Goal: Task Accomplishment & Management: Manage account settings

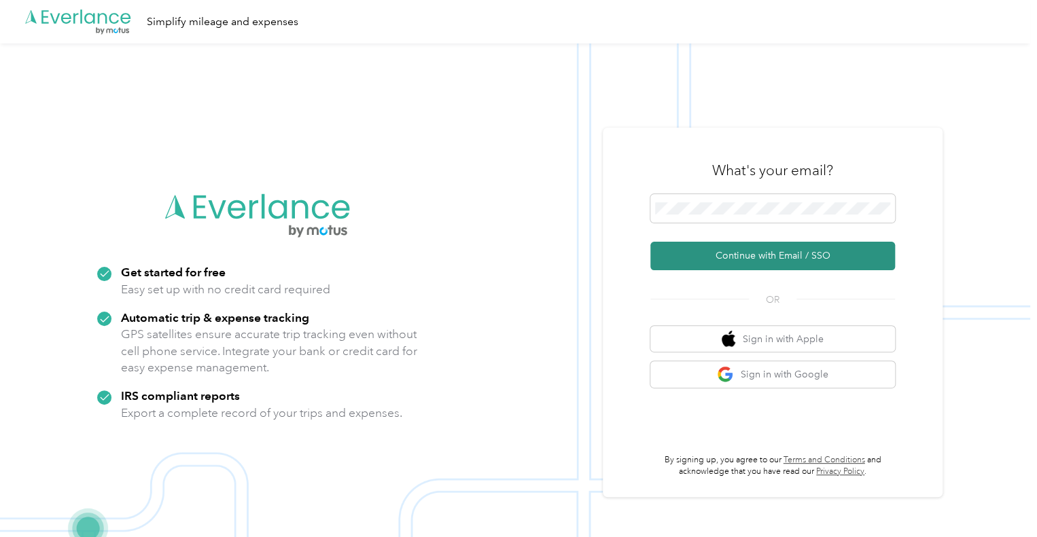
click at [775, 248] on button "Continue with Email / SSO" at bounding box center [772, 256] width 245 height 29
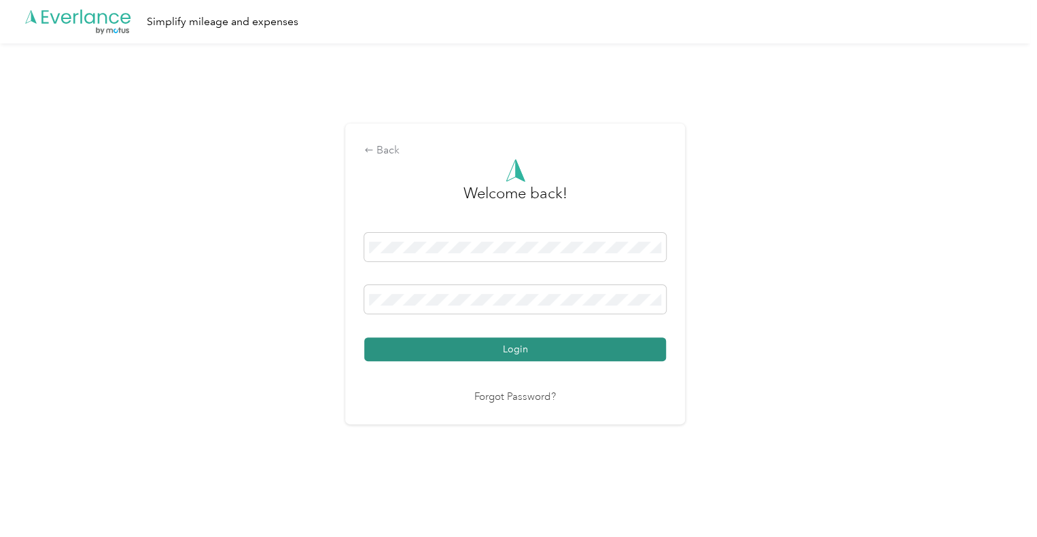
click at [520, 346] on button "Login" at bounding box center [515, 350] width 302 height 24
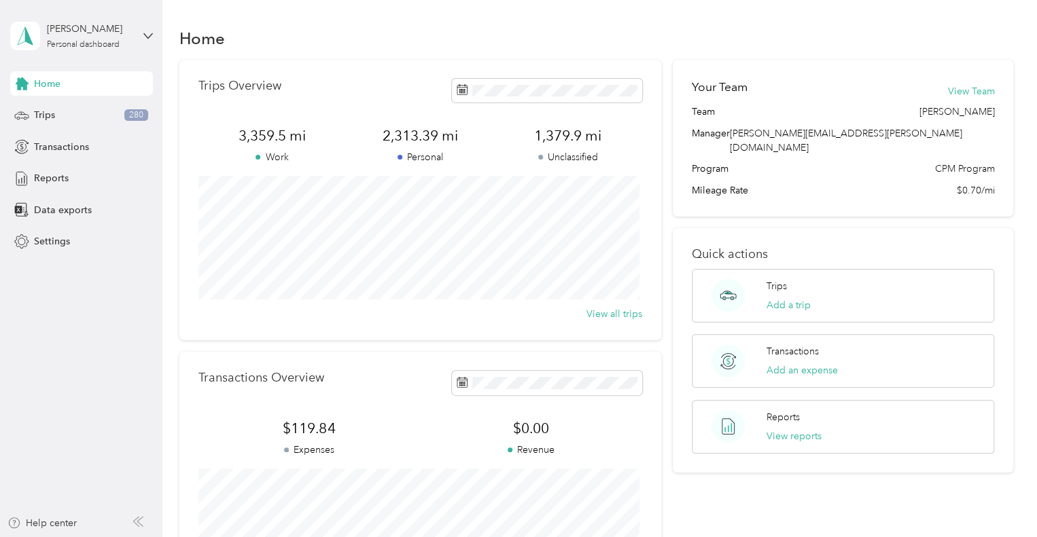
click at [49, 84] on span "Home" at bounding box center [47, 84] width 26 height 14
click at [87, 79] on div "Home" at bounding box center [81, 83] width 143 height 24
click at [56, 122] on div "Trips 280" at bounding box center [81, 115] width 143 height 24
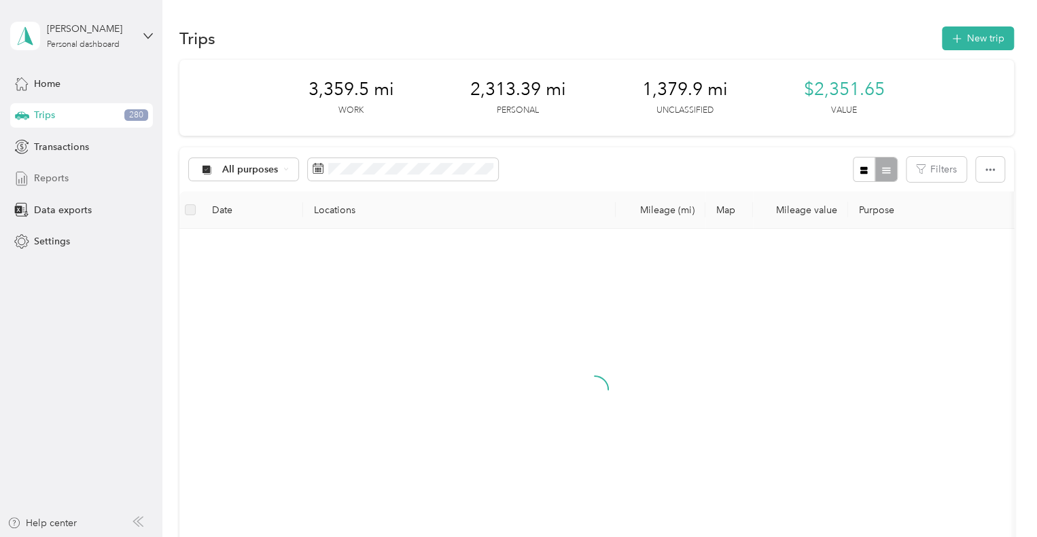
click at [63, 179] on span "Reports" at bounding box center [51, 178] width 35 height 14
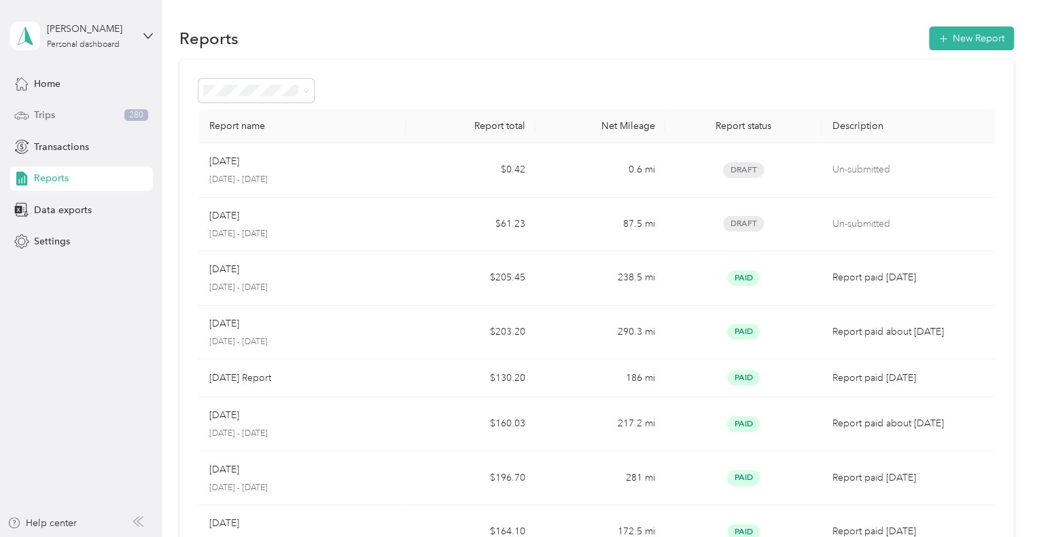
click at [57, 108] on div "Trips 280" at bounding box center [81, 115] width 143 height 24
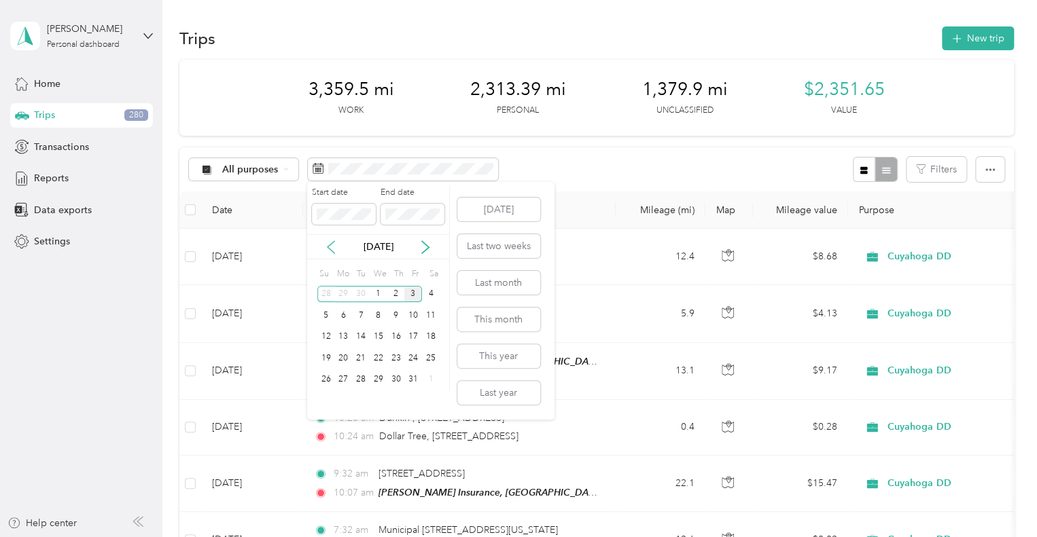
click at [333, 244] on icon at bounding box center [331, 247] width 14 height 14
click at [346, 293] on div "1" at bounding box center [343, 294] width 18 height 17
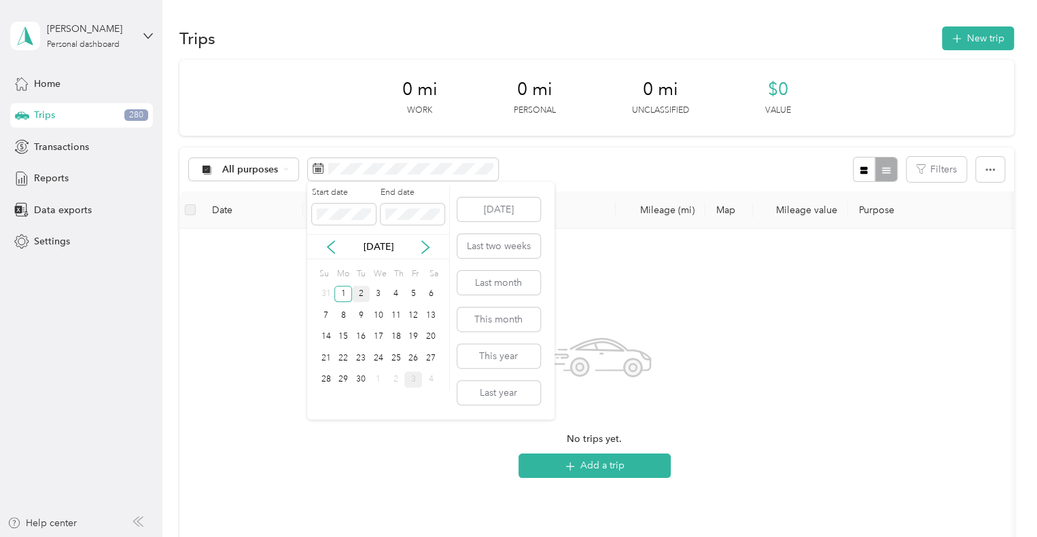
click at [359, 296] on div "2" at bounding box center [361, 294] width 18 height 17
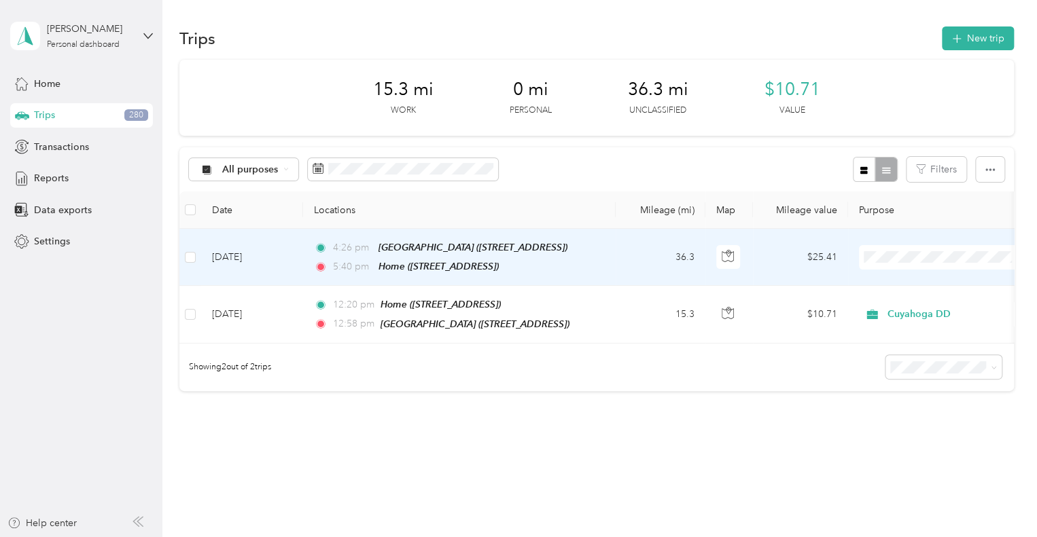
click at [907, 285] on span "Cuyahoga DD" at bounding box center [955, 281] width 126 height 14
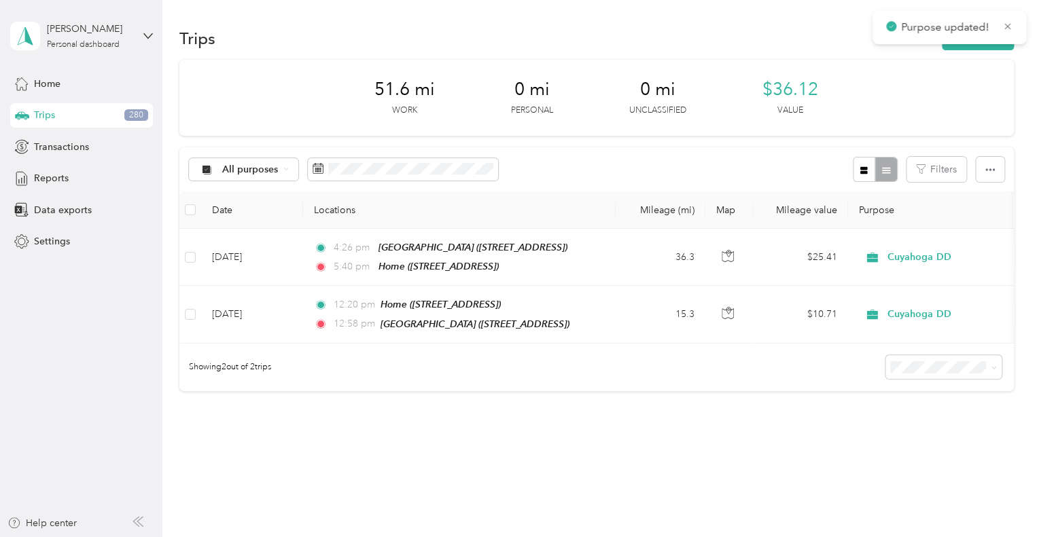
click at [563, 167] on div "All purposes Filters" at bounding box center [596, 169] width 834 height 44
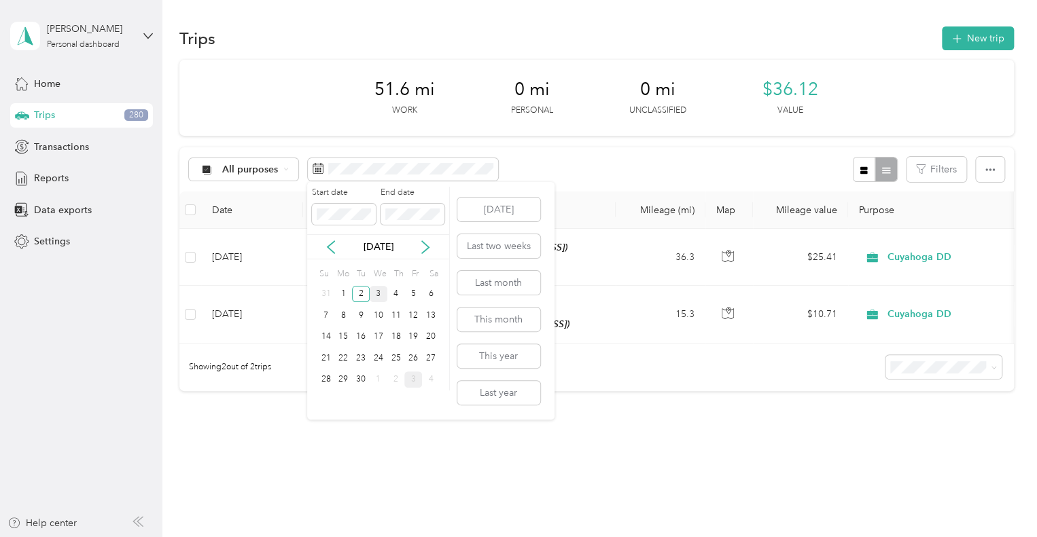
click at [375, 291] on div "3" at bounding box center [379, 294] width 18 height 17
click at [374, 291] on div "3" at bounding box center [379, 294] width 18 height 17
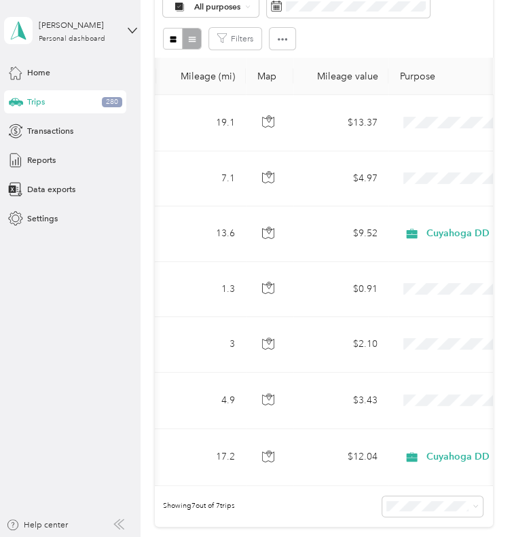
scroll to position [0, 482]
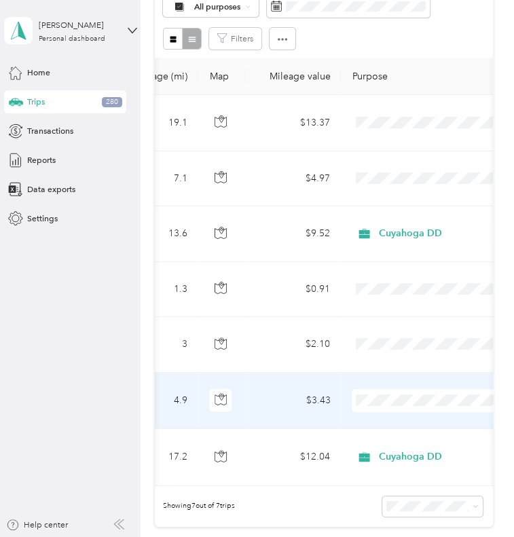
click at [396, 389] on span at bounding box center [436, 400] width 168 height 23
click at [394, 416] on span "Cuyahoga DD" at bounding box center [441, 421] width 129 height 12
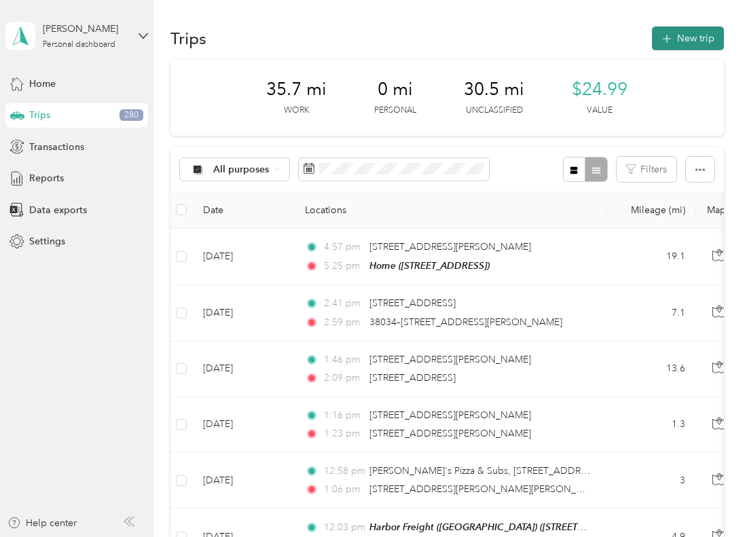
scroll to position [0, 0]
click at [683, 48] on button "New trip" at bounding box center [688, 38] width 72 height 24
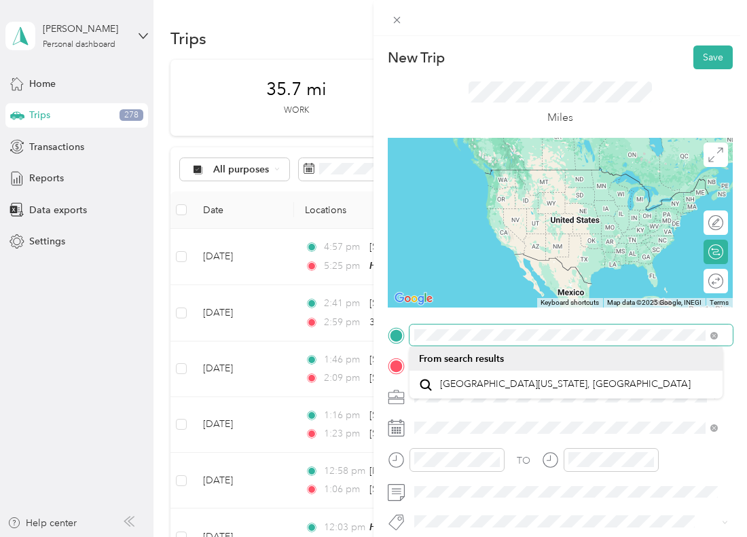
click at [350, 317] on div "New Trip Save This trip cannot be edited because it is either under review, app…" at bounding box center [373, 268] width 747 height 537
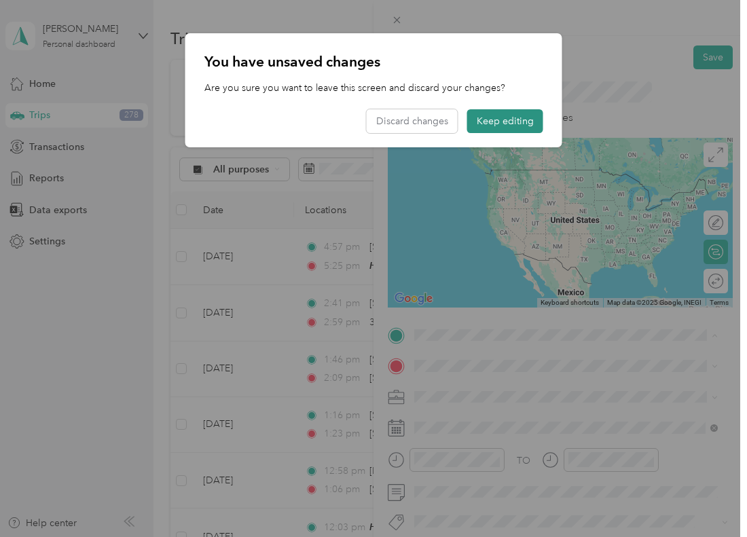
click at [493, 119] on button "Keep editing" at bounding box center [505, 121] width 76 height 24
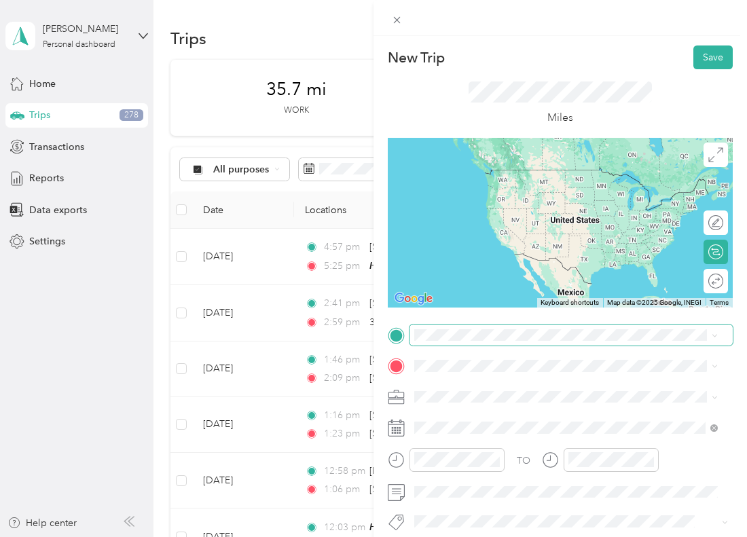
click at [474, 342] on span at bounding box center [571, 336] width 323 height 22
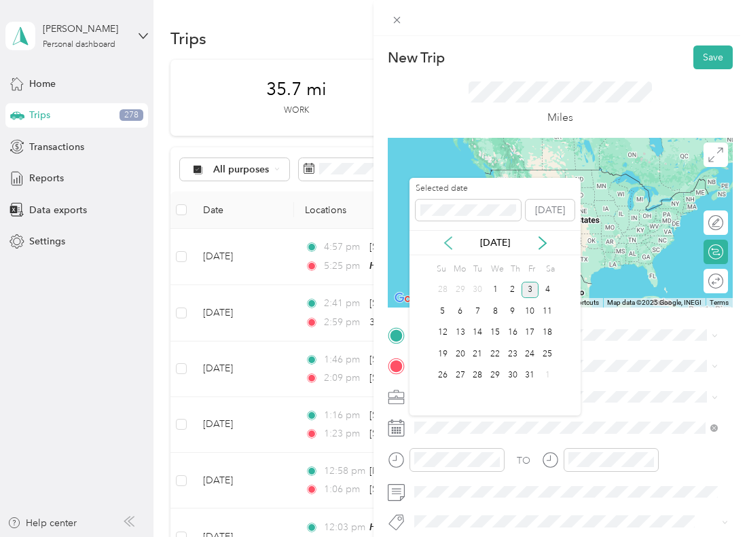
click at [449, 241] on icon at bounding box center [449, 243] width 14 height 14
click at [491, 291] on div "3" at bounding box center [495, 290] width 18 height 17
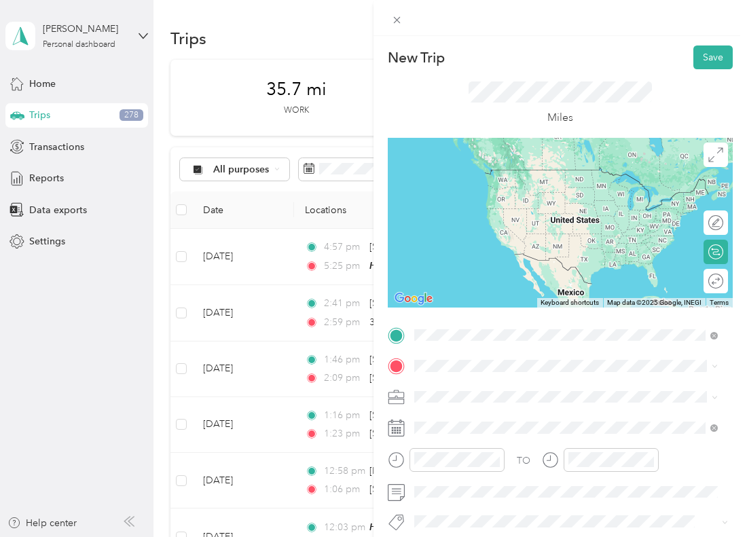
click at [546, 198] on div "Gabe's (Wickliffe) 30150 Euclid Ave, 44092, Wickliffe, OH, United States" at bounding box center [566, 182] width 294 height 33
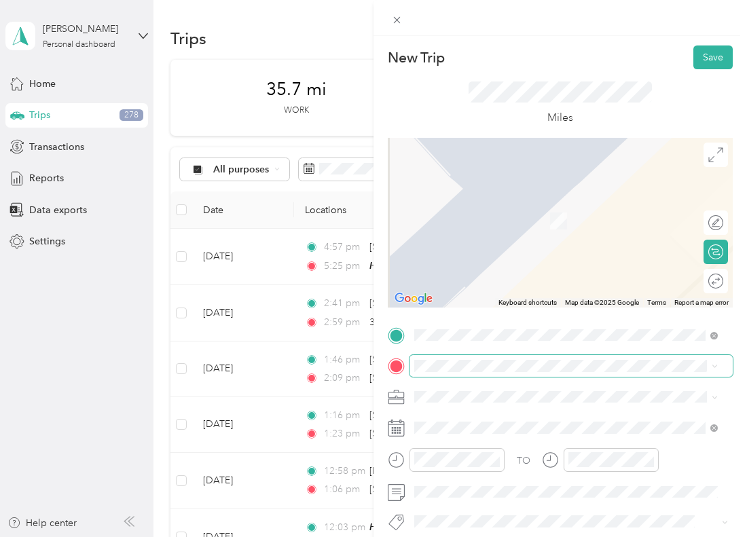
click at [447, 372] on span at bounding box center [571, 366] width 323 height 22
click at [512, 207] on span "30441 Euclid Avenue Wickliffe, Ohio 44092, United States" at bounding box center [508, 201] width 136 height 12
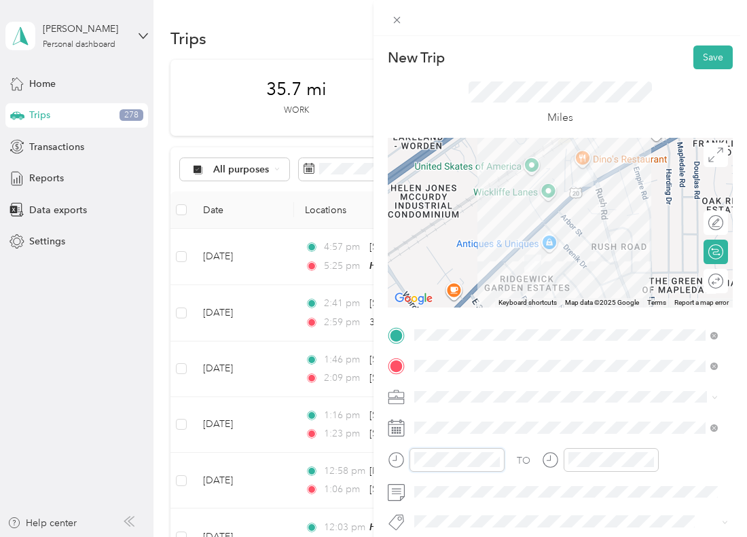
click at [388, 459] on div at bounding box center [446, 460] width 117 height 24
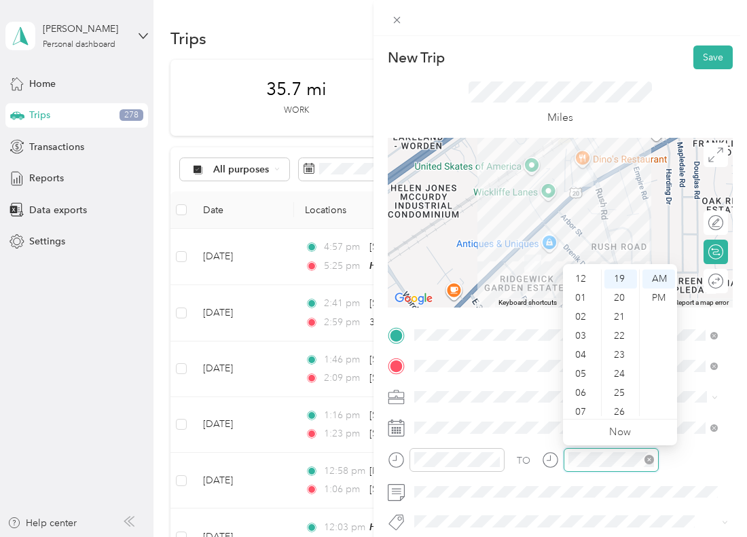
scroll to position [82, 0]
click at [543, 454] on div at bounding box center [600, 460] width 117 height 24
click at [694, 63] on button "Save" at bounding box center [713, 58] width 39 height 24
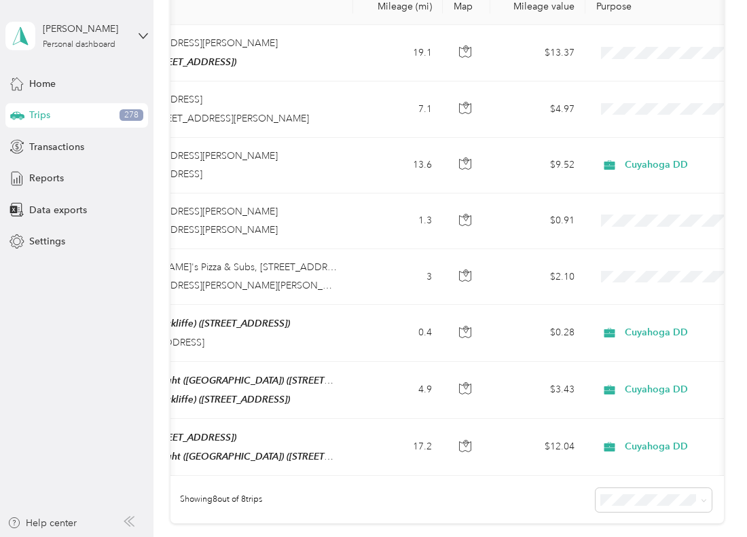
scroll to position [0, 256]
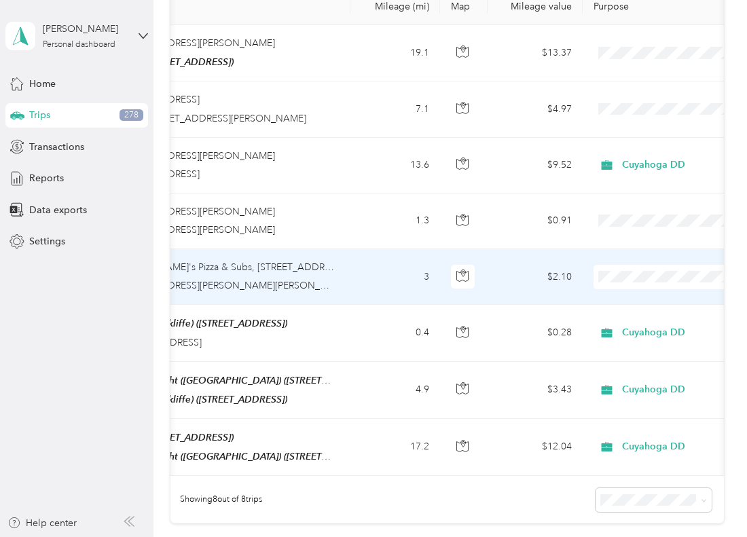
click at [622, 301] on span "Cuyahoga DD" at bounding box center [676, 300] width 126 height 14
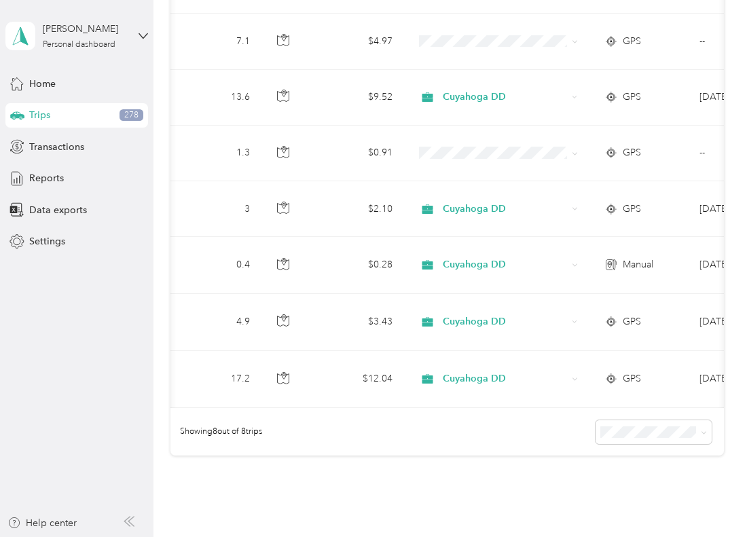
scroll to position [0, 437]
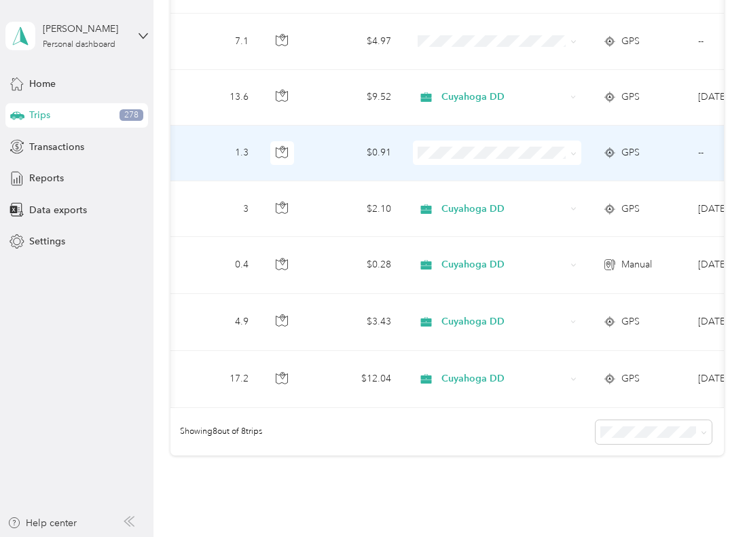
click at [459, 161] on span at bounding box center [497, 153] width 168 height 24
click at [480, 176] on span "Cuyahoga DD" at bounding box center [509, 177] width 126 height 14
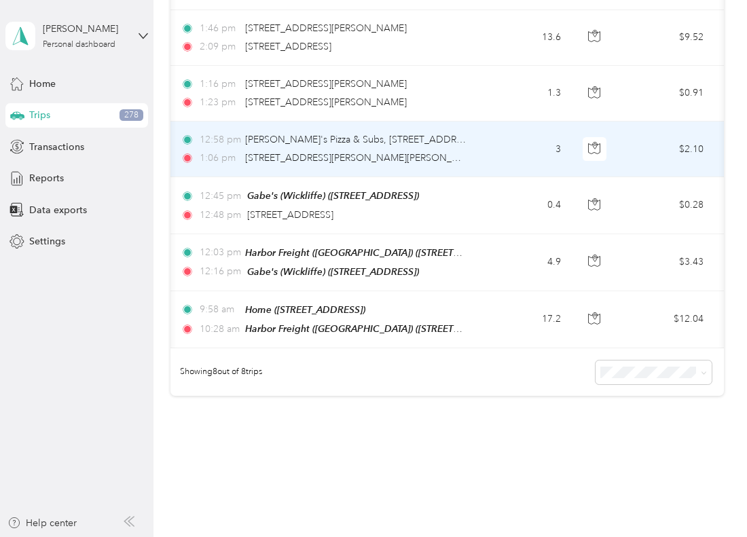
scroll to position [247, 0]
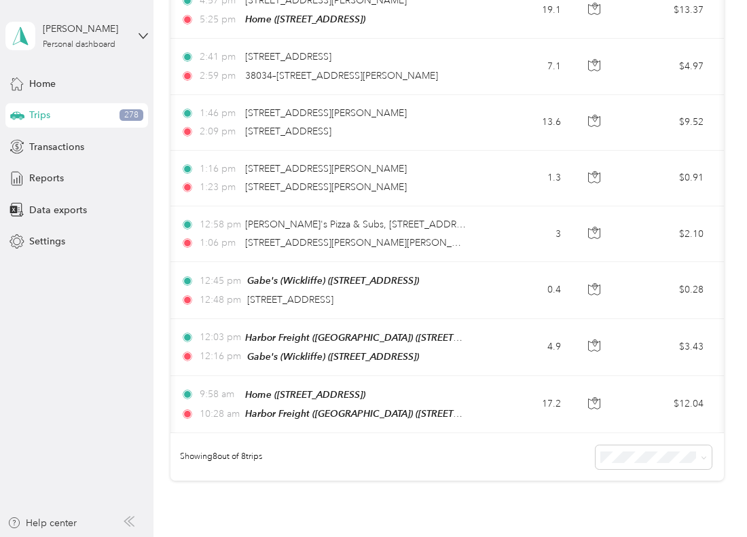
click at [551, 440] on div "Showing 8 out of 8 trips" at bounding box center [448, 457] width 554 height 48
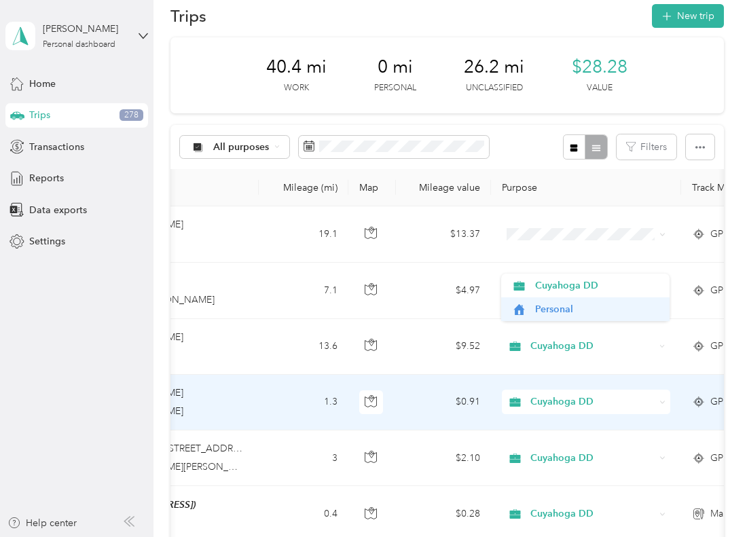
scroll to position [0, 0]
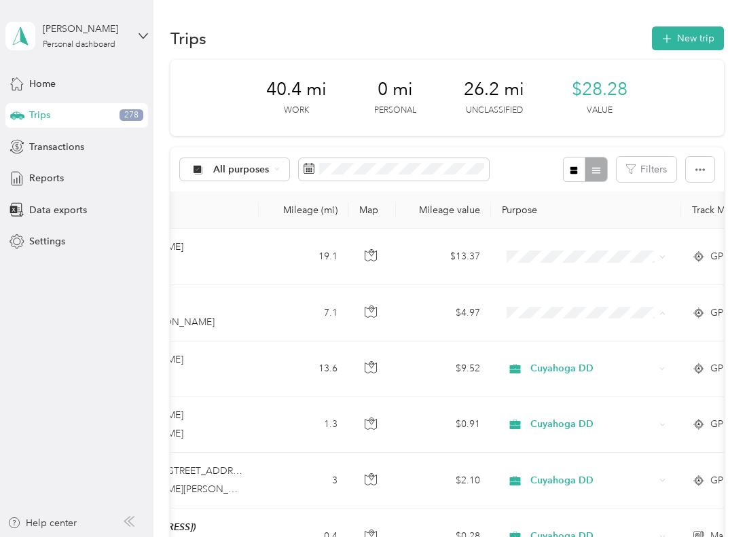
click at [704, 90] on div "40.4 mi Work 0 mi Personal 26.2 mi Unclassified $28.28 Value" at bounding box center [448, 98] width 554 height 76
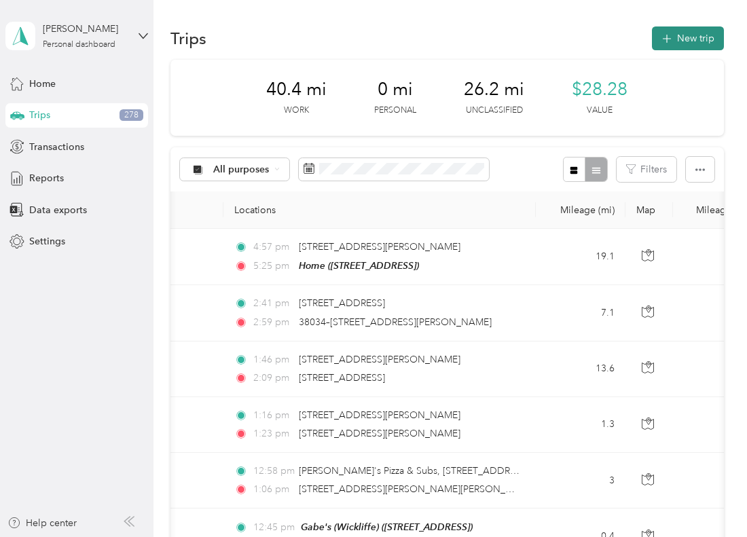
click at [688, 38] on button "New trip" at bounding box center [688, 38] width 72 height 24
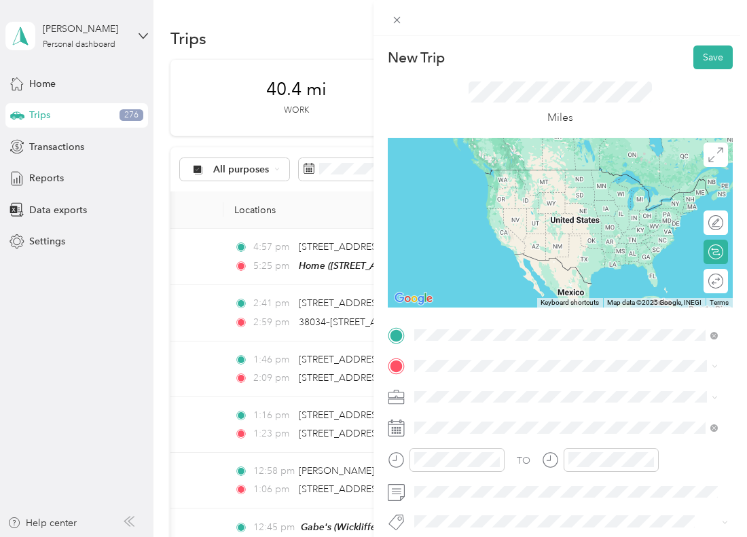
click at [533, 176] on span "9611 Mentor Avenue Mentor, Ohio 44060, United States" at bounding box center [508, 170] width 136 height 12
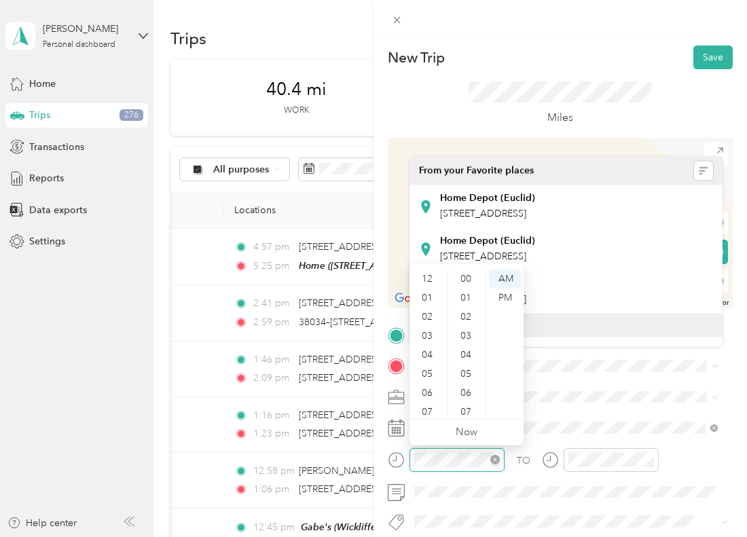
scroll to position [82, 0]
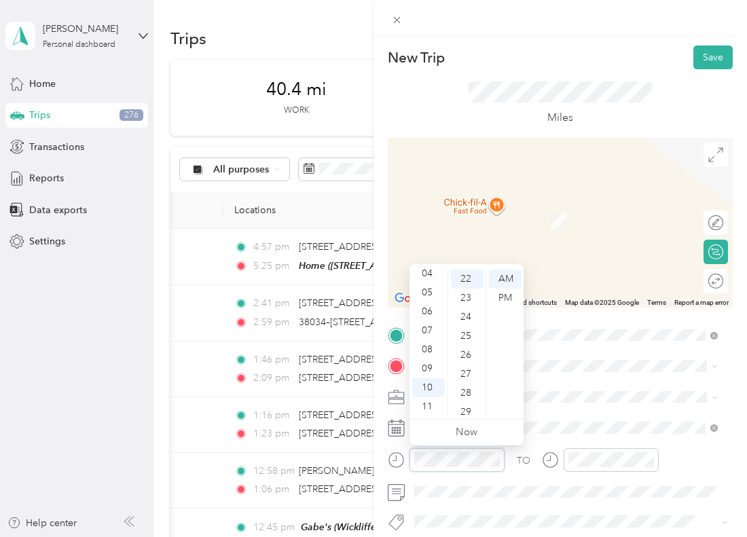
click at [397, 453] on div at bounding box center [446, 460] width 117 height 24
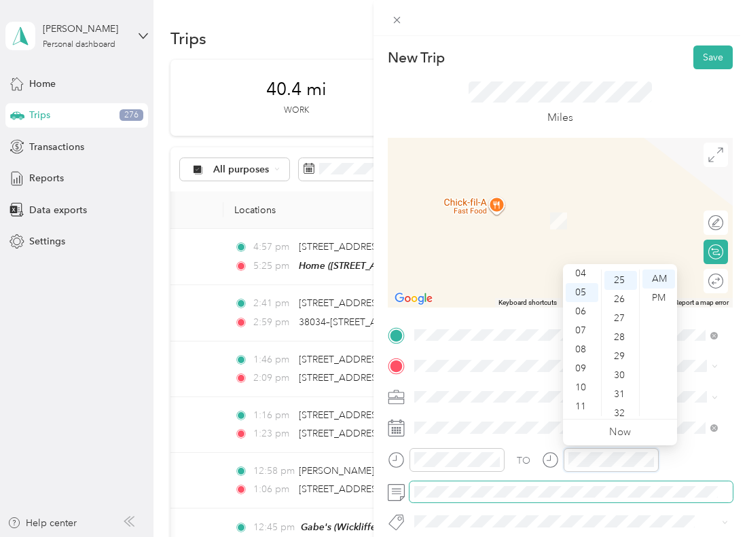
scroll to position [476, 0]
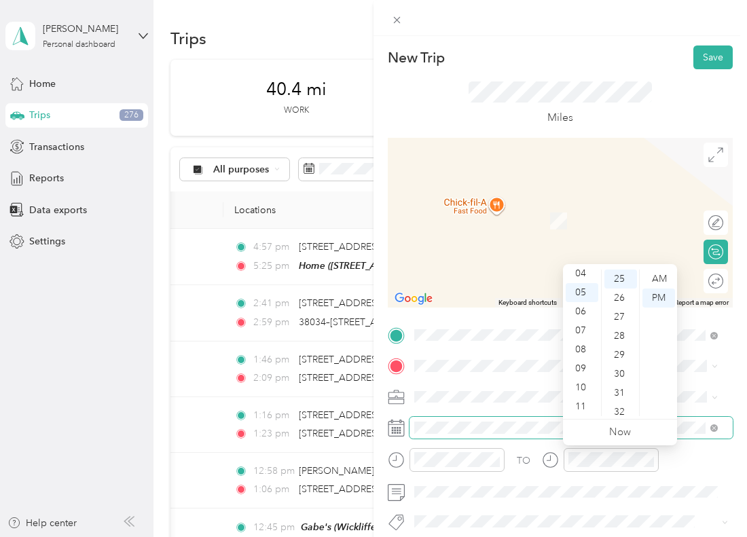
click at [443, 419] on span at bounding box center [571, 428] width 323 height 22
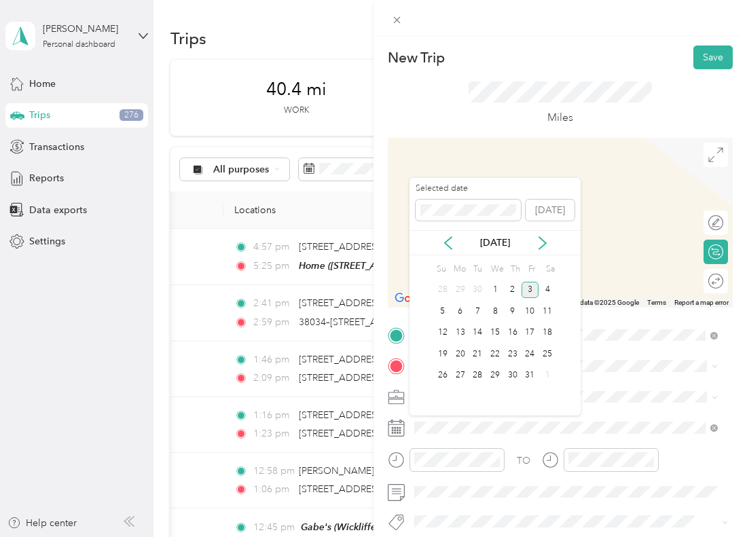
click at [456, 247] on div "[DATE]" at bounding box center [495, 243] width 171 height 14
click at [438, 247] on div "[DATE]" at bounding box center [495, 243] width 171 height 14
click at [443, 244] on icon at bounding box center [449, 243] width 14 height 14
click at [497, 283] on div "3" at bounding box center [495, 290] width 18 height 17
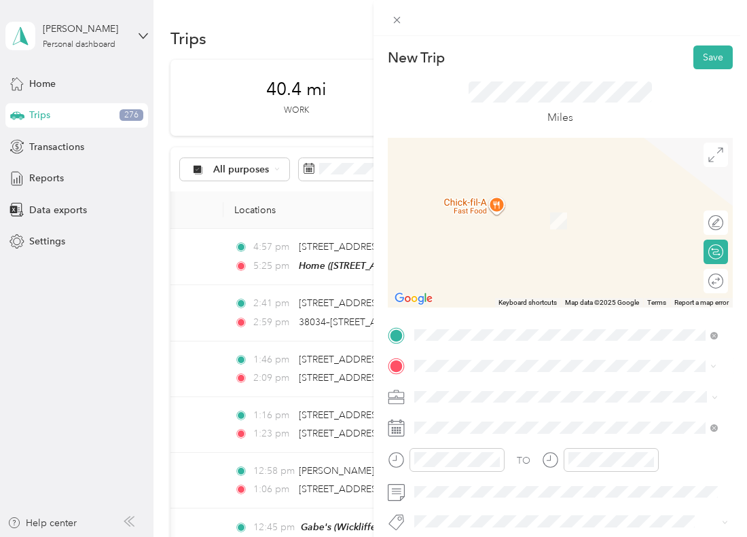
click at [490, 296] on div "Home" at bounding box center [483, 291] width 86 height 12
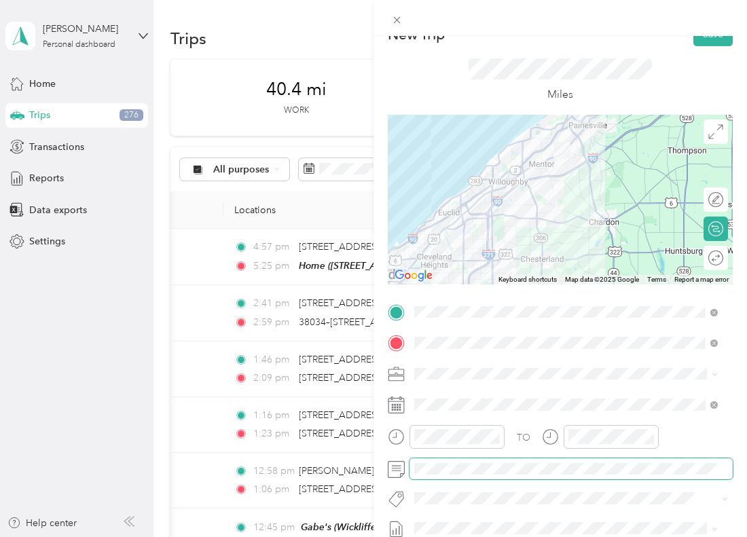
scroll to position [0, 0]
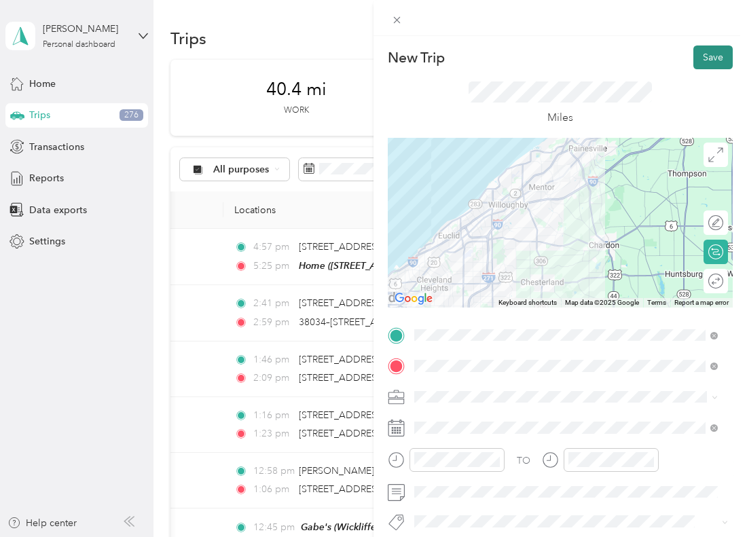
click at [698, 54] on button "Save" at bounding box center [713, 58] width 39 height 24
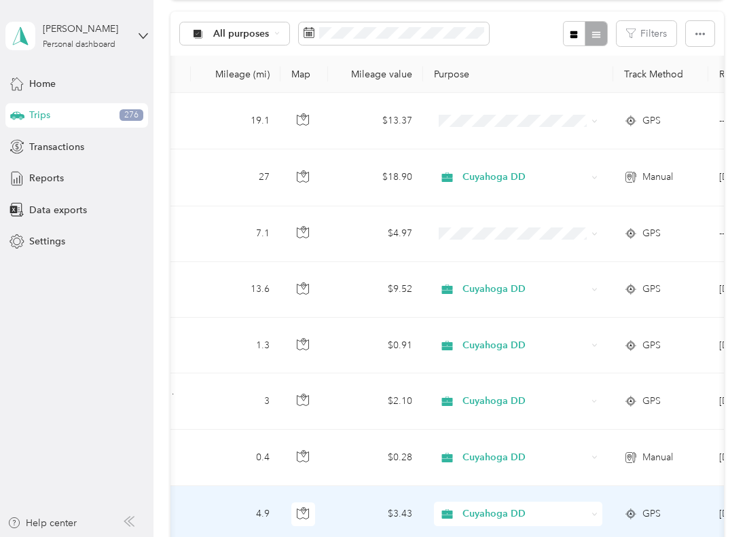
scroll to position [136, 0]
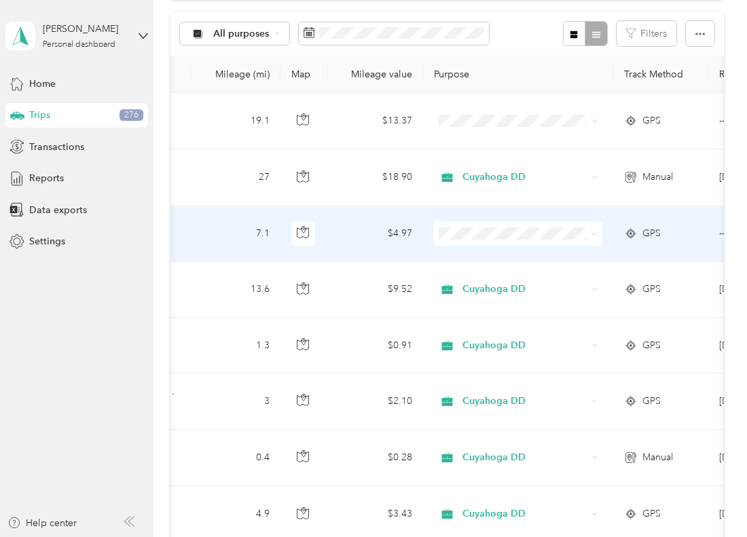
click at [491, 277] on span "Personal" at bounding box center [531, 281] width 126 height 14
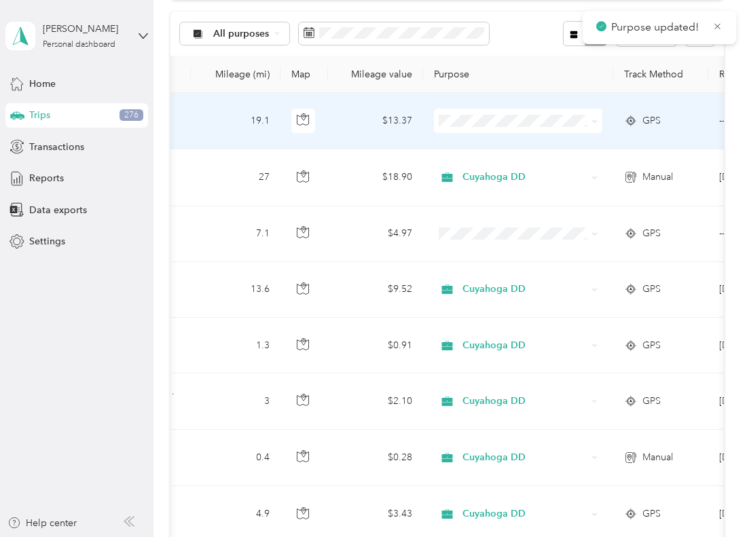
click at [455, 127] on span at bounding box center [518, 121] width 168 height 24
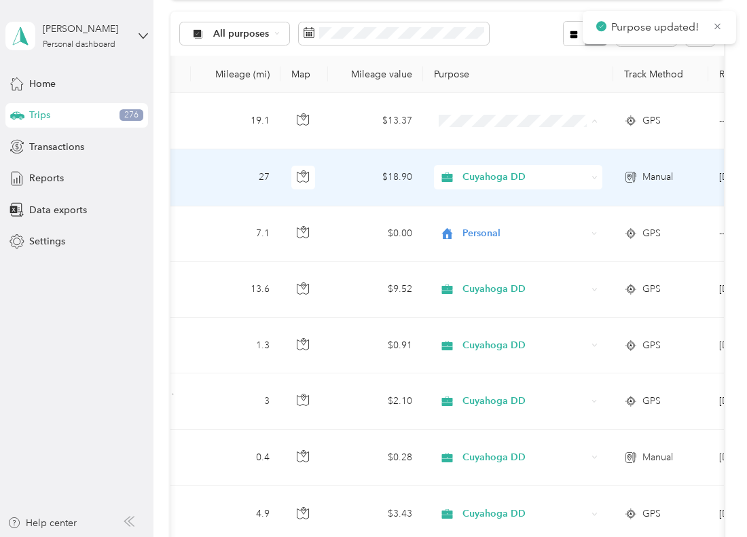
click at [484, 174] on li "Personal" at bounding box center [518, 170] width 168 height 24
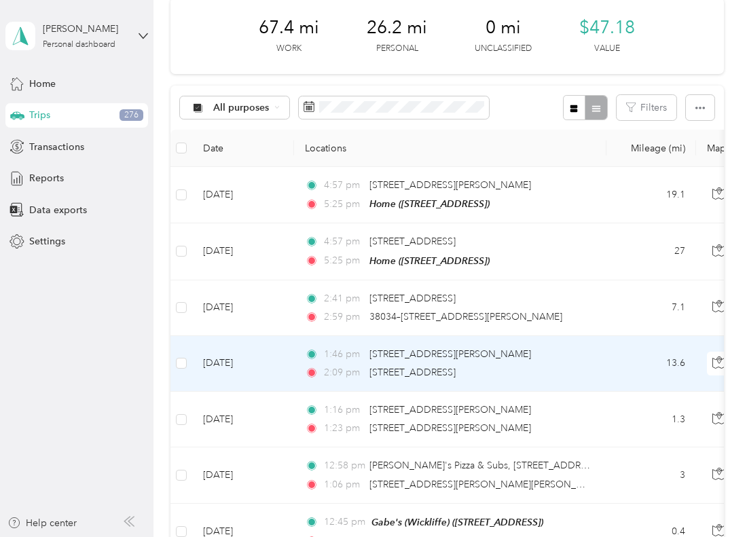
scroll to position [31, 0]
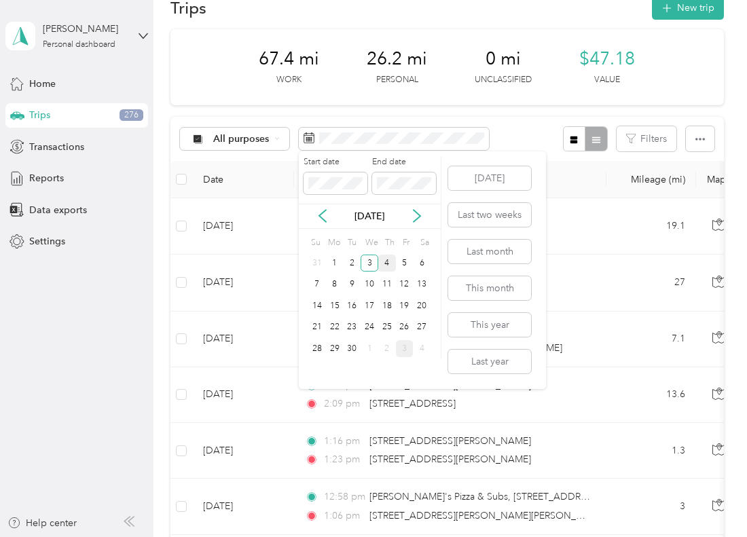
click at [392, 260] on div "4" at bounding box center [387, 263] width 18 height 17
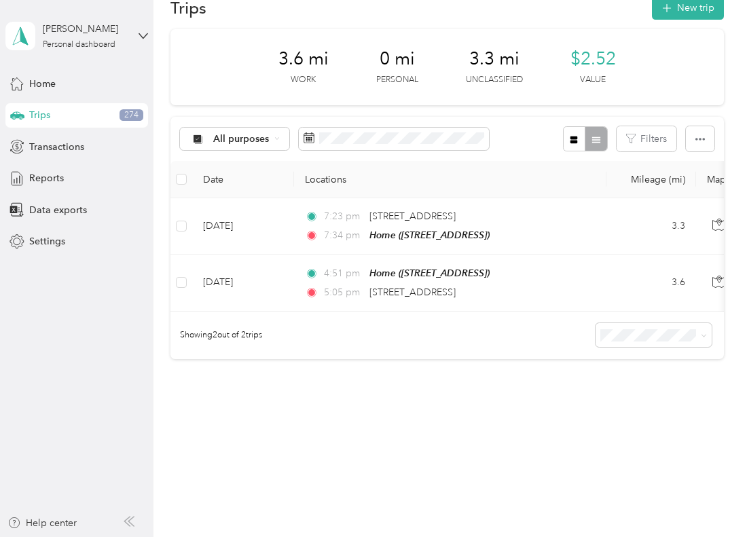
click at [531, 158] on div "All purposes Filters" at bounding box center [448, 139] width 554 height 44
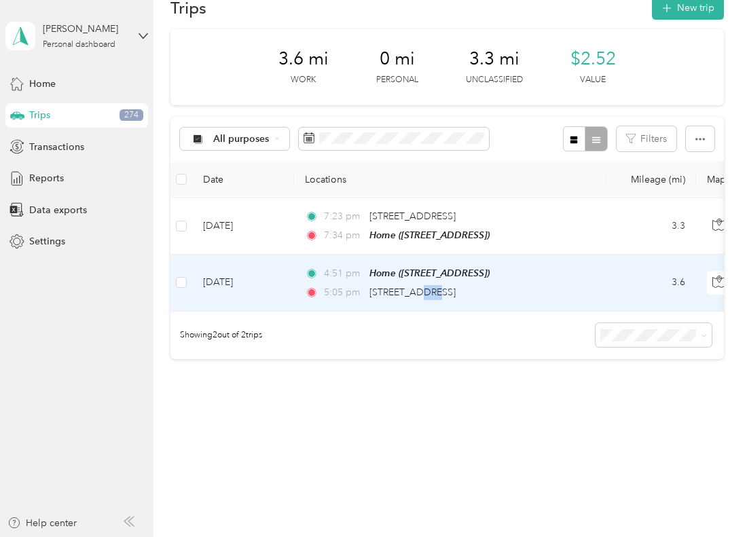
drag, startPoint x: 415, startPoint y: 306, endPoint x: 427, endPoint y: 308, distance: 11.7
click at [427, 308] on td "4:51 pm Home (13660 Fairhill Rd, Shaker Heights, OH) 5:05 pm 6600 Euclid Ave, C…" at bounding box center [450, 283] width 313 height 56
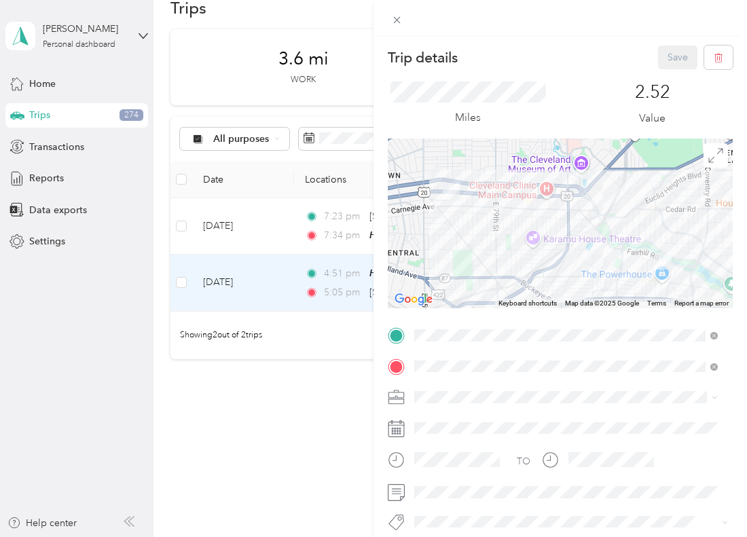
click at [285, 367] on div "Trip details Save This trip cannot be edited because it is either under review,…" at bounding box center [373, 268] width 747 height 537
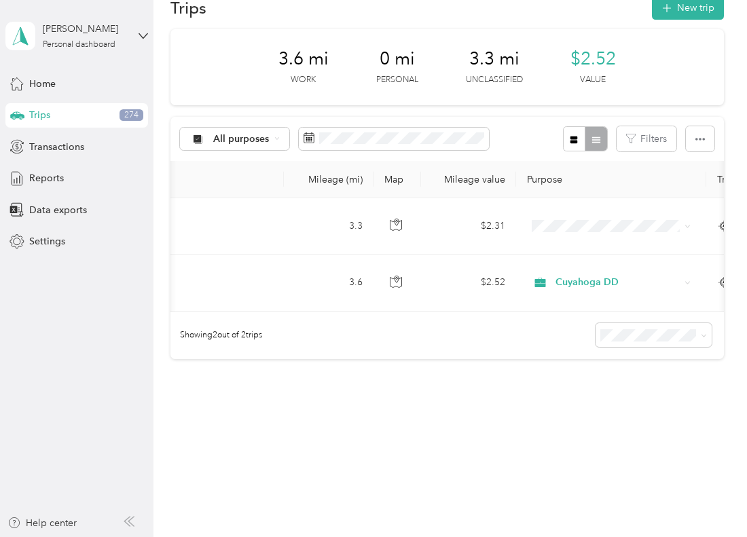
scroll to position [0, 323]
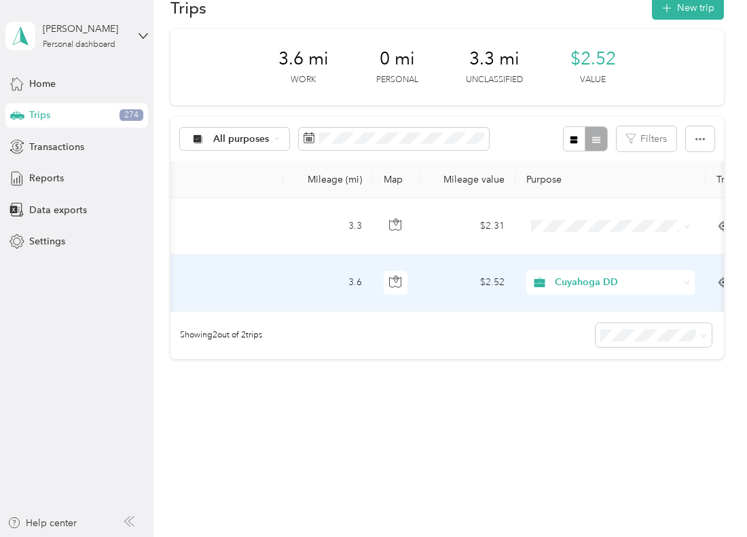
click at [563, 284] on span "Cuyahoga DD" at bounding box center [617, 282] width 124 height 15
click at [561, 327] on span "Personal" at bounding box center [623, 330] width 126 height 14
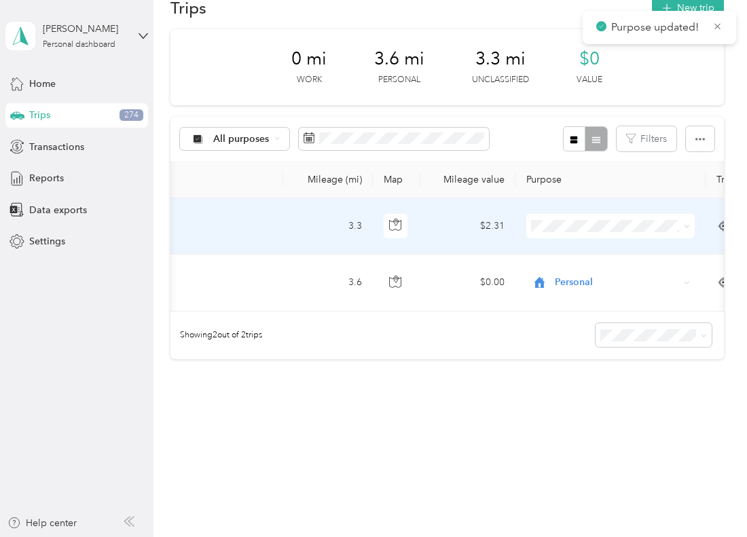
click at [556, 273] on span "Personal" at bounding box center [609, 274] width 149 height 14
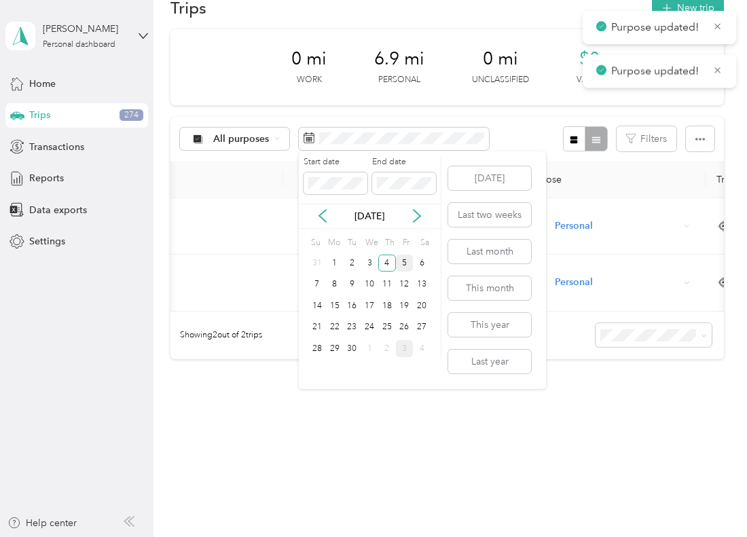
click at [410, 266] on div "5" at bounding box center [405, 263] width 18 height 17
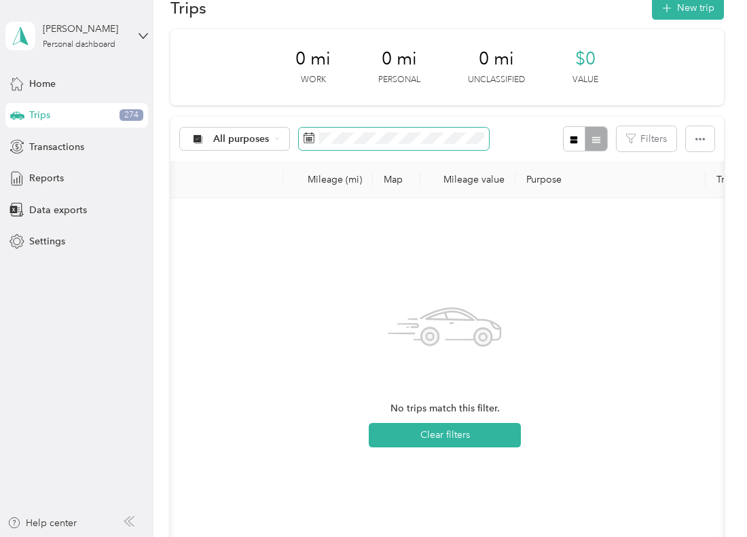
click at [373, 147] on span at bounding box center [394, 139] width 190 height 23
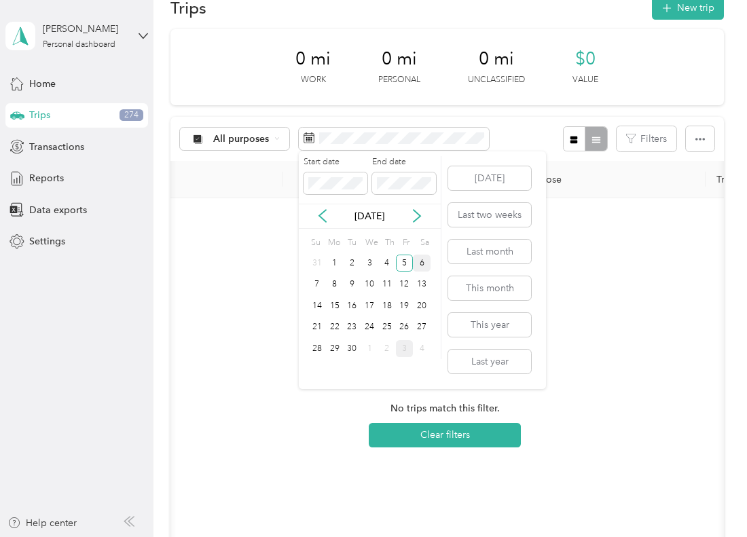
click at [418, 262] on div "6" at bounding box center [422, 263] width 18 height 17
click at [334, 281] on div "8" at bounding box center [335, 285] width 18 height 17
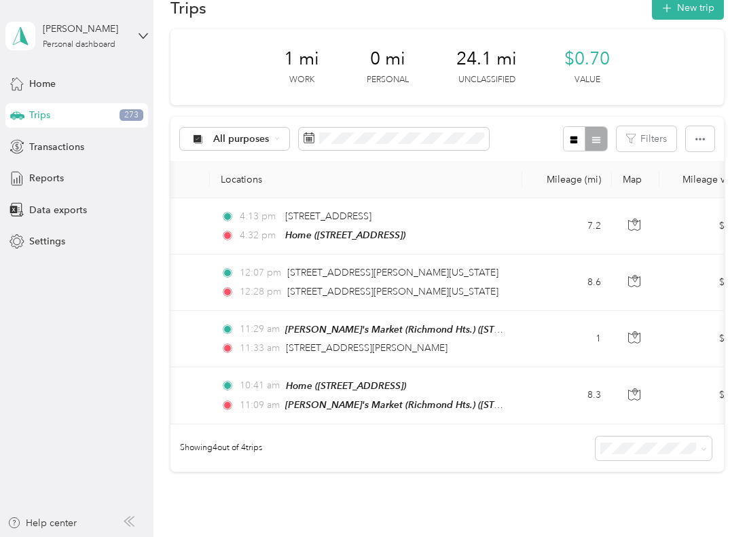
scroll to position [0, 59]
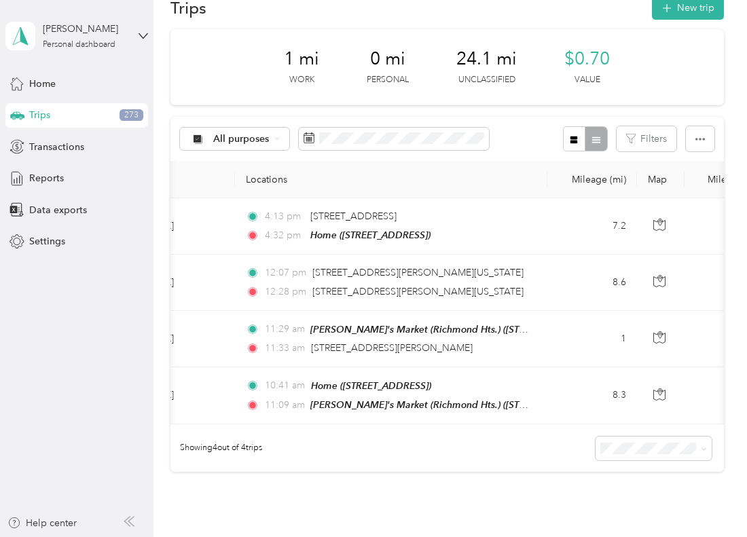
click at [508, 103] on div "1 mi Work 0 mi Personal 24.1 mi Unclassified $0.70 Value" at bounding box center [448, 67] width 554 height 76
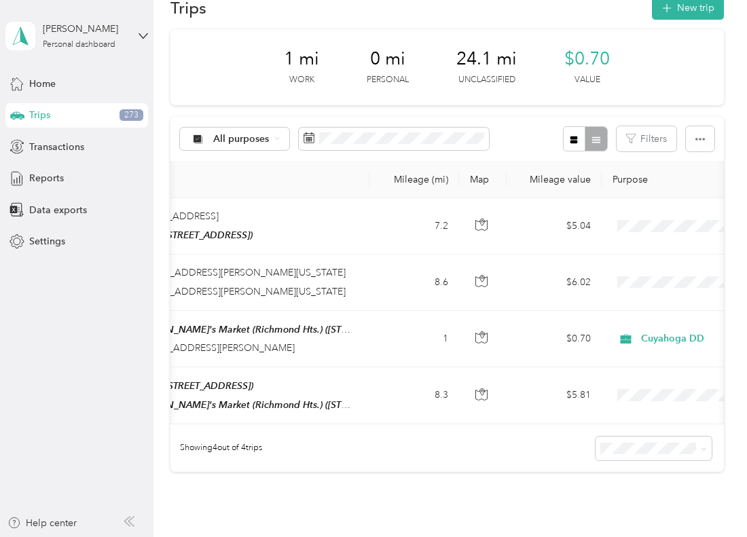
scroll to position [0, 250]
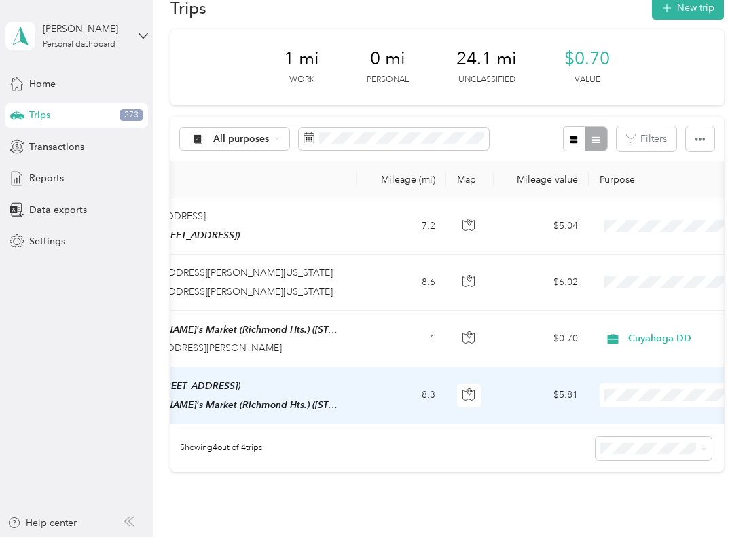
click at [611, 414] on span "Cuyahoga DD" at bounding box center [662, 418] width 149 height 14
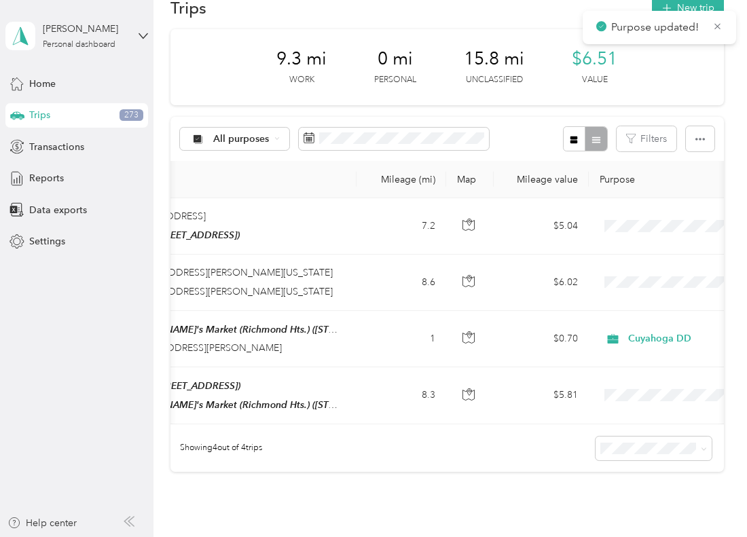
click at [497, 433] on div "Showing 4 out of 4 trips" at bounding box center [448, 449] width 554 height 48
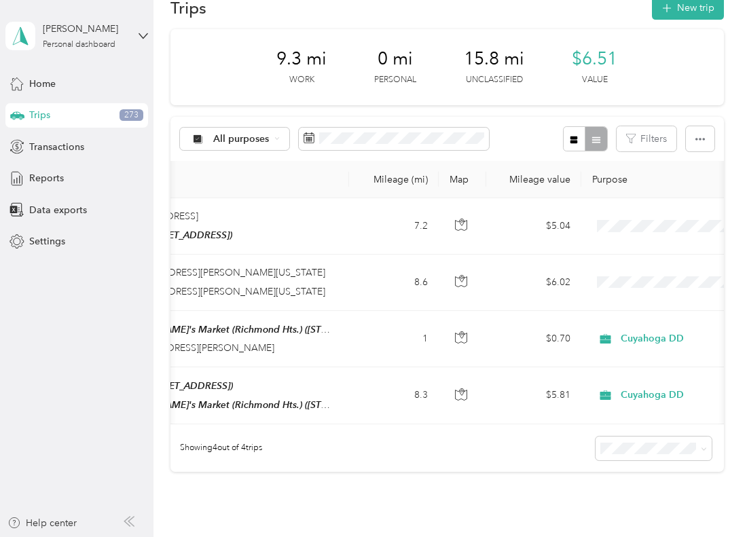
scroll to position [30, 0]
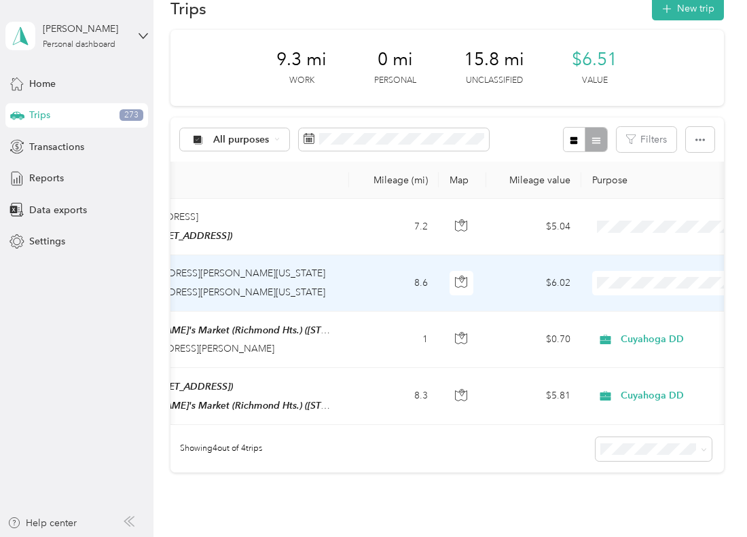
click at [607, 307] on span "Cuyahoga DD" at bounding box center [662, 307] width 149 height 14
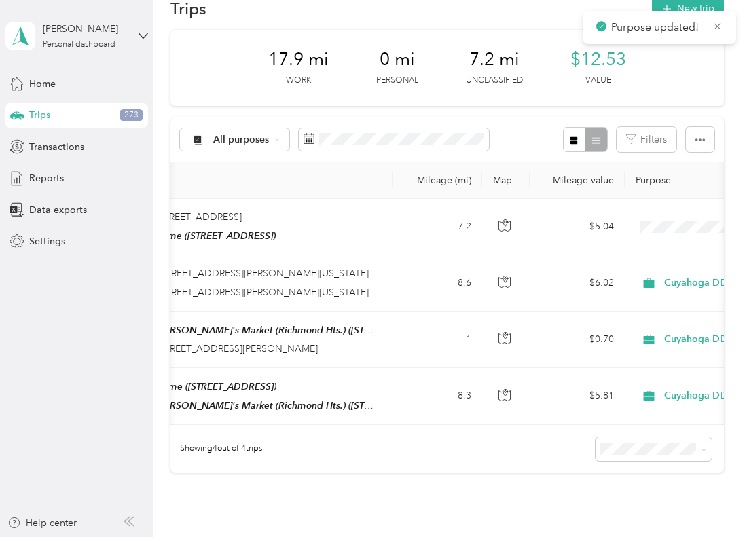
scroll to position [0, 217]
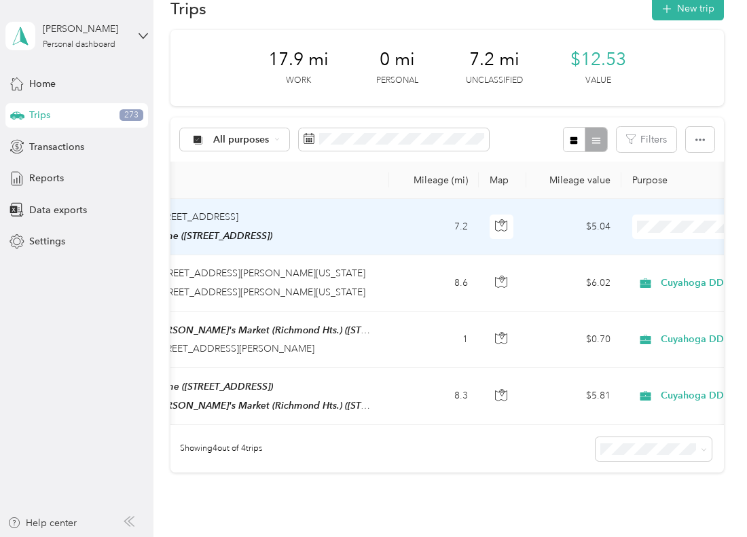
click at [649, 253] on li "Cuyahoga DD" at bounding box center [663, 251] width 168 height 24
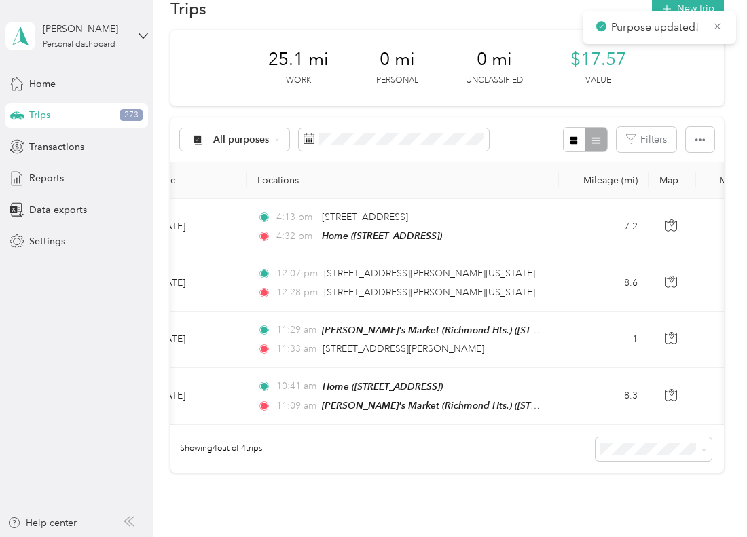
scroll to position [0, 46]
click at [434, 144] on span at bounding box center [394, 139] width 190 height 23
click at [414, 146] on span at bounding box center [394, 139] width 190 height 23
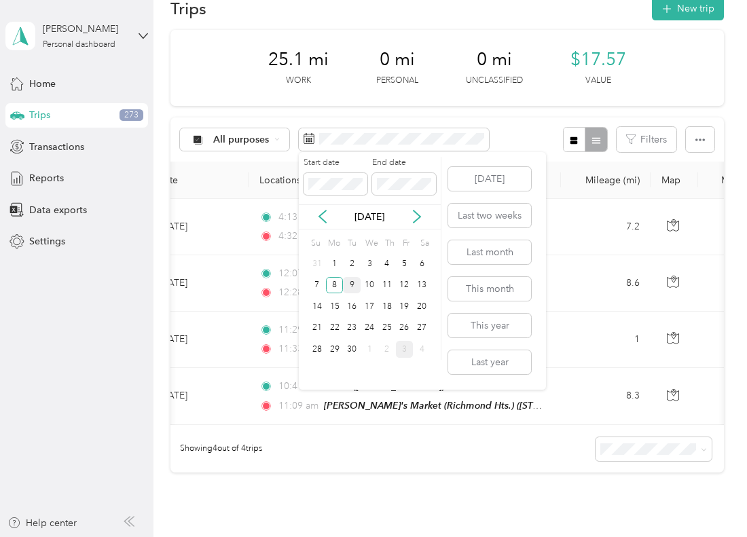
click at [355, 285] on div "9" at bounding box center [352, 285] width 18 height 17
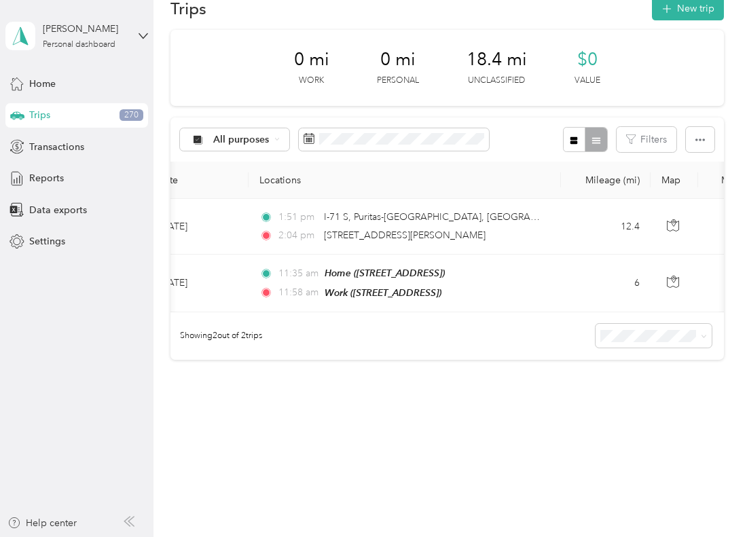
click at [547, 124] on div "All purposes Filters" at bounding box center [448, 140] width 554 height 44
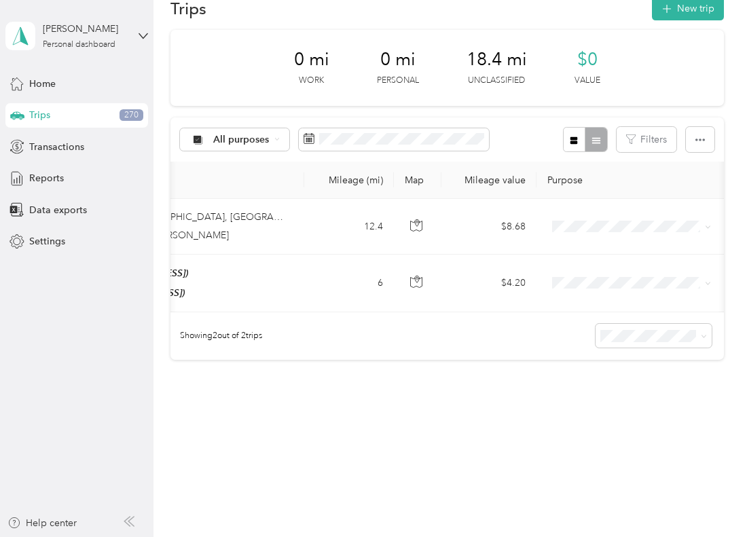
scroll to position [0, 319]
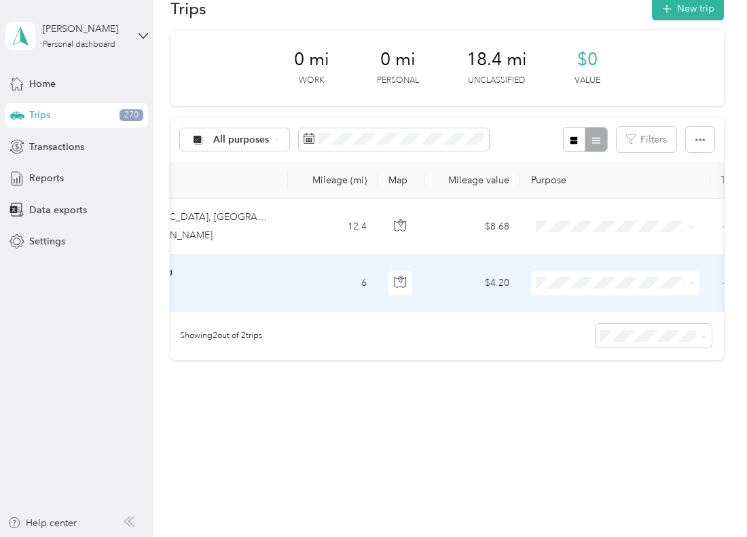
click at [567, 303] on span "Cuyahoga DD" at bounding box center [628, 307] width 126 height 14
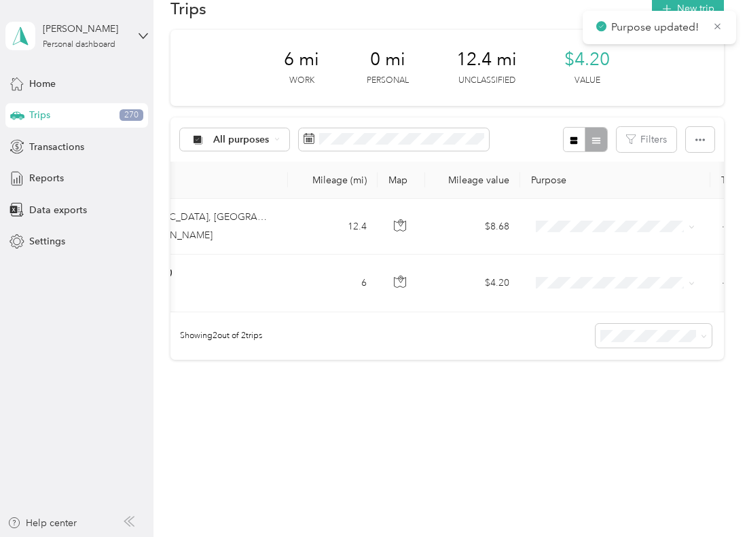
click at [505, 323] on div "Showing 2 out of 2 trips" at bounding box center [448, 337] width 554 height 48
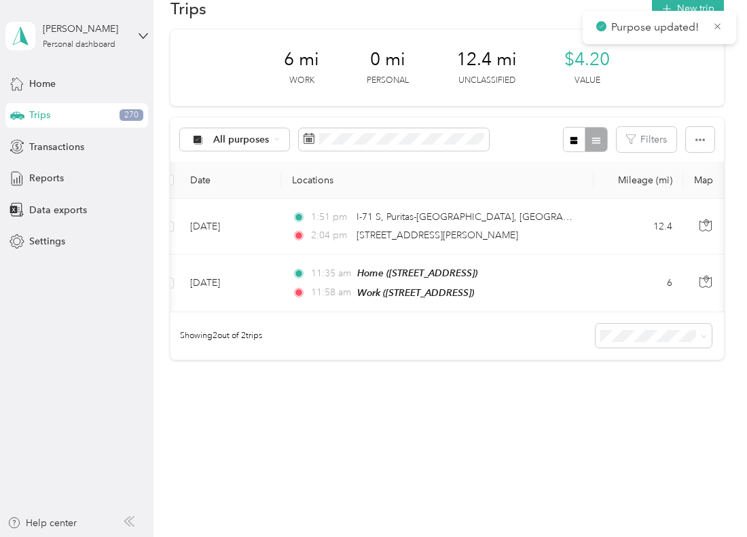
scroll to position [0, 10]
click at [690, 4] on button "New trip" at bounding box center [688, 9] width 72 height 24
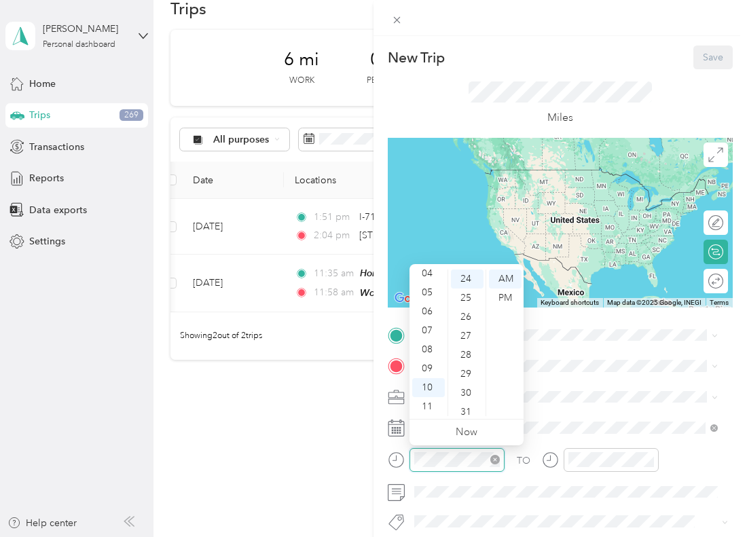
scroll to position [457, 0]
click at [382, 450] on form "New Trip Save This trip cannot be edited because it is either under review, app…" at bounding box center [561, 349] width 374 height 607
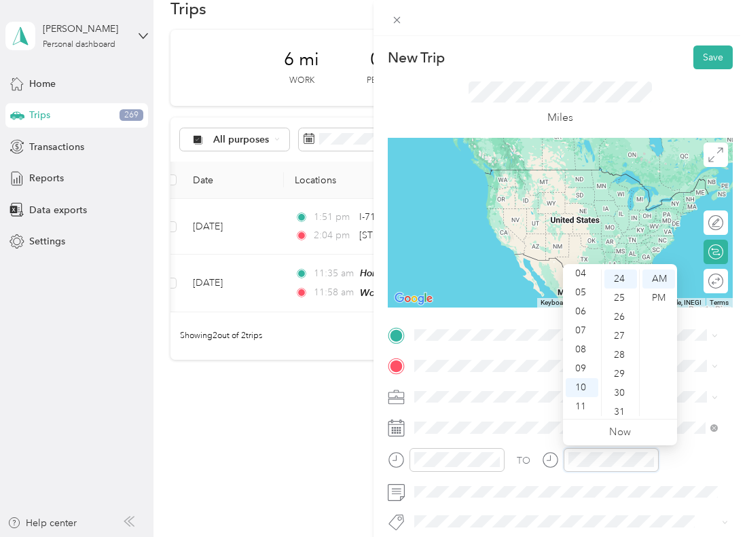
click at [552, 457] on div at bounding box center [600, 460] width 117 height 24
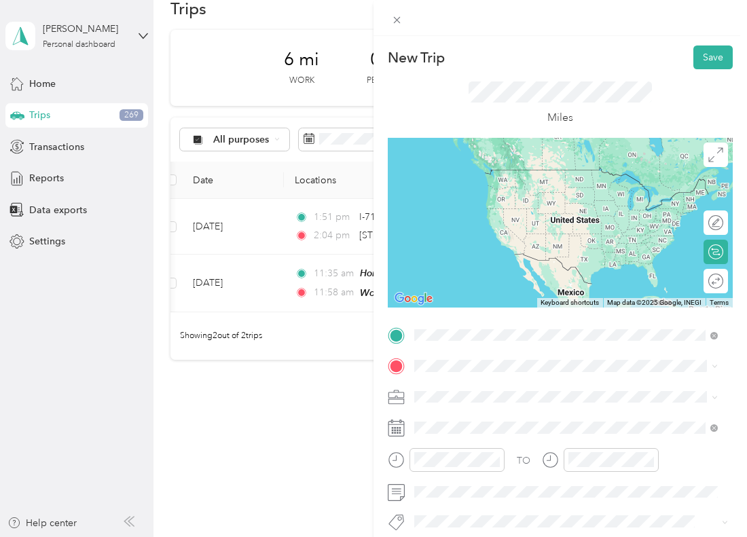
click at [507, 192] on span "[STREET_ADDRESS]" at bounding box center [483, 190] width 86 height 12
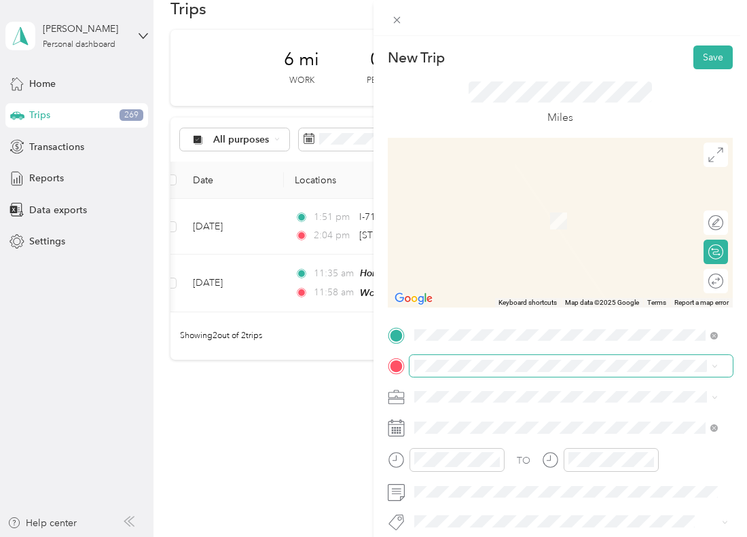
drag, startPoint x: 640, startPoint y: 355, endPoint x: 633, endPoint y: 374, distance: 20.2
click at [638, 372] on span at bounding box center [571, 366] width 323 height 22
click at [516, 221] on span "32305 Lorain Road North Ridgeville, Ohio 44039, United States" at bounding box center [508, 215] width 136 height 12
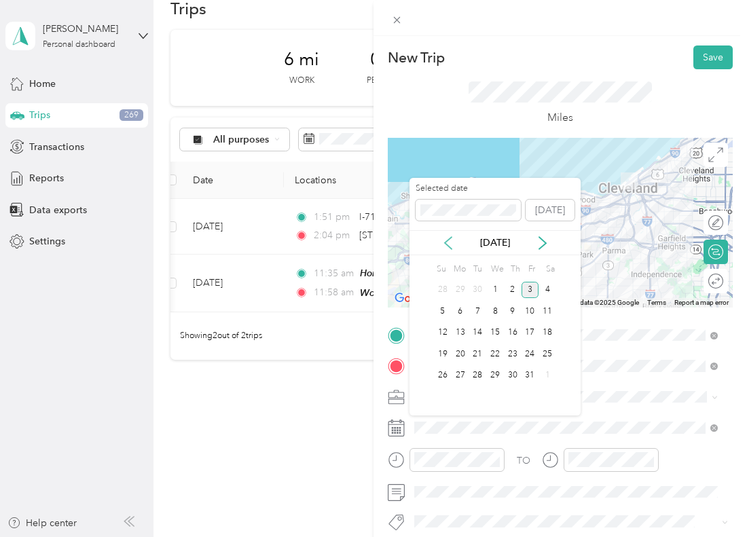
click at [452, 240] on icon at bounding box center [449, 243] width 14 height 14
click at [482, 315] on div "9" at bounding box center [478, 311] width 18 height 17
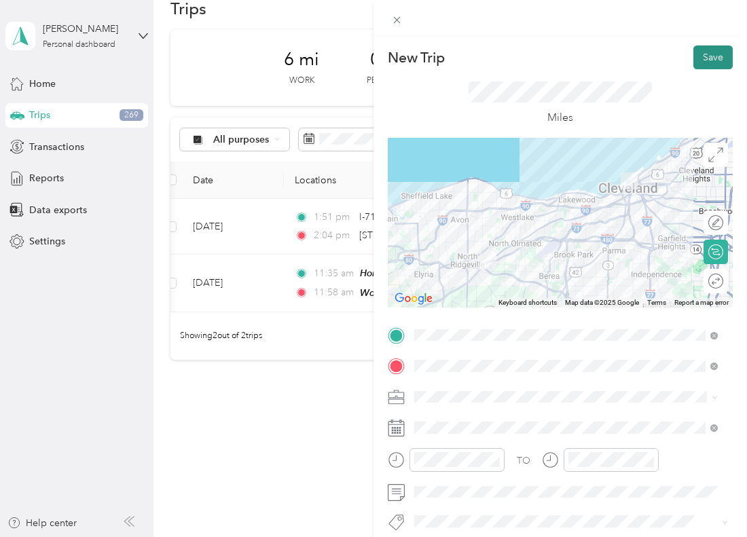
click at [712, 56] on button "Save" at bounding box center [713, 58] width 39 height 24
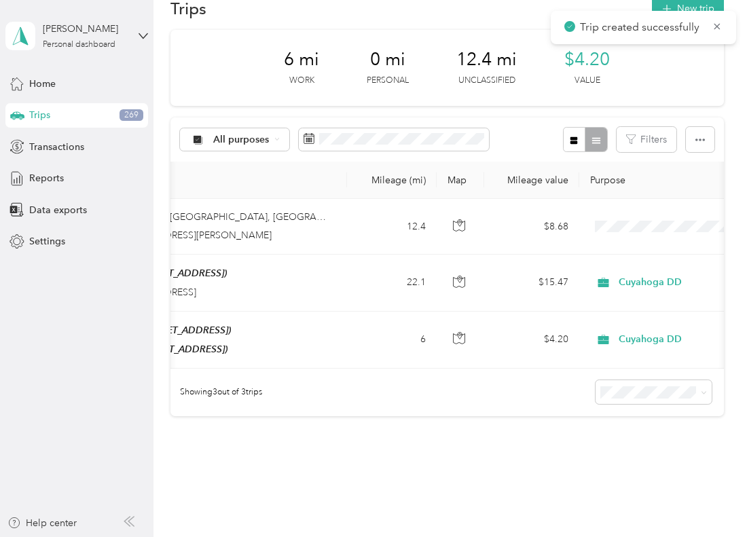
scroll to position [0, 261]
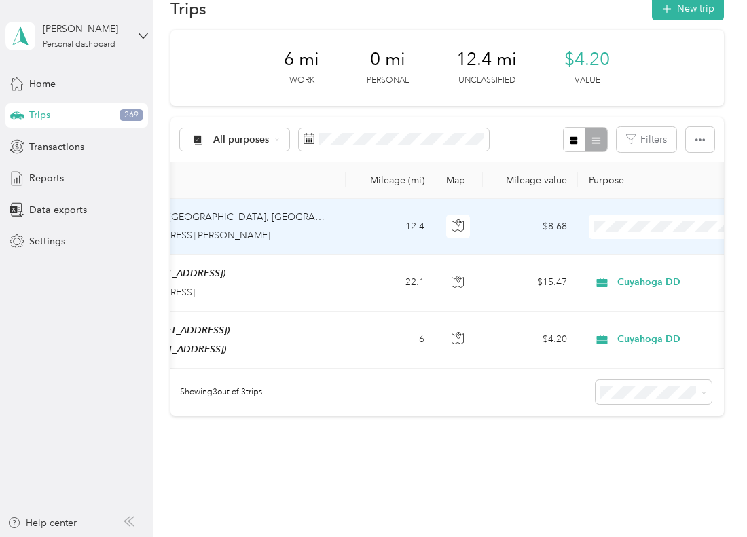
click at [631, 277] on span "Personal" at bounding box center [676, 275] width 126 height 14
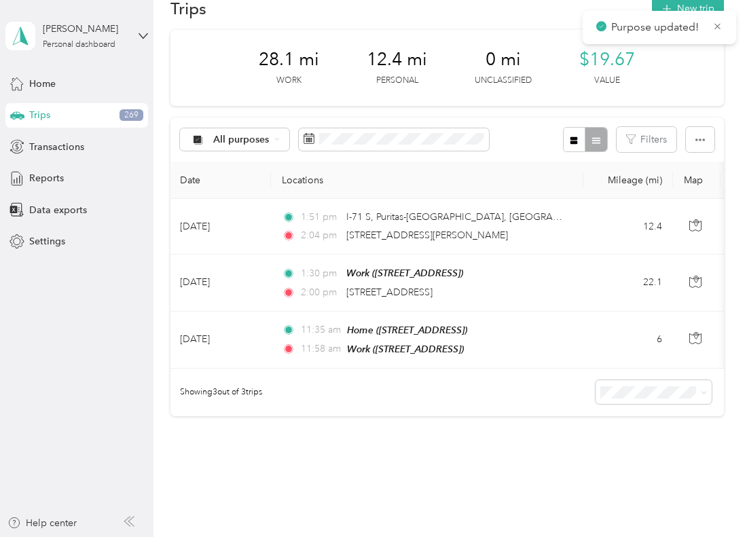
scroll to position [0, 0]
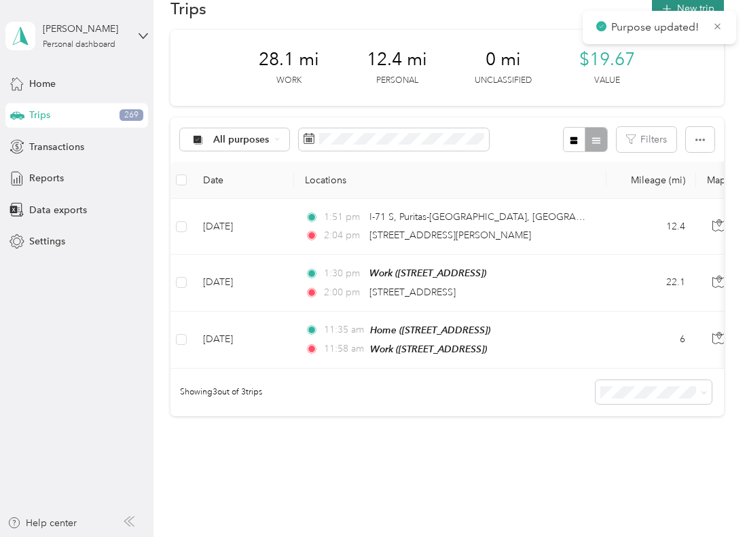
click at [675, 1] on button "New trip" at bounding box center [688, 9] width 72 height 24
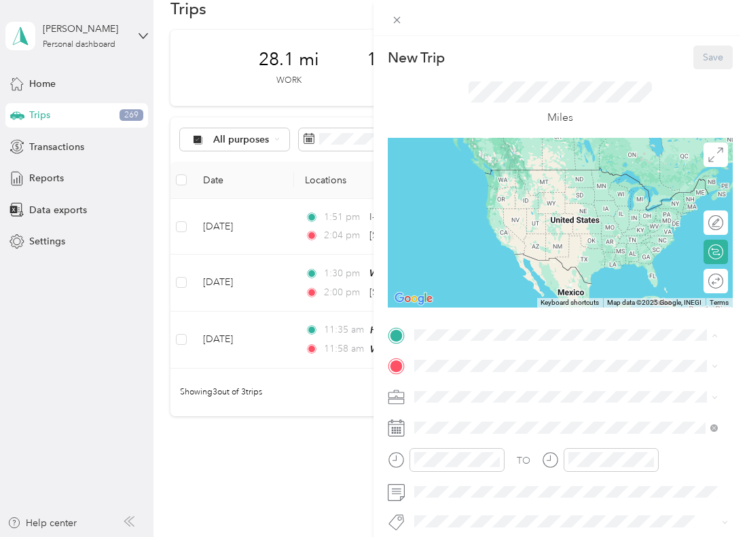
click at [287, 452] on div "New Trip Save This trip cannot be edited because it is either under review, app…" at bounding box center [373, 268] width 747 height 537
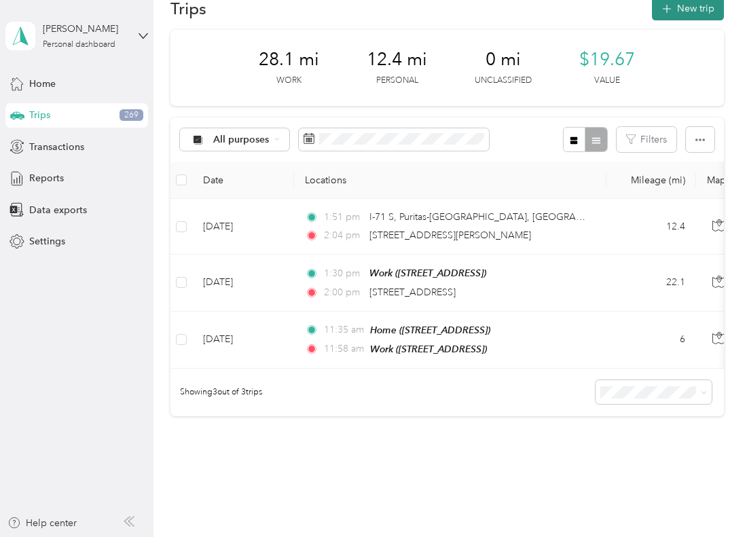
click at [698, 6] on button "New trip" at bounding box center [688, 9] width 72 height 24
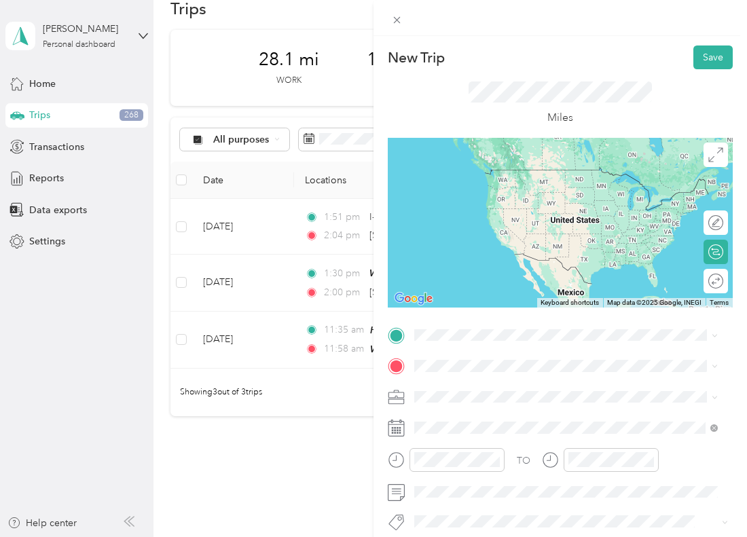
click at [300, 429] on div "New Trip Save This trip cannot be edited because it is either under review, app…" at bounding box center [373, 268] width 747 height 537
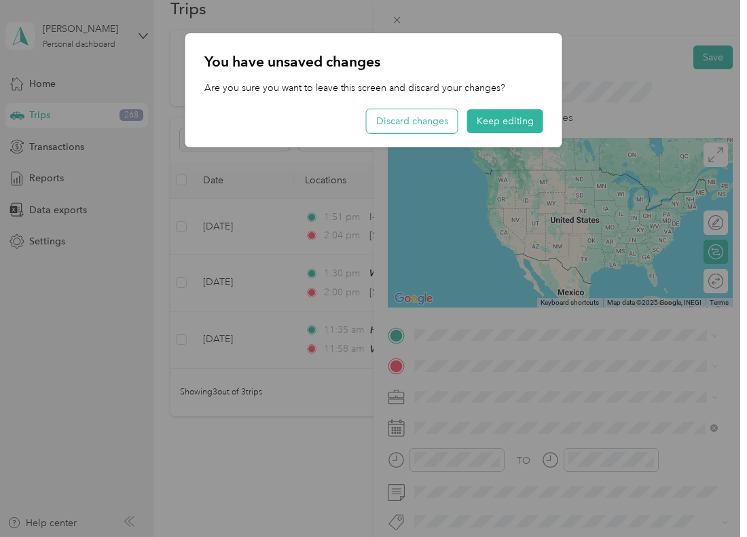
click at [413, 128] on button "Discard changes" at bounding box center [412, 121] width 91 height 24
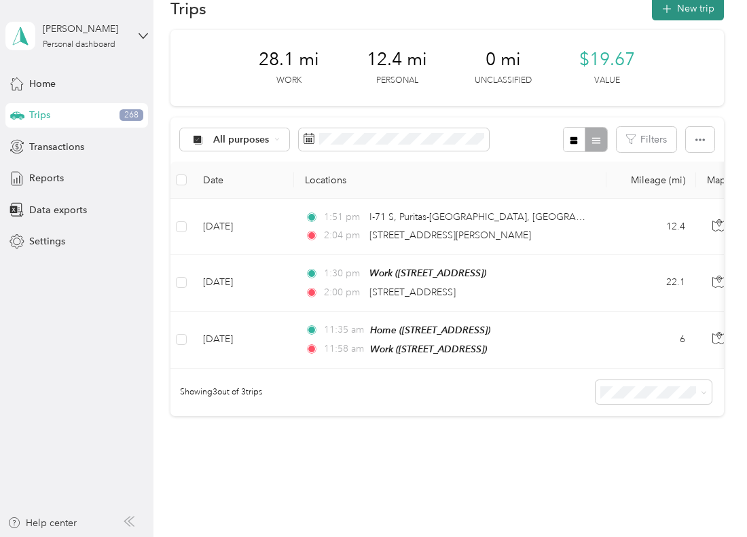
click at [693, 0] on button "New trip" at bounding box center [688, 9] width 72 height 24
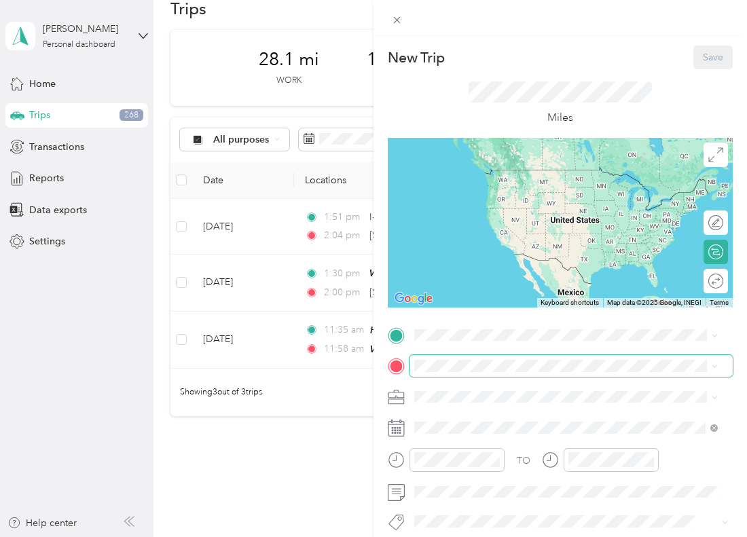
click at [440, 374] on span at bounding box center [571, 366] width 323 height 22
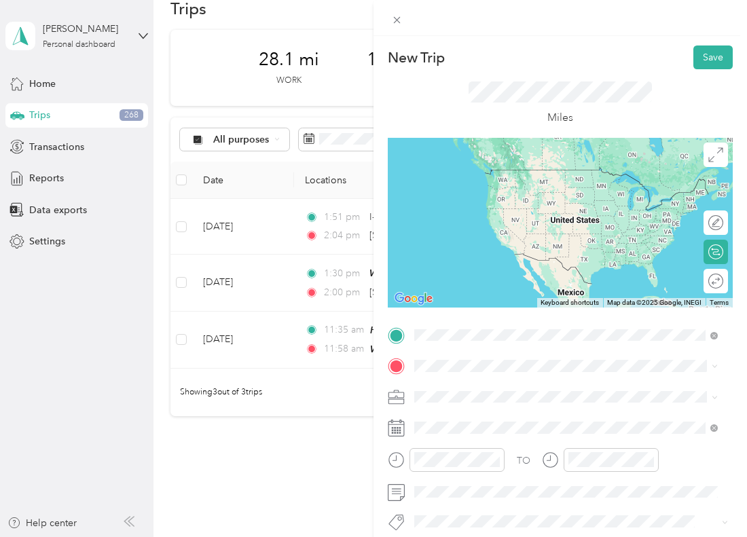
click at [560, 176] on span "32305 Lorain Road North Ridgeville, Ohio 44039, United States" at bounding box center [508, 170] width 136 height 12
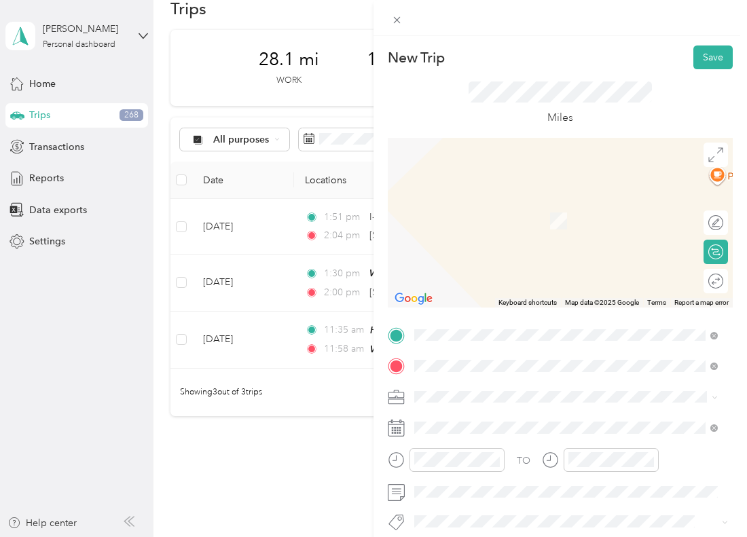
click at [502, 289] on div "Home" at bounding box center [483, 291] width 86 height 12
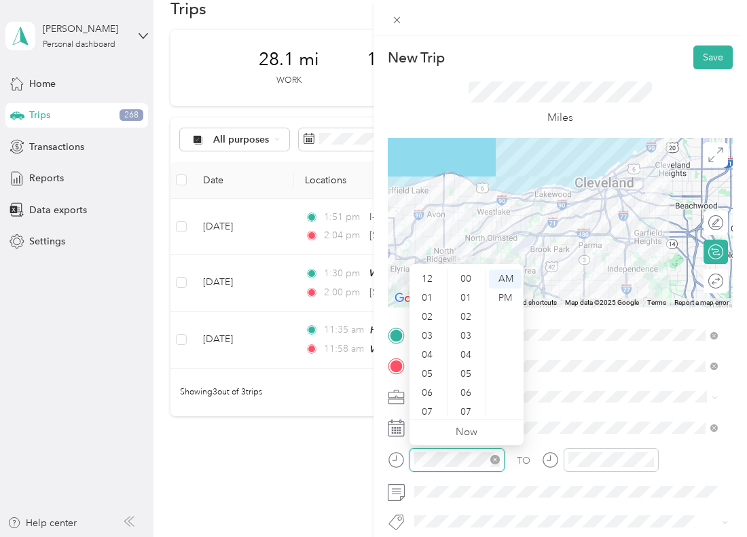
scroll to position [82, 0]
click at [388, 459] on div at bounding box center [446, 460] width 117 height 24
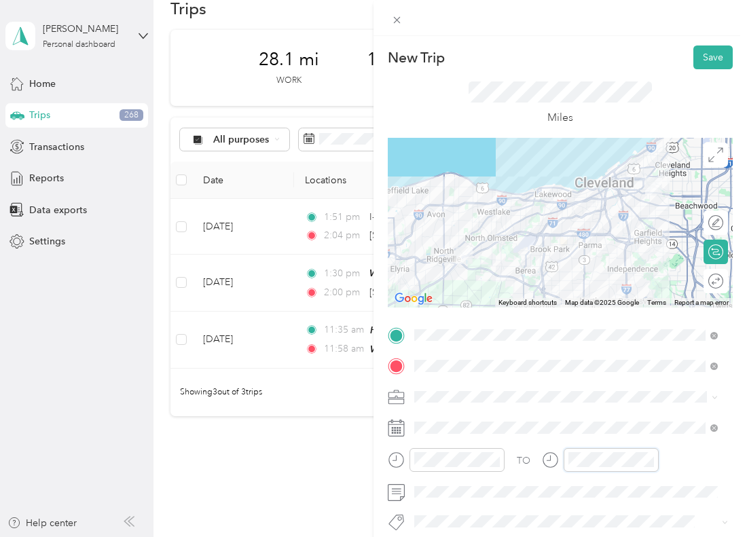
click at [531, 450] on div "TO" at bounding box center [560, 464] width 345 height 33
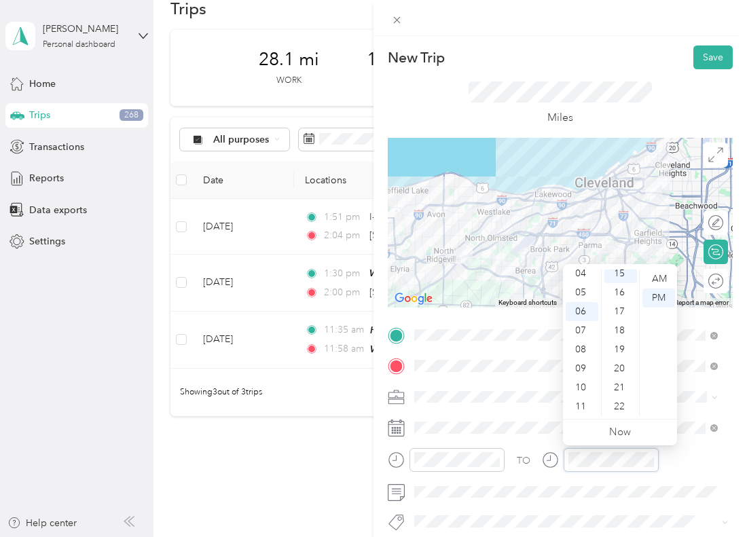
scroll to position [285, 0]
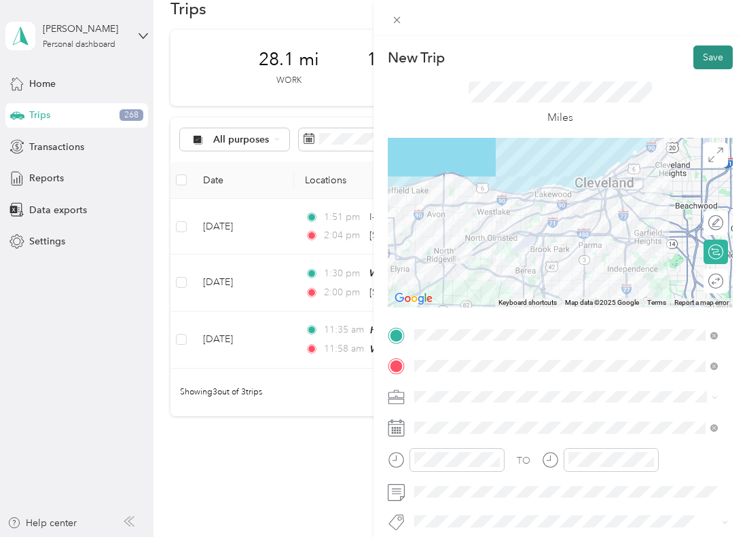
click at [705, 58] on button "Save" at bounding box center [713, 58] width 39 height 24
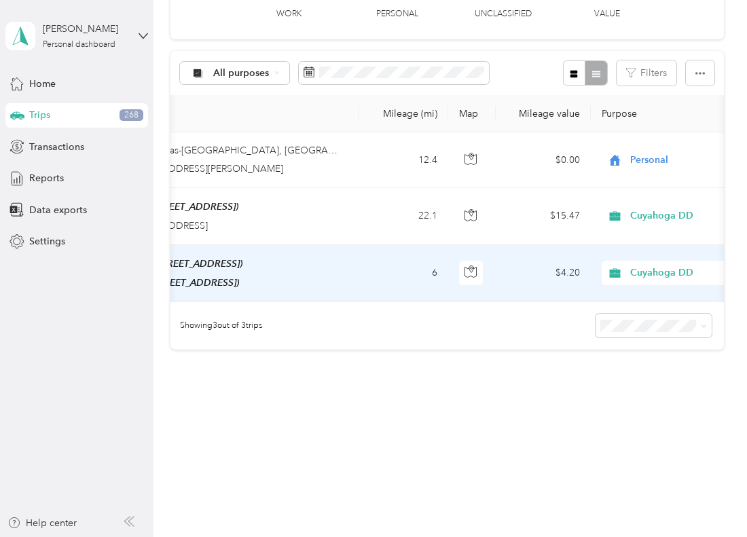
scroll to position [0, 0]
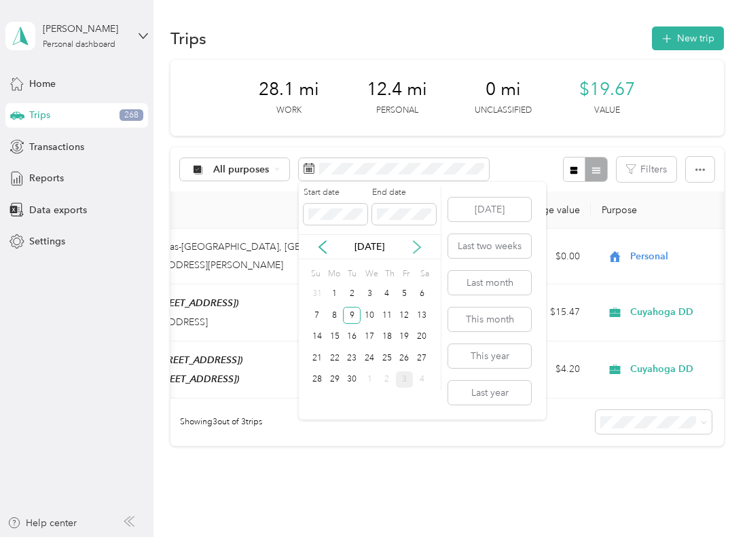
click at [415, 249] on icon at bounding box center [417, 247] width 14 height 14
click at [410, 293] on div "3" at bounding box center [405, 294] width 18 height 17
click at [408, 290] on div "3" at bounding box center [405, 294] width 18 height 17
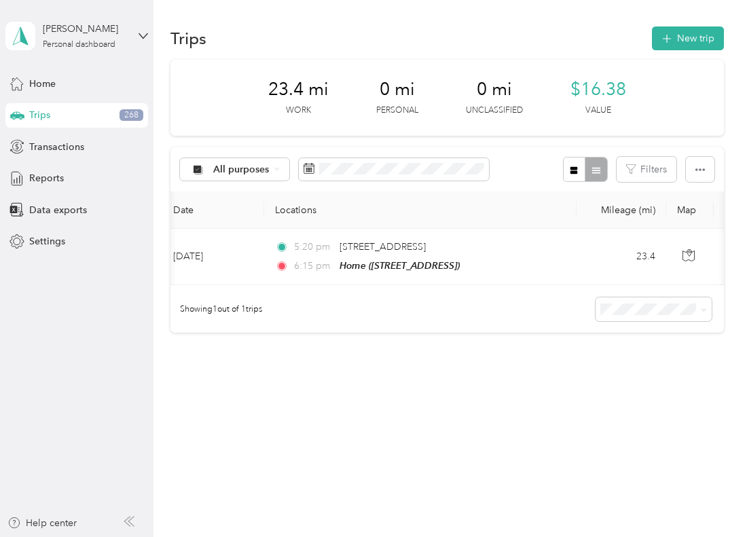
scroll to position [0, 16]
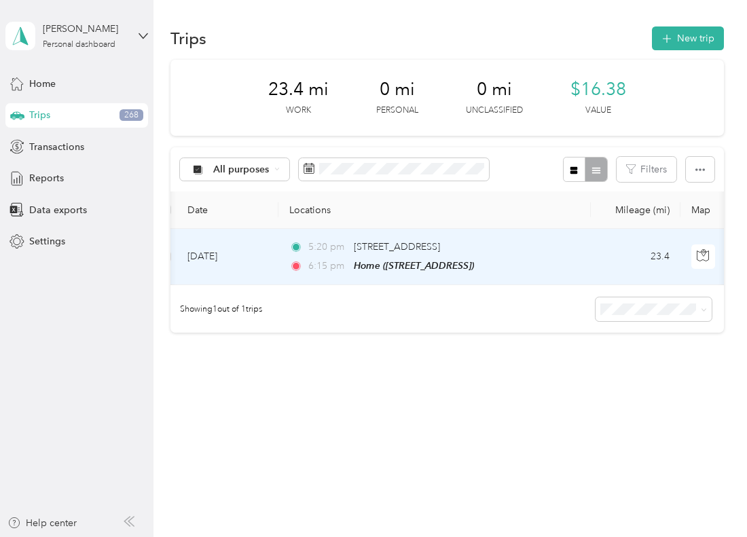
click at [584, 241] on td "5:20 pm 32305 Lorain Road, North Ridgeville 6:15 pm Home (13660 Fairhill Rd, Sh…" at bounding box center [435, 257] width 313 height 56
click at [584, 537] on div at bounding box center [370, 537] width 741 height 0
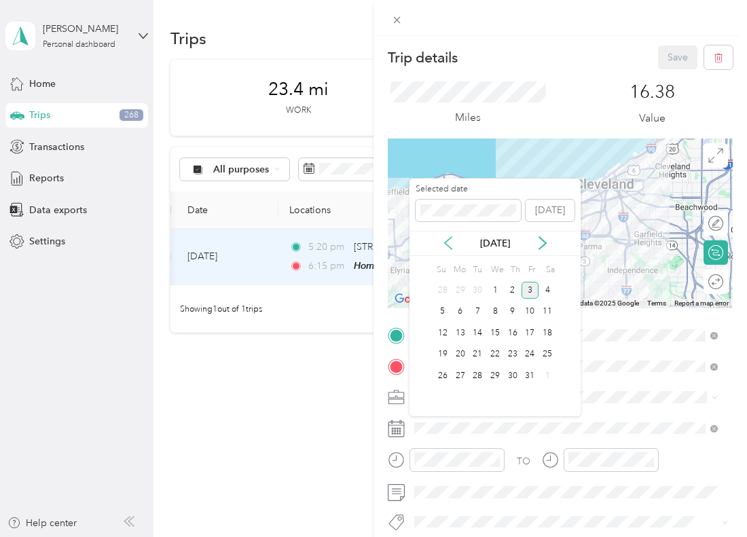
click at [448, 240] on icon at bounding box center [448, 243] width 7 height 12
click at [474, 312] on div "9" at bounding box center [478, 312] width 18 height 17
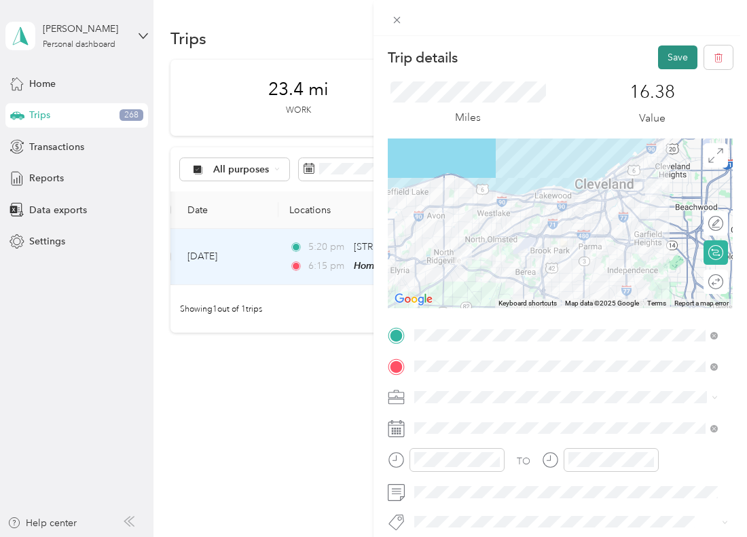
click at [660, 58] on button "Save" at bounding box center [677, 58] width 39 height 24
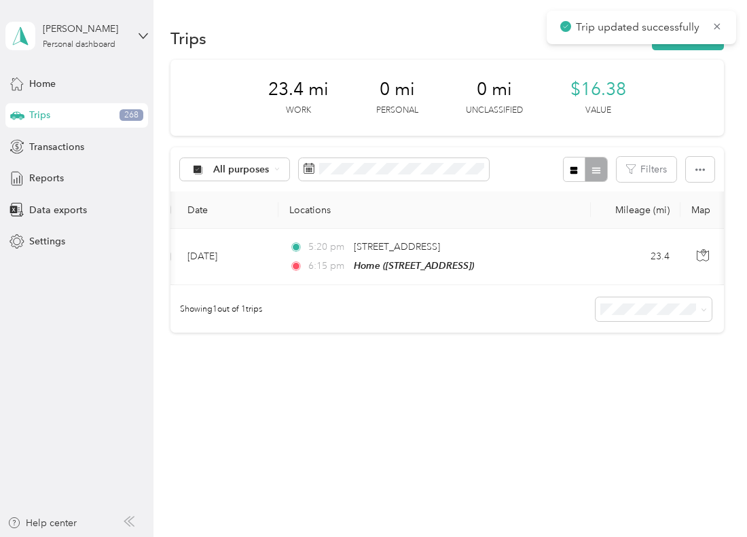
click at [671, 50] on div "Trip details Save" at bounding box center [674, 58] width 345 height 24
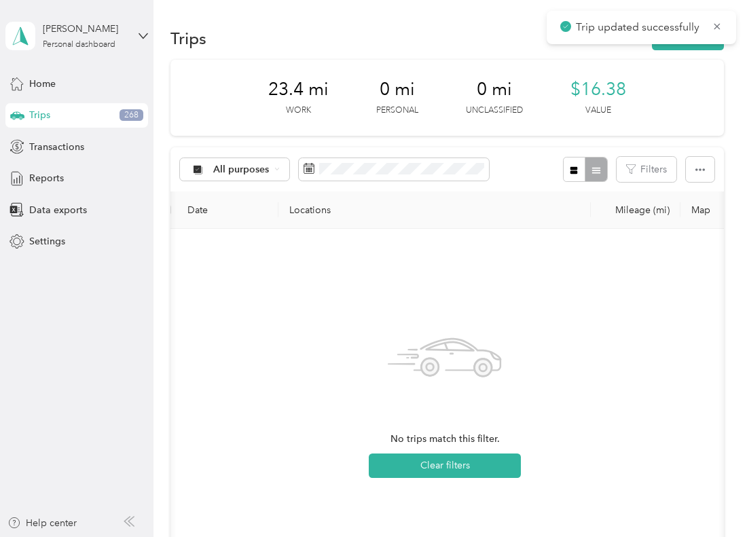
click at [52, 115] on div "Trips 268" at bounding box center [76, 115] width 143 height 24
click at [65, 86] on div "Home" at bounding box center [76, 83] width 143 height 24
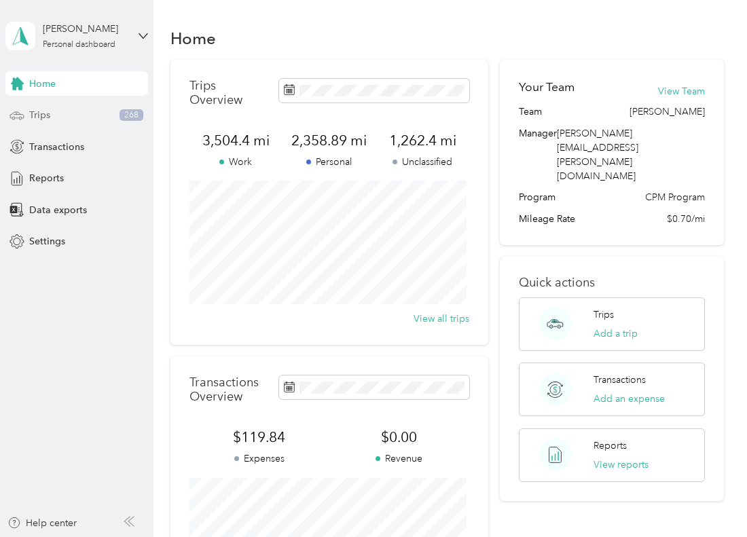
click at [64, 122] on div "Trips 268" at bounding box center [76, 115] width 143 height 24
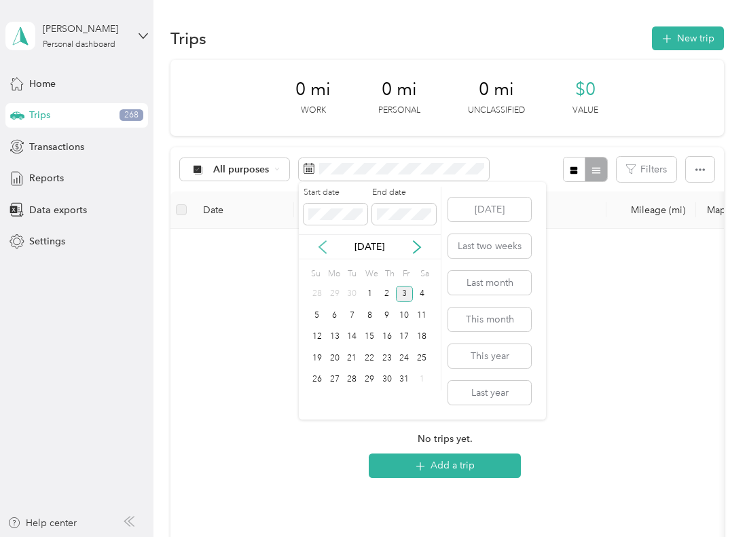
click at [323, 245] on icon at bounding box center [323, 247] width 14 height 14
click at [370, 317] on div "10" at bounding box center [370, 315] width 18 height 17
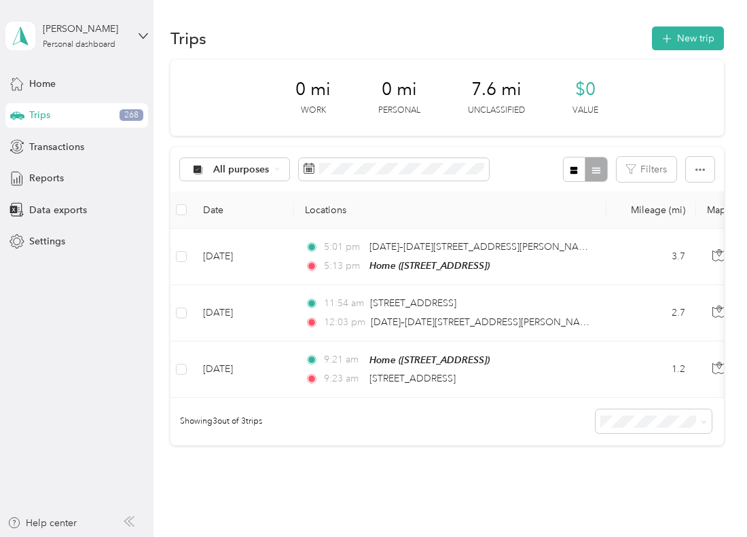
click at [514, 163] on div "All purposes Filters" at bounding box center [448, 169] width 554 height 44
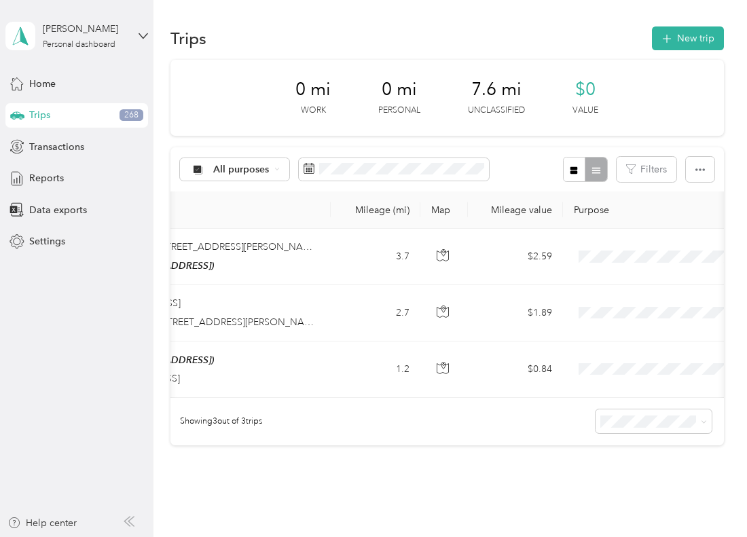
scroll to position [0, 290]
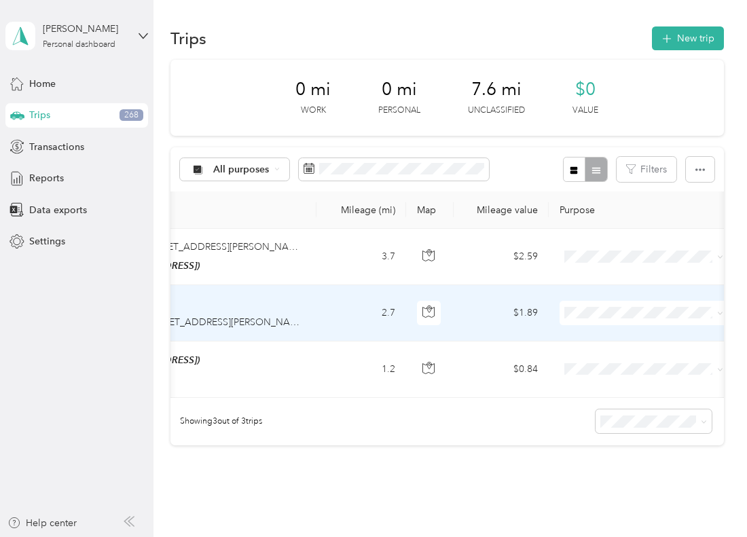
click at [613, 363] on span "Personal" at bounding box center [656, 361] width 126 height 14
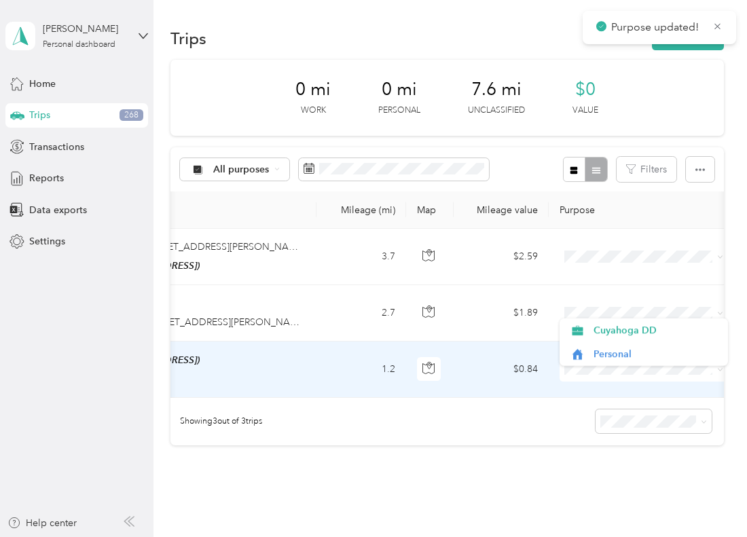
click at [602, 376] on span at bounding box center [644, 369] width 168 height 24
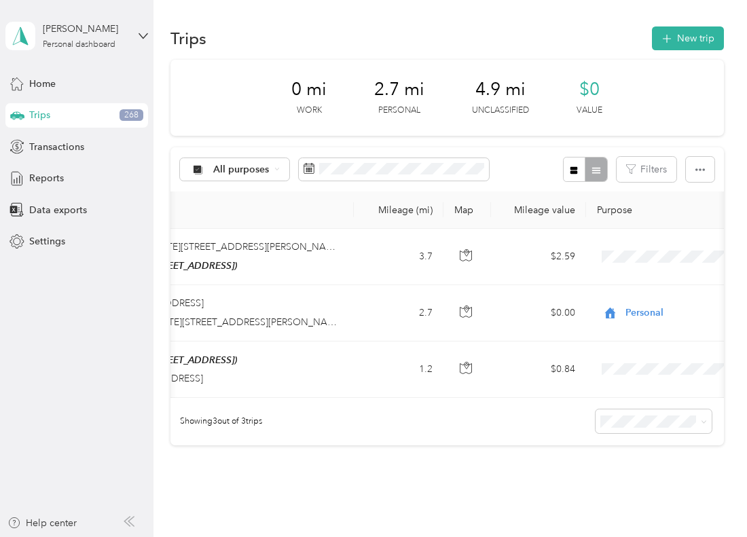
scroll to position [0, 279]
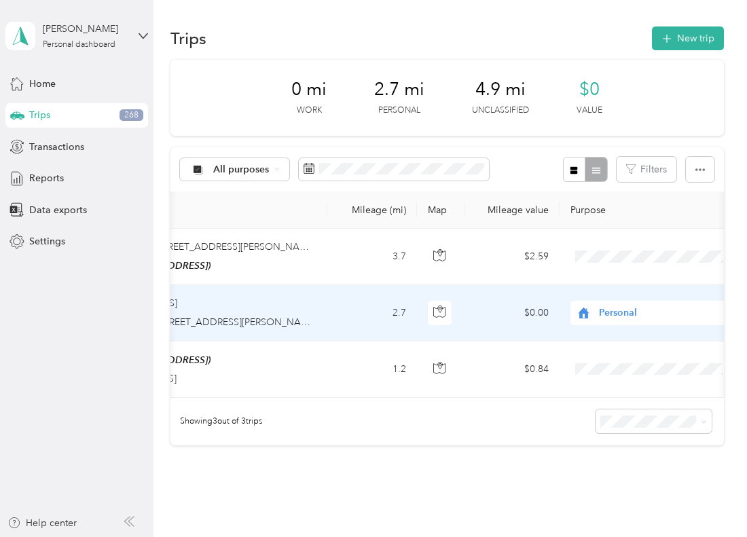
click at [631, 311] on span "Personal" at bounding box center [661, 313] width 124 height 15
click at [630, 340] on span "Cuyahoga DD" at bounding box center [667, 337] width 126 height 14
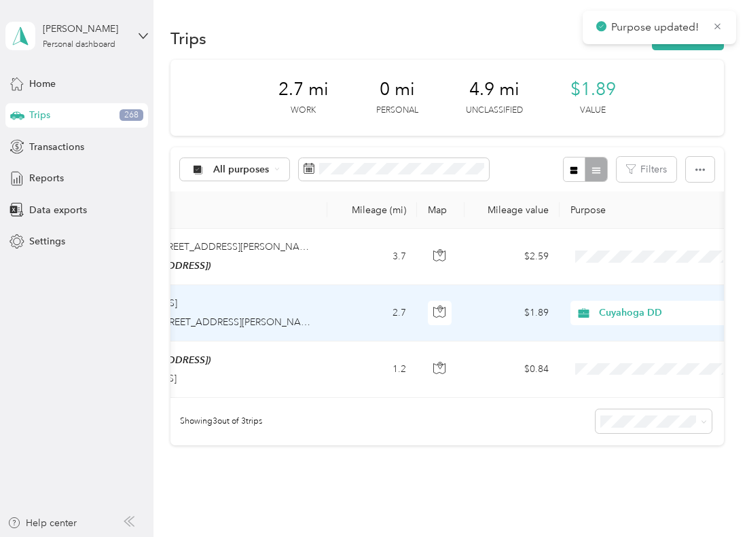
click at [628, 310] on span "Cuyahoga DD" at bounding box center [661, 313] width 124 height 15
click at [624, 353] on li "Personal" at bounding box center [655, 361] width 168 height 24
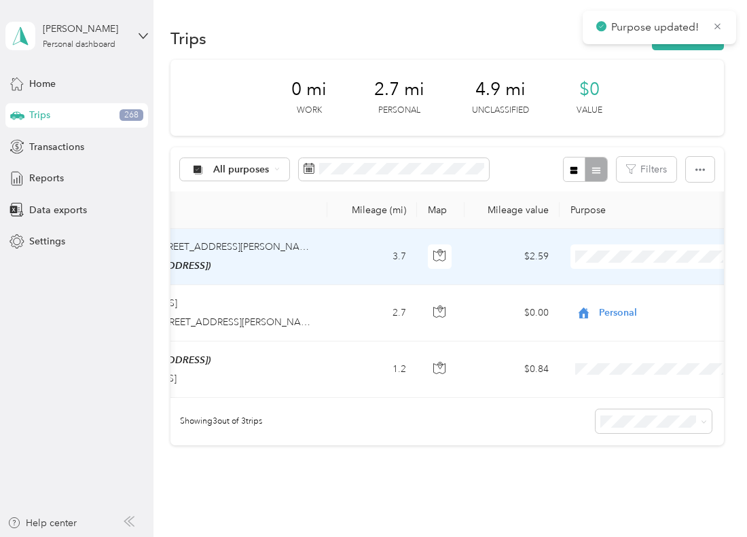
click at [628, 302] on span "Personal" at bounding box center [667, 305] width 126 height 14
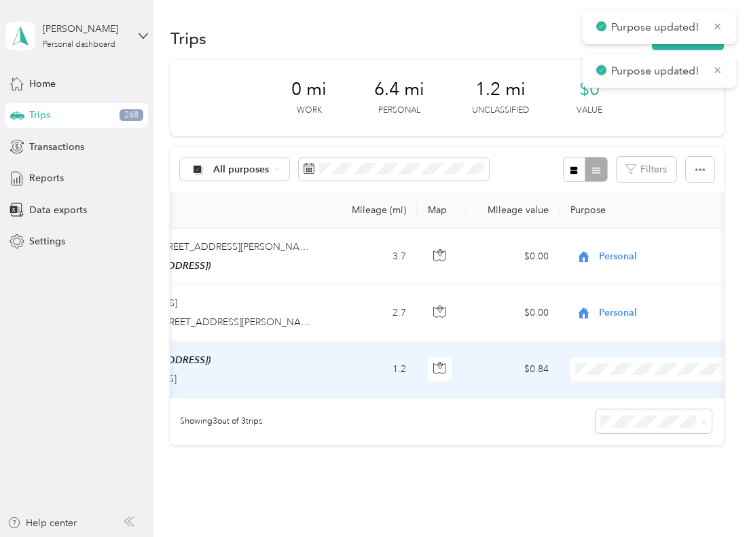
click at [619, 412] on span "Personal" at bounding box center [667, 417] width 126 height 14
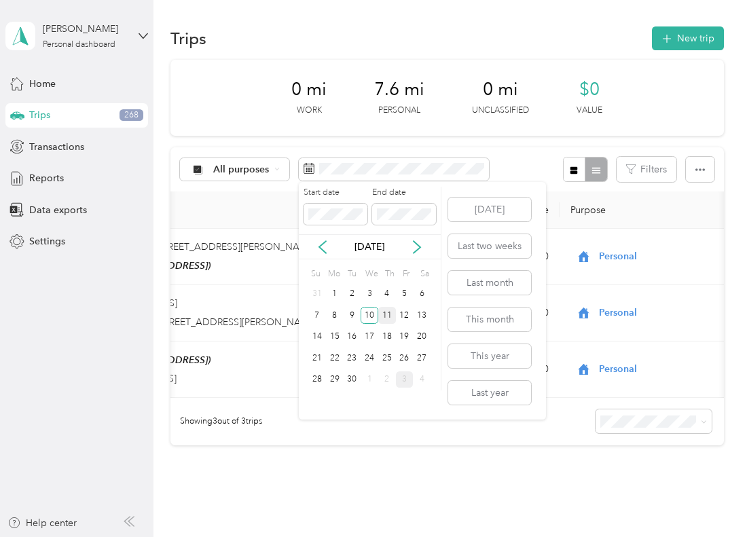
click at [389, 316] on div "11" at bounding box center [387, 315] width 18 height 17
click at [389, 315] on div "11" at bounding box center [387, 315] width 18 height 17
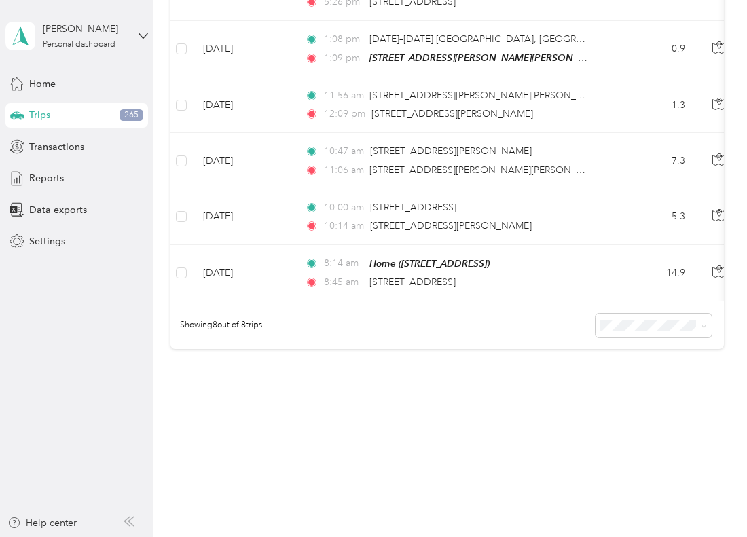
click at [543, 320] on div "Showing 8 out of 8 trips" at bounding box center [448, 326] width 554 height 48
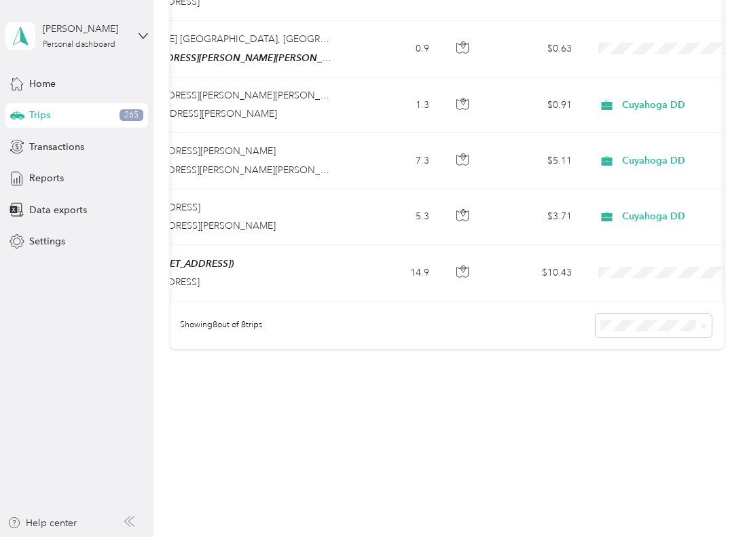
scroll to position [0, 274]
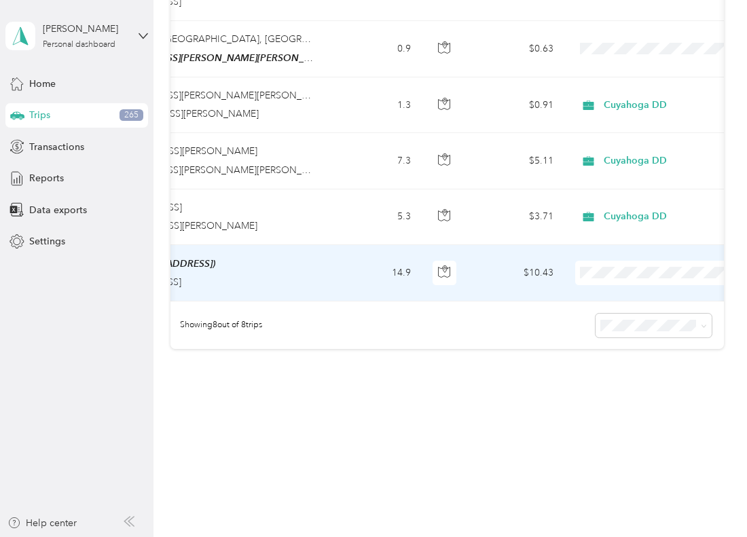
click at [614, 287] on span "Cuyahoga DD" at bounding box center [672, 289] width 126 height 14
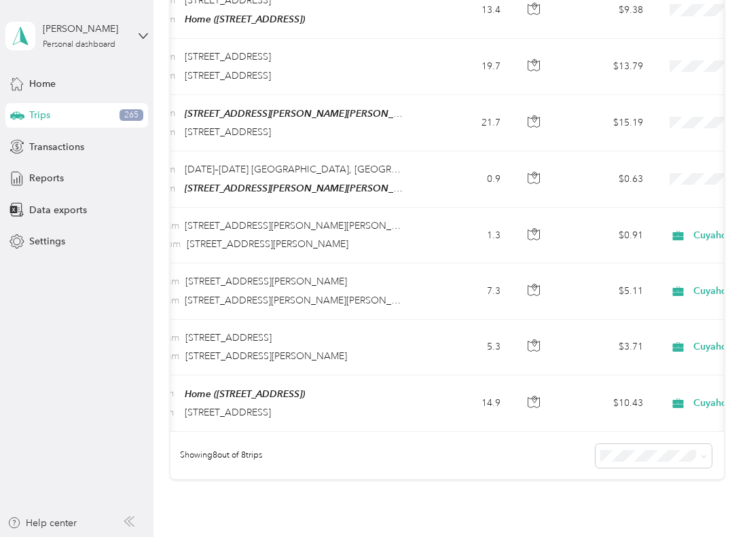
scroll to position [0, 178]
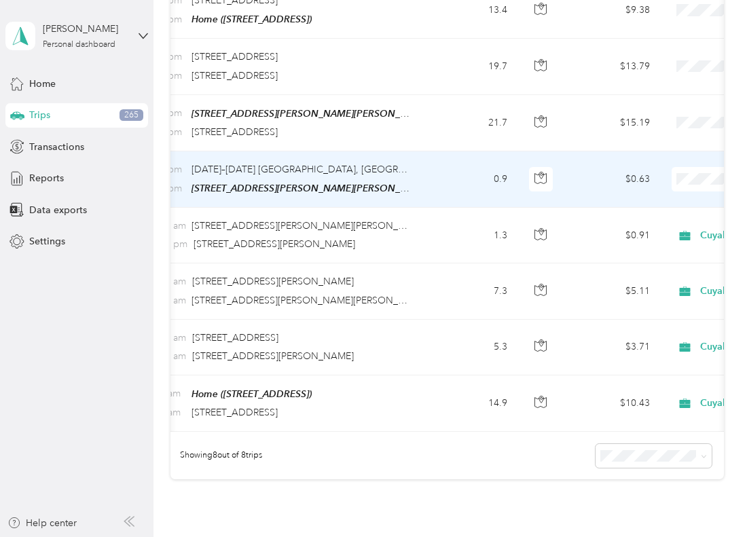
click at [687, 202] on span "Cuyahoga DD" at bounding box center [676, 202] width 126 height 14
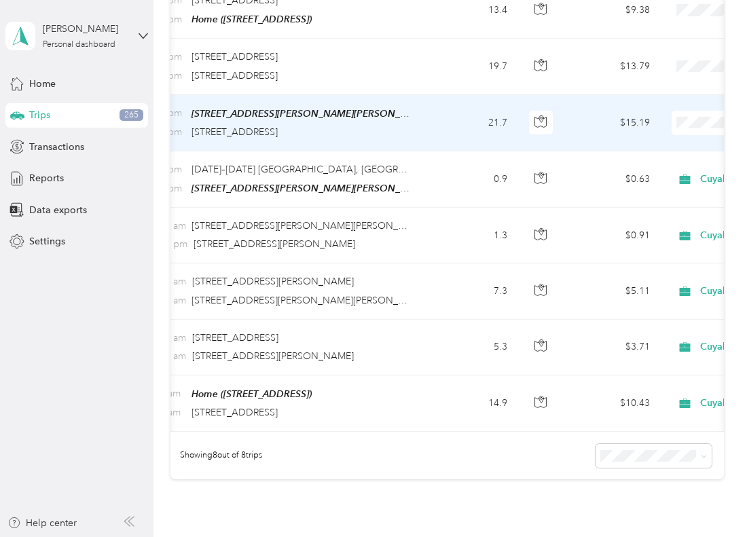
click at [689, 139] on span "Cuyahoga DD" at bounding box center [676, 146] width 126 height 14
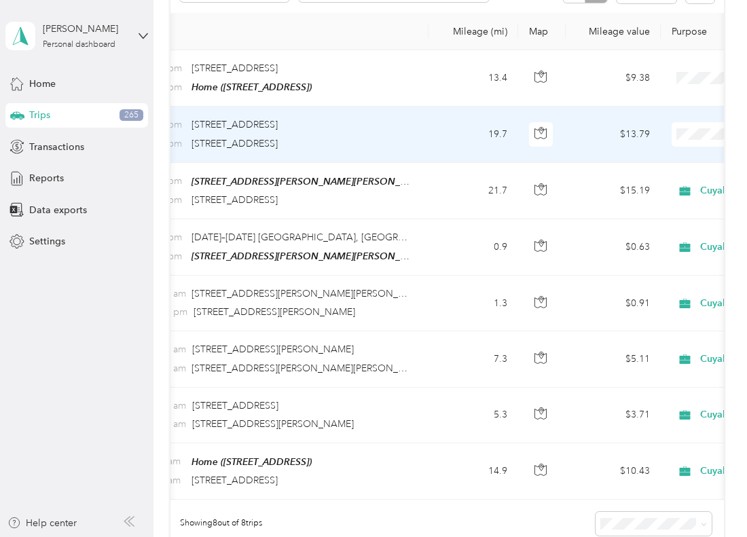
click at [416, 118] on td "7:25 pm 6200 Quarry Ln, Independence, OH 8:06 pm 3630 Fairmount Blvd, Shaker La…" at bounding box center [272, 135] width 313 height 56
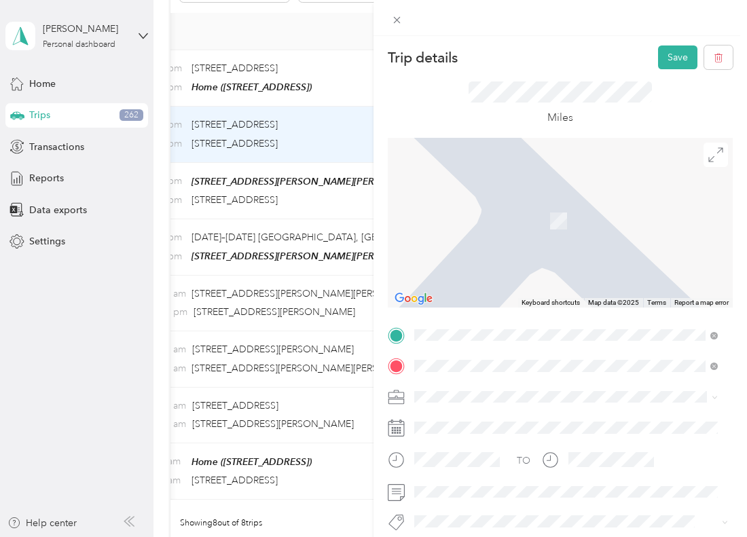
click at [527, 213] on div "Home [STREET_ADDRESS]" at bounding box center [483, 214] width 86 height 29
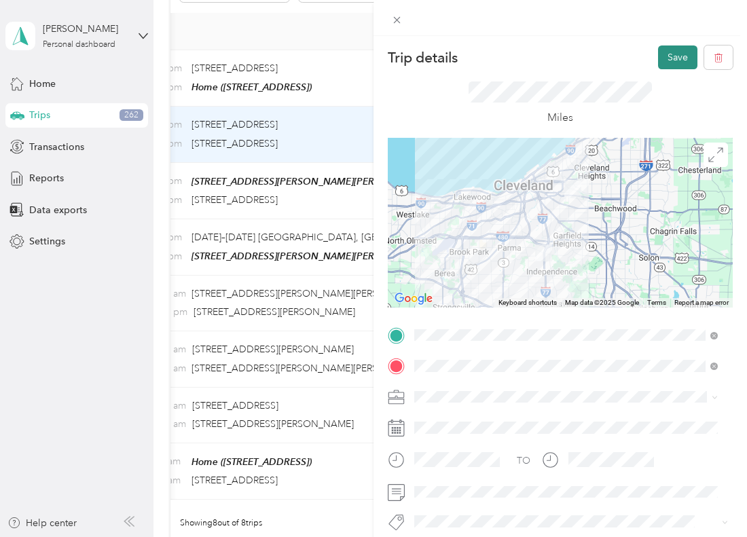
click at [669, 53] on button "Save" at bounding box center [677, 58] width 39 height 24
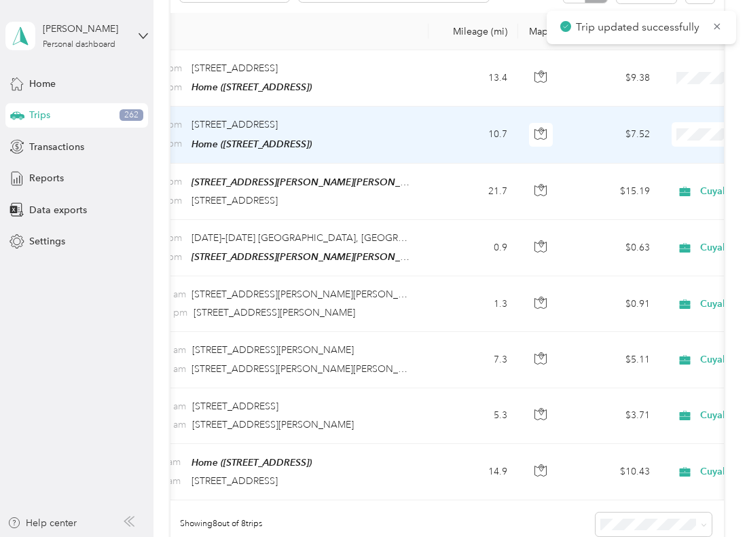
click at [690, 154] on span "Cuyahoga DD" at bounding box center [676, 158] width 126 height 14
click at [473, 128] on td "10.7" at bounding box center [474, 135] width 90 height 56
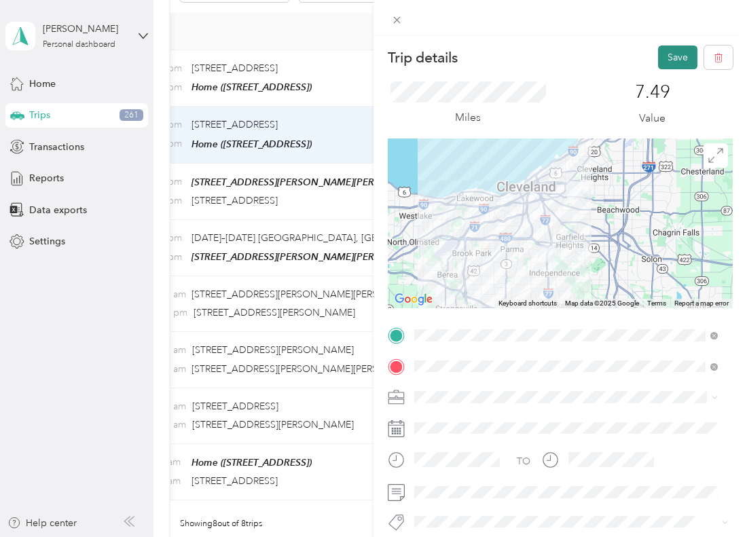
click at [673, 53] on button "Save" at bounding box center [677, 58] width 39 height 24
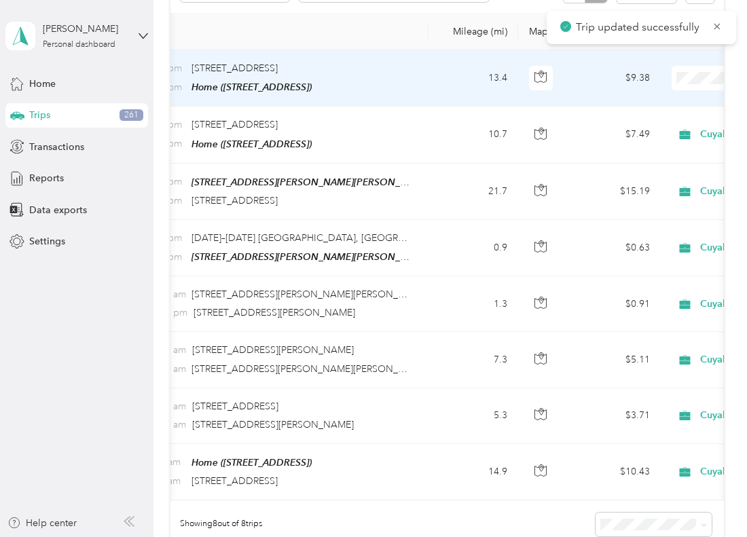
click at [696, 123] on span "Personal" at bounding box center [676, 127] width 126 height 14
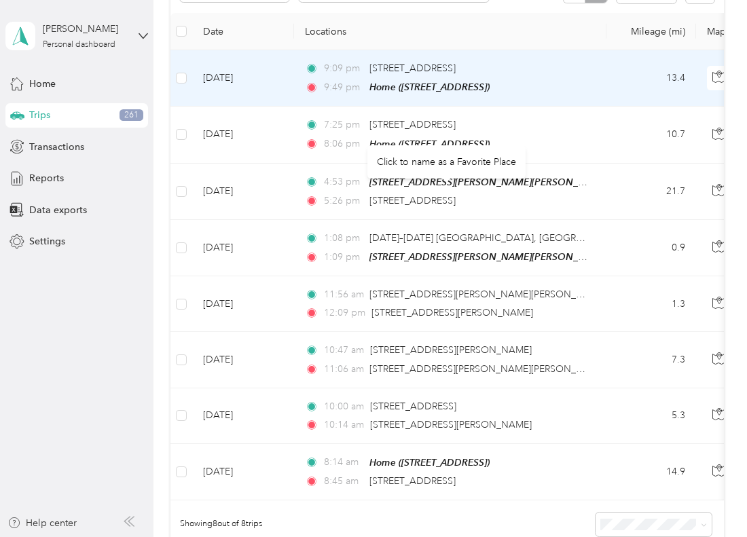
scroll to position [43, 0]
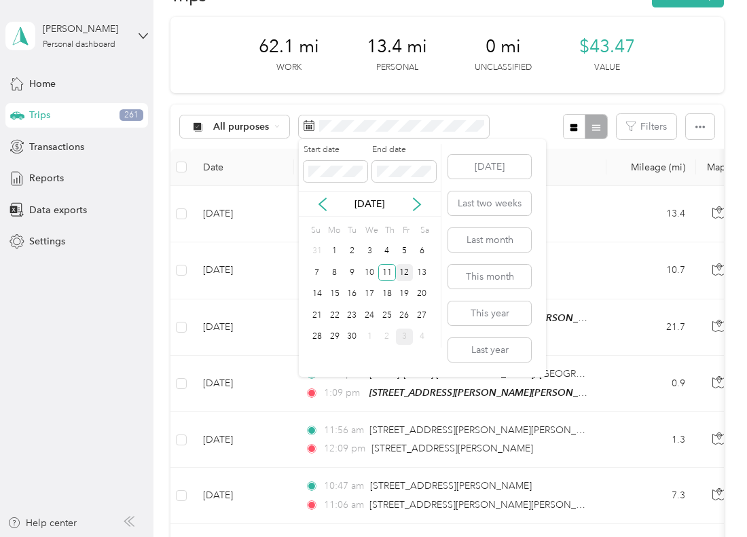
click at [403, 274] on div "12" at bounding box center [405, 272] width 18 height 17
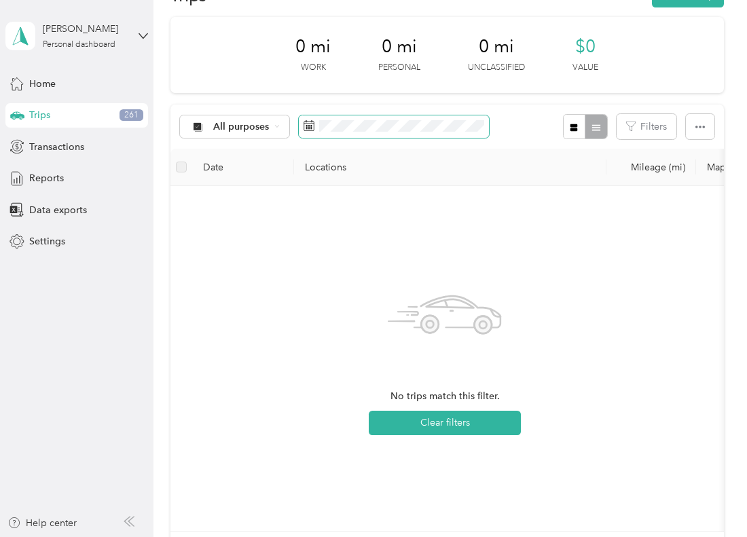
click at [345, 116] on span at bounding box center [394, 126] width 190 height 23
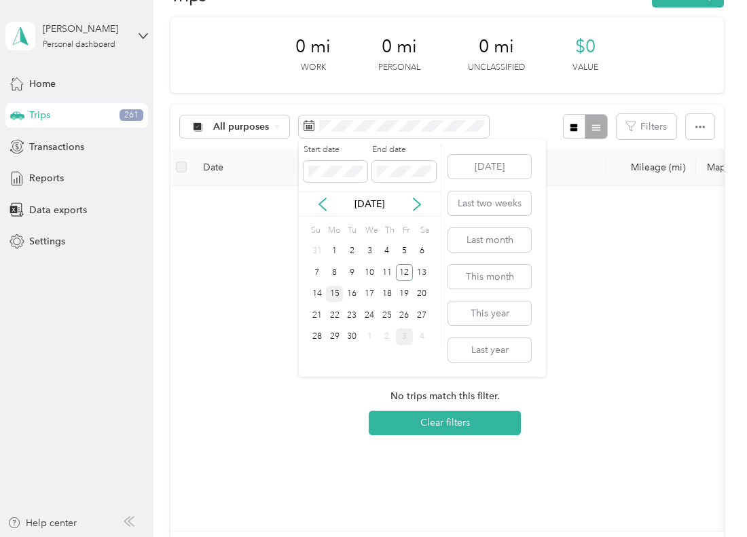
click at [335, 297] on div "15" at bounding box center [335, 294] width 18 height 17
click at [353, 300] on div "16" at bounding box center [352, 294] width 18 height 17
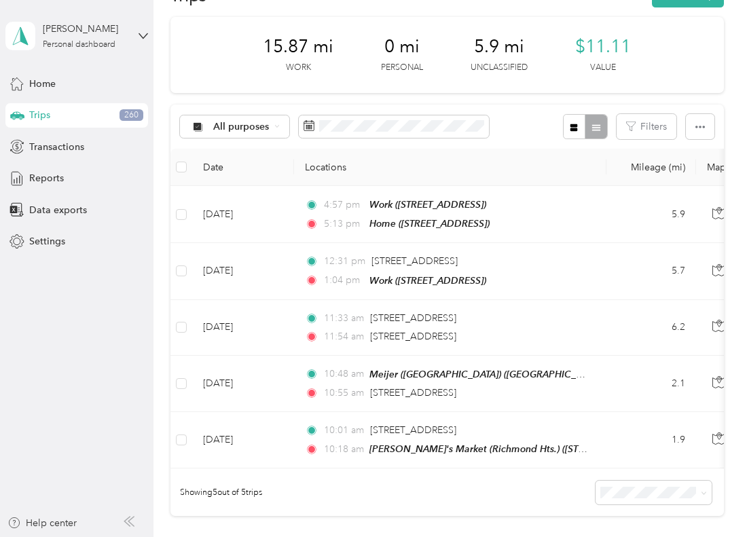
click at [394, 486] on div "Showing 5 out of 5 trips" at bounding box center [448, 493] width 554 height 48
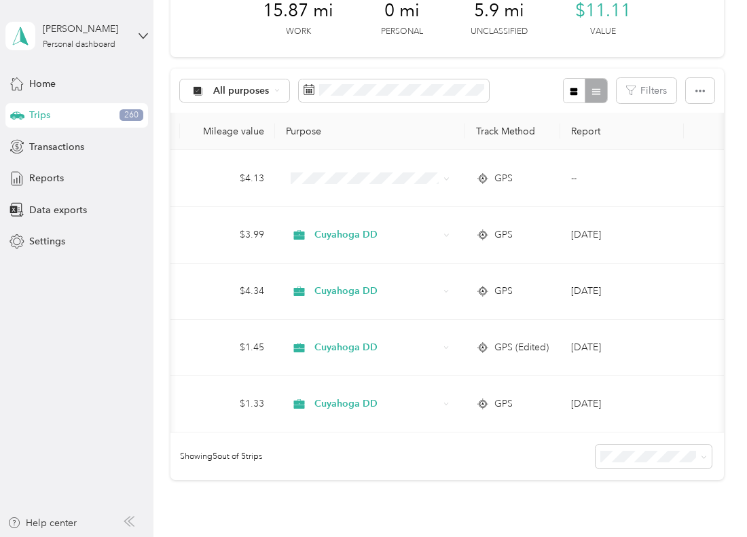
scroll to position [0, 575]
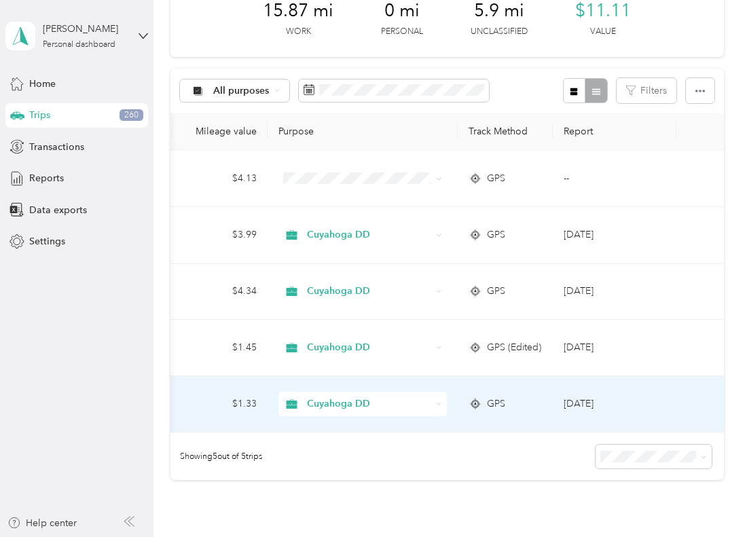
click at [698, 406] on td at bounding box center [701, 404] width 48 height 56
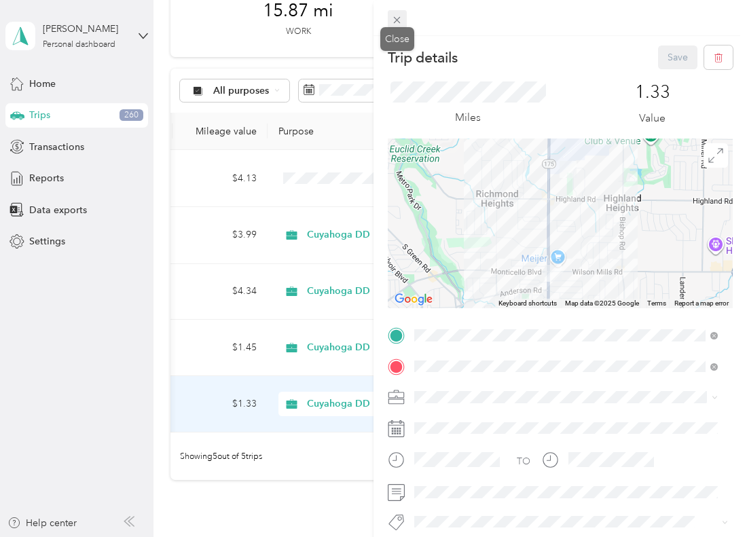
click at [395, 23] on icon at bounding box center [397, 20] width 12 height 12
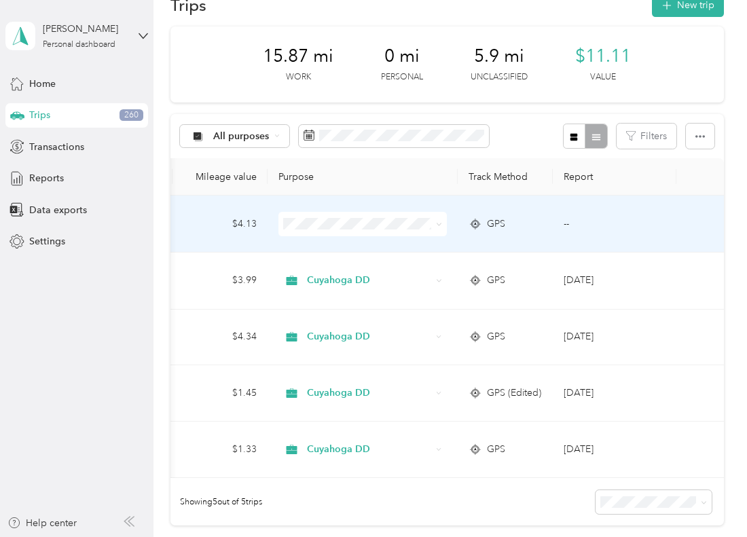
scroll to position [11, 0]
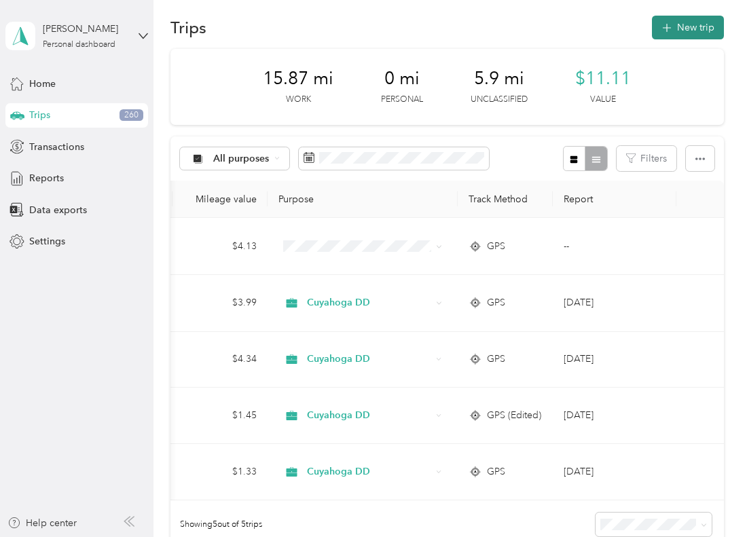
click at [675, 22] on button "New trip" at bounding box center [688, 28] width 72 height 24
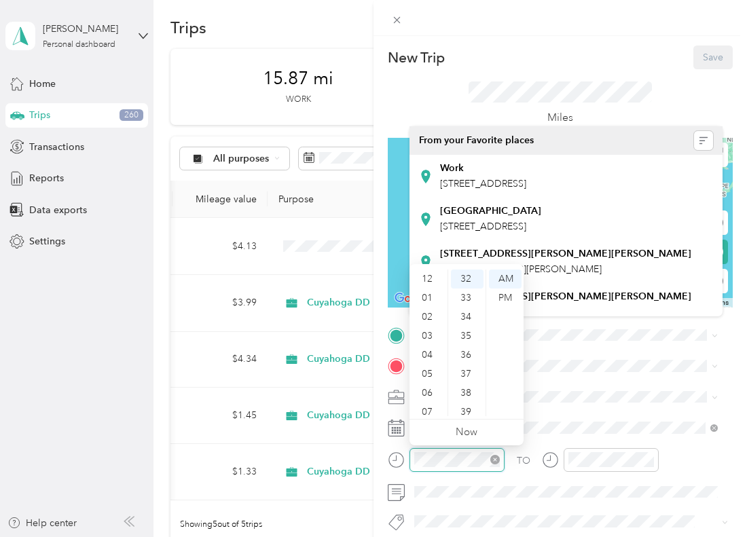
scroll to position [82, 0]
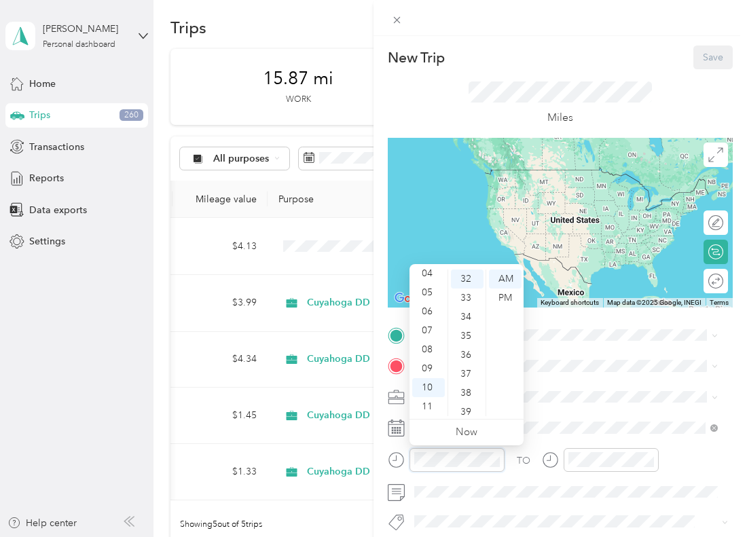
click at [397, 458] on div at bounding box center [446, 460] width 117 height 24
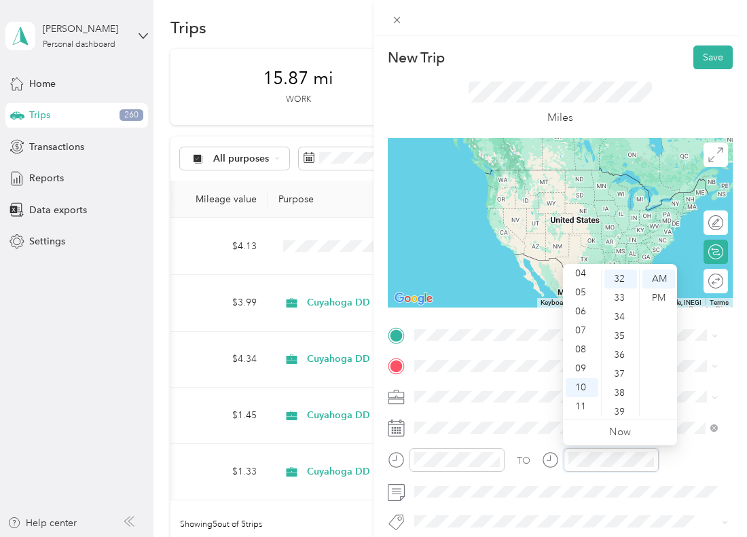
click at [533, 459] on div "TO" at bounding box center [560, 464] width 345 height 33
click at [457, 325] on span at bounding box center [571, 336] width 323 height 22
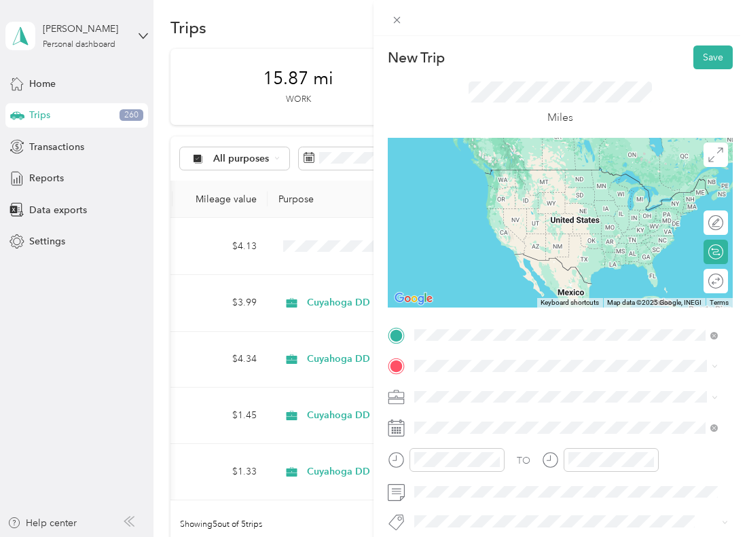
click at [512, 260] on div "Home" at bounding box center [483, 260] width 86 height 12
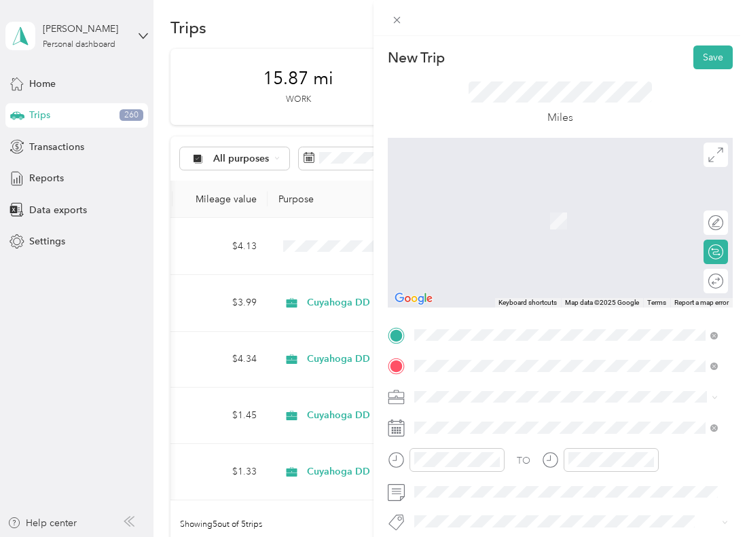
click at [575, 207] on span "27285 Highland Road Highland Heights, Ohio 44143, United States" at bounding box center [508, 201] width 136 height 12
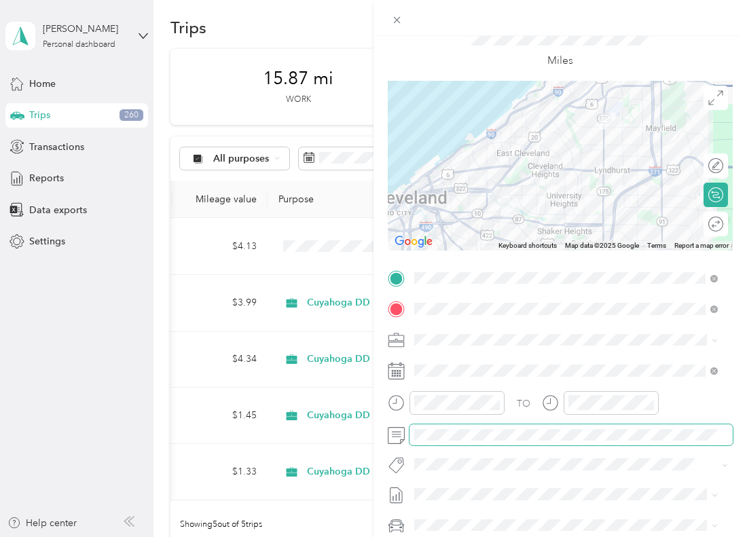
scroll to position [0, 0]
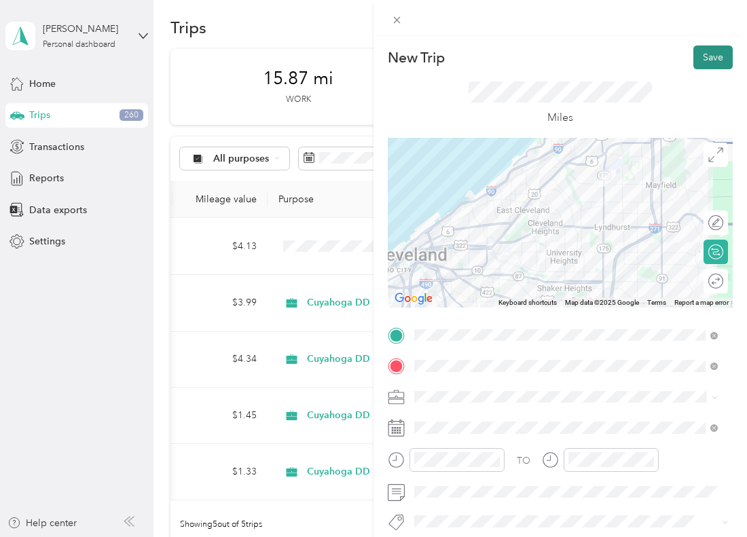
click at [702, 55] on button "Save" at bounding box center [713, 58] width 39 height 24
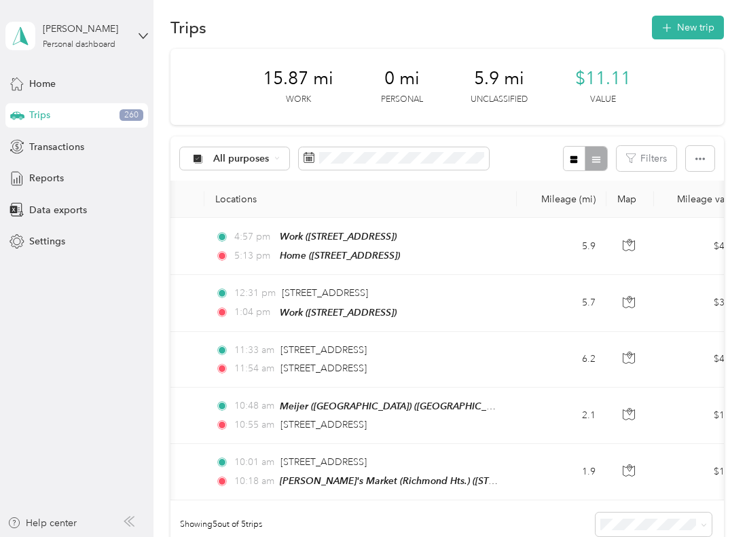
scroll to position [0, 84]
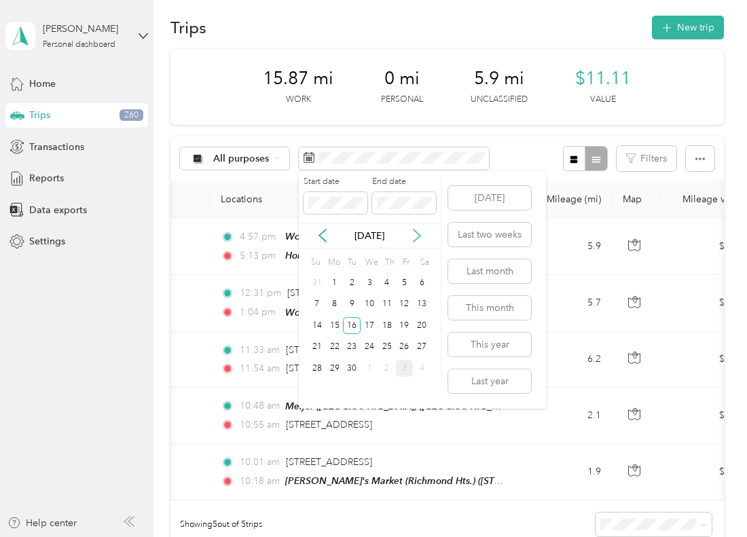
click at [410, 237] on icon at bounding box center [417, 236] width 14 height 14
click at [401, 281] on div "3" at bounding box center [405, 282] width 18 height 17
click at [408, 282] on div "3" at bounding box center [405, 282] width 18 height 17
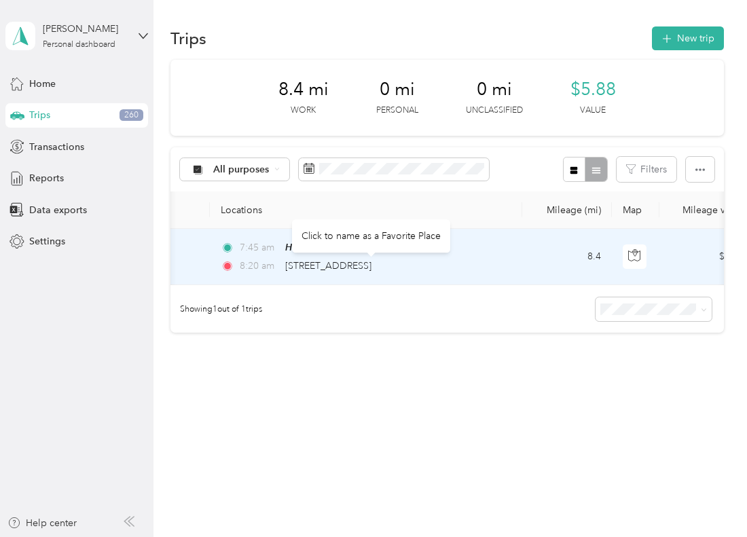
click at [400, 246] on div "Click to name as a Favorite Place" at bounding box center [371, 235] width 158 height 33
click at [499, 255] on div "7:45 am Home (13660 Fairhill Rd, Shaker Heights, OH) 8:20 am 27285 Highland Roa…" at bounding box center [363, 257] width 285 height 34
click at [499, 537] on div "Click to name as a Favorite Place" at bounding box center [370, 537] width 741 height 0
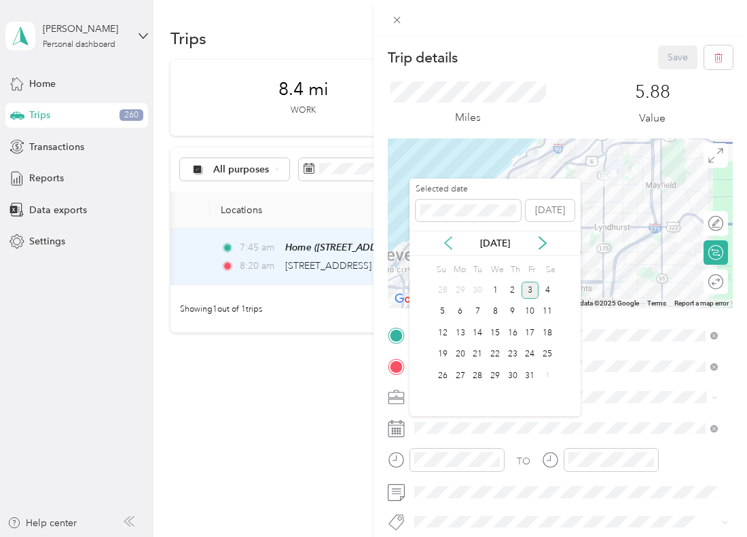
click at [450, 239] on icon at bounding box center [449, 243] width 14 height 14
click at [480, 333] on div "16" at bounding box center [478, 333] width 18 height 17
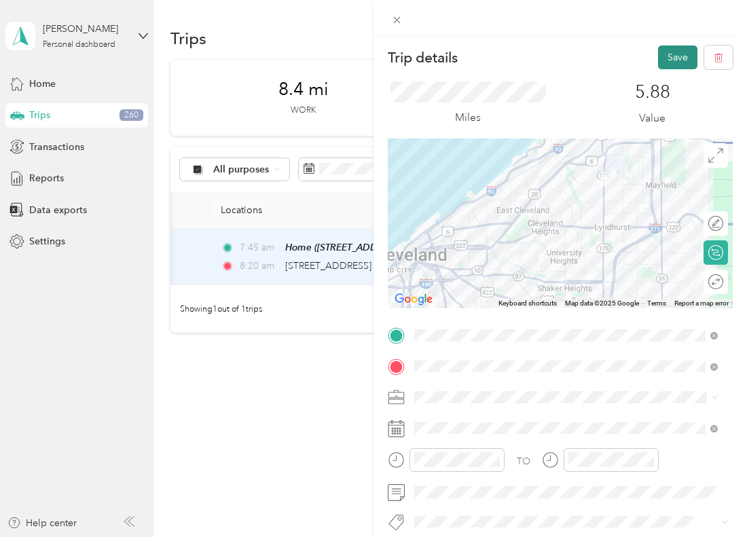
click at [669, 56] on button "Save" at bounding box center [677, 58] width 39 height 24
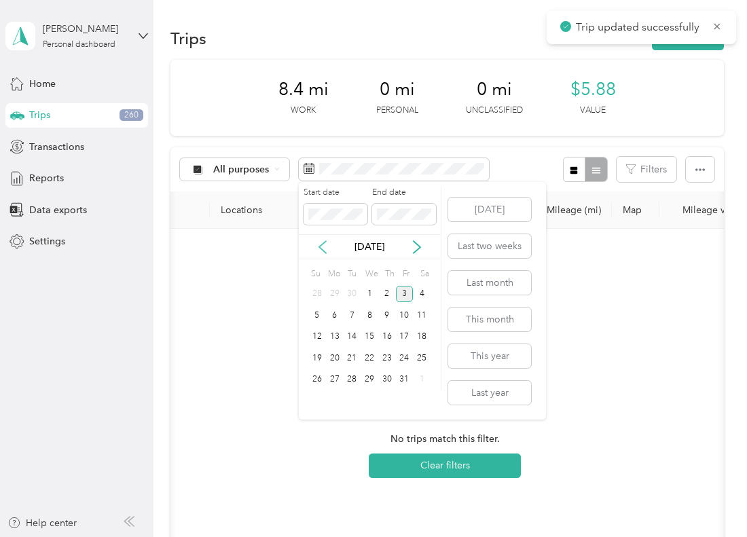
click at [323, 246] on icon at bounding box center [323, 247] width 14 height 14
click at [346, 336] on div "16" at bounding box center [352, 337] width 18 height 17
click at [343, 339] on div "16" at bounding box center [352, 337] width 18 height 17
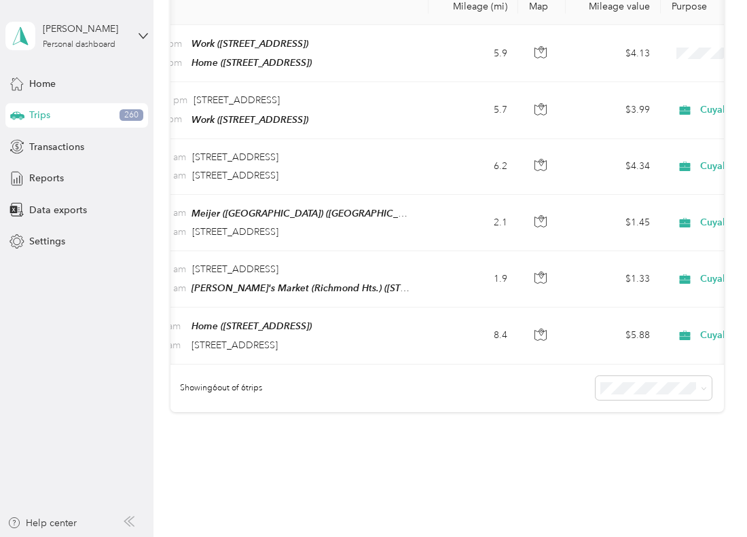
scroll to position [0, 84]
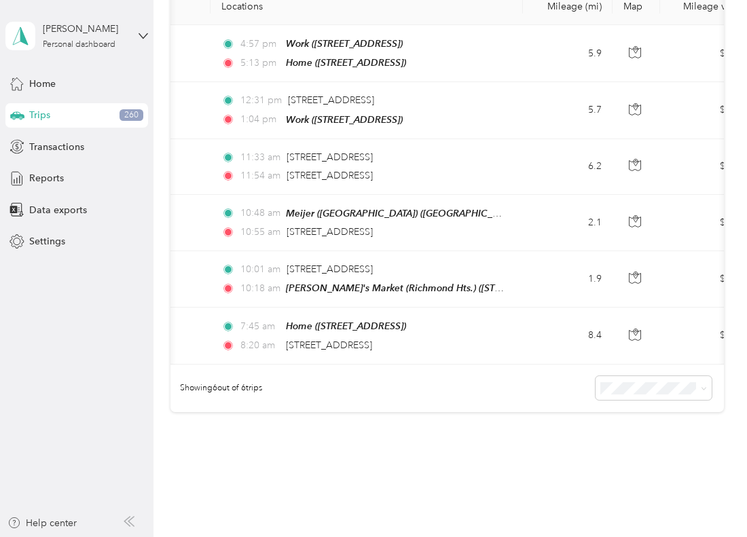
click at [450, 446] on div "24.27 mi Work 0 mi Personal 5.9 mi Unclassified $16.99 Value All purposes Filte…" at bounding box center [448, 158] width 554 height 604
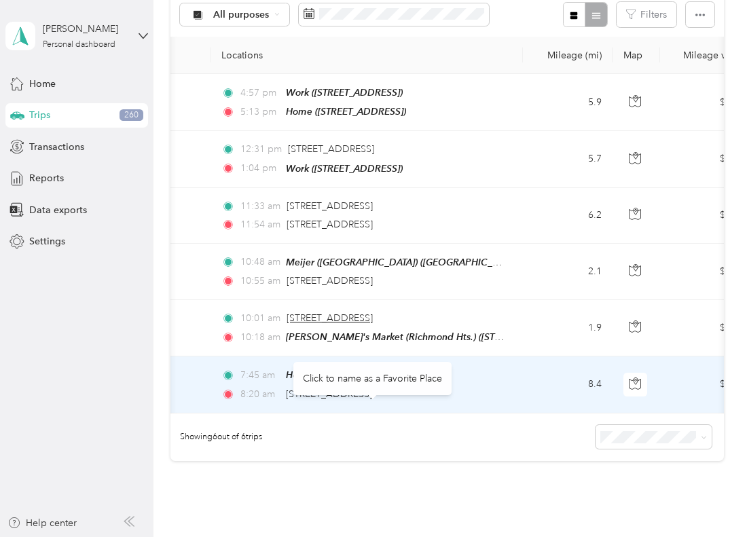
scroll to position [136, 0]
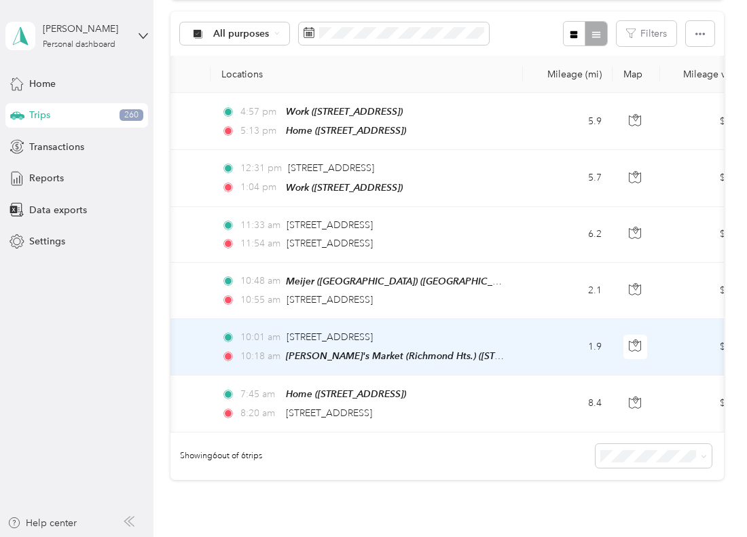
click at [516, 342] on td "10:01 am 27285 Highland Rd, Richmond Heights, OH 10:18 am Dave's Market (Richmo…" at bounding box center [367, 347] width 313 height 56
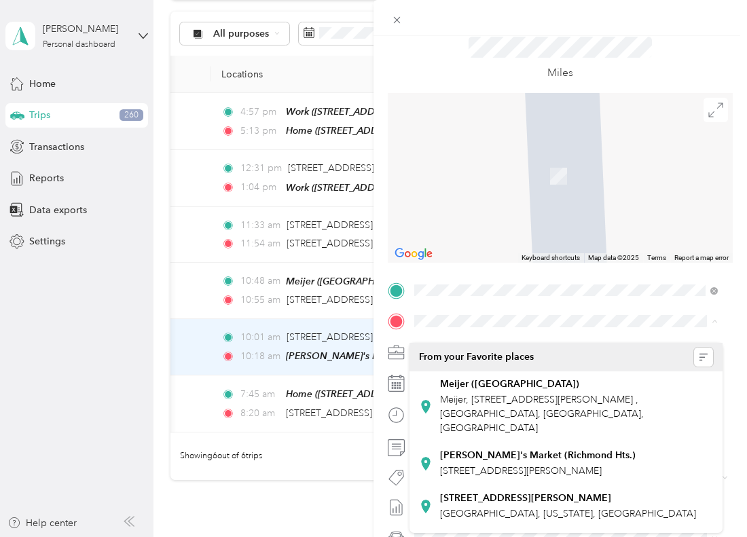
click at [596, 378] on div "Meijer (Richmond Heights) Meijer, 5155 Wilson Mills Rd, Cleveland, OH 44124, Un…" at bounding box center [576, 406] width 273 height 57
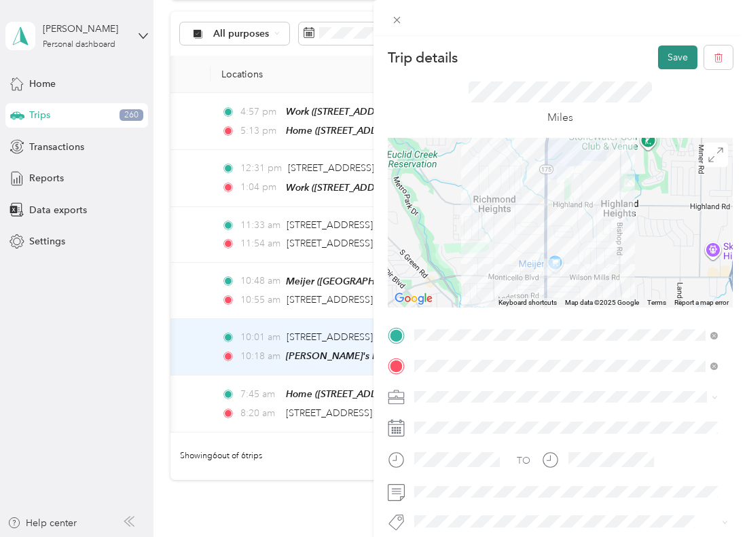
click at [663, 54] on button "Save" at bounding box center [677, 58] width 39 height 24
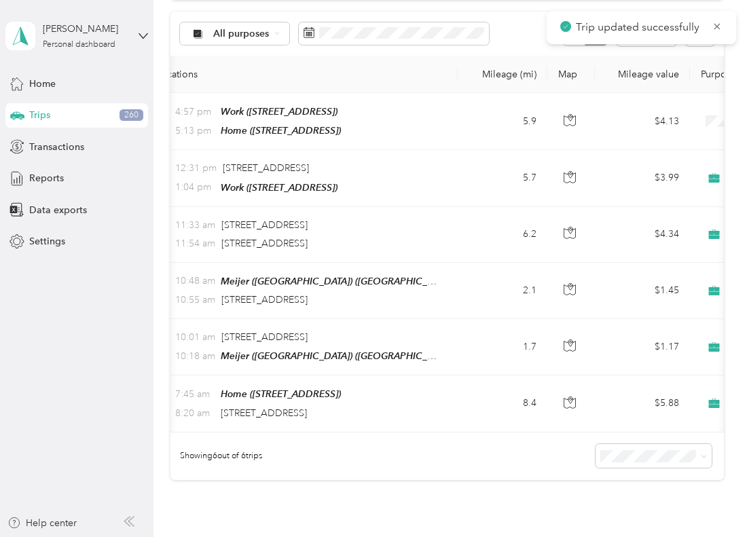
scroll to position [0, 158]
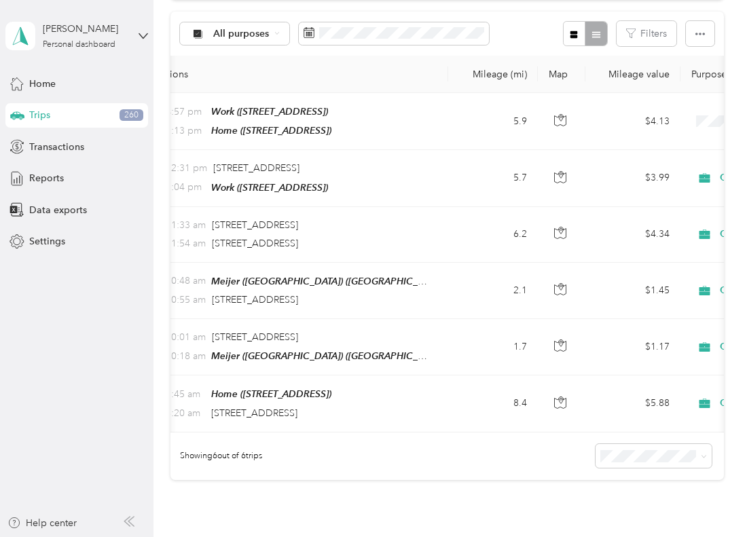
click at [482, 448] on div "Showing 6 out of 6 trips" at bounding box center [448, 457] width 554 height 48
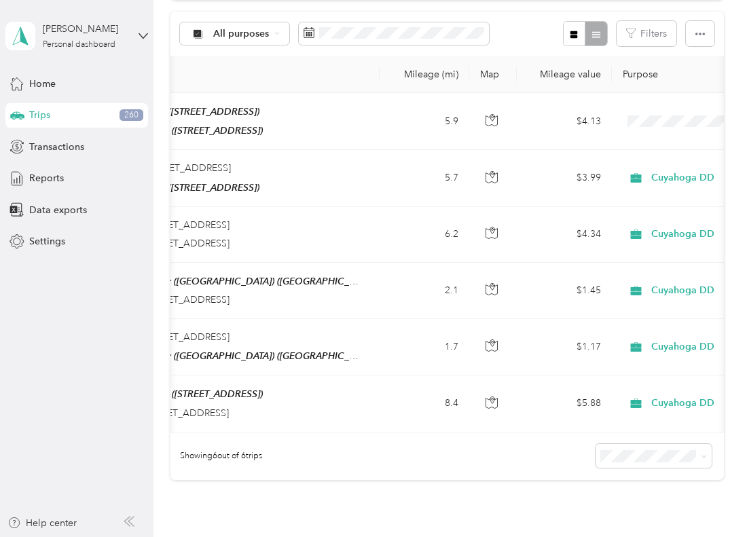
scroll to position [0, 175]
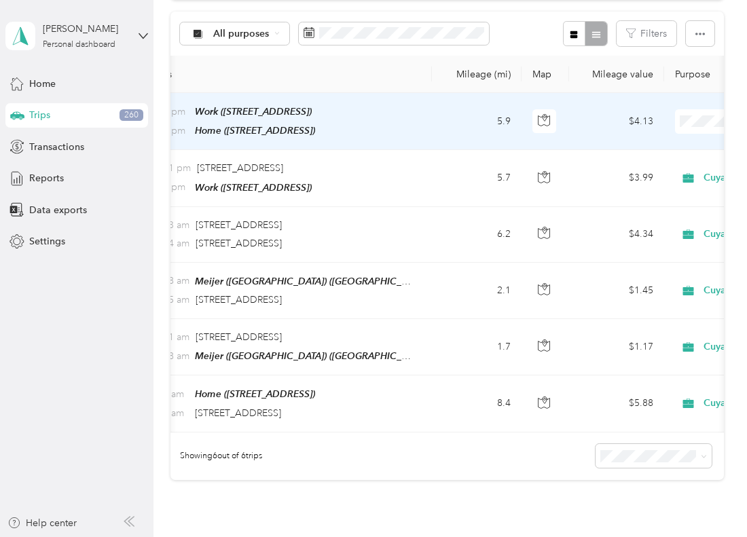
click at [683, 143] on span "Cuyahoga DD" at bounding box center [676, 146] width 126 height 14
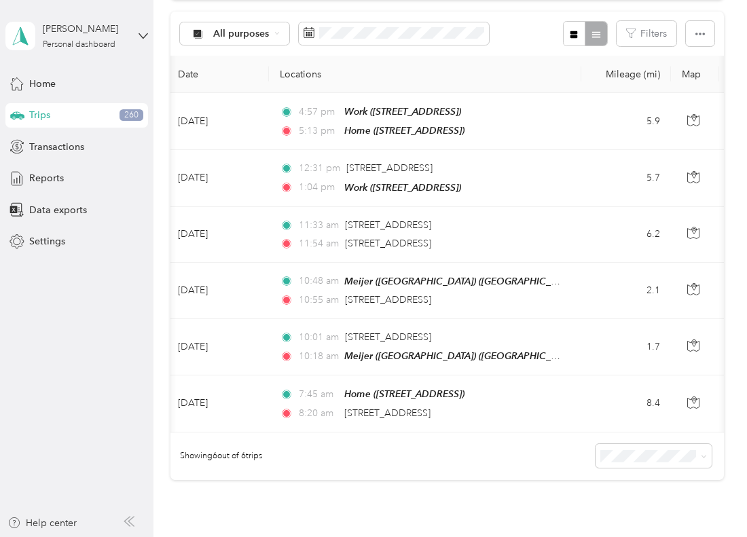
scroll to position [0, 0]
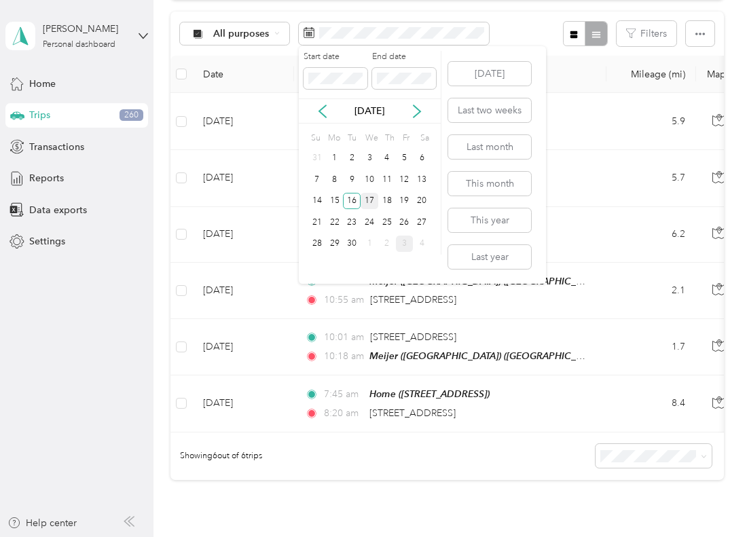
click at [367, 198] on div "17" at bounding box center [370, 201] width 18 height 17
click at [365, 198] on div "17" at bounding box center [370, 201] width 18 height 17
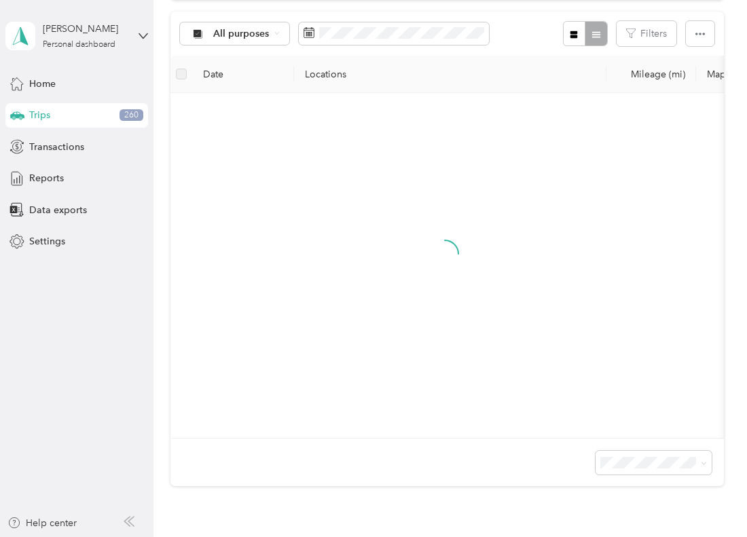
scroll to position [103, 0]
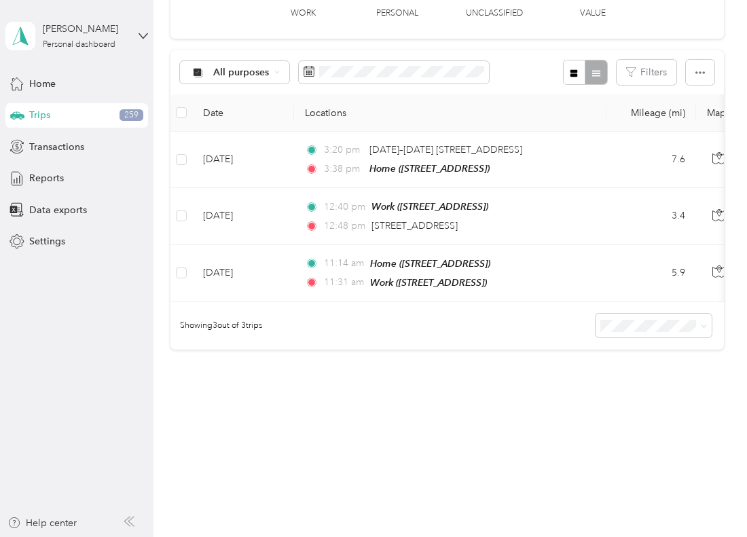
click at [554, 402] on div "Trips New trip 7.6 mi Work 0 mi Personal 9.3 mi Unclassified $5.32 Value All pu…" at bounding box center [447, 187] width 587 height 568
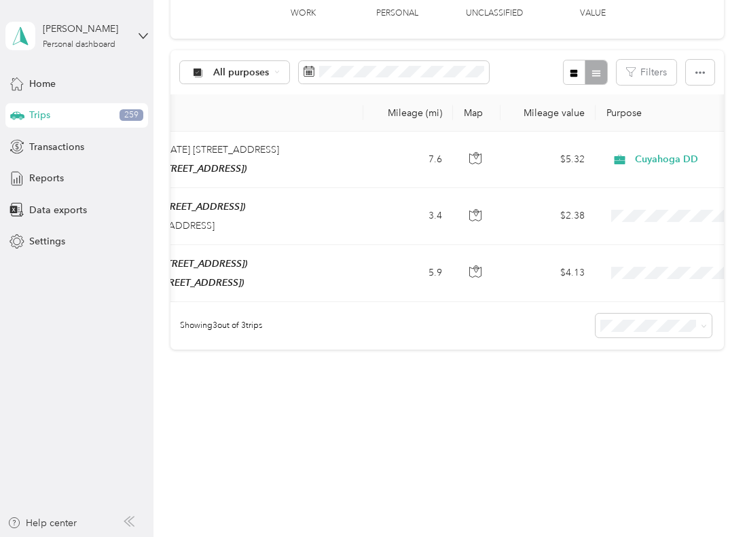
scroll to position [0, 343]
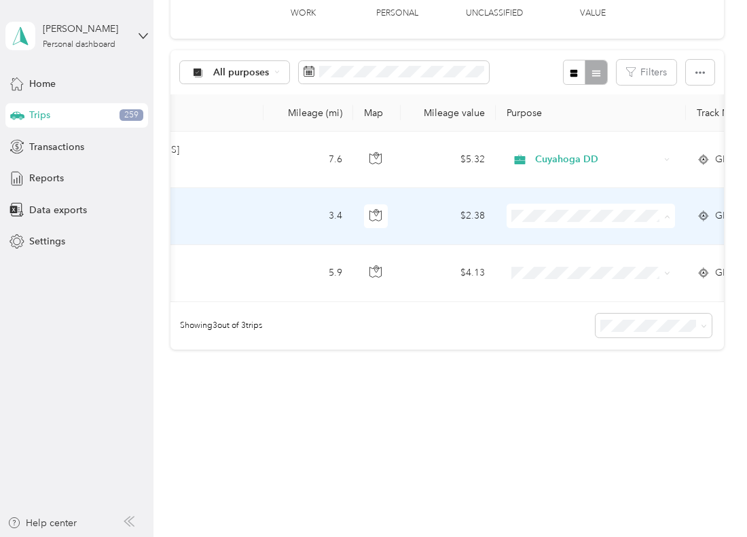
click at [541, 230] on span "Cuyahoga DD" at bounding box center [603, 233] width 126 height 14
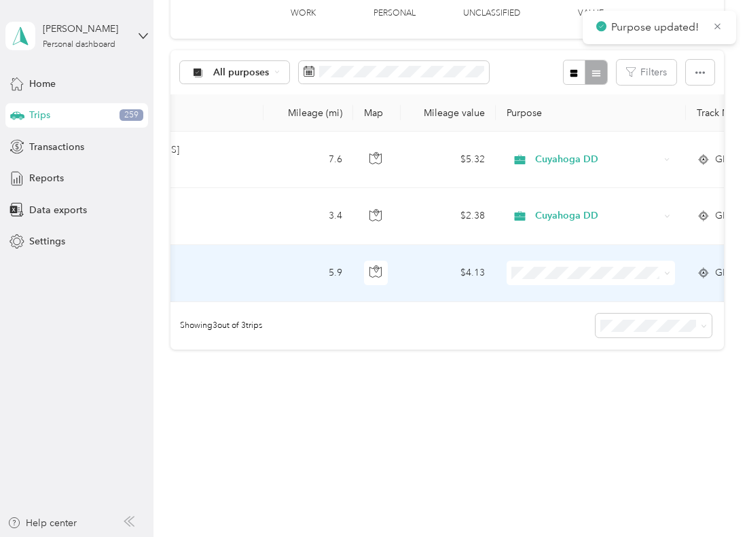
click at [546, 286] on span "Cuyahoga DD" at bounding box center [603, 289] width 126 height 14
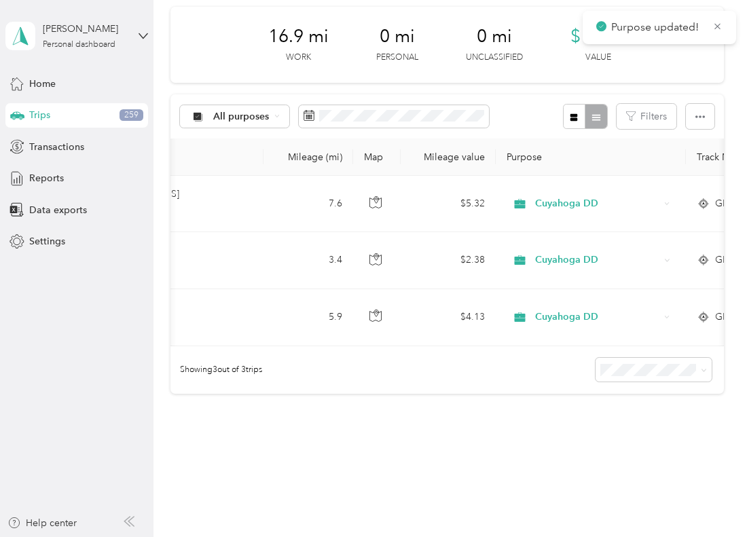
scroll to position [68, 0]
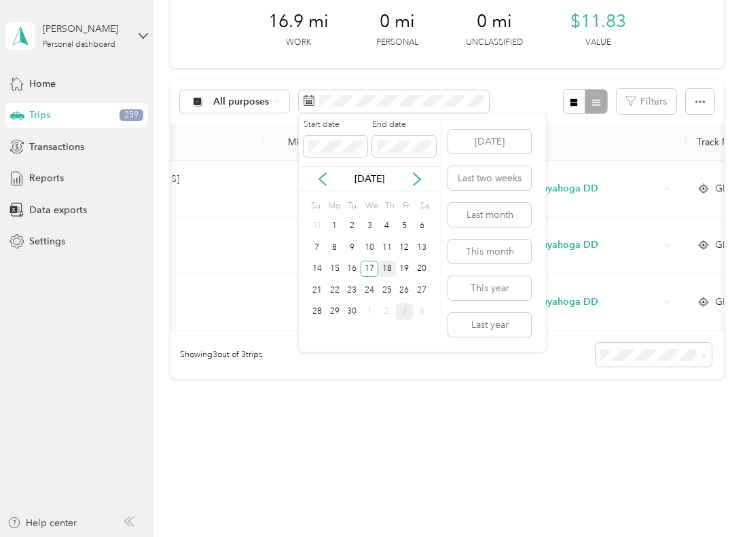
click at [384, 272] on div "18" at bounding box center [387, 269] width 18 height 17
click at [384, 271] on div "18" at bounding box center [387, 269] width 18 height 17
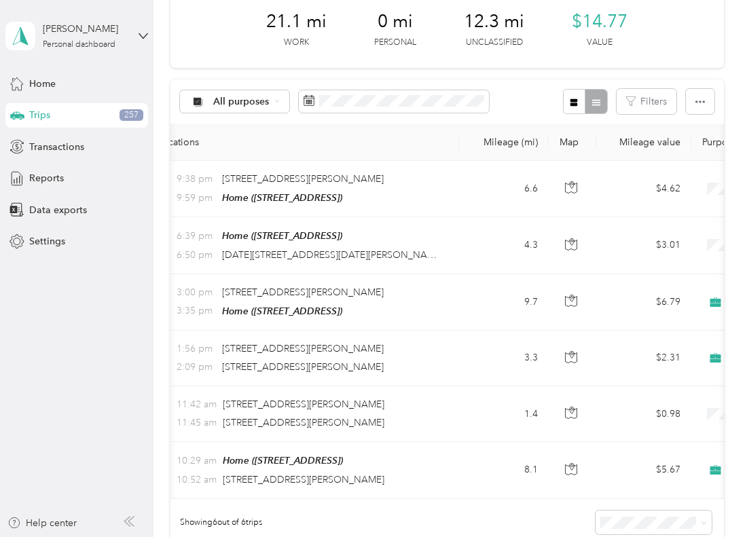
scroll to position [0, 207]
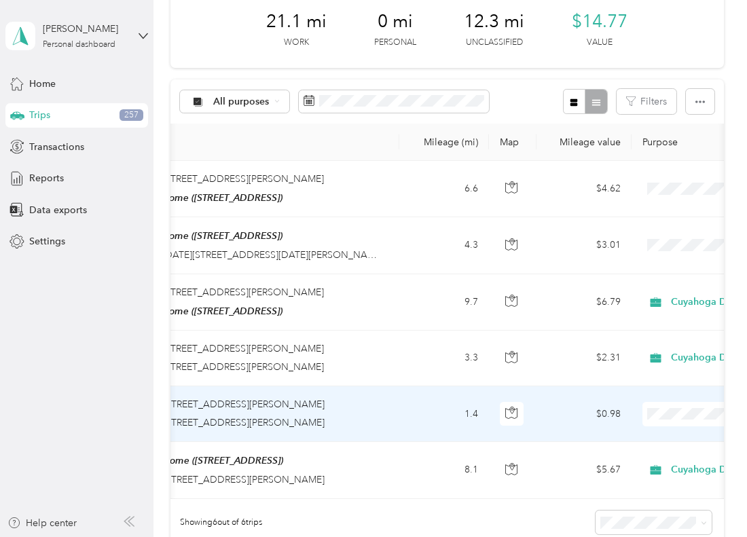
click at [669, 418] on span at bounding box center [727, 414] width 168 height 24
click at [671, 432] on span "Cuyahoga DD" at bounding box center [676, 436] width 126 height 14
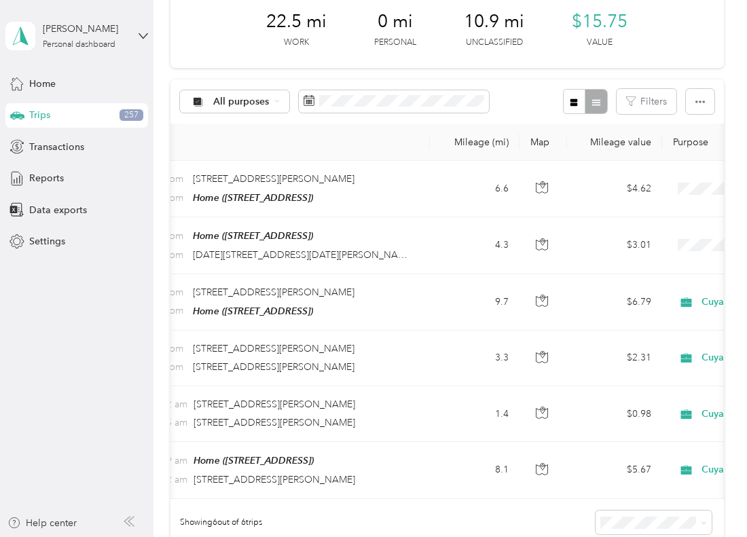
scroll to position [0, 170]
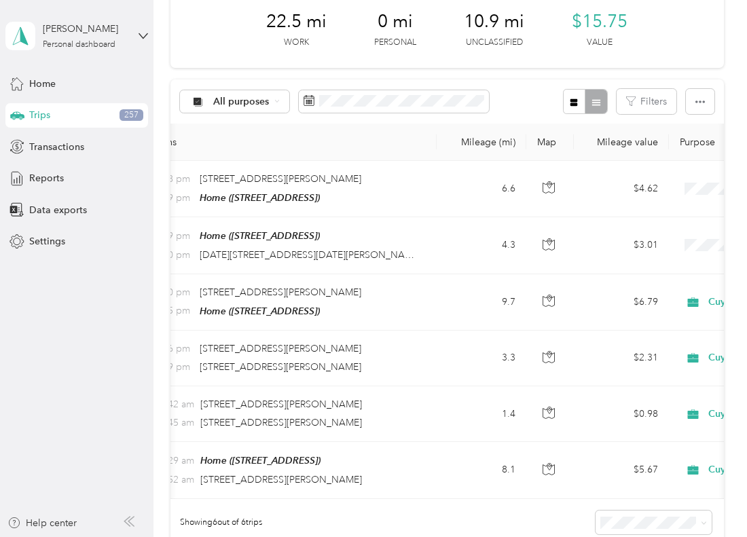
click at [497, 512] on div "Showing 6 out of 6 trips" at bounding box center [448, 523] width 554 height 48
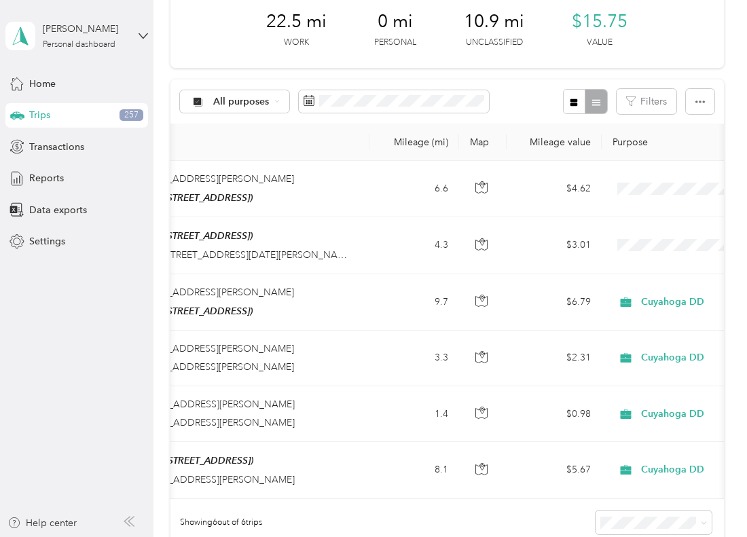
scroll to position [0, 238]
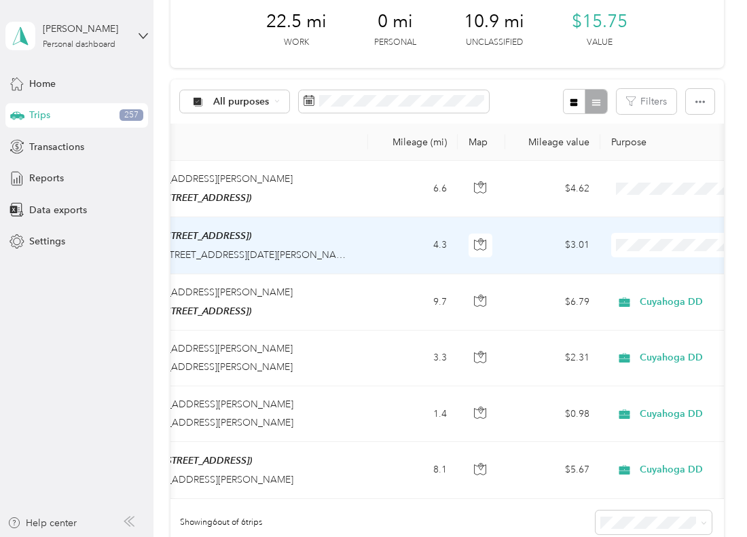
click at [628, 290] on span "Personal" at bounding box center [676, 293] width 126 height 14
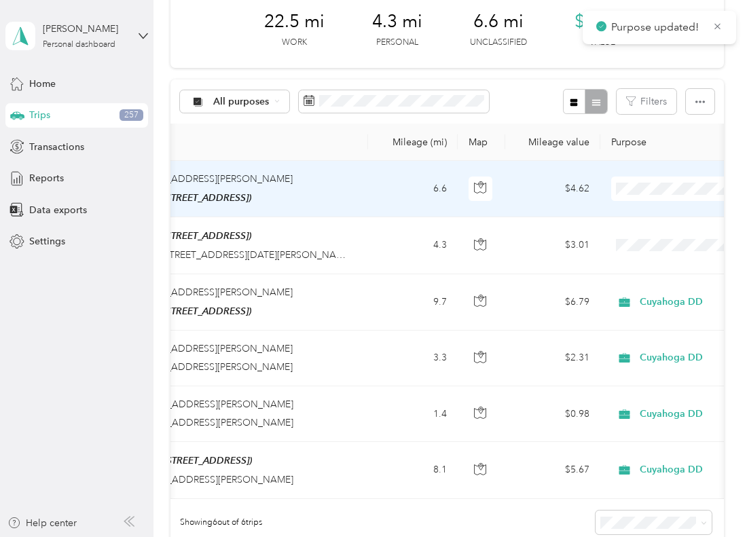
click at [646, 194] on span at bounding box center [695, 189] width 168 height 24
click at [634, 182] on td at bounding box center [696, 189] width 190 height 56
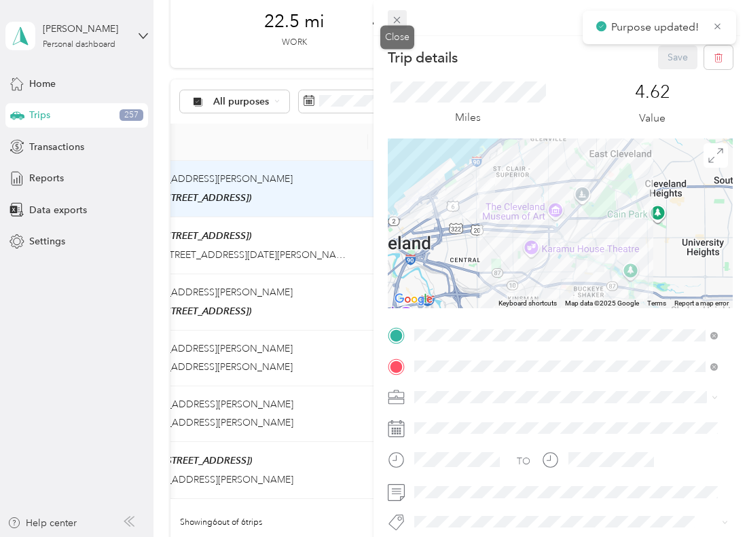
click at [398, 23] on icon at bounding box center [397, 20] width 12 height 12
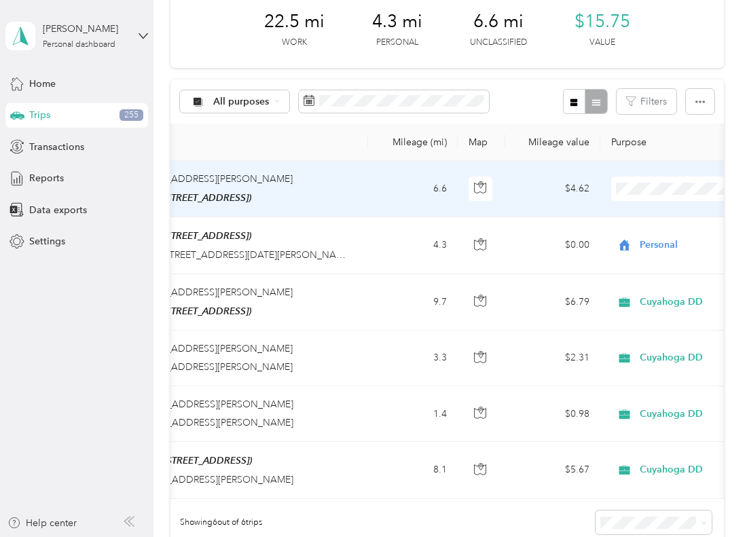
click at [647, 228] on li "Personal" at bounding box center [663, 238] width 168 height 24
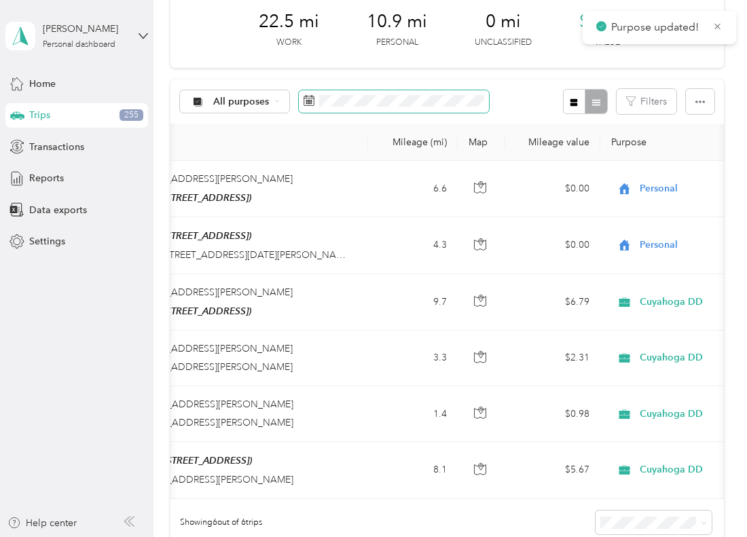
click at [375, 94] on span at bounding box center [394, 101] width 190 height 23
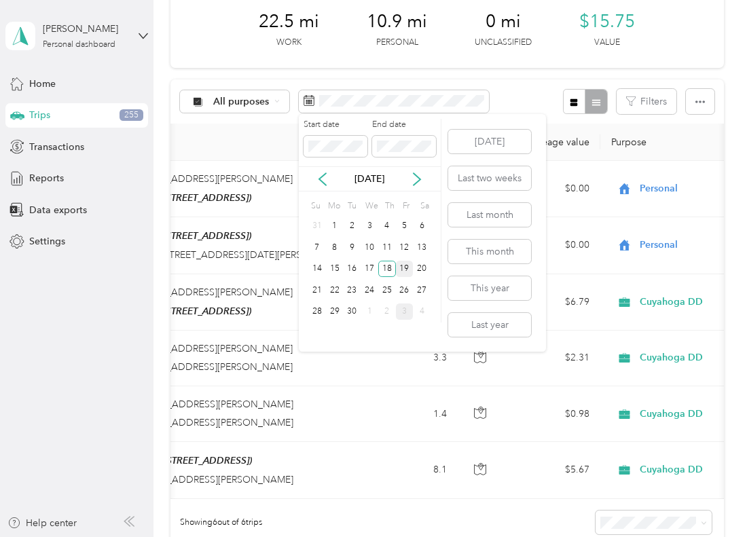
click at [408, 273] on div "19" at bounding box center [405, 269] width 18 height 17
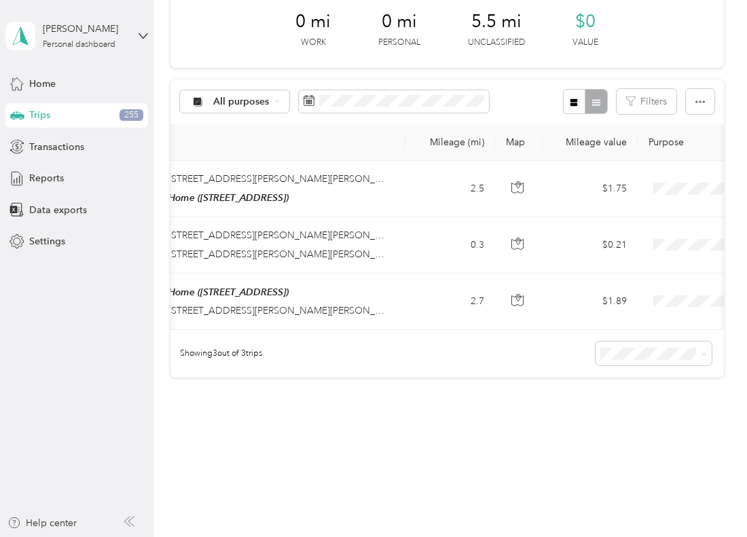
scroll to position [0, 111]
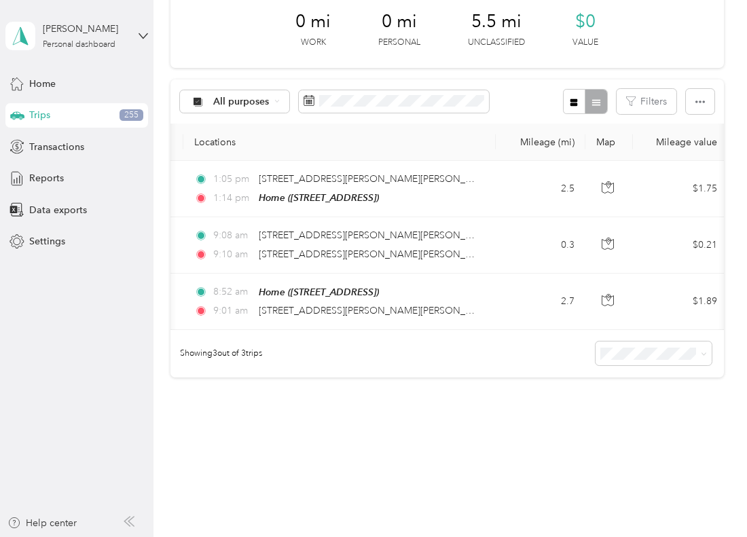
click at [511, 372] on div "Showing 3 out of 3 trips" at bounding box center [448, 354] width 554 height 48
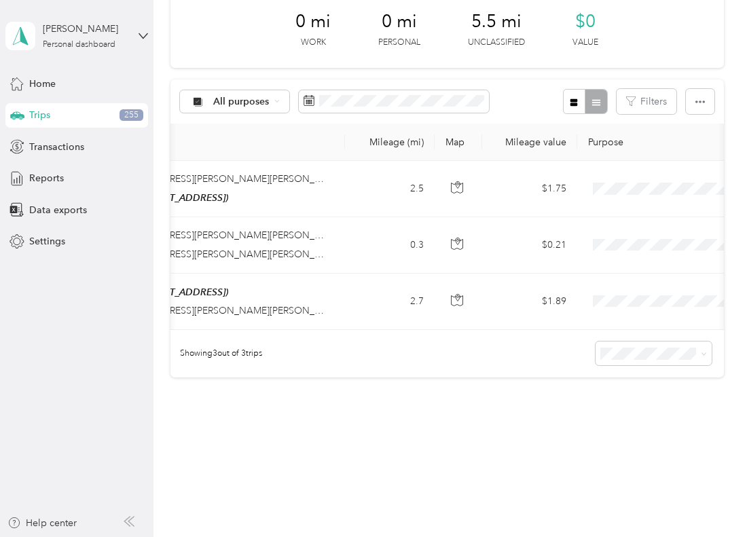
scroll to position [0, 315]
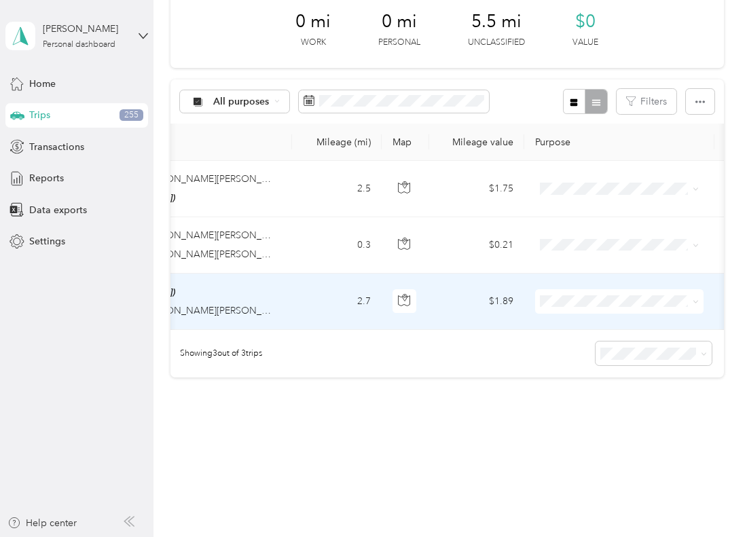
click at [552, 339] on li "Personal" at bounding box center [619, 348] width 168 height 24
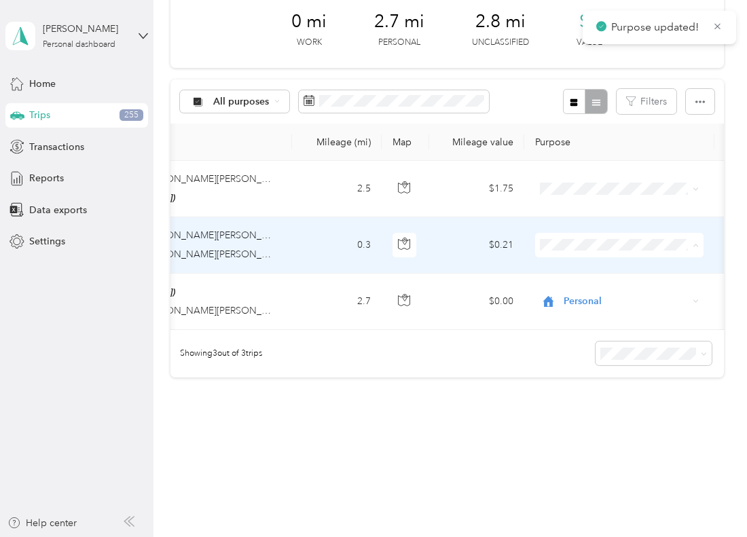
click at [560, 293] on icon at bounding box center [553, 293] width 17 height 11
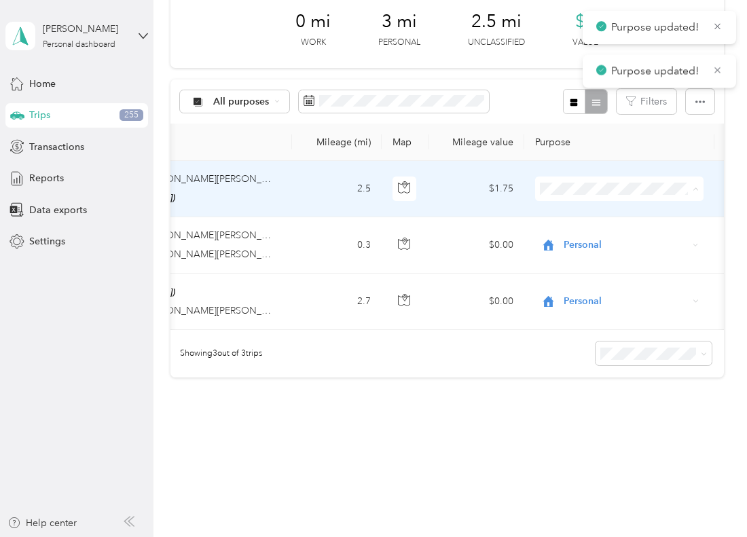
click at [571, 238] on span "Personal" at bounding box center [632, 237] width 126 height 14
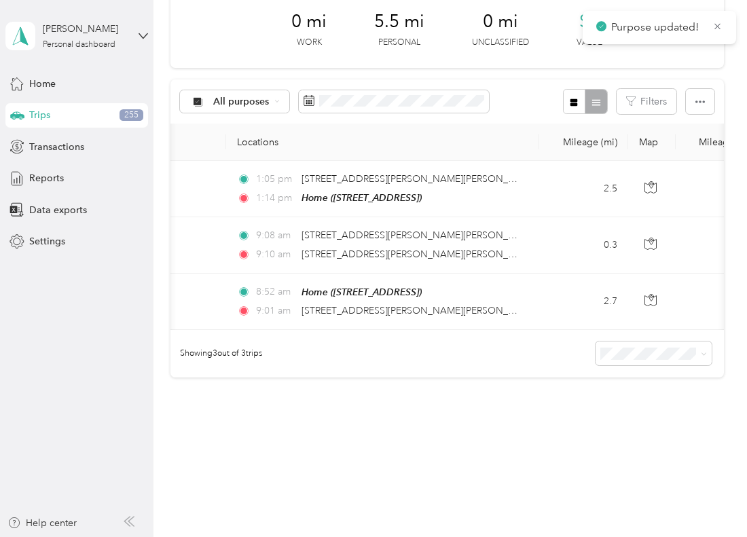
scroll to position [0, 19]
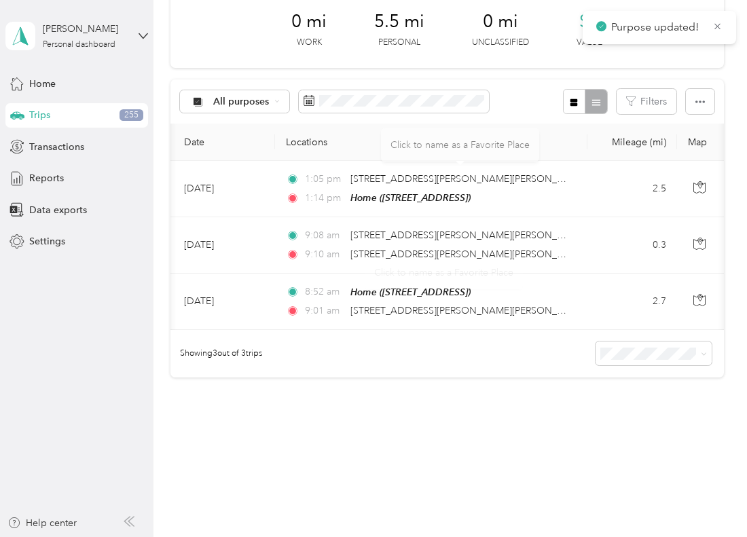
click at [351, 89] on div "All purposes" at bounding box center [335, 101] width 310 height 25
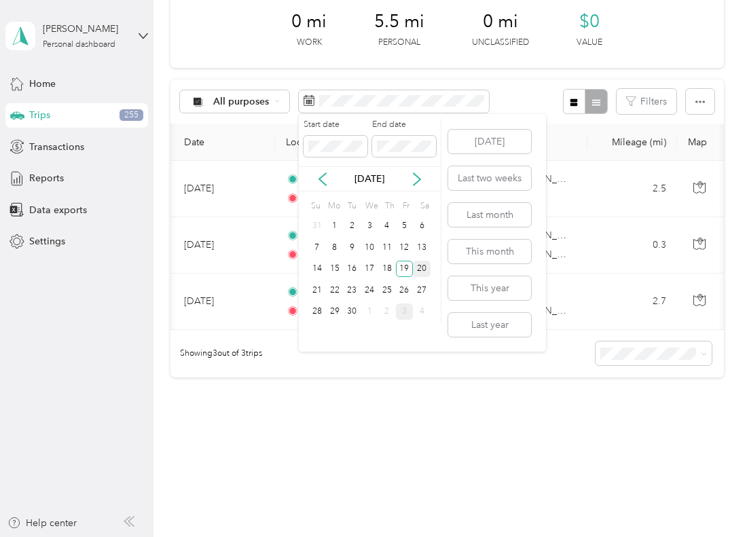
click at [416, 270] on div "20" at bounding box center [422, 269] width 18 height 17
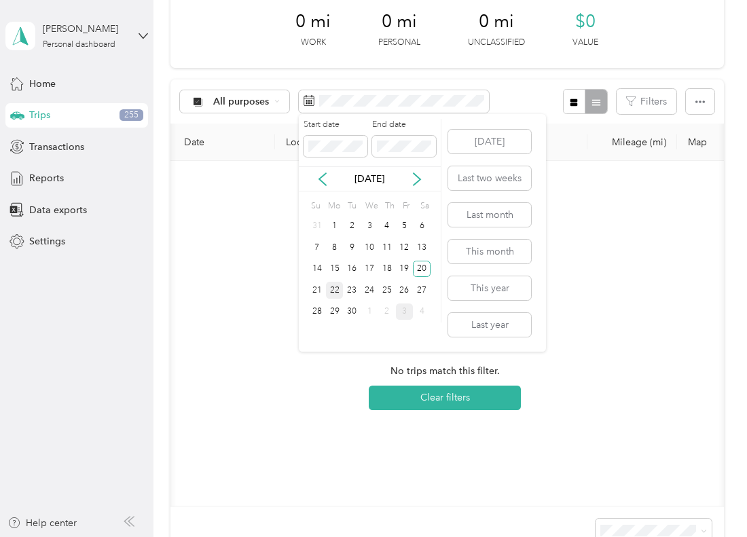
click at [334, 287] on div "22" at bounding box center [335, 290] width 18 height 17
click at [356, 290] on div "23" at bounding box center [352, 290] width 18 height 17
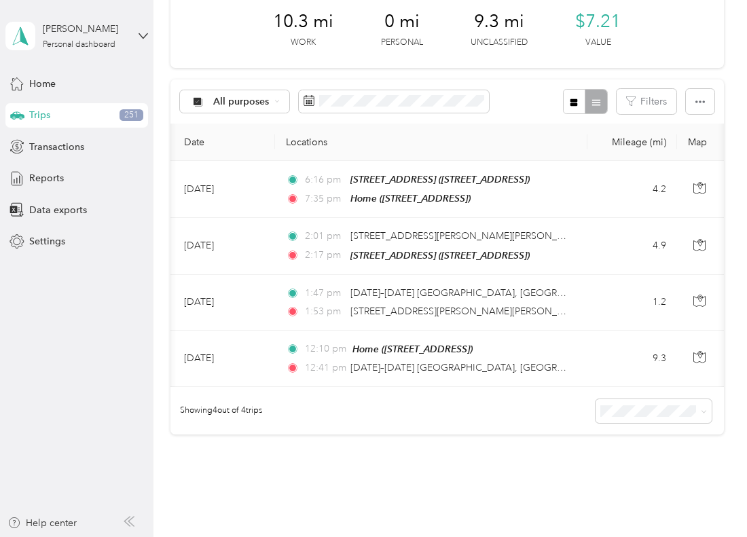
drag, startPoint x: 516, startPoint y: 408, endPoint x: 503, endPoint y: 404, distance: 13.5
click at [516, 407] on div "Showing 4 out of 4 trips" at bounding box center [448, 411] width 554 height 48
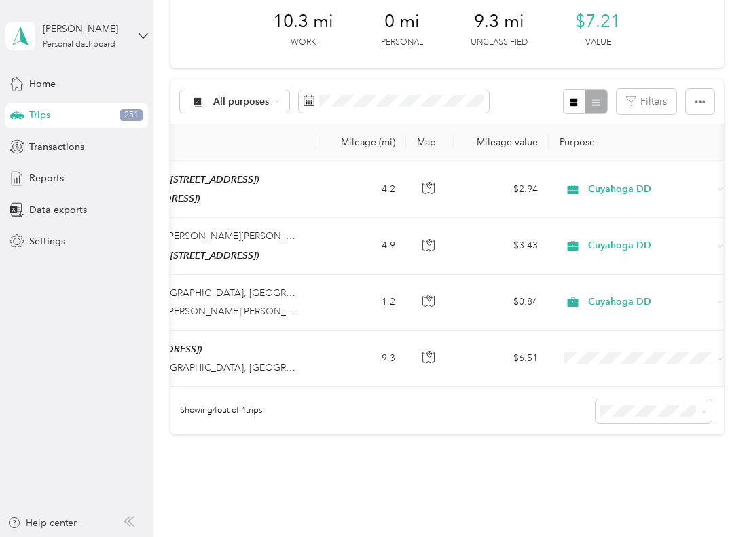
scroll to position [0, 291]
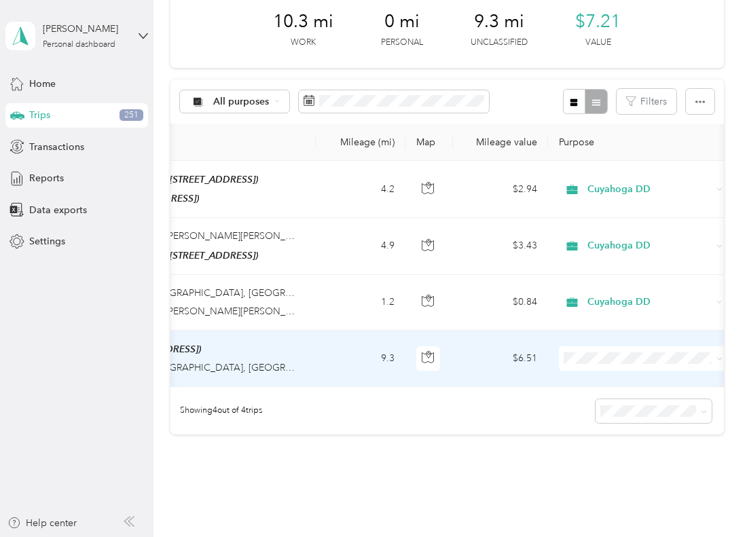
click at [594, 362] on span at bounding box center [643, 358] width 168 height 24
click at [601, 380] on span "Cuyahoga DD" at bounding box center [655, 381] width 126 height 14
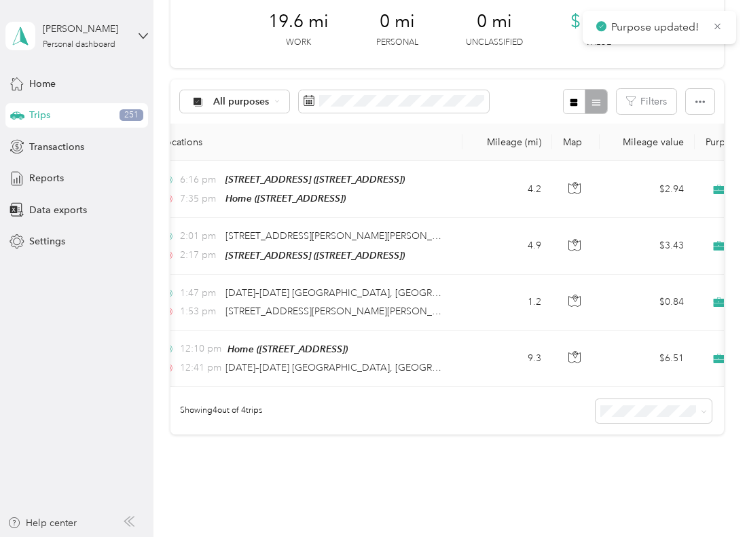
scroll to position [0, 143]
click at [305, 467] on div "19.6 mi Work 0 mi Personal 0 mi Unclassified $13.72 Value All purposes Filters …" at bounding box center [448, 237] width 554 height 491
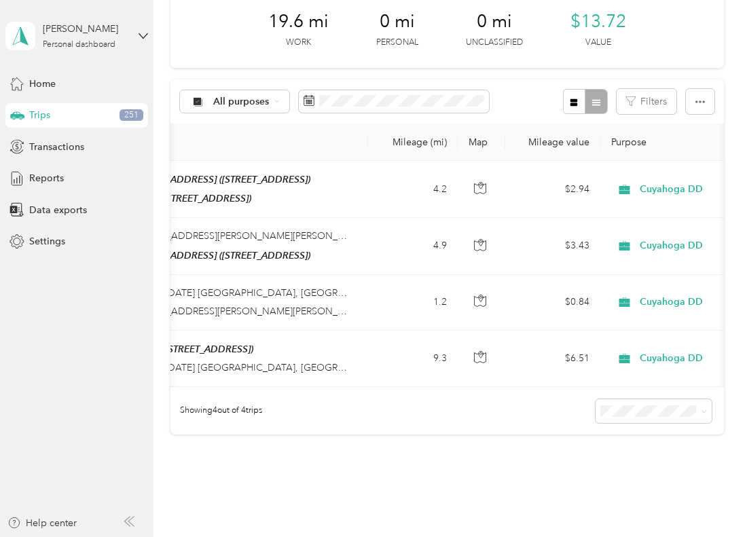
scroll to position [0, 233]
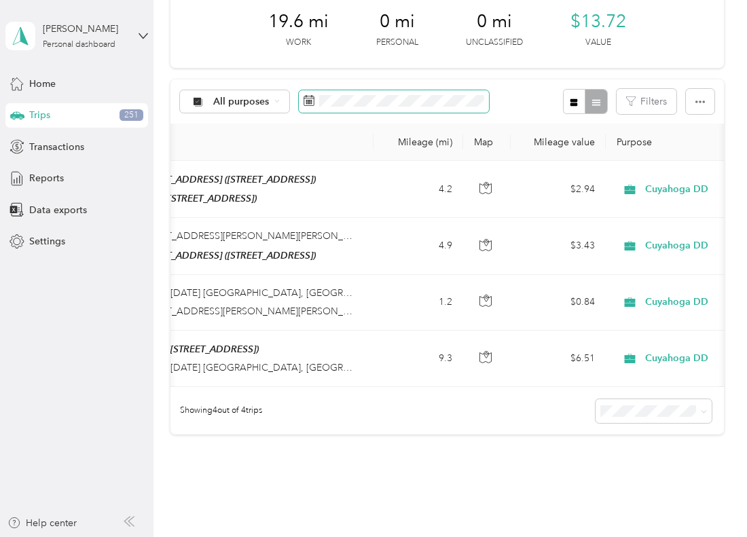
click at [346, 107] on span at bounding box center [394, 101] width 190 height 23
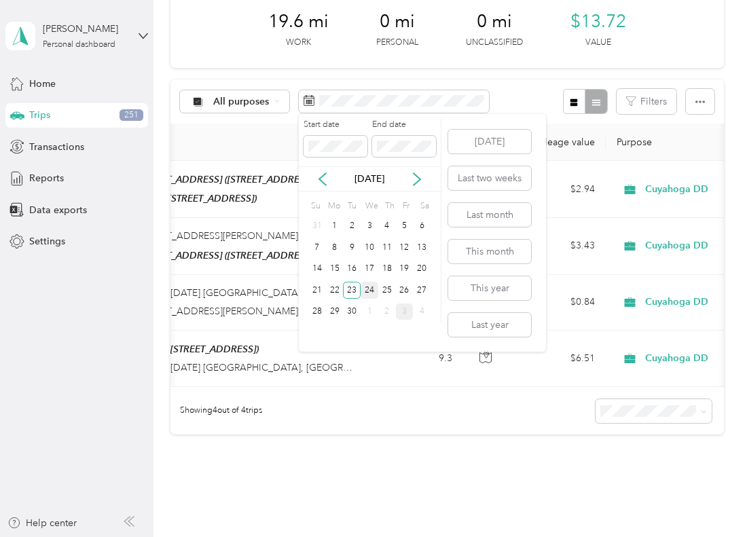
click at [372, 287] on div "24" at bounding box center [370, 290] width 18 height 17
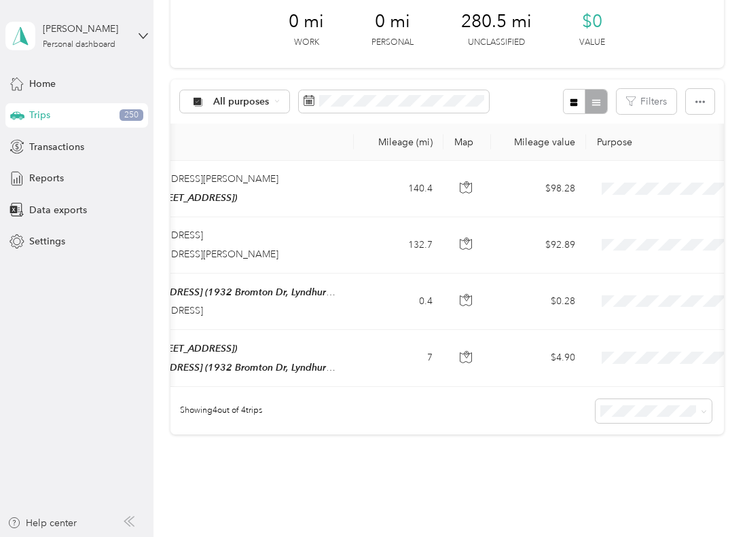
scroll to position [0, 257]
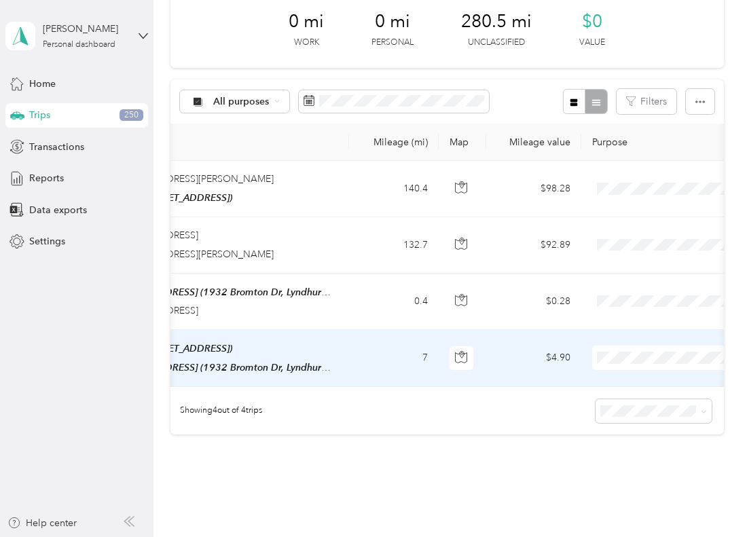
click at [626, 376] on span "Cuyahoga DD" at bounding box center [676, 381] width 126 height 14
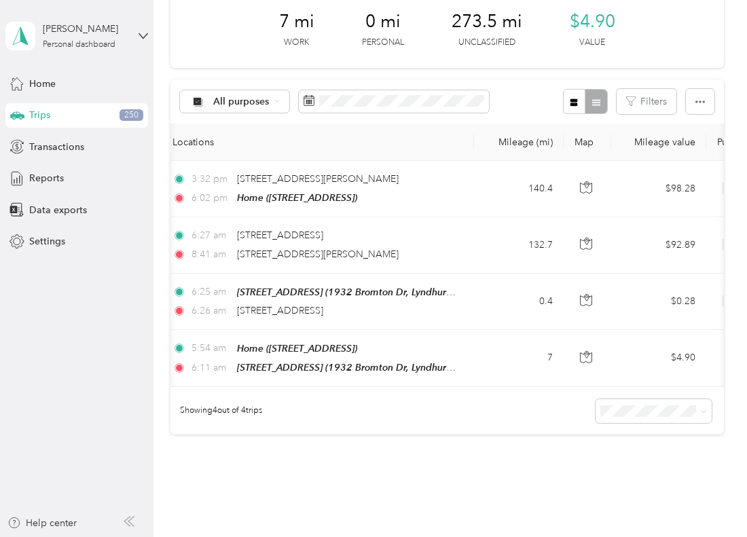
scroll to position [0, 134]
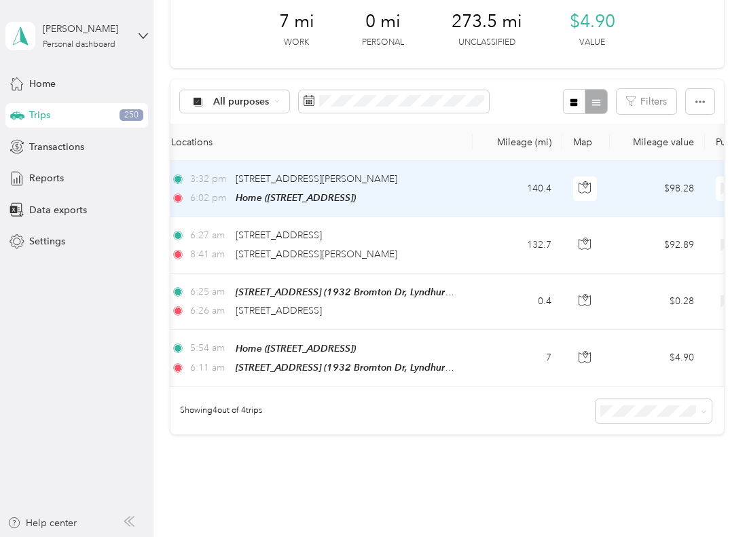
click at [484, 185] on td "140.4" at bounding box center [518, 189] width 90 height 56
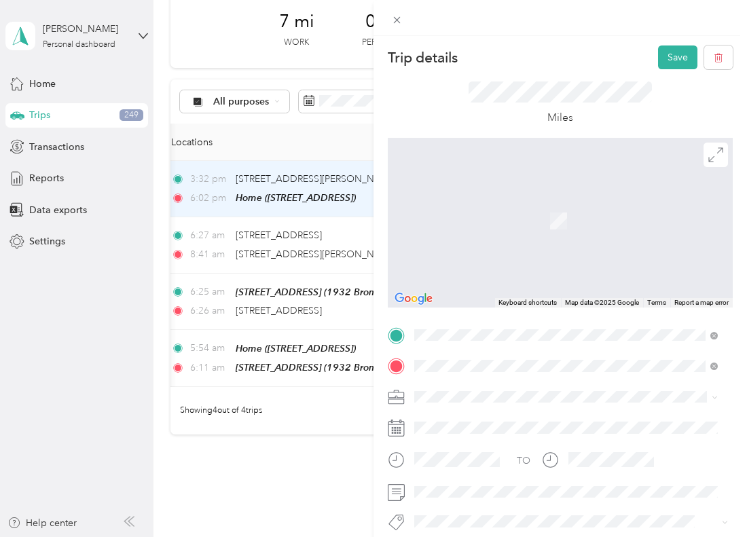
click at [487, 181] on div "[STREET_ADDRESS]" at bounding box center [525, 182] width 171 height 29
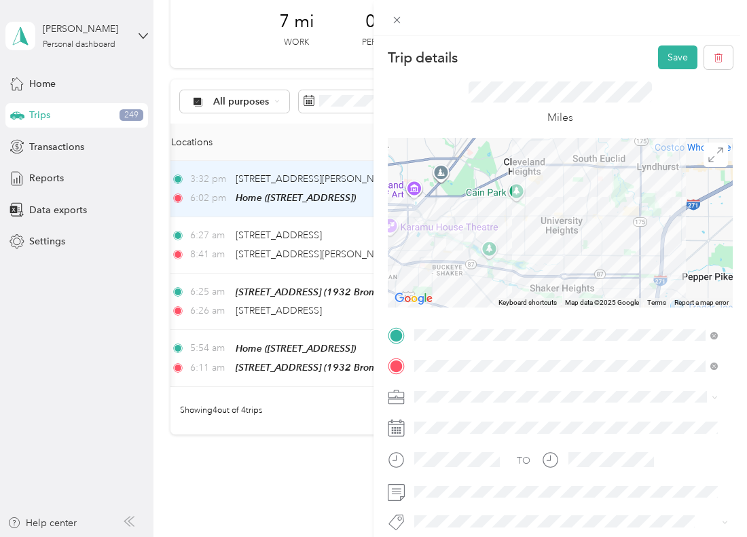
click at [643, 54] on div "Trip details Save" at bounding box center [560, 58] width 345 height 24
click at [658, 60] on button "Save" at bounding box center [677, 58] width 39 height 24
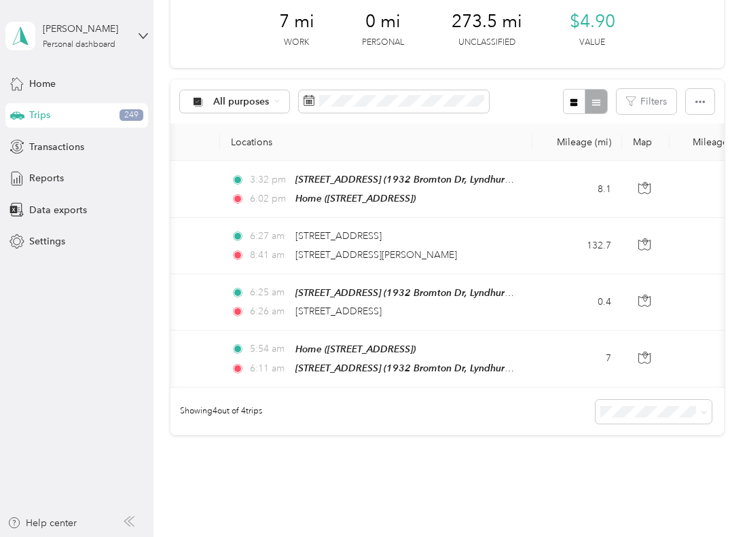
scroll to position [0, 224]
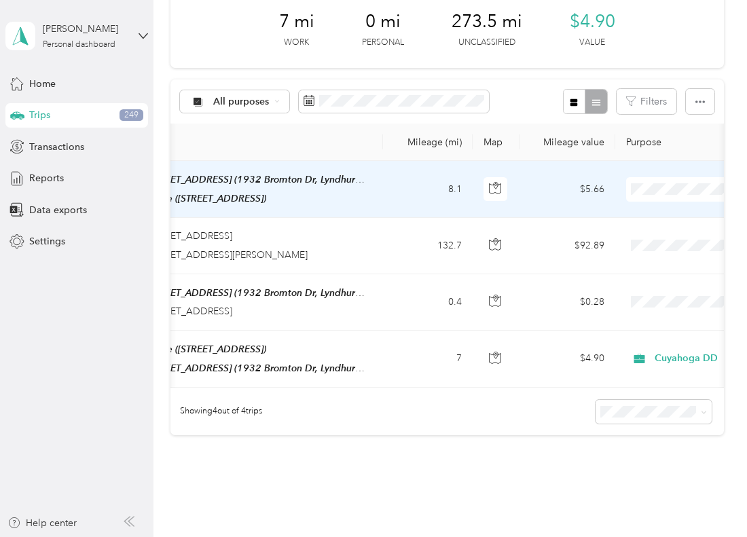
click at [666, 179] on span at bounding box center [710, 189] width 168 height 24
click at [648, 209] on span "Cuyahoga DD" at bounding box center [676, 214] width 126 height 14
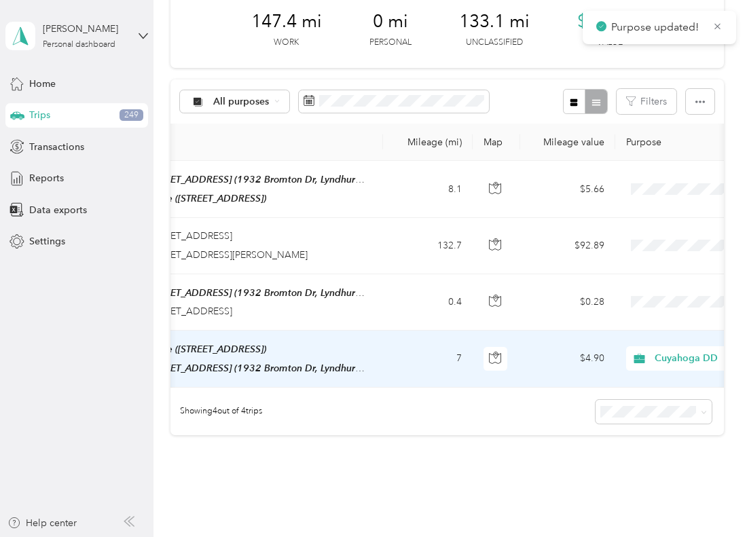
click at [552, 353] on td "$4.90" at bounding box center [567, 359] width 95 height 57
click at [552, 537] on div at bounding box center [370, 537] width 741 height 0
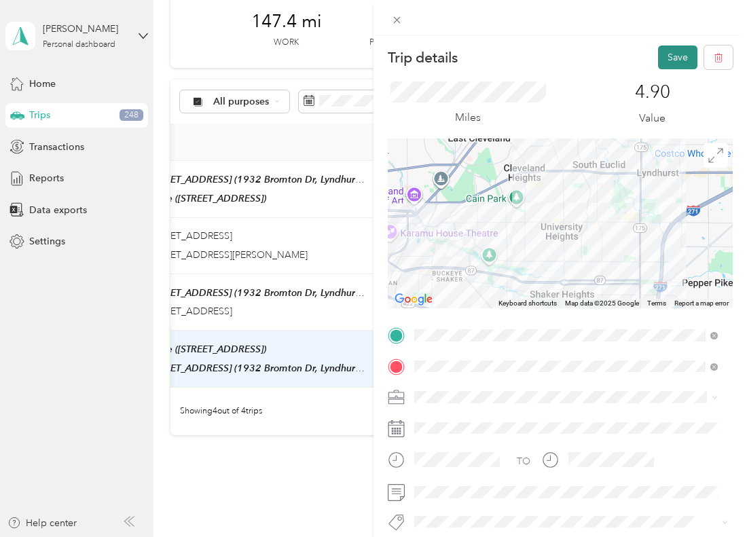
click at [675, 63] on button "Save" at bounding box center [677, 58] width 39 height 24
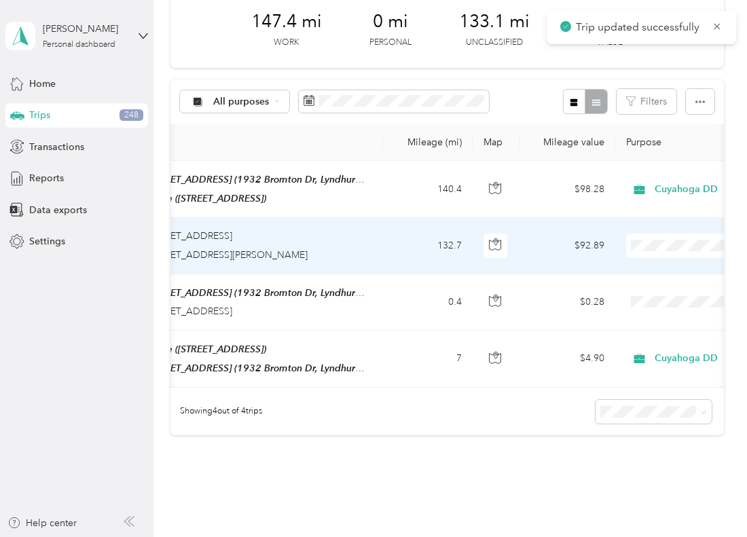
click at [688, 293] on span "Personal" at bounding box center [676, 293] width 126 height 14
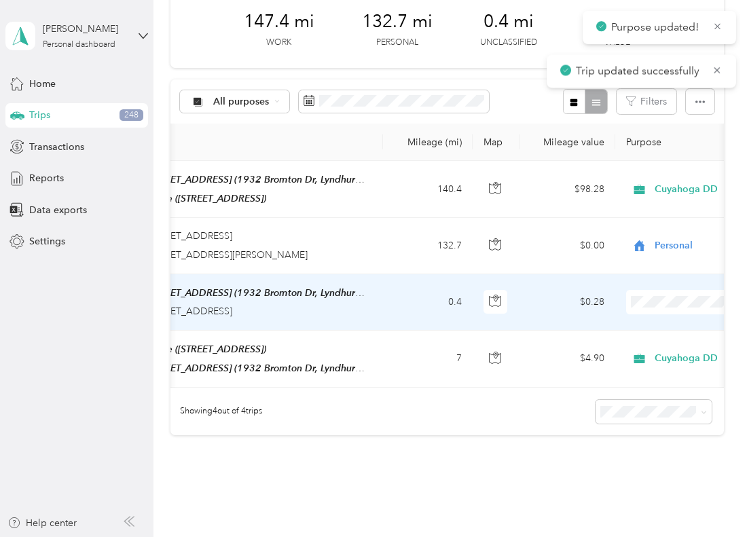
click at [657, 342] on span "Personal" at bounding box center [676, 349] width 126 height 14
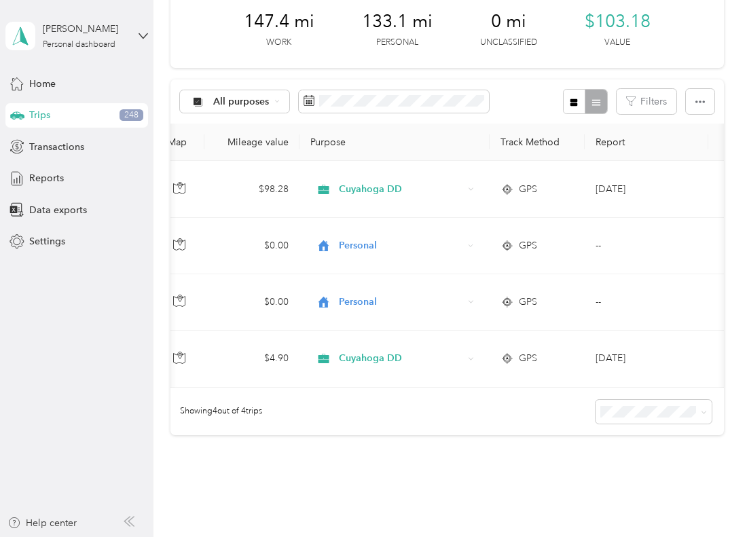
scroll to position [0, 575]
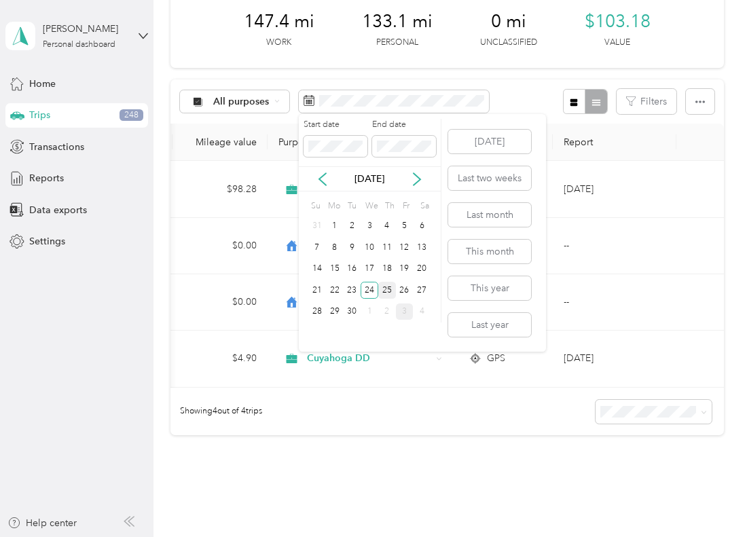
click at [380, 282] on div "25" at bounding box center [387, 290] width 18 height 17
click at [383, 284] on div "25" at bounding box center [387, 290] width 18 height 17
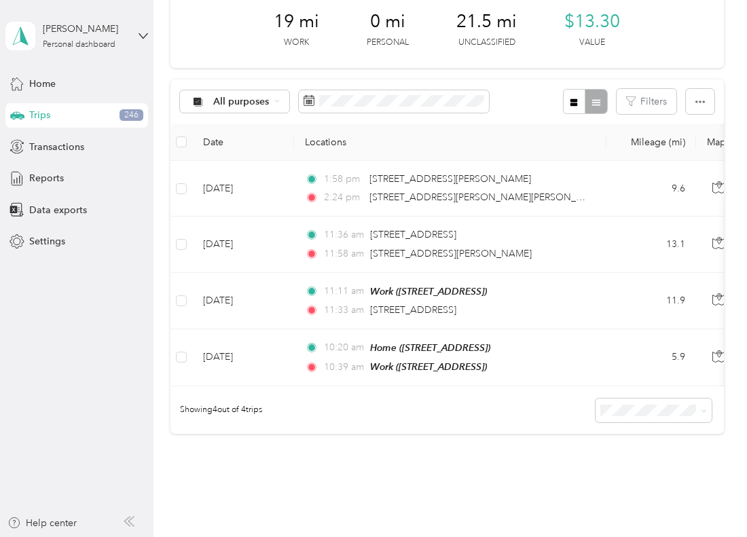
click at [553, 465] on div "19 mi Work 0 mi Personal 21.5 mi Unclassified $13.30 Value All purposes Filters…" at bounding box center [448, 237] width 554 height 491
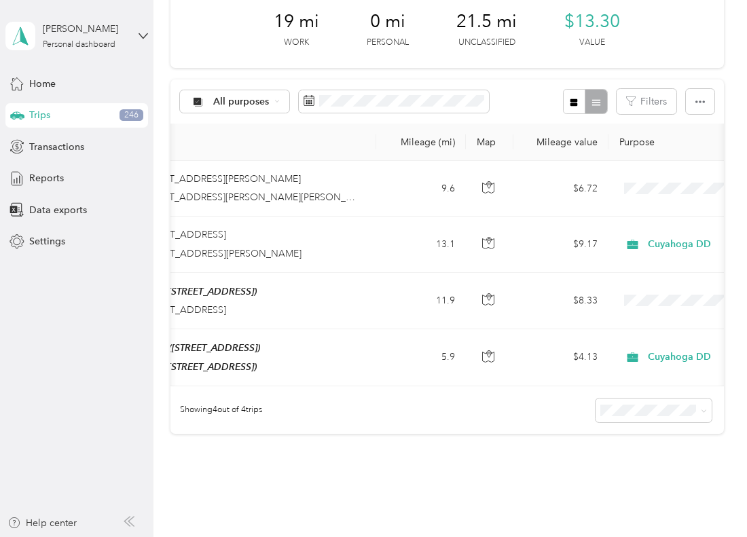
scroll to position [0, 234]
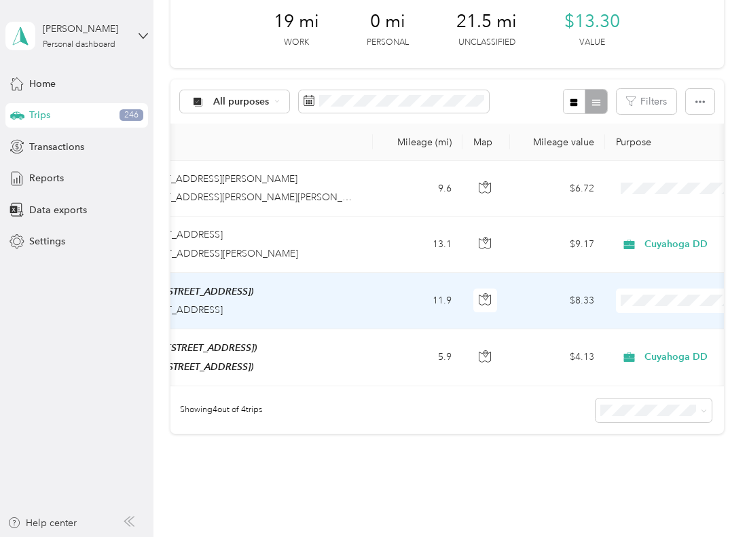
click at [647, 328] on span "Cuyahoga DD" at bounding box center [676, 325] width 126 height 14
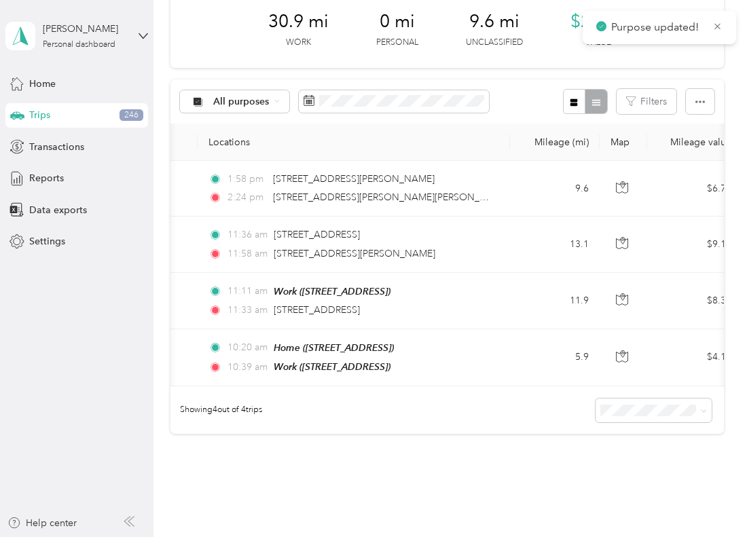
scroll to position [0, 113]
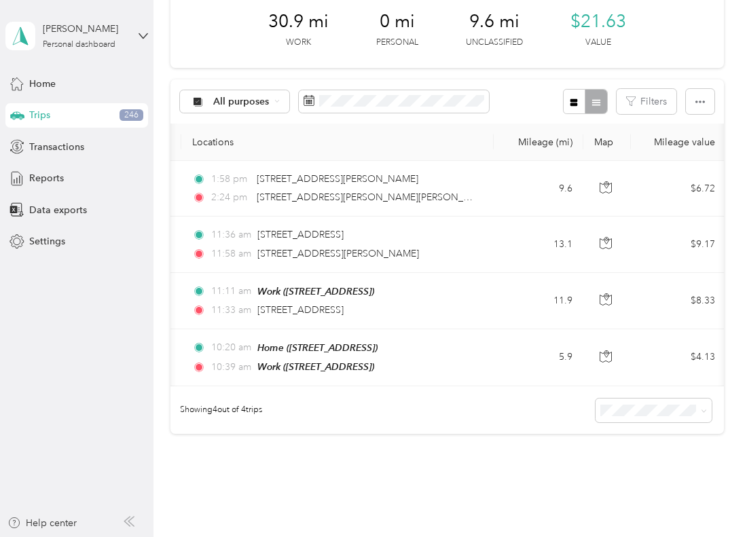
drag, startPoint x: 544, startPoint y: 434, endPoint x: 524, endPoint y: 423, distance: 23.1
click at [544, 434] on div "Showing 4 out of 4 trips" at bounding box center [448, 411] width 554 height 48
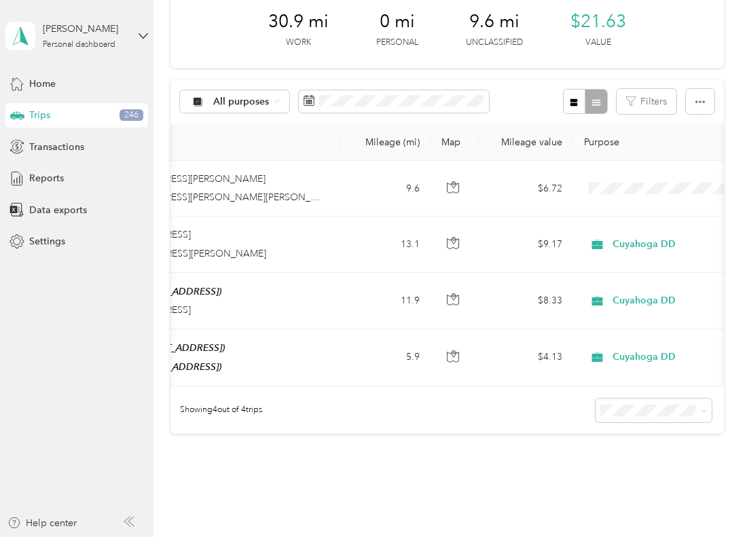
scroll to position [0, 272]
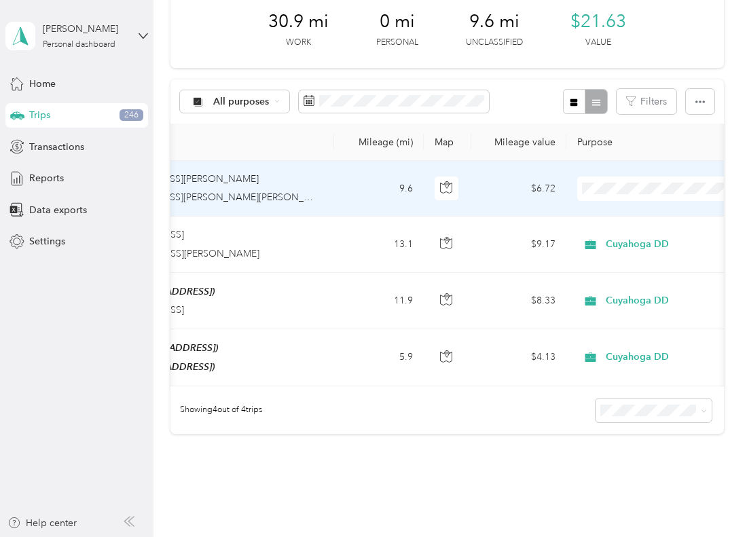
click at [342, 184] on td "9.6" at bounding box center [379, 189] width 90 height 56
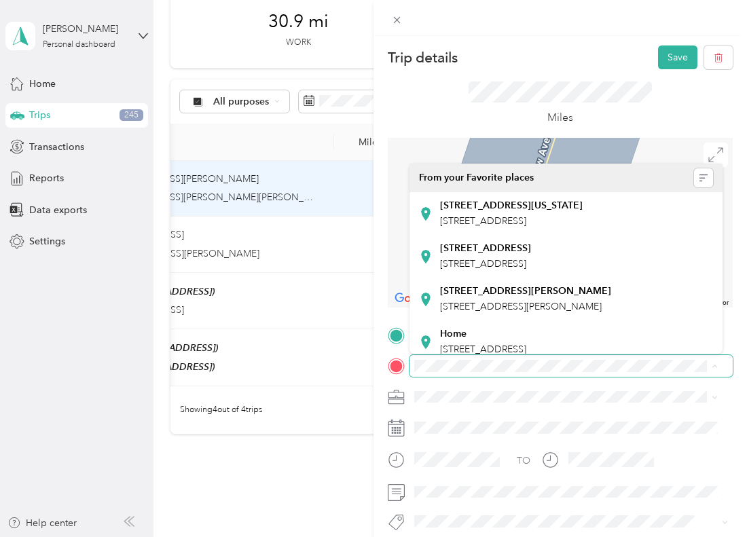
click at [617, 359] on span at bounding box center [571, 366] width 323 height 22
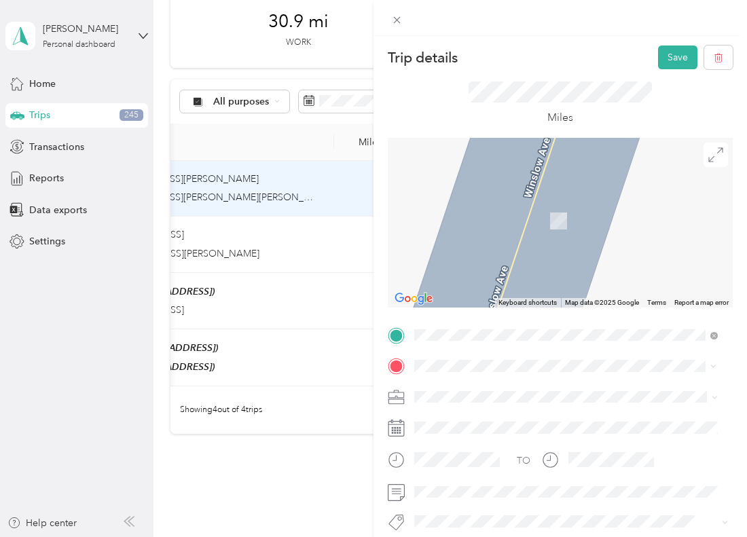
click at [527, 215] on span "[STREET_ADDRESS]" at bounding box center [483, 221] width 86 height 12
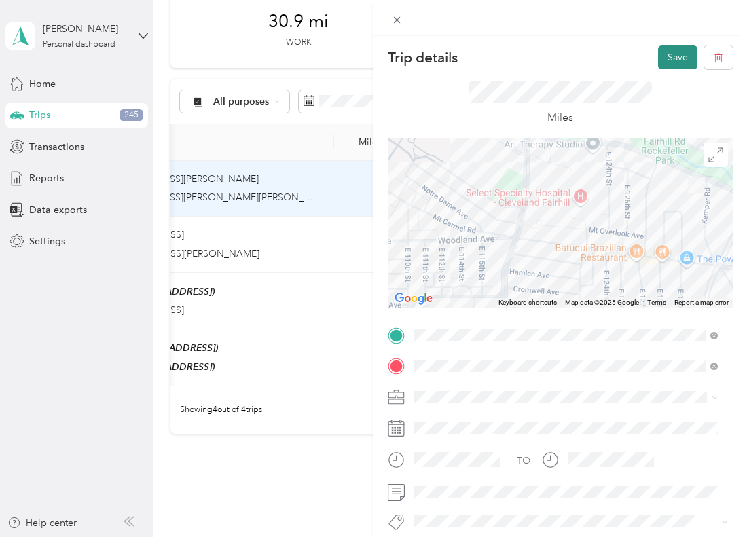
click at [665, 65] on button "Save" at bounding box center [677, 58] width 39 height 24
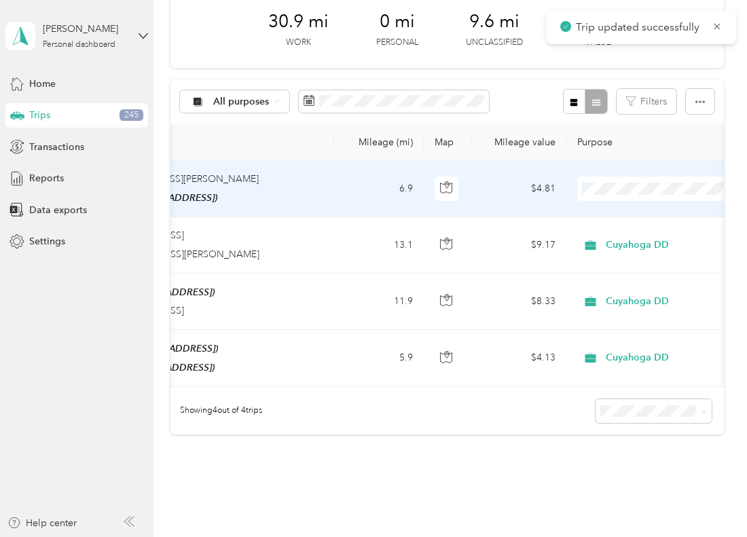
click at [626, 218] on li "Cuyahoga DD" at bounding box center [661, 214] width 168 height 24
click at [499, 192] on td "$4.81" at bounding box center [518, 189] width 95 height 56
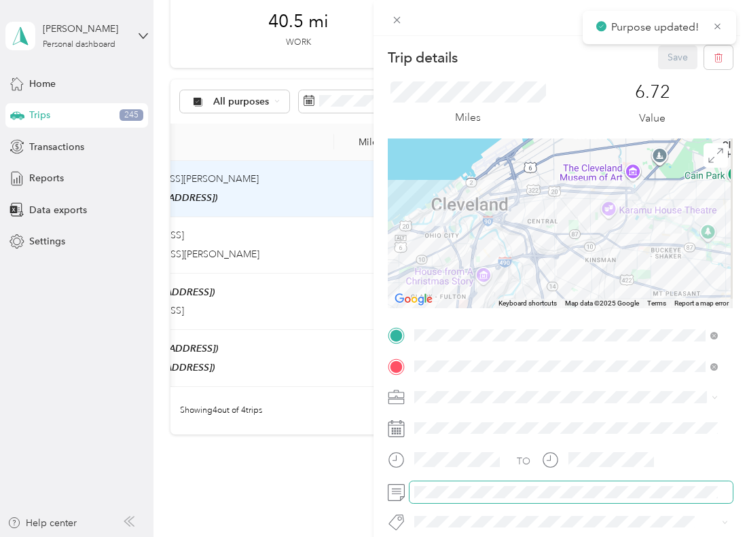
click at [448, 498] on span at bounding box center [571, 493] width 323 height 22
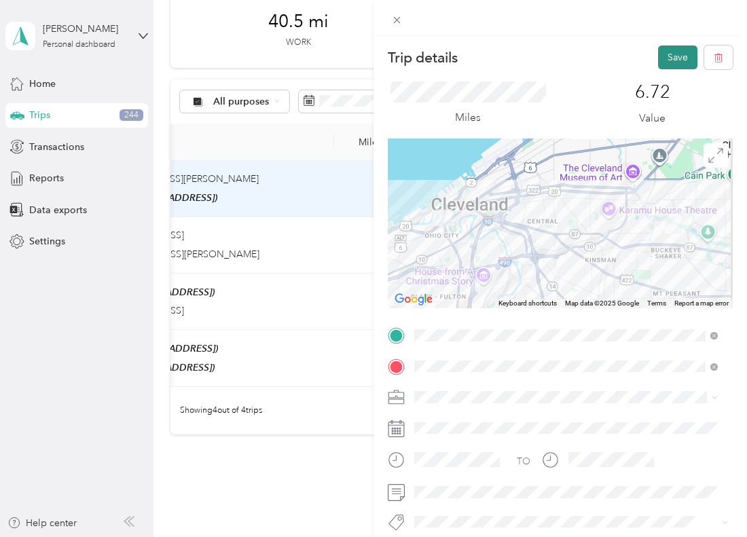
click at [658, 52] on button "Save" at bounding box center [677, 58] width 39 height 24
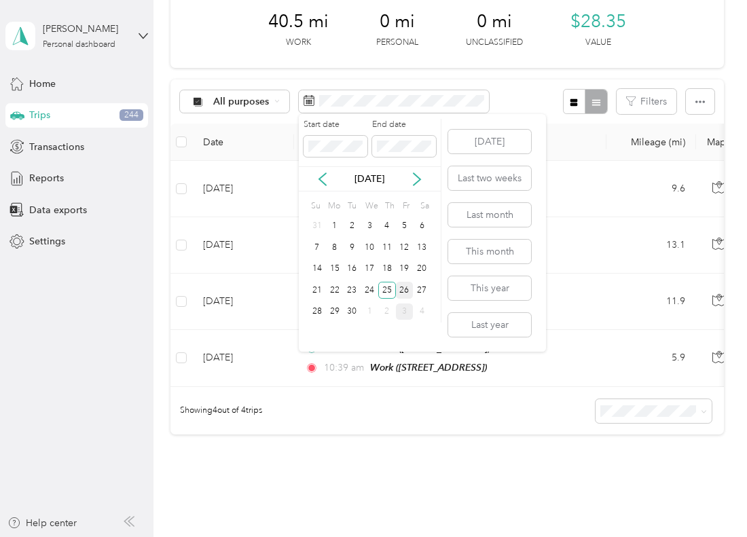
click at [403, 287] on div "26" at bounding box center [405, 290] width 18 height 17
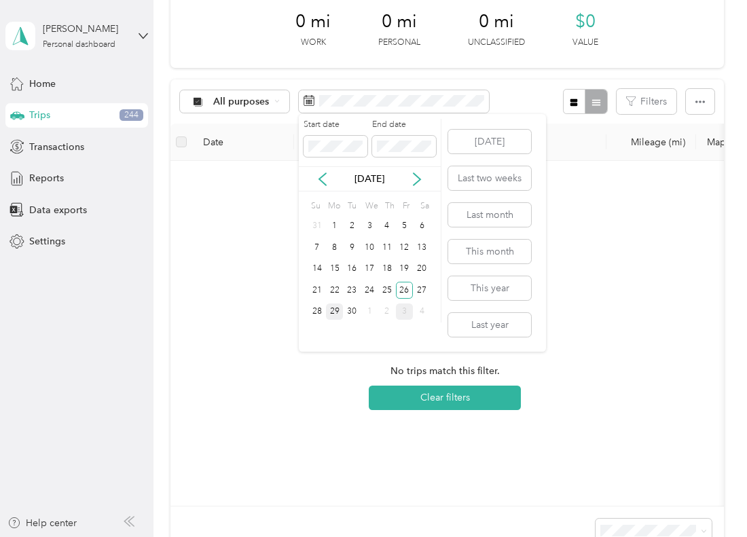
click at [332, 315] on div "29" at bounding box center [335, 312] width 18 height 17
click at [355, 309] on div "30" at bounding box center [352, 312] width 18 height 17
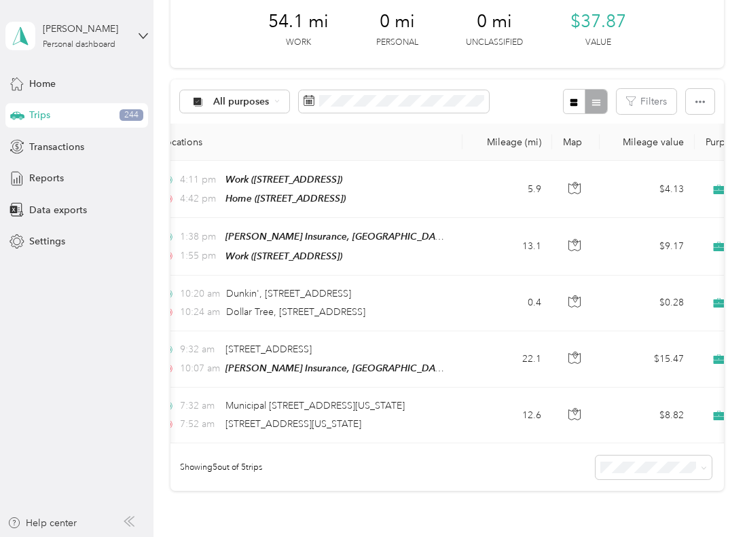
scroll to position [0, 139]
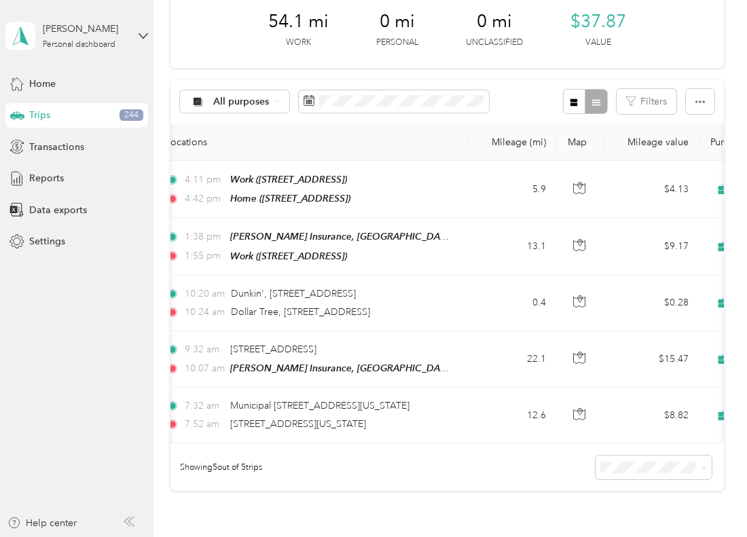
click at [533, 69] on div "54.1 mi Work 0 mi Personal 0 mi Unclassified $37.87 Value All purposes Filters …" at bounding box center [448, 242] width 554 height 500
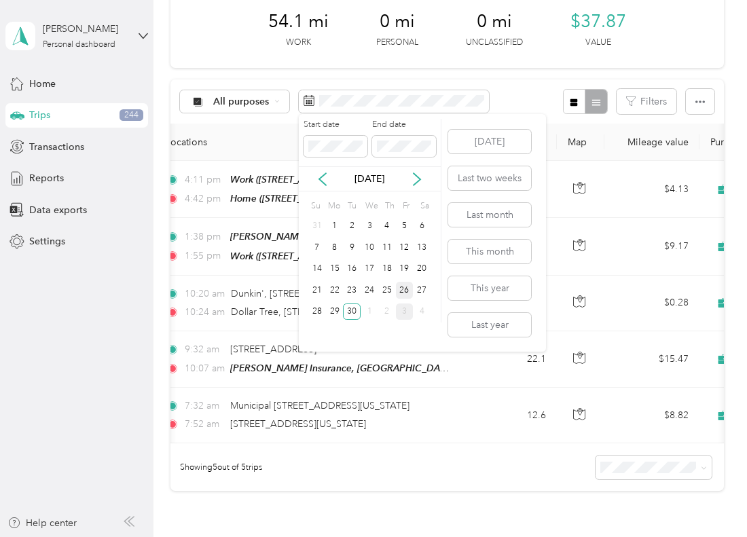
click at [406, 285] on div "26" at bounding box center [405, 290] width 18 height 17
click at [402, 287] on div "26" at bounding box center [405, 290] width 18 height 17
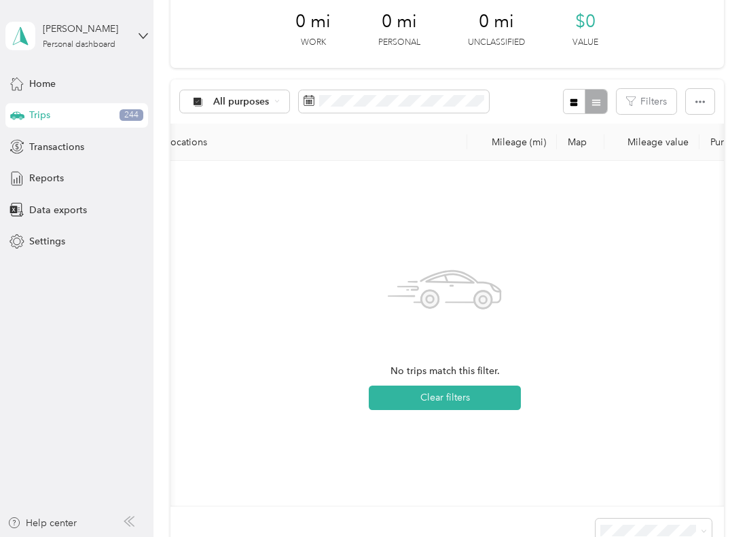
click at [575, 217] on div "No trips match this filter. Clear filters" at bounding box center [445, 333] width 528 height 323
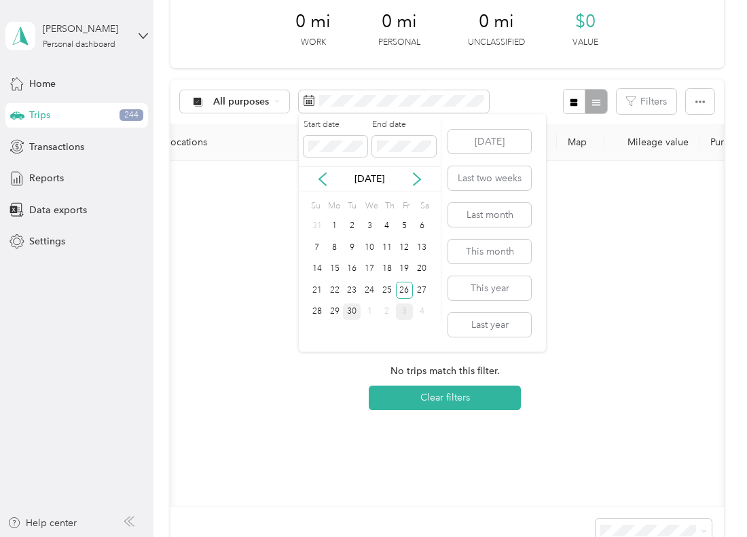
click at [349, 310] on div "30" at bounding box center [352, 312] width 18 height 17
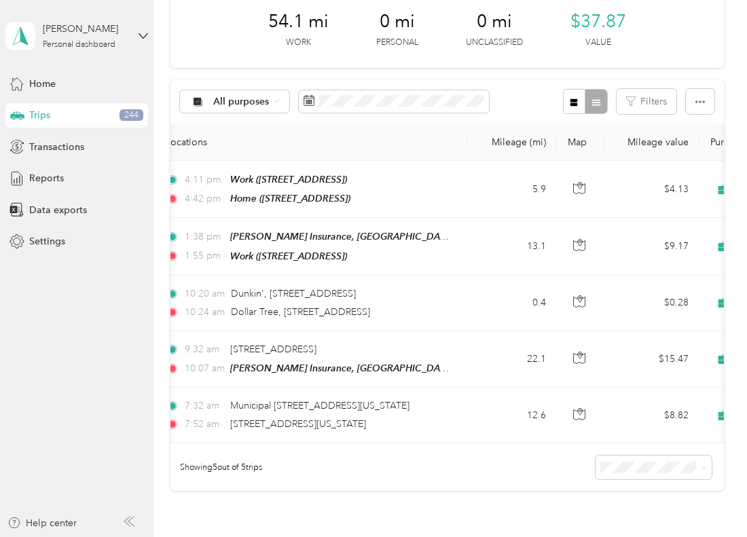
click at [465, 451] on div "Showing 5 out of 5 trips" at bounding box center [448, 468] width 554 height 48
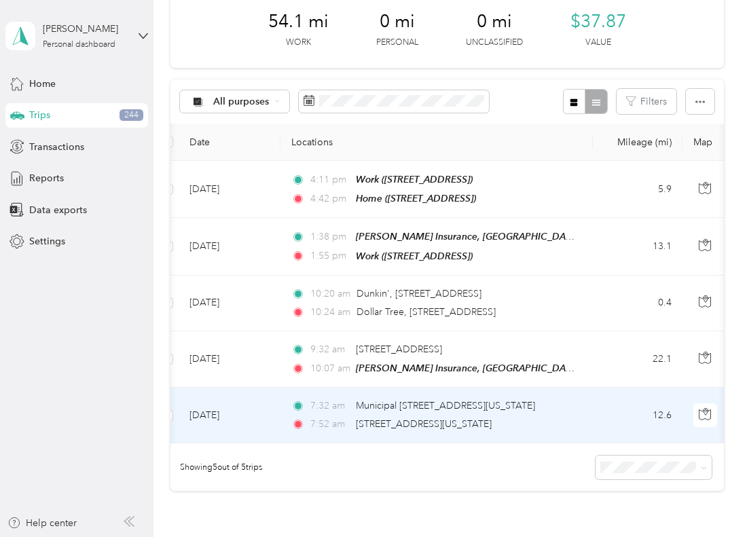
scroll to position [136, 0]
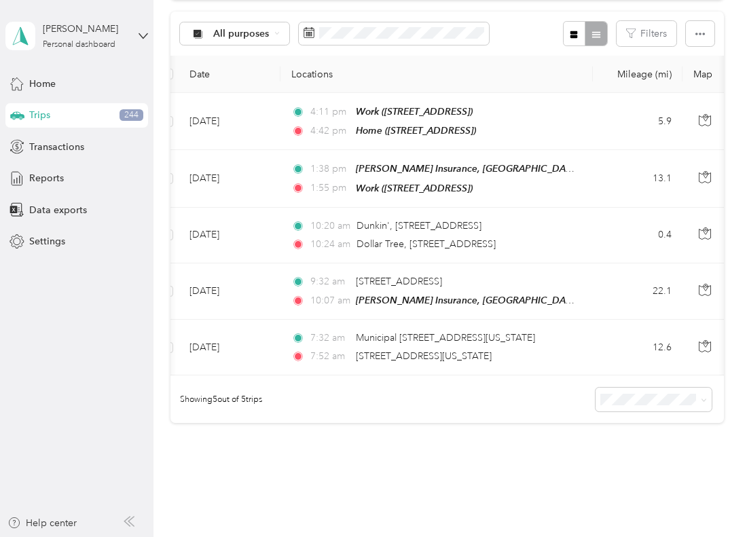
click at [503, 434] on div "54.1 mi Work 0 mi Personal 0 mi Unclassified $37.87 Value All purposes Filters …" at bounding box center [448, 198] width 554 height 548
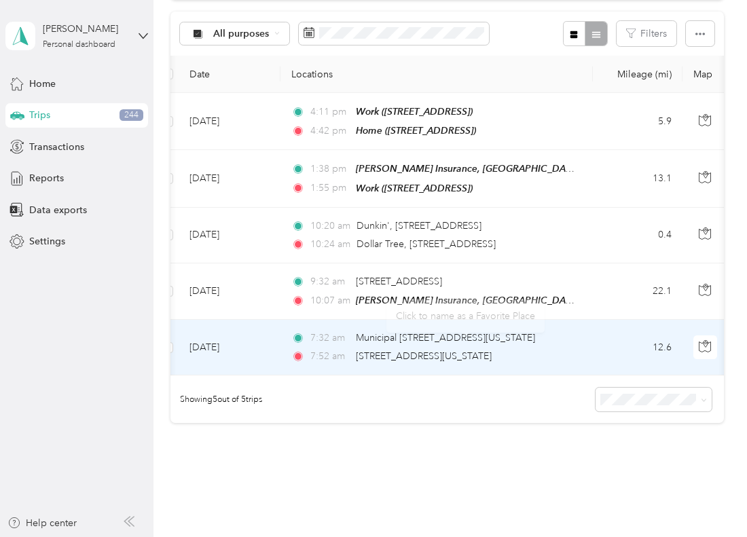
click at [618, 350] on td "12.6" at bounding box center [638, 348] width 90 height 56
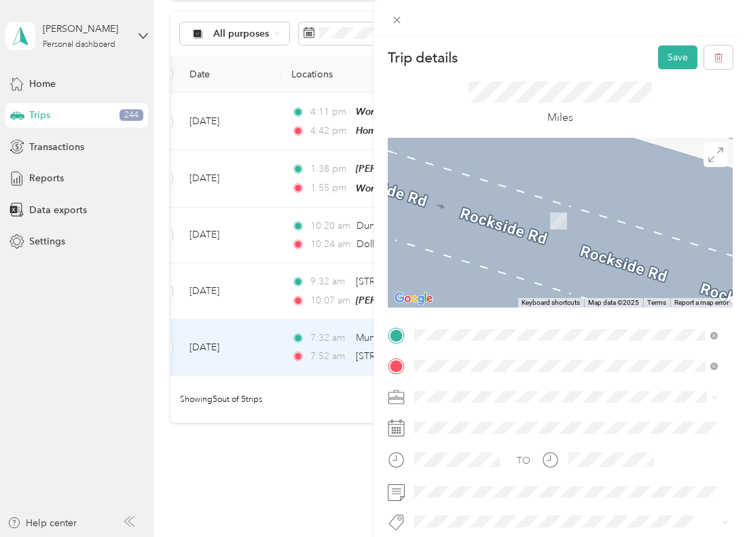
click at [486, 184] on span "[STREET_ADDRESS]" at bounding box center [483, 190] width 86 height 12
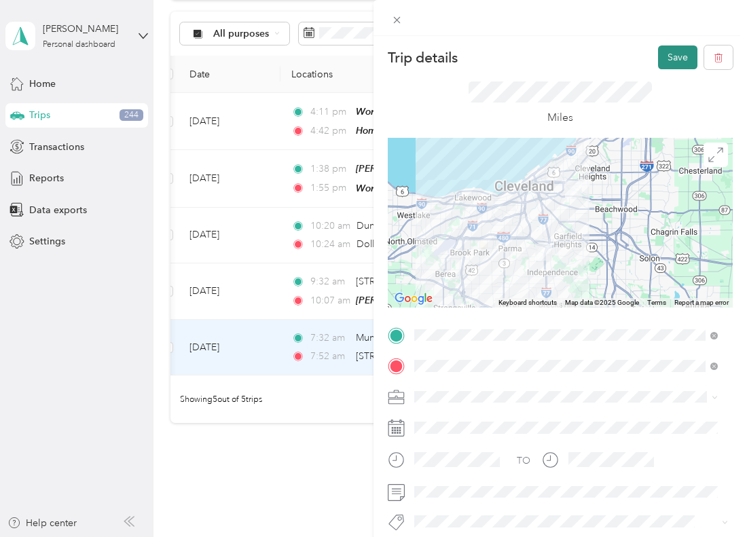
click at [660, 54] on button "Save" at bounding box center [677, 58] width 39 height 24
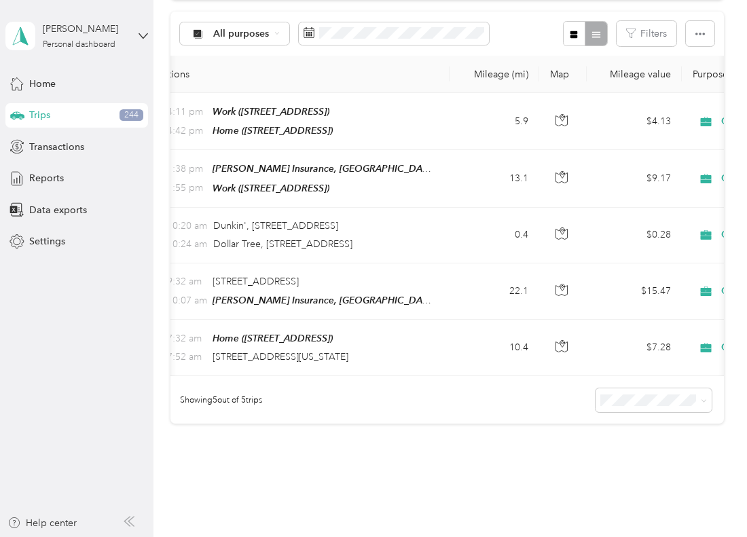
scroll to position [0, 155]
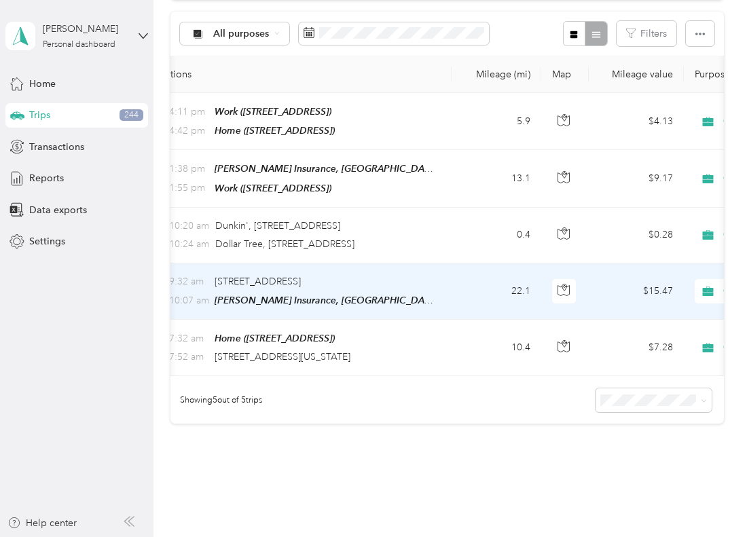
click at [465, 287] on td "22.1" at bounding box center [497, 292] width 90 height 56
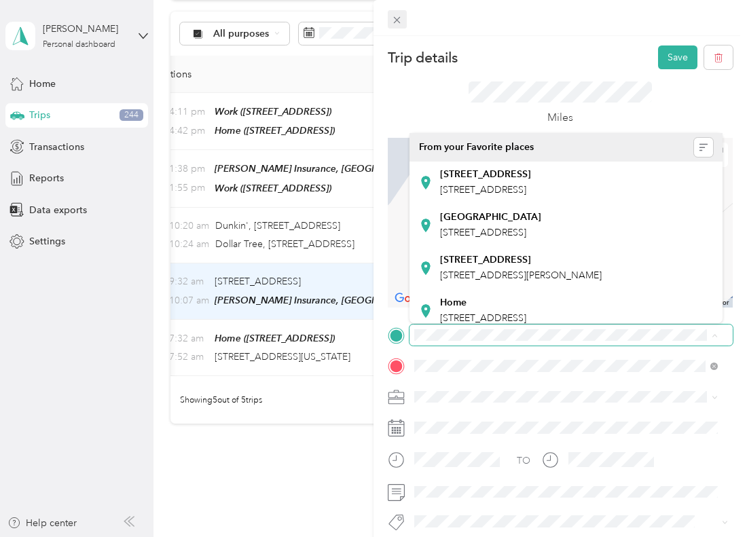
click at [404, 16] on span at bounding box center [397, 19] width 19 height 19
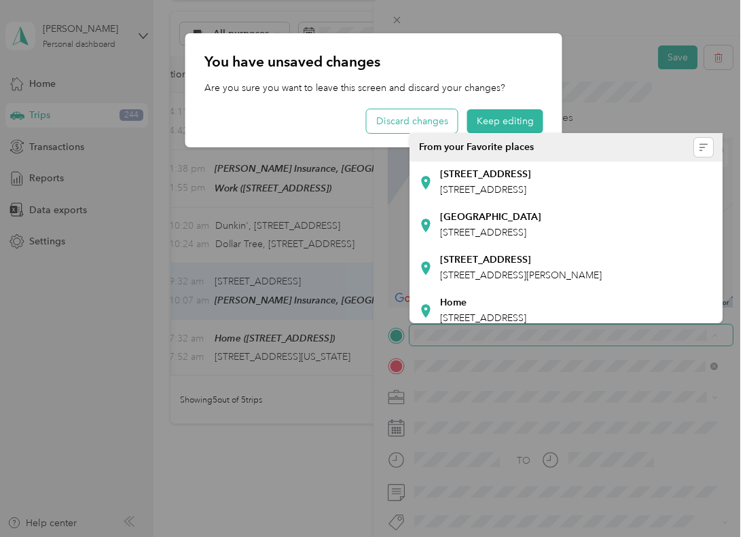
click at [442, 122] on button "Discard changes" at bounding box center [412, 121] width 91 height 24
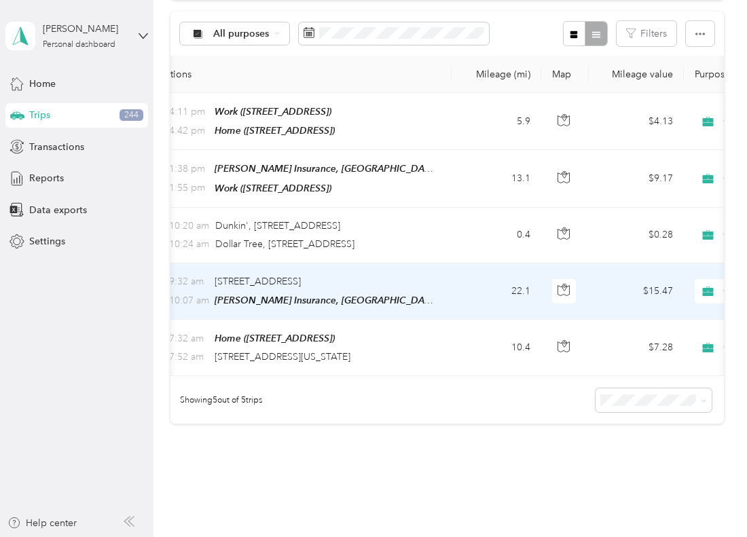
click at [439, 277] on td "9:32 am 6001 Rockside Rd, Independence, OH 10:07 am Tom Daly Insurance, Lakesho…" at bounding box center [295, 292] width 313 height 56
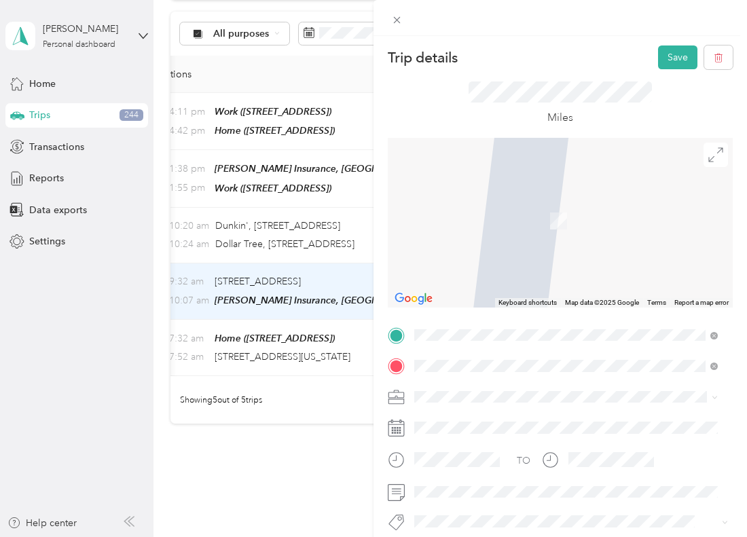
click at [546, 207] on span "22200 Lake Shore Boulevard Euclid, Ohio 44123, United States" at bounding box center [508, 201] width 136 height 12
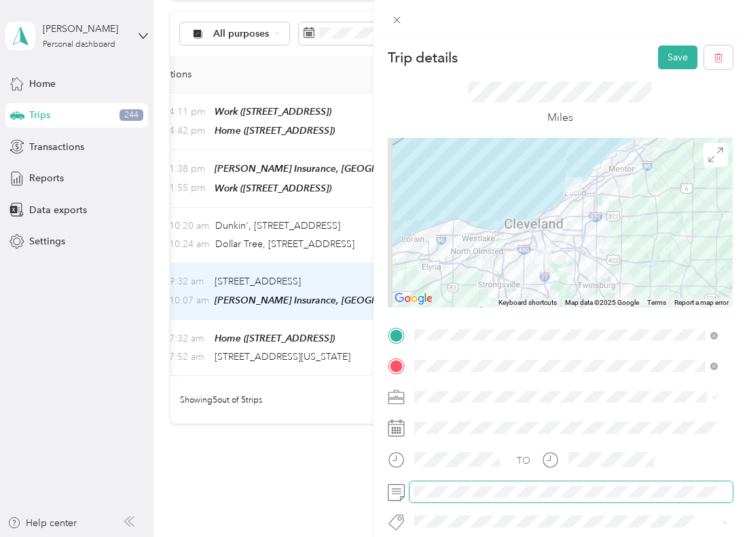
click at [444, 485] on span at bounding box center [571, 493] width 323 height 22
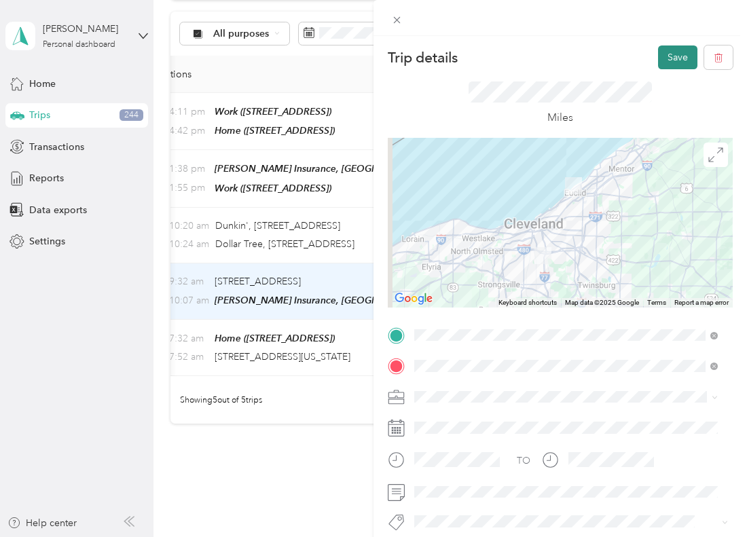
click at [677, 52] on button "Save" at bounding box center [677, 58] width 39 height 24
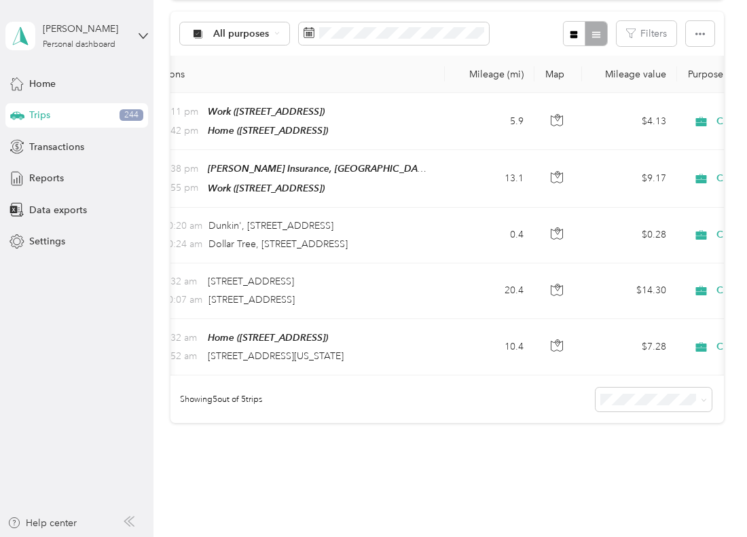
scroll to position [0, 155]
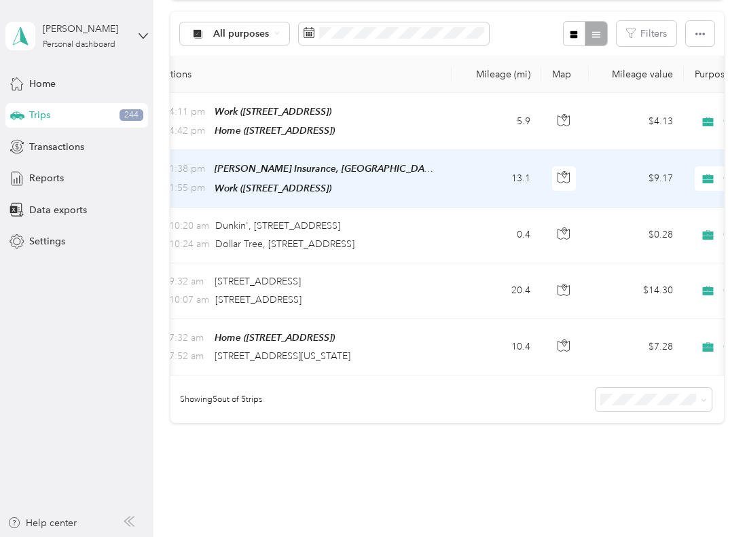
click at [463, 176] on td "13.1" at bounding box center [497, 178] width 90 height 57
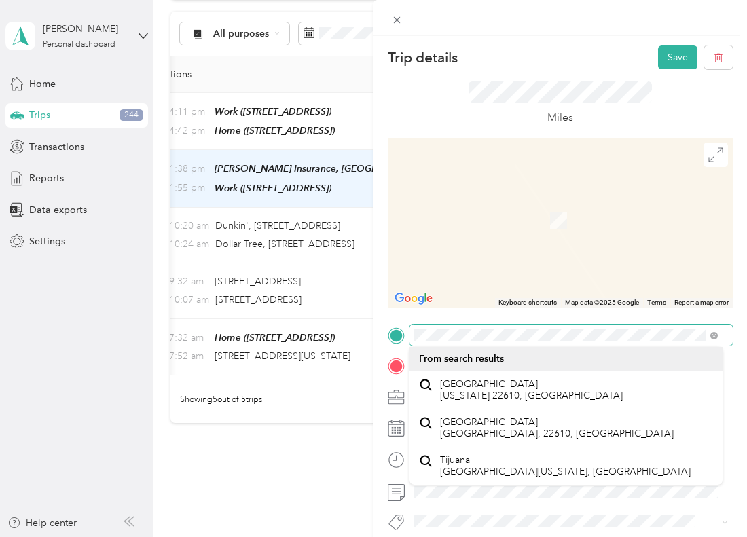
drag, startPoint x: 713, startPoint y: 335, endPoint x: 385, endPoint y: 333, distance: 327.5
click at [385, 333] on form "Trip details Save This trip cannot be edited because it is either under review,…" at bounding box center [561, 349] width 374 height 607
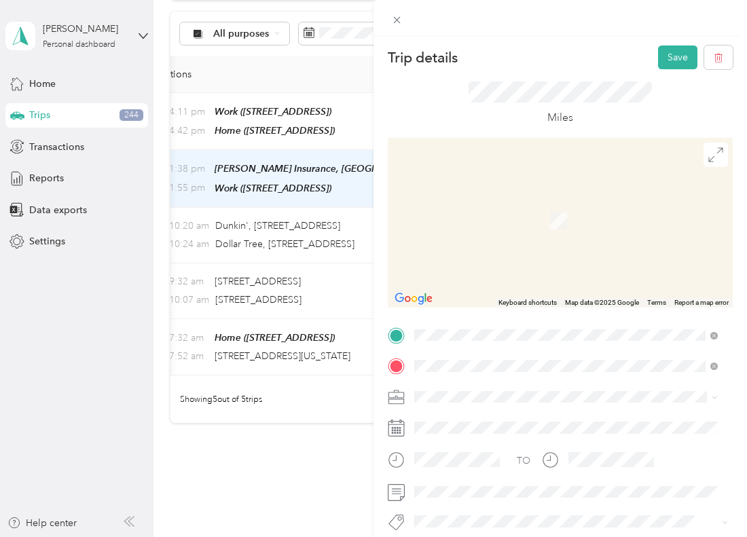
click at [558, 174] on span "22610 Shore Center Drive Euclid, Ohio 44123, United States" at bounding box center [508, 170] width 136 height 12
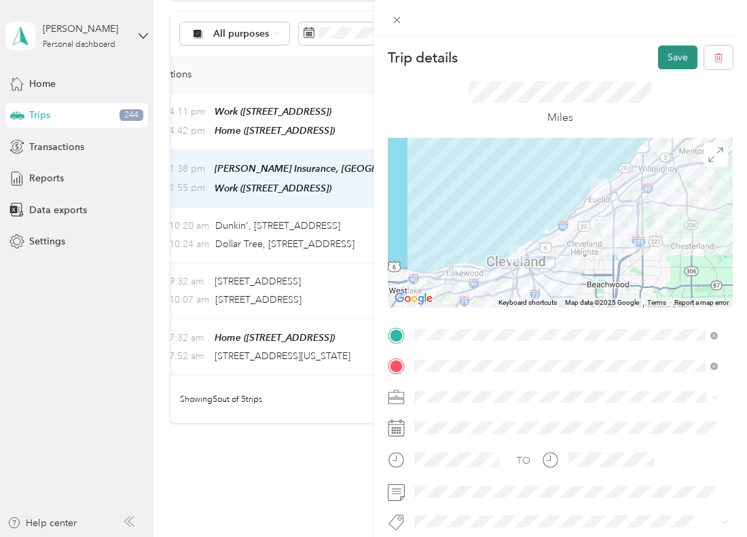
click at [658, 60] on button "Save" at bounding box center [677, 58] width 39 height 24
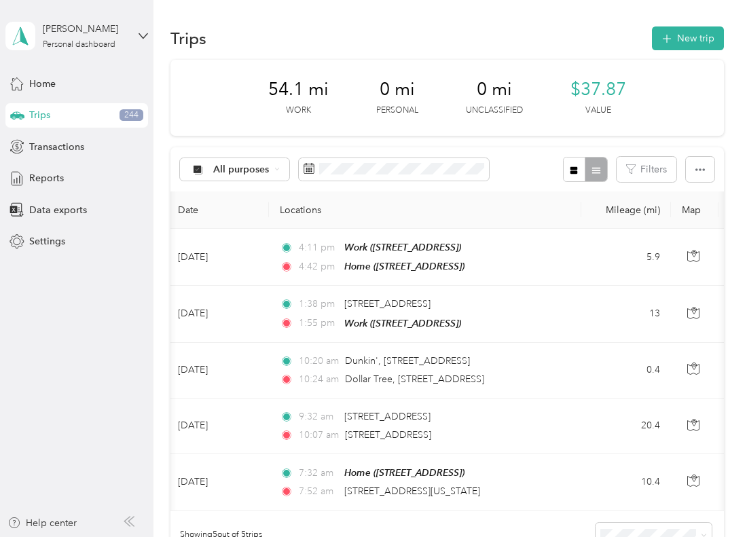
click at [101, 122] on div "Trips 244" at bounding box center [76, 115] width 143 height 24
click at [71, 177] on div "Reports" at bounding box center [76, 178] width 143 height 24
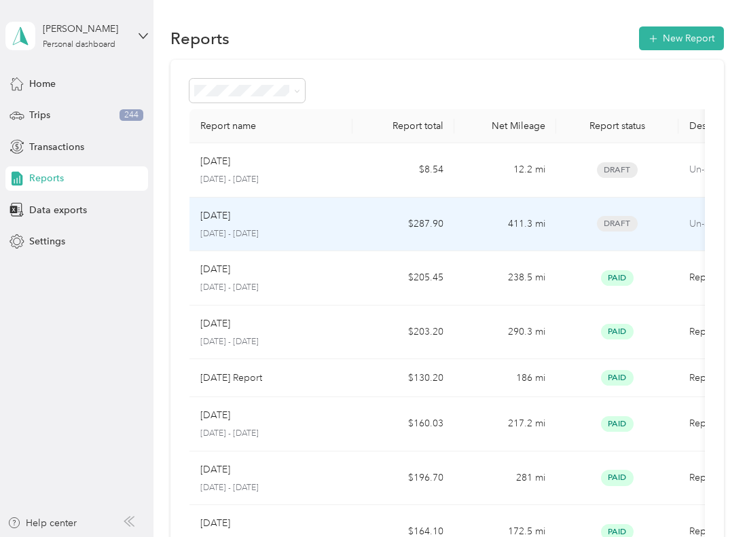
click at [536, 222] on td "411.3 mi" at bounding box center [505, 225] width 102 height 54
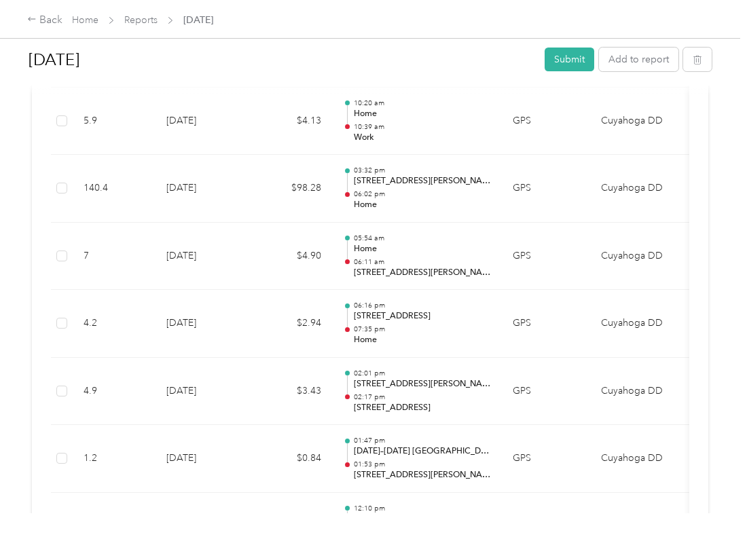
scroll to position [951, 0]
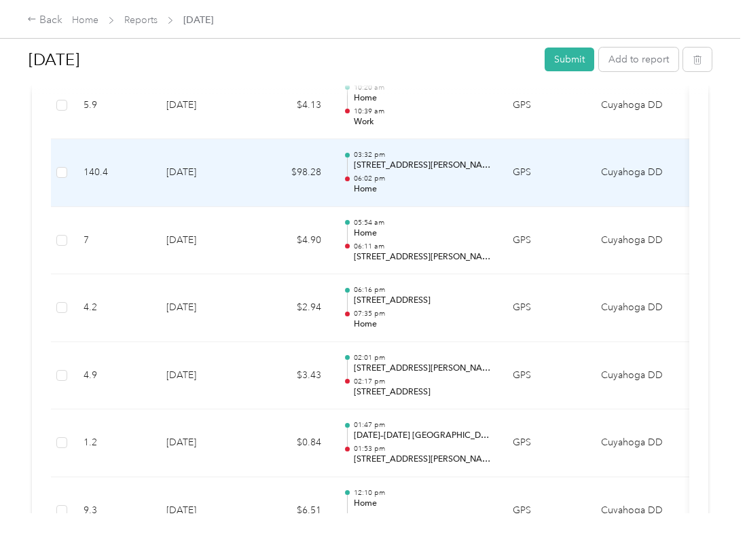
click at [414, 183] on p "Home" at bounding box center [422, 189] width 137 height 12
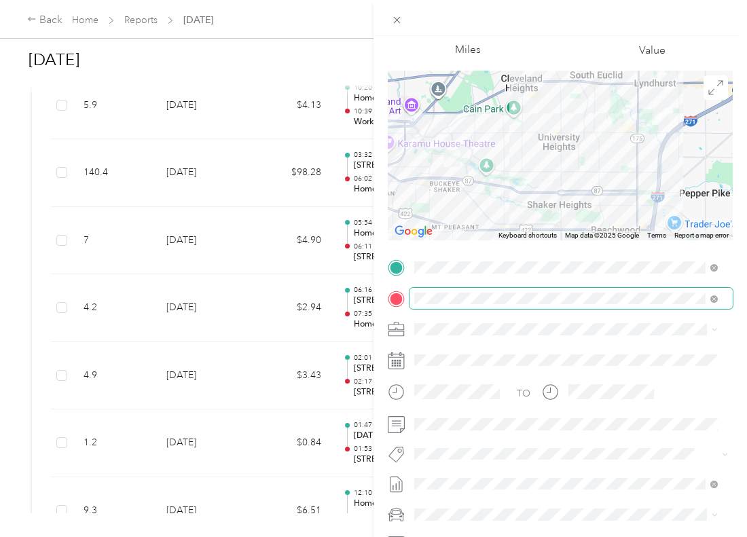
scroll to position [0, 0]
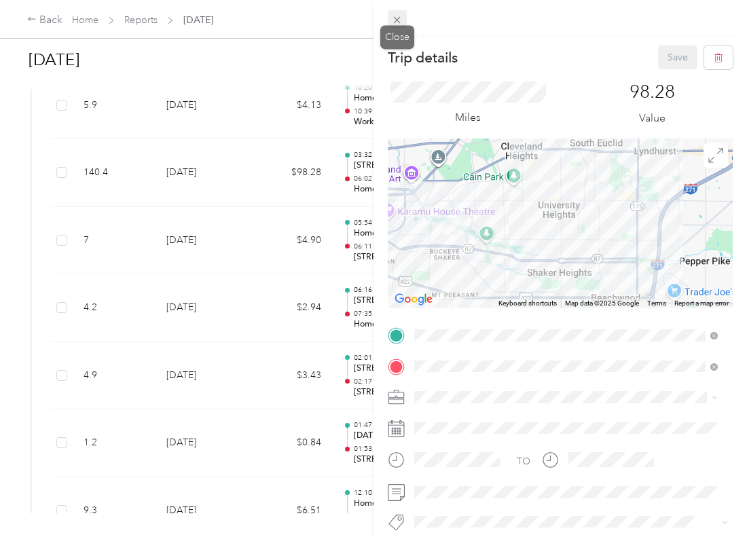
click at [394, 16] on icon at bounding box center [397, 20] width 12 height 12
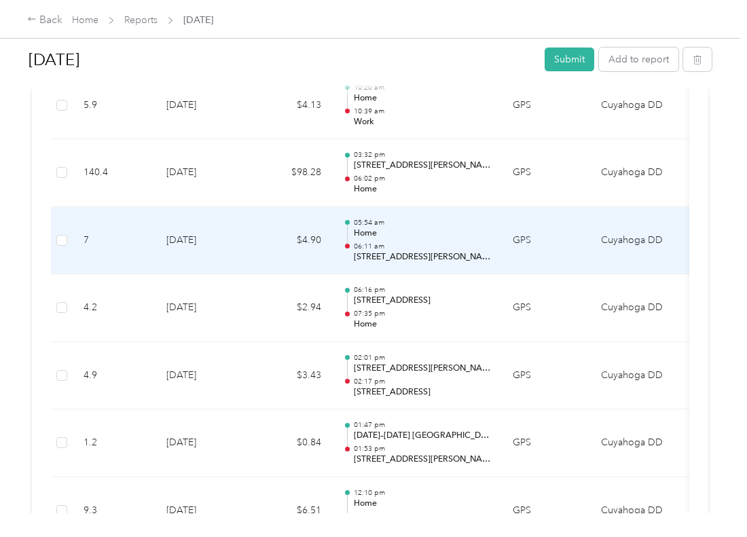
click at [500, 235] on td "05:54 am Home 06:11 am 1932 Bromton Dr, Lyndhurst, OH" at bounding box center [417, 241] width 170 height 68
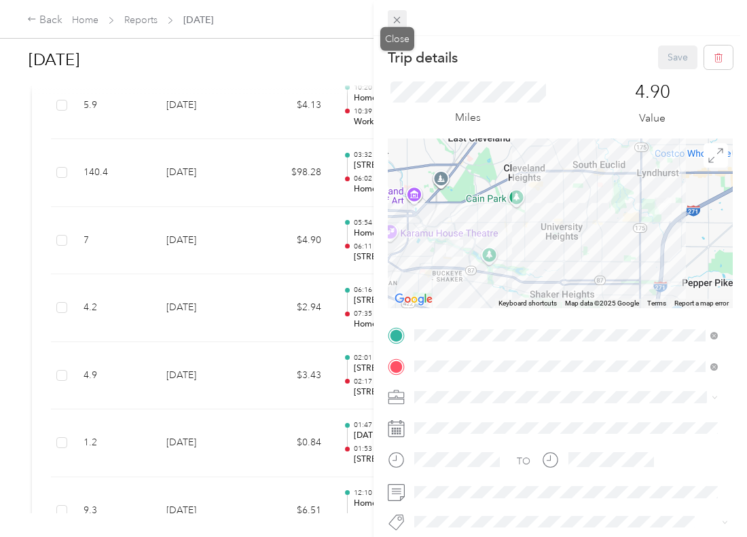
click at [399, 17] on icon at bounding box center [397, 20] width 12 height 12
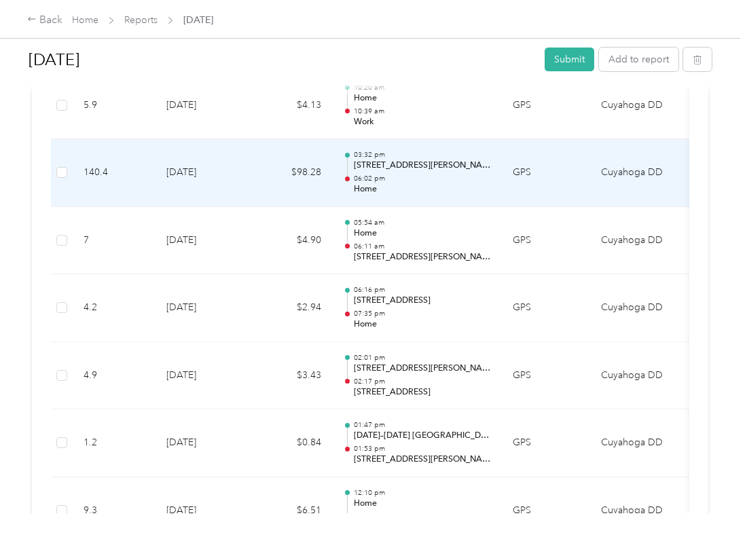
click at [267, 171] on td "$98.28" at bounding box center [292, 173] width 82 height 68
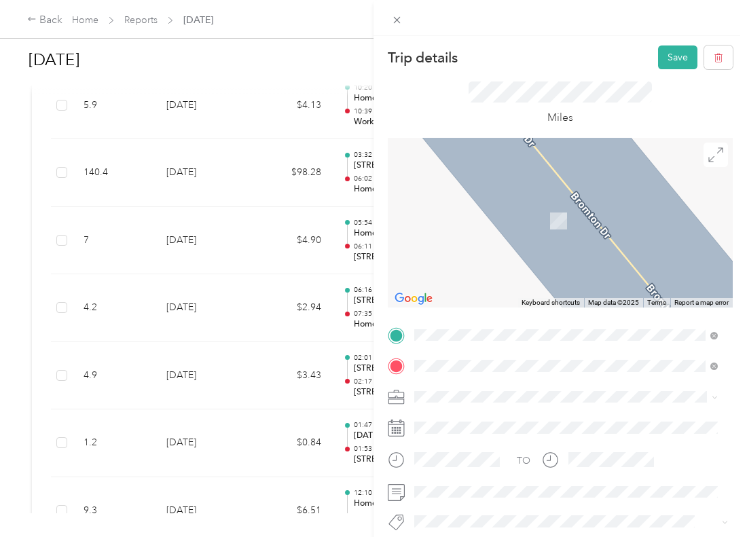
click at [527, 216] on span "[STREET_ADDRESS]" at bounding box center [483, 221] width 86 height 12
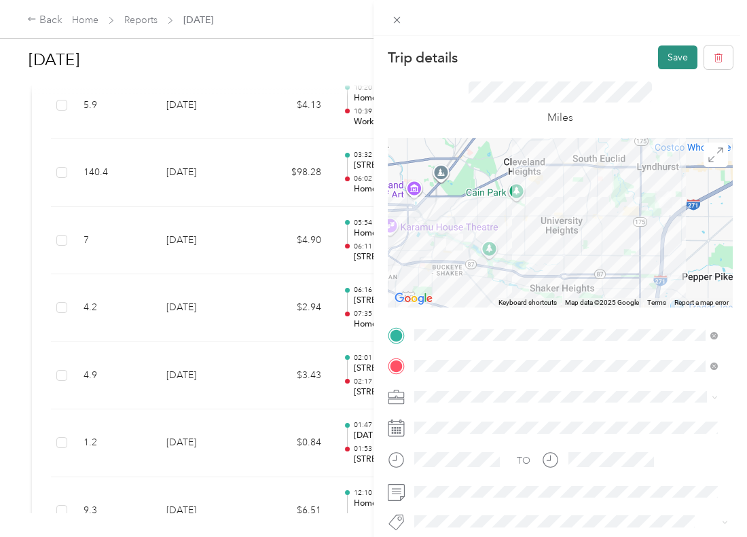
click at [665, 56] on button "Save" at bounding box center [677, 58] width 39 height 24
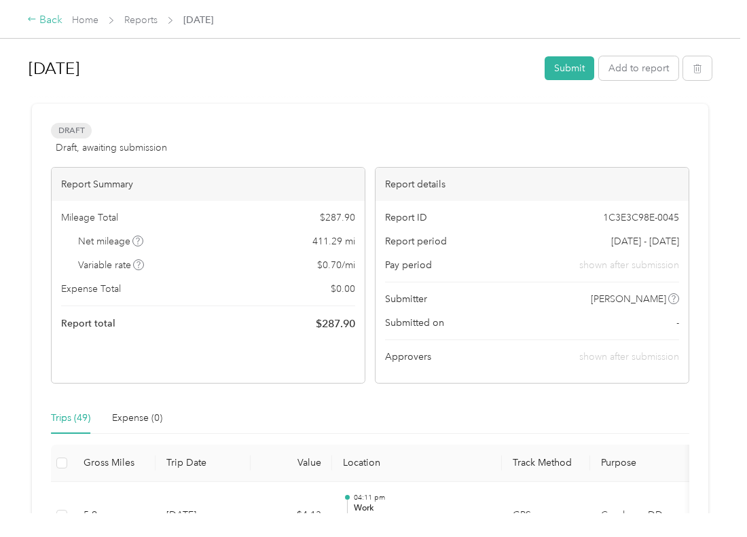
click at [36, 13] on div "Back" at bounding box center [44, 20] width 35 height 16
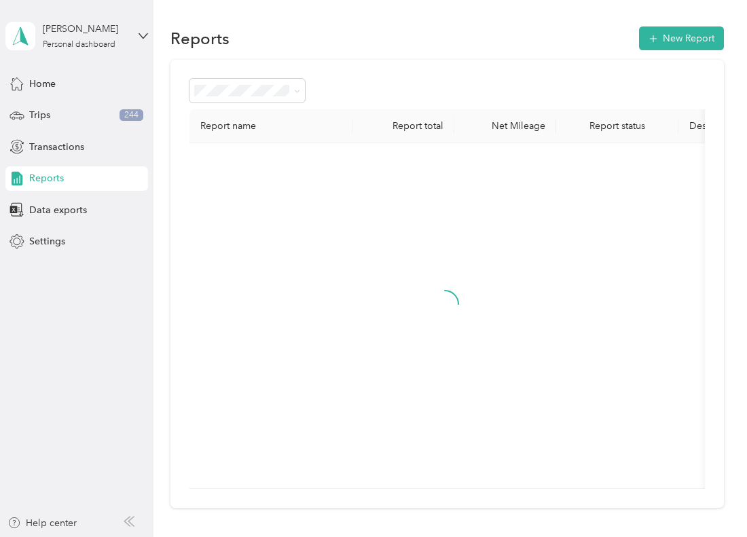
click at [119, 179] on div "Reports" at bounding box center [76, 178] width 143 height 24
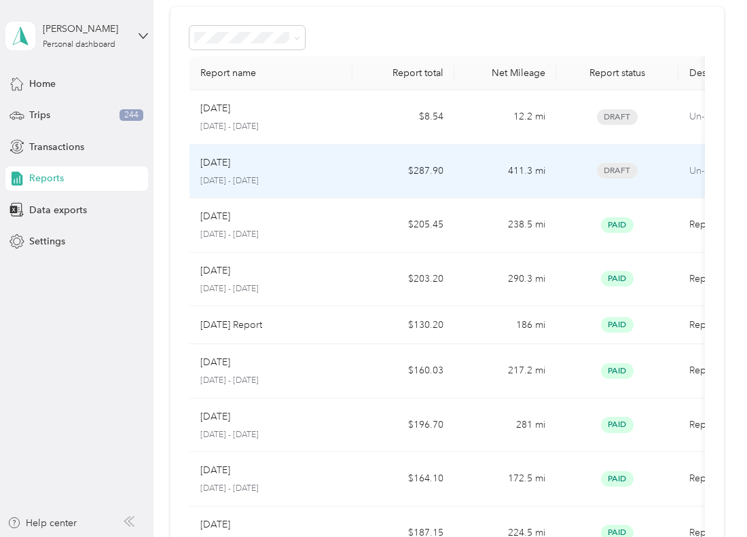
scroll to position [68, 0]
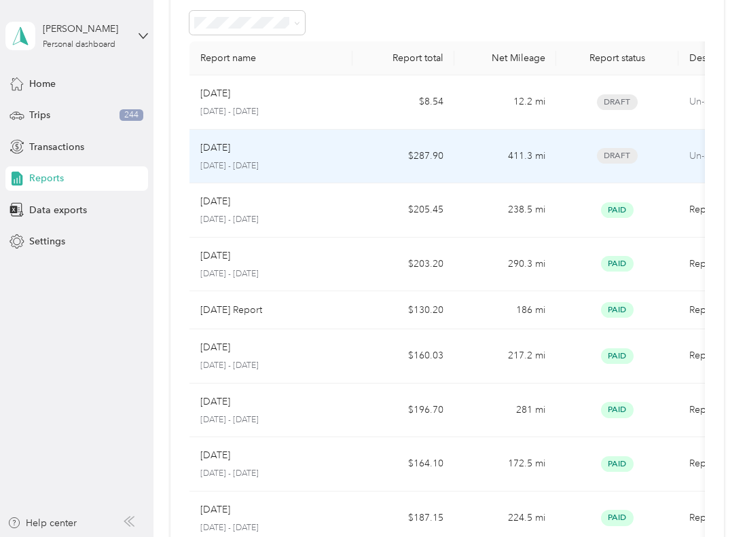
click at [288, 154] on div "[DATE]" at bounding box center [270, 148] width 141 height 15
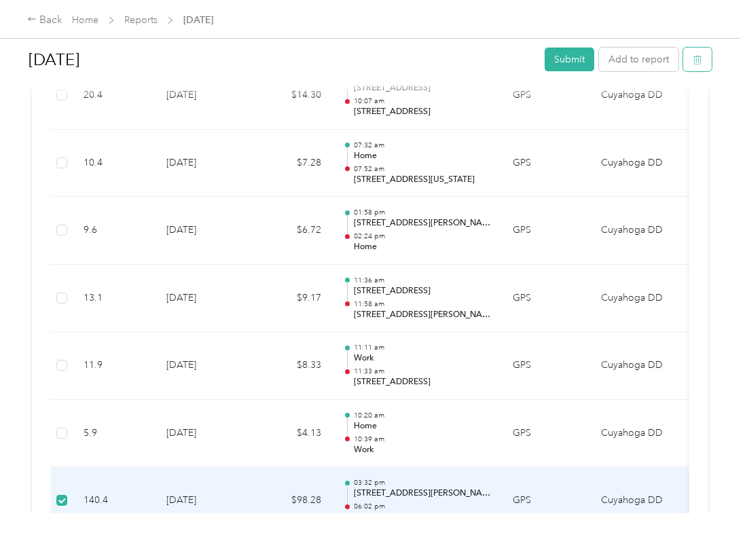
scroll to position [622, 0]
click at [693, 63] on icon "button" at bounding box center [698, 60] width 10 height 10
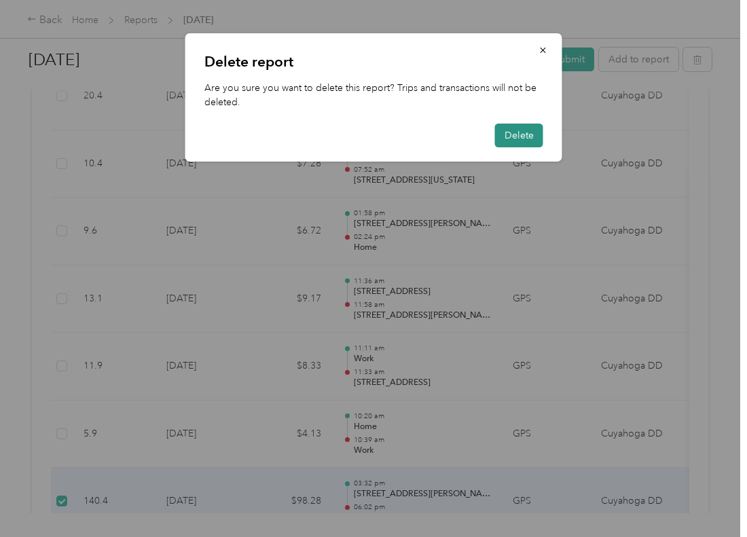
click at [524, 132] on button "Delete" at bounding box center [519, 136] width 48 height 24
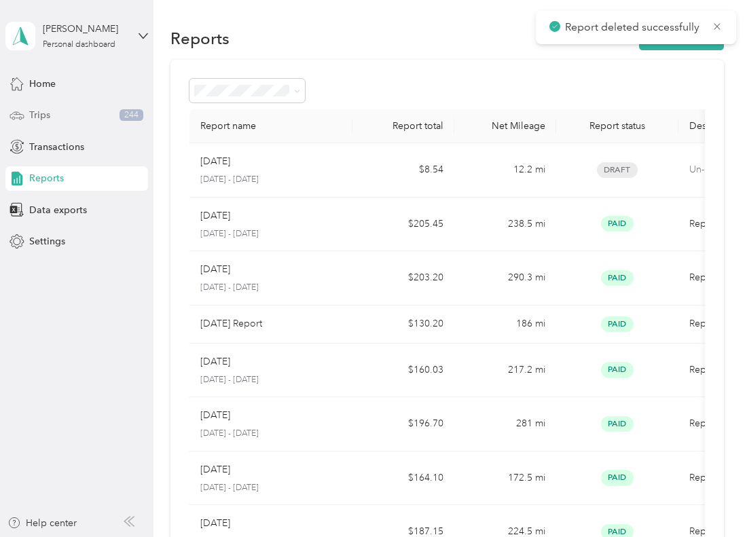
click at [58, 114] on div "Trips 244" at bounding box center [76, 115] width 143 height 24
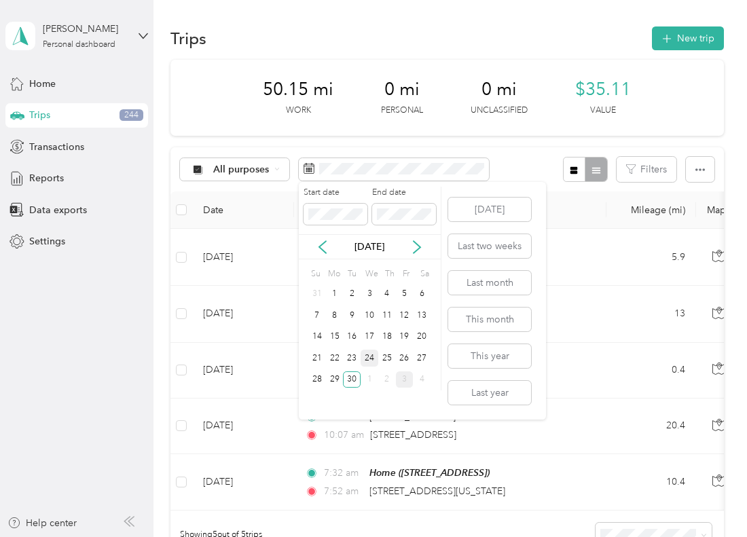
click at [366, 359] on div "24" at bounding box center [370, 358] width 18 height 17
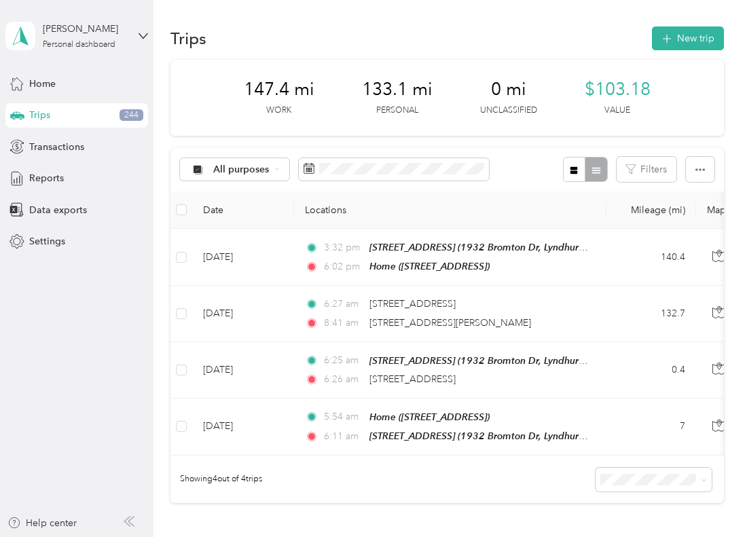
click at [421, 466] on div "Showing 4 out of 4 trips" at bounding box center [448, 480] width 554 height 48
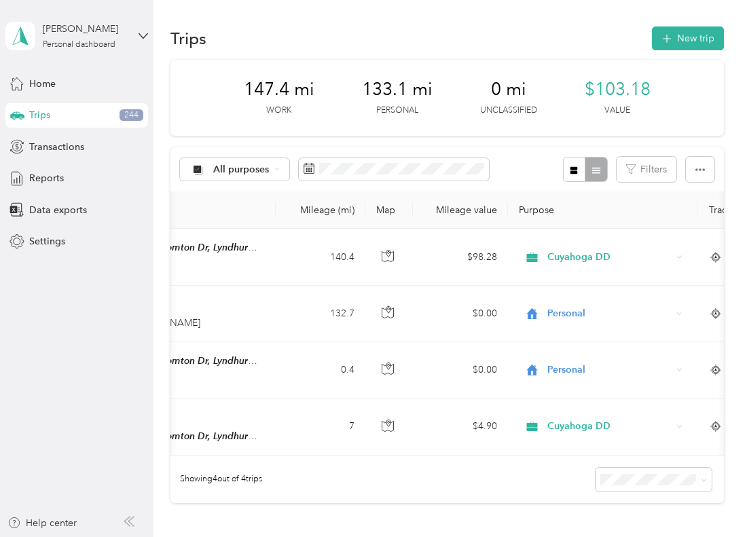
scroll to position [0, 334]
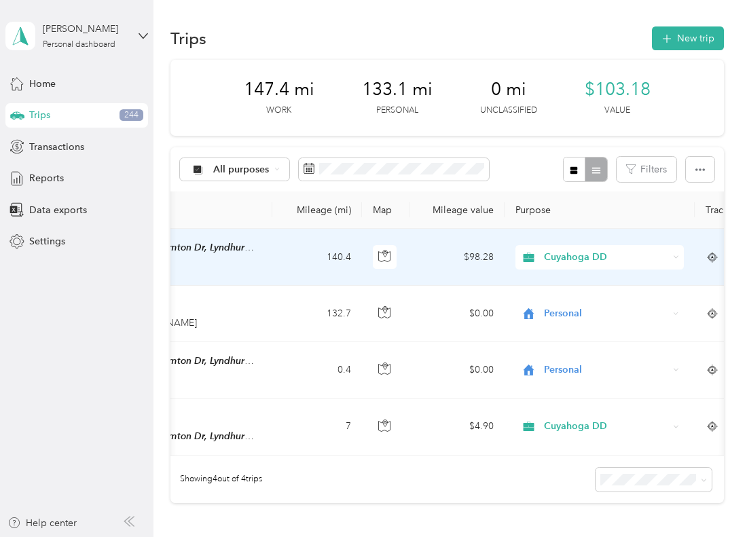
click at [615, 255] on span "Cuyahoga DD" at bounding box center [606, 257] width 124 height 15
click at [587, 308] on span "Personal" at bounding box center [613, 305] width 126 height 14
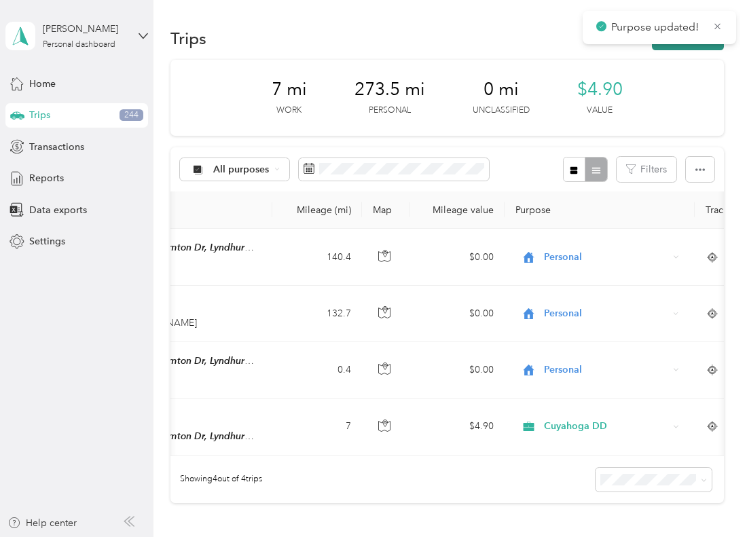
click at [672, 46] on button "New trip" at bounding box center [688, 38] width 72 height 24
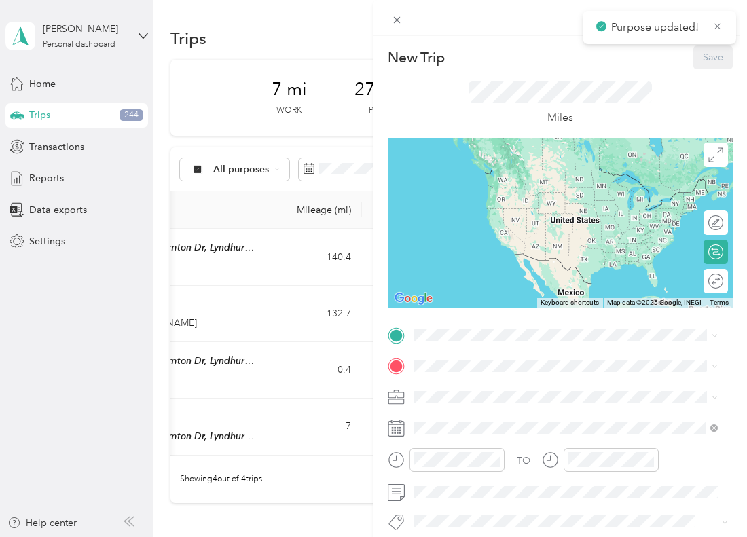
click at [321, 41] on div "New Trip Save This trip cannot be edited because it is either under review, app…" at bounding box center [373, 268] width 747 height 537
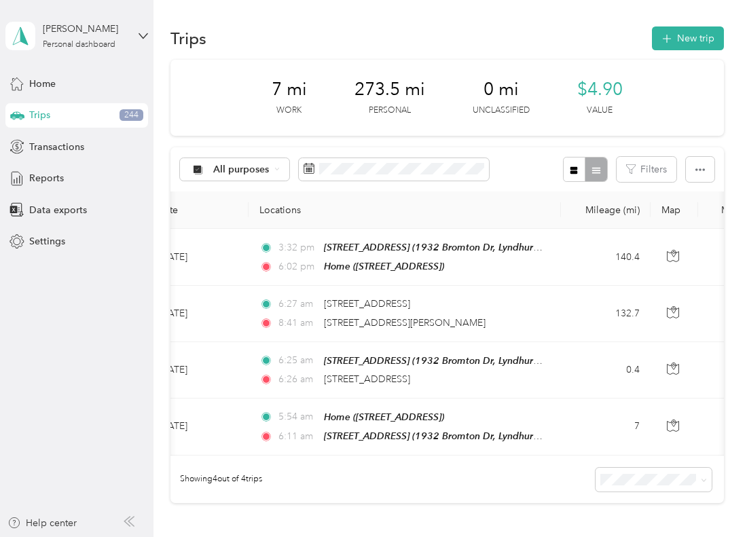
scroll to position [0, 41]
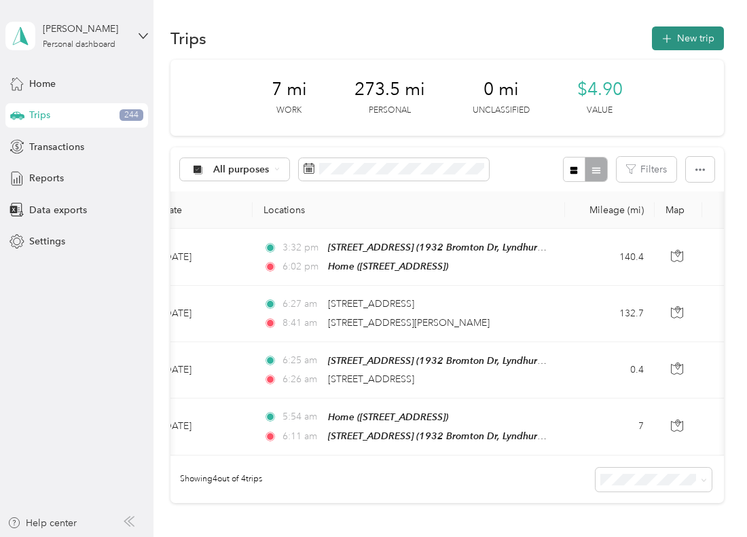
click at [666, 45] on button "New trip" at bounding box center [688, 38] width 72 height 24
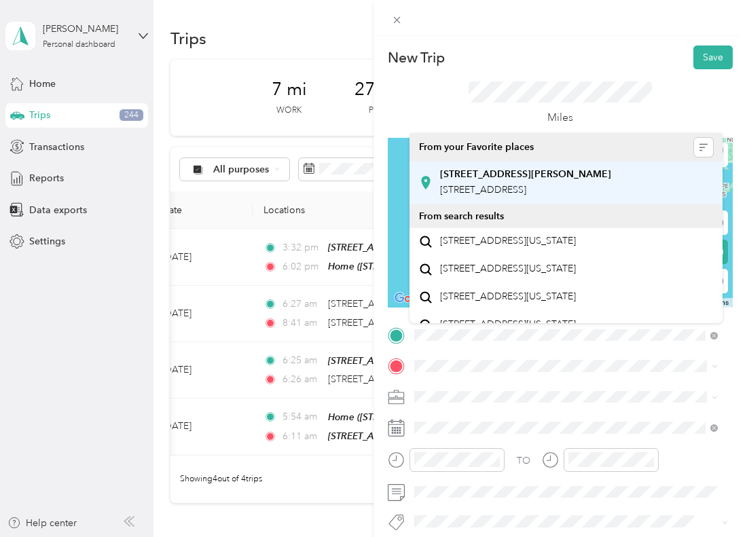
click at [527, 196] on div "[STREET_ADDRESS]" at bounding box center [525, 182] width 171 height 29
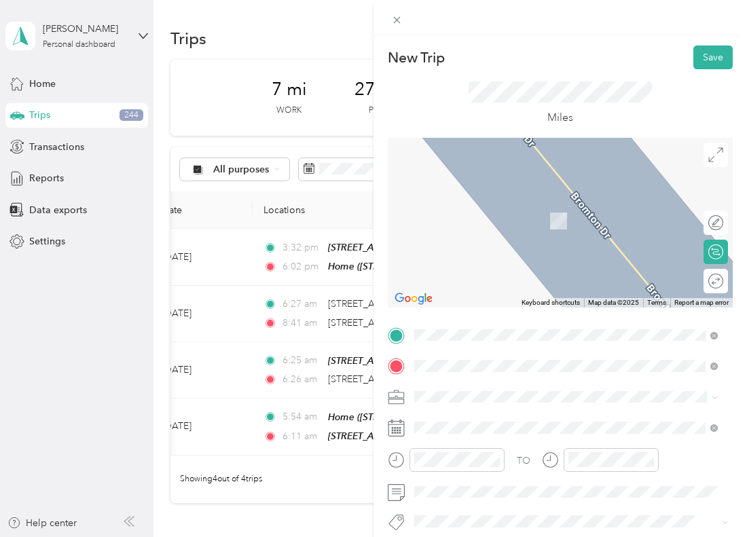
click at [489, 294] on div "Home" at bounding box center [483, 291] width 86 height 12
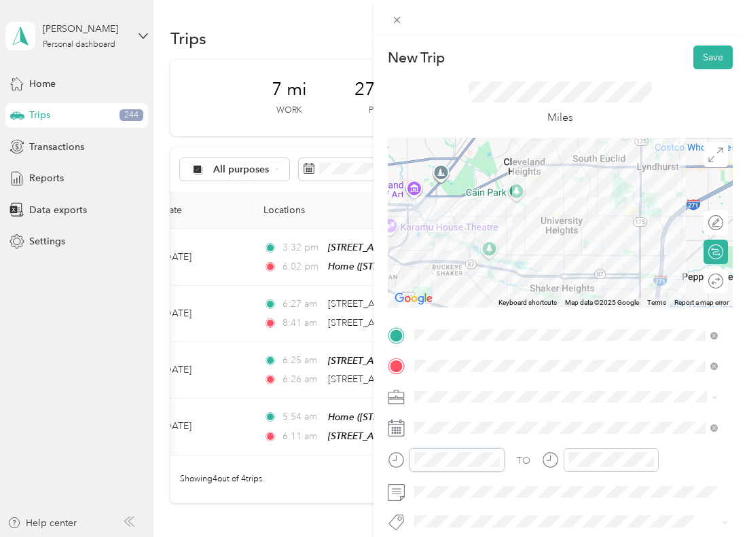
click at [406, 460] on div at bounding box center [446, 460] width 117 height 24
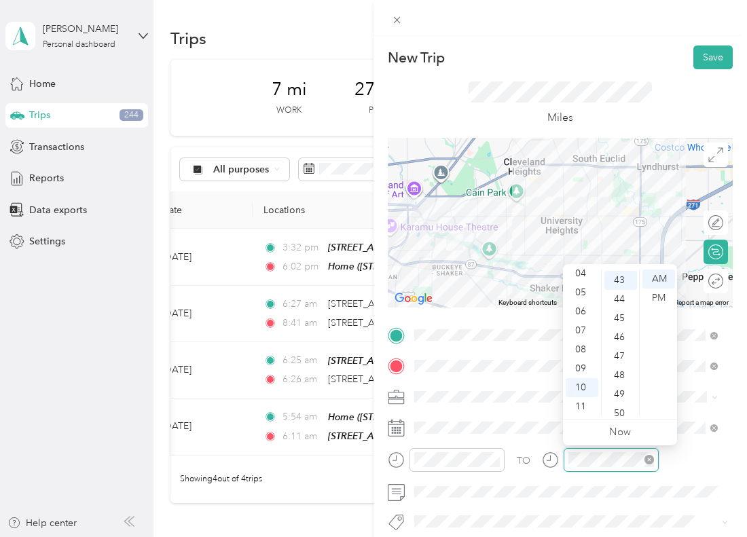
scroll to position [818, 0]
click at [564, 453] on div at bounding box center [611, 460] width 95 height 24
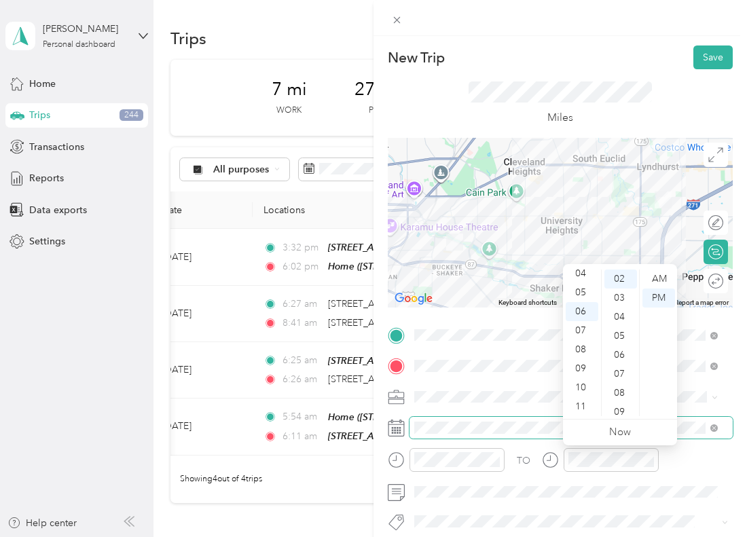
click at [503, 435] on div "TO Add photo" at bounding box center [560, 489] width 345 height 328
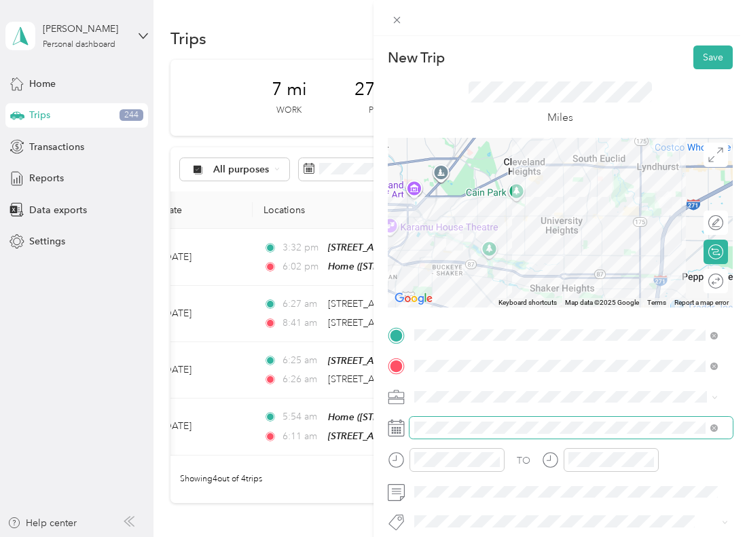
click at [489, 436] on span at bounding box center [571, 428] width 323 height 22
click at [470, 420] on span at bounding box center [571, 428] width 323 height 22
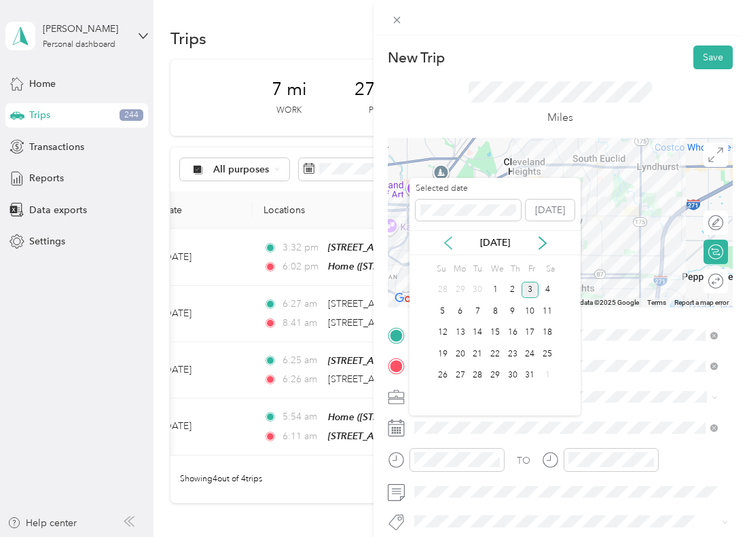
click at [442, 242] on icon at bounding box center [449, 243] width 14 height 14
click at [491, 354] on div "24" at bounding box center [495, 354] width 18 height 17
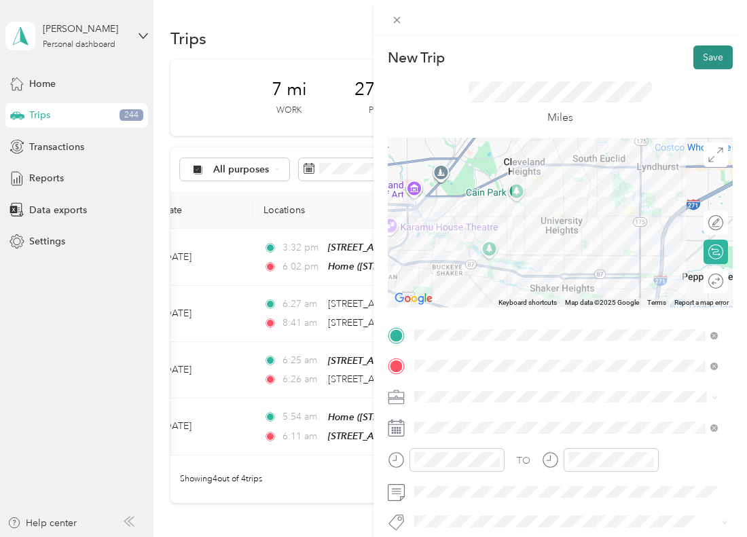
click at [700, 54] on button "Save" at bounding box center [713, 58] width 39 height 24
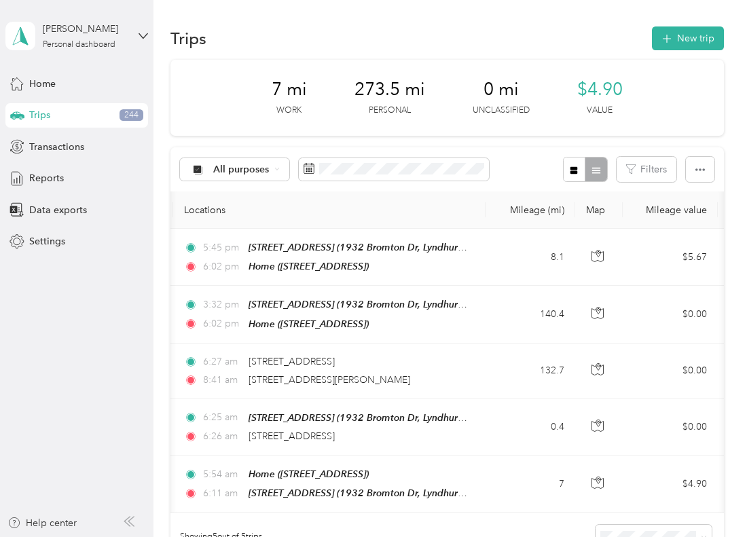
scroll to position [0, 0]
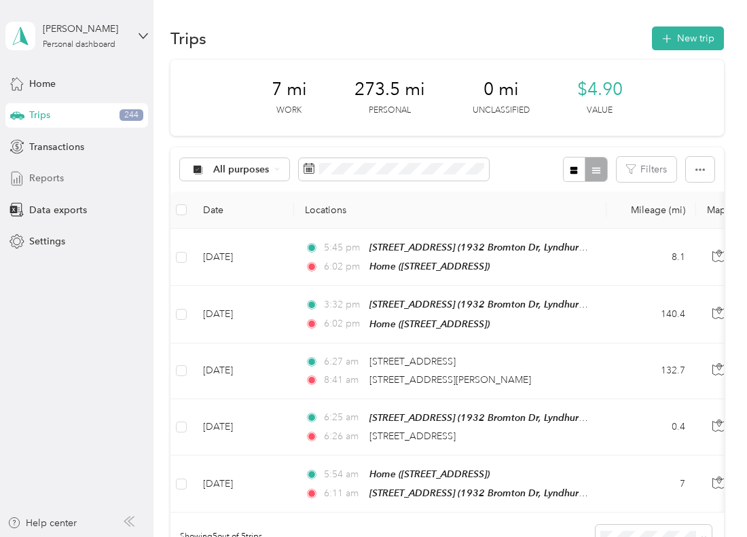
click at [73, 181] on div "Reports" at bounding box center [76, 178] width 143 height 24
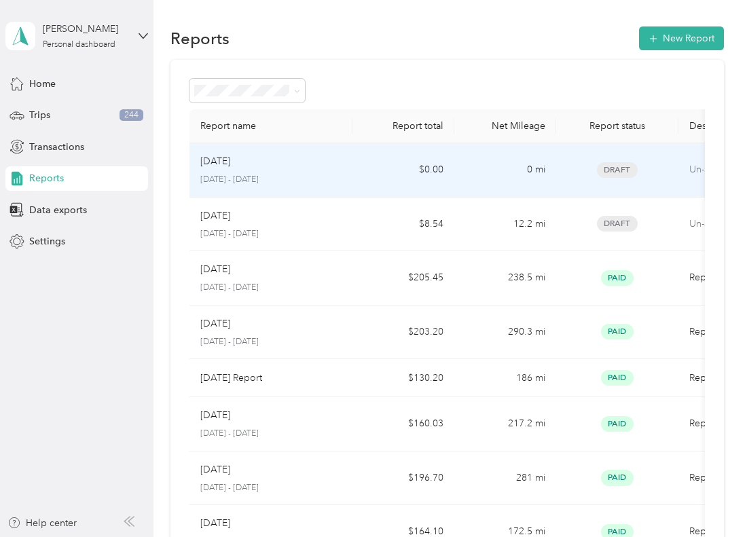
click at [284, 166] on div "[DATE]" at bounding box center [270, 161] width 141 height 15
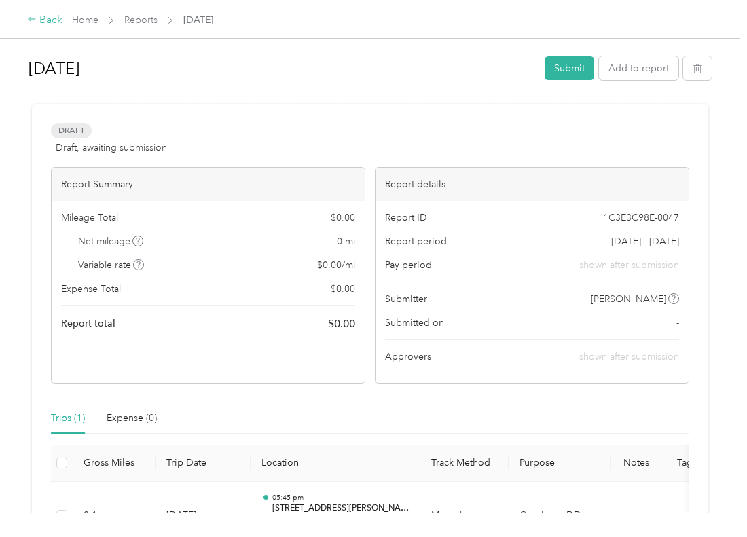
click at [40, 18] on div "Back" at bounding box center [44, 20] width 35 height 16
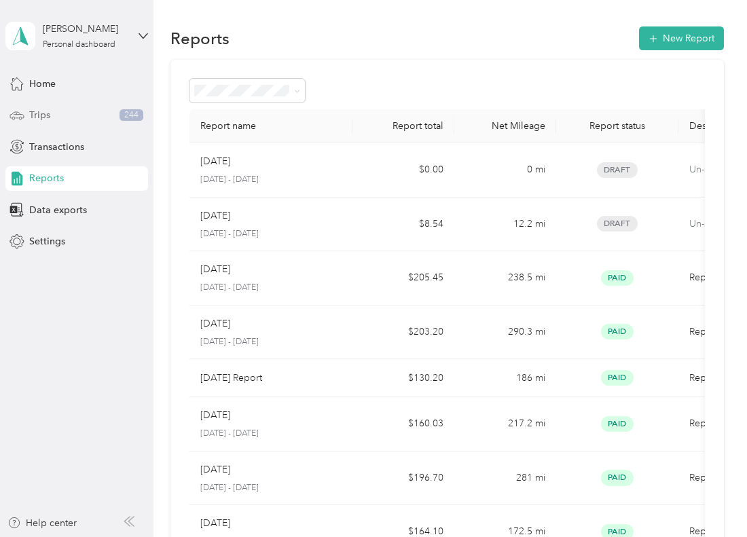
click at [68, 109] on div "Trips 244" at bounding box center [76, 115] width 143 height 24
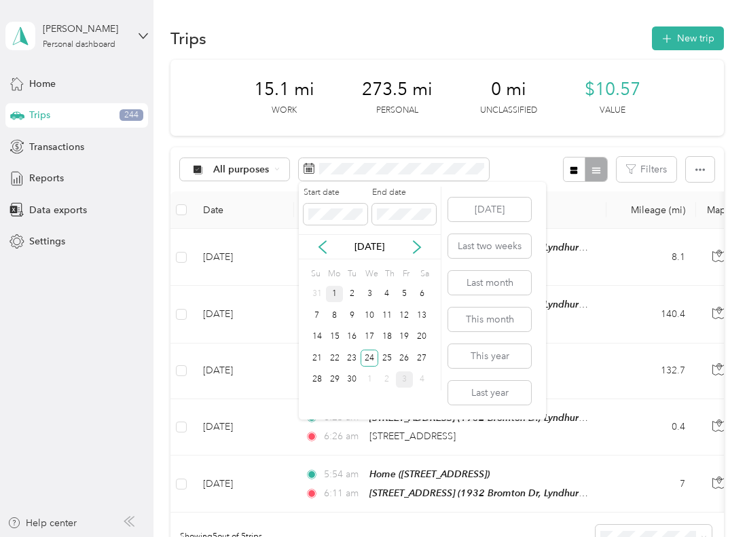
click at [336, 293] on div "1" at bounding box center [335, 294] width 18 height 17
click at [352, 379] on div "30" at bounding box center [352, 380] width 18 height 17
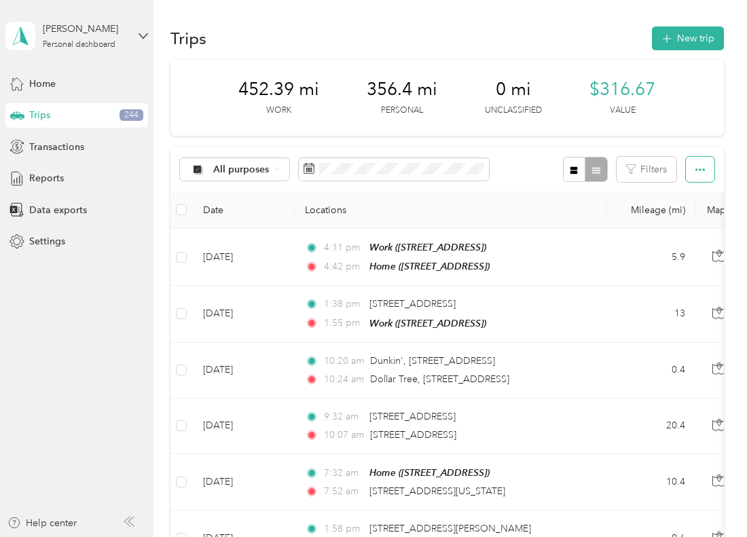
click at [704, 173] on button "button" at bounding box center [700, 169] width 29 height 25
click at [682, 219] on span "Export" at bounding box center [677, 219] width 29 height 12
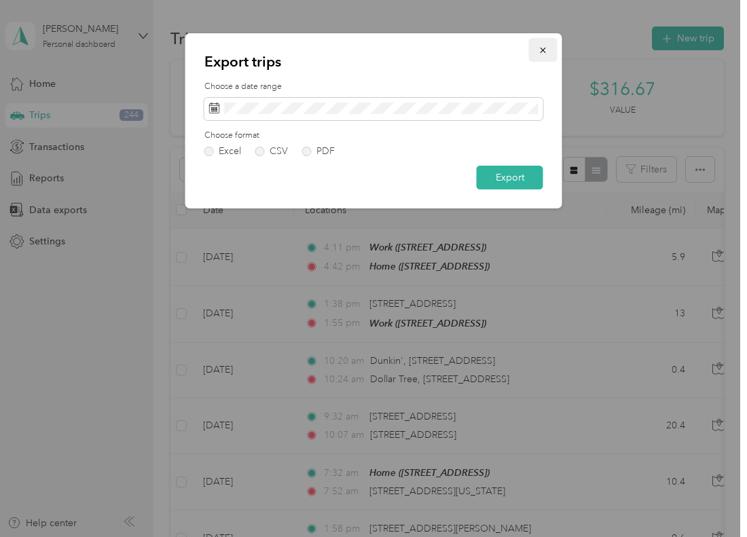
click at [548, 46] on button "button" at bounding box center [543, 50] width 29 height 24
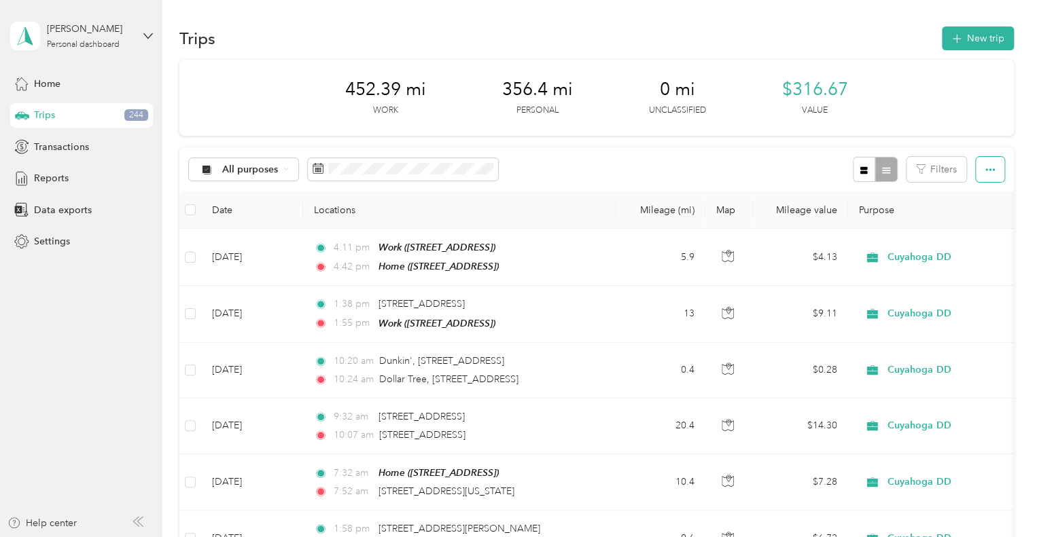
click at [747, 166] on button "button" at bounding box center [990, 169] width 29 height 25
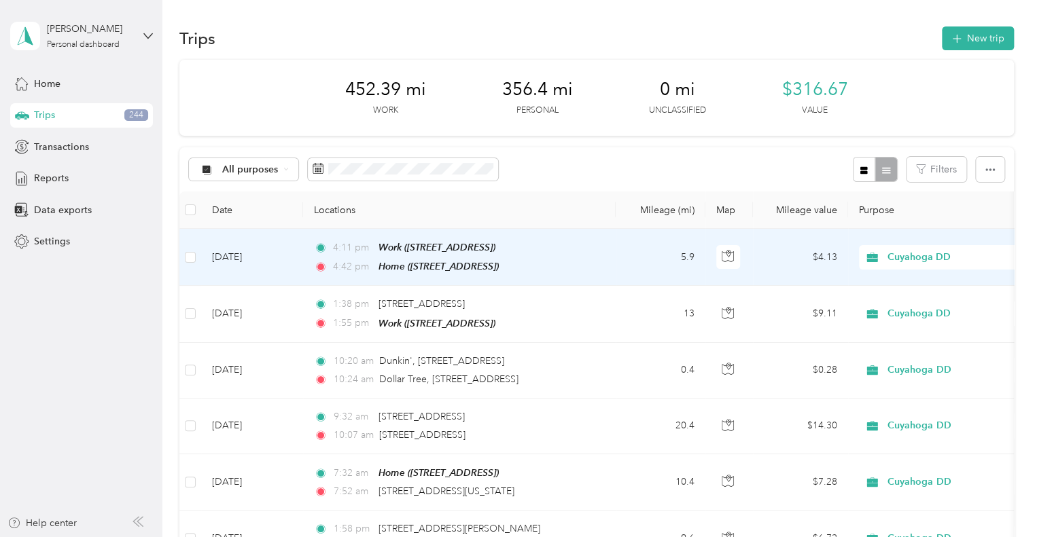
click at [193, 247] on td at bounding box center [190, 257] width 22 height 57
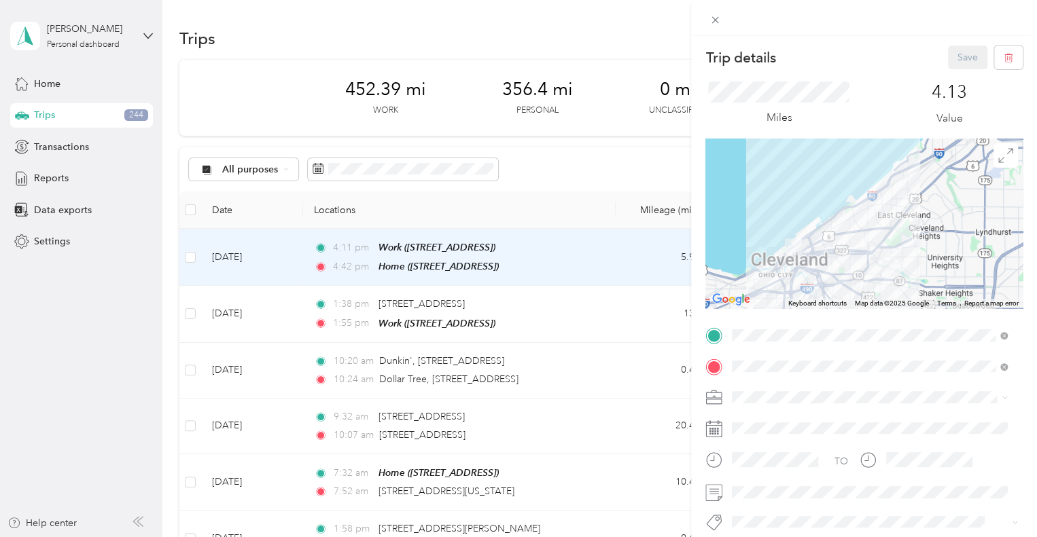
scroll to position [136, 0]
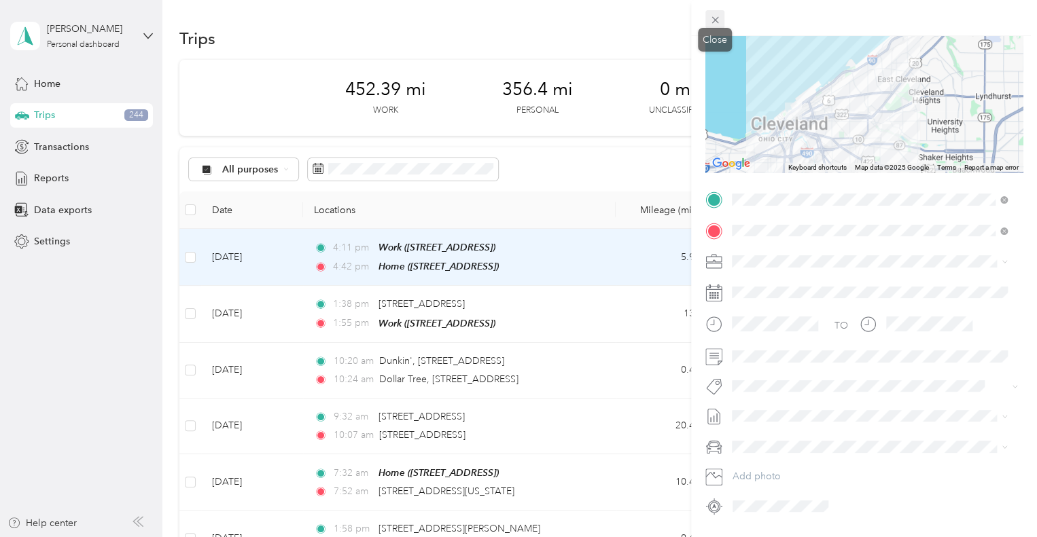
click at [715, 15] on icon at bounding box center [715, 20] width 12 height 12
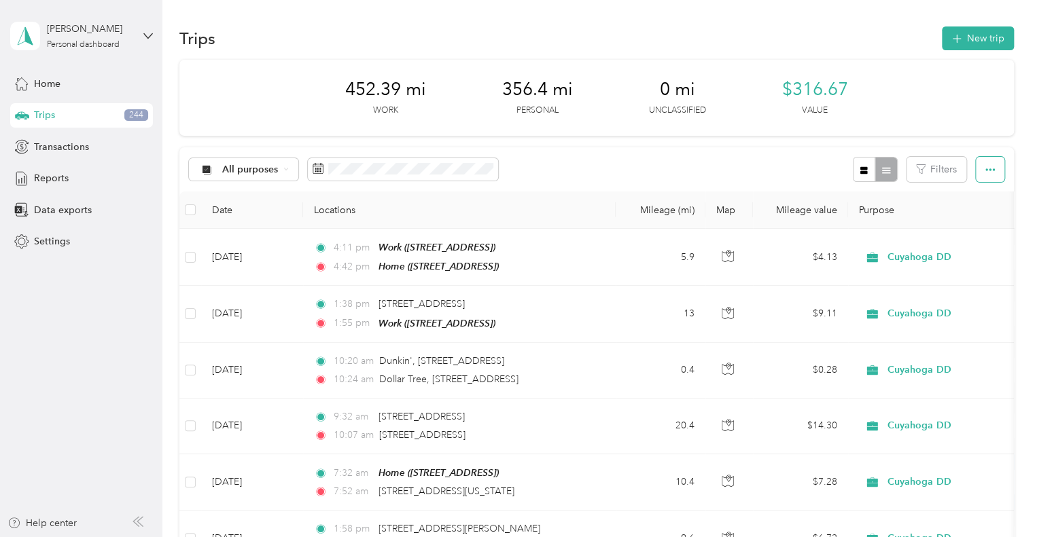
click at [747, 169] on button "button" at bounding box center [990, 169] width 29 height 25
click at [57, 175] on span "Reports" at bounding box center [51, 178] width 35 height 14
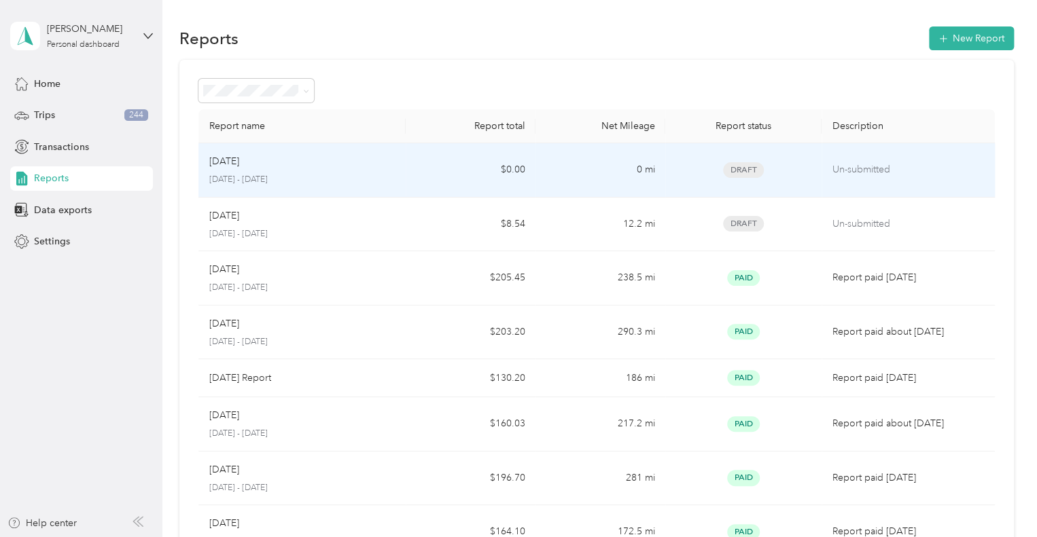
click at [371, 184] on p "[DATE] - [DATE]" at bounding box center [302, 180] width 186 height 12
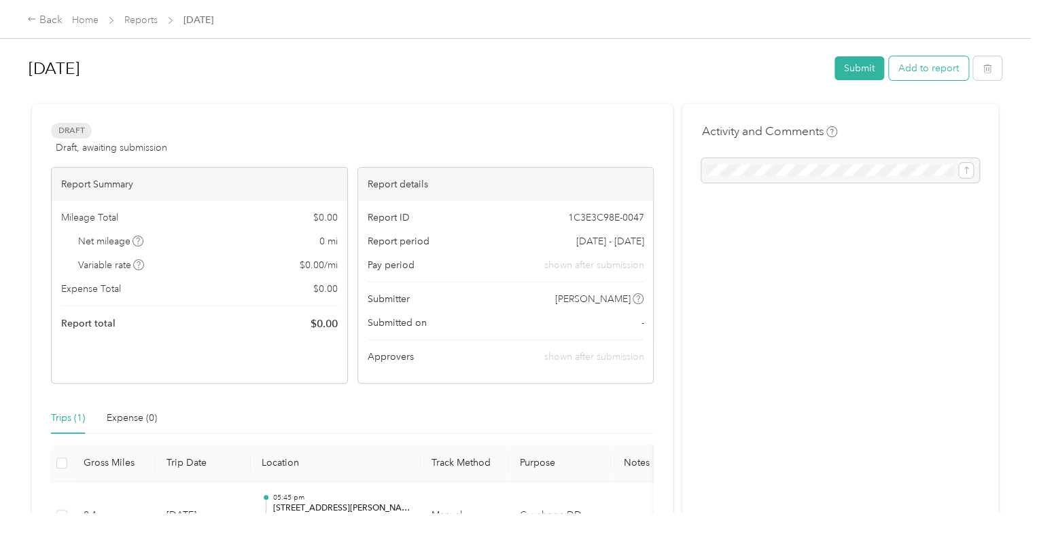
click at [747, 65] on button "Add to report" at bounding box center [928, 68] width 79 height 24
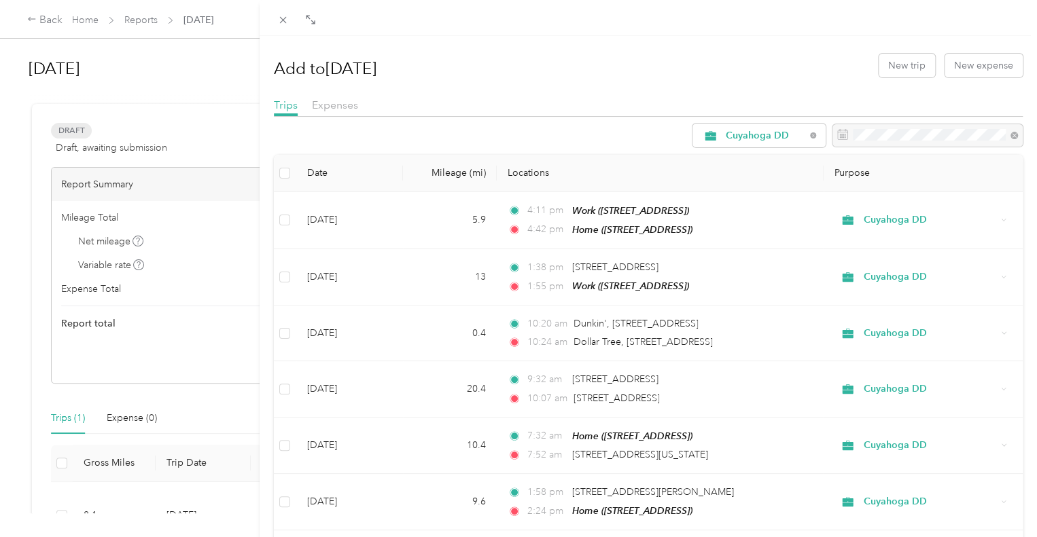
click at [293, 167] on th at bounding box center [285, 173] width 22 height 37
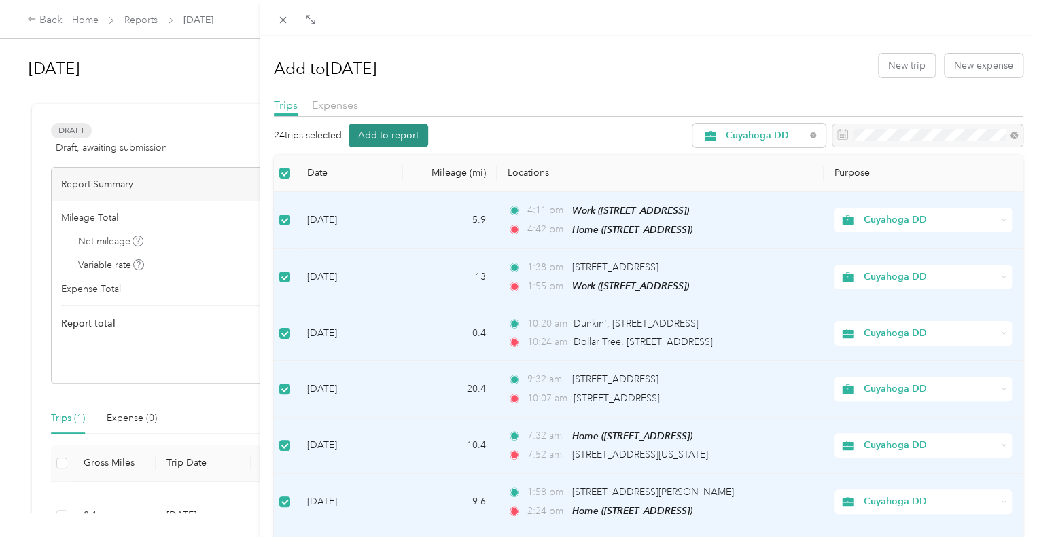
click at [376, 130] on button "Add to report" at bounding box center [388, 136] width 79 height 24
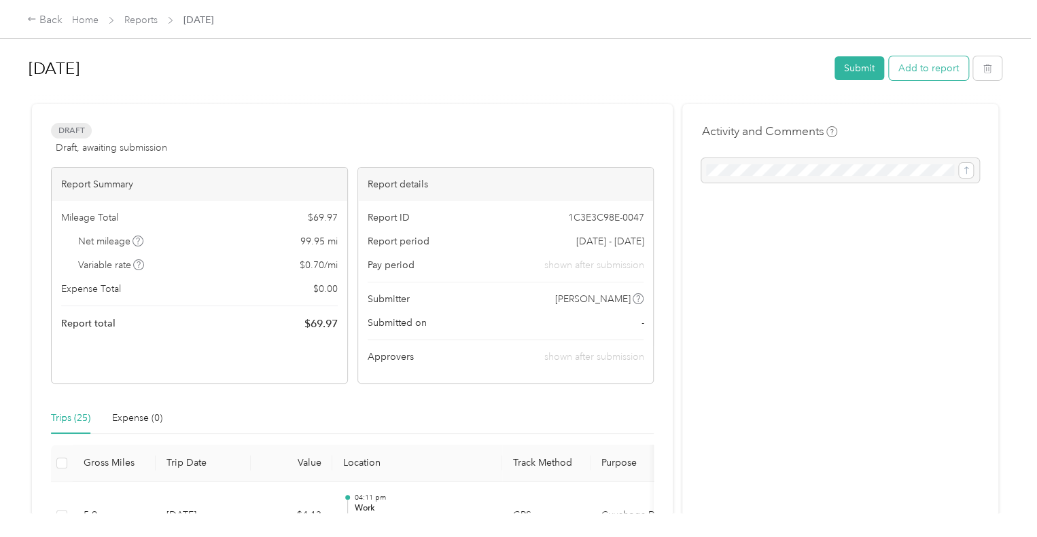
click at [747, 63] on button "Add to report" at bounding box center [928, 68] width 79 height 24
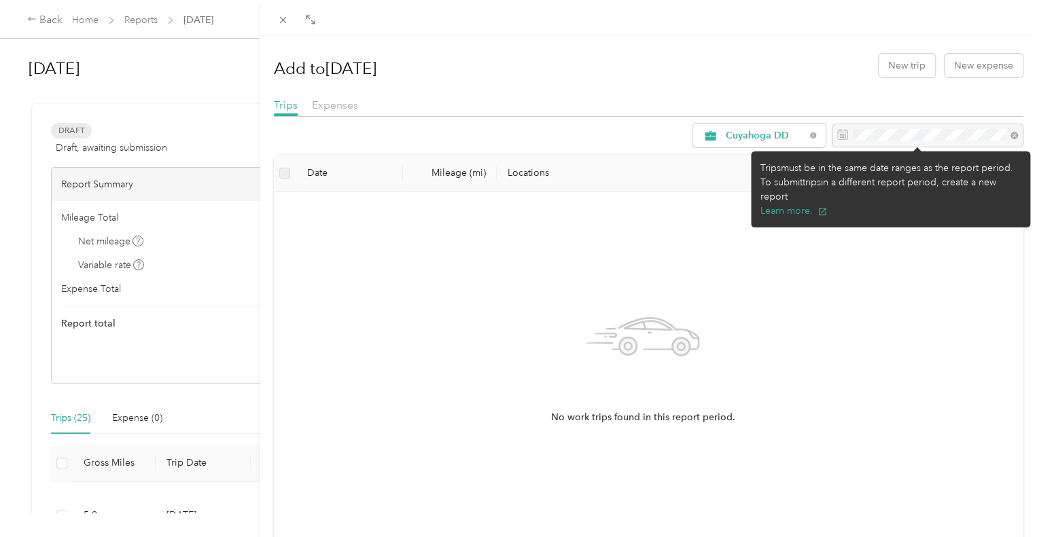
click at [747, 130] on div at bounding box center [927, 135] width 190 height 23
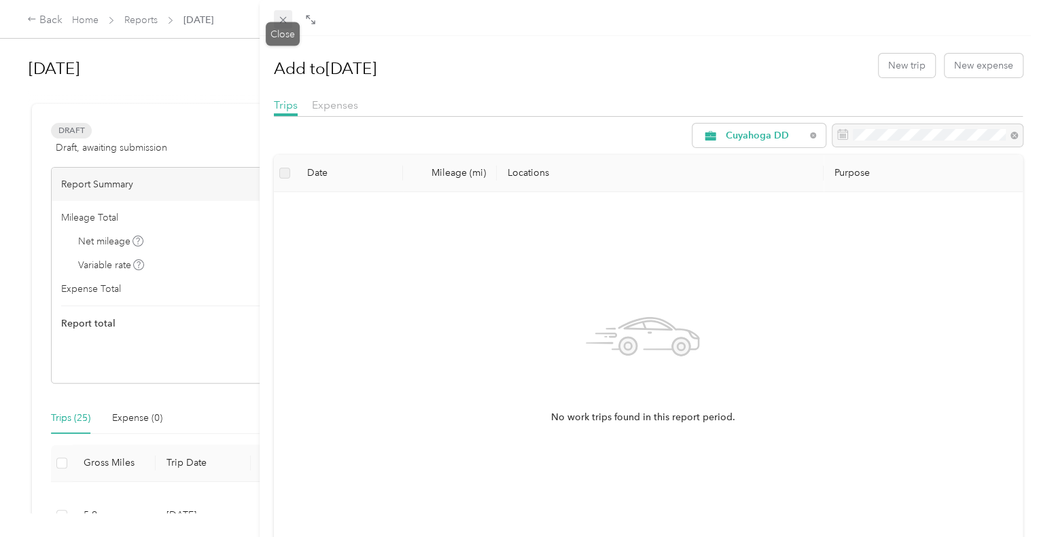
click at [289, 19] on span at bounding box center [283, 19] width 19 height 19
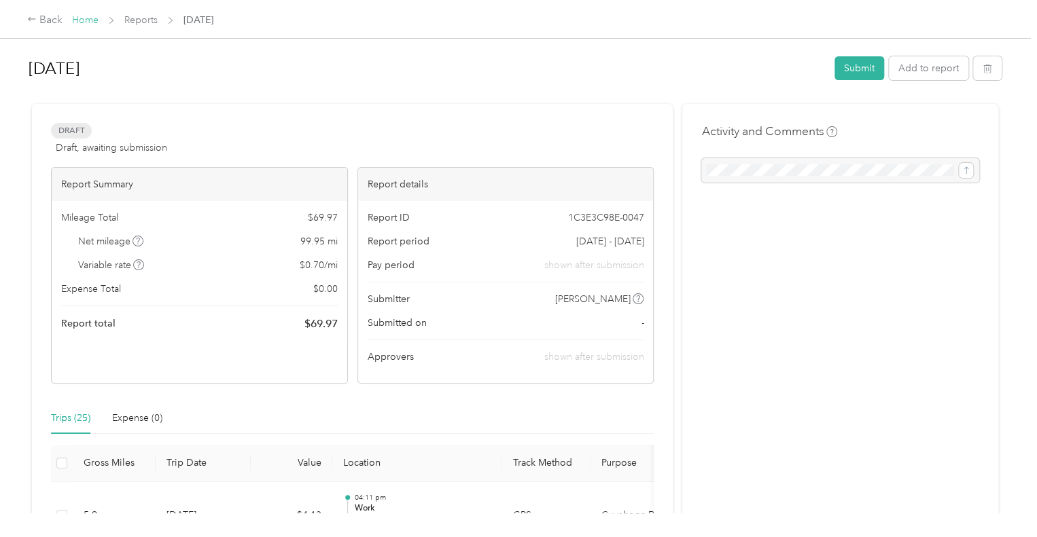
click at [84, 22] on link "Home" at bounding box center [85, 20] width 26 height 12
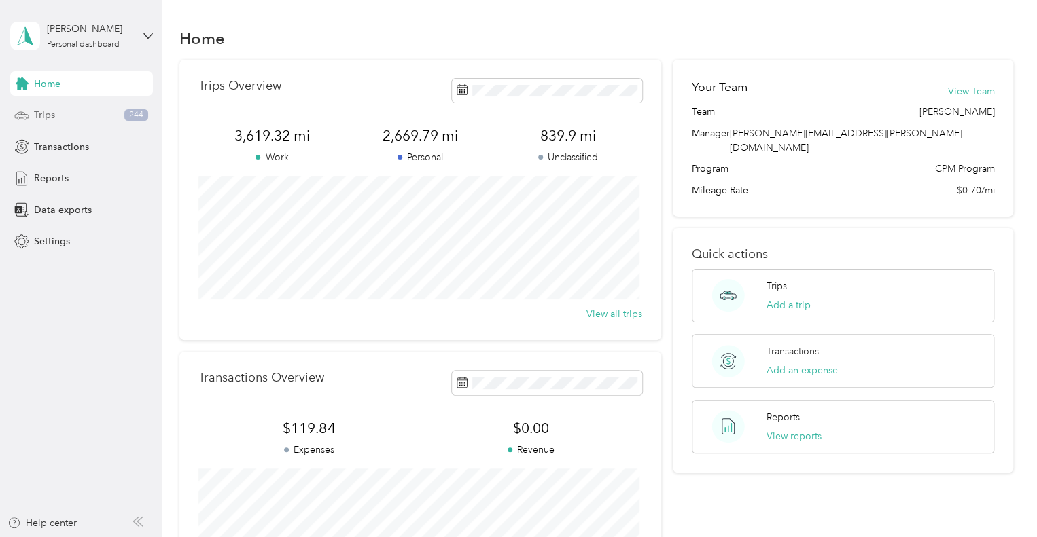
click at [65, 118] on div "Trips 244" at bounding box center [81, 115] width 143 height 24
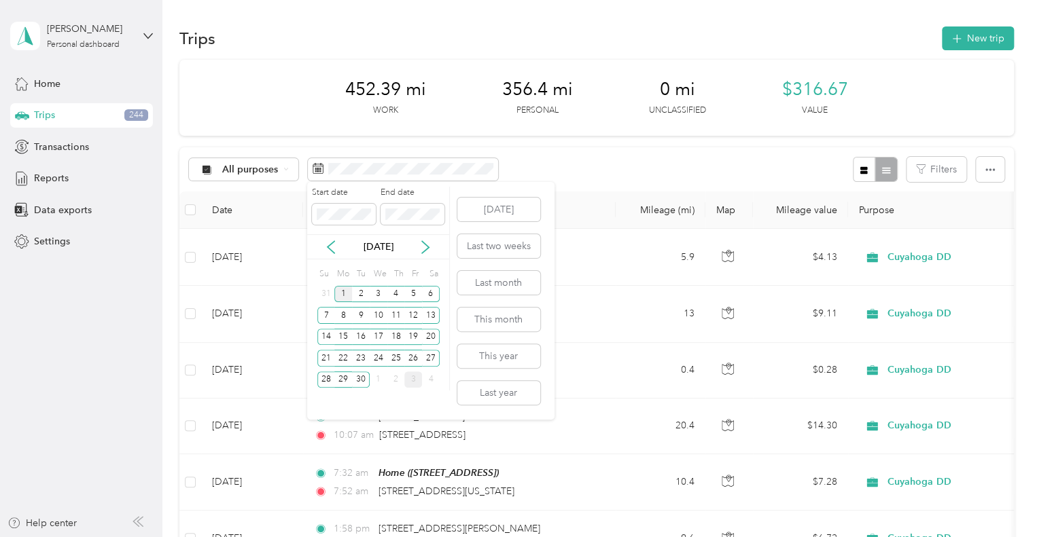
click at [340, 289] on div "1" at bounding box center [343, 294] width 18 height 17
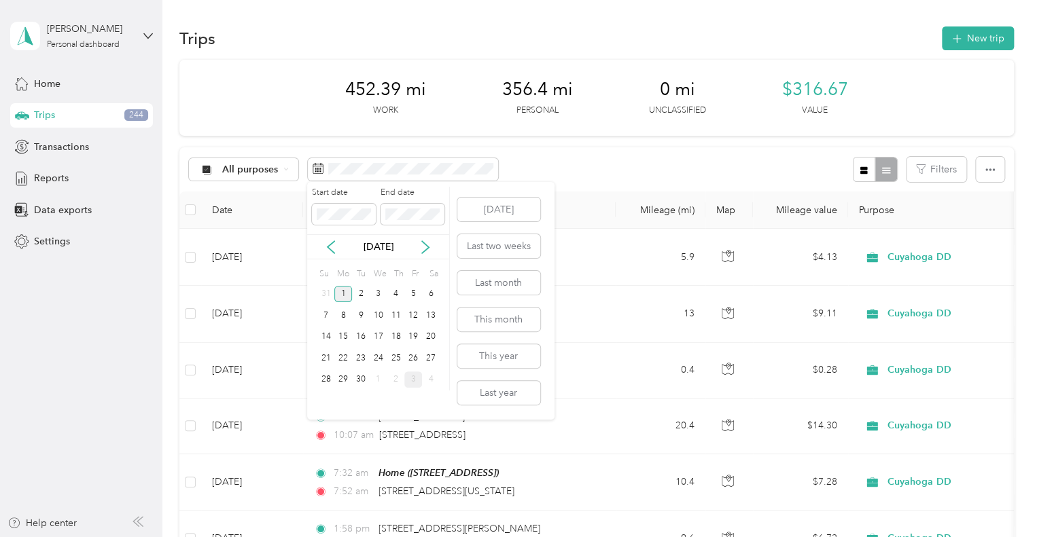
click at [340, 289] on div "1" at bounding box center [343, 294] width 18 height 17
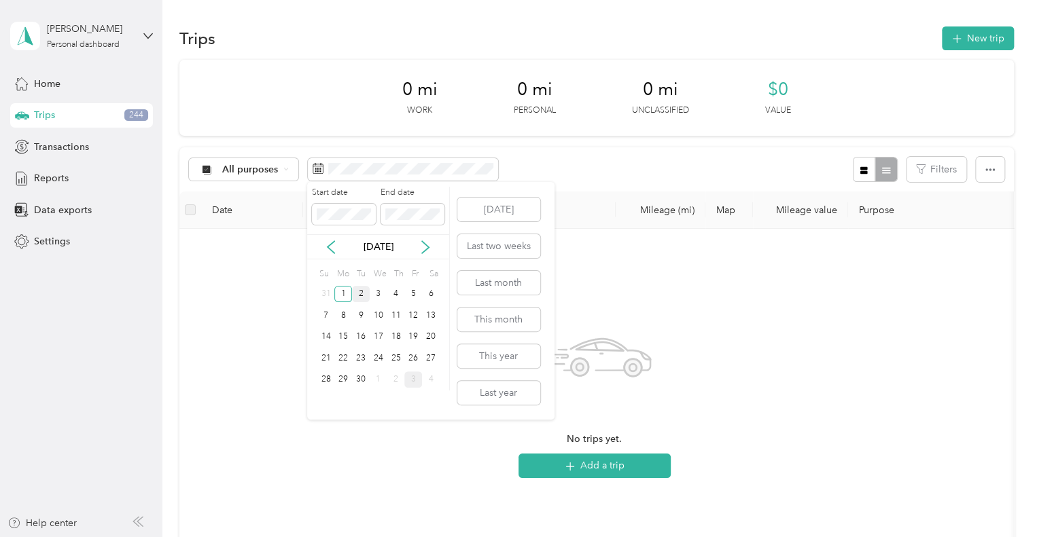
click at [361, 293] on div "2" at bounding box center [361, 294] width 18 height 17
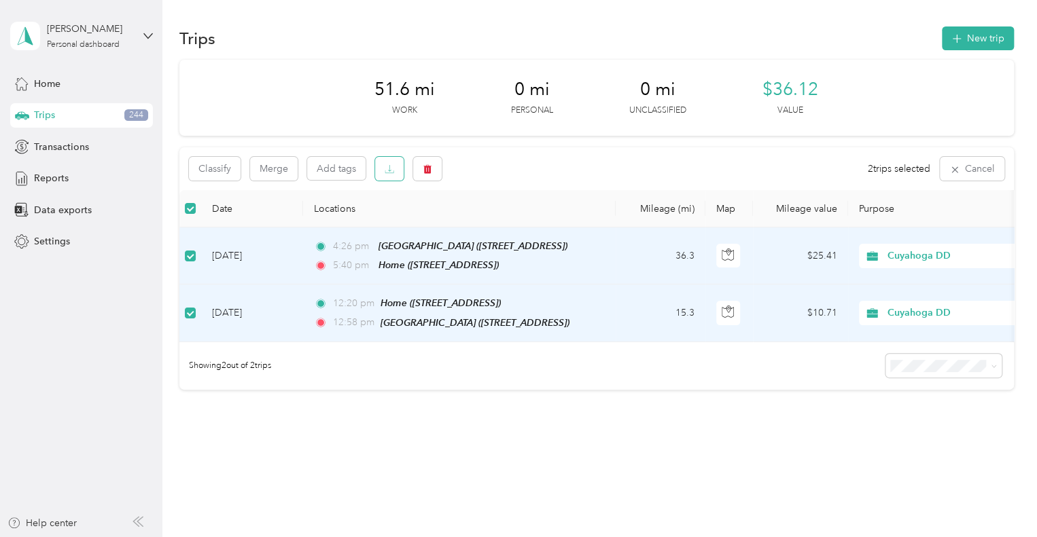
click at [385, 171] on icon "button" at bounding box center [390, 169] width 10 height 10
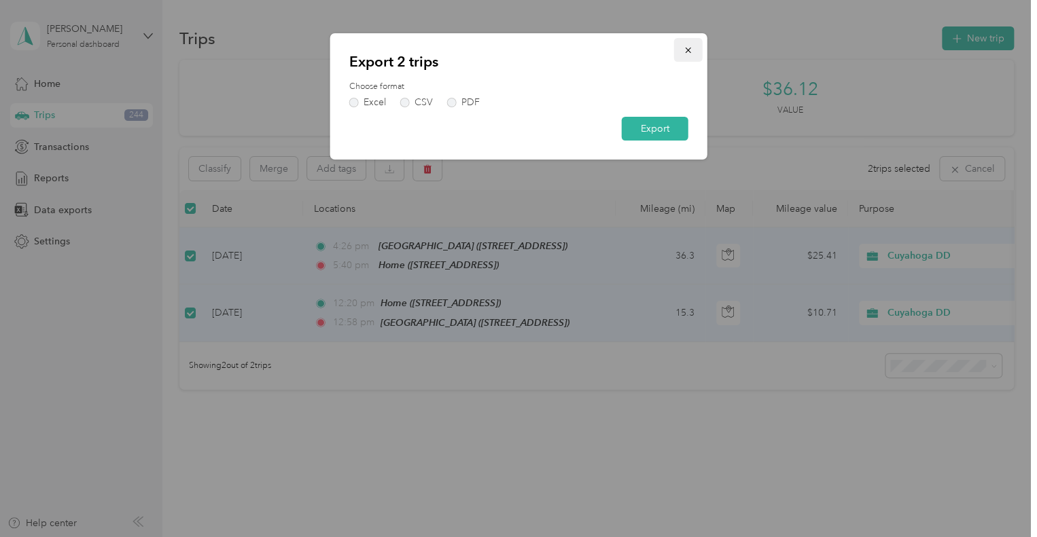
click at [685, 41] on button "button" at bounding box center [688, 50] width 29 height 24
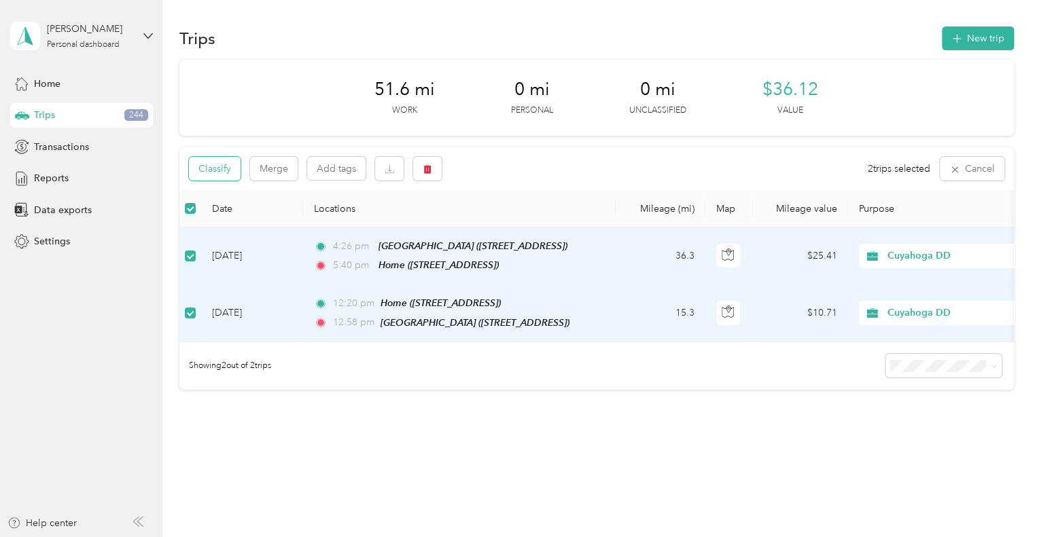
click at [230, 171] on button "Classify" at bounding box center [215, 169] width 52 height 24
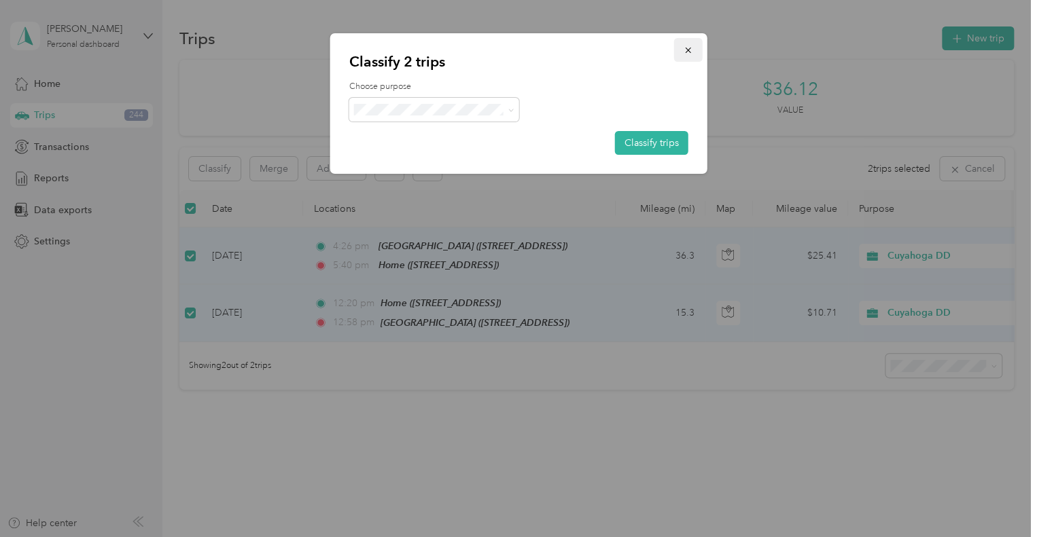
click at [699, 45] on button "button" at bounding box center [688, 50] width 29 height 24
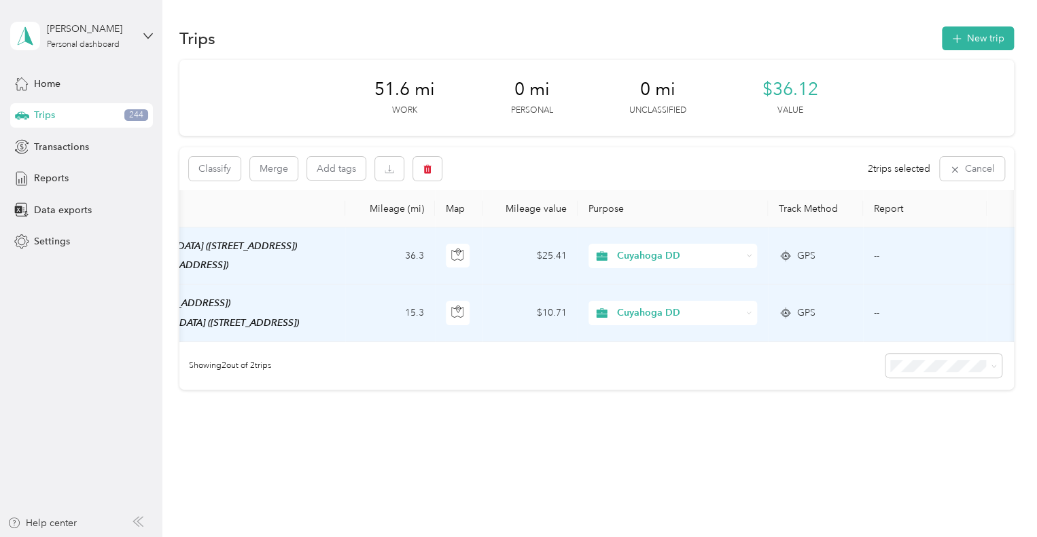
scroll to position [0, 294]
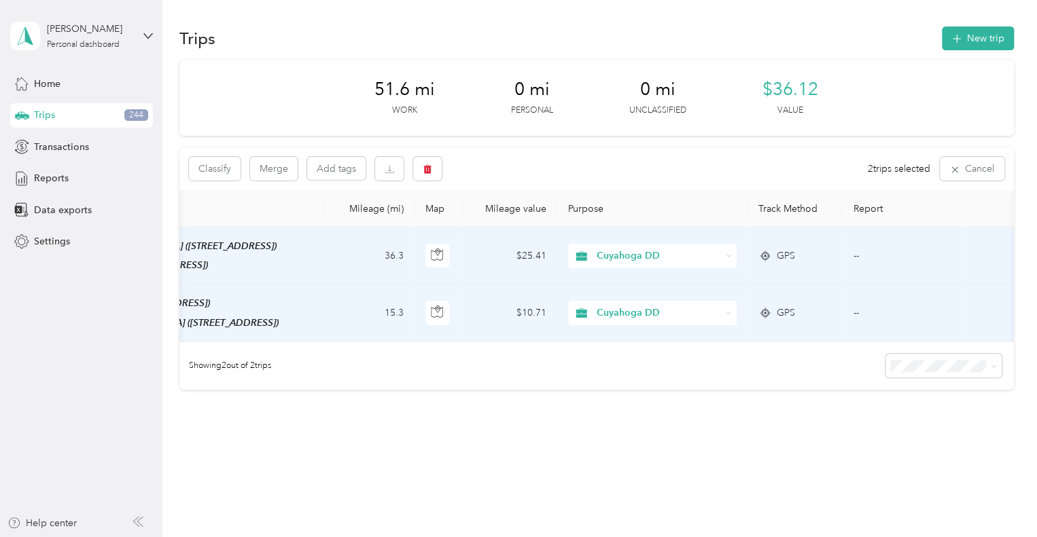
click at [747, 252] on td "--" at bounding box center [904, 256] width 124 height 57
click at [509, 259] on td "$25.41" at bounding box center [509, 256] width 95 height 57
click at [509, 258] on td "$25.41" at bounding box center [509, 256] width 95 height 57
click at [493, 257] on td "$25.41" at bounding box center [509, 256] width 95 height 57
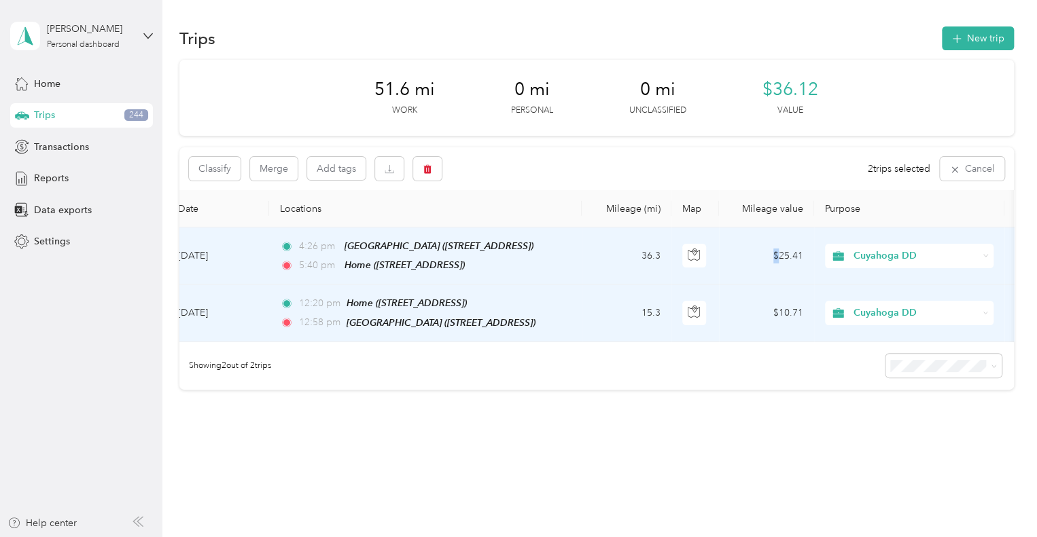
scroll to position [0, 0]
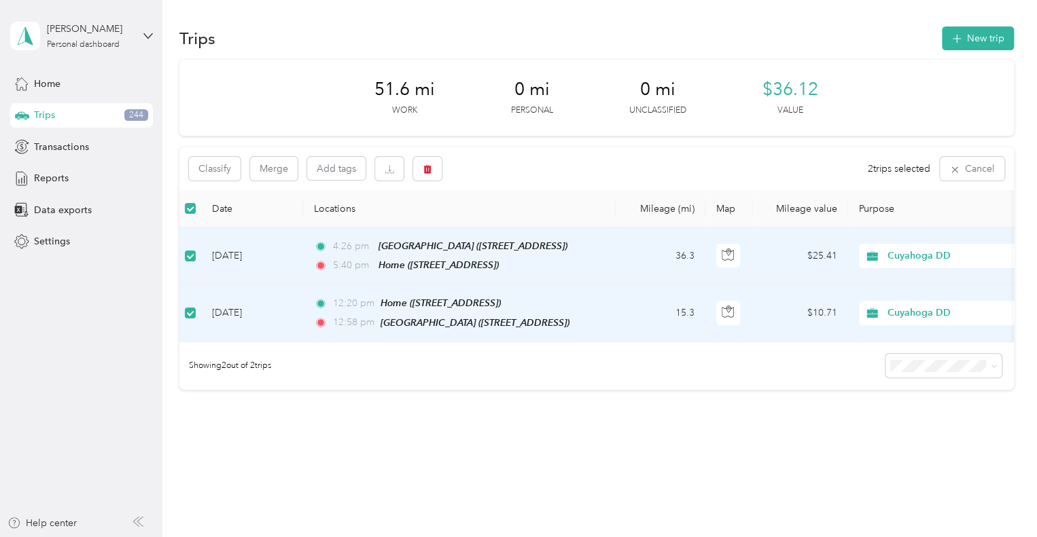
click at [196, 205] on th at bounding box center [190, 208] width 22 height 37
click at [196, 207] on th at bounding box center [190, 208] width 22 height 37
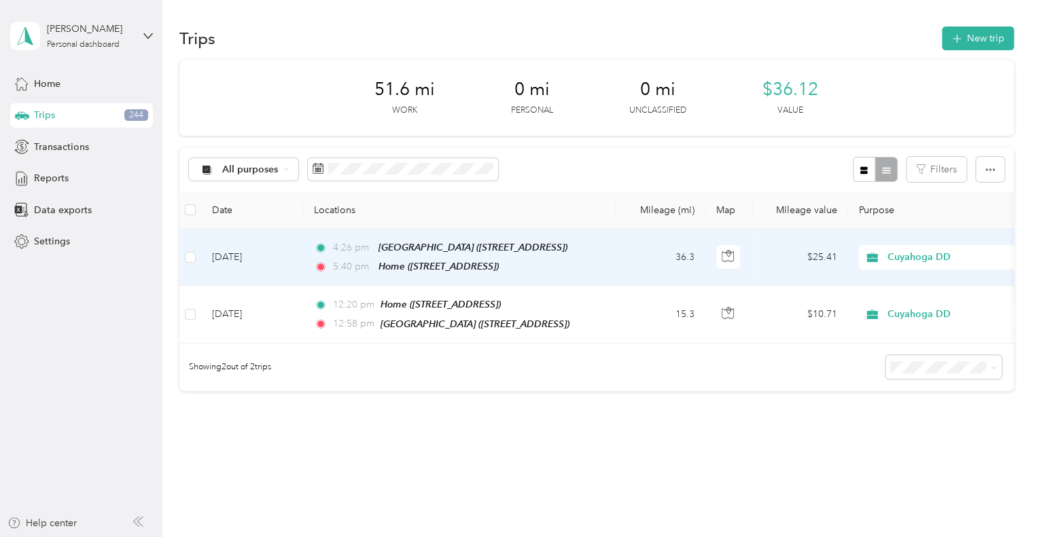
click at [293, 265] on td "[DATE]" at bounding box center [252, 257] width 102 height 57
click at [293, 265] on div at bounding box center [518, 268] width 1037 height 537
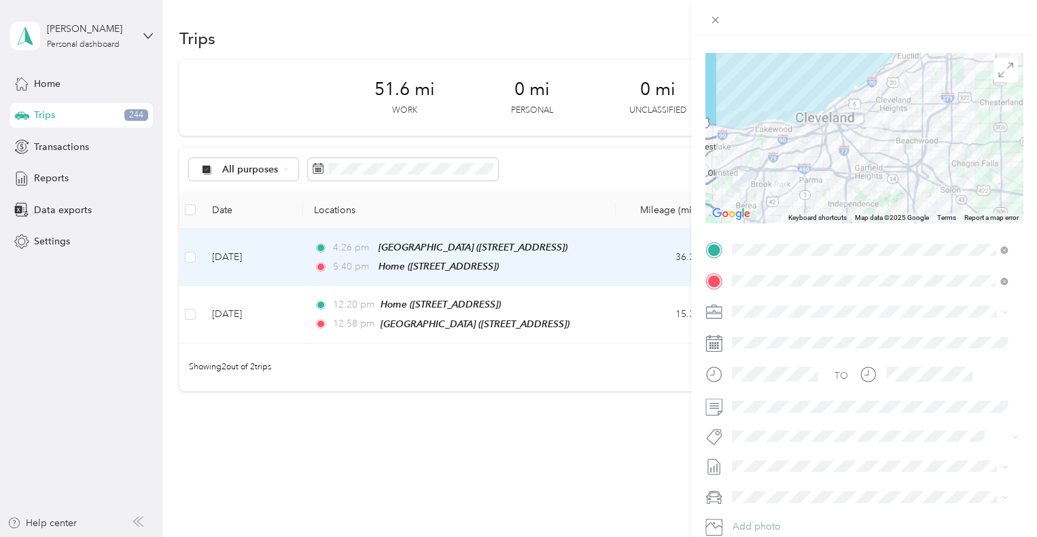
scroll to position [136, 0]
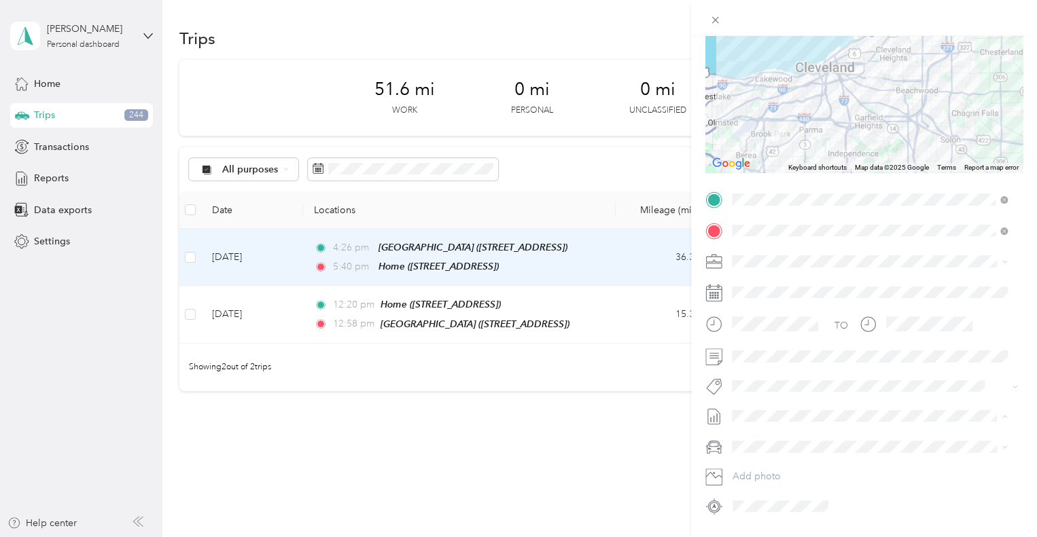
click at [747, 463] on span "[DATE] Draft" at bounding box center [869, 460] width 266 height 12
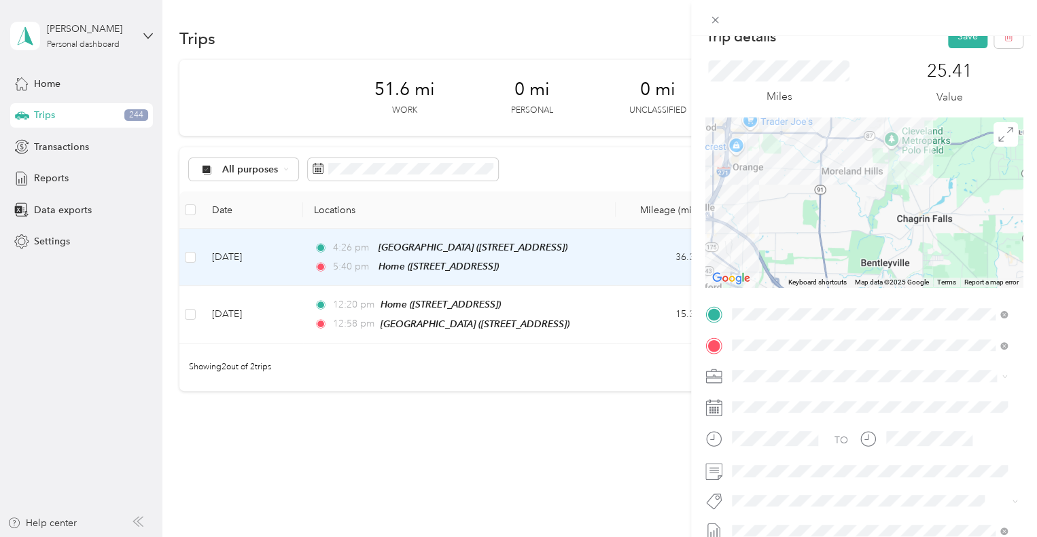
scroll to position [0, 0]
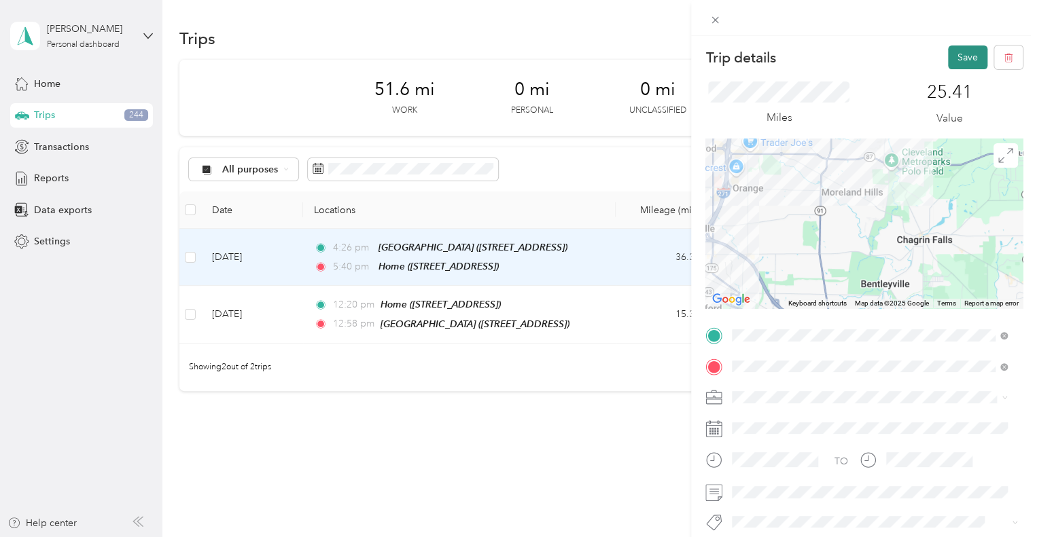
click at [747, 57] on button "Save" at bounding box center [967, 58] width 39 height 24
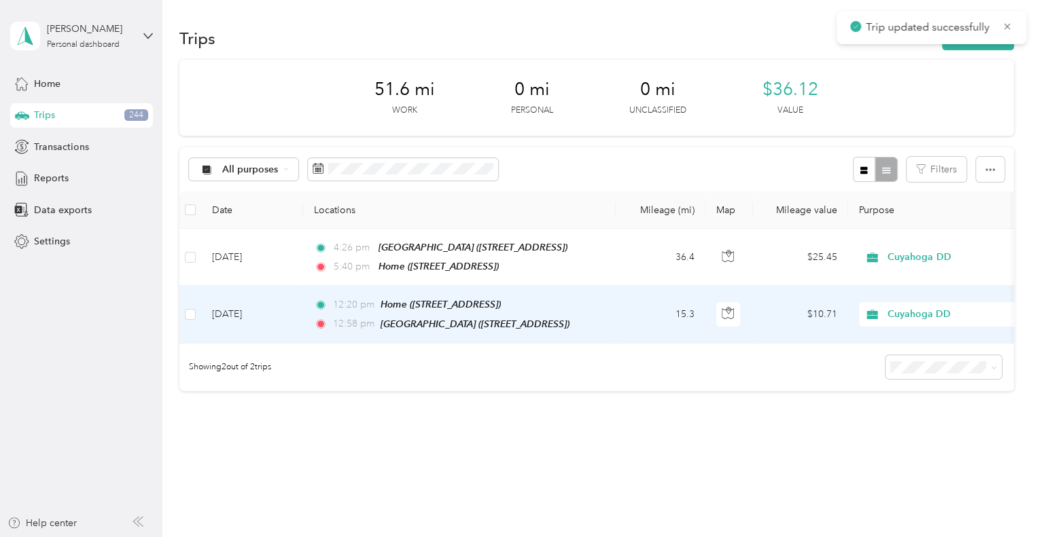
click at [658, 313] on td "15.3" at bounding box center [661, 314] width 90 height 57
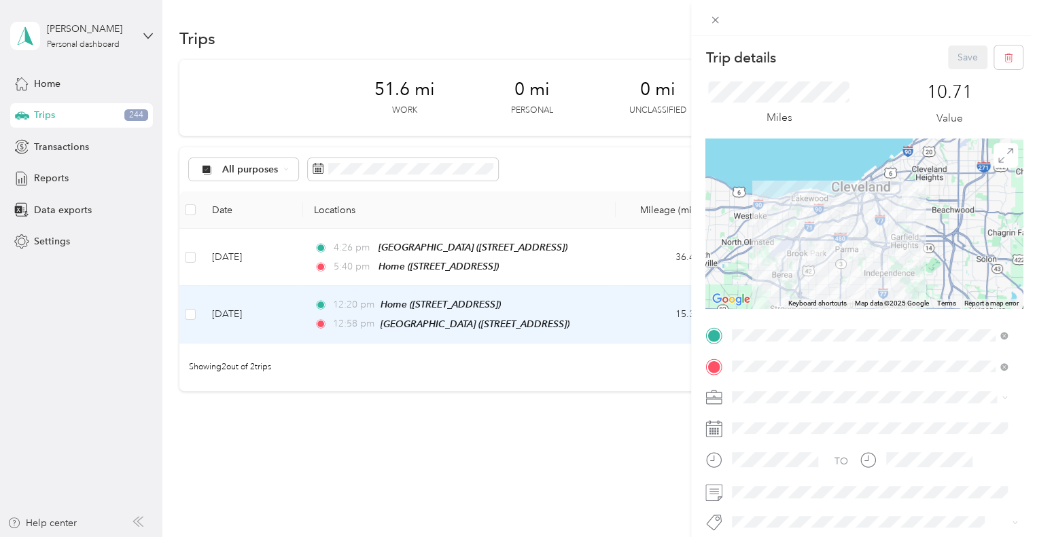
click at [598, 259] on div "Trip details Save This trip cannot be edited because it is either under review,…" at bounding box center [518, 268] width 1037 height 537
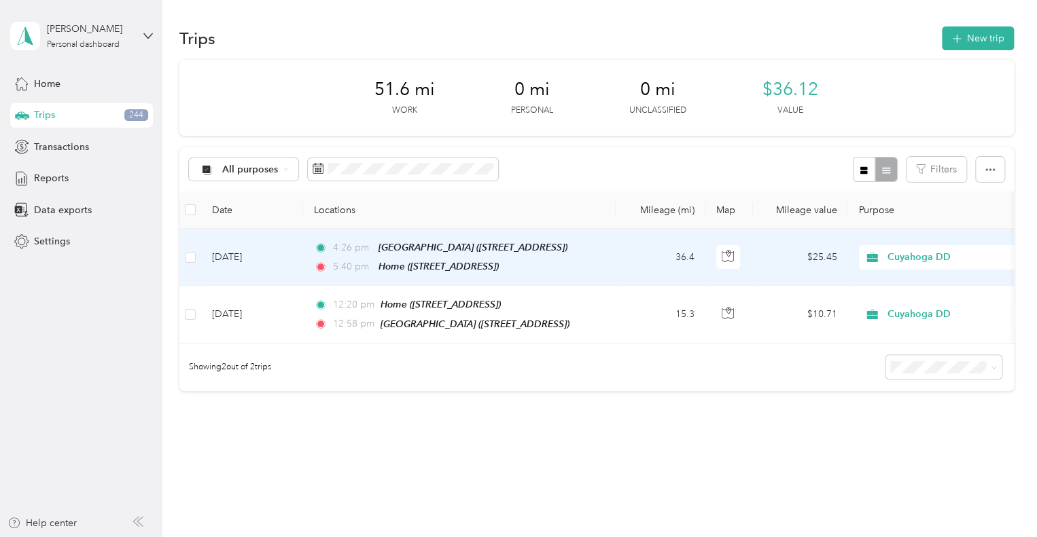
click at [659, 254] on td "36.4" at bounding box center [661, 257] width 90 height 57
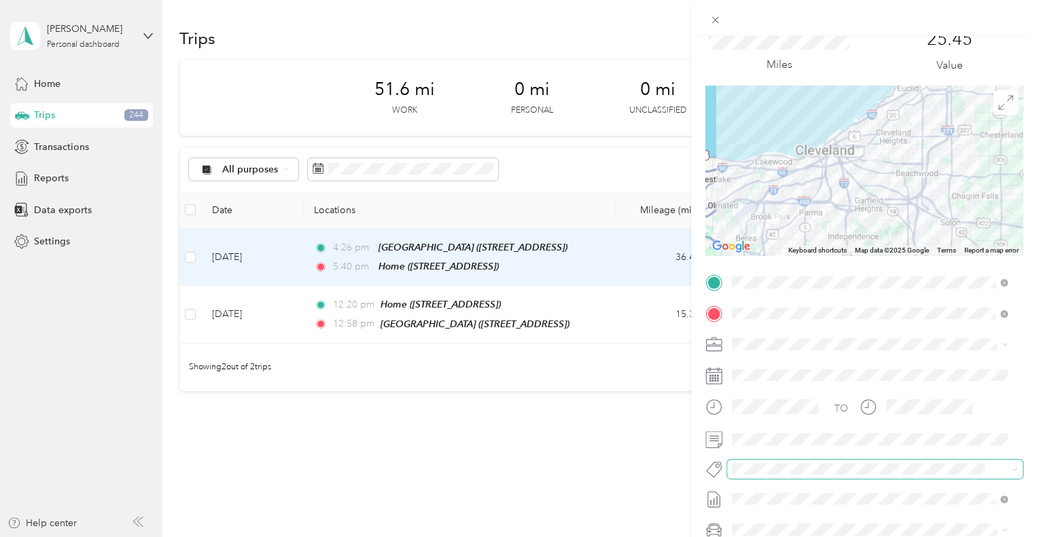
scroll to position [68, 0]
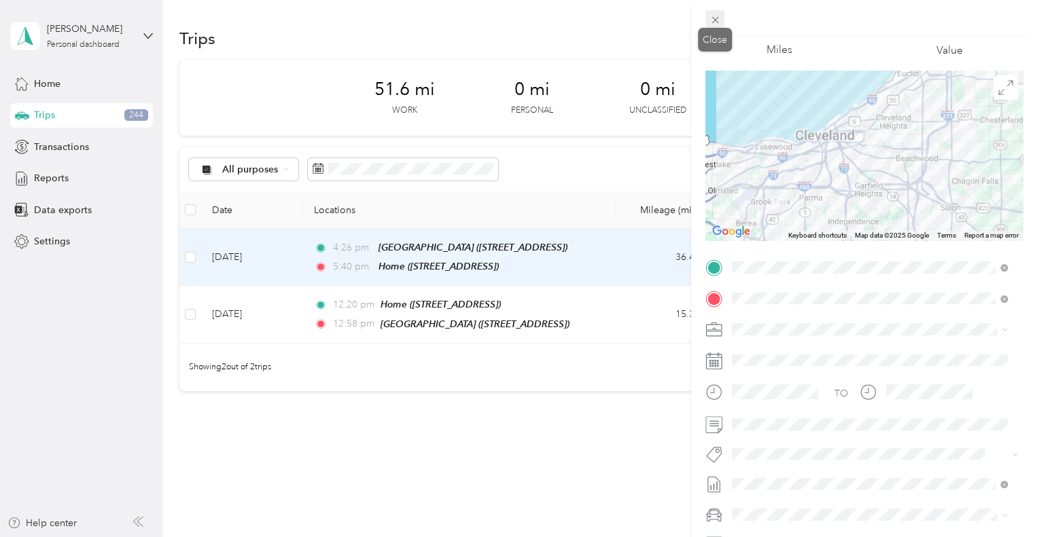
click at [719, 22] on icon at bounding box center [715, 20] width 12 height 12
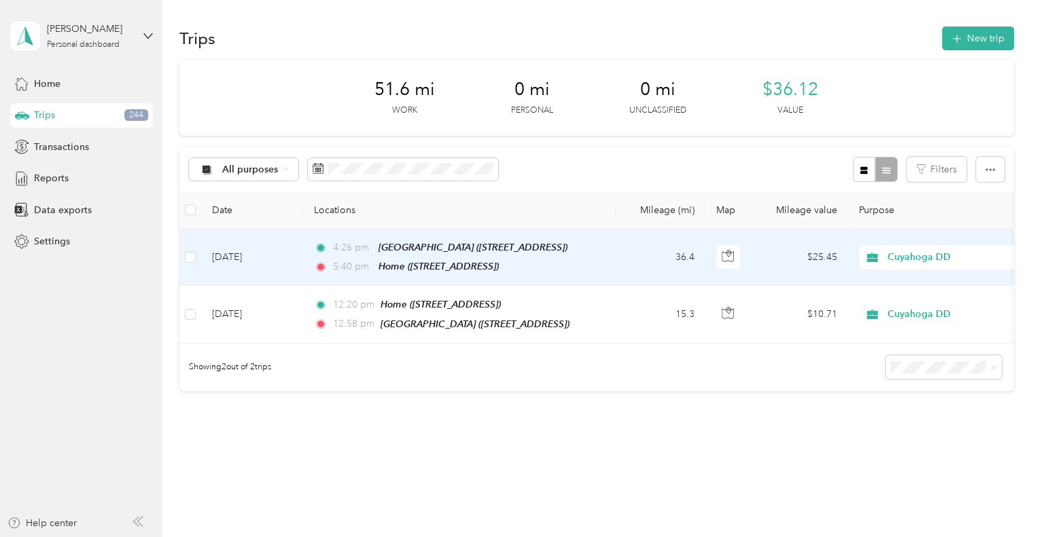
click at [676, 256] on td "36.4" at bounding box center [661, 257] width 90 height 57
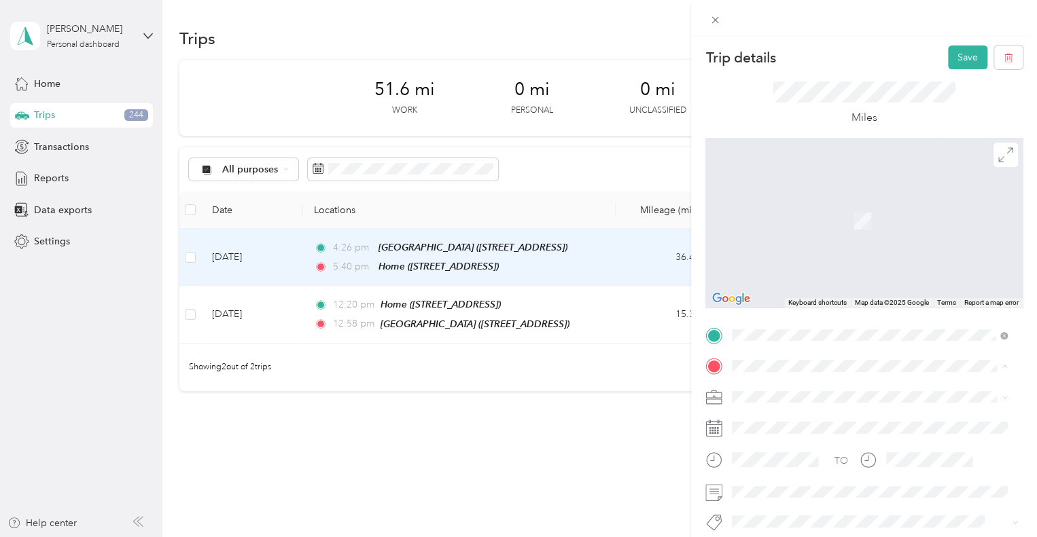
click at [747, 228] on div "Home [STREET_ADDRESS]" at bounding box center [800, 214] width 86 height 29
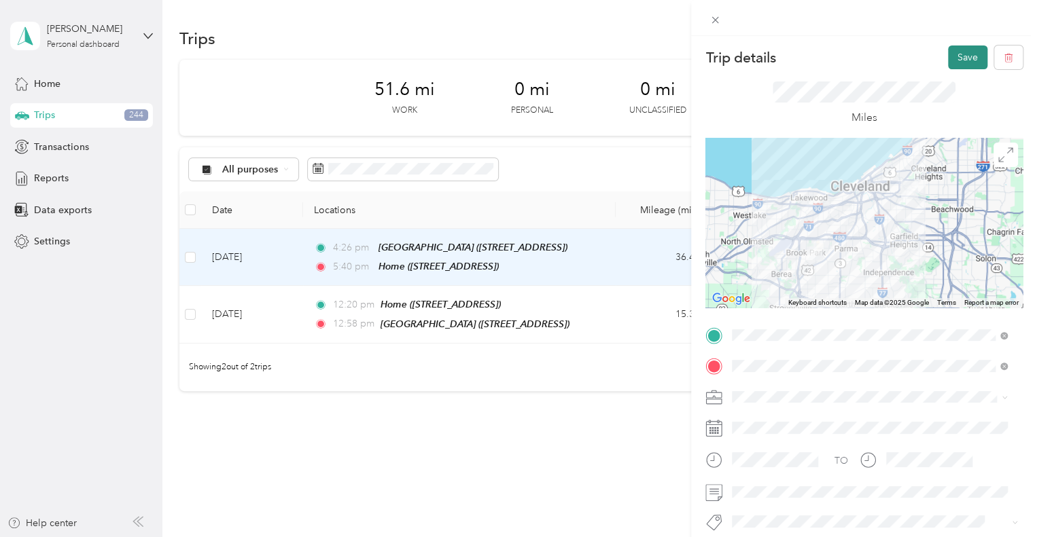
click at [747, 56] on button "Save" at bounding box center [967, 58] width 39 height 24
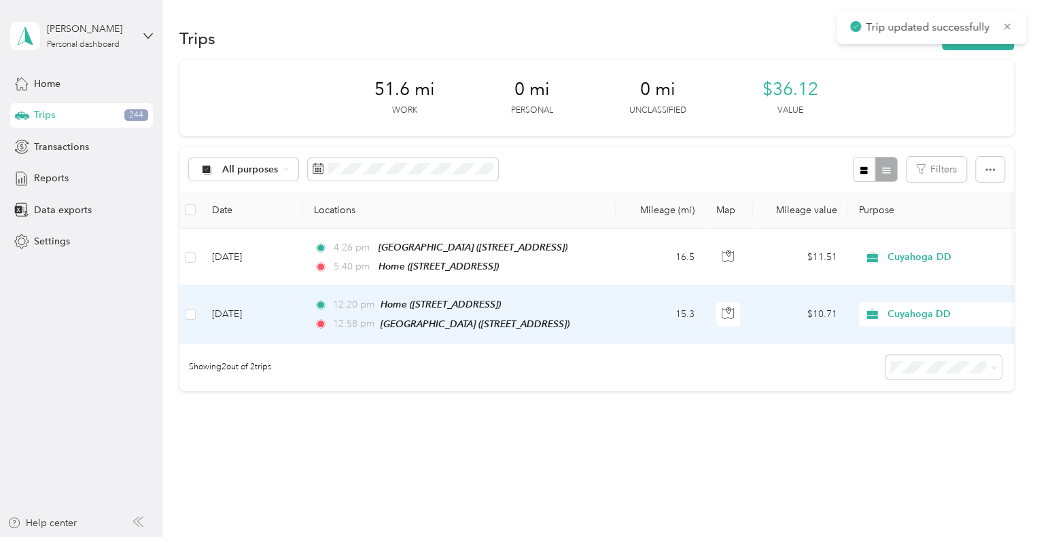
click at [641, 307] on td "15.3" at bounding box center [661, 314] width 90 height 57
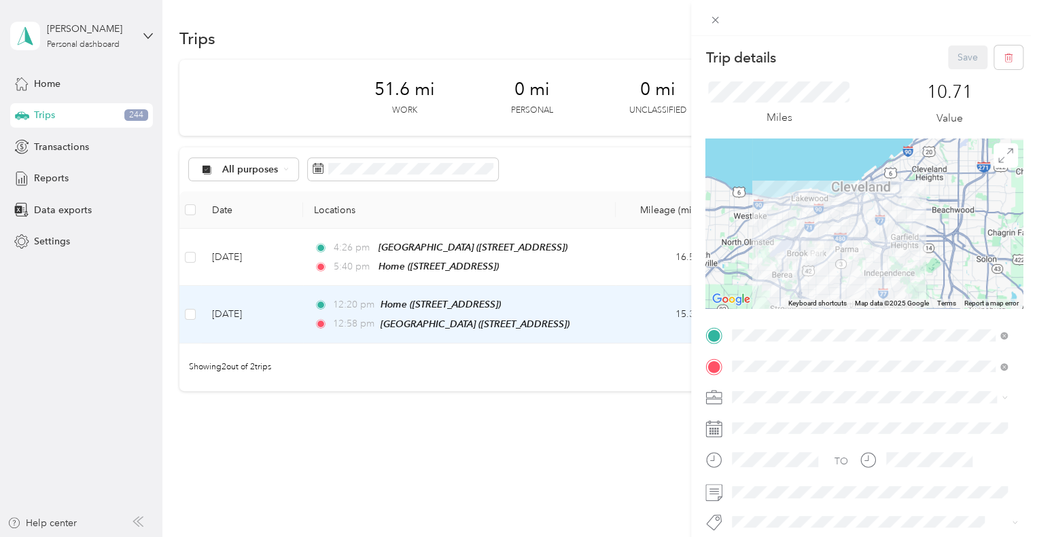
scroll to position [68, 0]
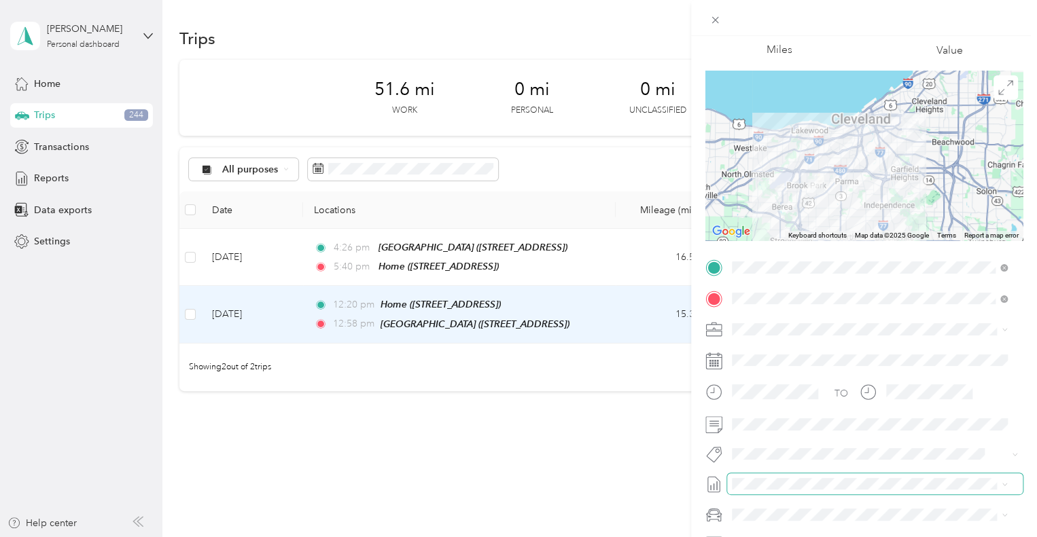
click at [747, 491] on span at bounding box center [875, 485] width 296 height 22
click at [747, 394] on span "[DATE]" at bounding box center [747, 395] width 30 height 14
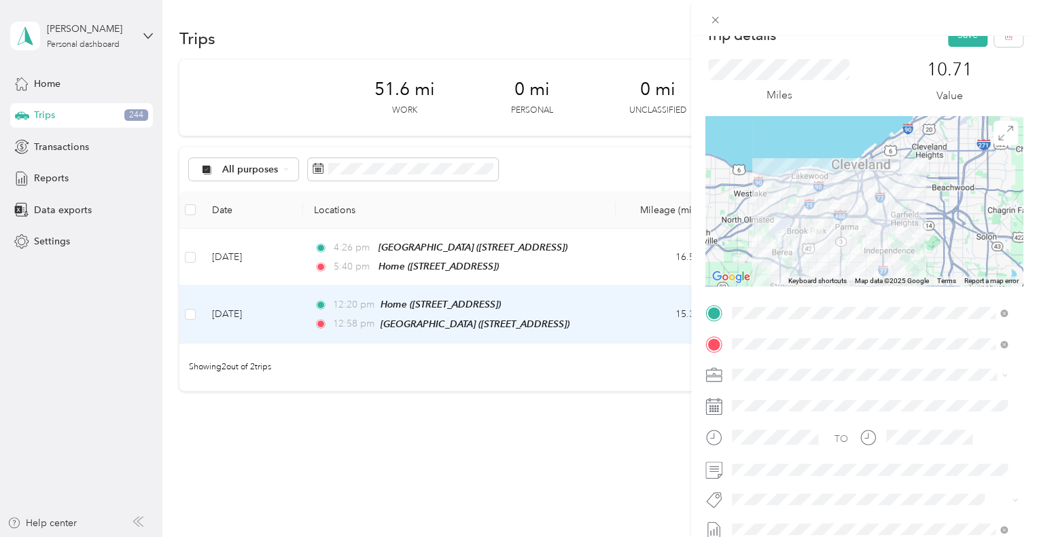
scroll to position [0, 0]
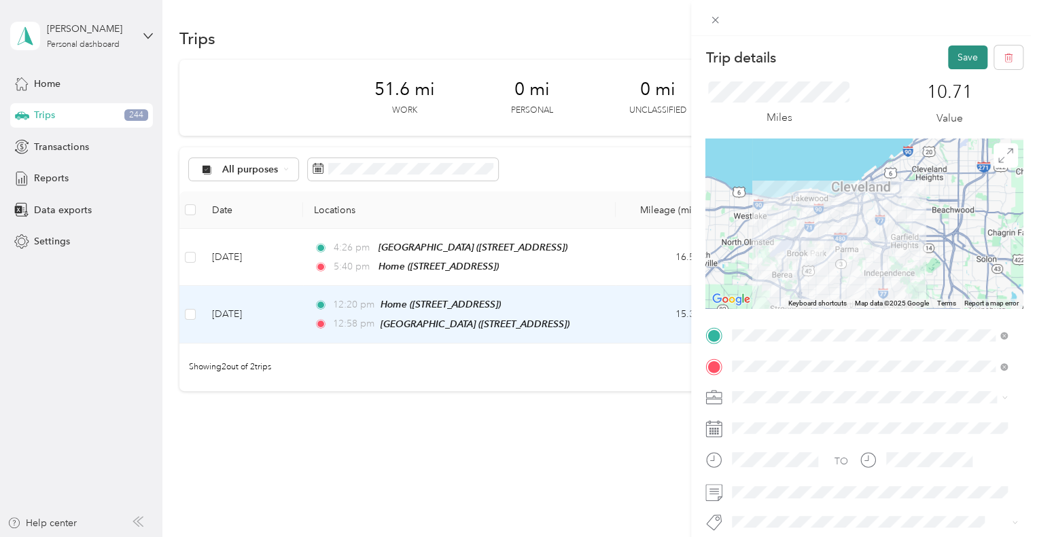
click at [747, 58] on button "Save" at bounding box center [967, 58] width 39 height 24
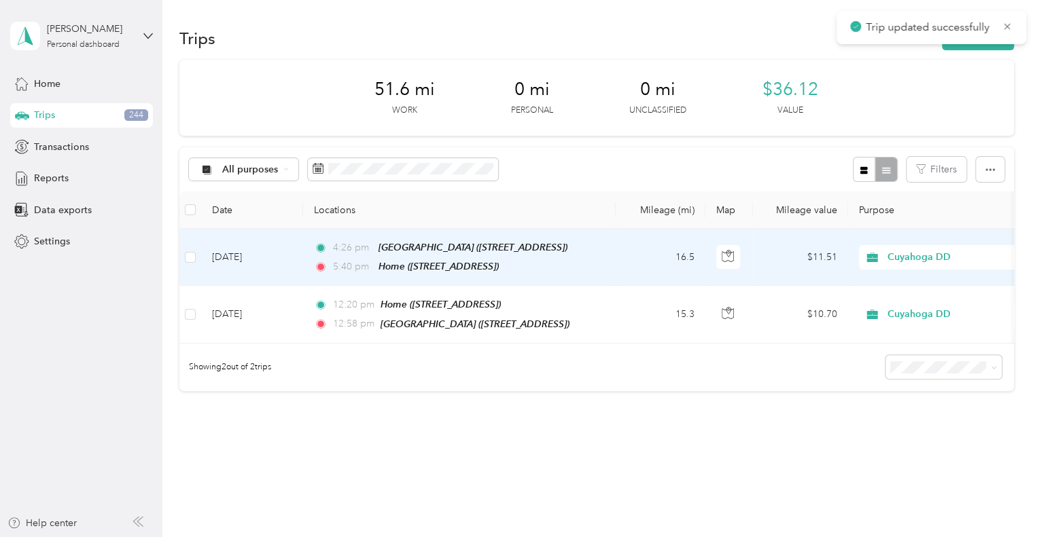
click at [649, 255] on td "16.5" at bounding box center [661, 257] width 90 height 57
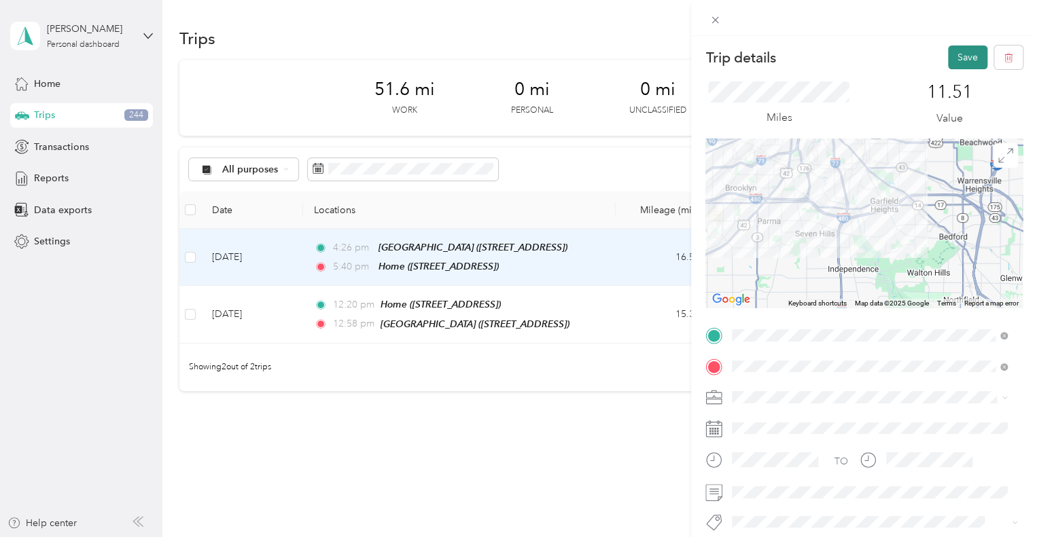
click at [747, 56] on button "Save" at bounding box center [967, 58] width 39 height 24
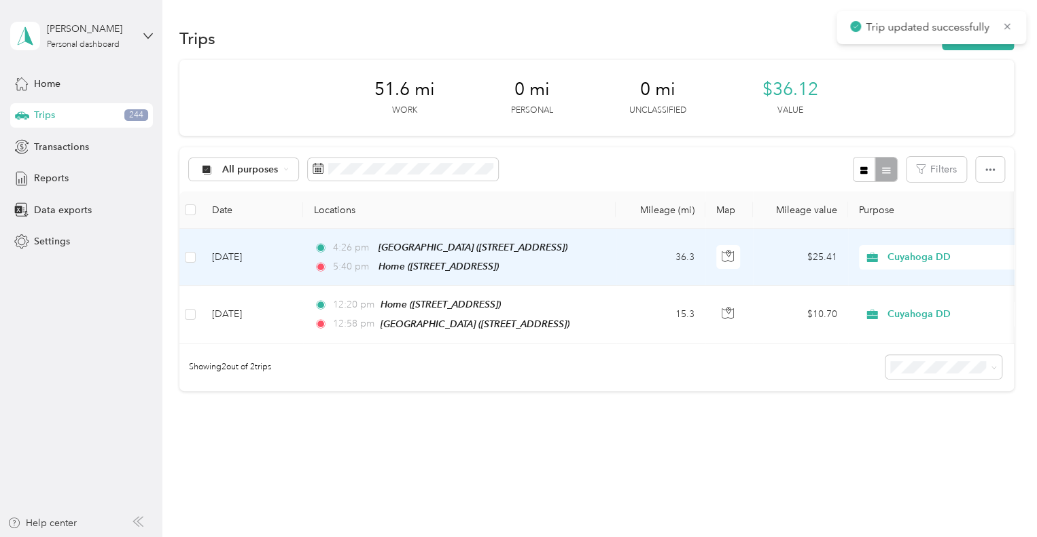
click at [605, 257] on td "4:26 pm [GEOGRAPHIC_DATA] ([STREET_ADDRESS]) 5:40 pm Home ([STREET_ADDRESS])" at bounding box center [459, 257] width 313 height 57
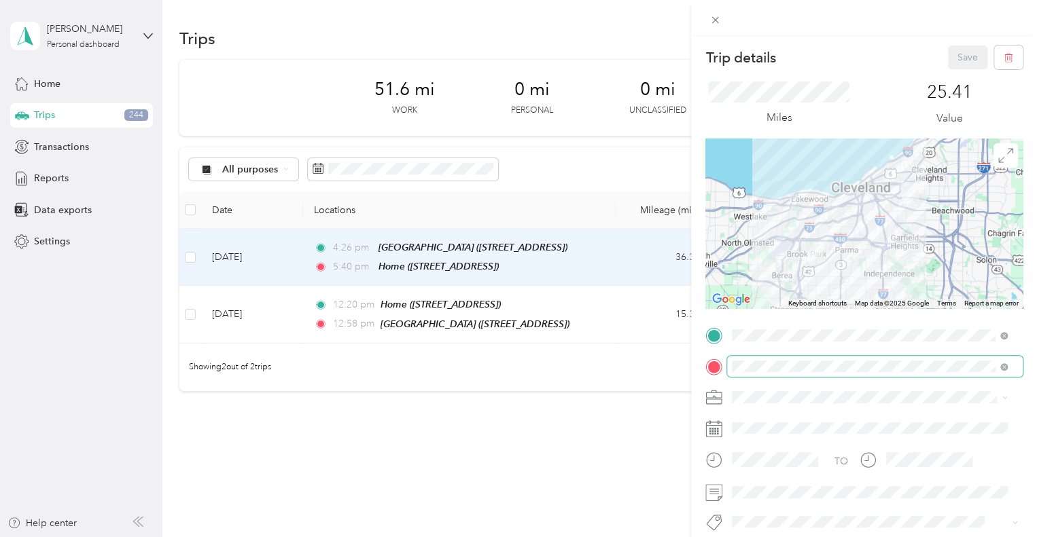
click at [747, 367] on span at bounding box center [875, 367] width 296 height 22
click at [747, 368] on span at bounding box center [875, 367] width 296 height 22
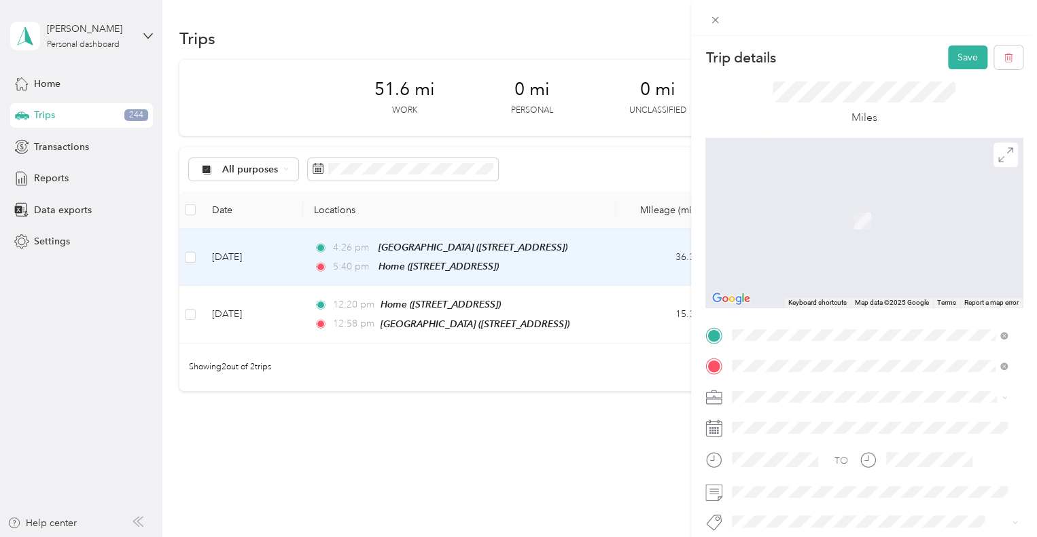
click at [747, 216] on span "[STREET_ADDRESS]" at bounding box center [800, 221] width 86 height 12
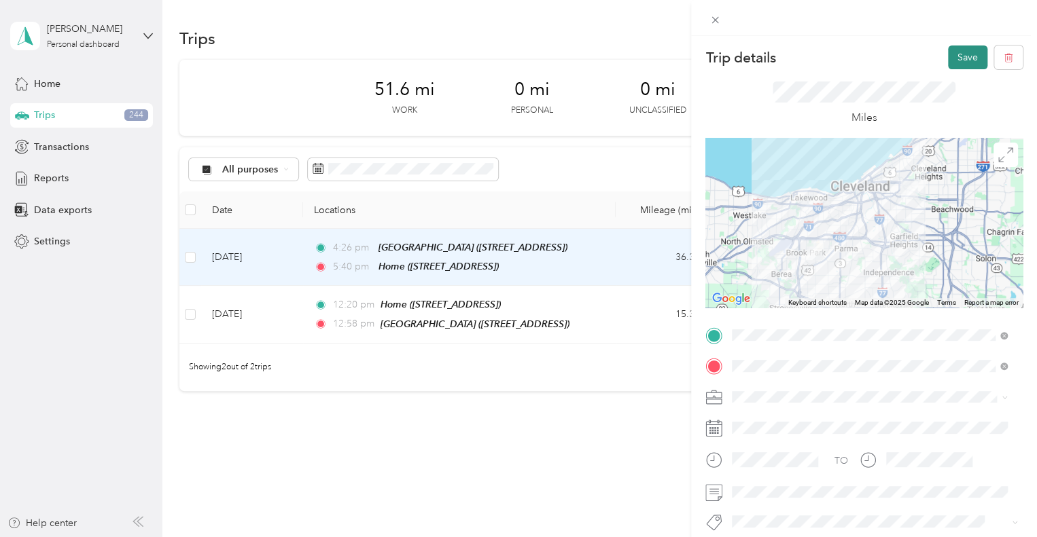
click at [747, 62] on button "Save" at bounding box center [967, 58] width 39 height 24
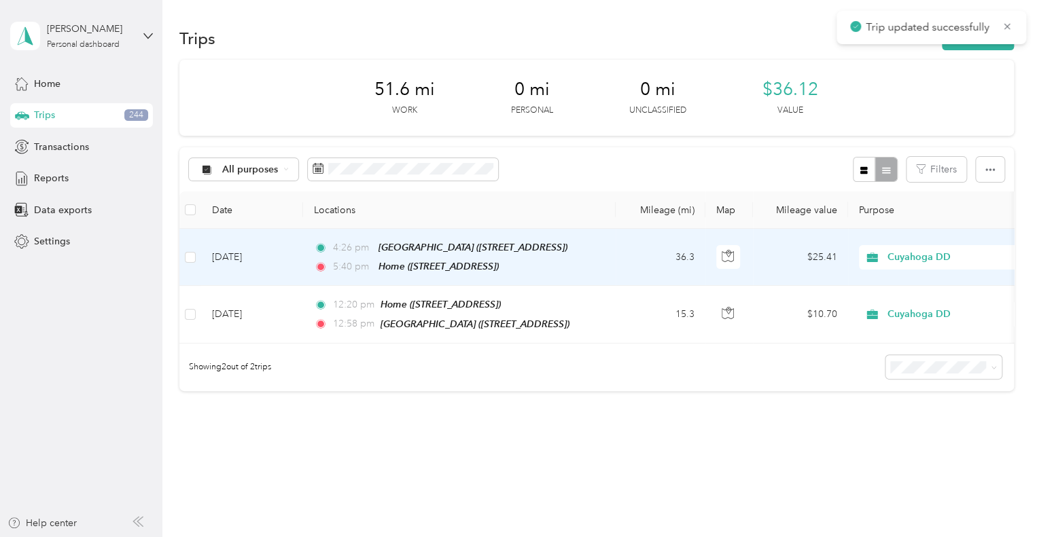
click at [664, 262] on td "36.3" at bounding box center [661, 257] width 90 height 57
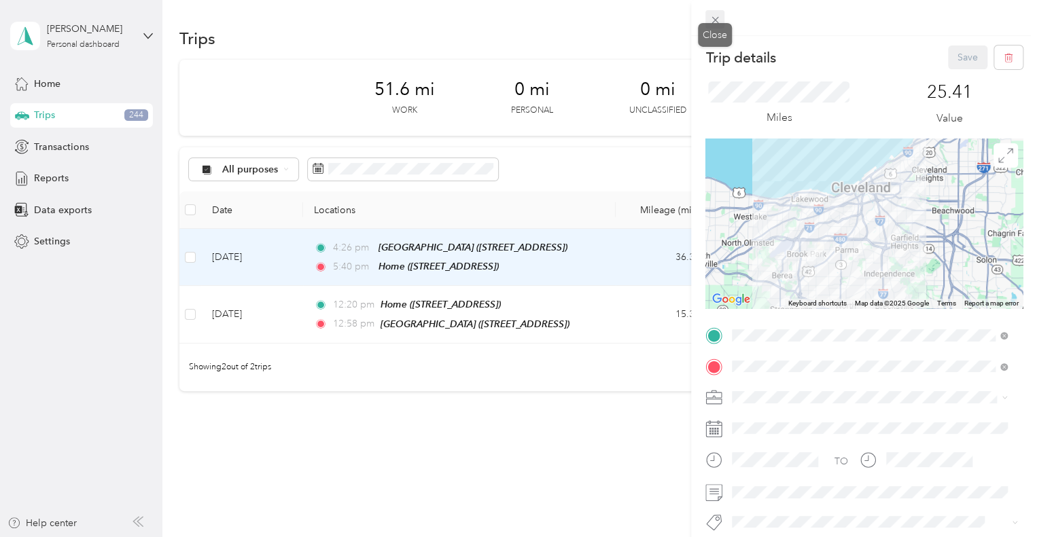
click at [710, 21] on icon at bounding box center [715, 20] width 12 height 12
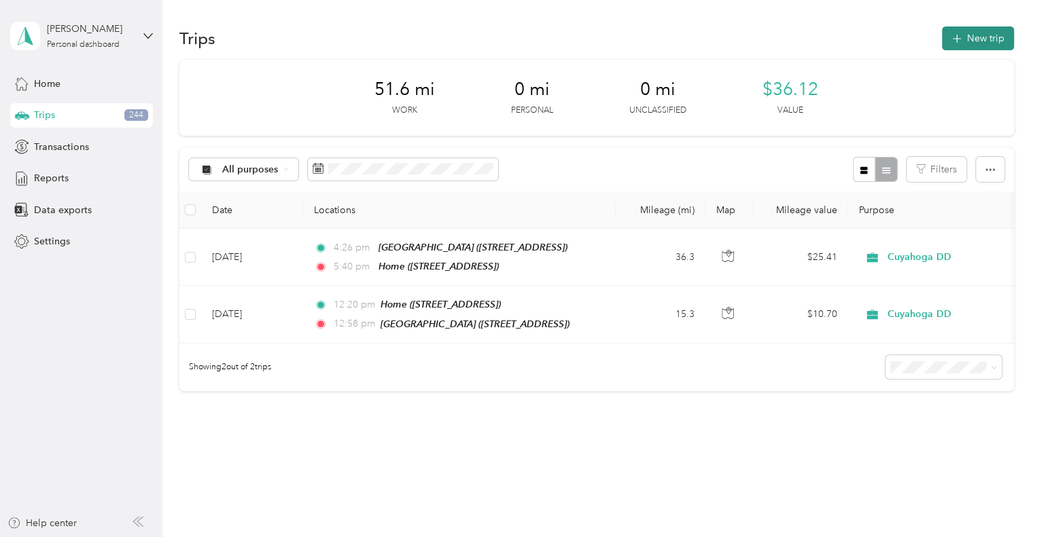
click at [747, 40] on button "New trip" at bounding box center [978, 38] width 72 height 24
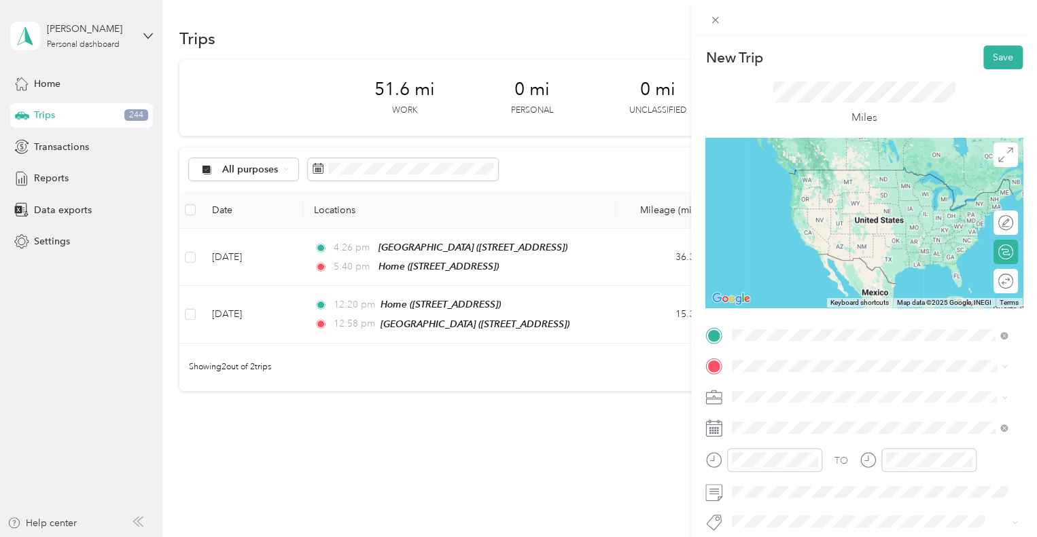
click at [747, 200] on li "[GEOGRAPHIC_DATA] [STREET_ADDRESS]" at bounding box center [869, 183] width 285 height 43
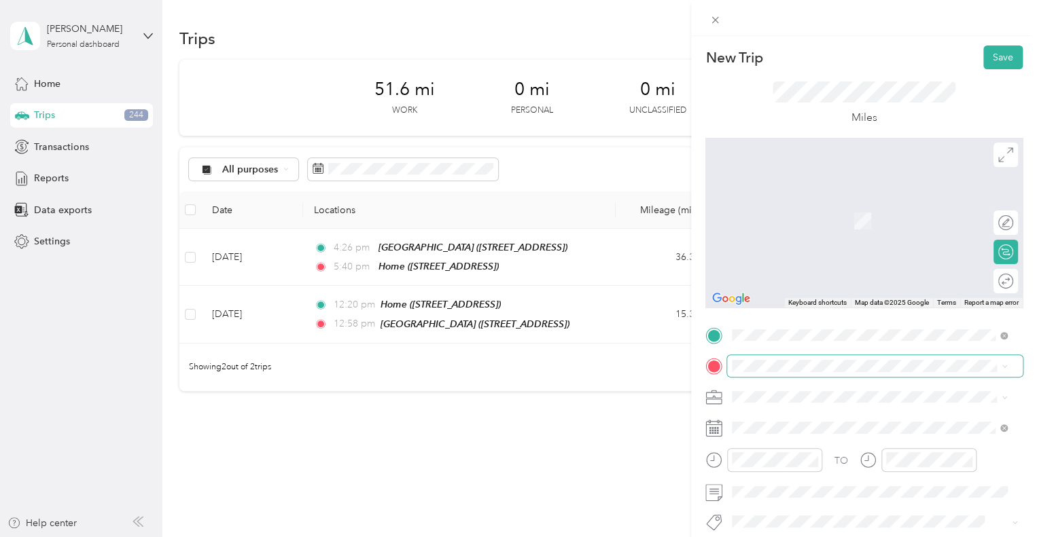
click at [747, 359] on span at bounding box center [875, 366] width 296 height 22
click at [747, 304] on span "[STREET_ADDRESS]" at bounding box center [800, 306] width 86 height 12
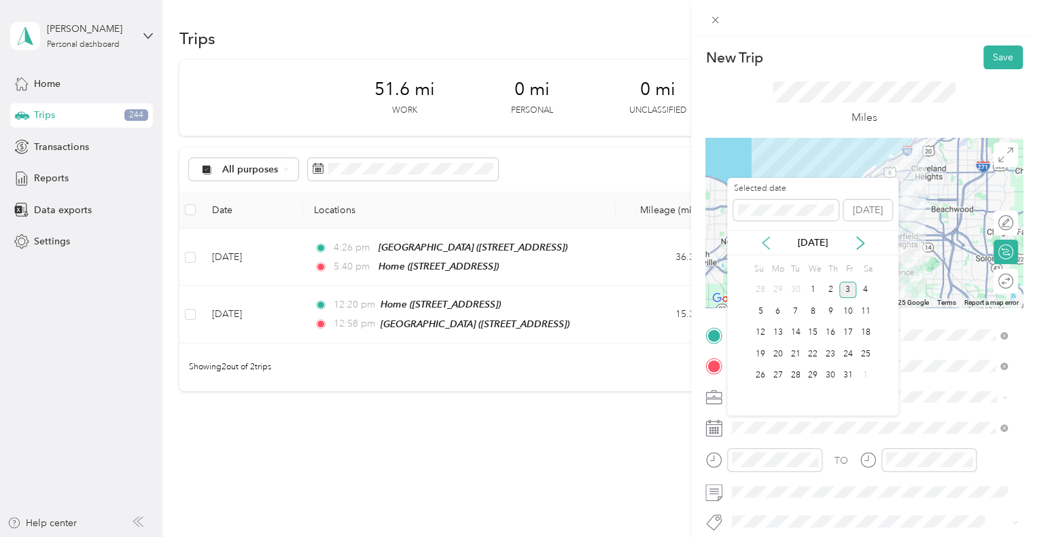
click at [747, 245] on icon at bounding box center [766, 243] width 14 height 14
click at [747, 289] on div "2" at bounding box center [796, 290] width 18 height 17
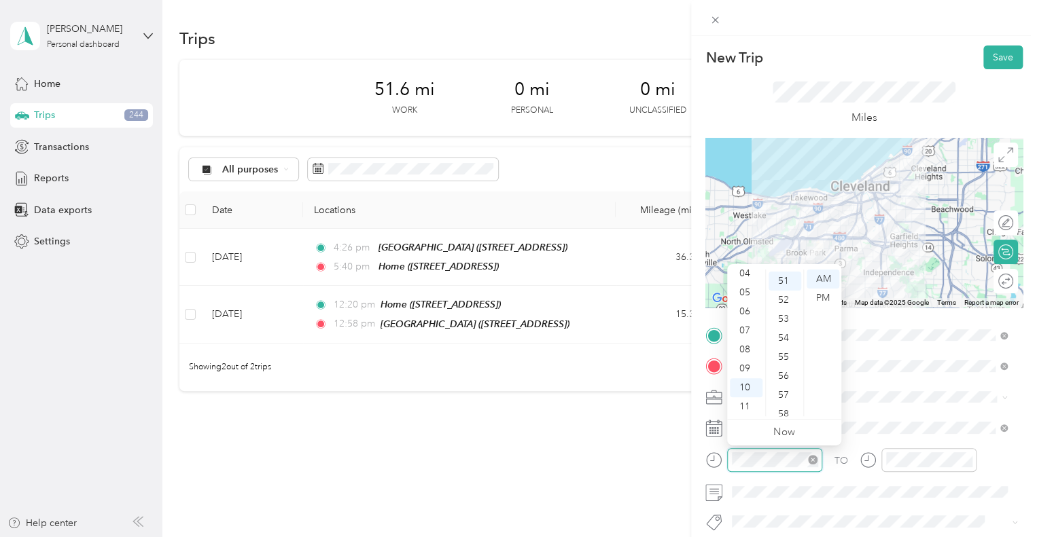
scroll to position [970, 0]
click at [687, 463] on div "New Trip Save This trip cannot be edited because it is either under review, app…" at bounding box center [518, 268] width 1037 height 537
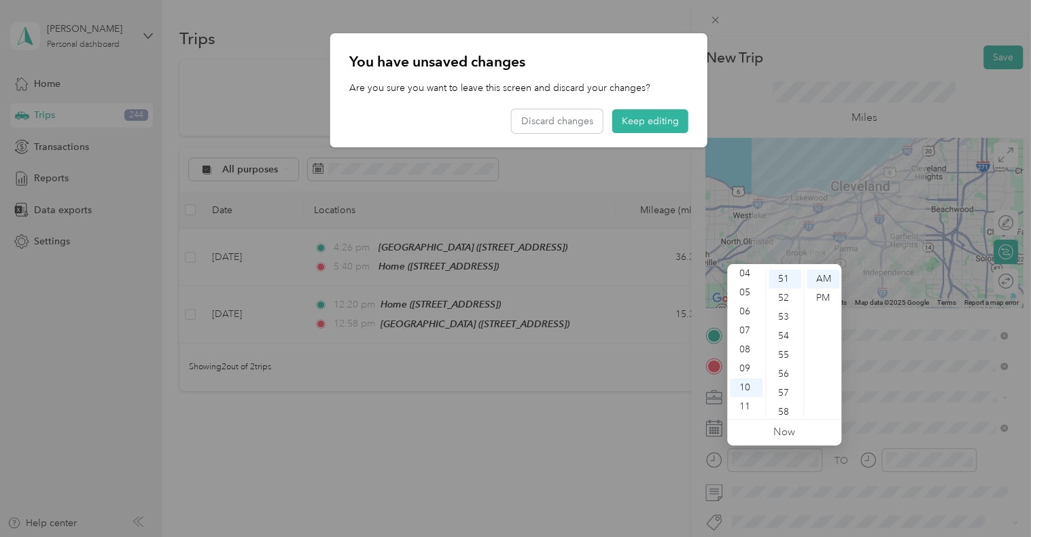
click at [670, 136] on div "You have unsaved changes Are you sure you want to leave this screen and discard…" at bounding box center [518, 90] width 377 height 114
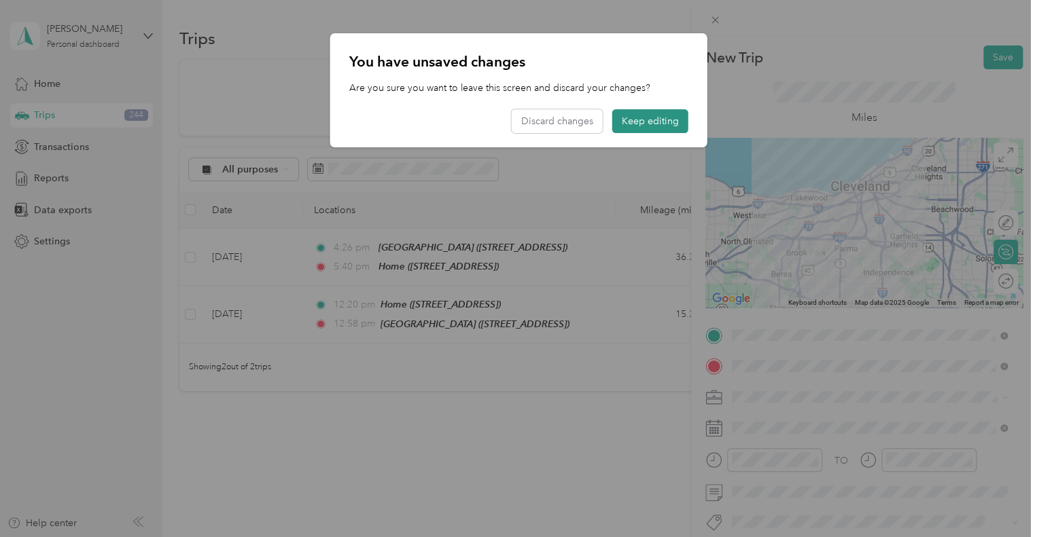
click at [669, 125] on button "Keep editing" at bounding box center [650, 121] width 76 height 24
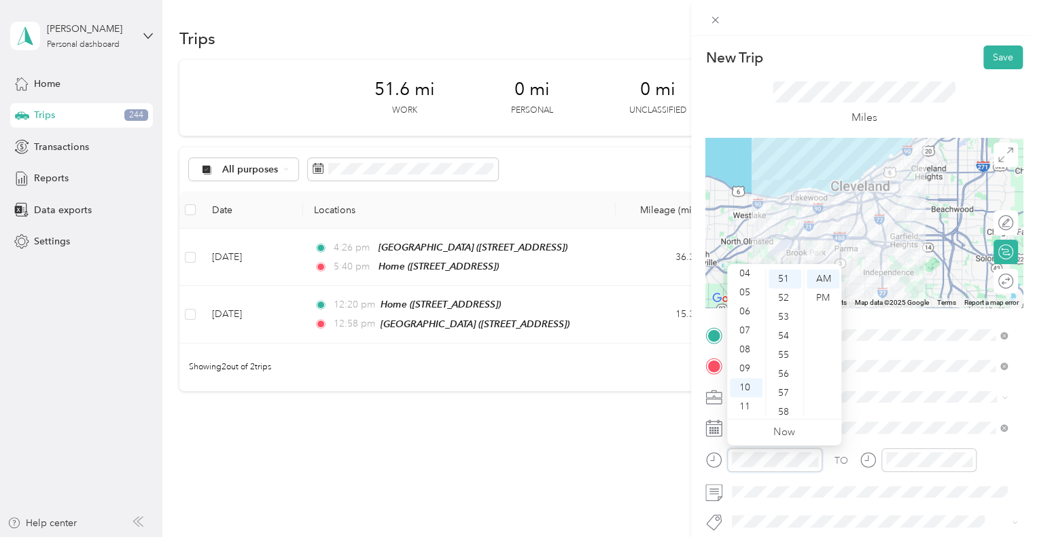
click at [709, 450] on div at bounding box center [763, 460] width 117 height 24
click at [747, 300] on div "PM" at bounding box center [822, 298] width 33 height 19
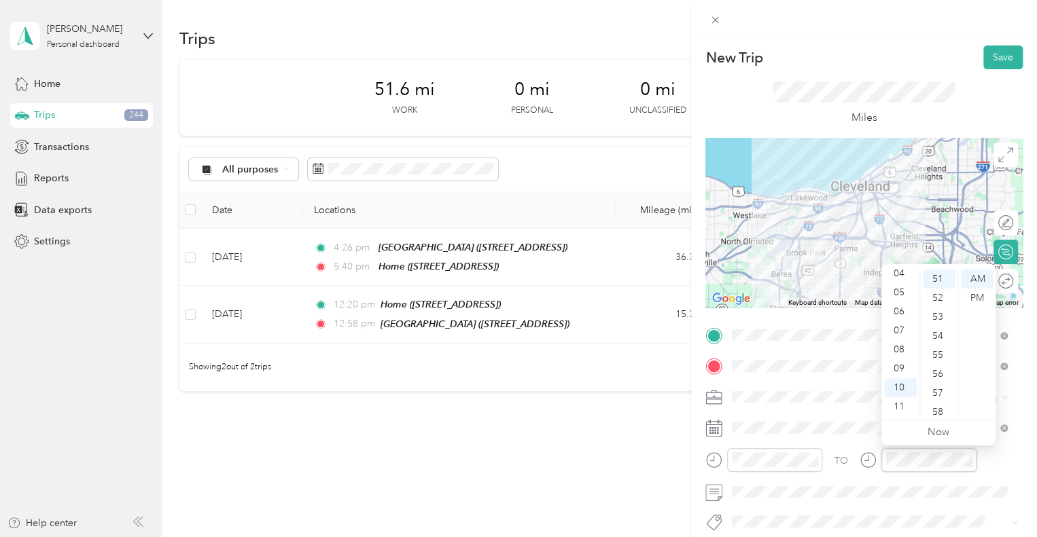
click at [747, 450] on div "TO" at bounding box center [863, 464] width 317 height 33
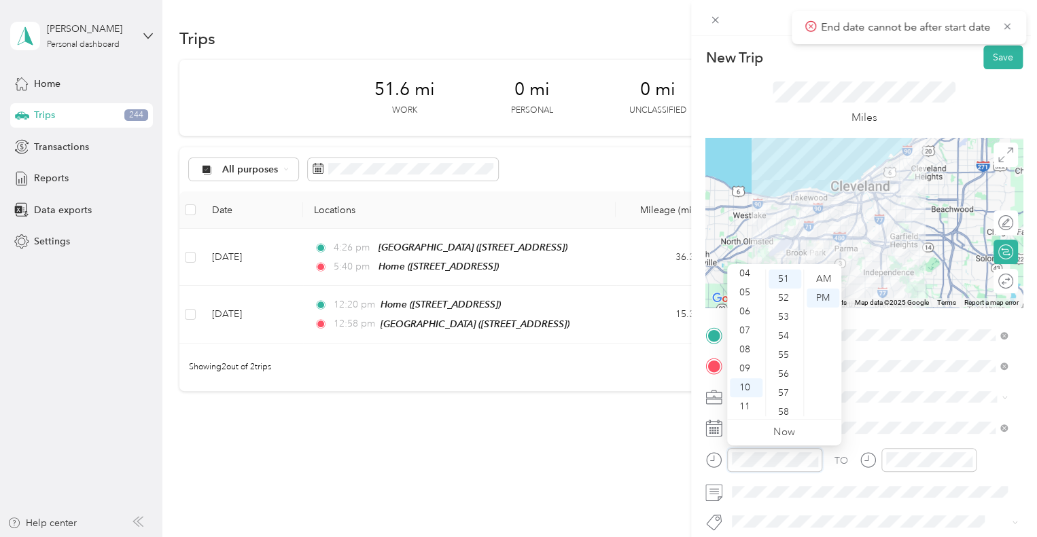
click at [724, 459] on div at bounding box center [763, 460] width 117 height 24
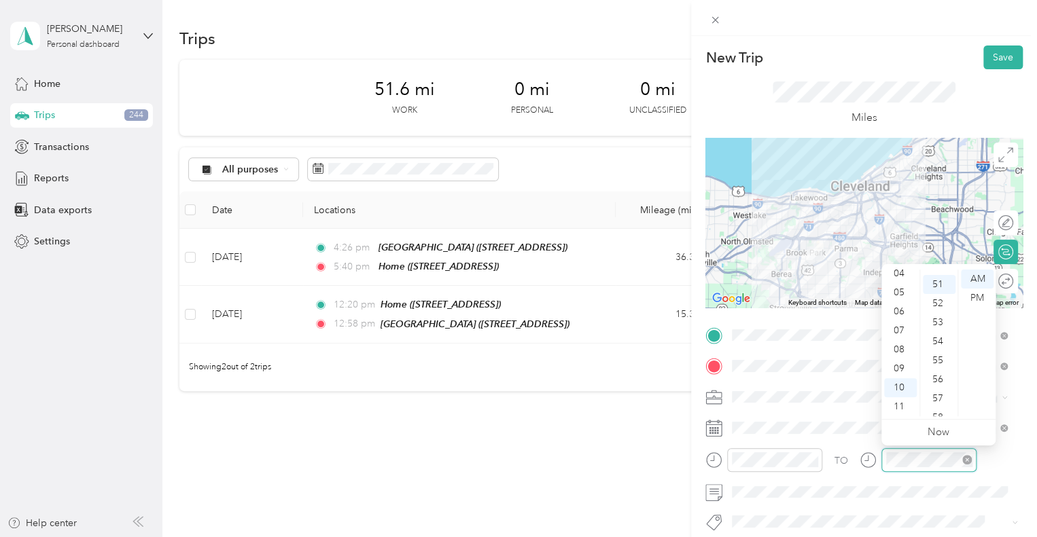
scroll to position [970, 0]
click at [747, 296] on div "05" at bounding box center [900, 292] width 33 height 19
click at [747, 301] on div "PM" at bounding box center [977, 298] width 33 height 19
click at [747, 319] on div "40" at bounding box center [939, 317] width 33 height 19
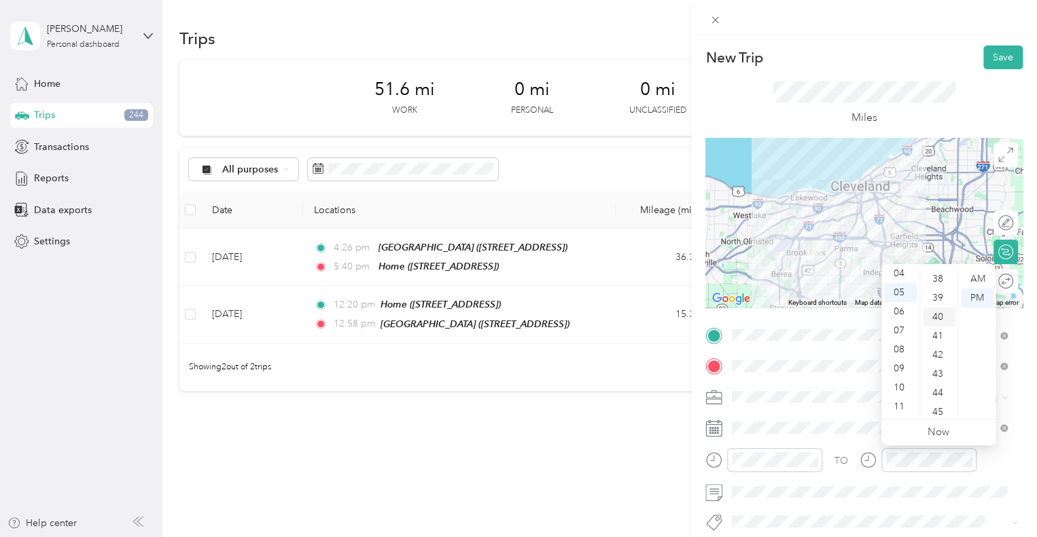
scroll to position [761, 0]
click at [747, 482] on span at bounding box center [875, 493] width 296 height 22
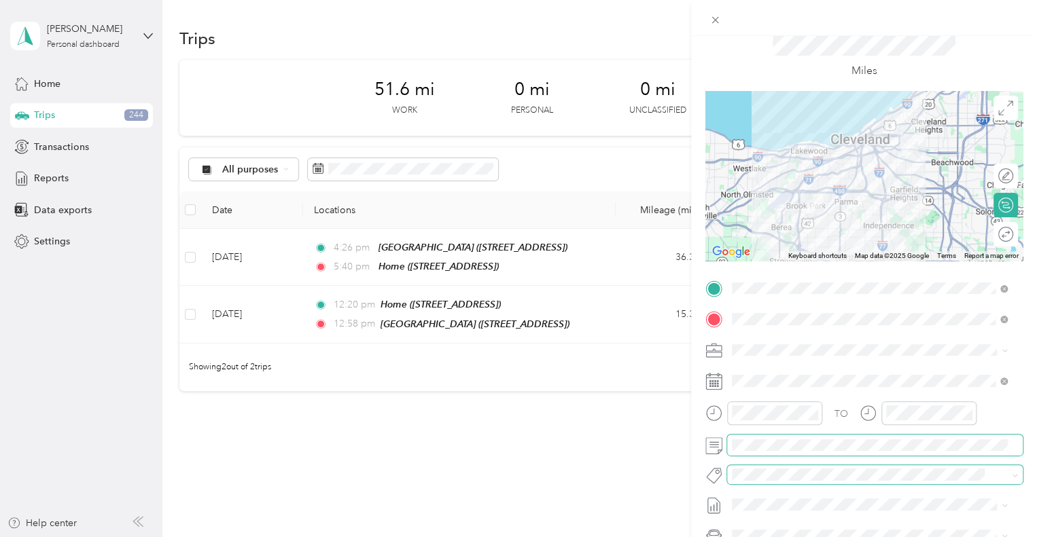
scroll to position [68, 0]
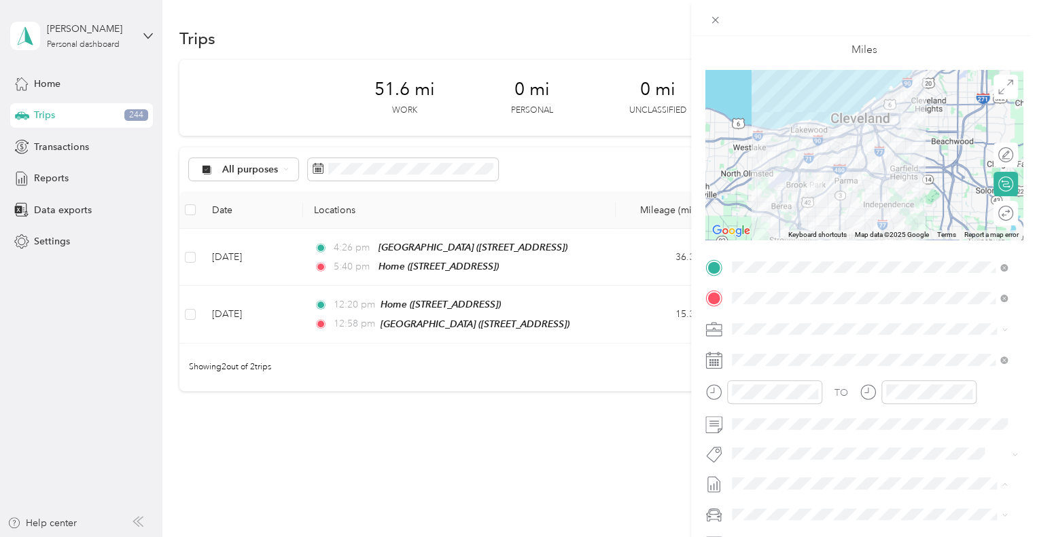
click at [747, 397] on span "[DATE] Draft" at bounding box center [869, 395] width 266 height 12
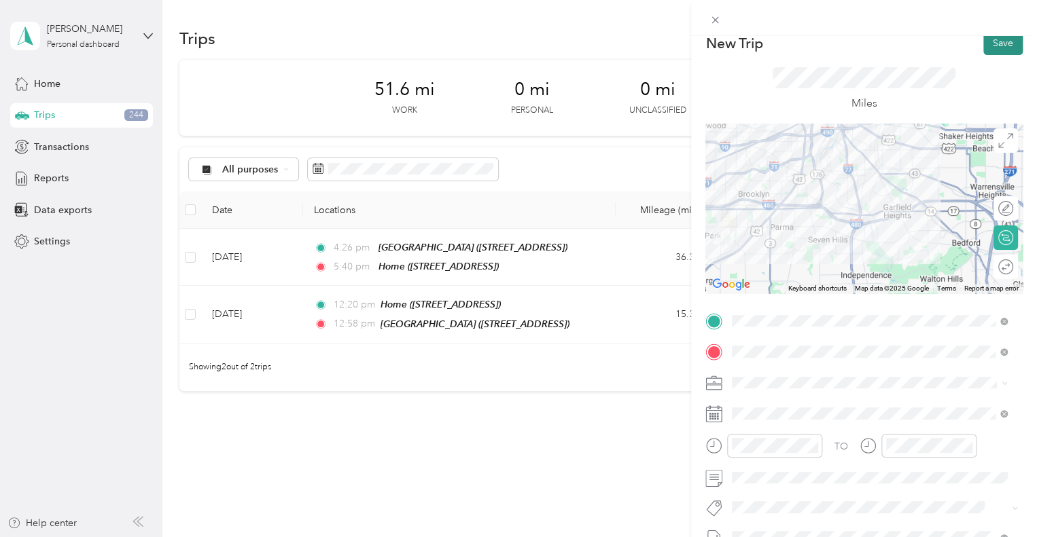
scroll to position [0, 0]
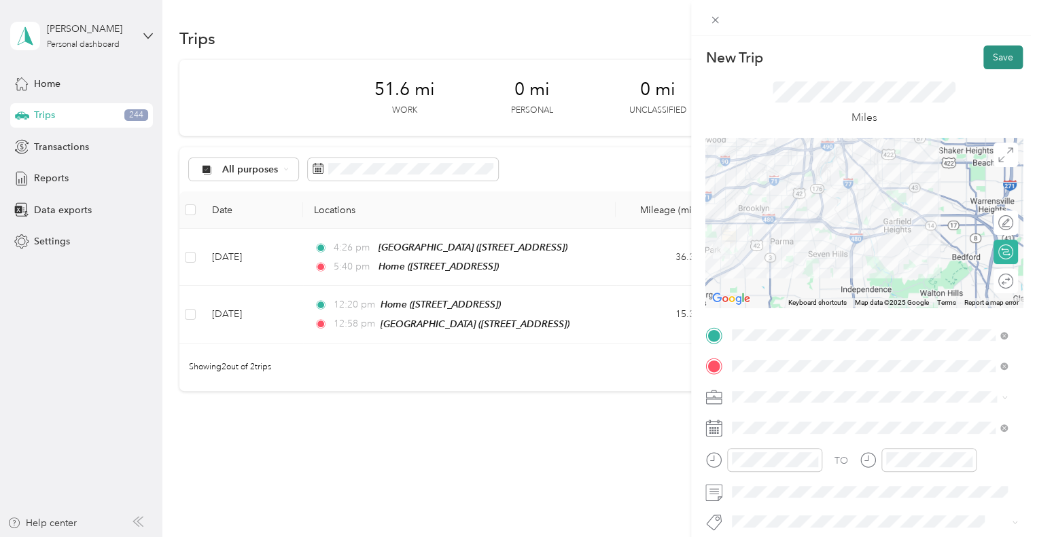
click at [747, 54] on button "Save" at bounding box center [1002, 58] width 39 height 24
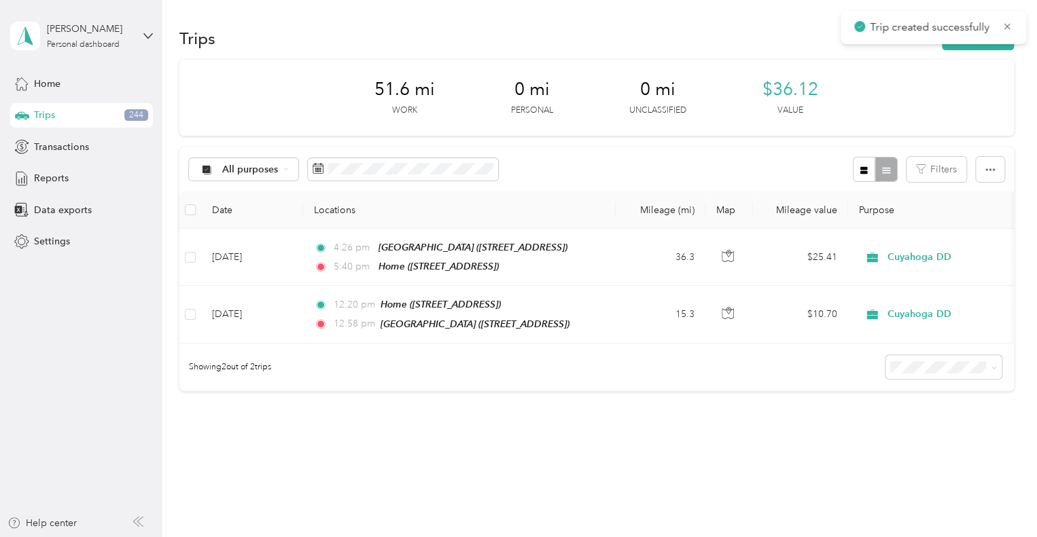
click at [747, 54] on div "New Trip Save This trip cannot be edited because it is either under review, app…" at bounding box center [716, 268] width 1037 height 537
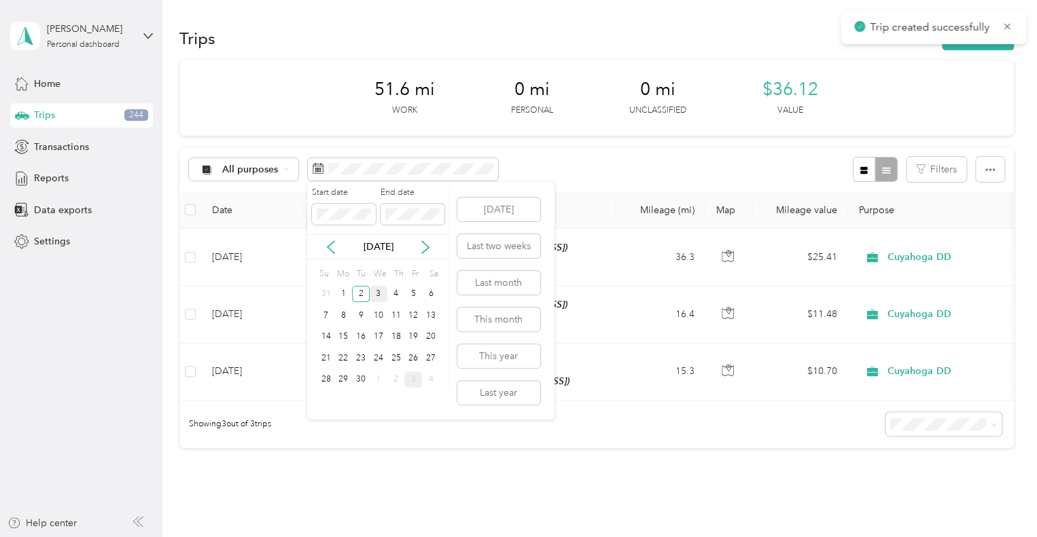
click at [376, 289] on div "3" at bounding box center [379, 294] width 18 height 17
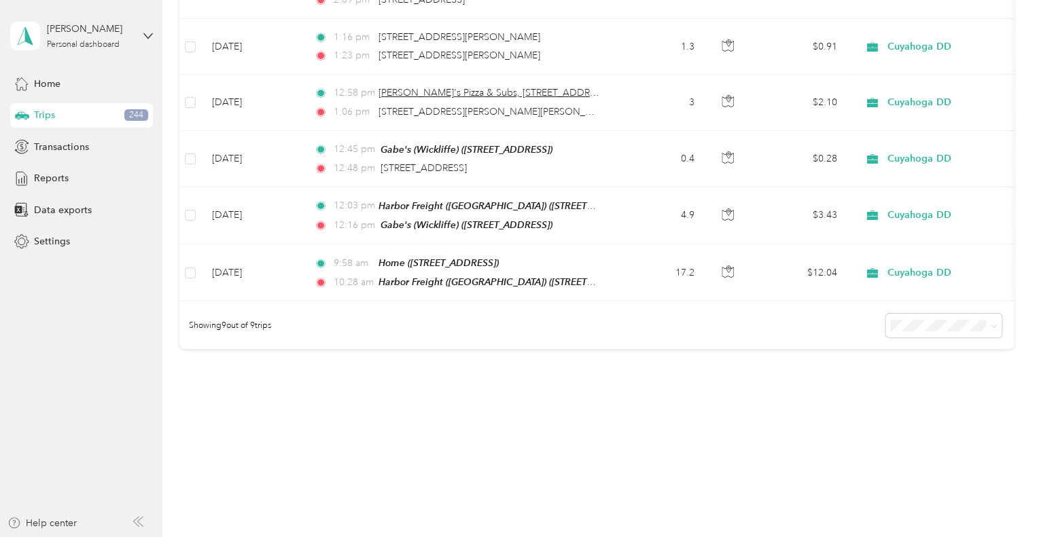
scroll to position [302, 0]
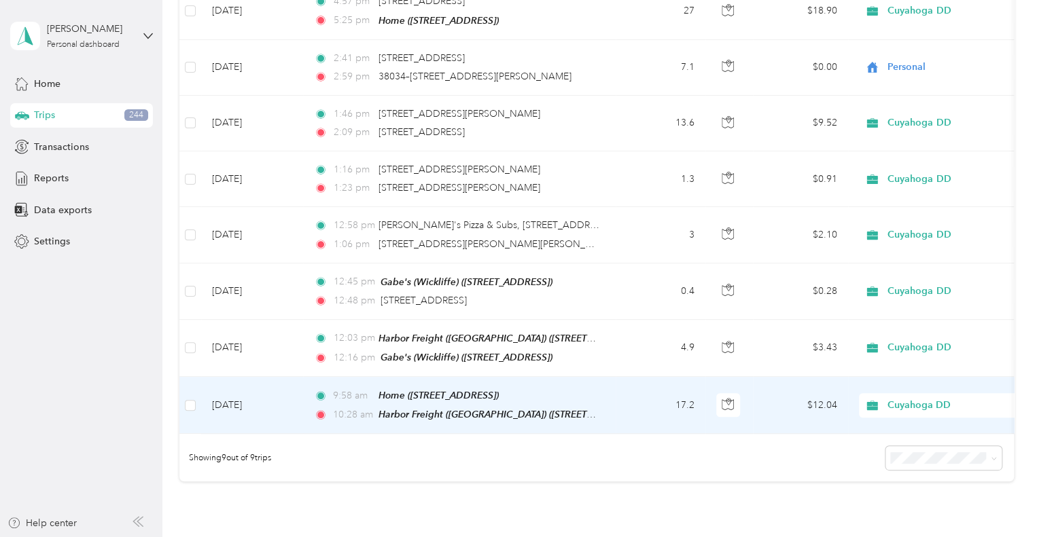
click at [626, 401] on td "17.2" at bounding box center [661, 405] width 90 height 57
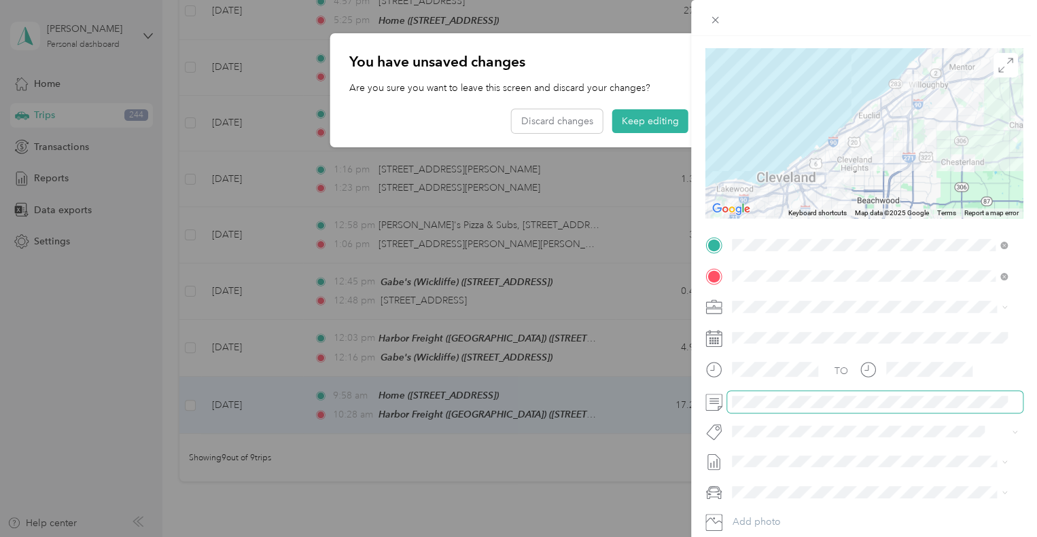
scroll to position [68, 0]
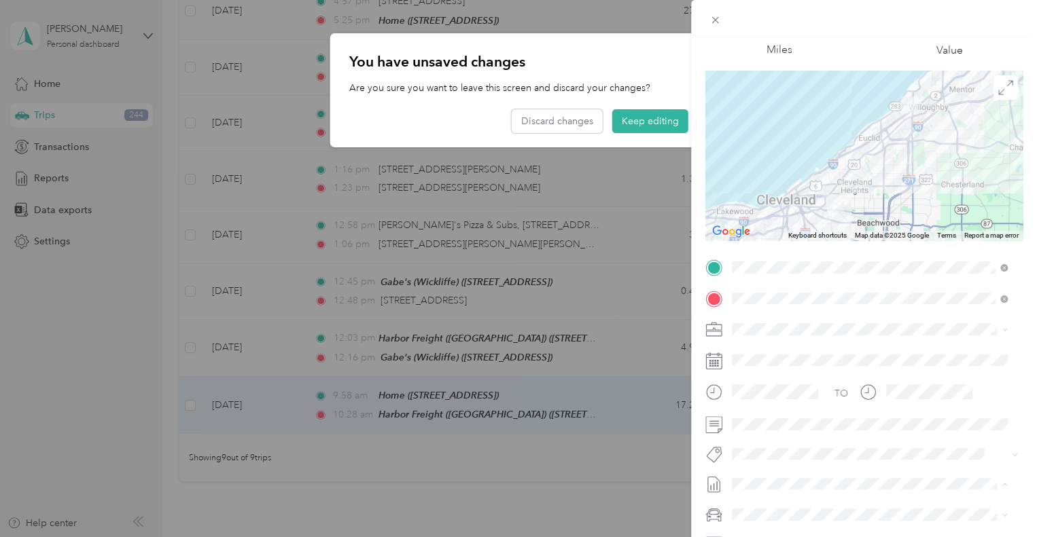
click at [660, 116] on div "Trip details Save This trip cannot be edited because it is either under review,…" at bounding box center [518, 268] width 1037 height 537
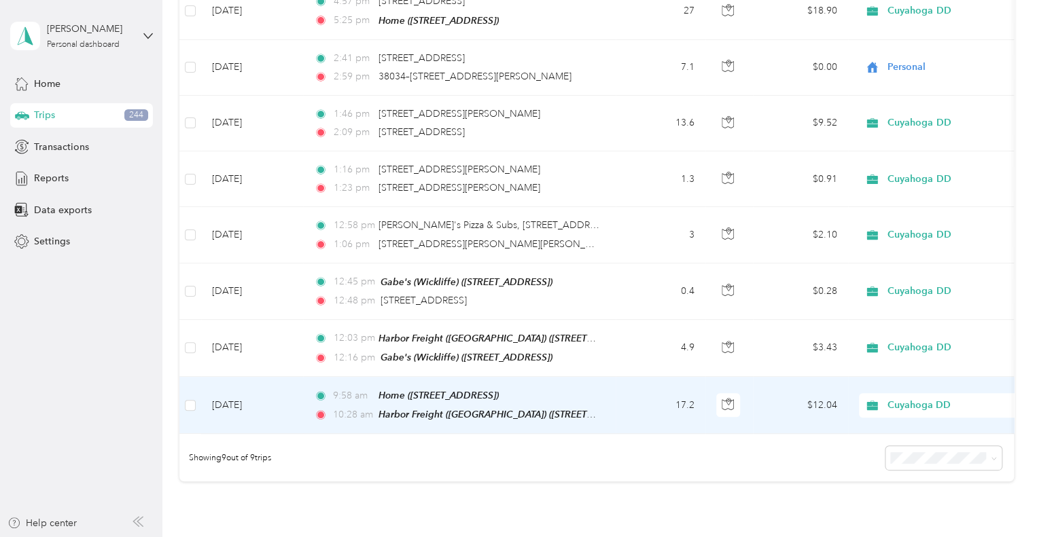
click at [747, 402] on td "$12.04" at bounding box center [800, 405] width 95 height 57
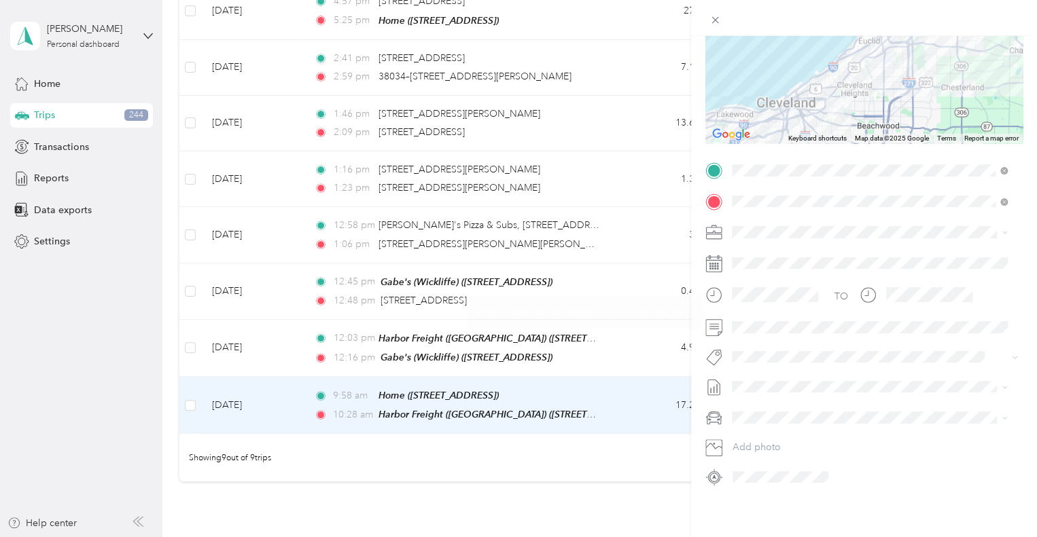
scroll to position [175, 0]
click at [747, 414] on li "[DATE] Draft" at bounding box center [869, 421] width 285 height 22
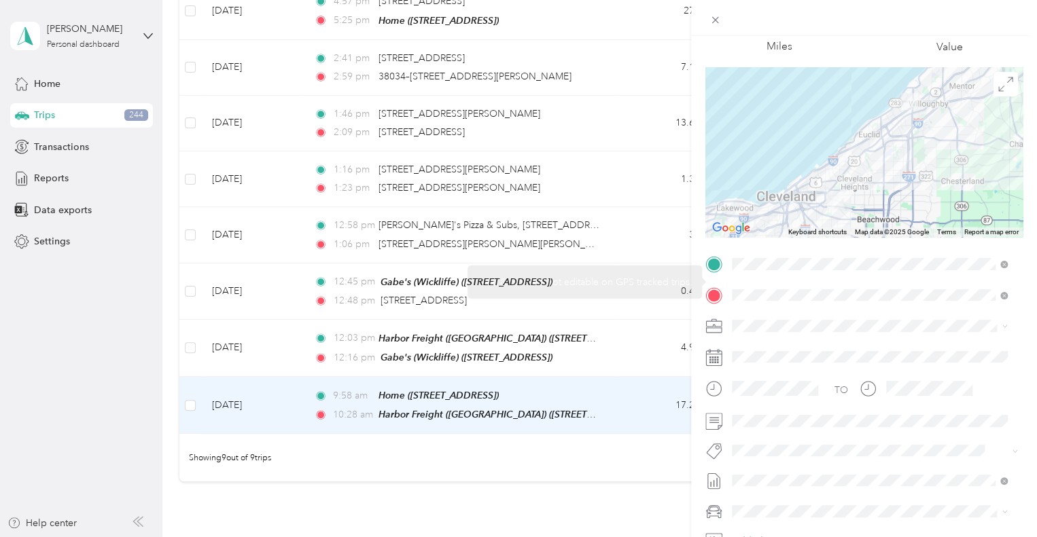
scroll to position [0, 0]
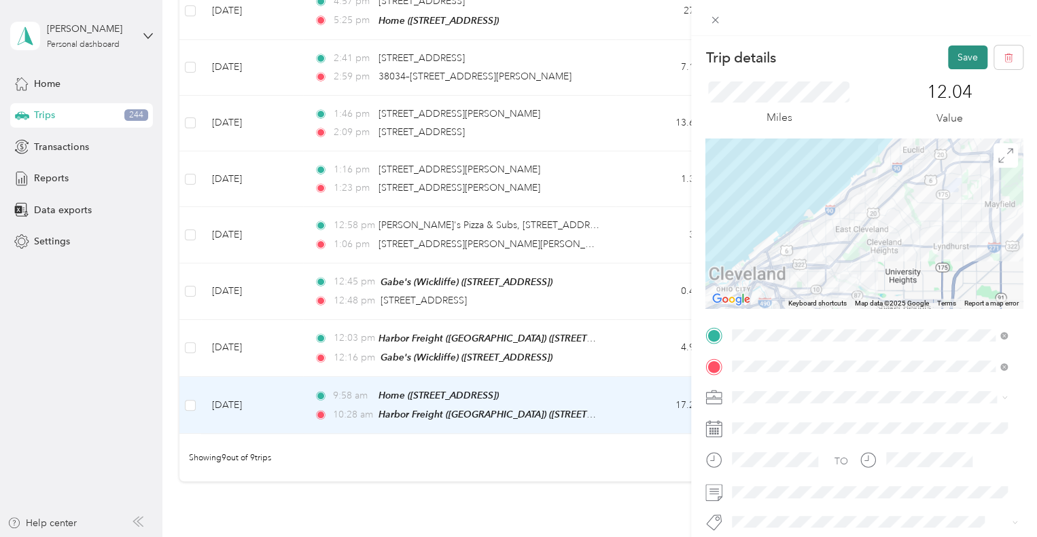
click at [747, 63] on button "Save" at bounding box center [967, 58] width 39 height 24
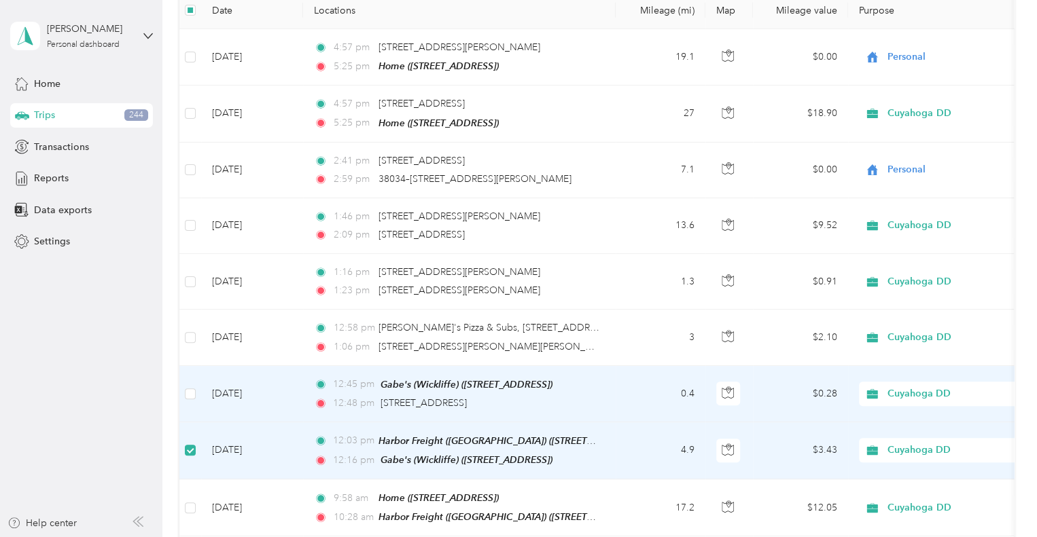
scroll to position [204, 0]
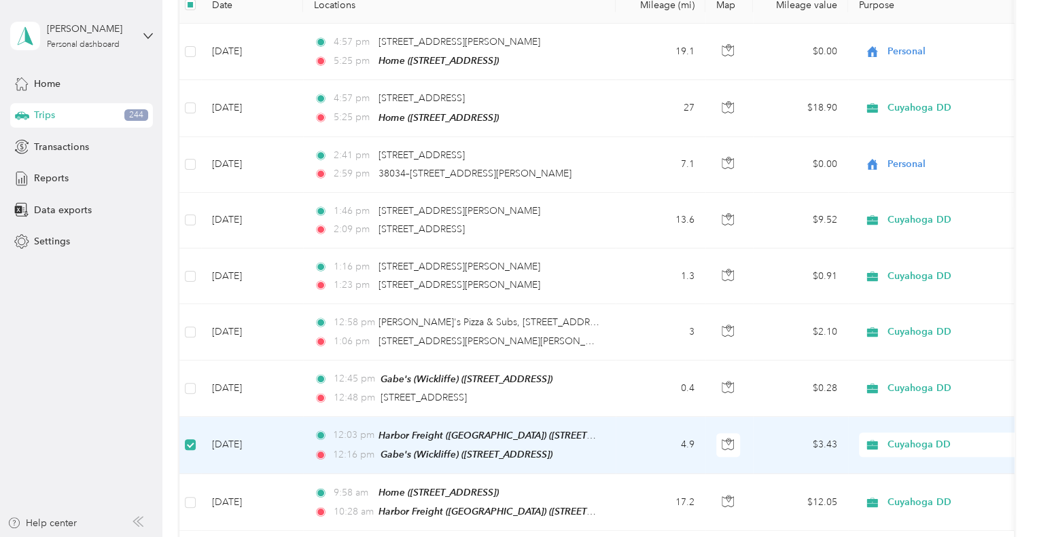
click at [637, 434] on td "4.9" at bounding box center [661, 445] width 90 height 57
click at [622, 446] on td "4.9" at bounding box center [661, 446] width 90 height 57
click at [622, 537] on div at bounding box center [515, 537] width 1030 height 0
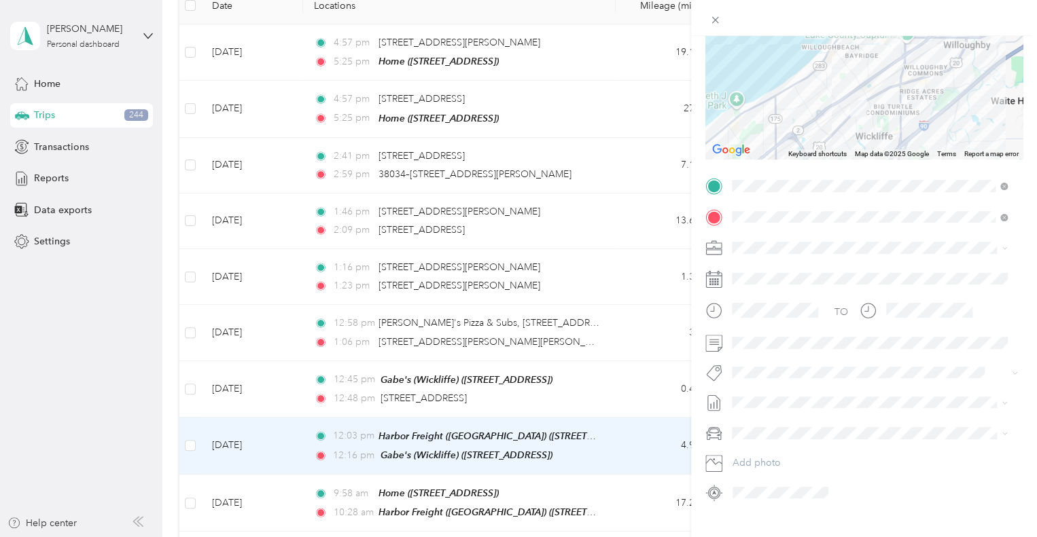
scroll to position [175, 0]
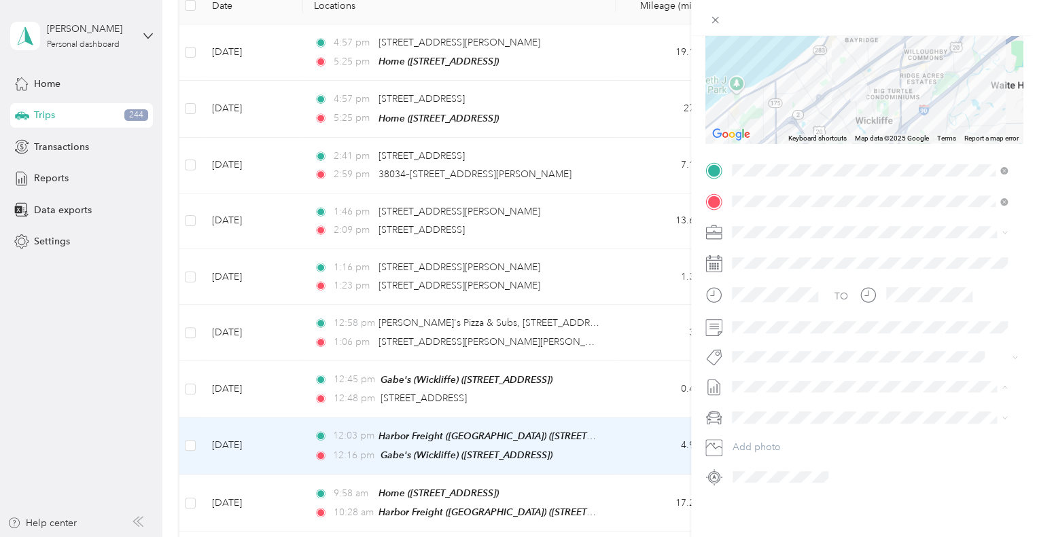
click at [747, 421] on span "[DATE] Draft" at bounding box center [869, 421] width 266 height 12
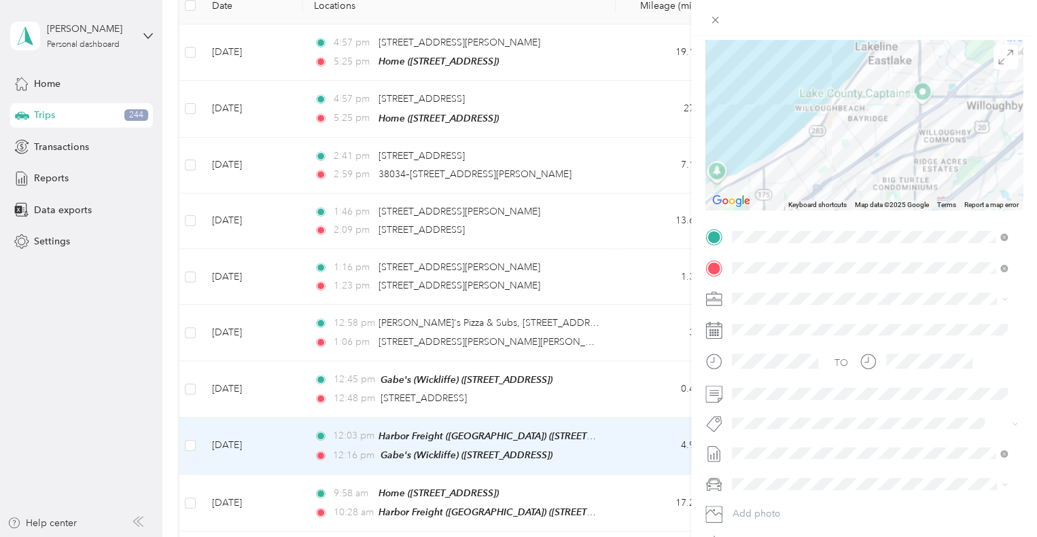
scroll to position [0, 0]
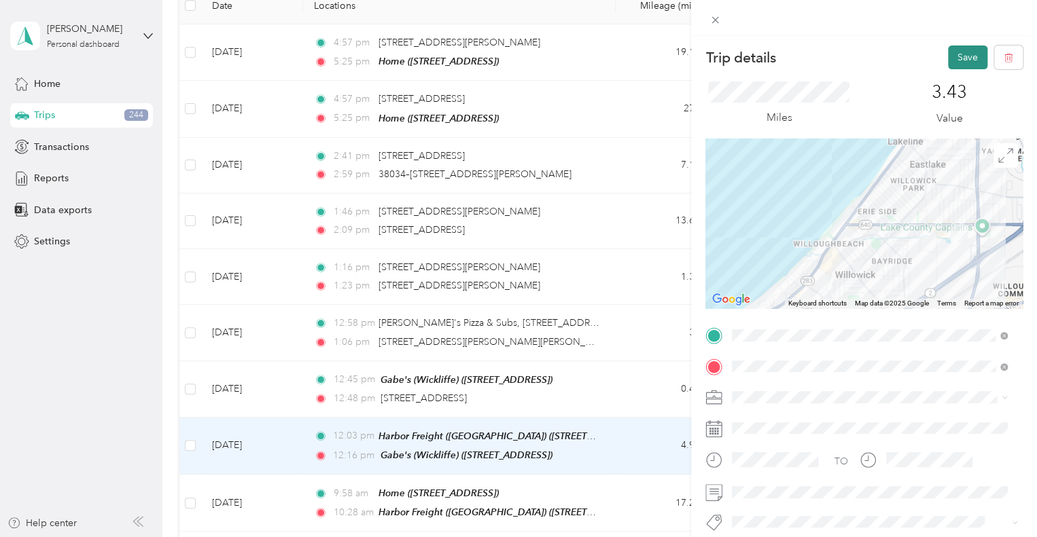
click at [747, 62] on button "Save" at bounding box center [967, 58] width 39 height 24
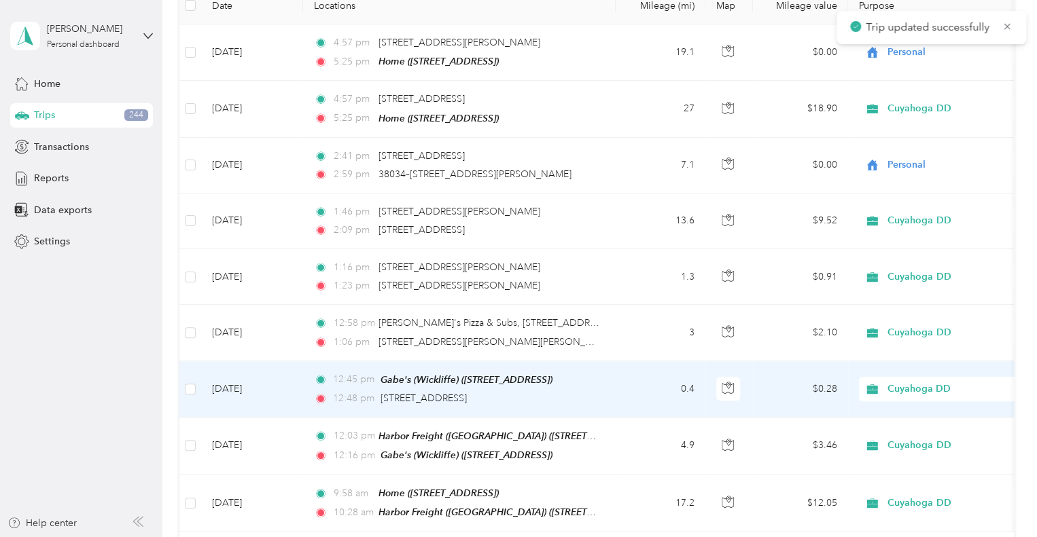
click at [747, 385] on td "$0.28" at bounding box center [800, 389] width 95 height 56
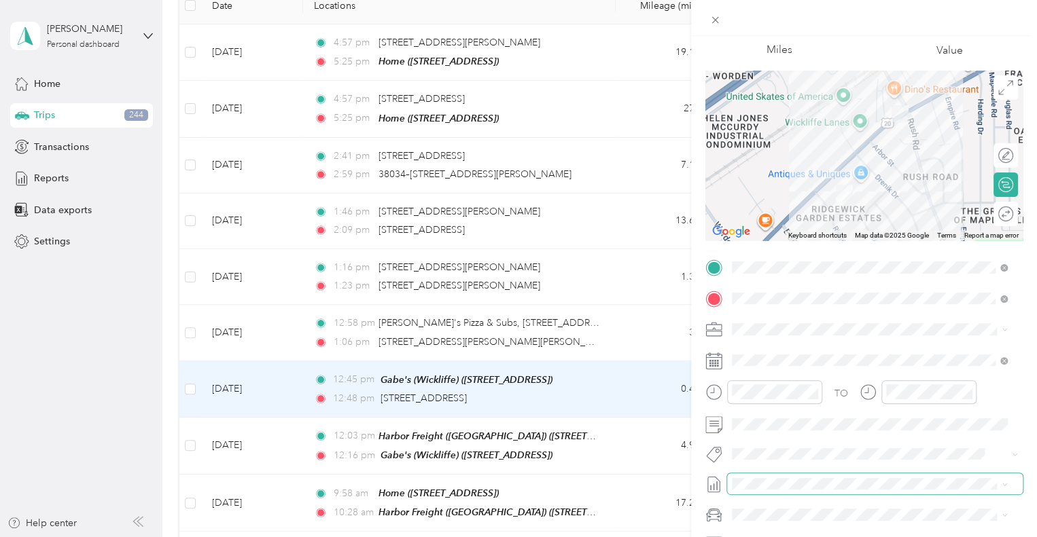
scroll to position [136, 0]
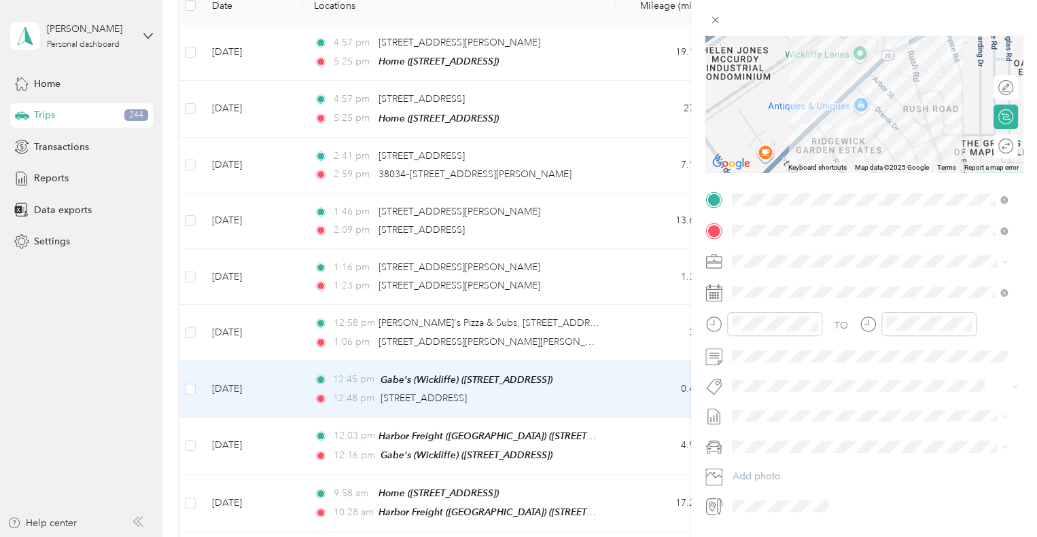
click at [747, 456] on span "[DATE] Draft" at bounding box center [869, 460] width 266 height 12
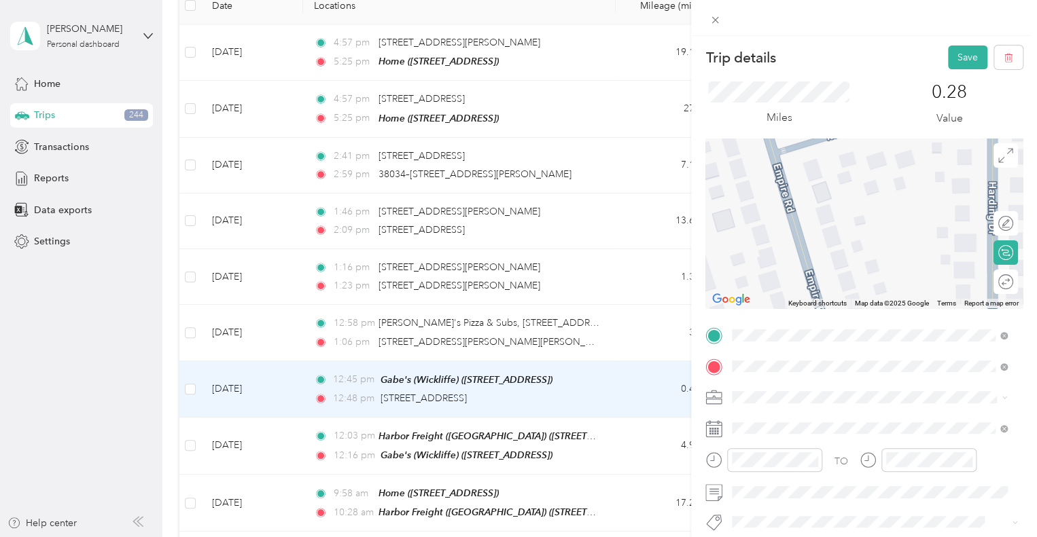
scroll to position [0, 0]
click at [747, 55] on button "Save" at bounding box center [967, 58] width 39 height 24
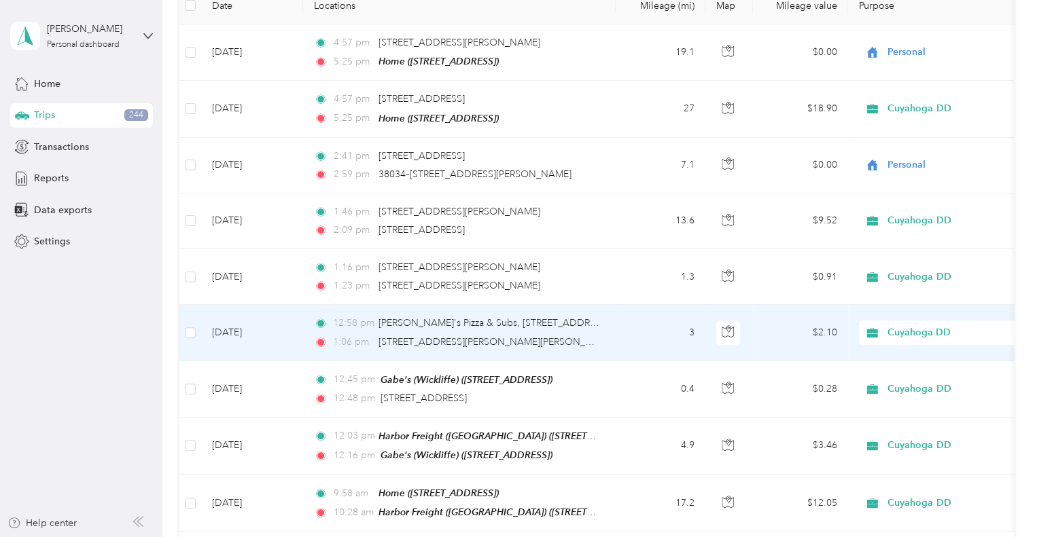
click at [641, 334] on td "3" at bounding box center [661, 333] width 90 height 56
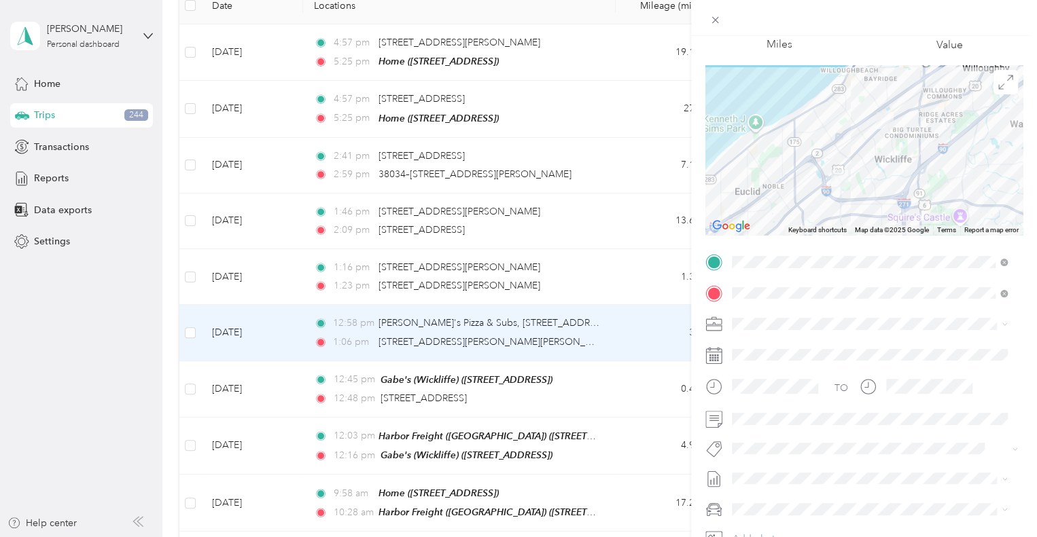
scroll to position [136, 0]
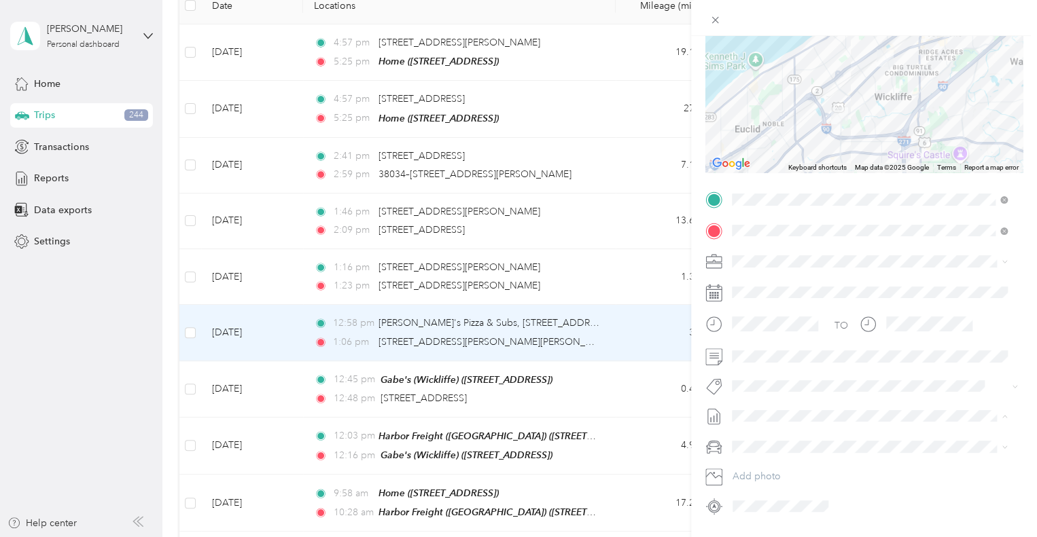
click at [747, 452] on li "[DATE] Draft" at bounding box center [869, 461] width 285 height 22
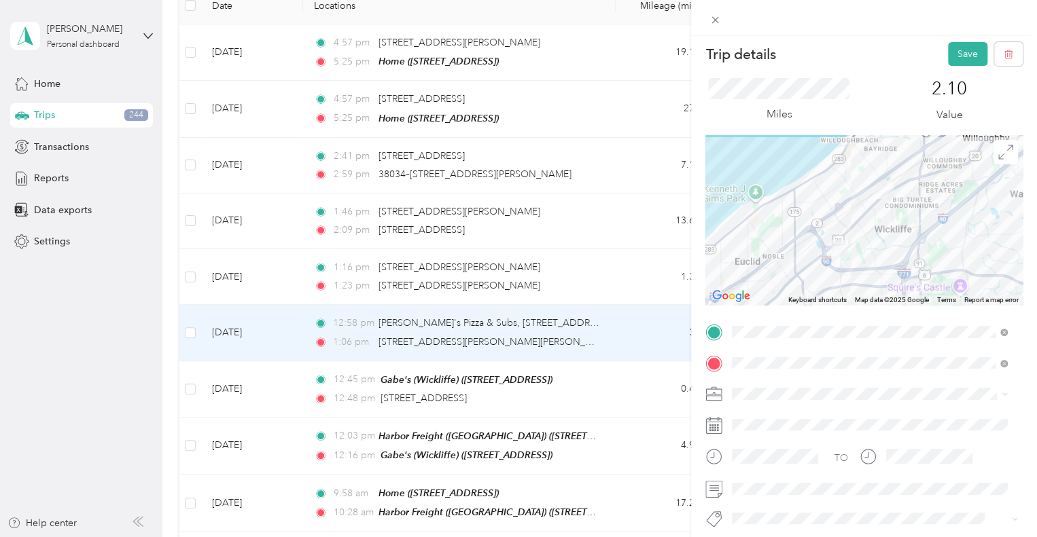
scroll to position [0, 0]
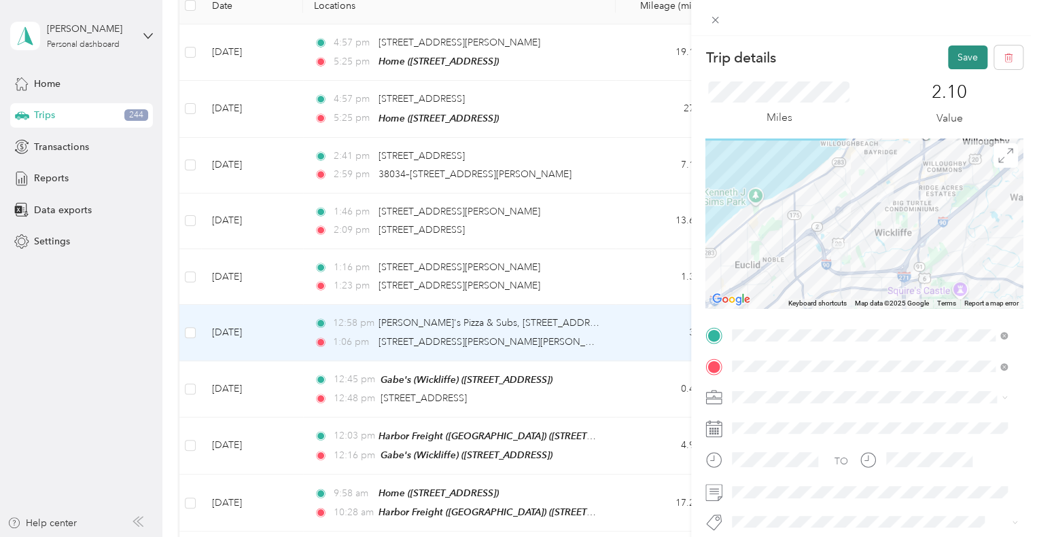
click at [747, 57] on button "Save" at bounding box center [967, 58] width 39 height 24
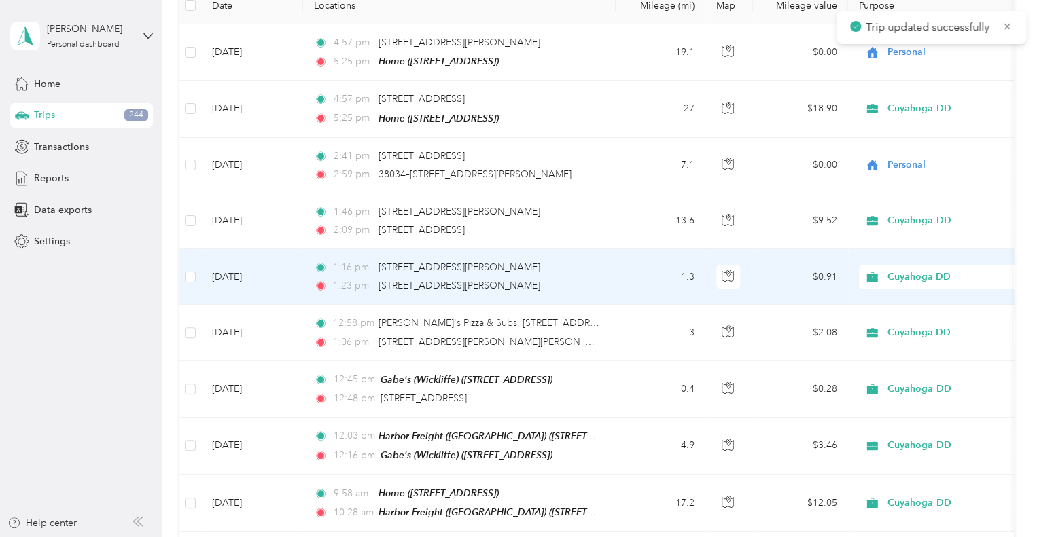
click at [575, 268] on div "1:16 pm [STREET_ADDRESS][PERSON_NAME]" at bounding box center [456, 267] width 285 height 15
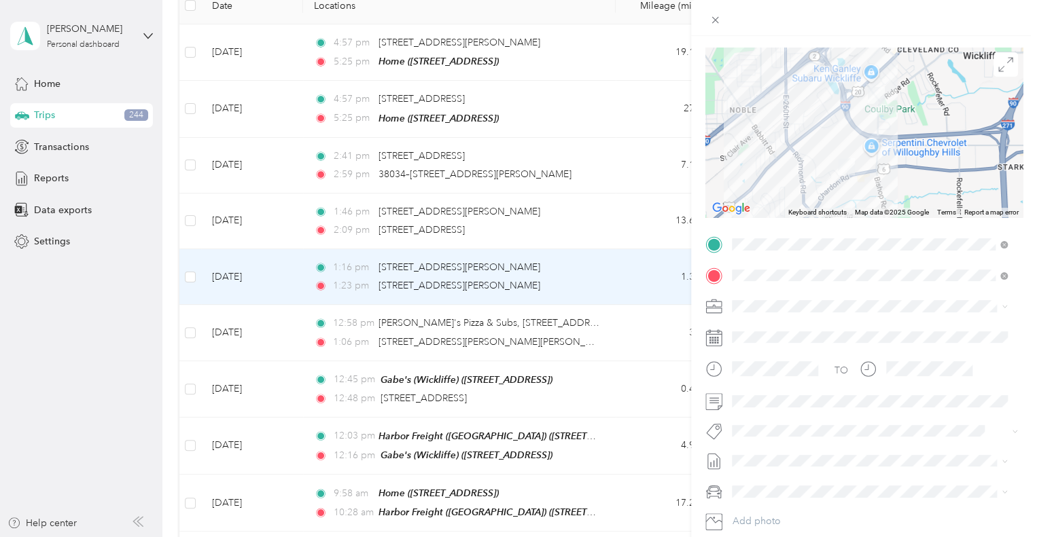
scroll to position [100, 0]
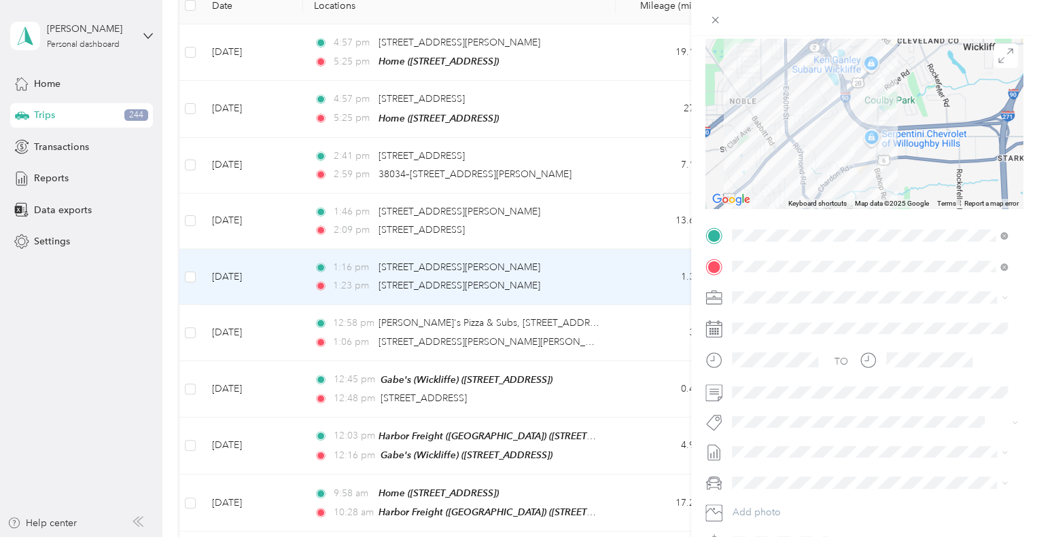
click at [742, 463] on div "TO Add photo" at bounding box center [863, 389] width 317 height 328
click at [745, 459] on span at bounding box center [875, 453] width 296 height 22
click at [747, 370] on li "[DATE] Draft" at bounding box center [869, 363] width 285 height 22
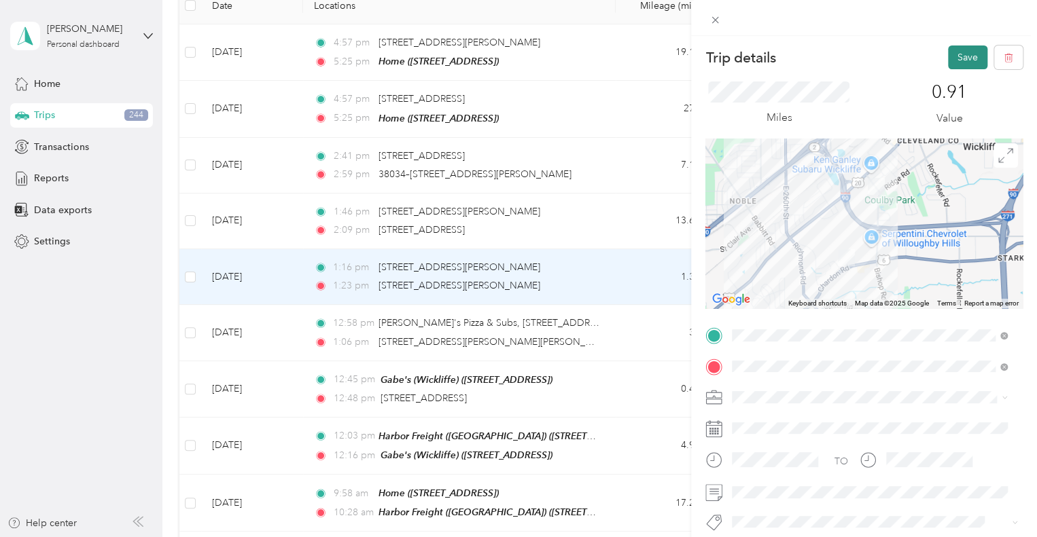
click at [747, 59] on button "Save" at bounding box center [967, 58] width 39 height 24
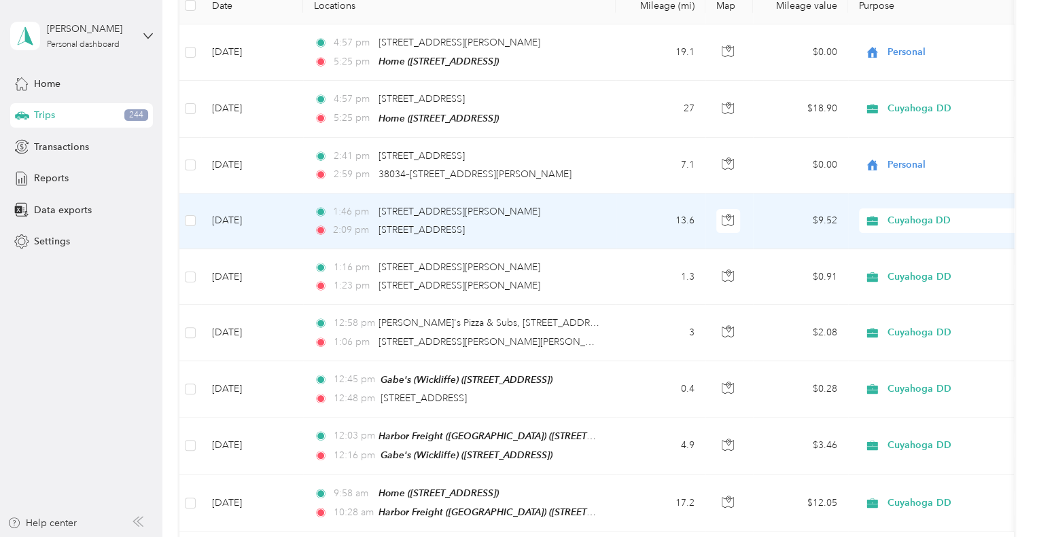
click at [693, 211] on td "13.6" at bounding box center [661, 222] width 90 height 56
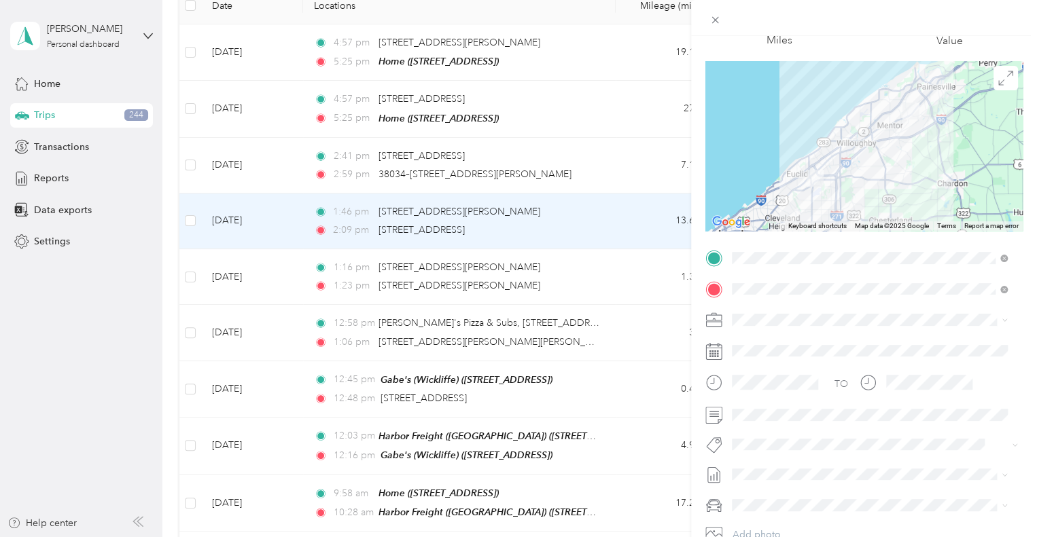
scroll to position [120, 0]
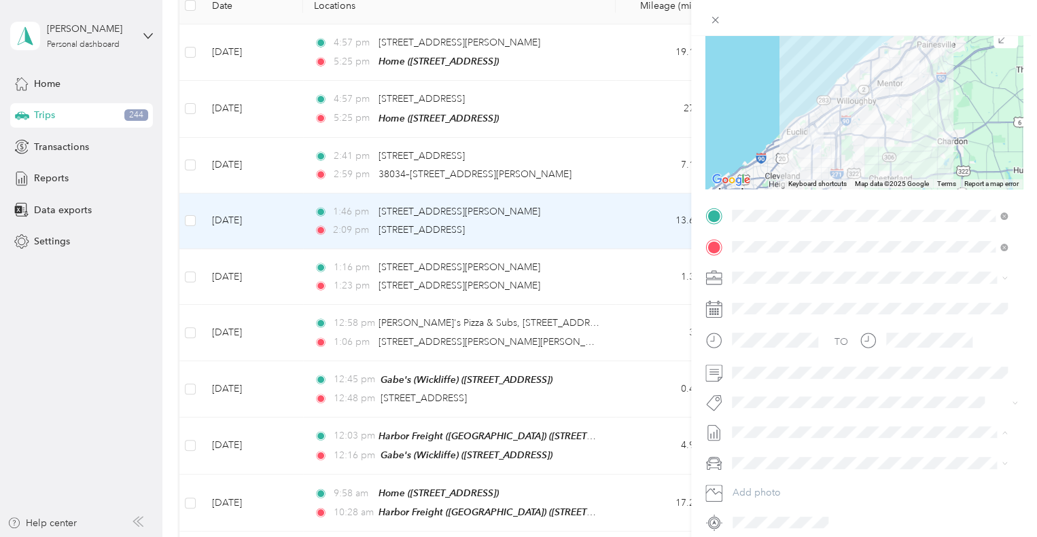
click at [747, 340] on span "[DATE] Draft" at bounding box center [869, 344] width 266 height 12
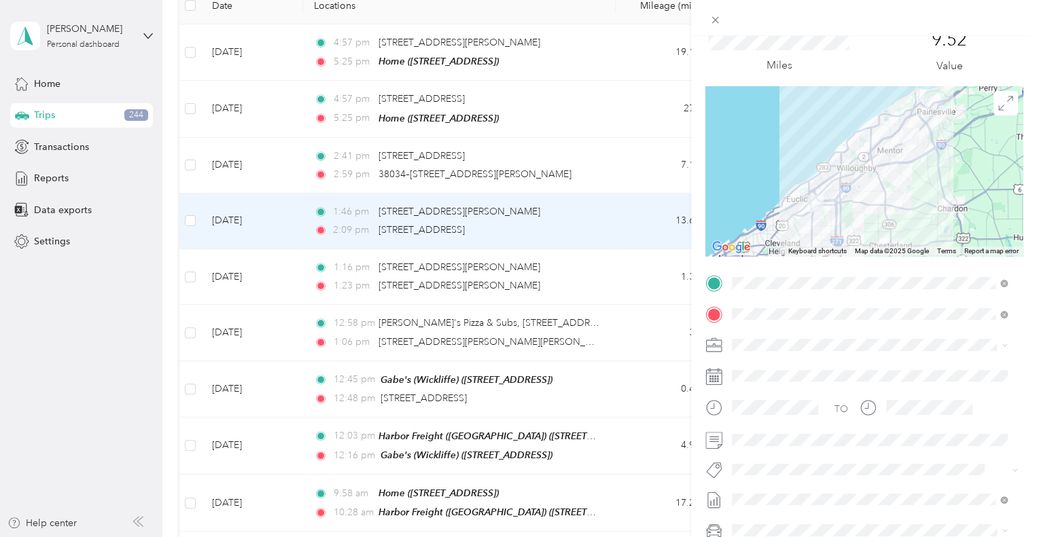
scroll to position [0, 0]
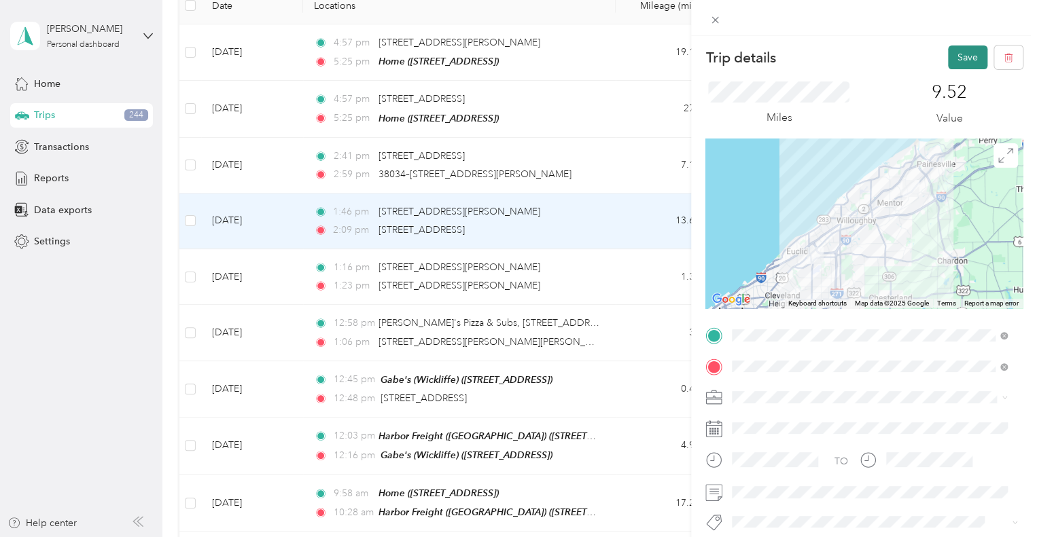
click at [747, 63] on button "Save" at bounding box center [967, 58] width 39 height 24
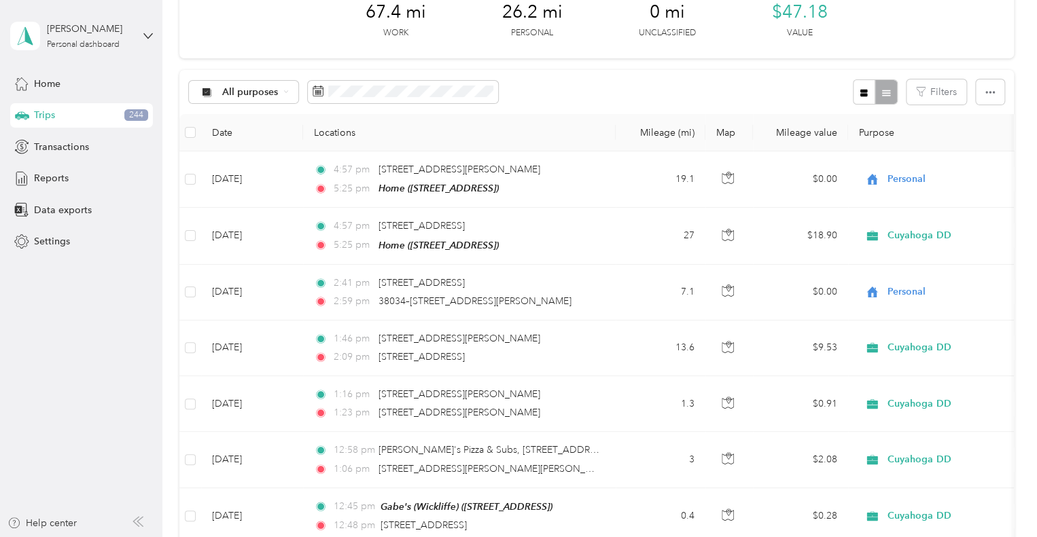
scroll to position [71, 0]
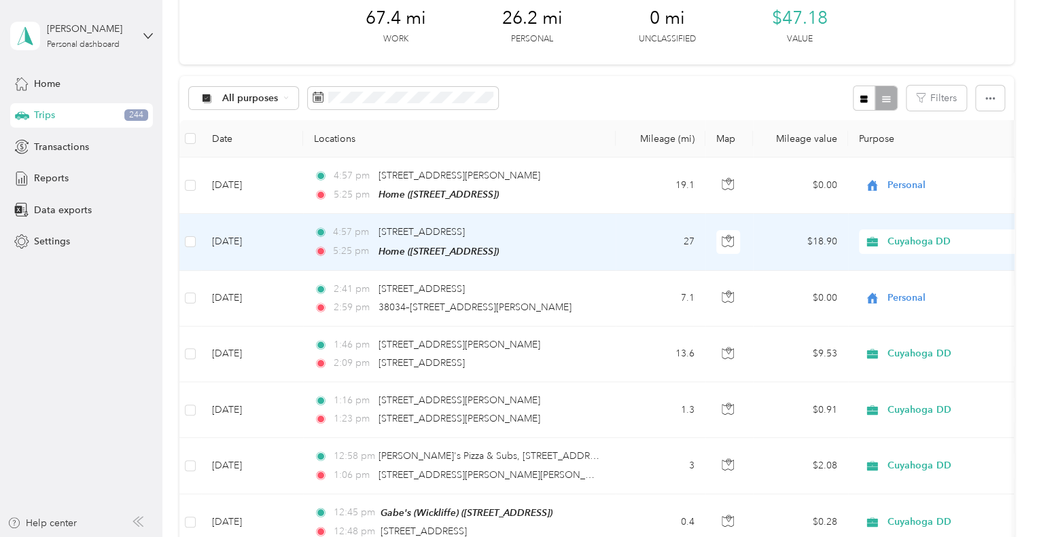
click at [747, 239] on td "$18.90" at bounding box center [800, 242] width 95 height 56
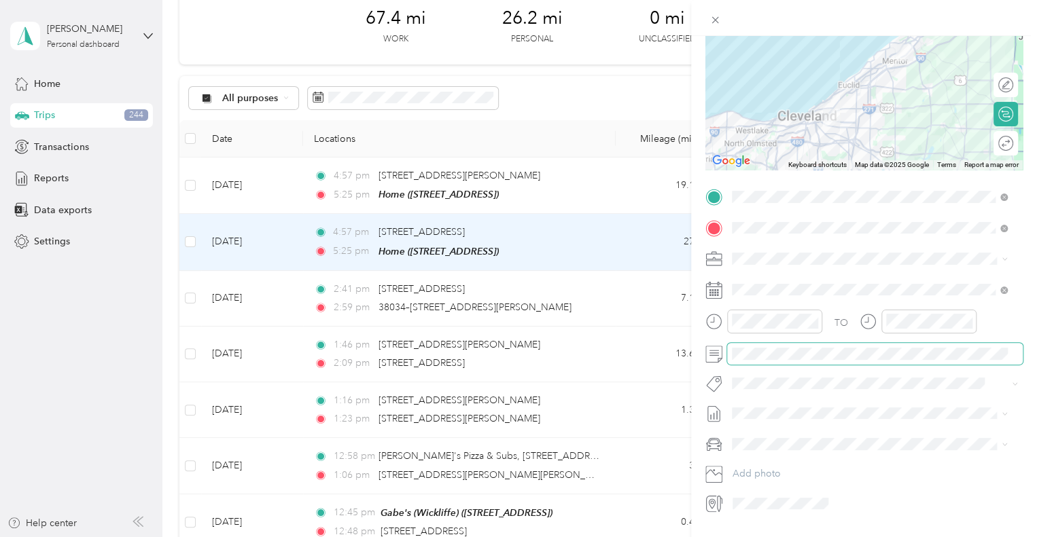
scroll to position [144, 0]
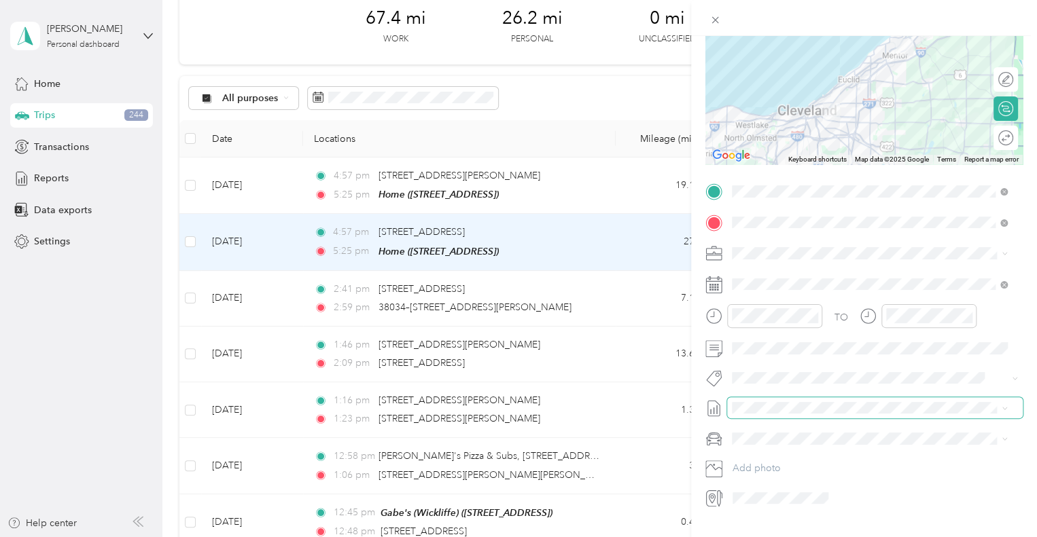
click at [747, 537] on div "Trip details Save This trip cannot be edited because it is either under review,…" at bounding box center [515, 537] width 1030 height 0
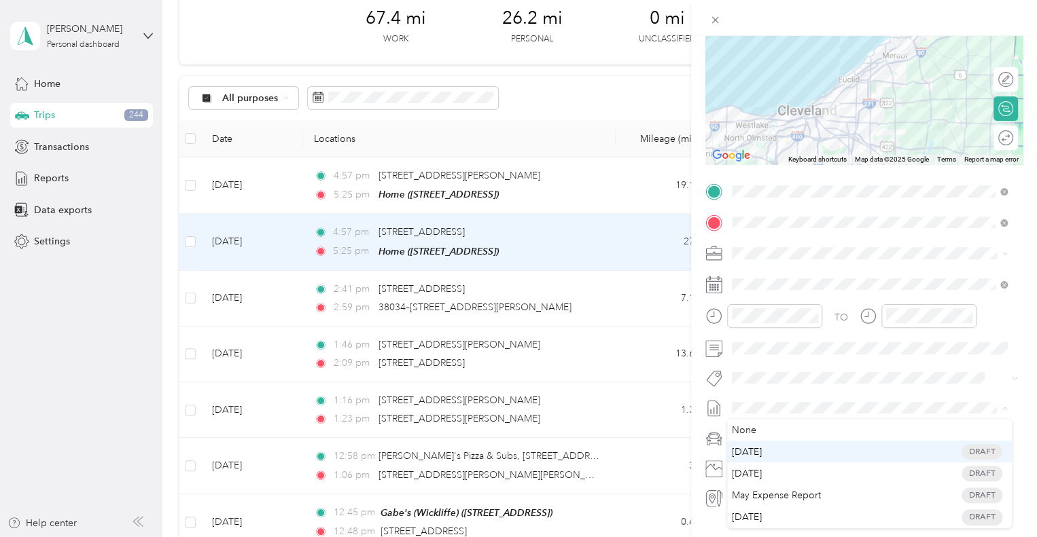
click at [747, 450] on span "[DATE] Draft" at bounding box center [869, 452] width 266 height 12
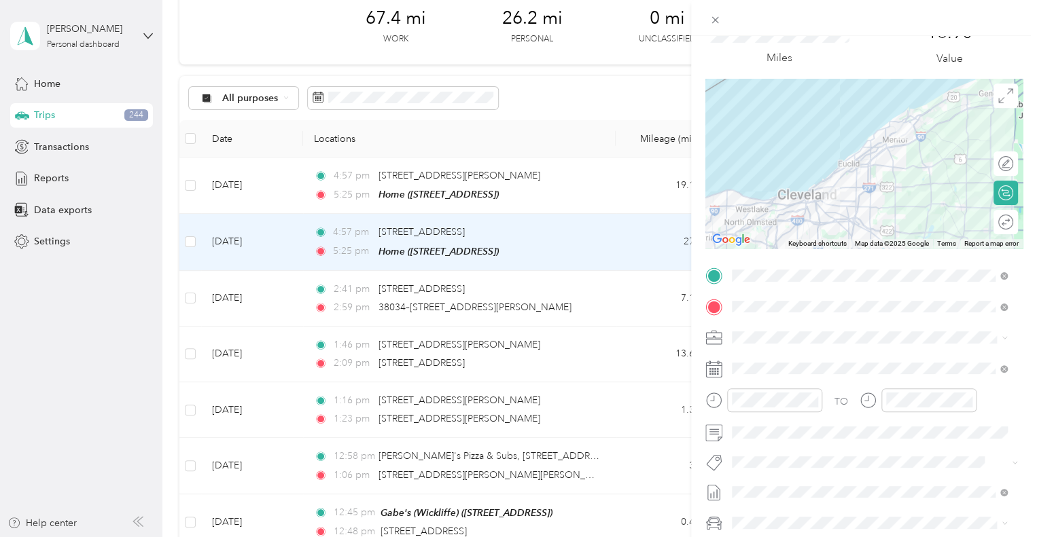
scroll to position [0, 0]
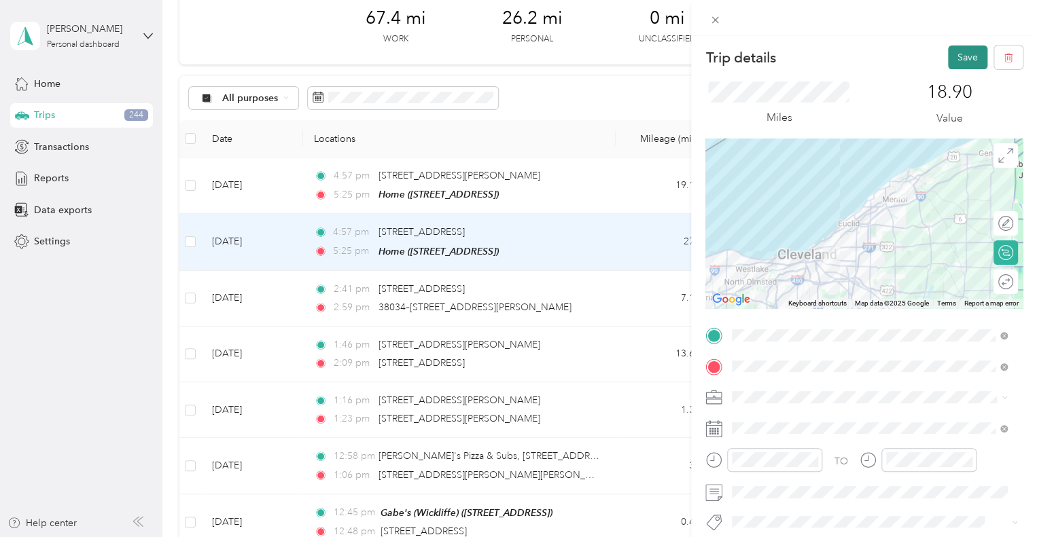
click at [747, 53] on button "Save" at bounding box center [967, 58] width 39 height 24
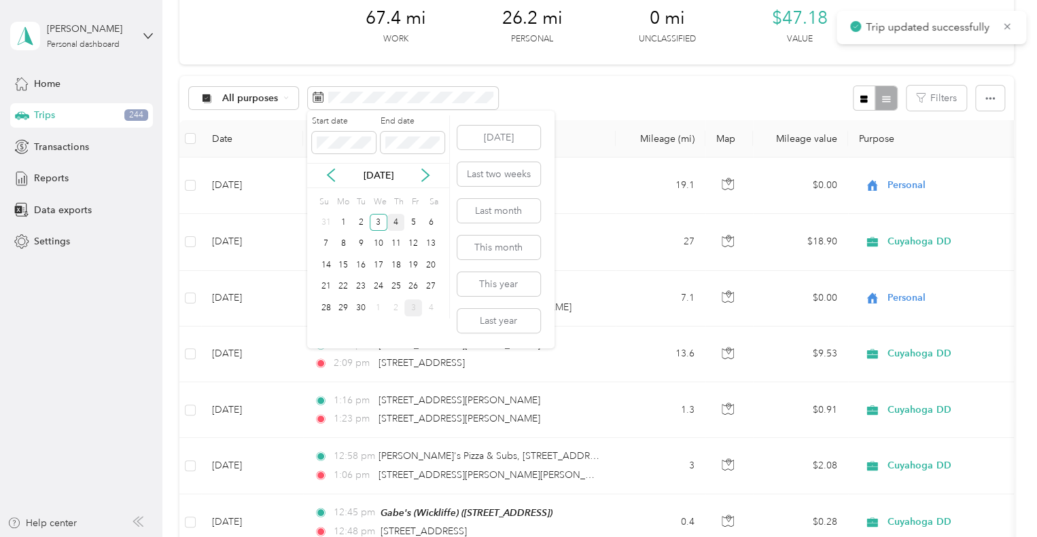
click at [399, 216] on div "4" at bounding box center [396, 222] width 18 height 17
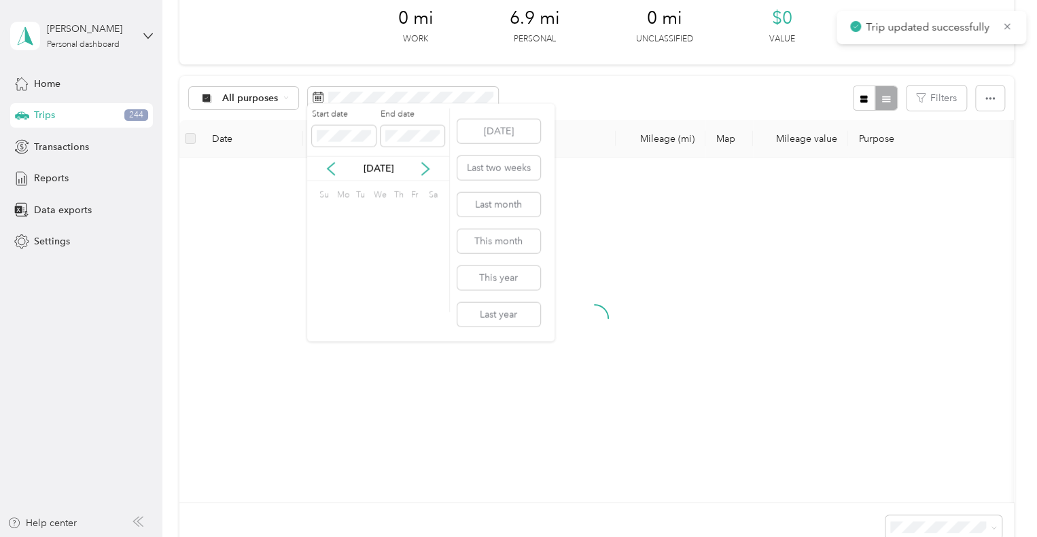
scroll to position [48, 0]
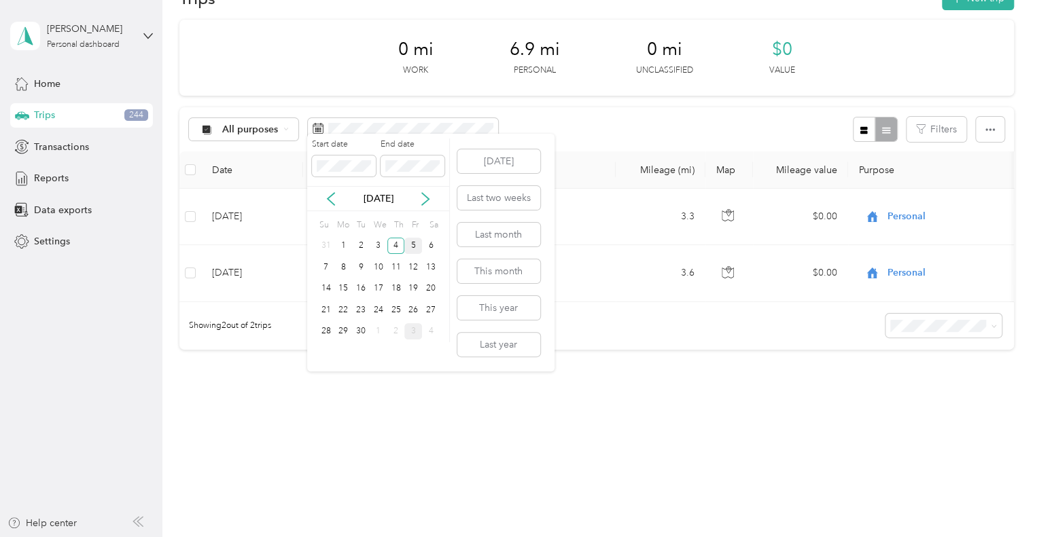
click at [416, 251] on div "5" at bounding box center [413, 246] width 18 height 17
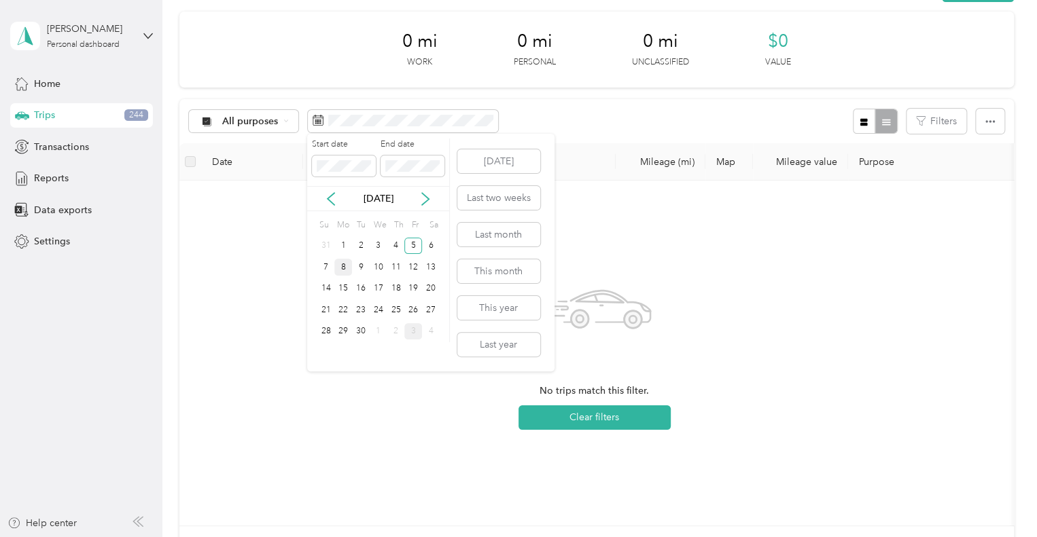
click at [344, 261] on div "8" at bounding box center [343, 267] width 18 height 17
click at [343, 261] on div "8" at bounding box center [343, 267] width 18 height 17
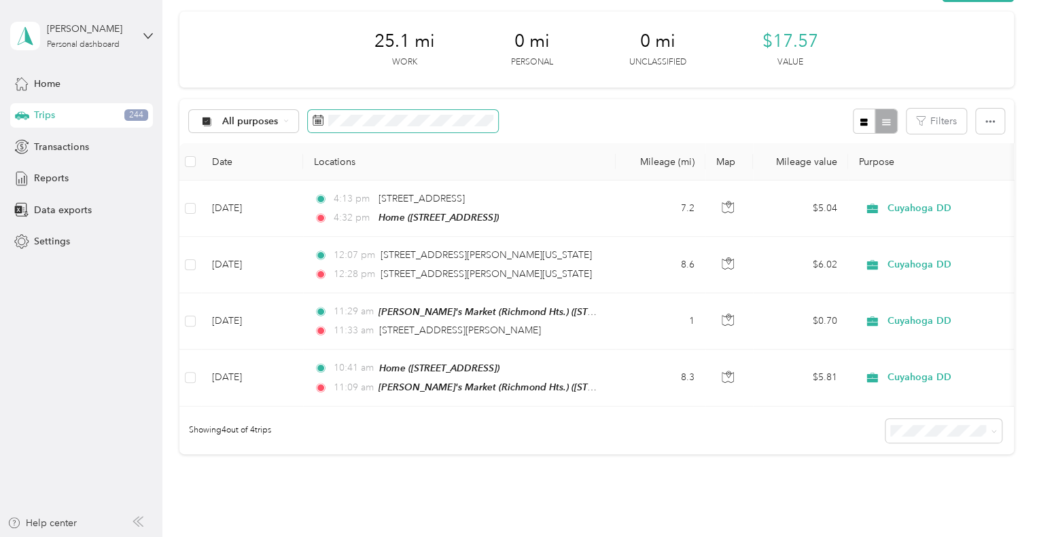
click at [332, 128] on span at bounding box center [403, 121] width 190 height 23
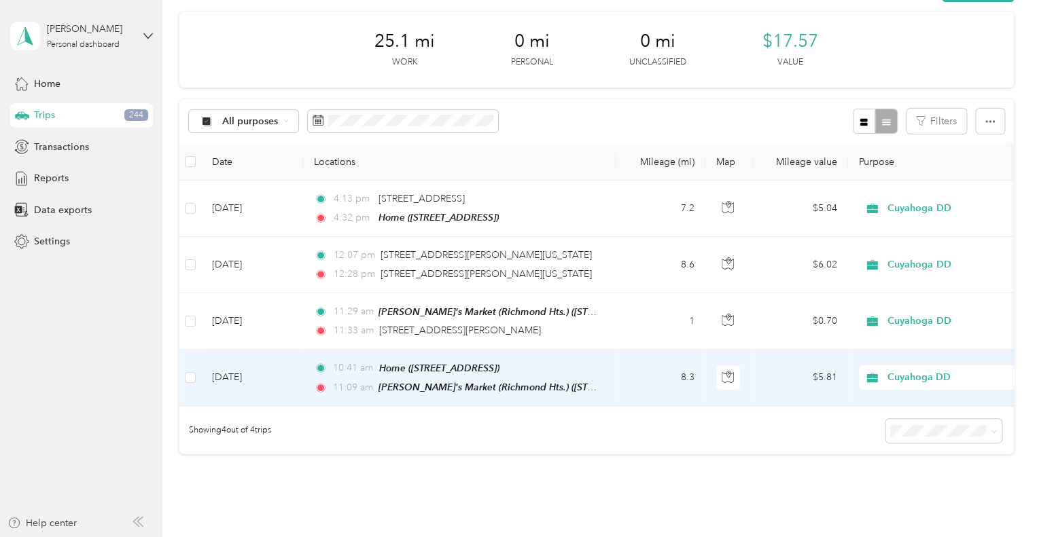
click at [747, 381] on td "$5.81" at bounding box center [800, 378] width 95 height 57
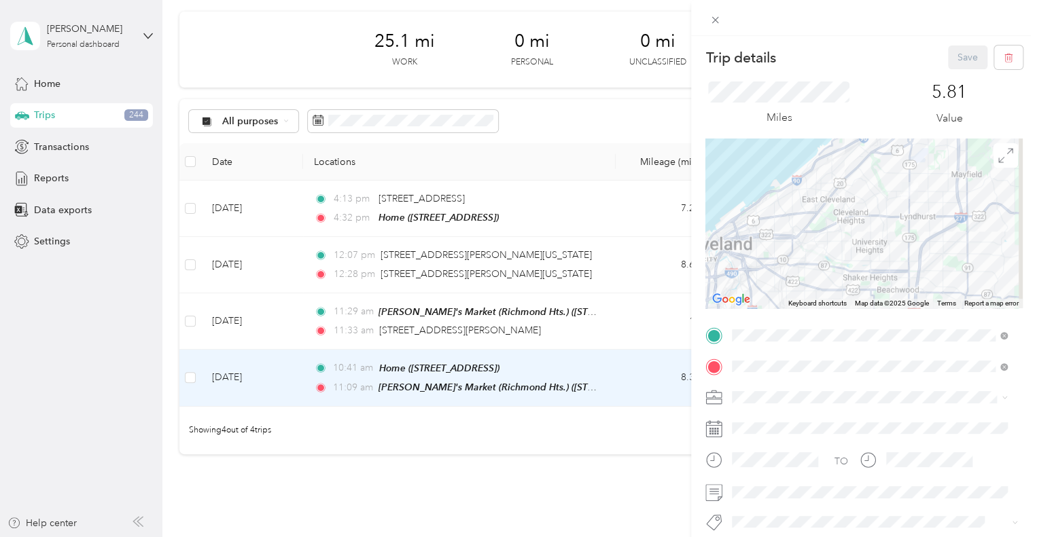
click at [747, 296] on form "Trip details Save This trip cannot be edited because it is either under review,…" at bounding box center [864, 349] width 346 height 607
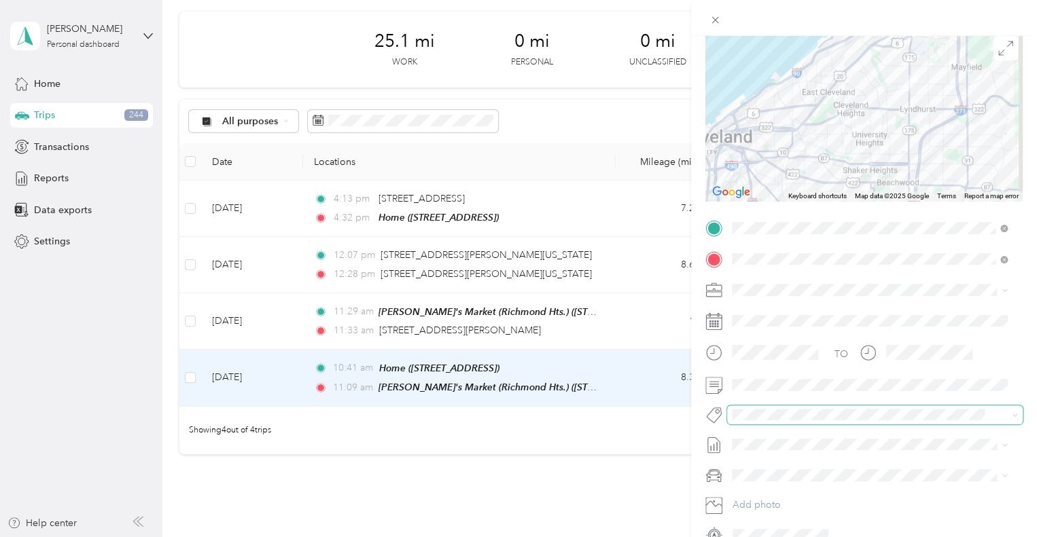
scroll to position [125, 0]
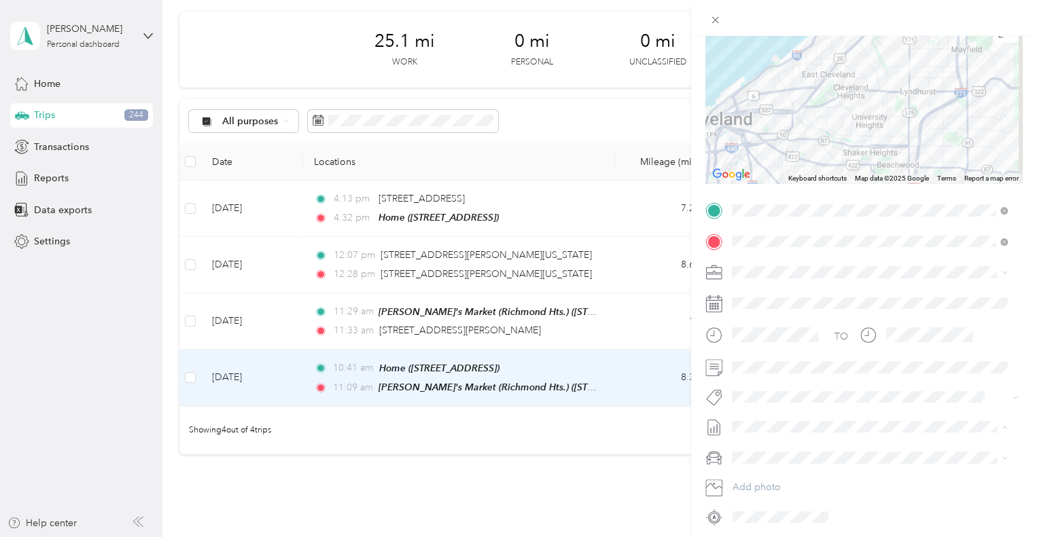
click at [747, 341] on span "[DATE] Draft" at bounding box center [869, 338] width 266 height 12
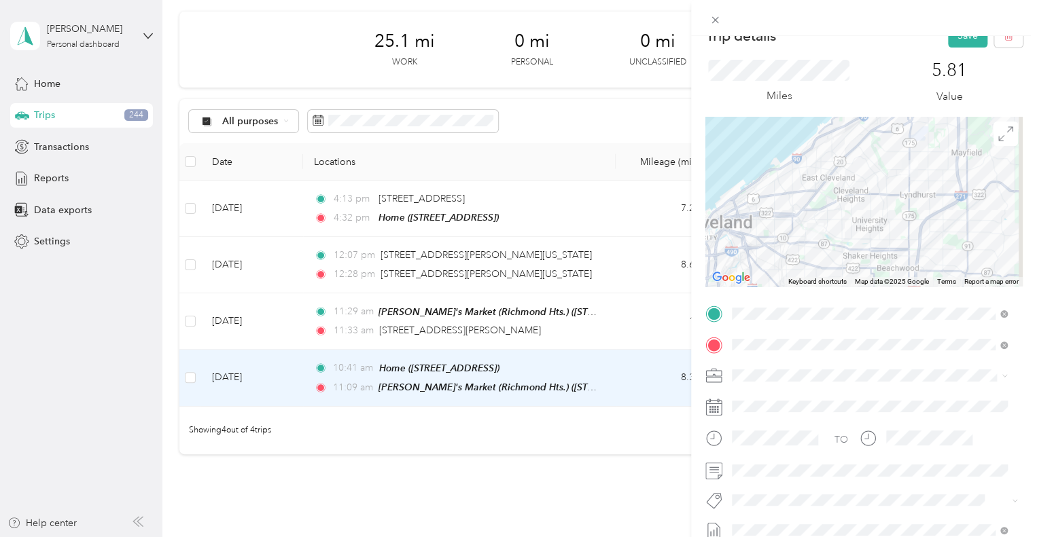
scroll to position [0, 0]
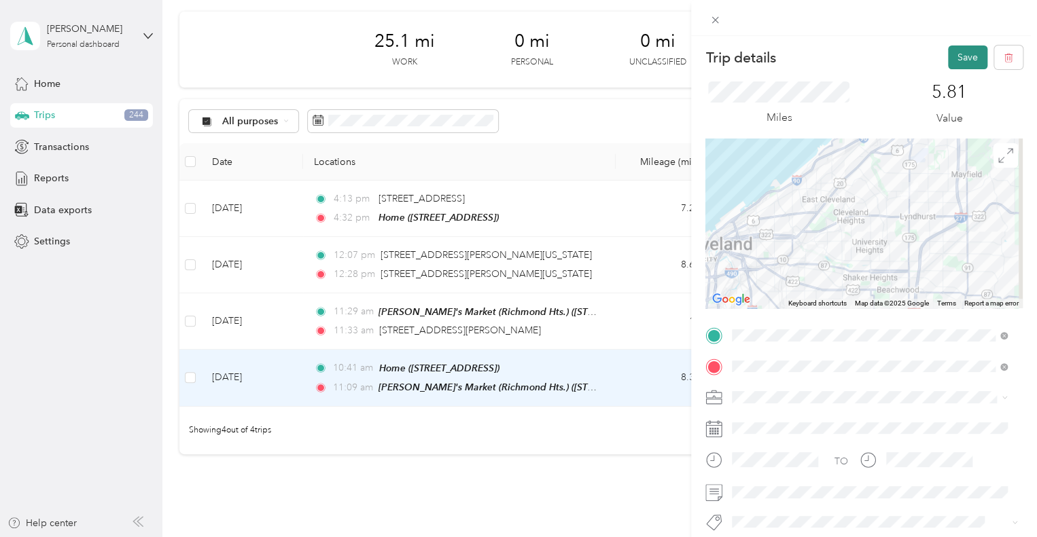
click at [747, 56] on button "Save" at bounding box center [967, 58] width 39 height 24
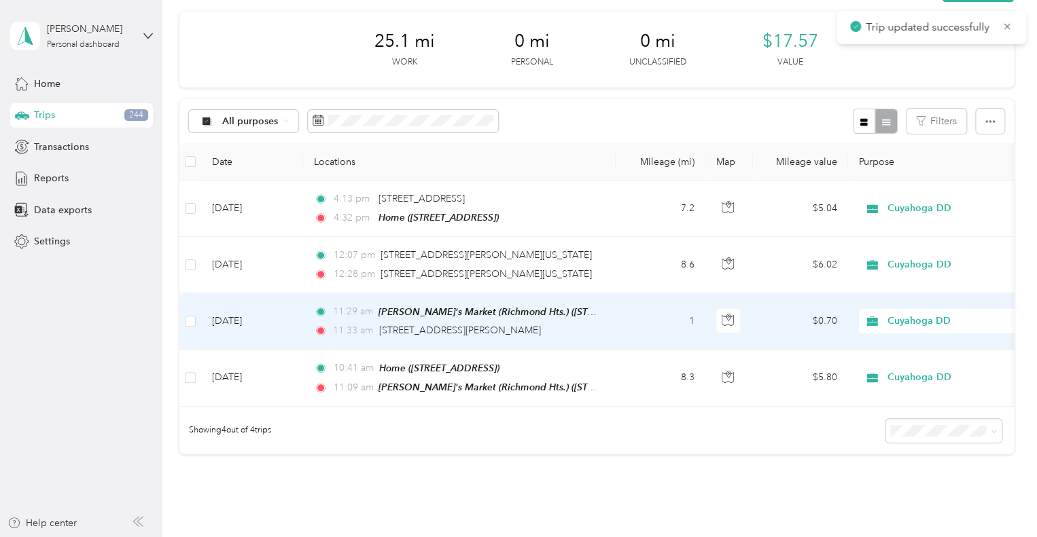
click at [703, 332] on td "1" at bounding box center [661, 321] width 90 height 56
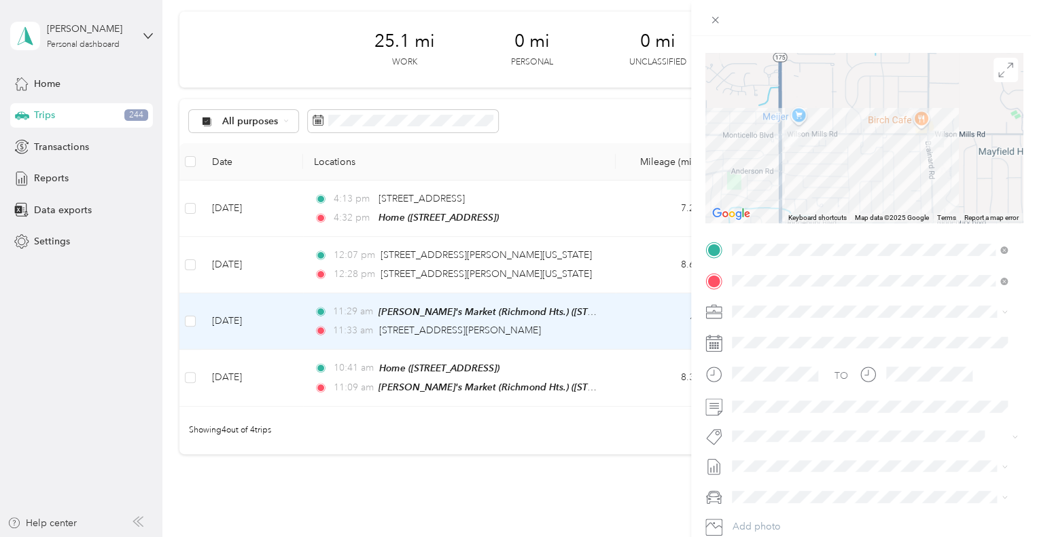
scroll to position [132, 0]
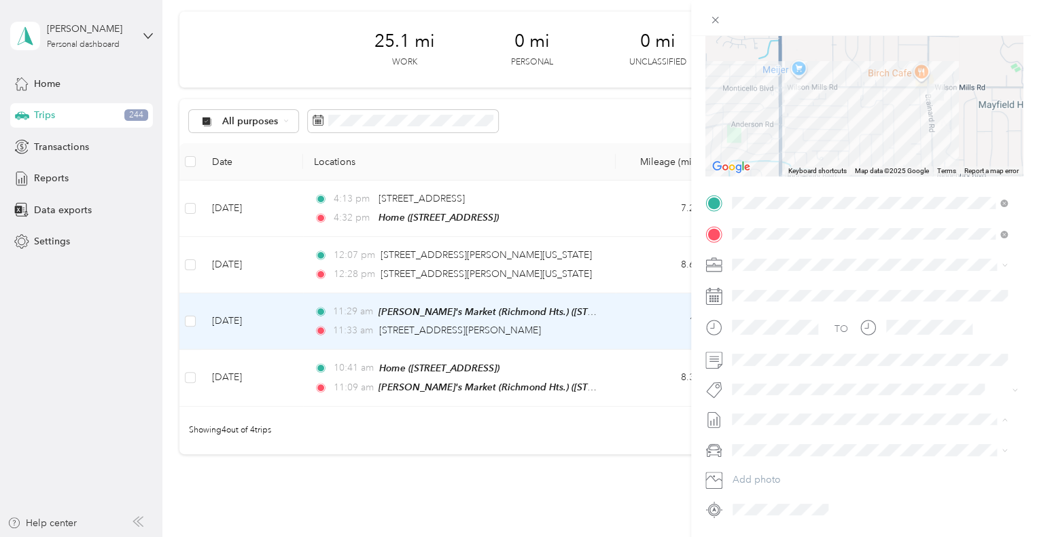
click at [747, 332] on span "[DATE] Draft" at bounding box center [869, 330] width 266 height 12
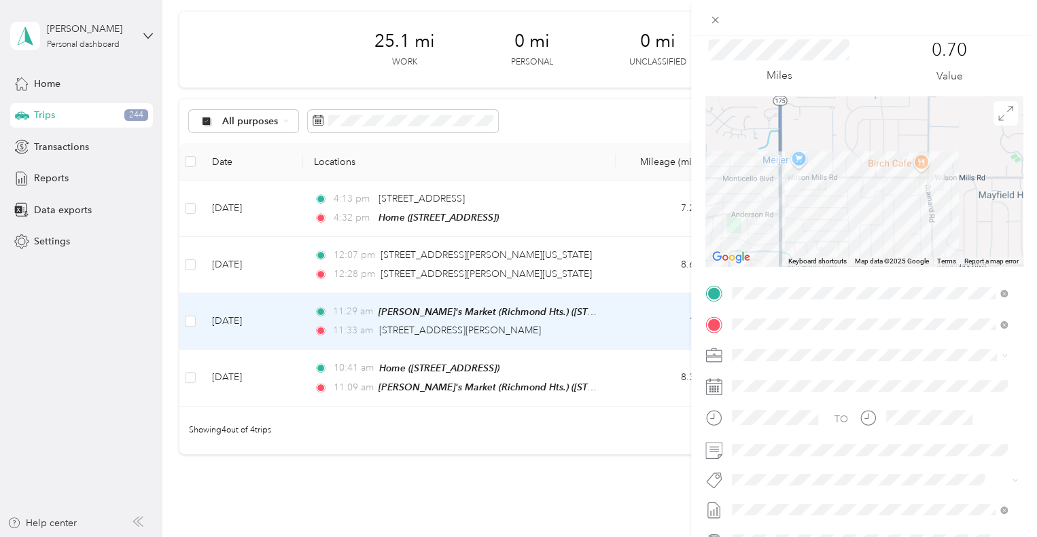
scroll to position [0, 0]
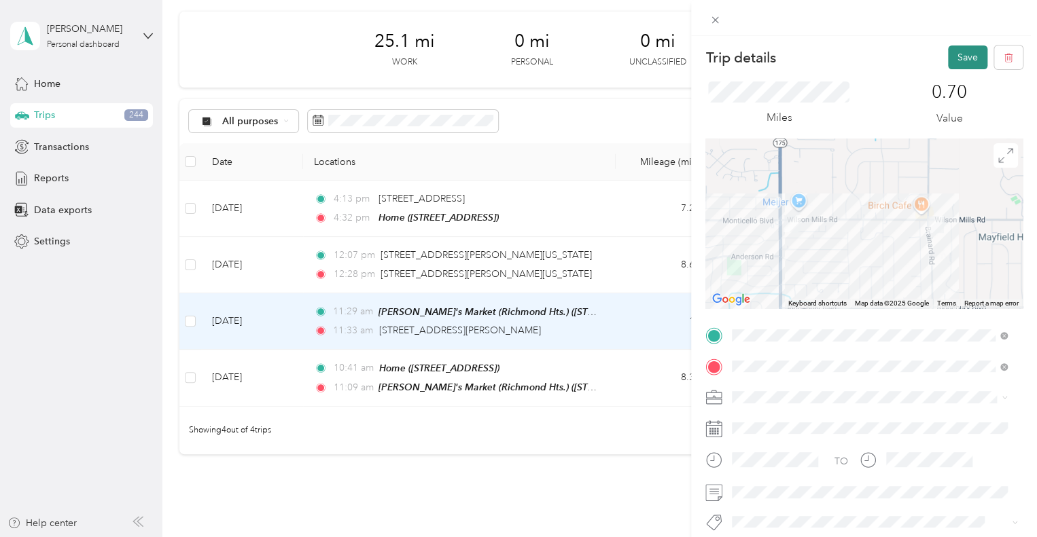
click at [747, 62] on button "Save" at bounding box center [967, 58] width 39 height 24
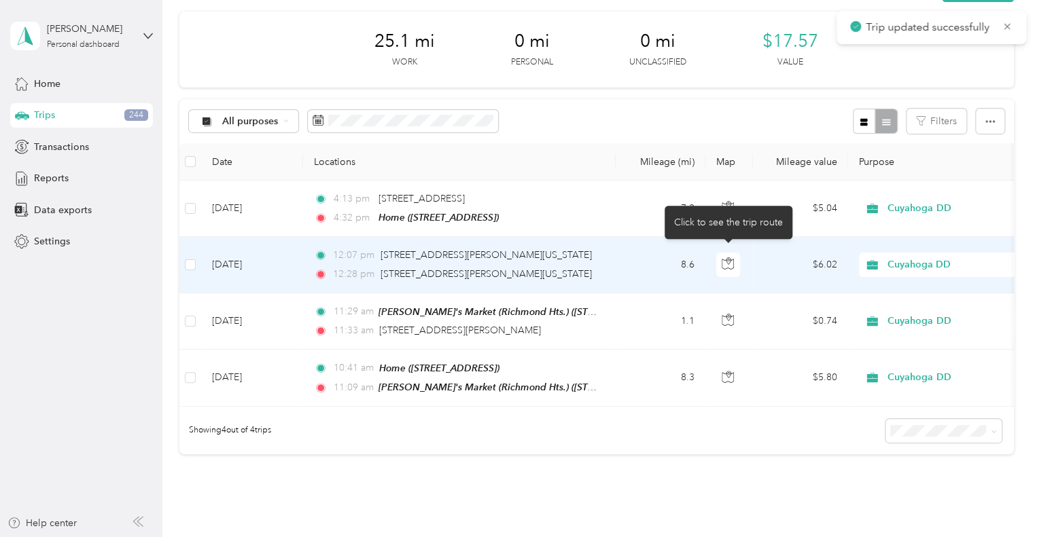
click at [747, 255] on td "$6.02" at bounding box center [800, 265] width 95 height 56
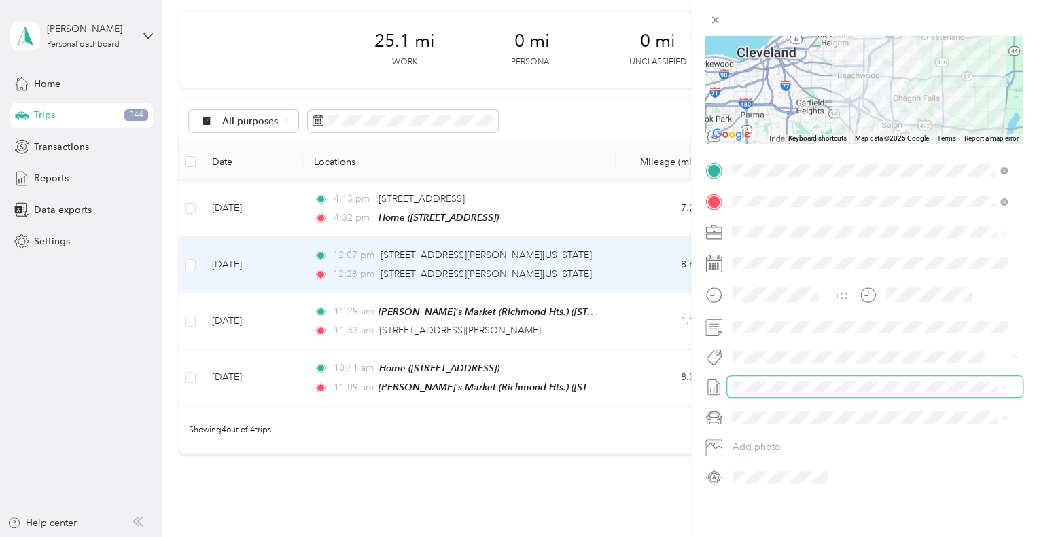
scroll to position [174, 0]
click at [747, 385] on span at bounding box center [875, 387] width 296 height 22
click at [747, 421] on span "[DATE]" at bounding box center [747, 422] width 30 height 14
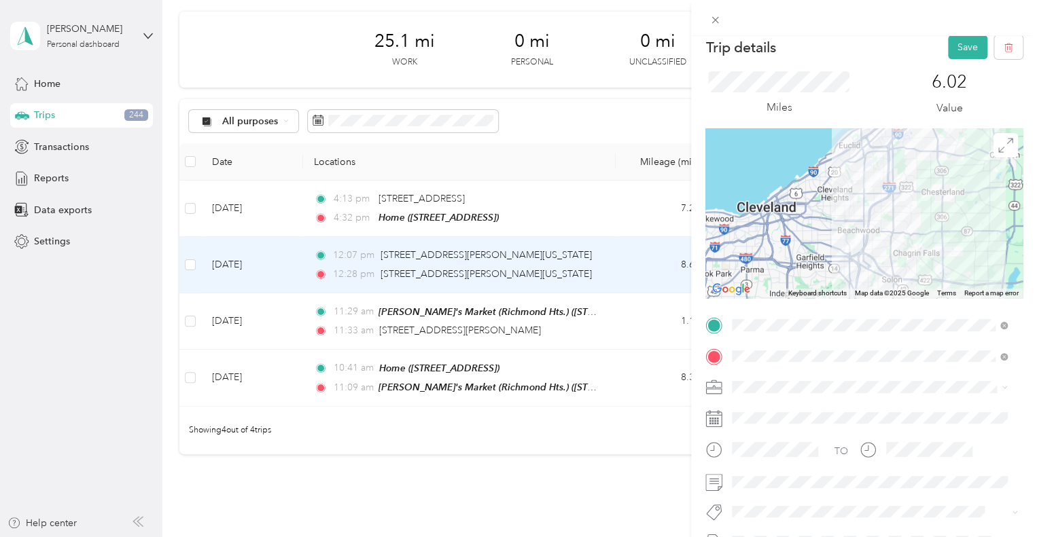
scroll to position [0, 0]
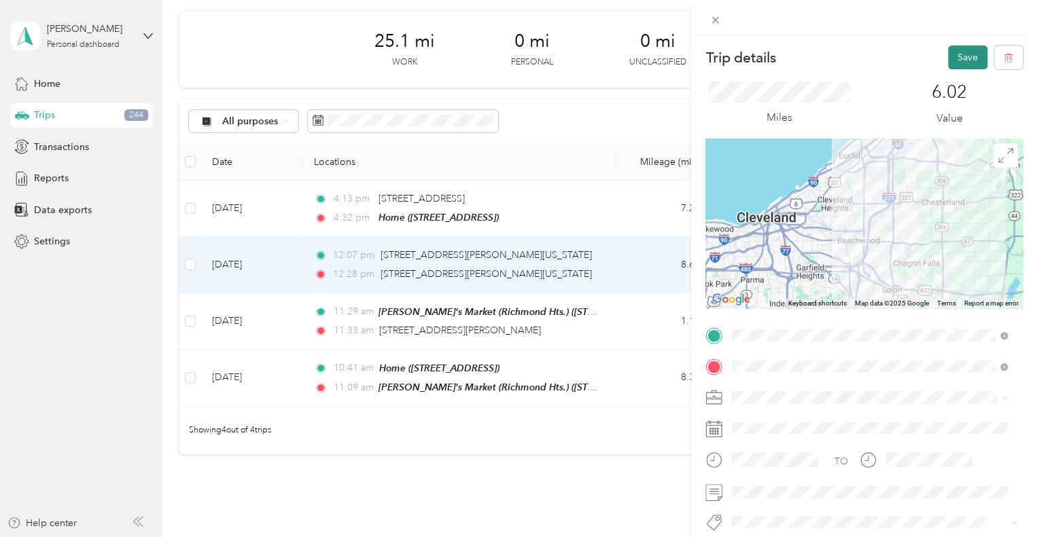
click at [747, 57] on button "Save" at bounding box center [967, 58] width 39 height 24
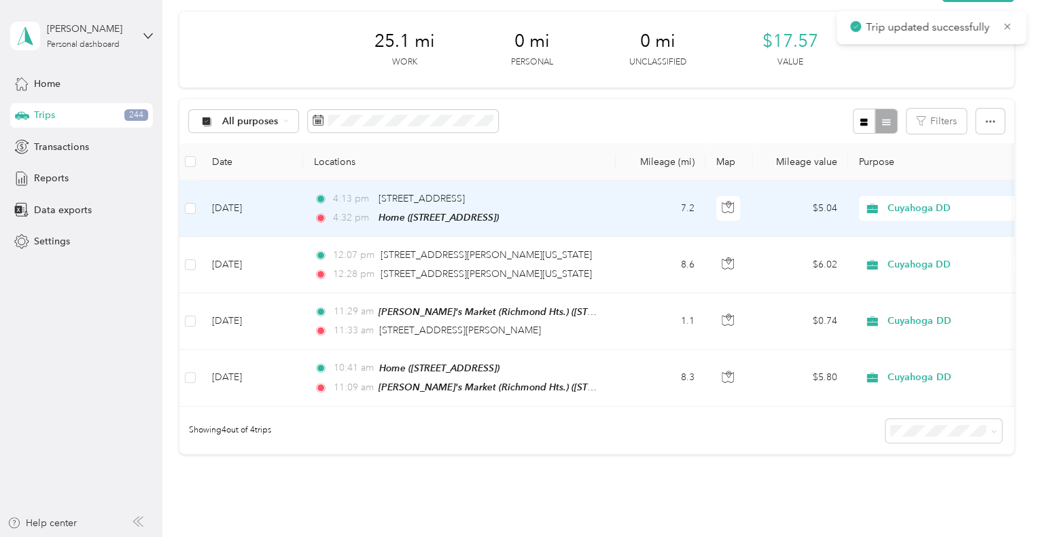
click at [747, 206] on td "$5.04" at bounding box center [800, 209] width 95 height 56
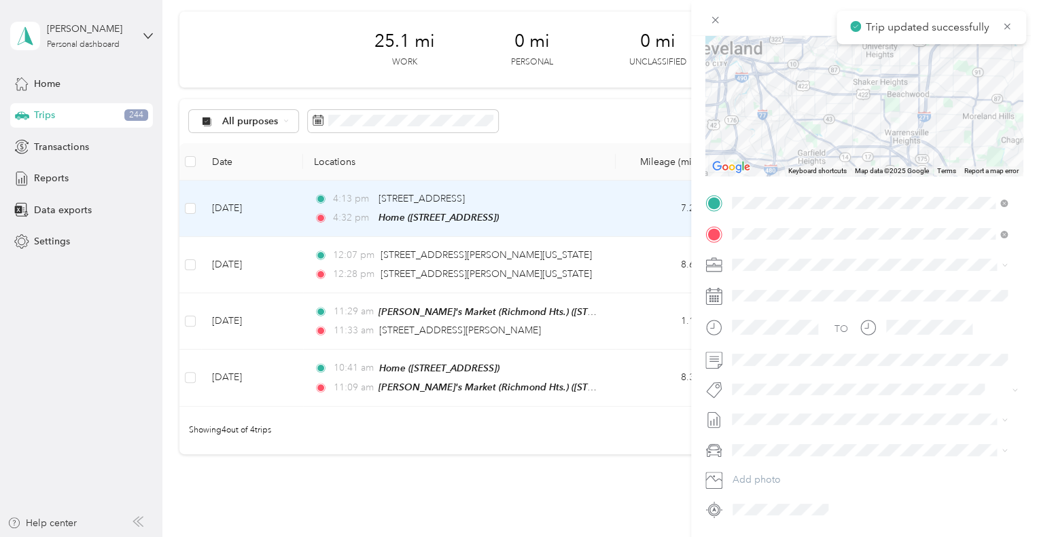
scroll to position [147, 0]
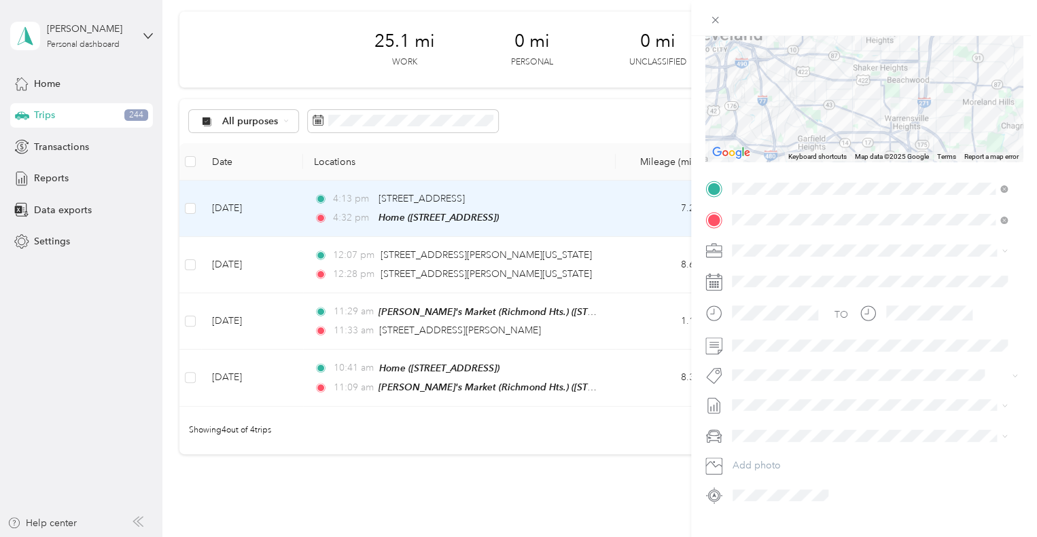
click at [747, 455] on li "[DATE] Draft" at bounding box center [869, 449] width 285 height 22
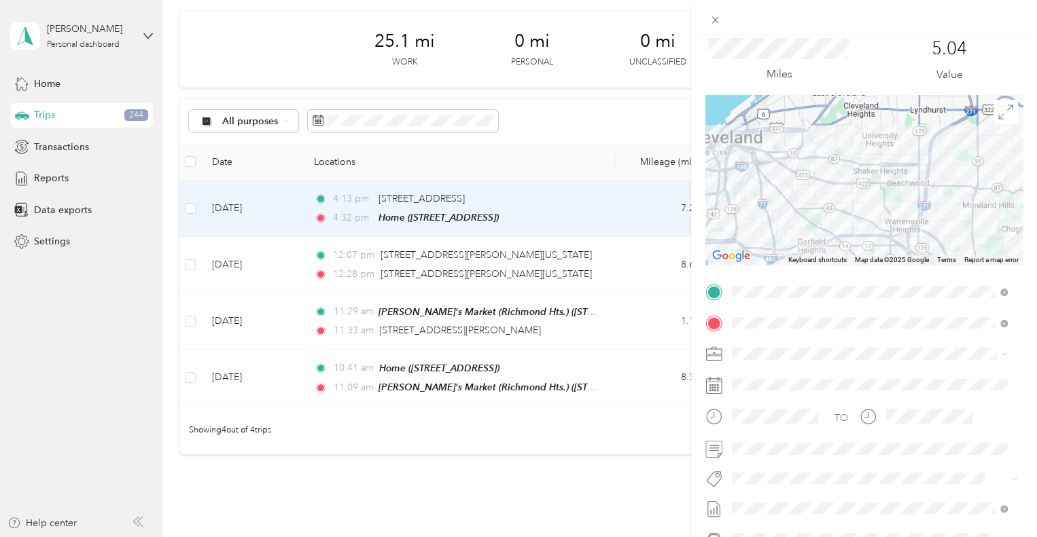
scroll to position [0, 0]
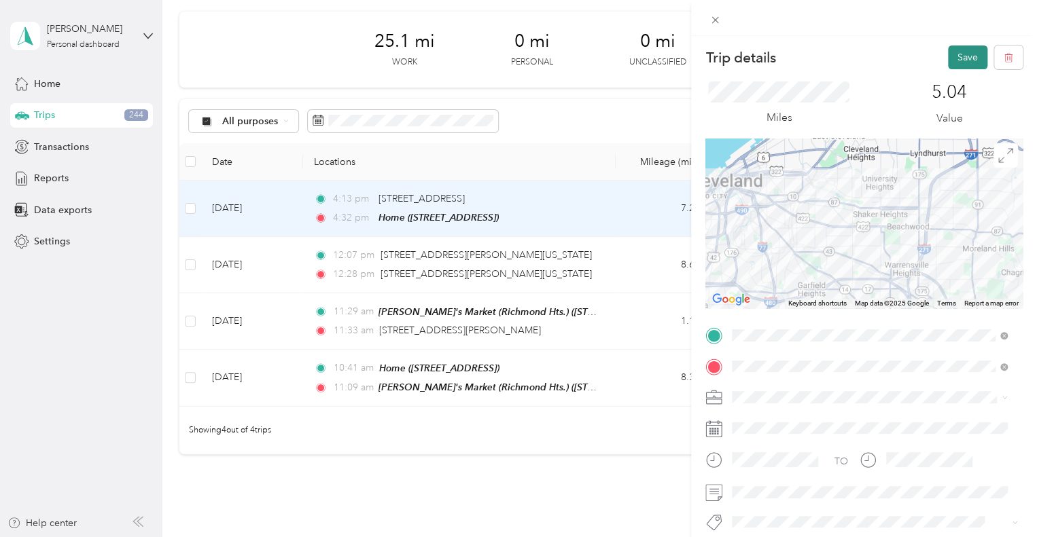
click at [747, 58] on button "Save" at bounding box center [967, 58] width 39 height 24
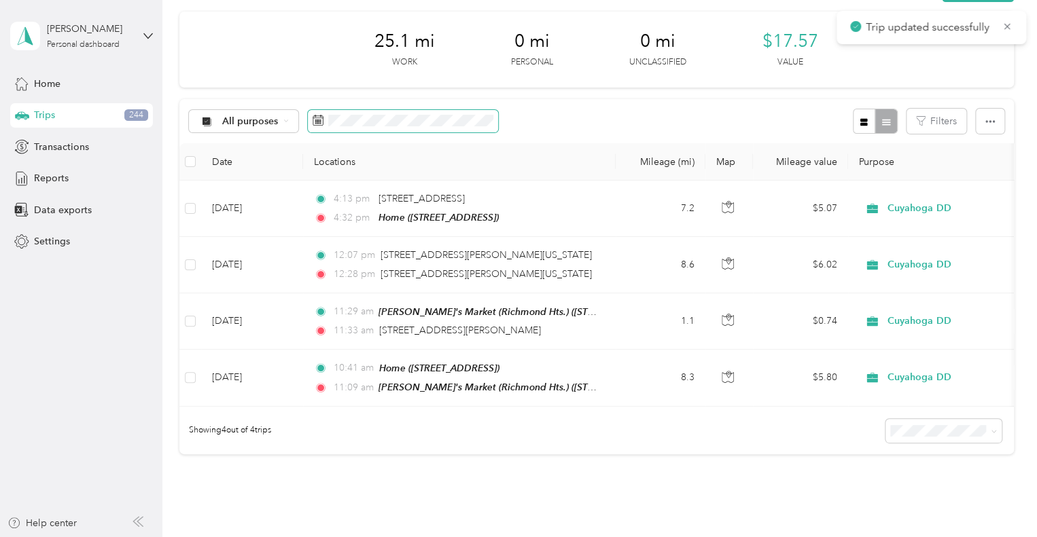
click at [348, 111] on span at bounding box center [403, 121] width 190 height 23
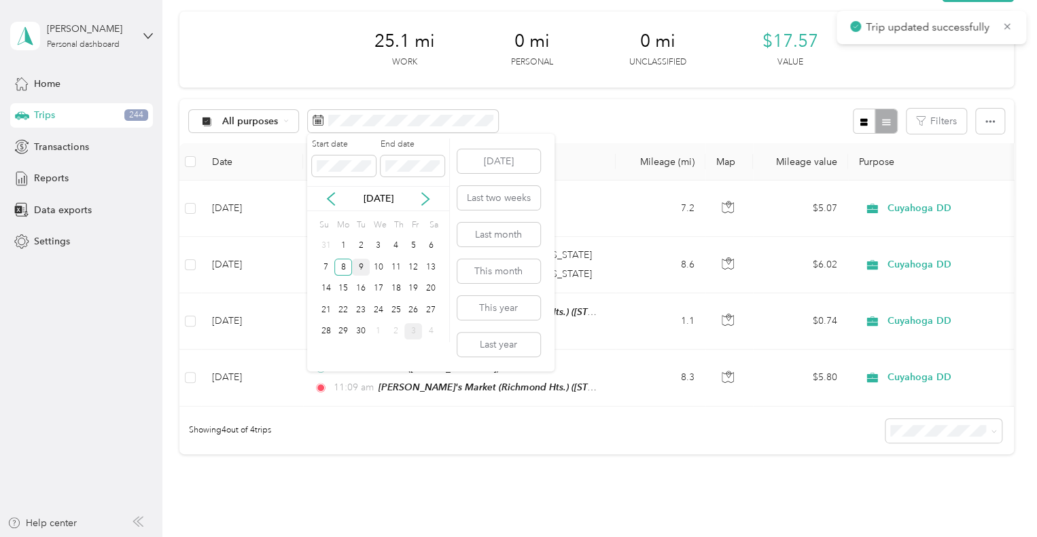
click at [359, 266] on div "9" at bounding box center [361, 267] width 18 height 17
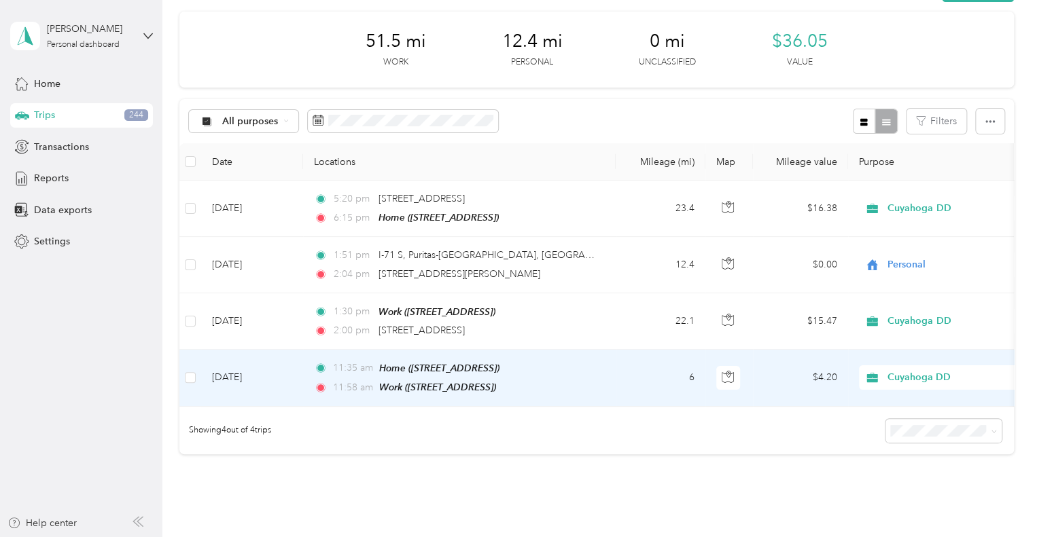
click at [747, 372] on td "$4.20" at bounding box center [800, 378] width 95 height 57
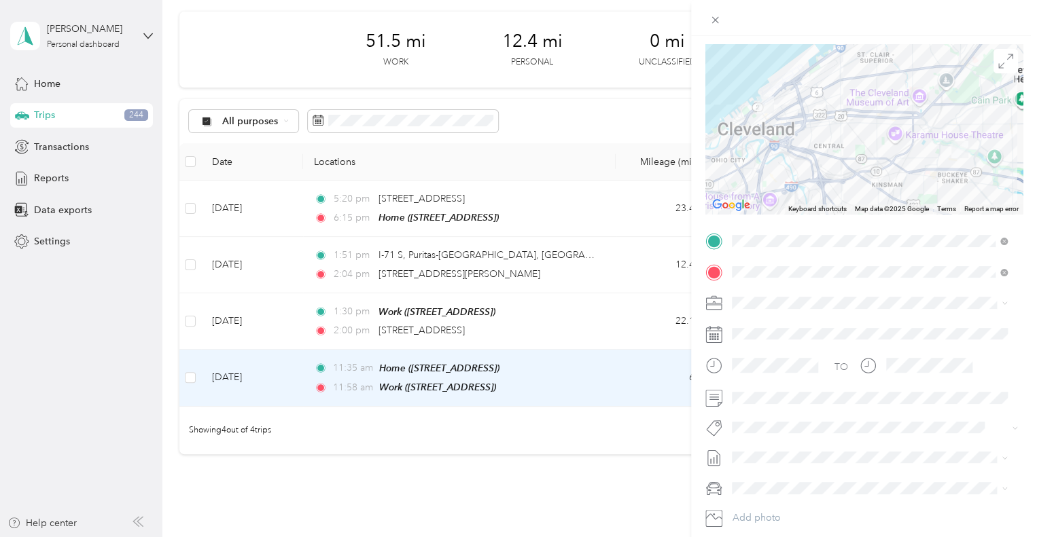
scroll to position [106, 0]
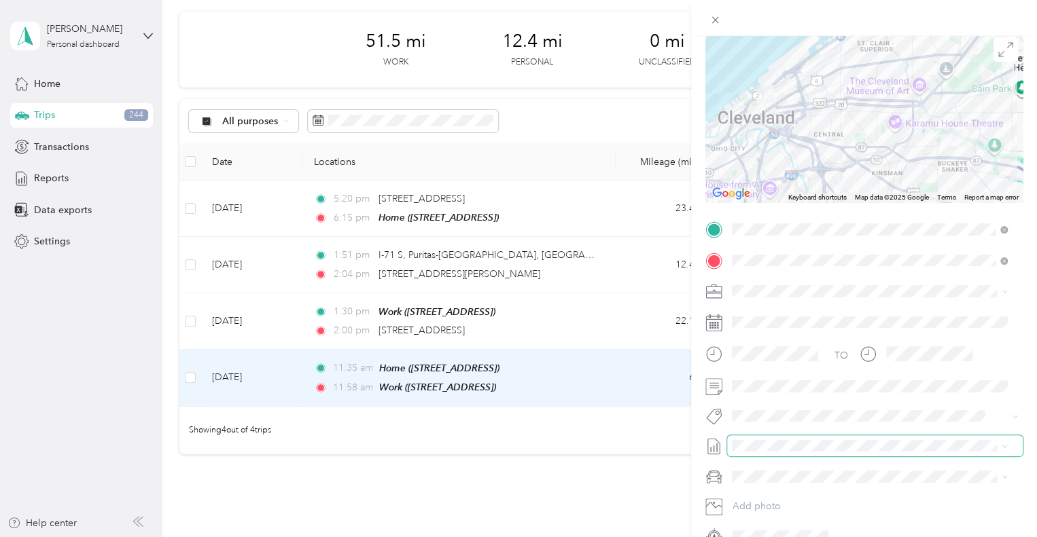
click at [747, 455] on span at bounding box center [875, 446] width 296 height 22
click at [747, 361] on span "[DATE] Draft" at bounding box center [869, 357] width 266 height 12
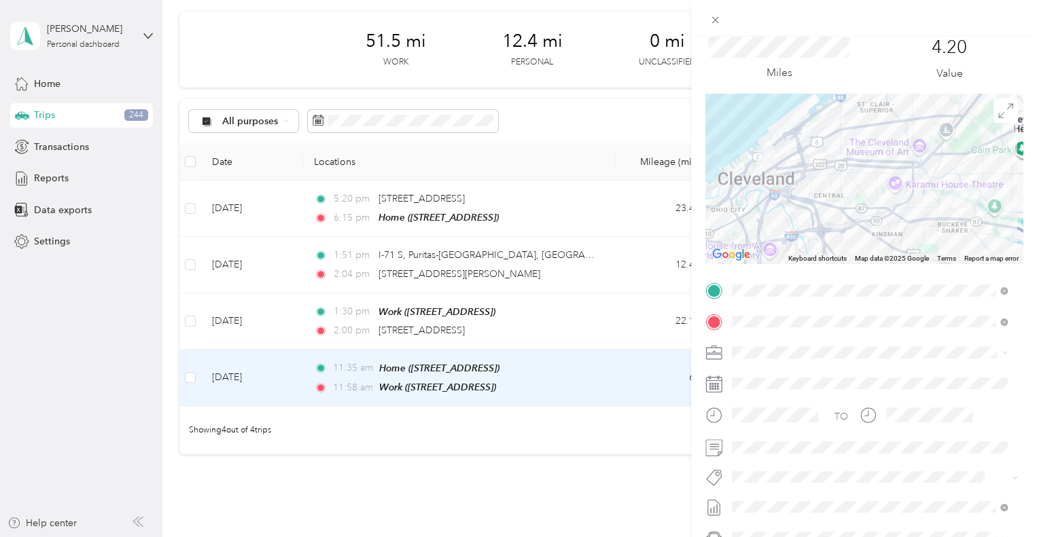
scroll to position [0, 0]
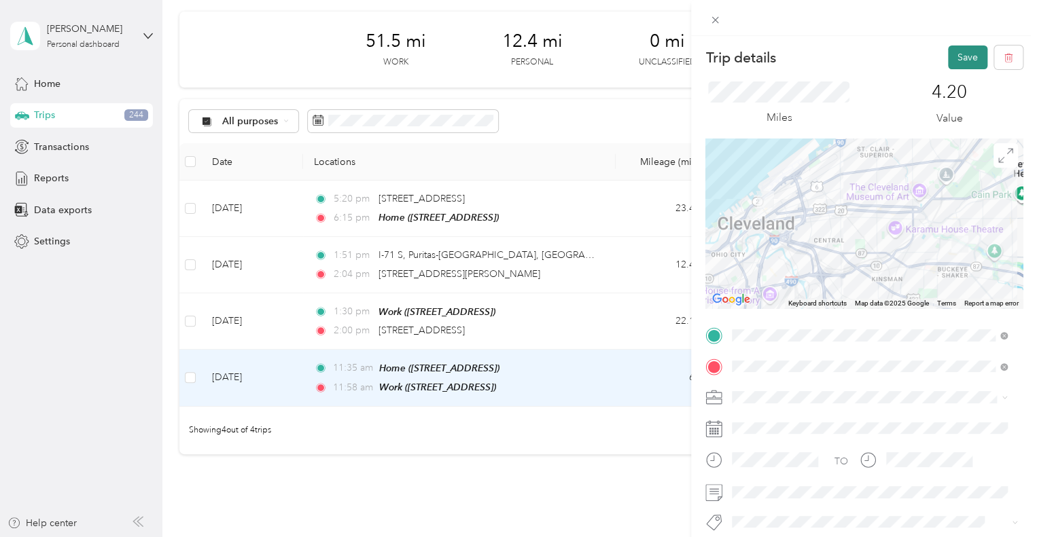
click at [747, 66] on button "Save" at bounding box center [967, 58] width 39 height 24
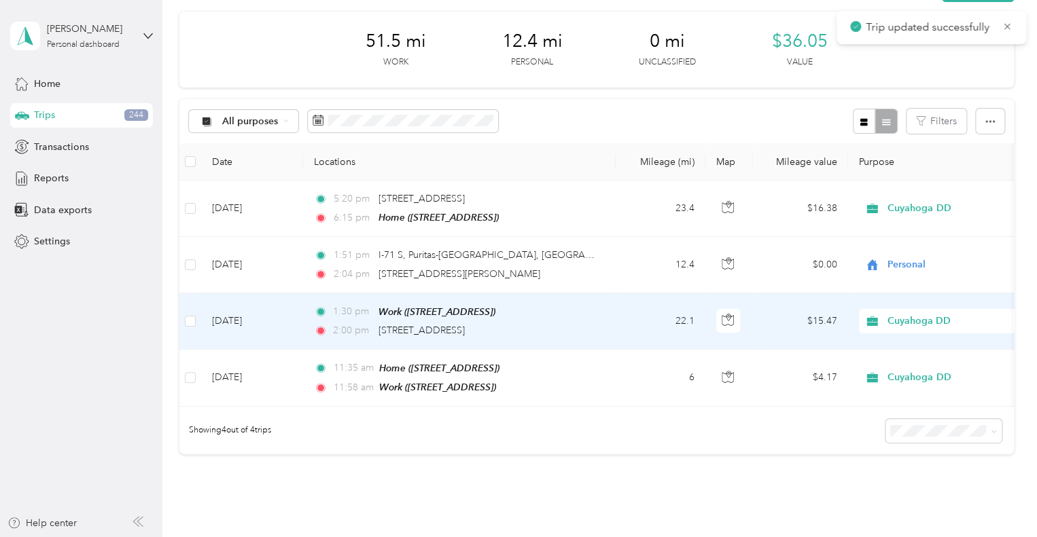
click at [747, 310] on td "$15.47" at bounding box center [800, 321] width 95 height 56
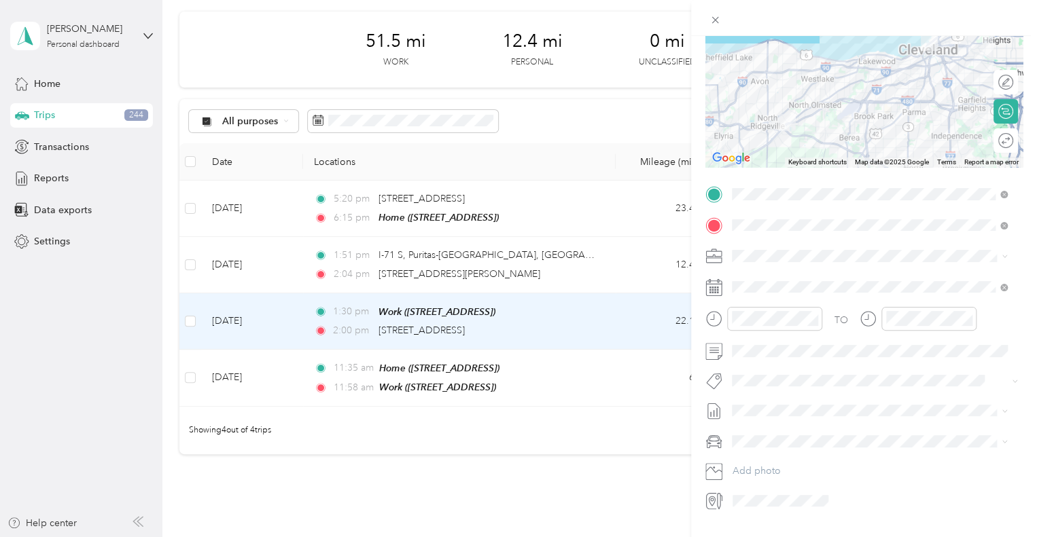
scroll to position [175, 0]
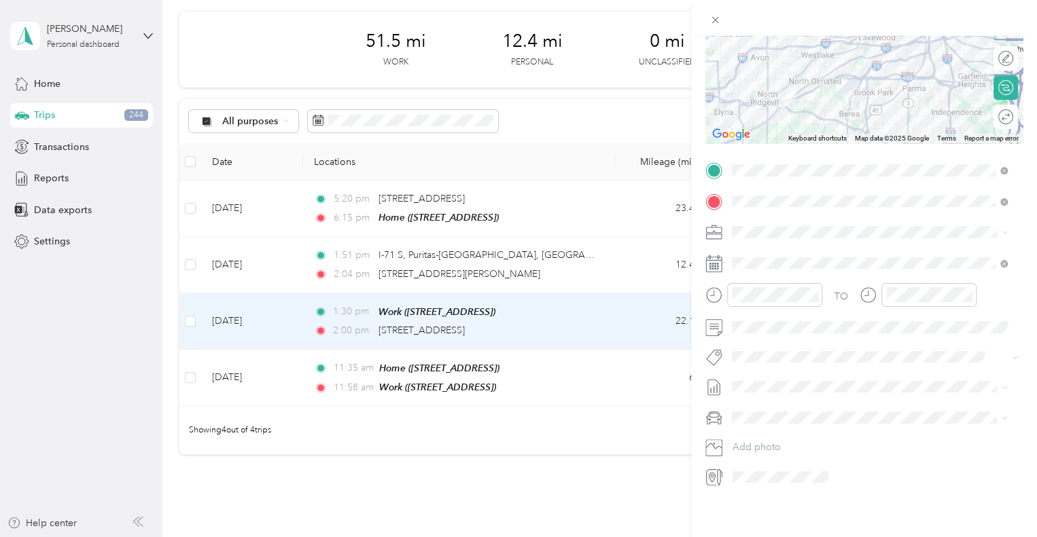
click at [747, 418] on span "[DATE]" at bounding box center [747, 421] width 30 height 14
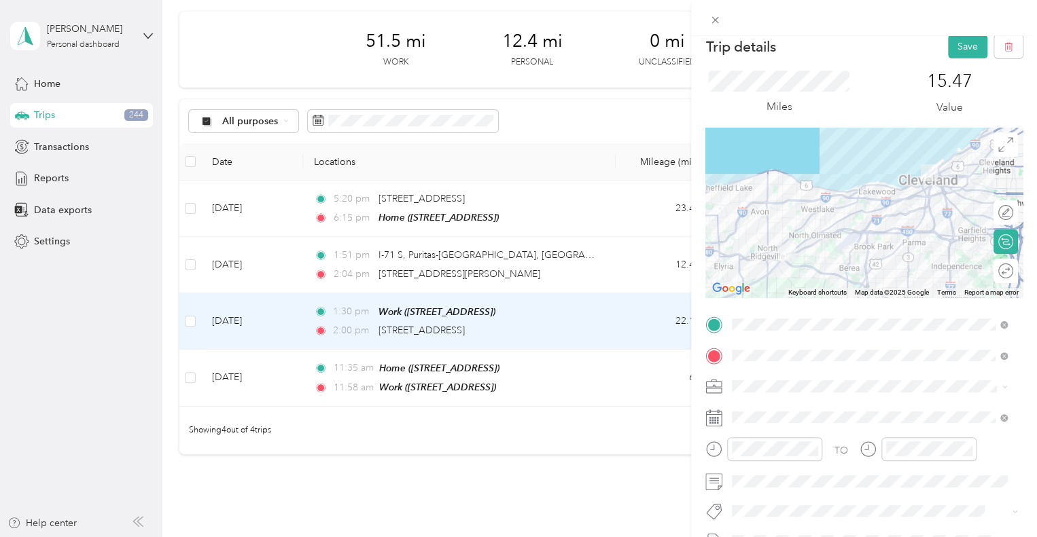
scroll to position [0, 0]
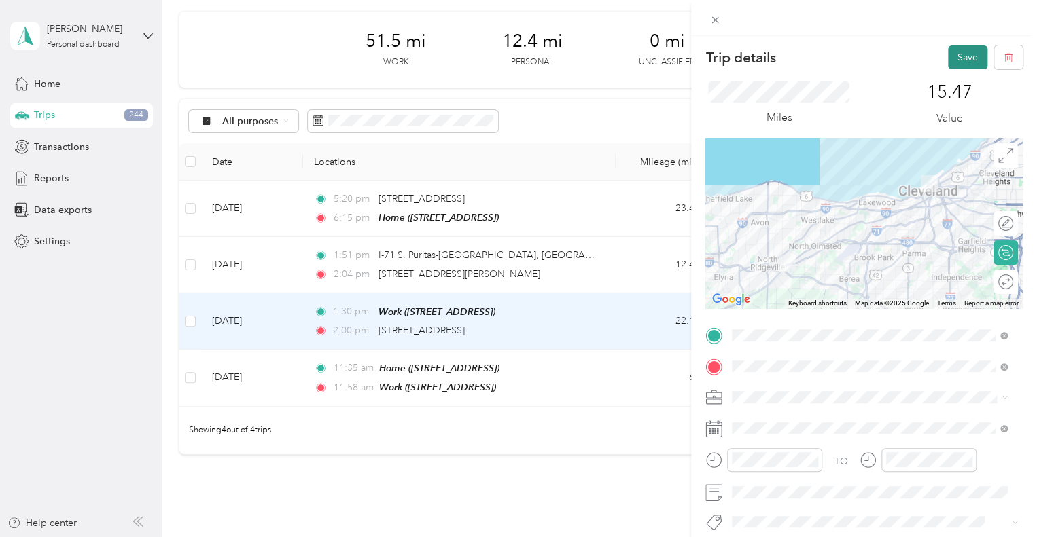
click at [747, 58] on button "Save" at bounding box center [967, 58] width 39 height 24
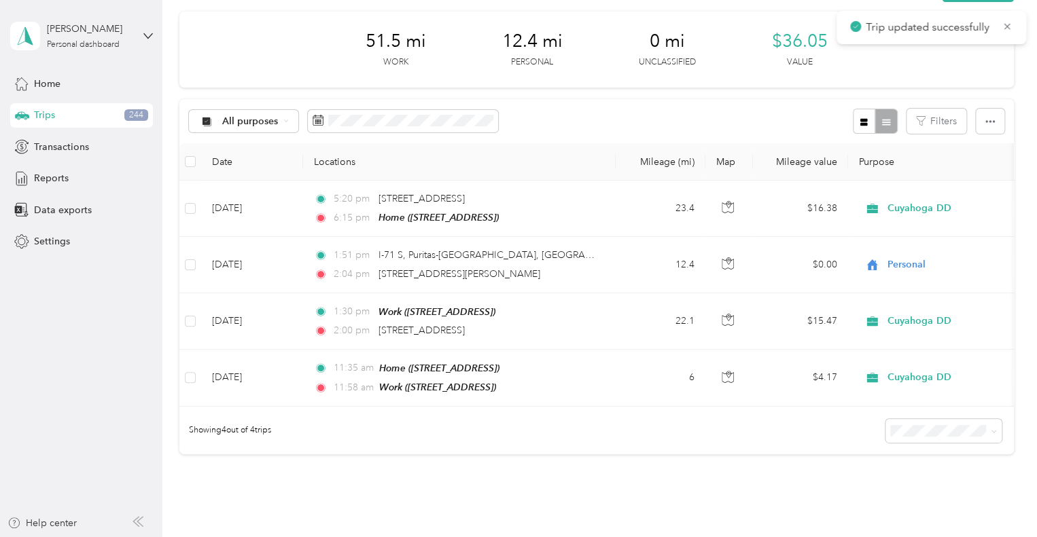
click at [747, 537] on div "Trip details Save This trip cannot be edited because it is either under review,…" at bounding box center [515, 537] width 1030 height 0
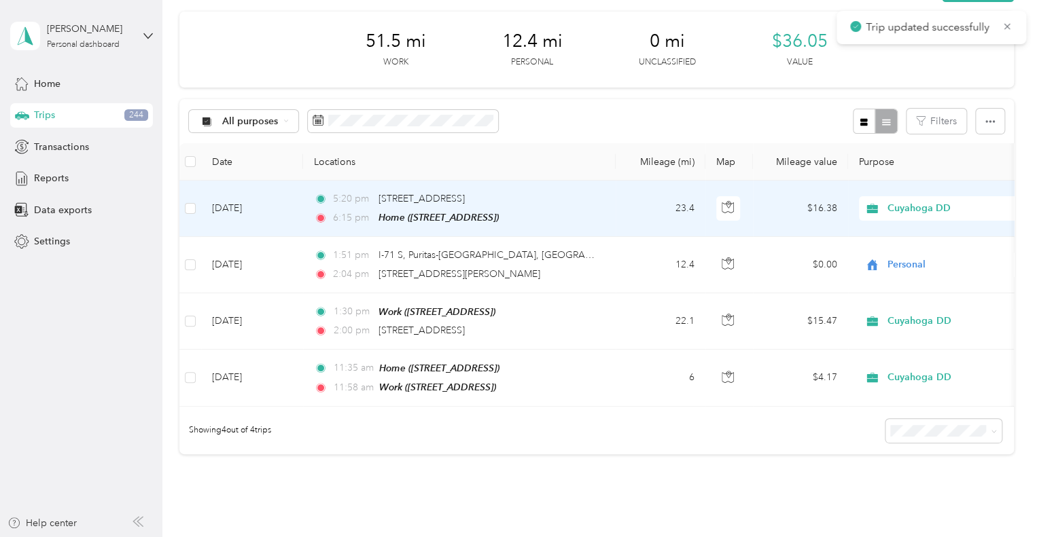
click at [747, 206] on td "$16.38" at bounding box center [800, 209] width 95 height 56
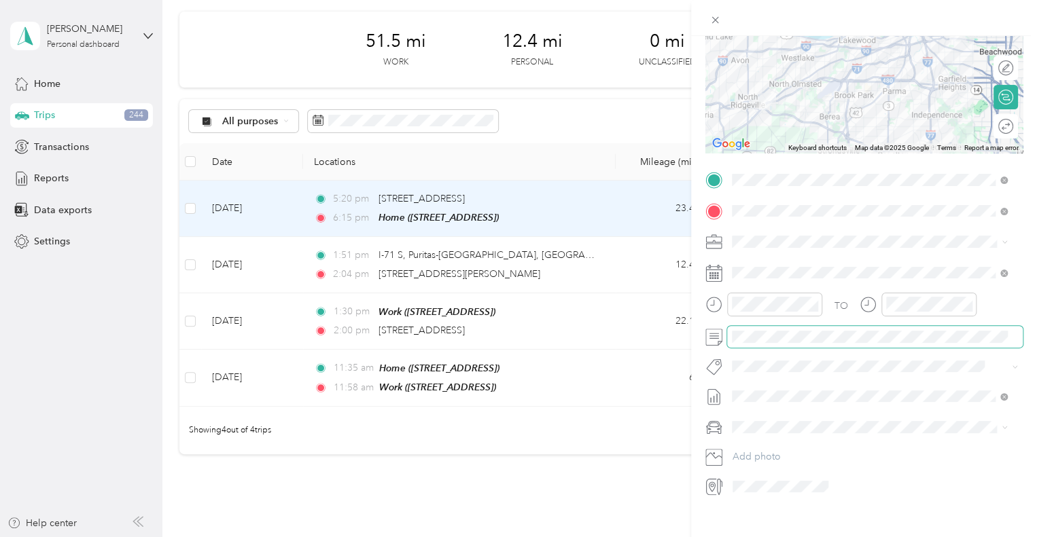
scroll to position [158, 0]
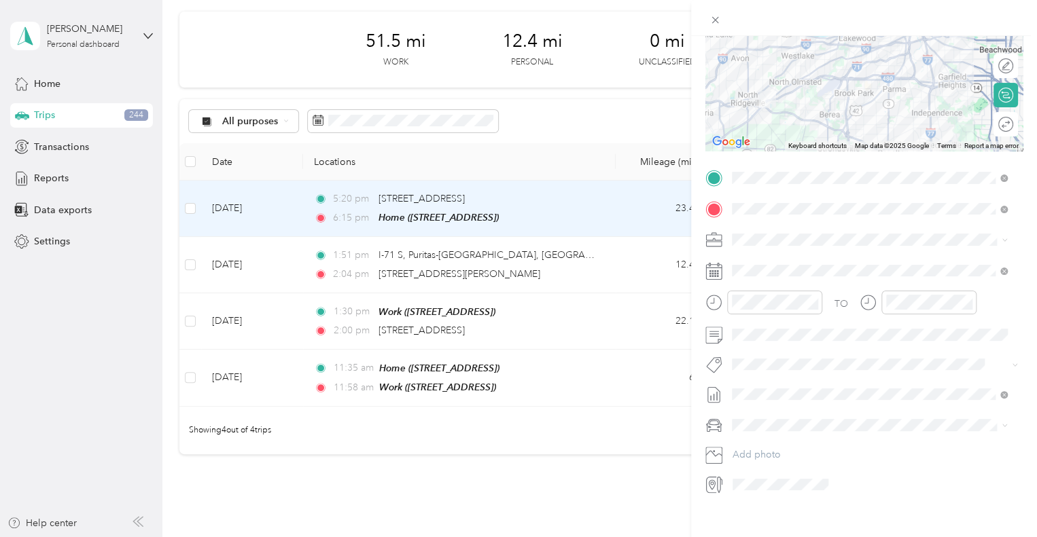
click at [747, 459] on span "[DATE]" at bounding box center [747, 461] width 30 height 14
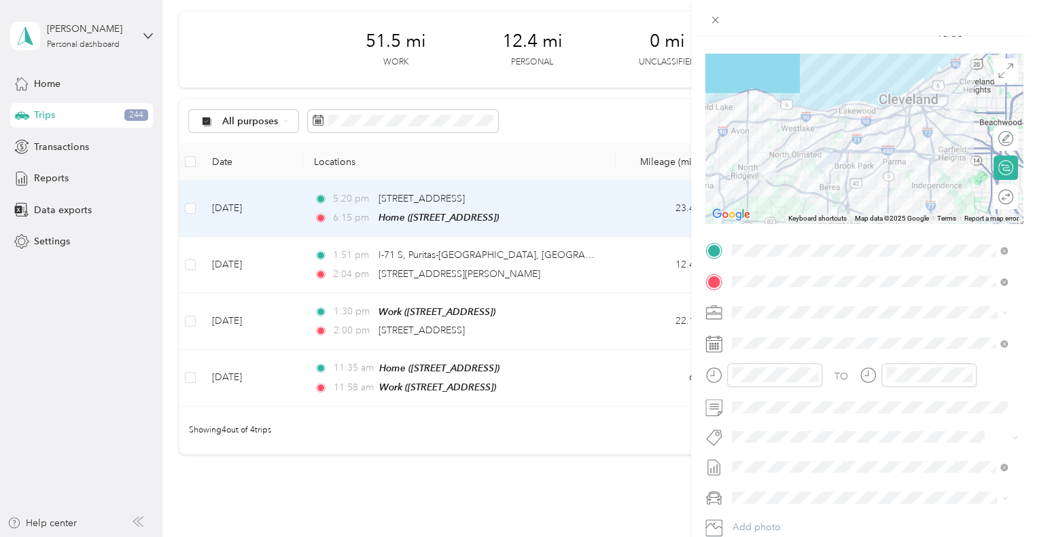
scroll to position [0, 0]
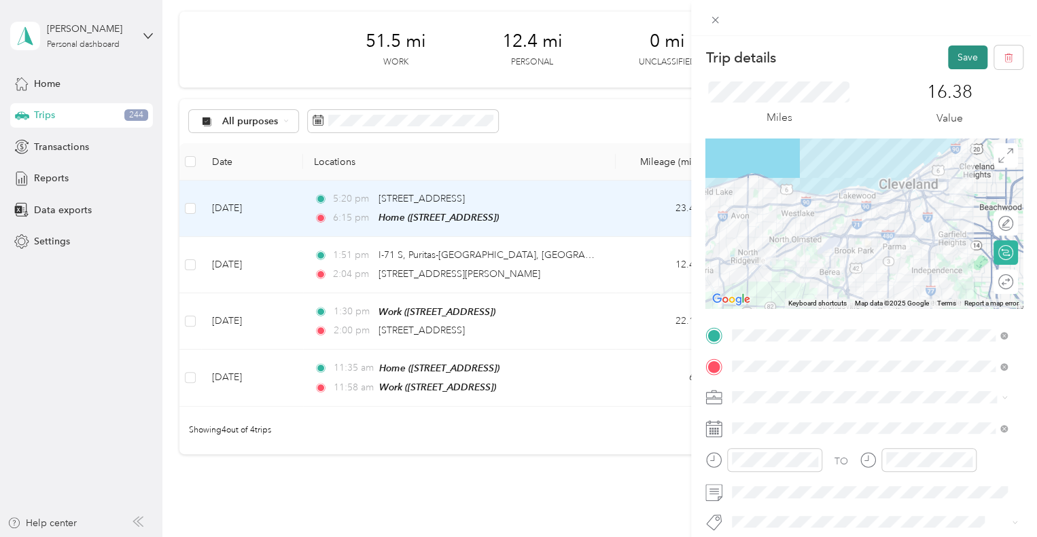
click at [747, 56] on button "Save" at bounding box center [967, 58] width 39 height 24
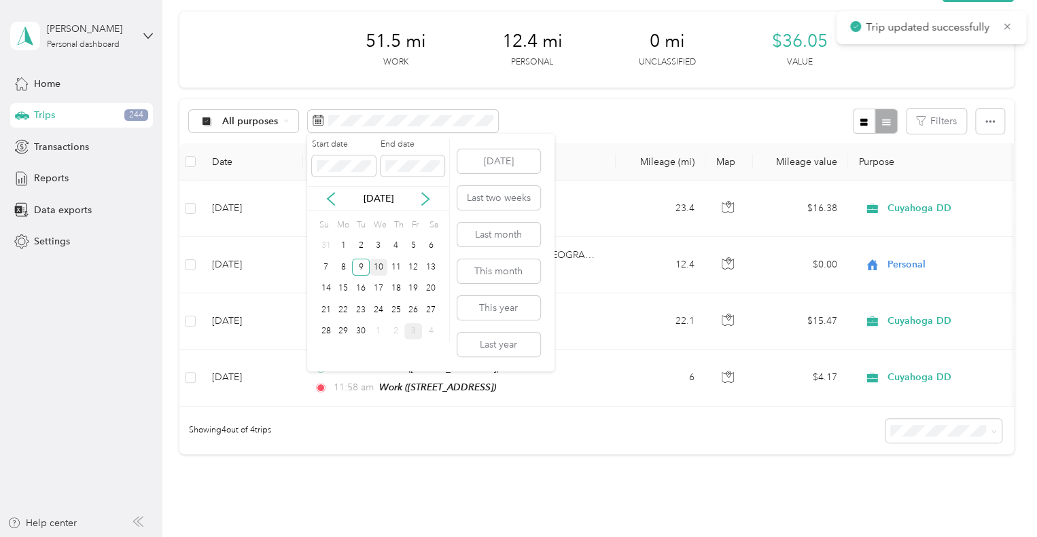
click at [381, 263] on div "10" at bounding box center [379, 267] width 18 height 17
click at [380, 263] on div "10" at bounding box center [379, 267] width 18 height 17
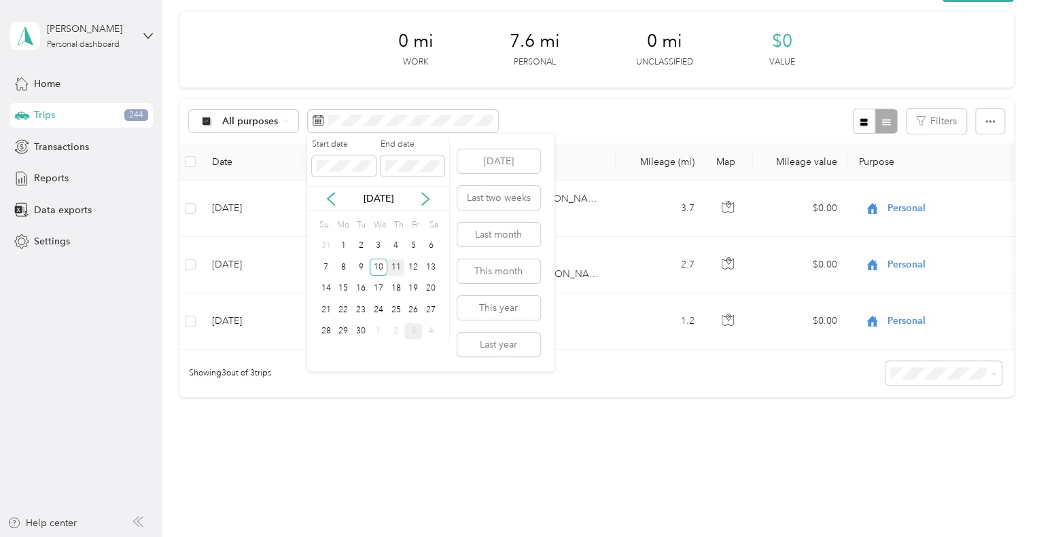
click at [397, 270] on div "11" at bounding box center [396, 267] width 18 height 17
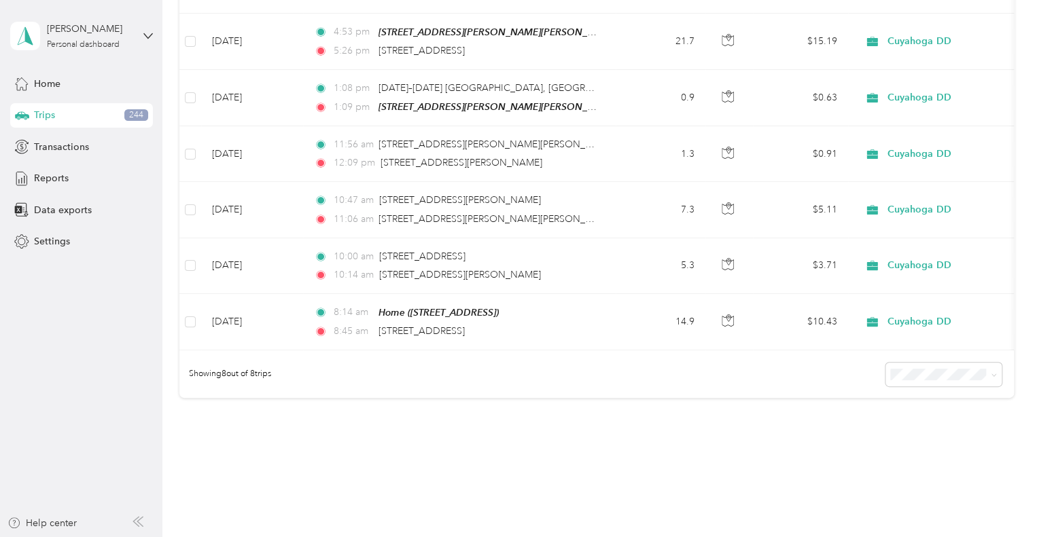
scroll to position [280, 0]
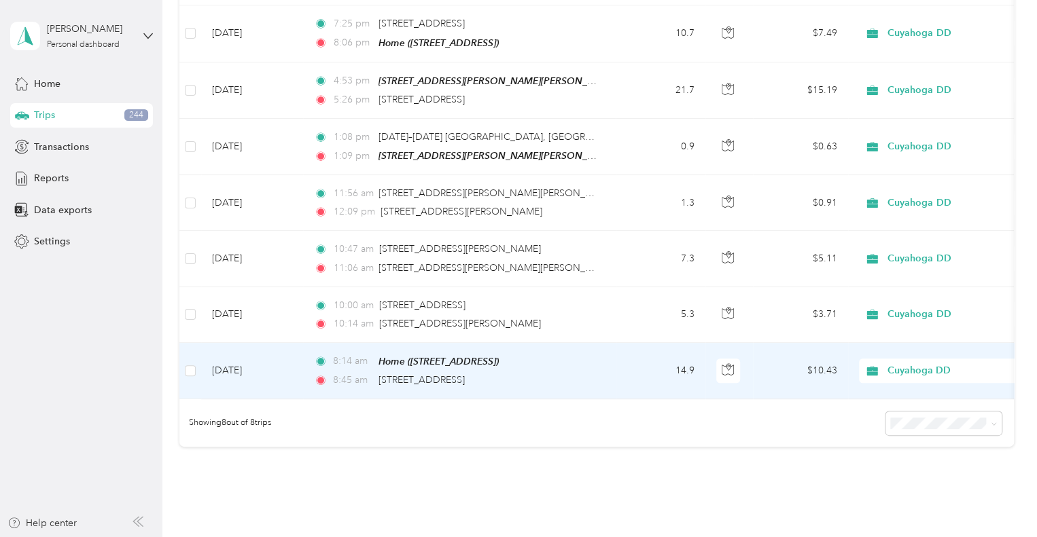
click at [747, 368] on td "$10.43" at bounding box center [800, 371] width 95 height 56
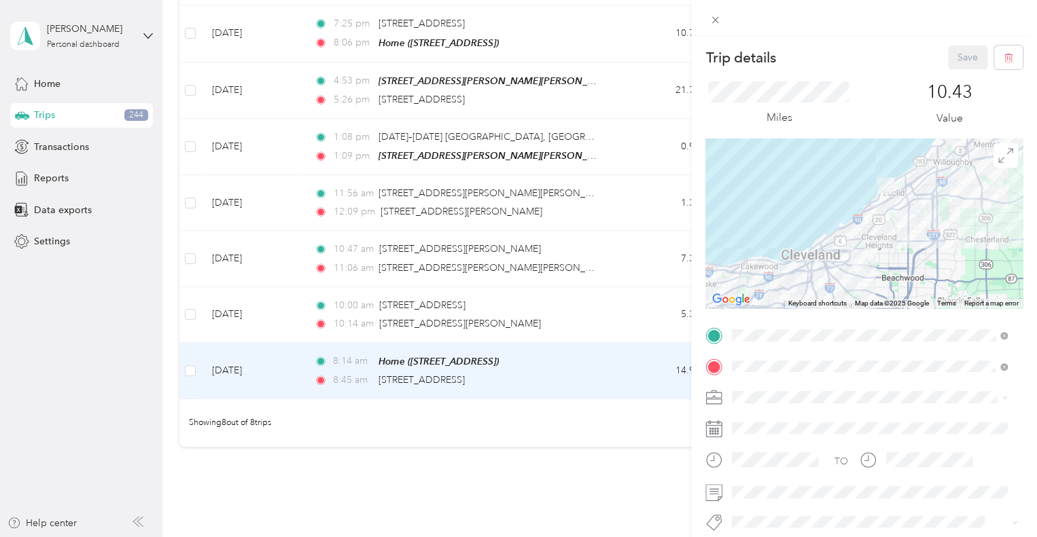
scroll to position [68, 0]
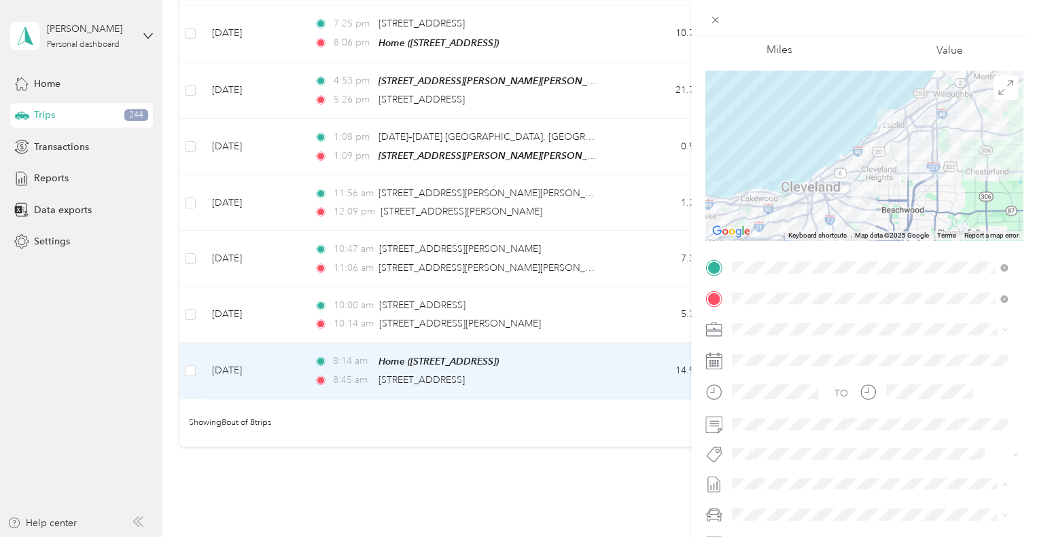
click at [747, 397] on span "[DATE] Draft" at bounding box center [869, 395] width 266 height 12
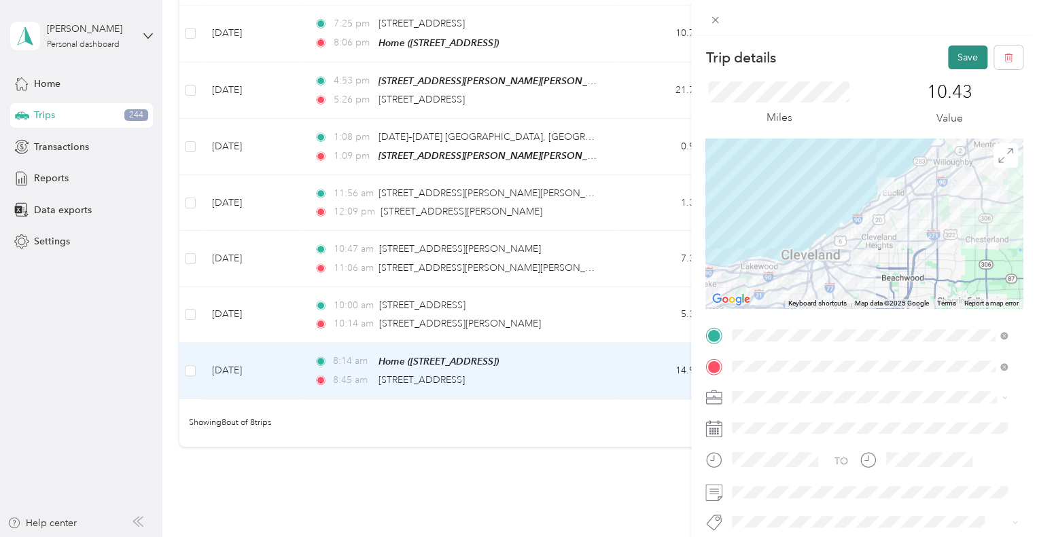
click at [747, 54] on button "Save" at bounding box center [967, 58] width 39 height 24
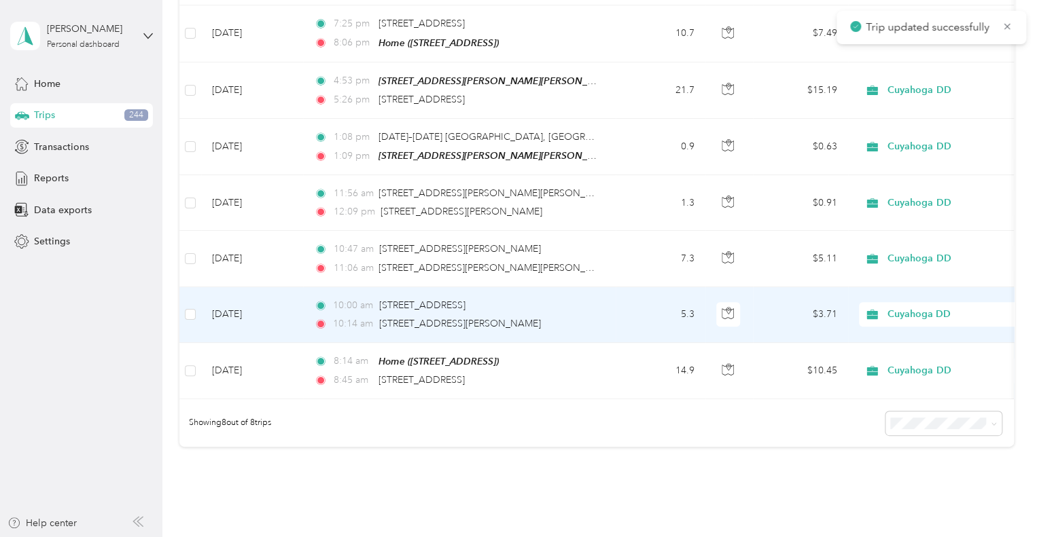
click at [747, 312] on td "$3.71" at bounding box center [800, 315] width 95 height 56
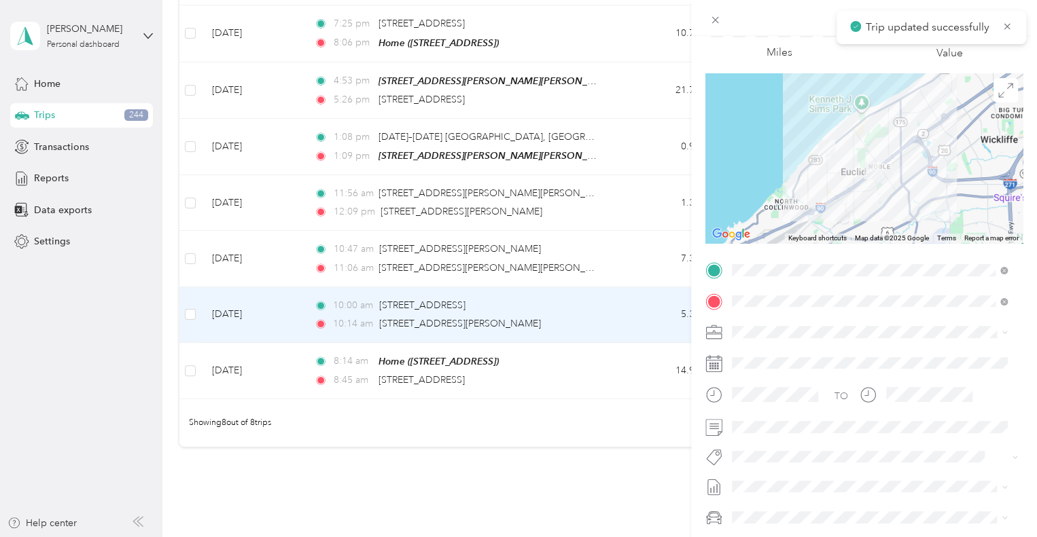
scroll to position [136, 0]
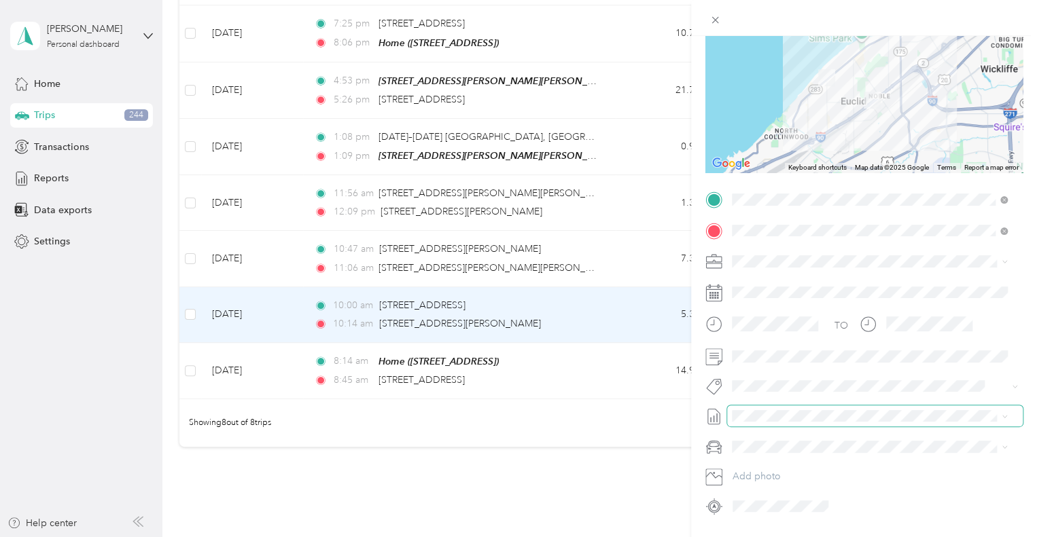
click at [747, 409] on span at bounding box center [875, 417] width 296 height 22
click at [747, 464] on span "[DATE] Draft" at bounding box center [869, 460] width 266 height 12
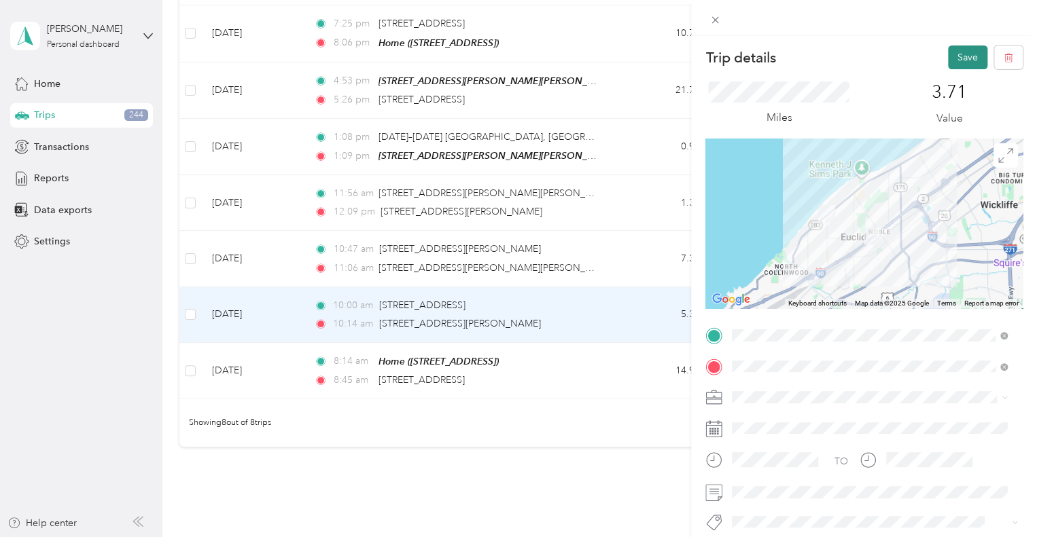
click at [747, 47] on button "Save" at bounding box center [967, 58] width 39 height 24
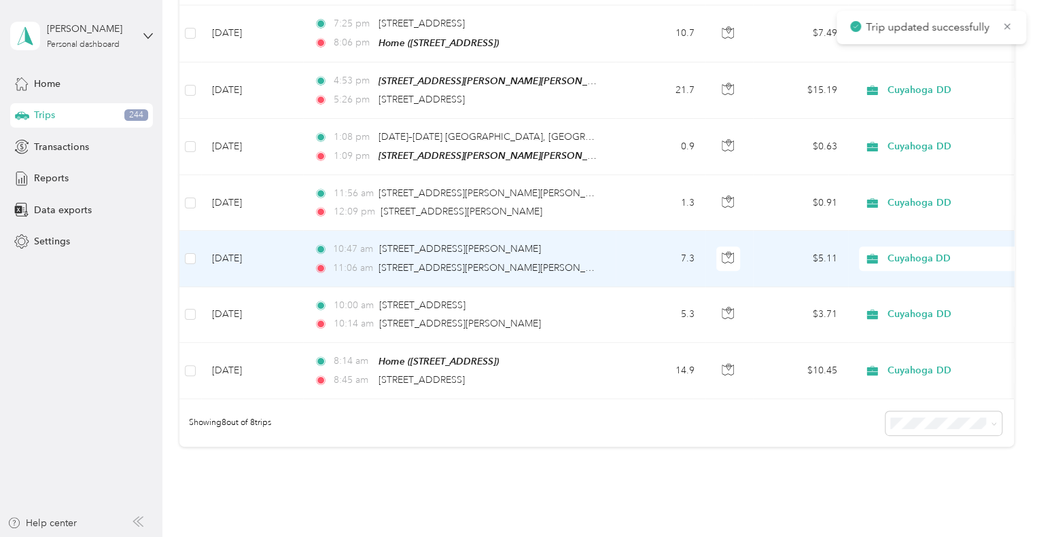
click at [747, 251] on td "$5.11" at bounding box center [800, 259] width 95 height 56
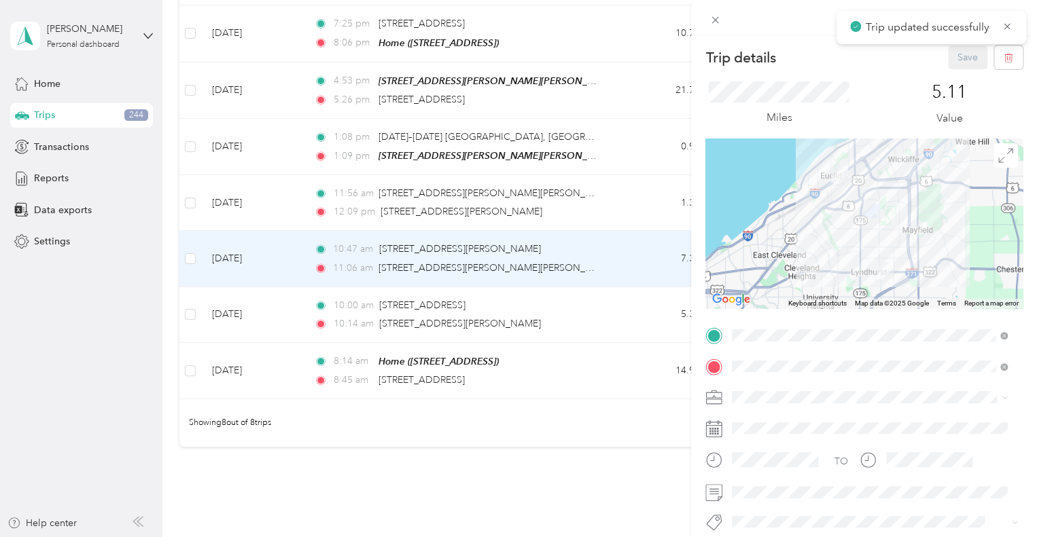
scroll to position [68, 0]
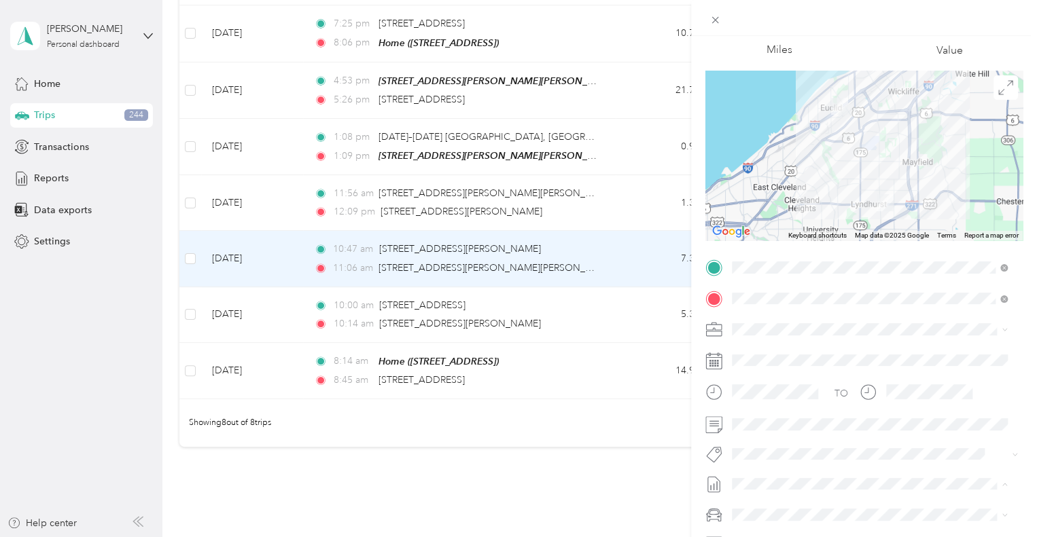
click at [747, 389] on span "[DATE] Draft" at bounding box center [869, 395] width 266 height 12
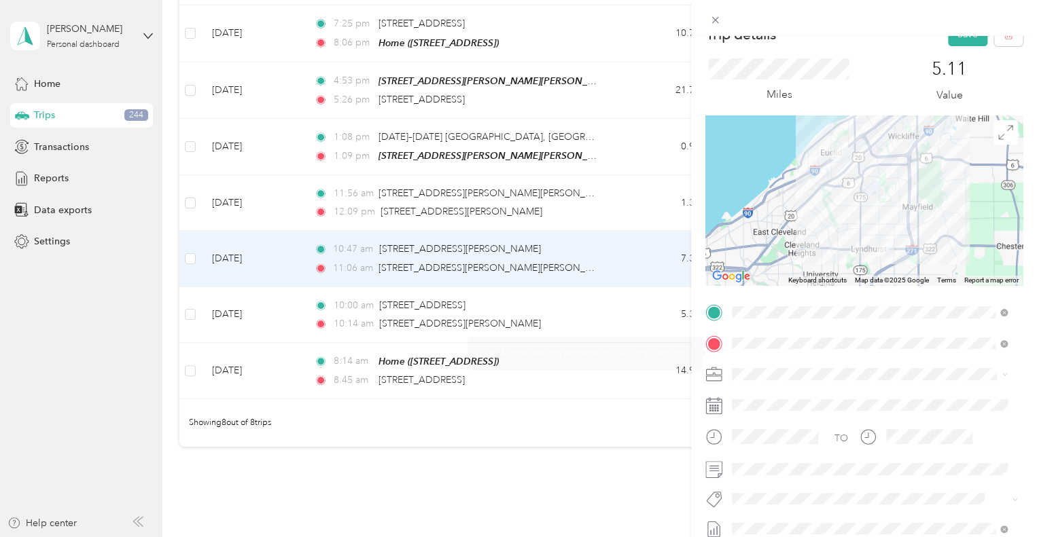
scroll to position [0, 0]
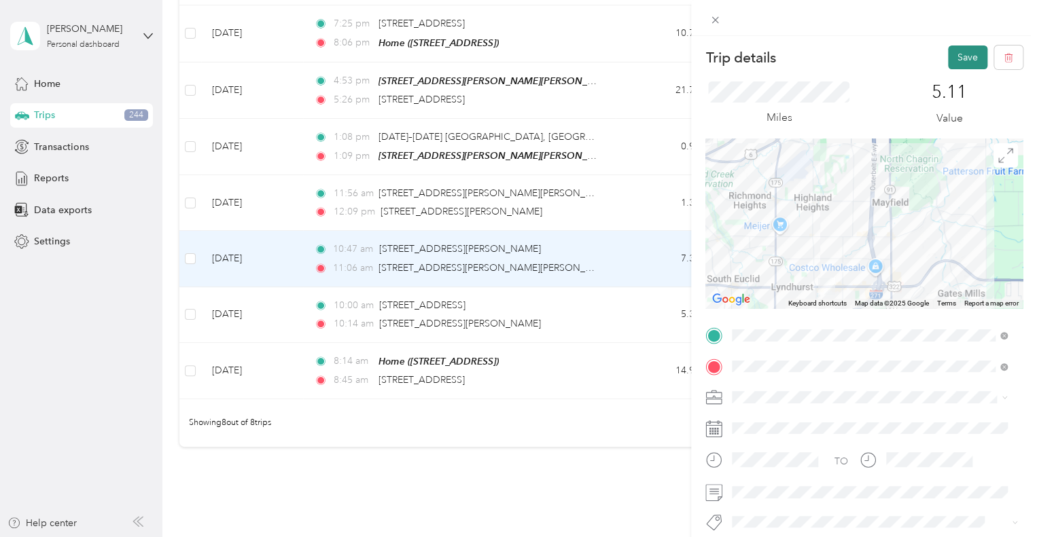
click at [747, 50] on button "Save" at bounding box center [967, 58] width 39 height 24
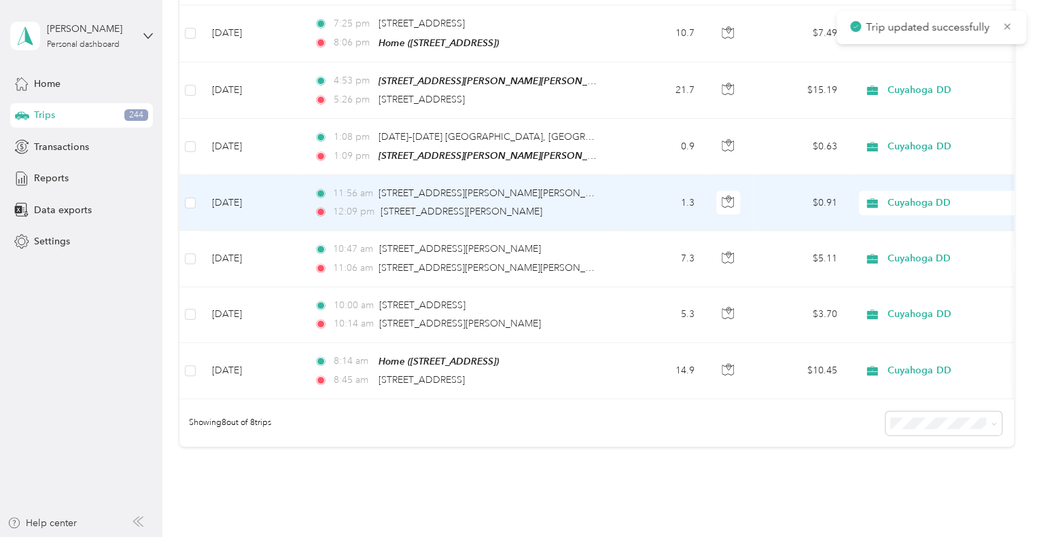
click at [614, 209] on td "11:56 am [STREET_ADDRESS][PERSON_NAME][PERSON_NAME] 12:09 pm [STREET_ADDRESS][P…" at bounding box center [459, 203] width 313 height 56
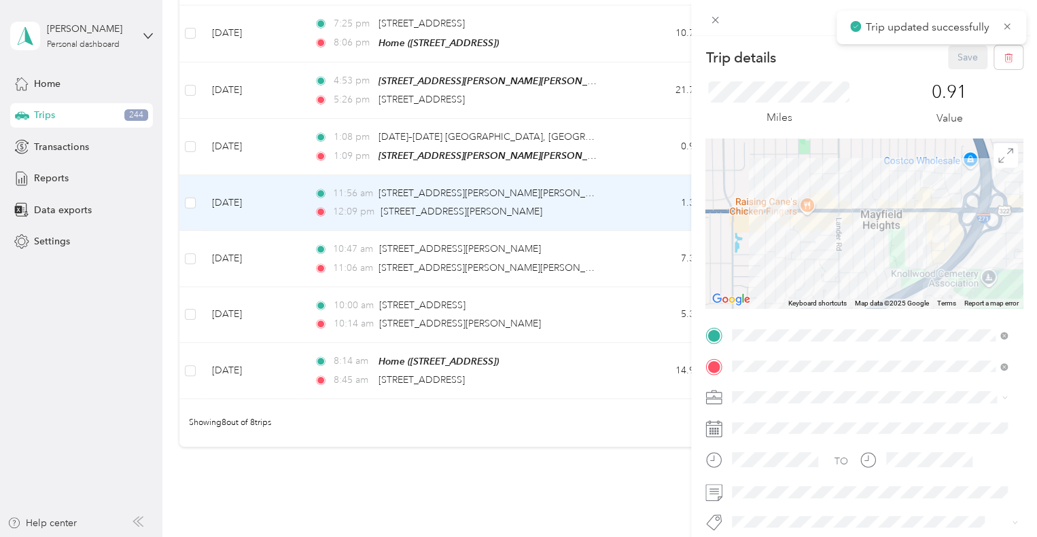
scroll to position [175, 0]
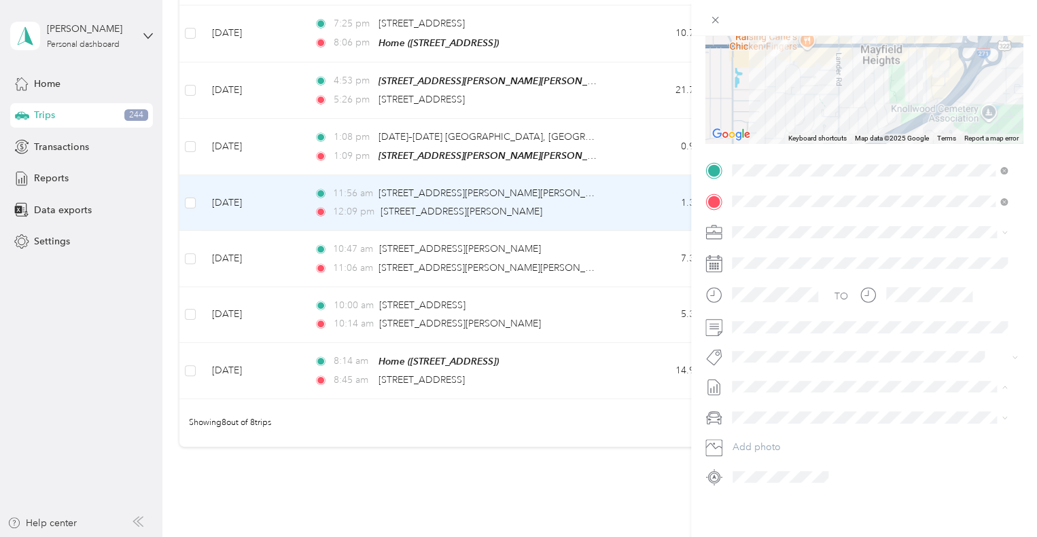
click at [747, 415] on span "[DATE]" at bounding box center [747, 421] width 30 height 14
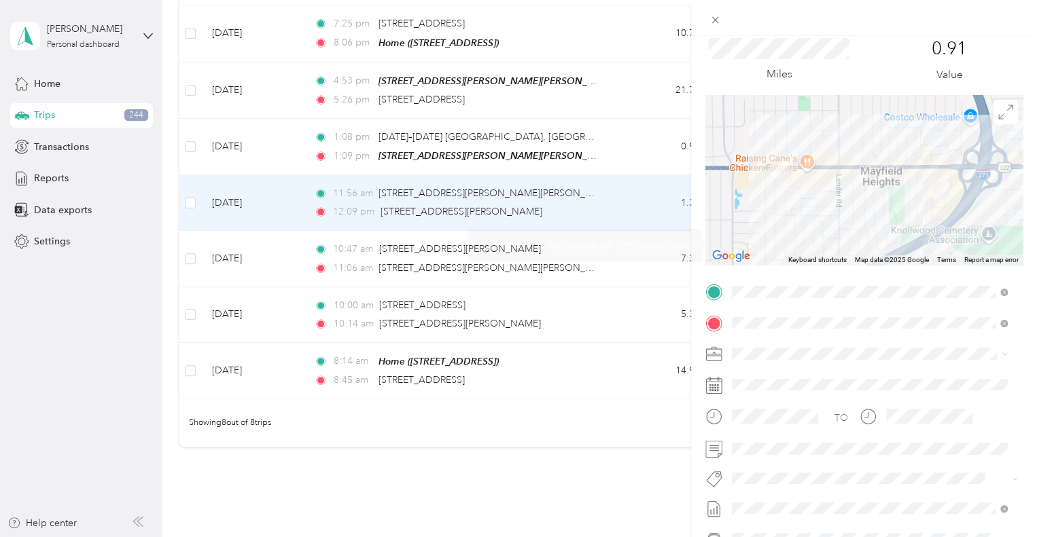
scroll to position [0, 0]
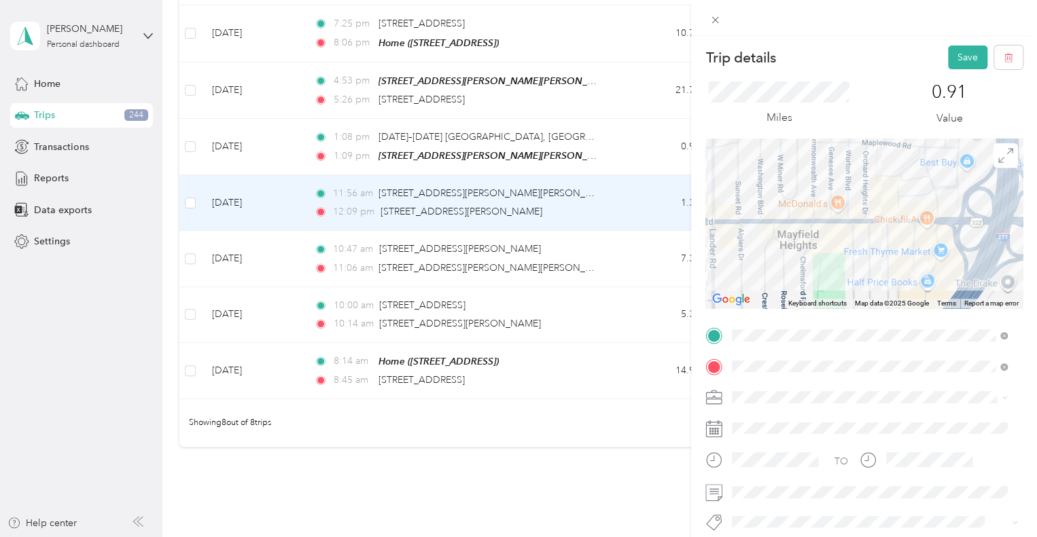
click at [747, 41] on div "Trip details Save This trip cannot be edited because it is either under review,…" at bounding box center [864, 304] width 346 height 537
click at [747, 48] on button "Save" at bounding box center [967, 58] width 39 height 24
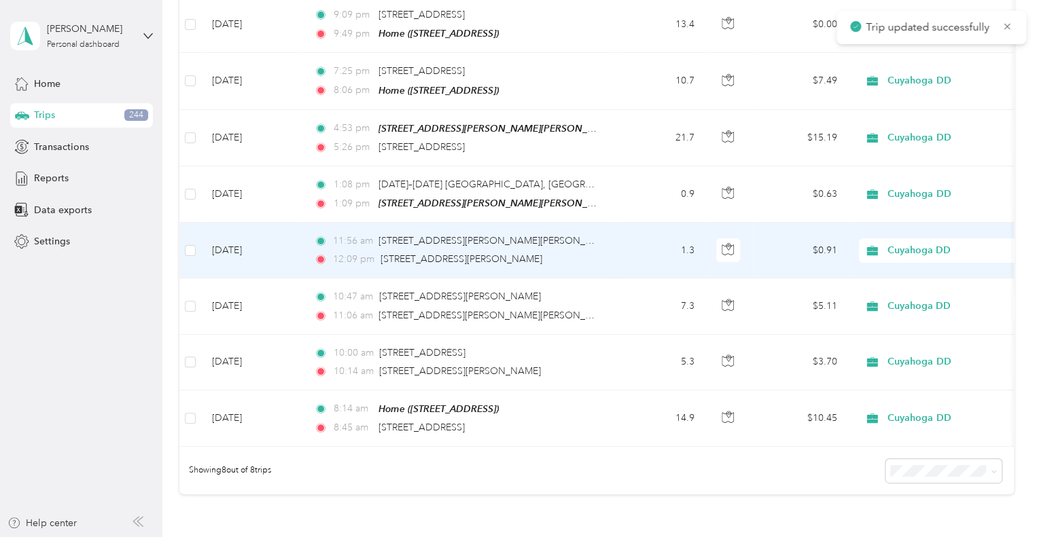
scroll to position [212, 0]
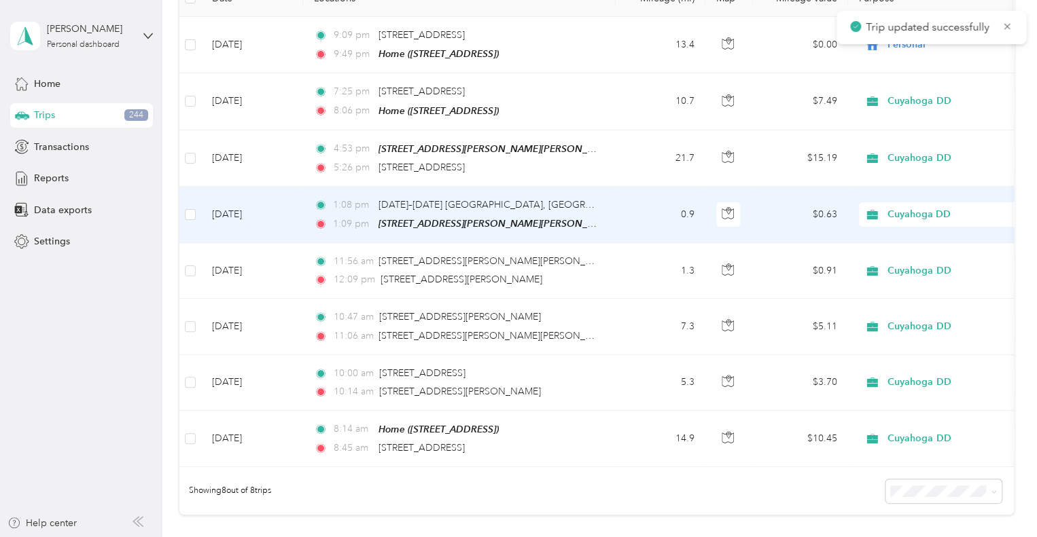
click at [633, 213] on td "0.9" at bounding box center [661, 215] width 90 height 56
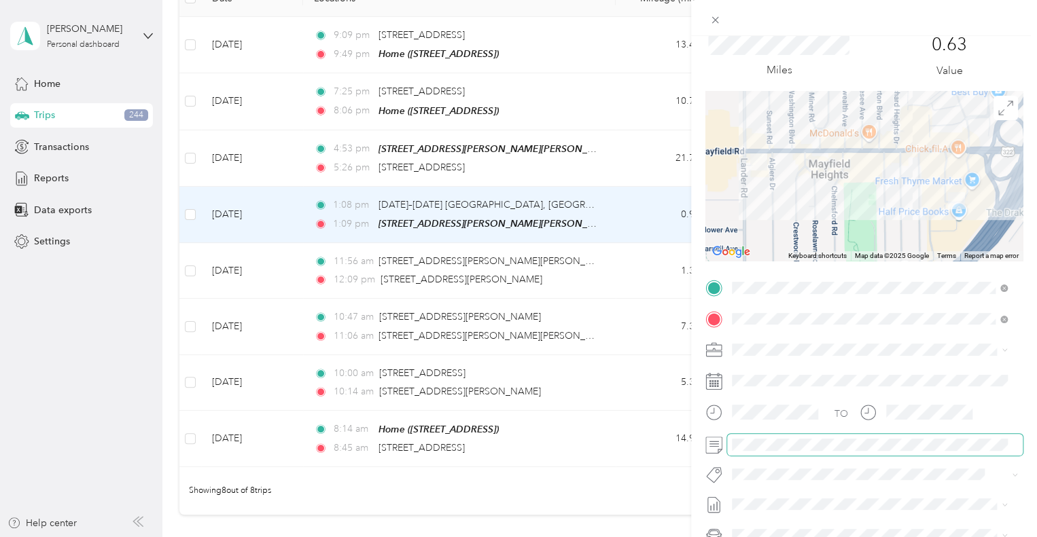
scroll to position [68, 0]
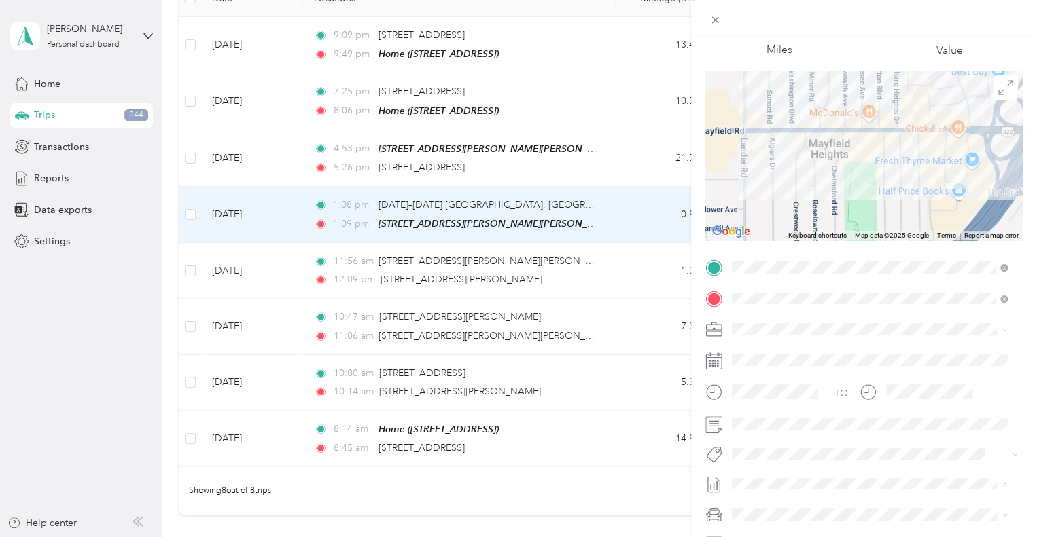
click at [747, 396] on span "[DATE] Draft" at bounding box center [869, 395] width 266 height 12
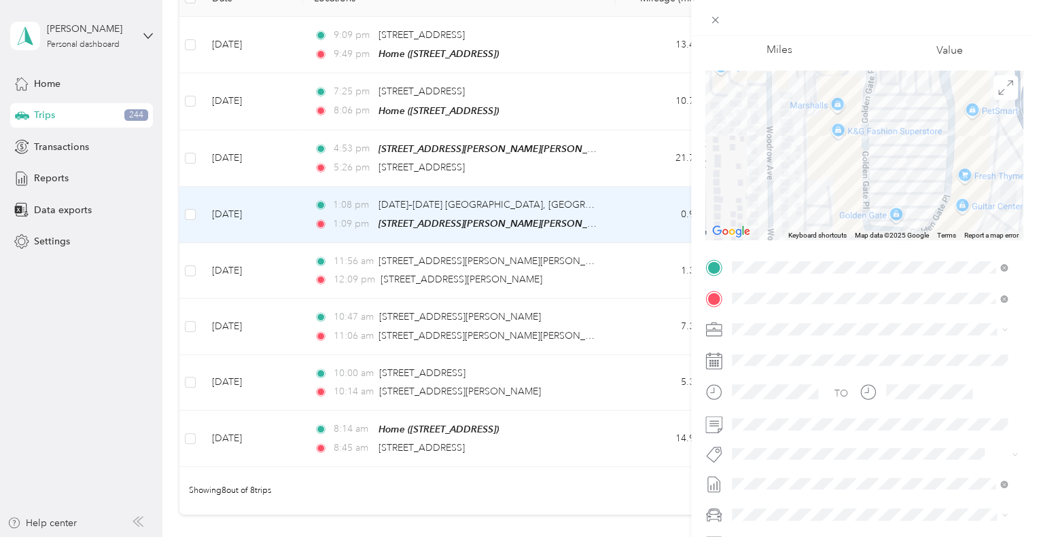
scroll to position [0, 0]
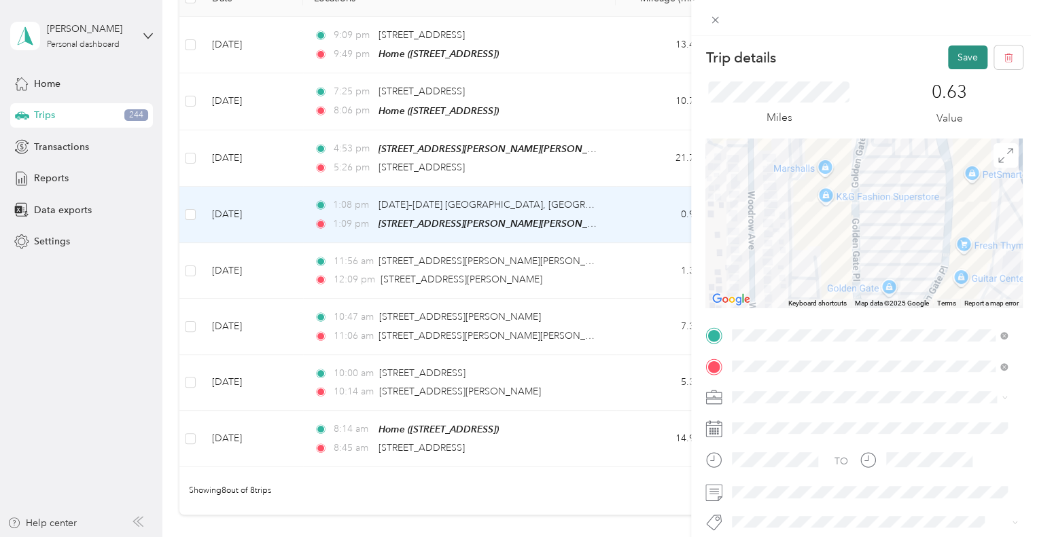
click at [747, 57] on button "Save" at bounding box center [967, 58] width 39 height 24
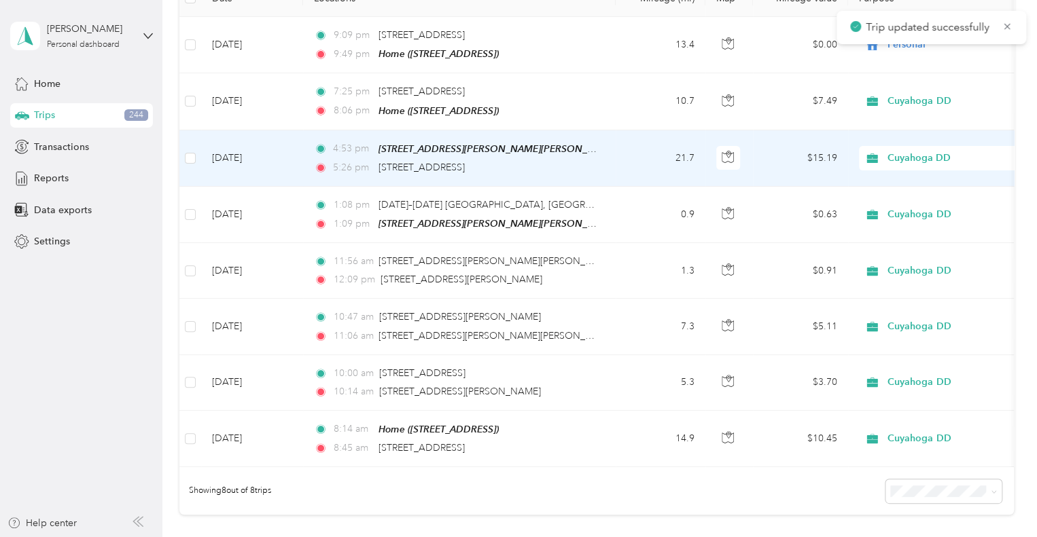
click at [637, 149] on td "21.7" at bounding box center [661, 158] width 90 height 56
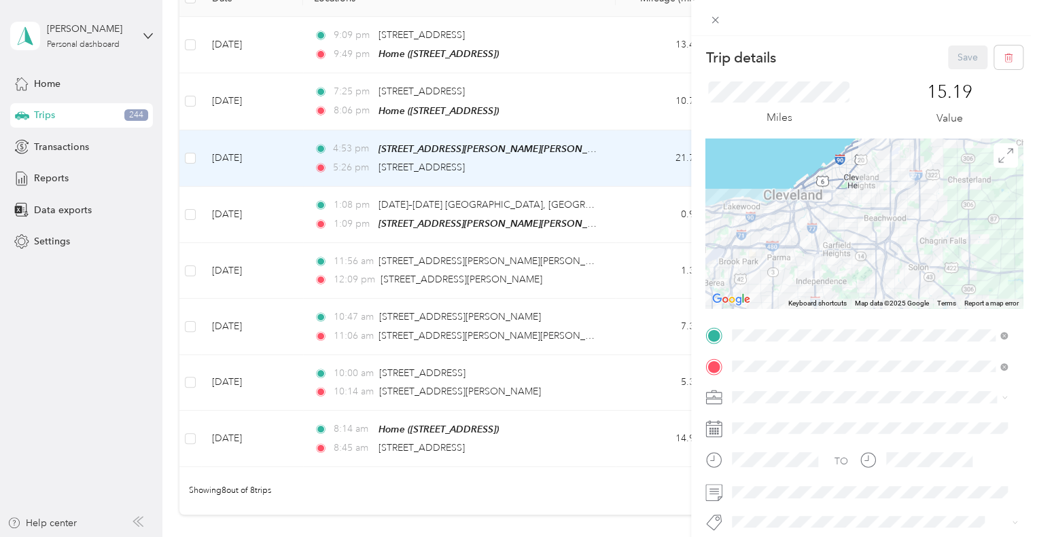
scroll to position [136, 0]
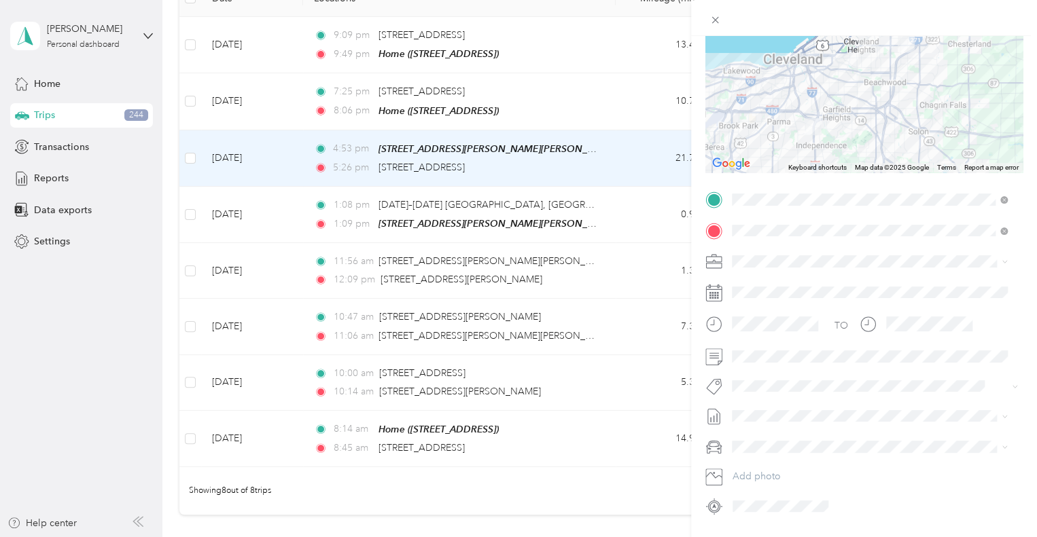
click at [747, 459] on span "[DATE]" at bounding box center [747, 460] width 30 height 14
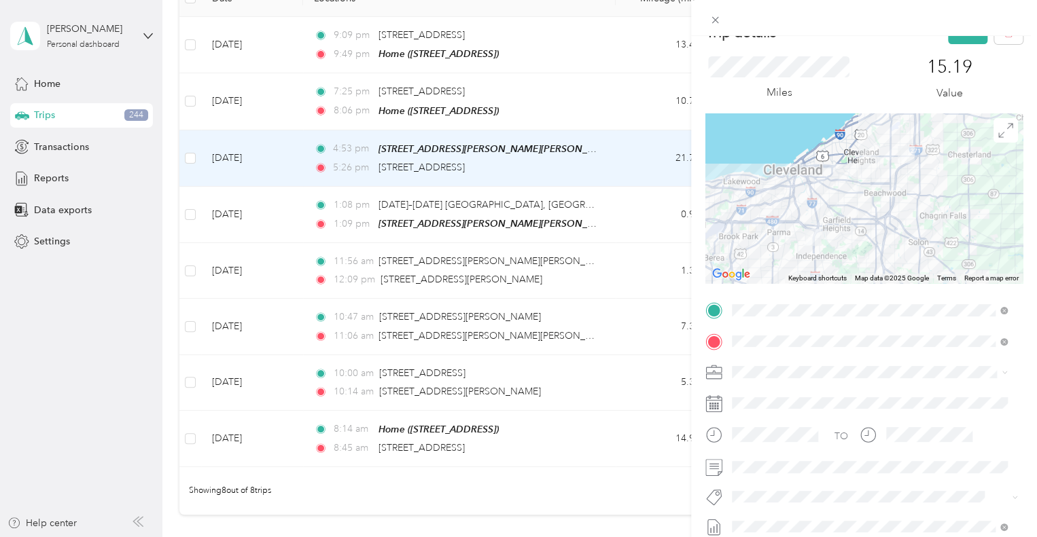
scroll to position [0, 0]
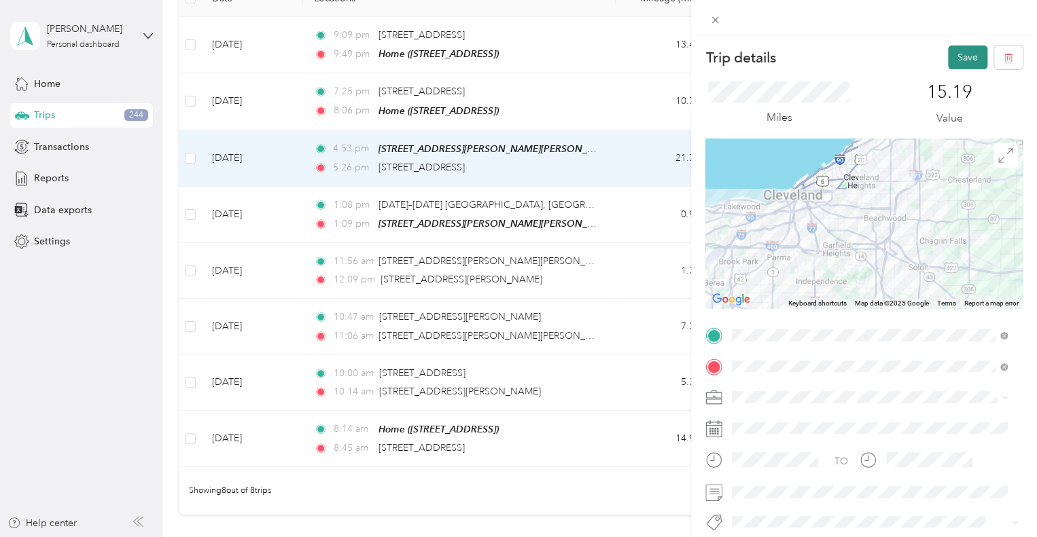
click at [747, 52] on button "Save" at bounding box center [967, 58] width 39 height 24
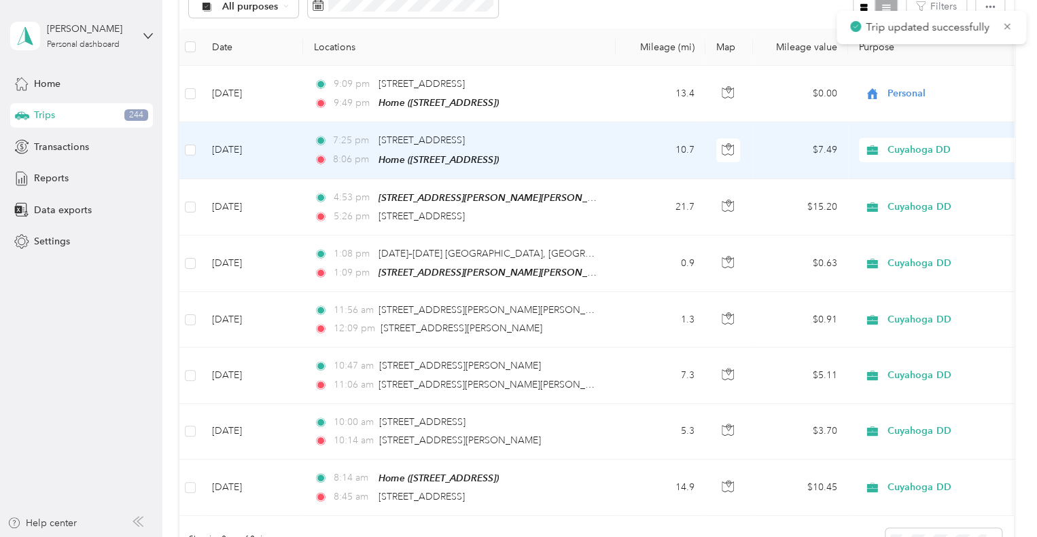
scroll to position [144, 0]
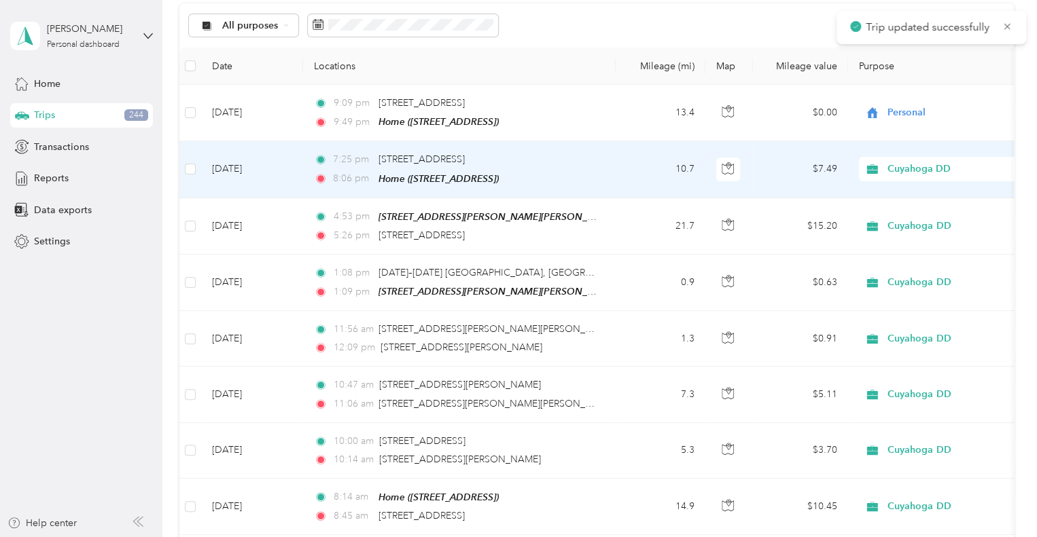
click at [641, 181] on td "10.7" at bounding box center [661, 169] width 90 height 56
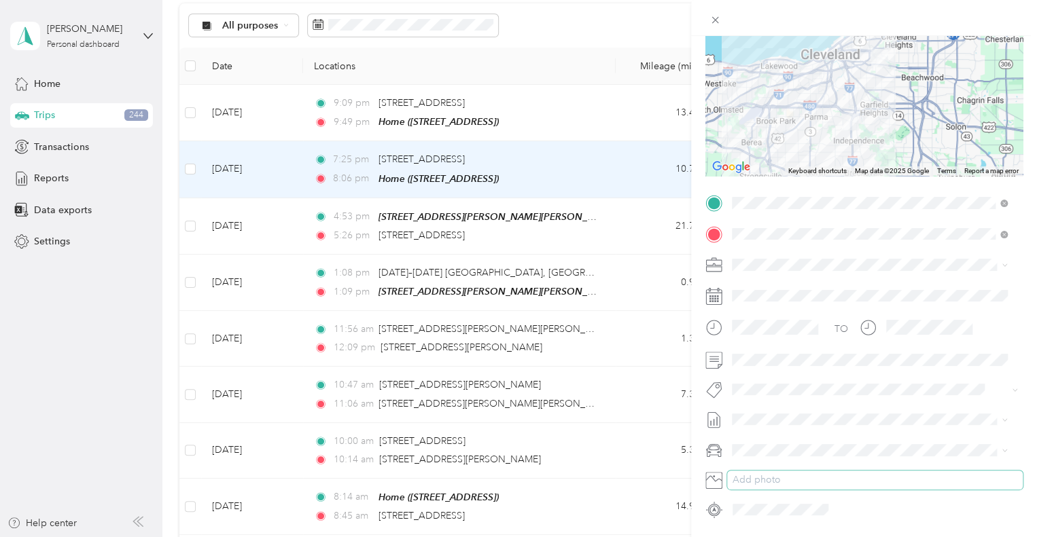
scroll to position [136, 0]
click at [747, 460] on span "[DATE]" at bounding box center [747, 461] width 30 height 14
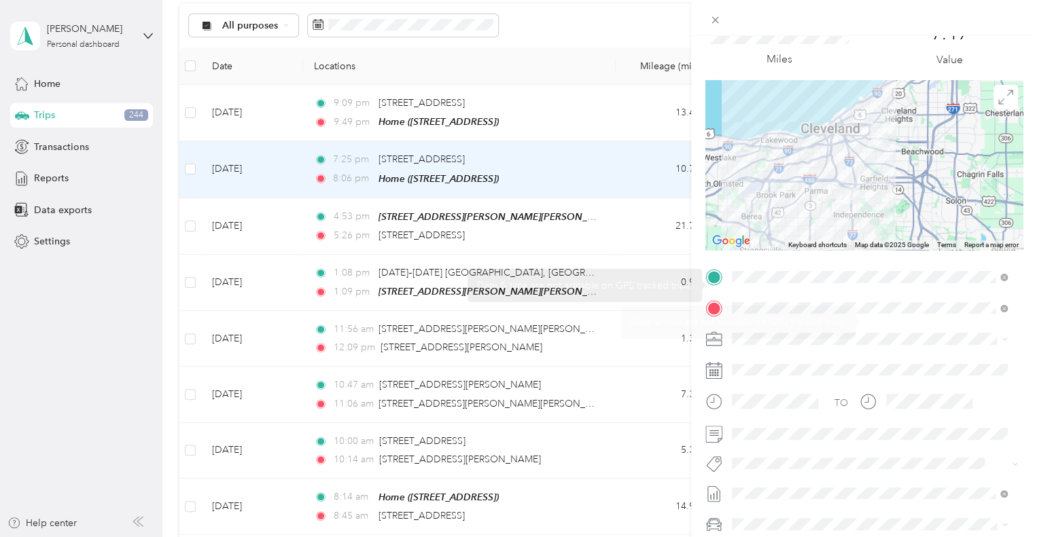
scroll to position [0, 0]
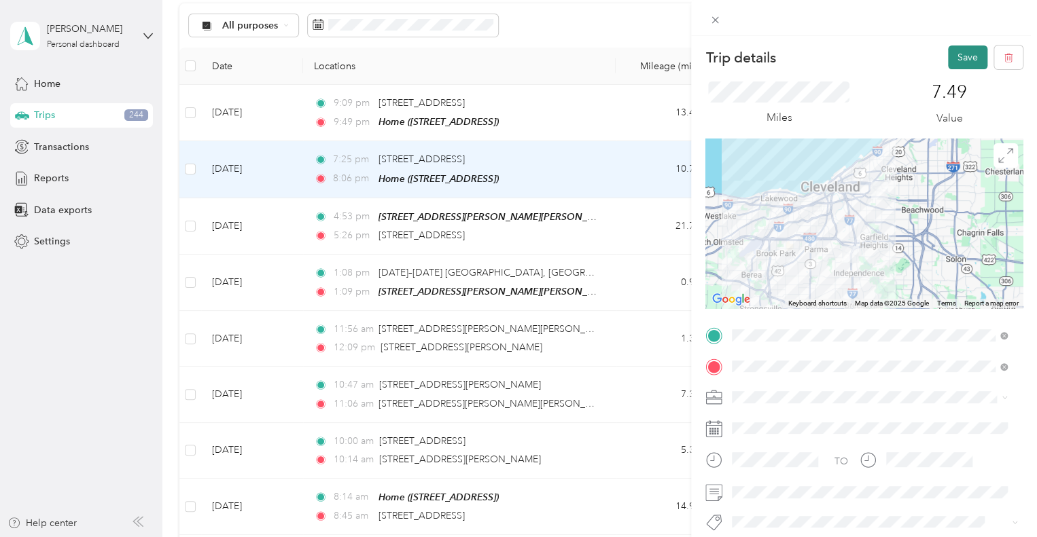
click at [747, 63] on button "Save" at bounding box center [967, 58] width 39 height 24
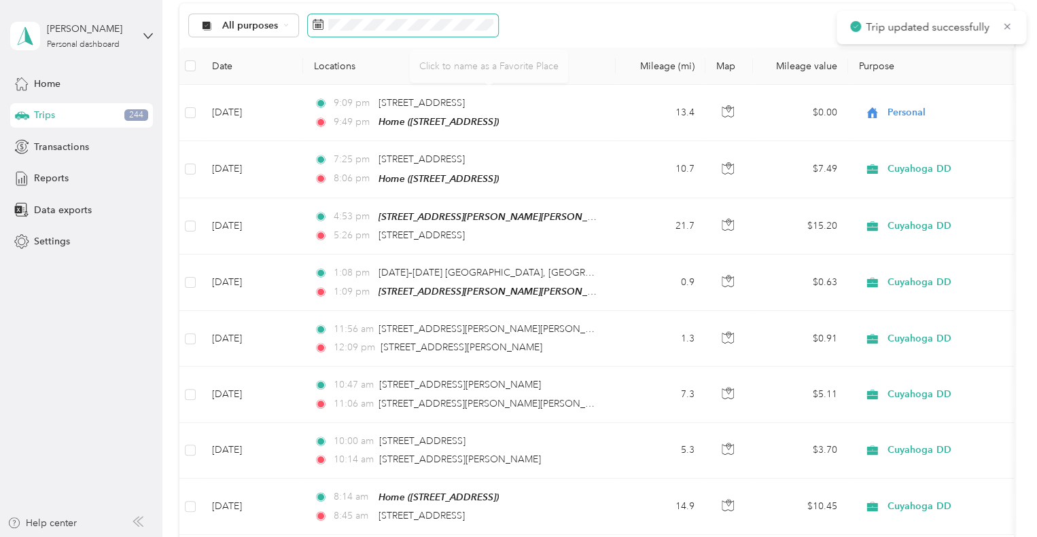
click at [380, 33] on span at bounding box center [403, 25] width 190 height 23
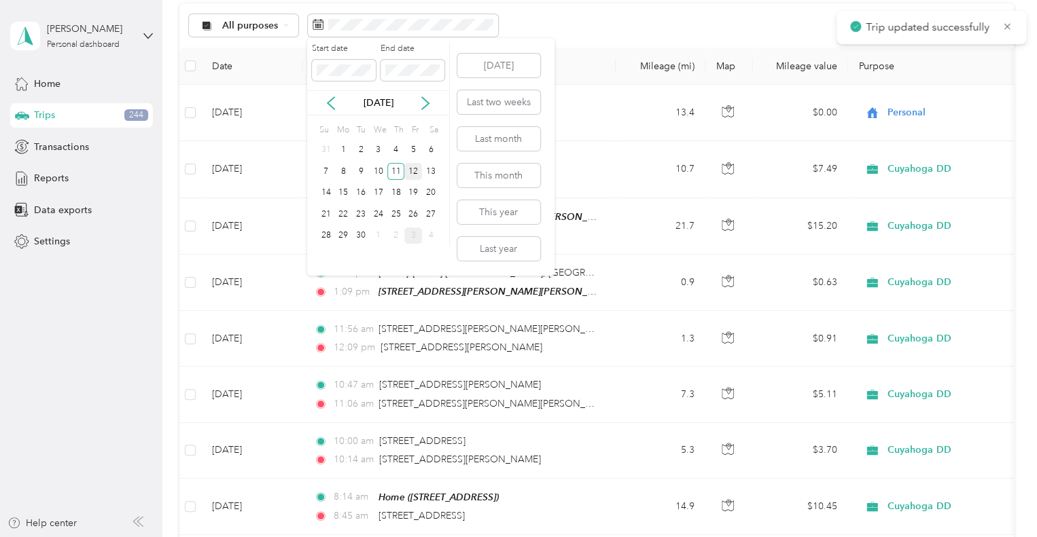
click at [412, 168] on div "12" at bounding box center [413, 171] width 18 height 17
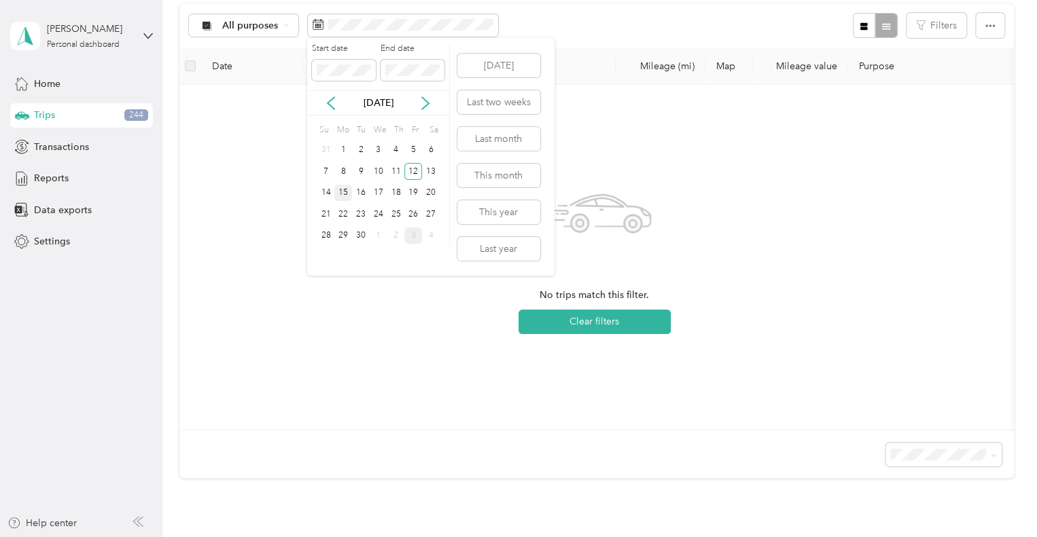
click at [345, 191] on div "15" at bounding box center [343, 193] width 18 height 17
click at [363, 190] on div "16" at bounding box center [361, 193] width 18 height 17
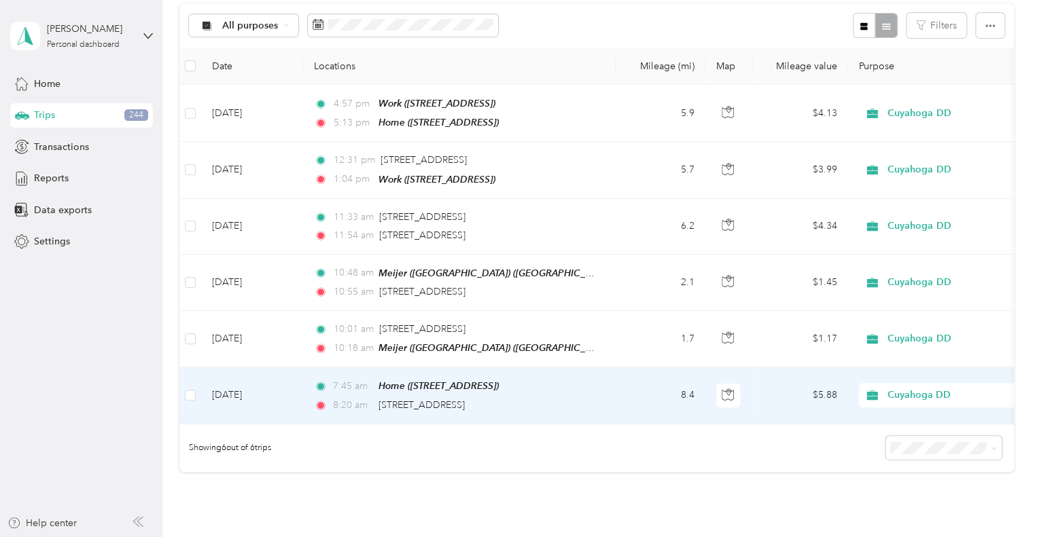
click at [747, 393] on td "$5.88" at bounding box center [800, 396] width 95 height 56
click at [747, 537] on div at bounding box center [515, 537] width 1030 height 0
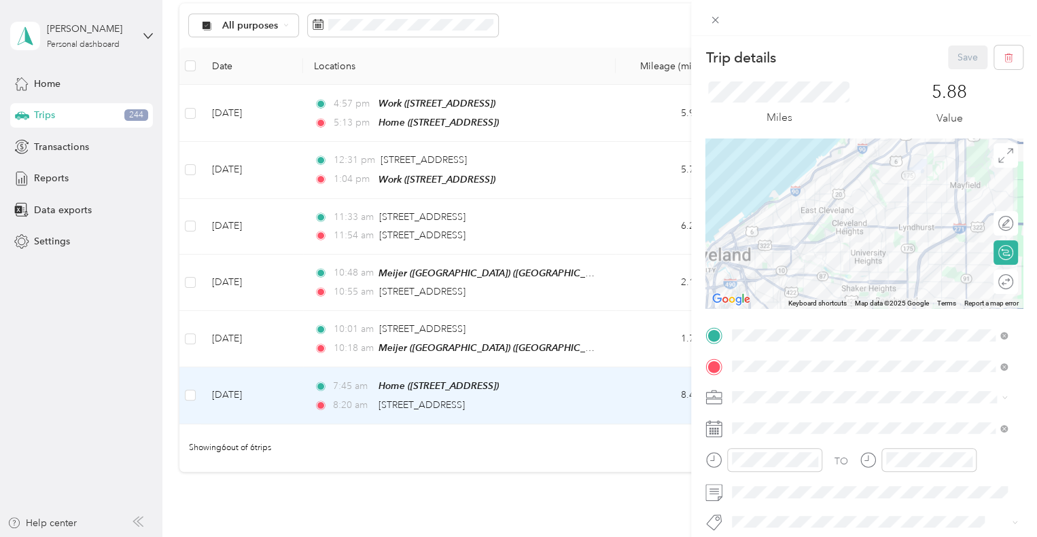
scroll to position [136, 0]
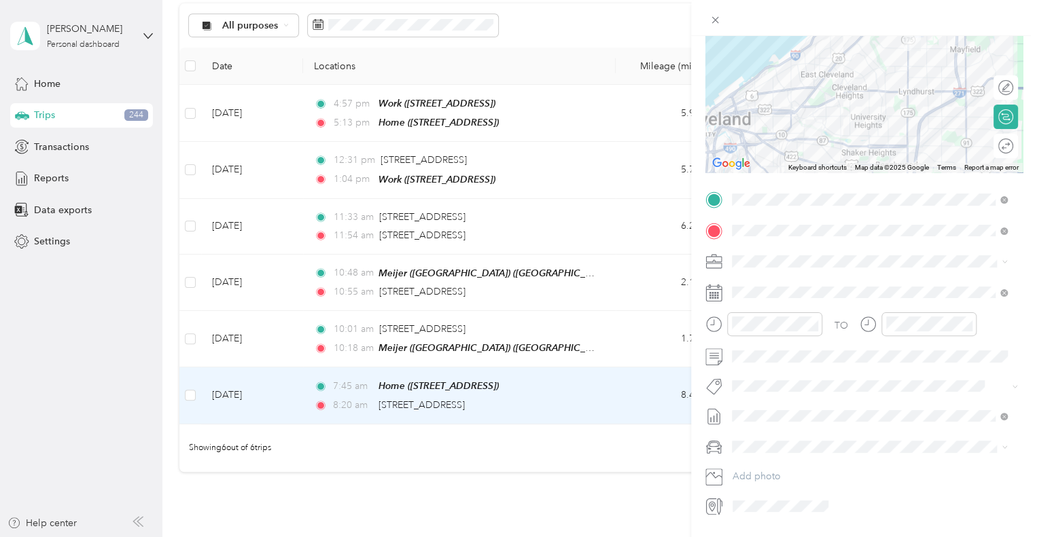
click at [747, 479] on span "[DATE] Draft" at bounding box center [869, 482] width 266 height 12
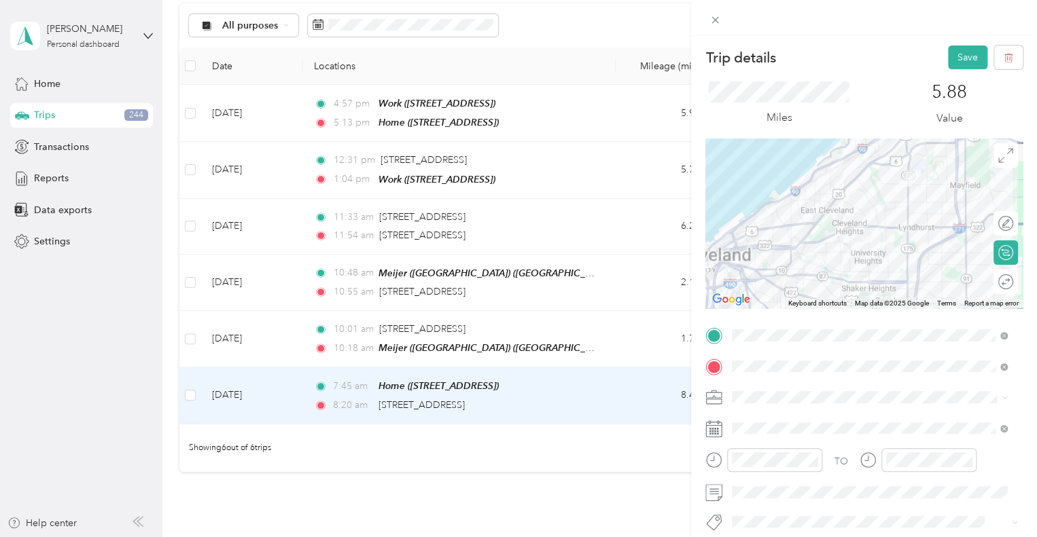
scroll to position [0, 0]
click at [747, 50] on button "Save" at bounding box center [967, 58] width 39 height 24
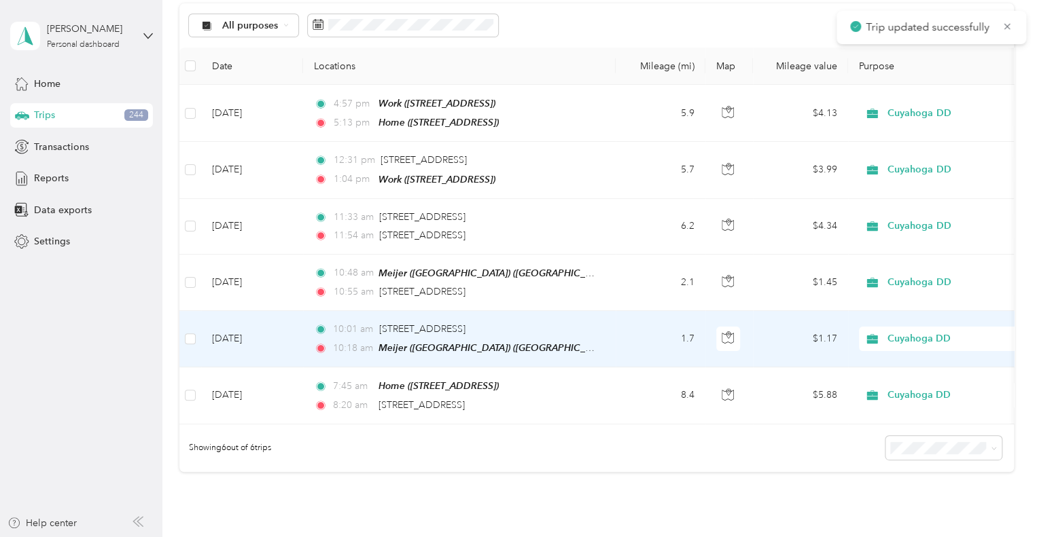
click at [704, 349] on td "1.7" at bounding box center [661, 339] width 90 height 56
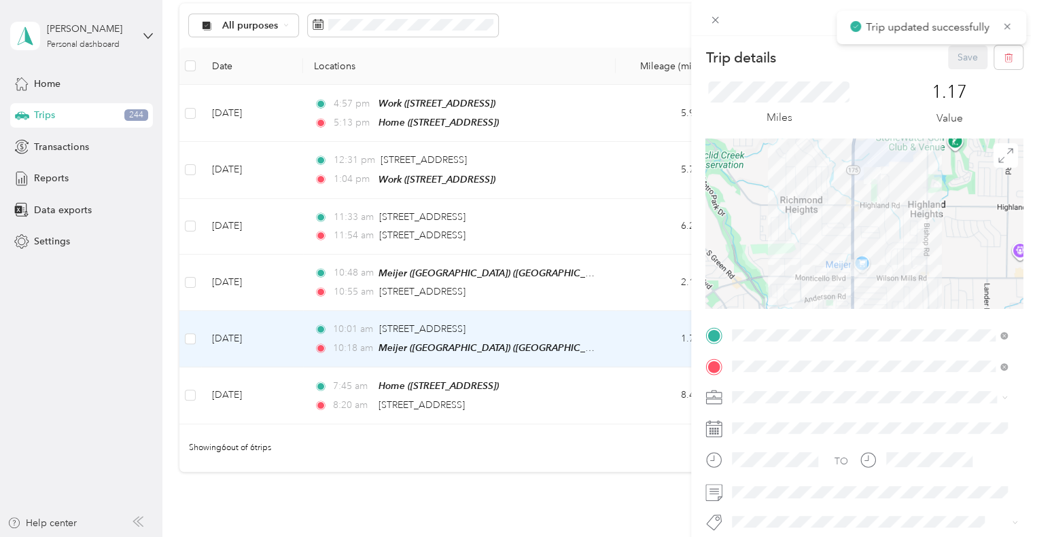
scroll to position [136, 0]
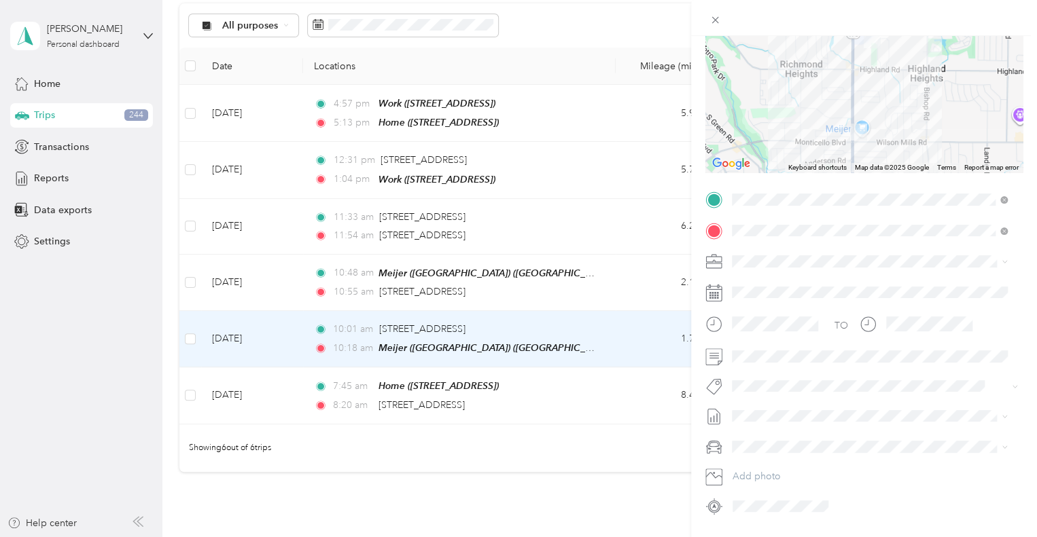
click at [747, 455] on span "[DATE]" at bounding box center [747, 461] width 30 height 14
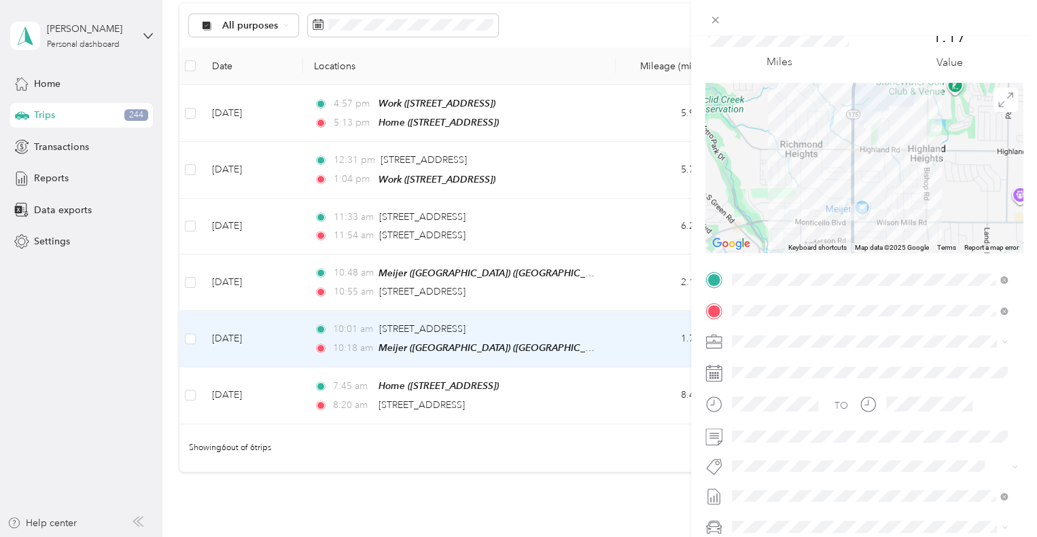
scroll to position [0, 0]
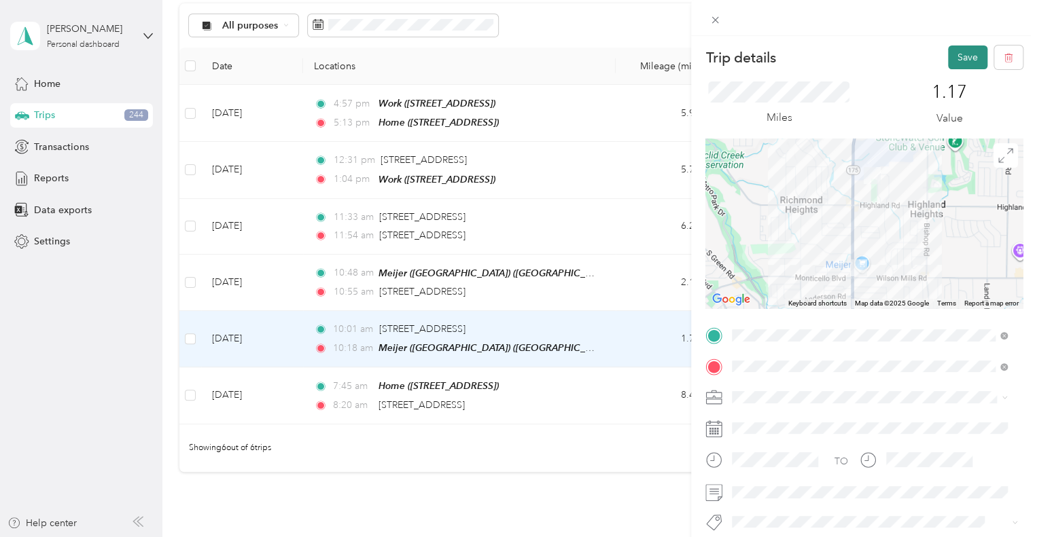
click at [747, 62] on button "Save" at bounding box center [967, 58] width 39 height 24
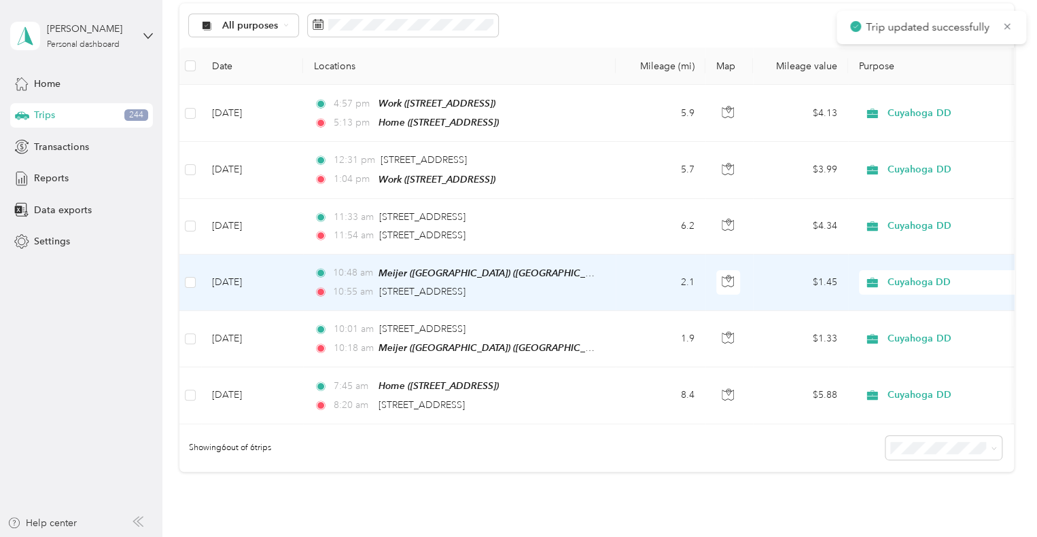
click at [747, 268] on td "$1.45" at bounding box center [800, 283] width 95 height 56
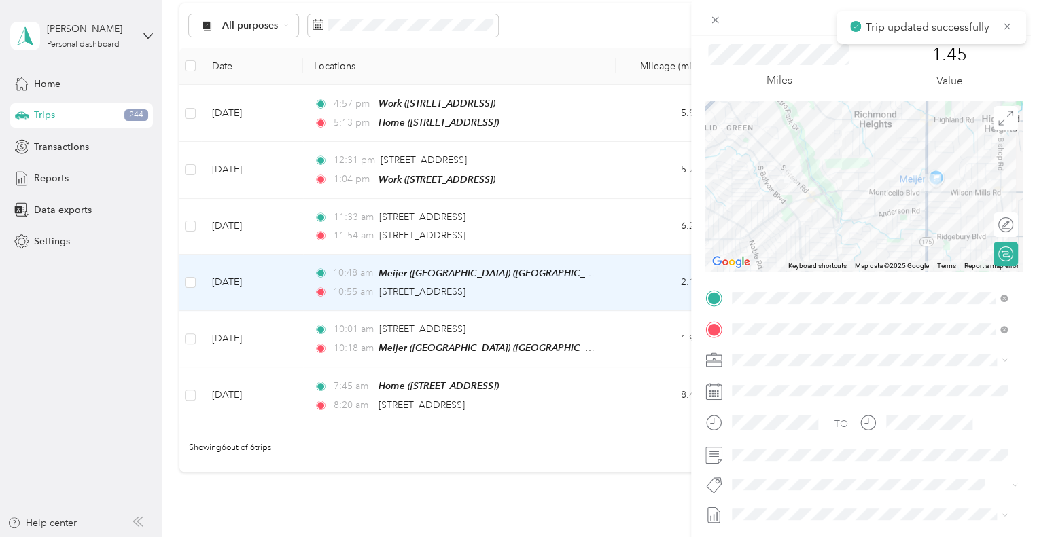
scroll to position [68, 0]
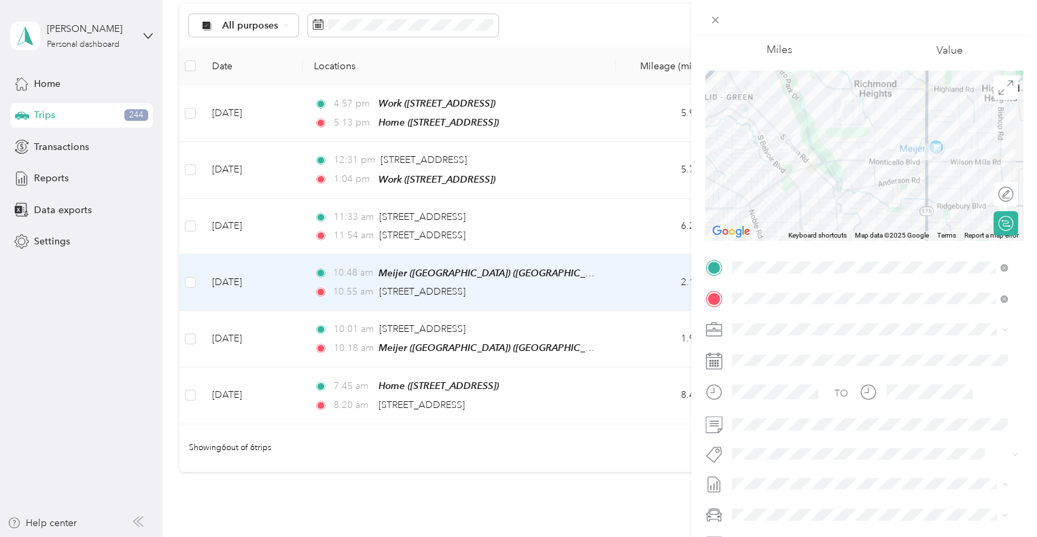
click at [747, 395] on span "[DATE] Draft" at bounding box center [869, 395] width 266 height 12
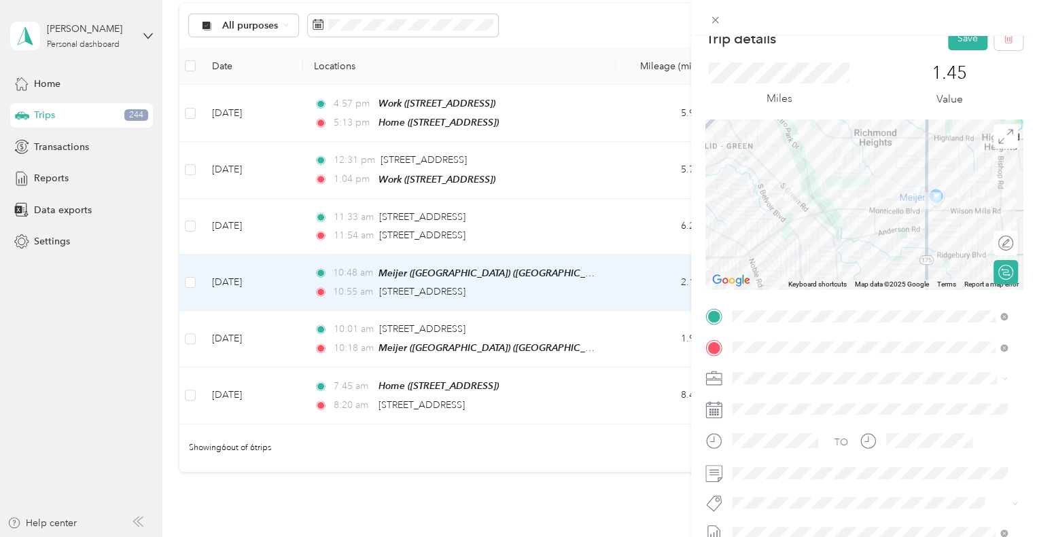
scroll to position [0, 0]
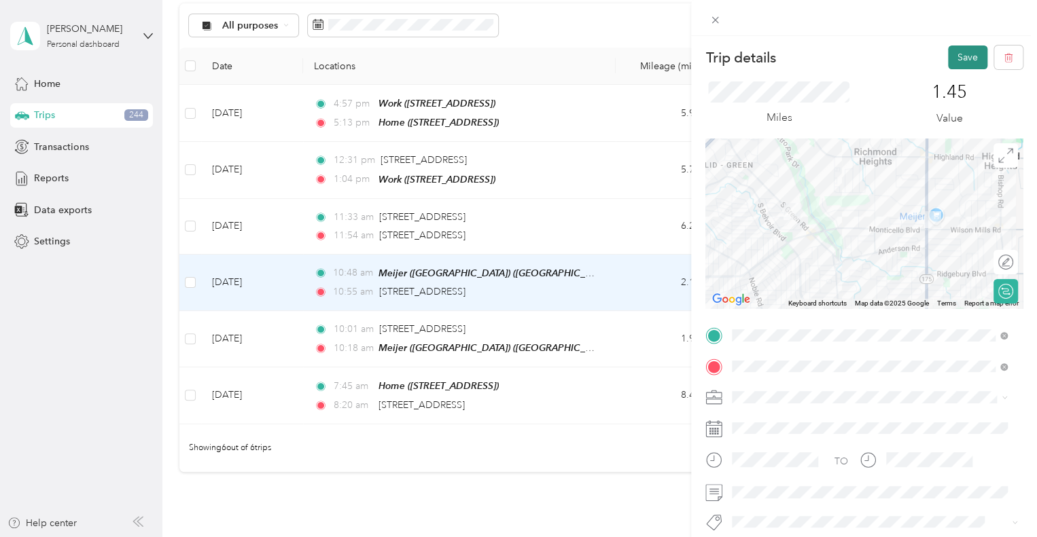
click at [747, 56] on button "Save" at bounding box center [967, 58] width 39 height 24
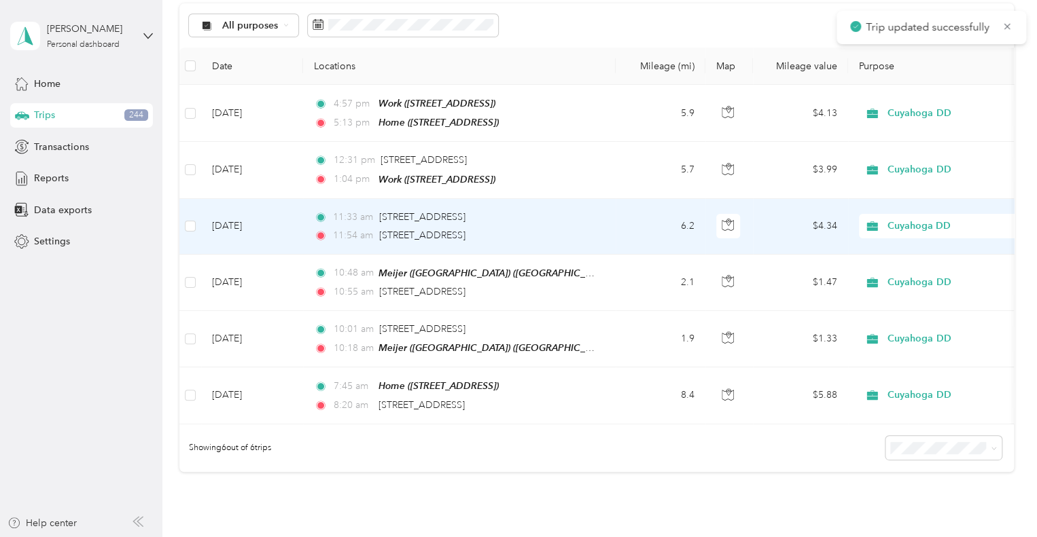
click at [646, 236] on td "6.2" at bounding box center [661, 227] width 90 height 56
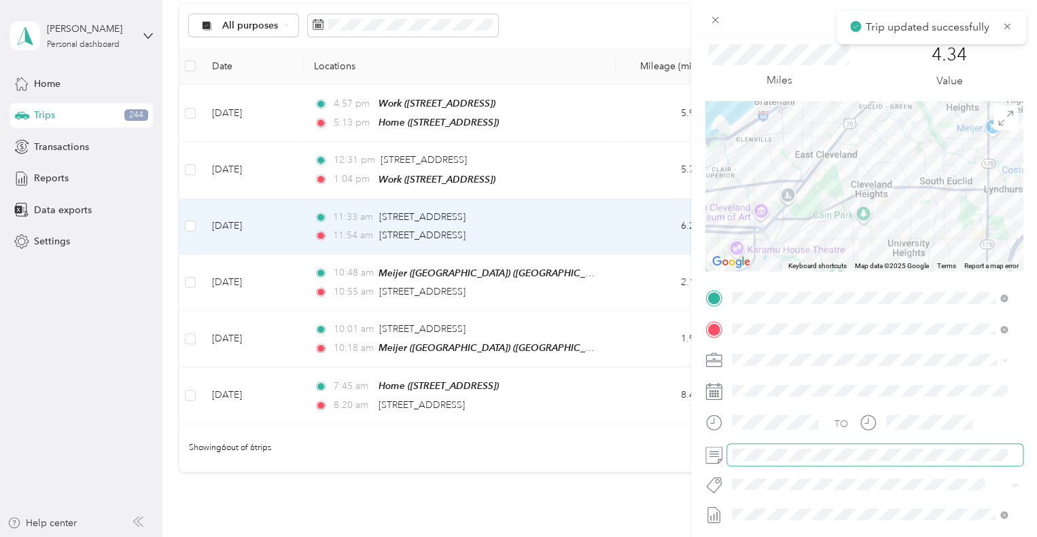
scroll to position [68, 0]
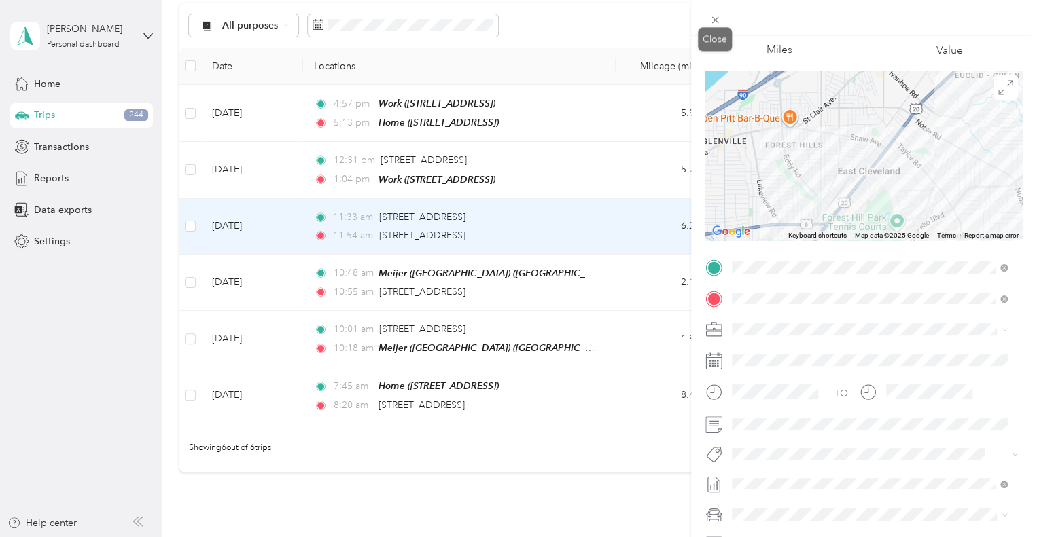
click at [716, 21] on icon at bounding box center [714, 20] width 7 height 7
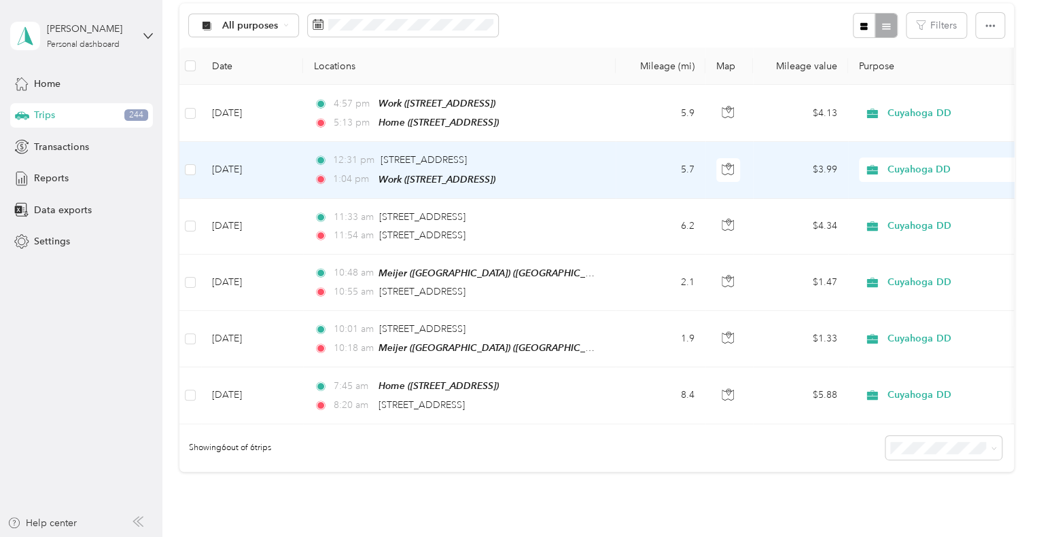
click at [660, 173] on td "5.7" at bounding box center [661, 170] width 90 height 56
click at [660, 537] on div at bounding box center [515, 537] width 1030 height 0
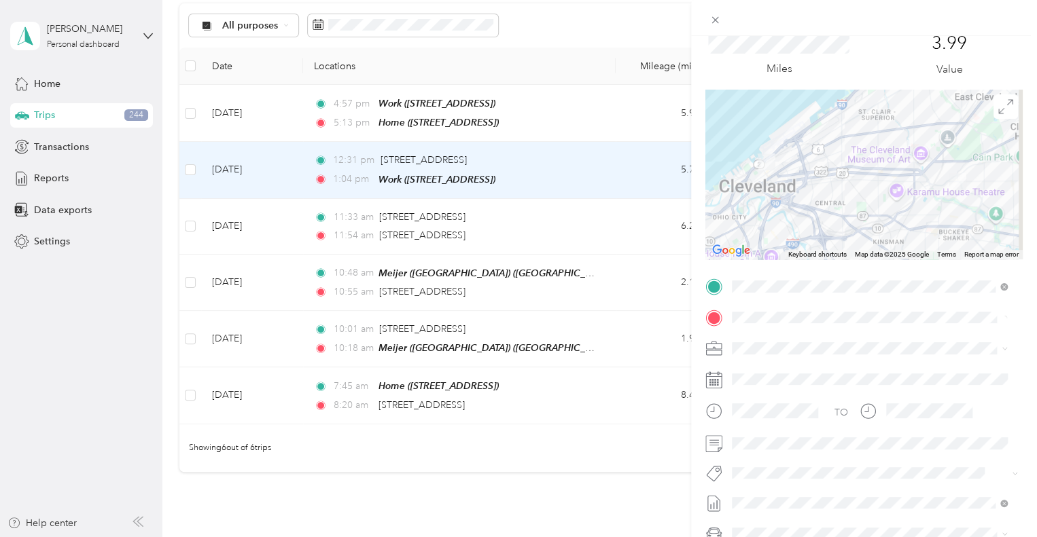
scroll to position [136, 0]
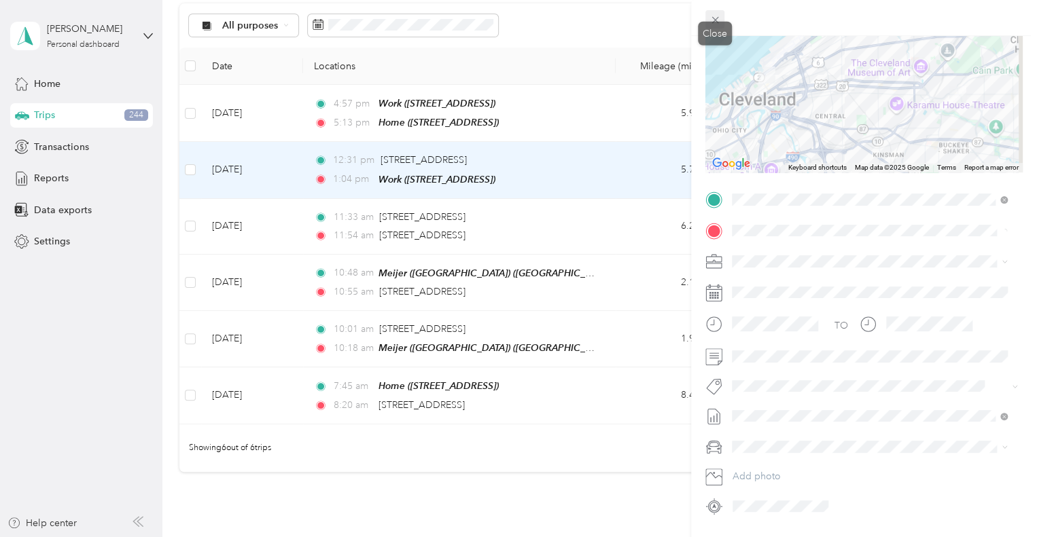
click at [717, 16] on icon at bounding box center [715, 20] width 12 height 12
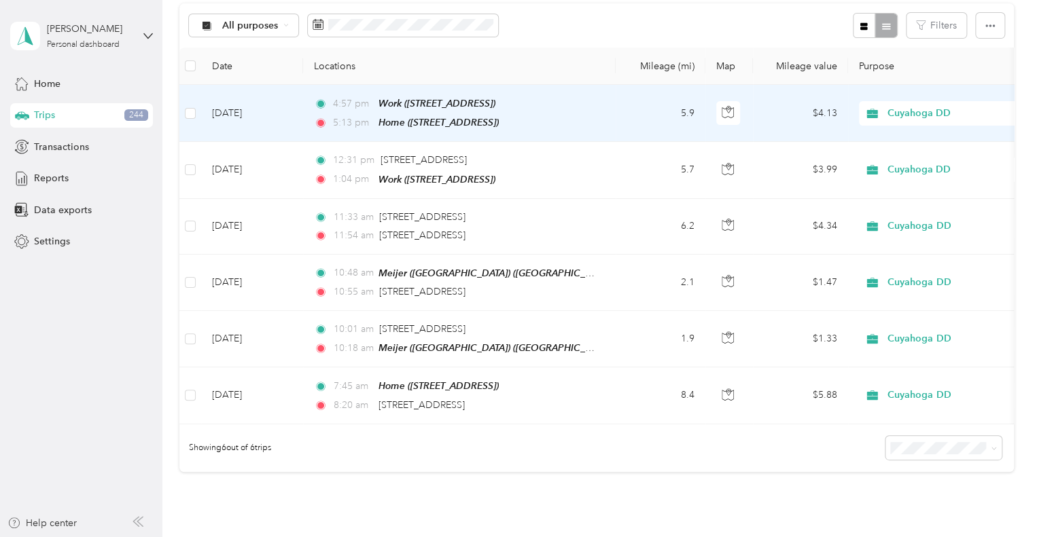
click at [638, 113] on td "5.9" at bounding box center [661, 113] width 90 height 57
click at [638, 537] on div at bounding box center [515, 537] width 1030 height 0
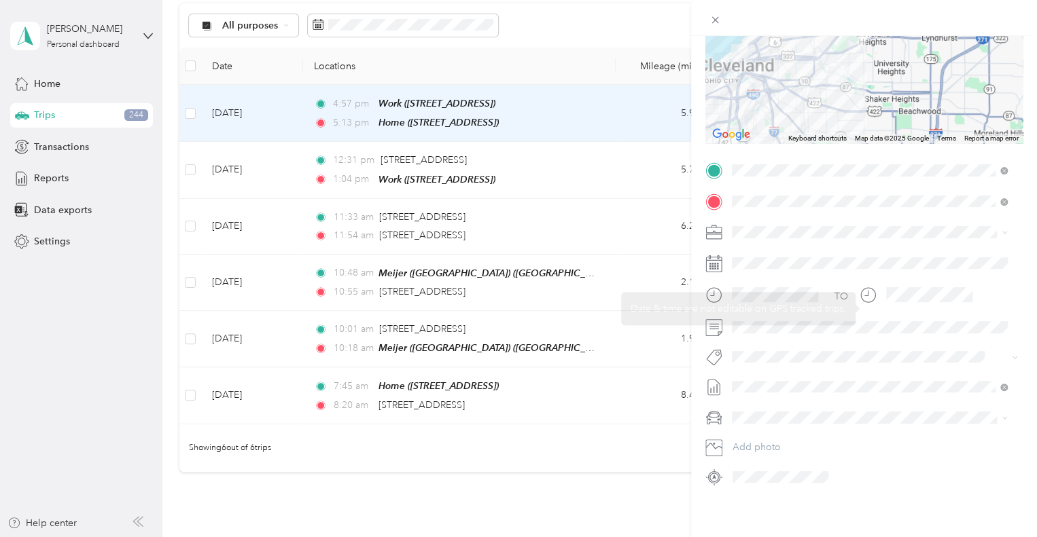
scroll to position [175, 0]
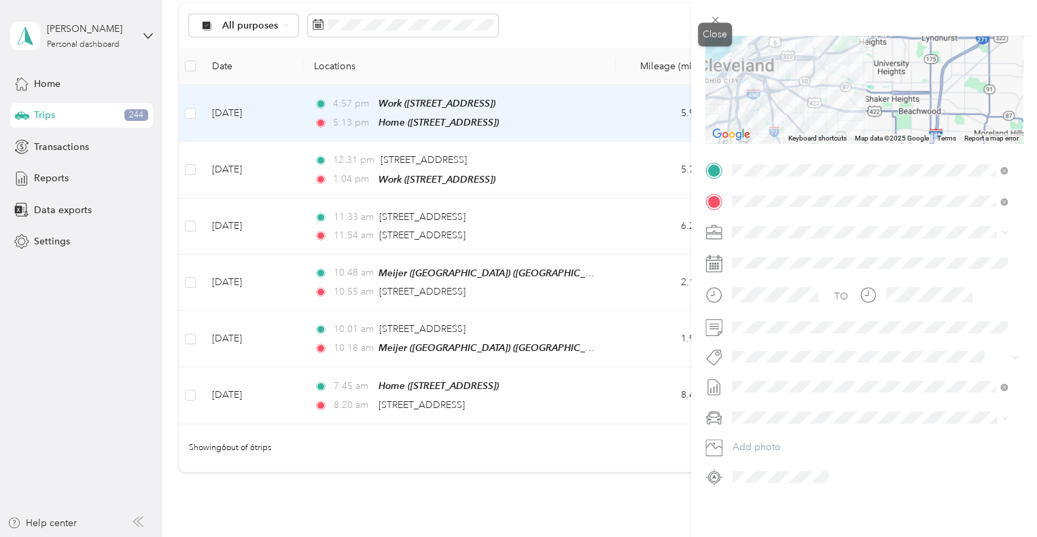
drag, startPoint x: 715, startPoint y: 18, endPoint x: 688, endPoint y: 26, distance: 27.5
click at [715, 18] on icon at bounding box center [715, 20] width 12 height 12
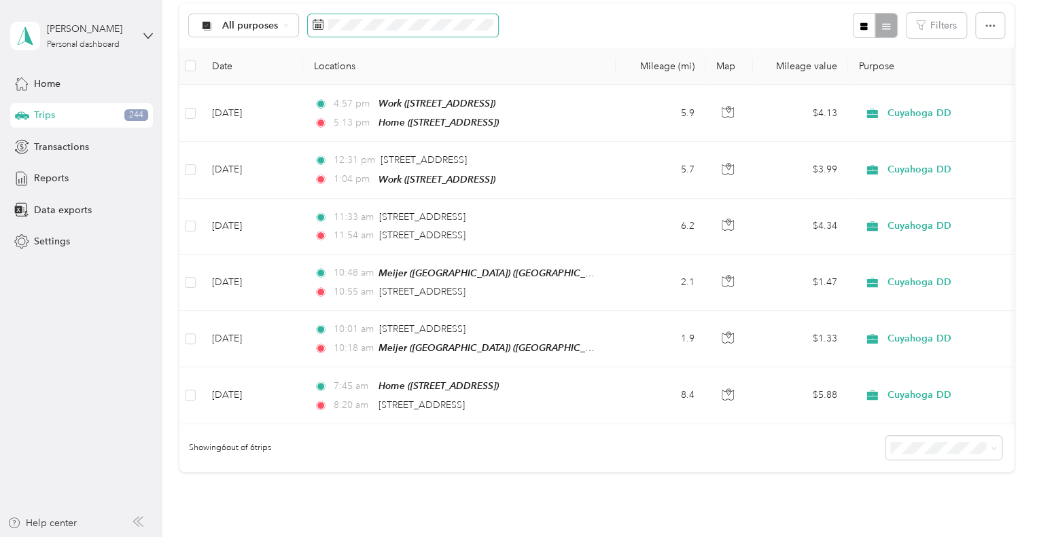
click at [404, 16] on span at bounding box center [403, 25] width 190 height 23
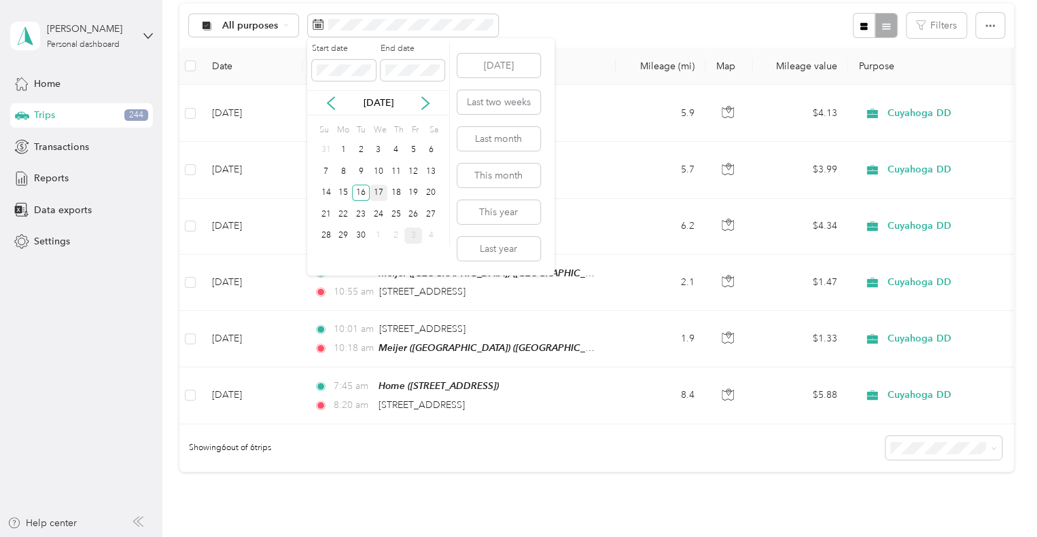
click at [378, 194] on div "17" at bounding box center [379, 193] width 18 height 17
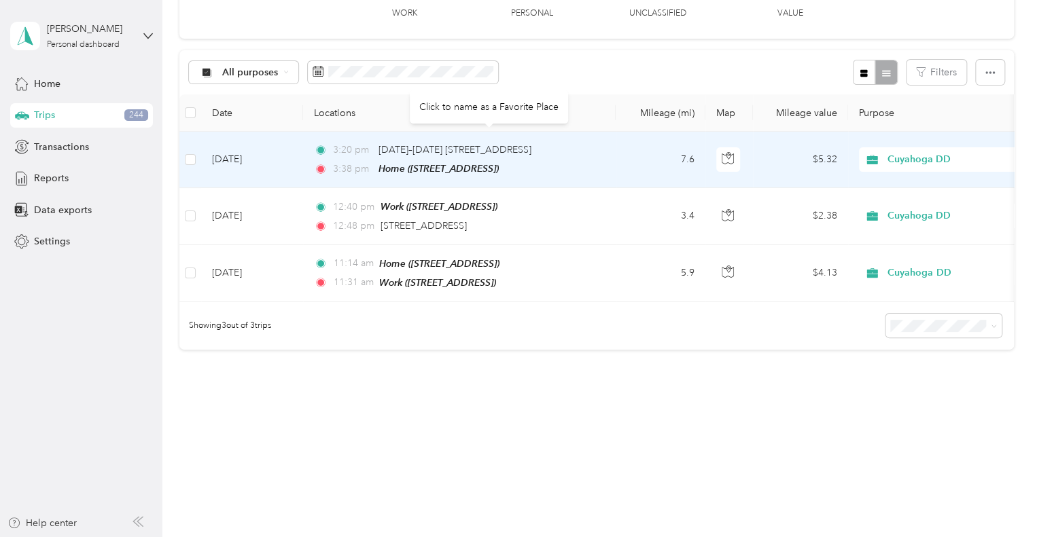
scroll to position [103, 0]
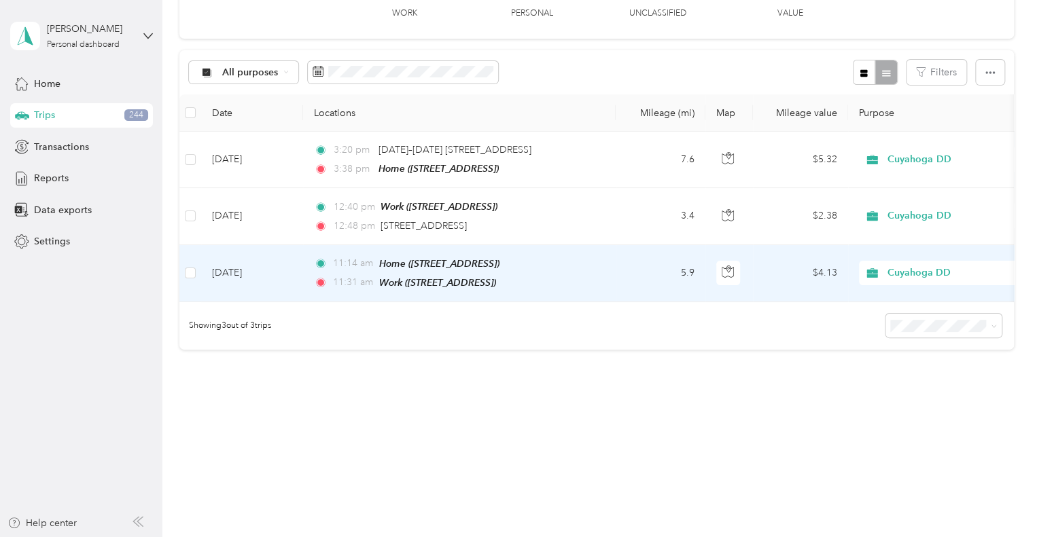
click at [747, 270] on td "$4.13" at bounding box center [800, 273] width 95 height 57
click at [747, 537] on div at bounding box center [515, 537] width 1030 height 0
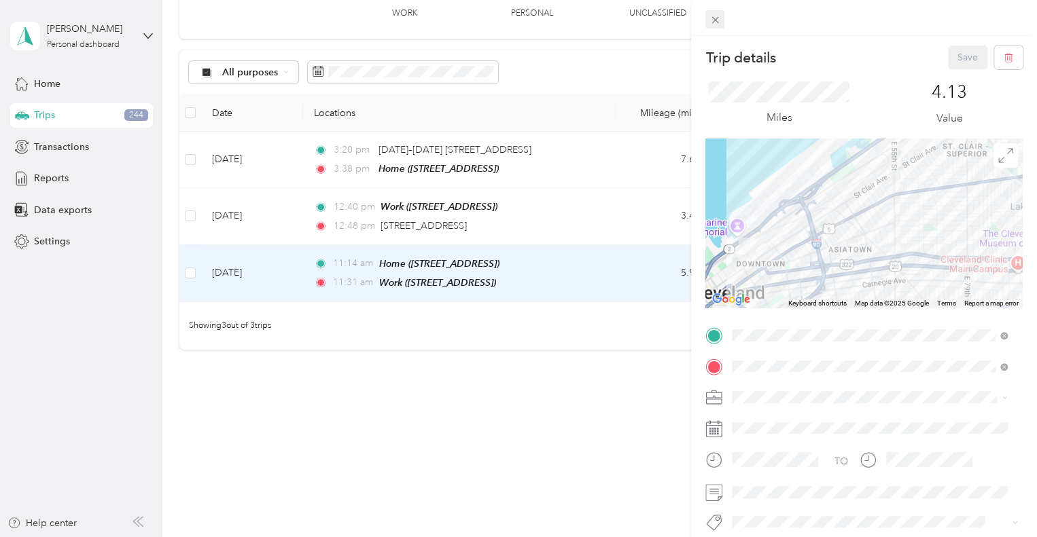
click at [711, 14] on icon at bounding box center [715, 20] width 12 height 12
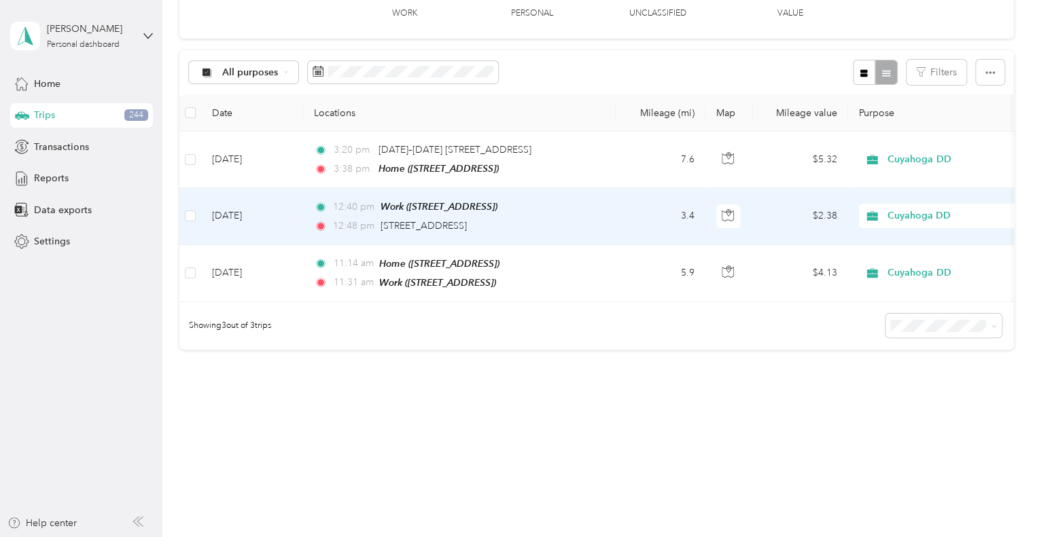
click at [524, 209] on div "12:40 pm Work ([STREET_ADDRESS]) 12:48 pm [STREET_ADDRESS]" at bounding box center [456, 216] width 285 height 34
click at [526, 537] on div at bounding box center [515, 537] width 1030 height 0
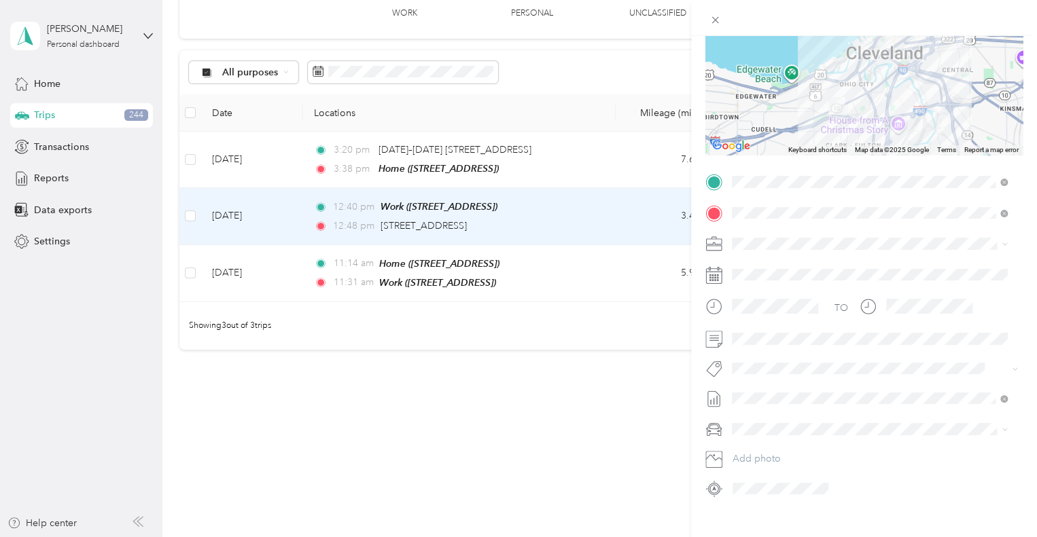
scroll to position [175, 0]
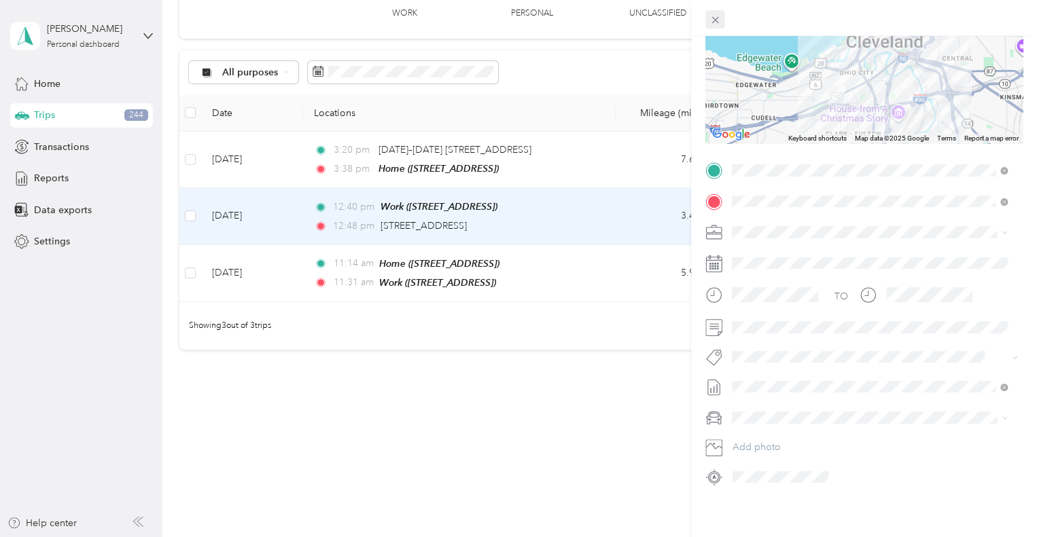
click at [717, 19] on icon at bounding box center [715, 20] width 12 height 12
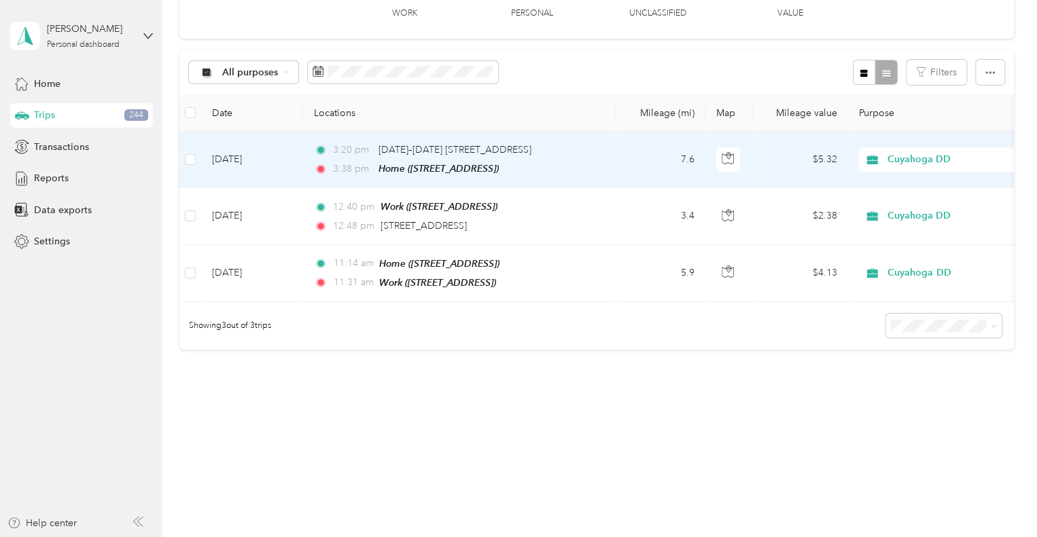
click at [618, 145] on td "7.6" at bounding box center [661, 160] width 90 height 56
click at [618, 537] on div at bounding box center [515, 537] width 1030 height 0
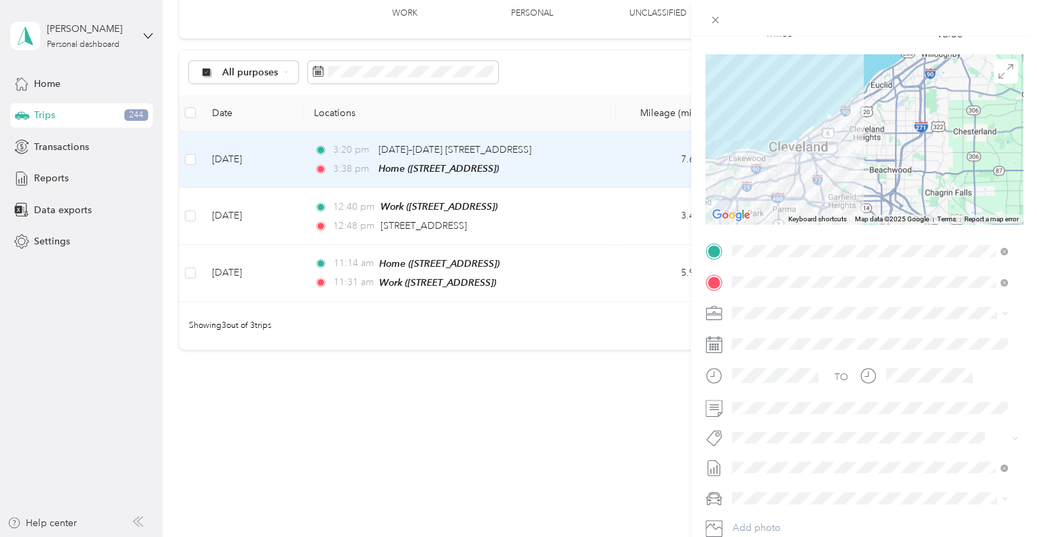
scroll to position [136, 0]
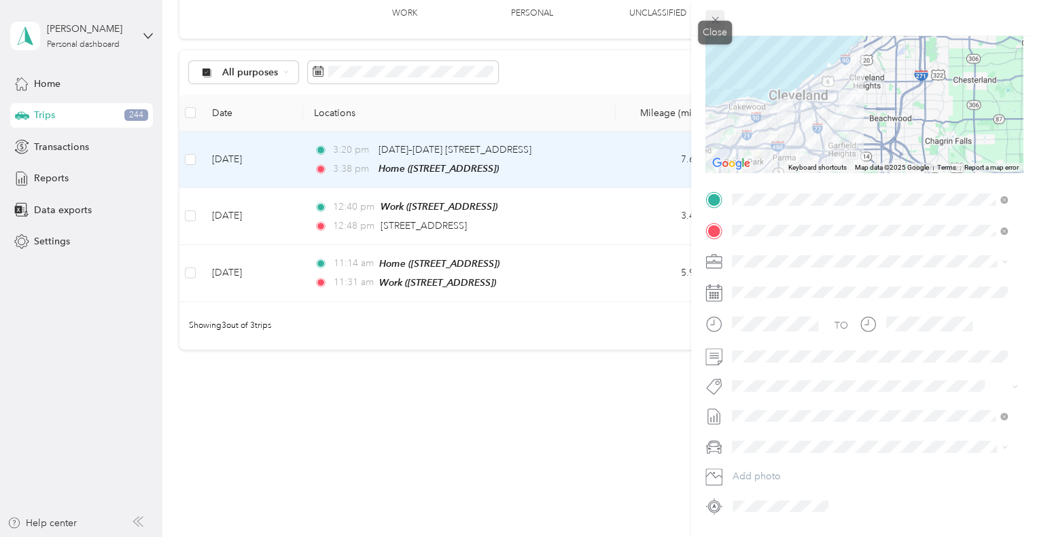
click at [720, 22] on span at bounding box center [714, 19] width 19 height 19
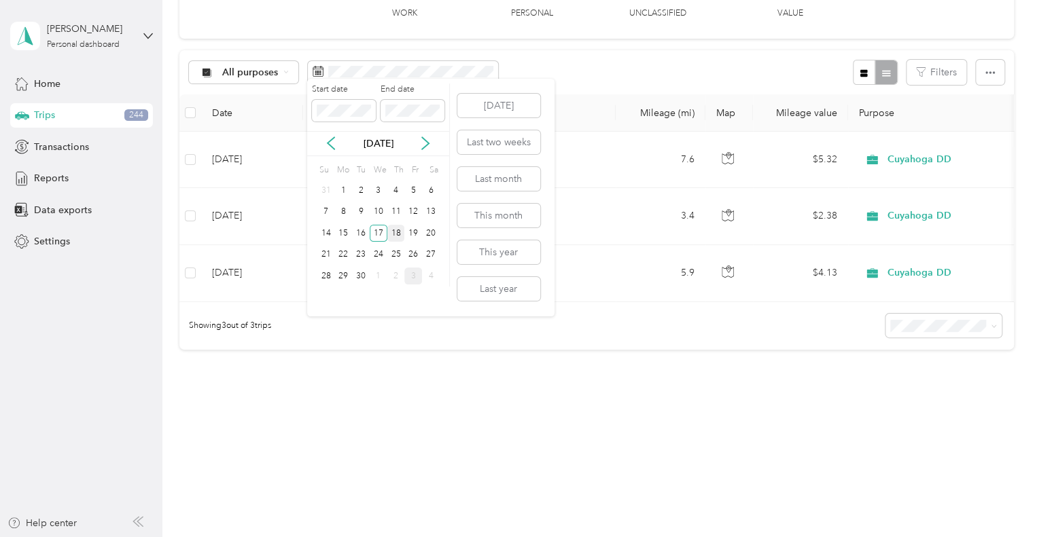
click at [399, 236] on div "18" at bounding box center [396, 233] width 18 height 17
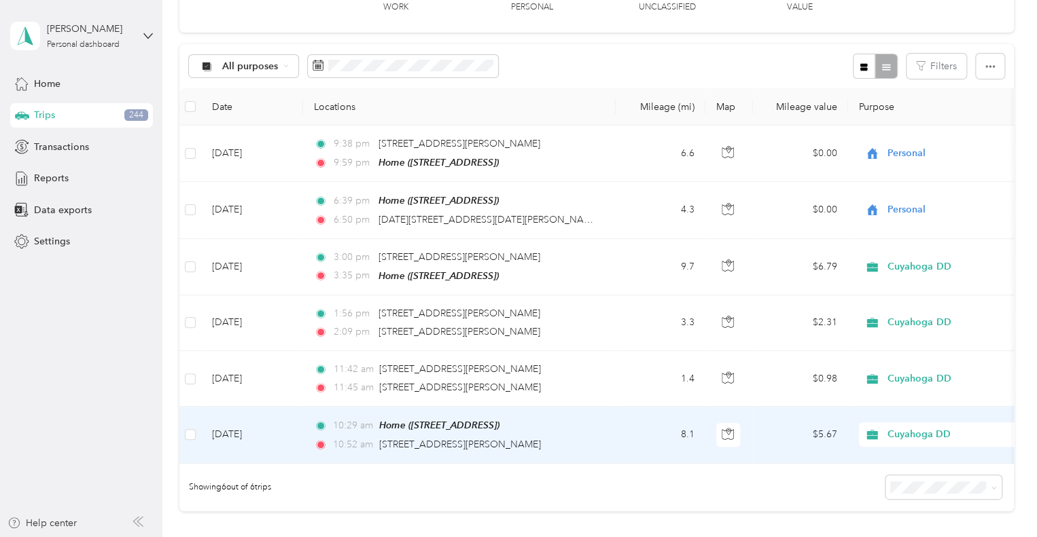
click at [747, 435] on td "$5.67" at bounding box center [800, 435] width 95 height 56
click at [747, 537] on div at bounding box center [515, 537] width 1030 height 0
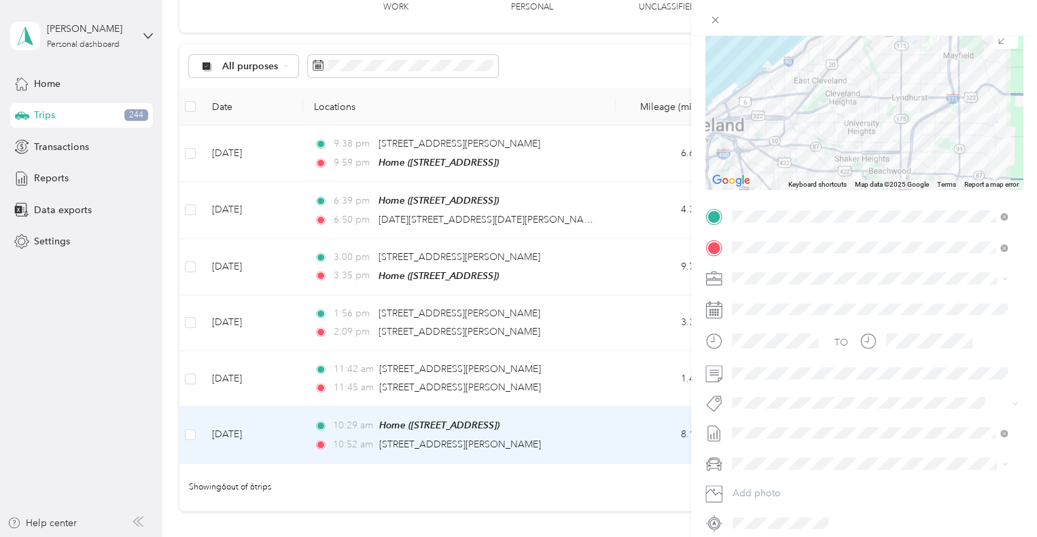
scroll to position [136, 0]
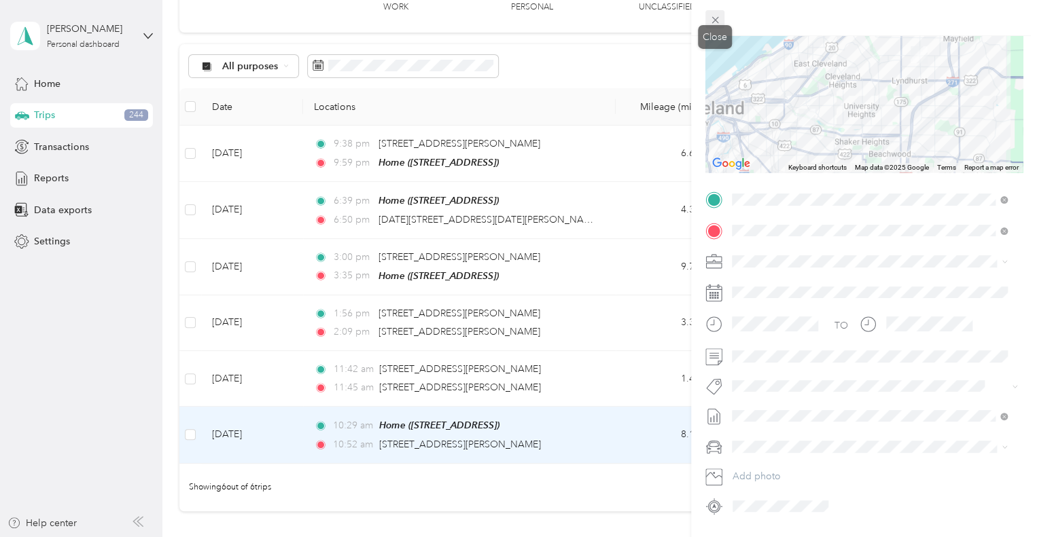
click at [715, 12] on span at bounding box center [714, 19] width 19 height 19
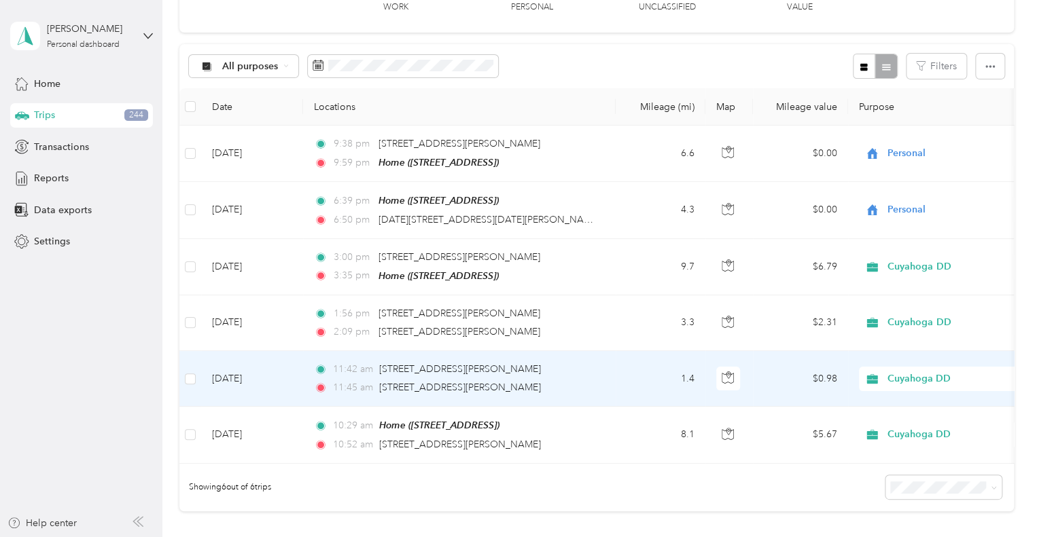
click at [649, 368] on td "1.4" at bounding box center [661, 379] width 90 height 56
click at [647, 537] on div at bounding box center [515, 537] width 1030 height 0
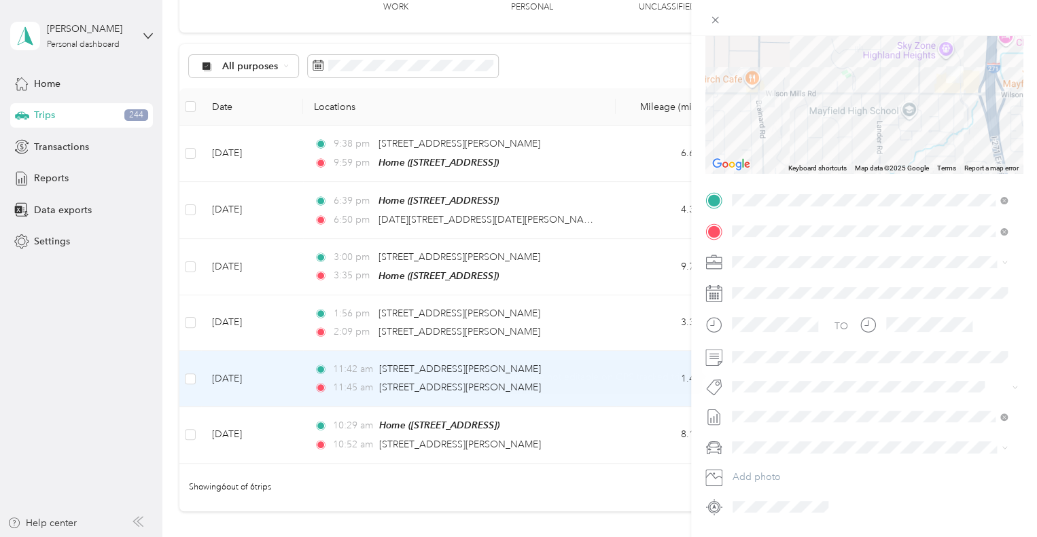
scroll to position [136, 0]
click at [714, 21] on icon at bounding box center [715, 20] width 12 height 12
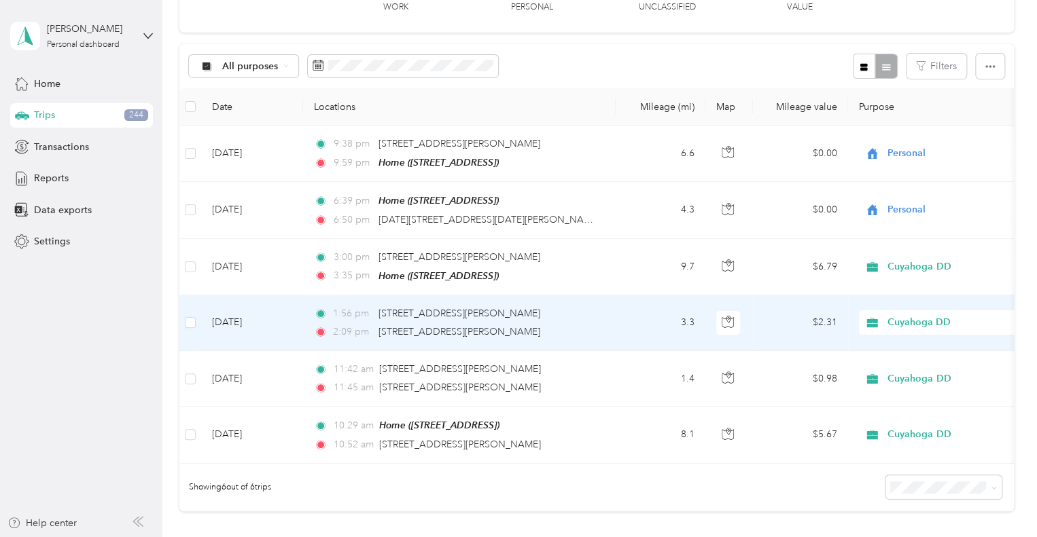
click at [649, 327] on td "3.3" at bounding box center [661, 324] width 90 height 56
click at [649, 537] on div at bounding box center [515, 537] width 1030 height 0
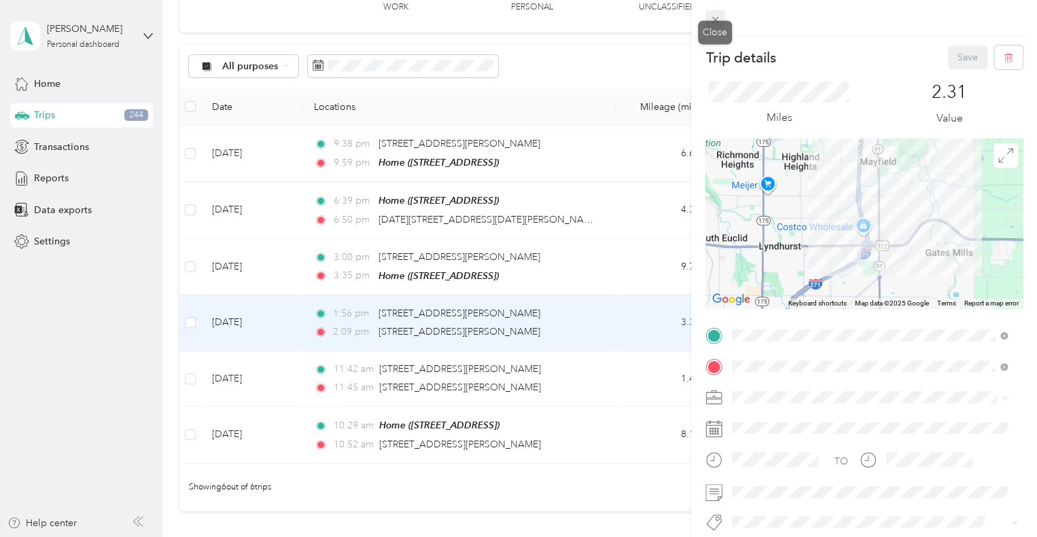
click at [715, 18] on icon at bounding box center [715, 20] width 12 height 12
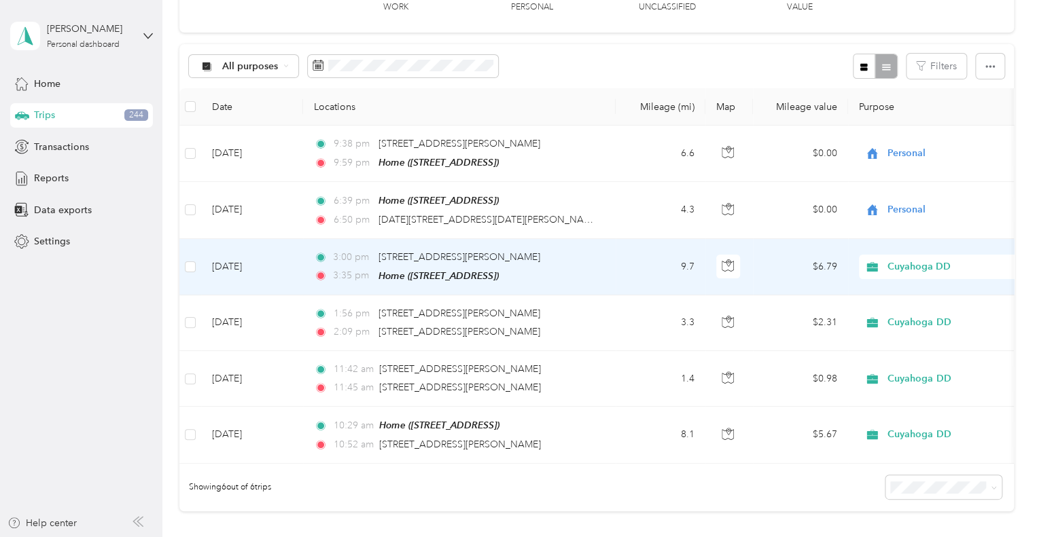
click at [747, 266] on td "$6.79" at bounding box center [800, 267] width 95 height 56
click at [747, 537] on div at bounding box center [515, 537] width 1030 height 0
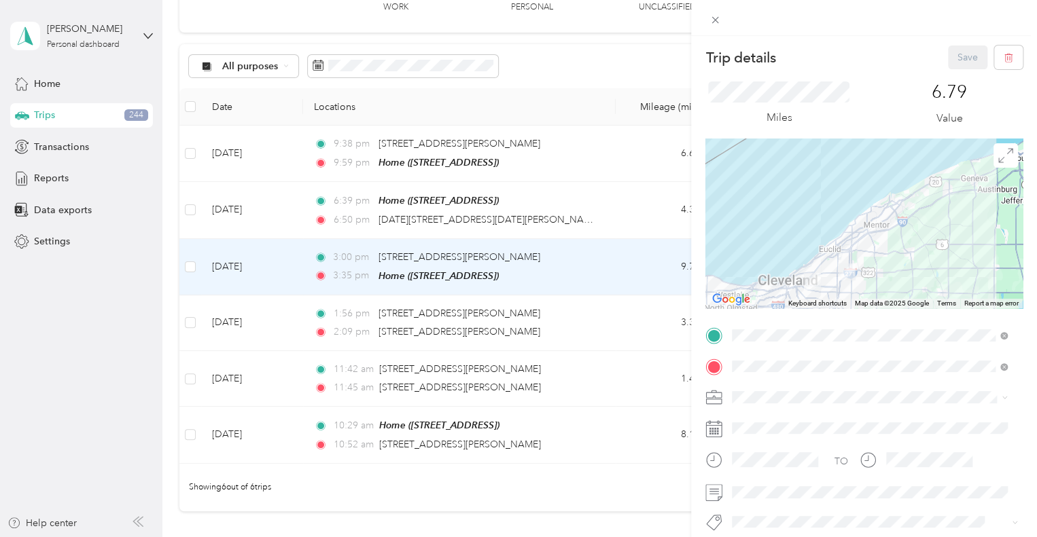
scroll to position [175, 0]
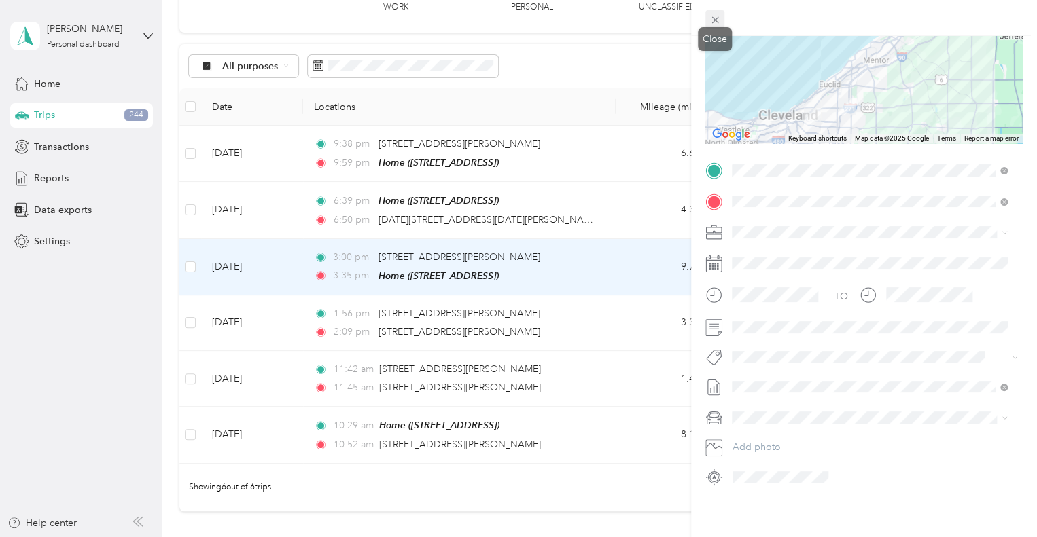
click at [721, 22] on span at bounding box center [714, 19] width 19 height 19
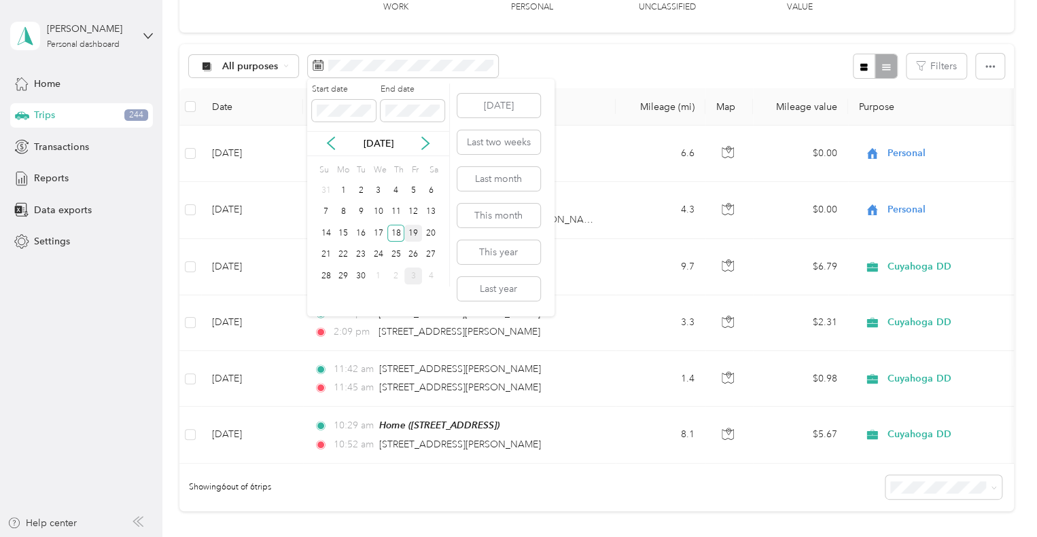
click at [410, 233] on div "19" at bounding box center [413, 233] width 18 height 17
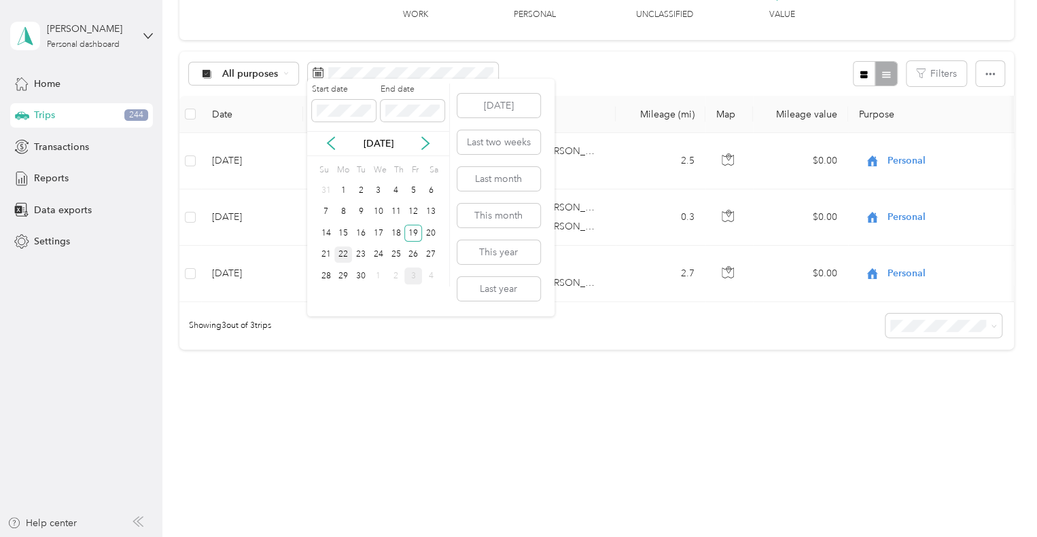
click at [337, 257] on div "22" at bounding box center [343, 255] width 18 height 17
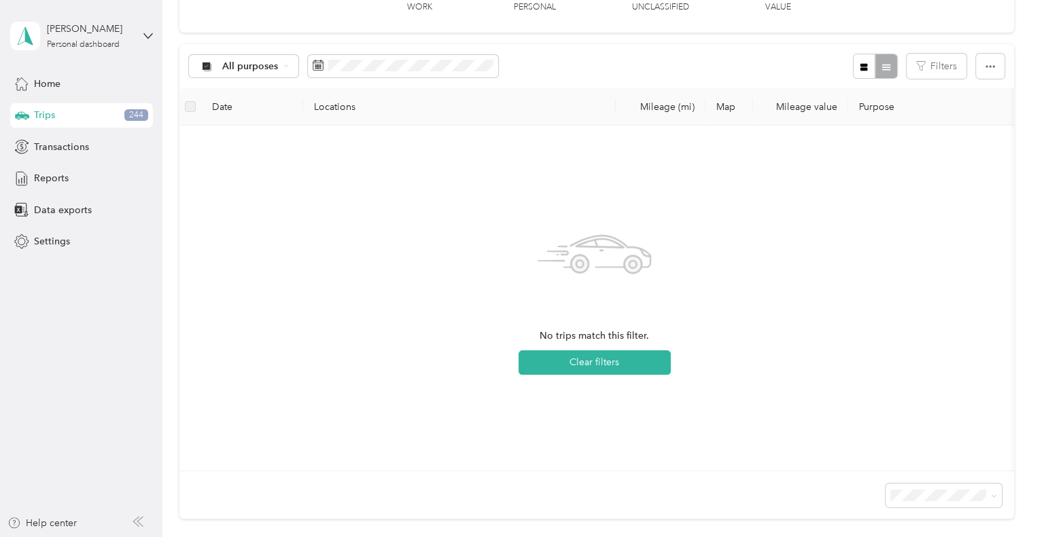
click at [350, 52] on div "All purposes Filters" at bounding box center [596, 66] width 834 height 44
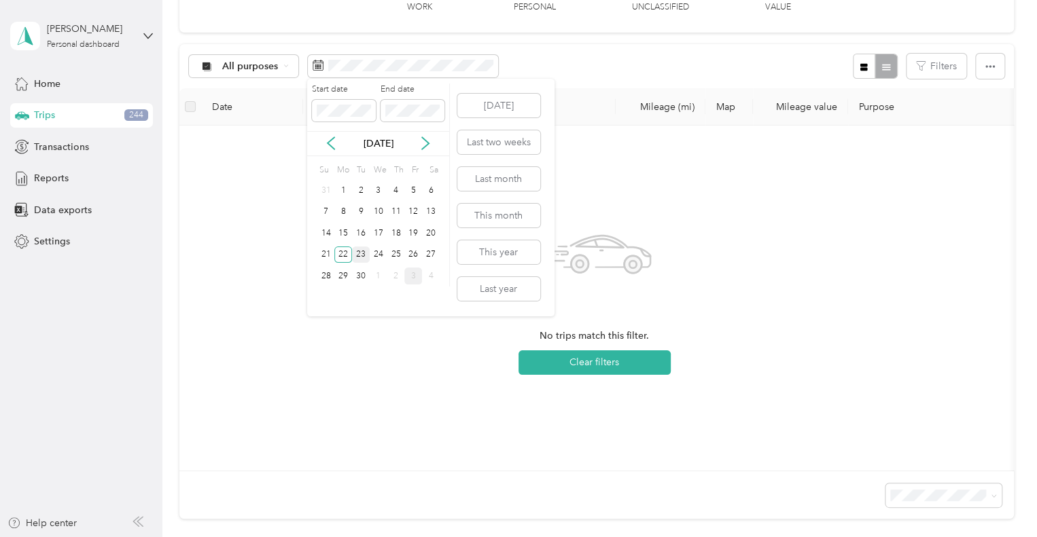
click at [359, 250] on div "23" at bounding box center [361, 255] width 18 height 17
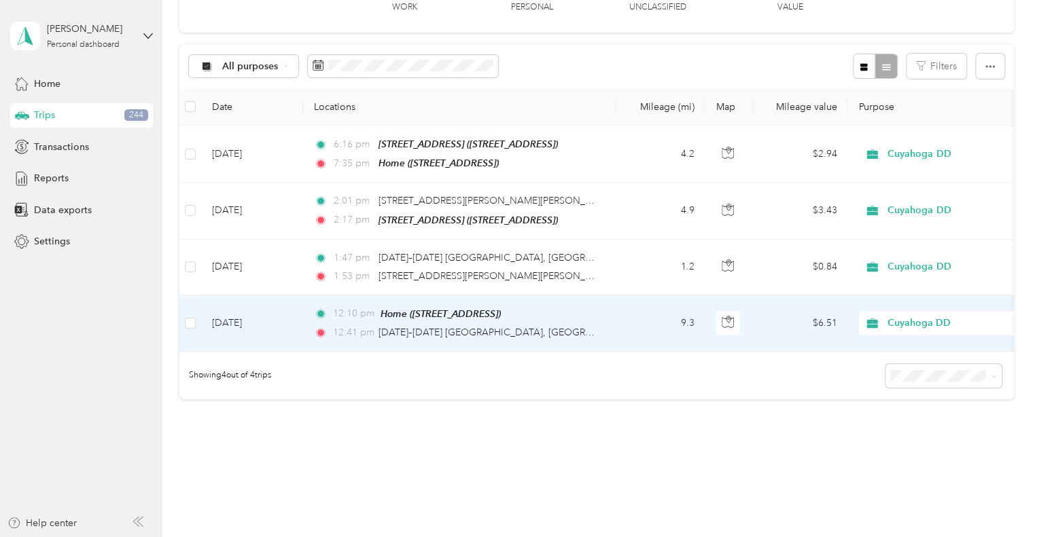
click at [647, 320] on td "9.3" at bounding box center [661, 324] width 90 height 56
click at [647, 537] on div at bounding box center [515, 537] width 1030 height 0
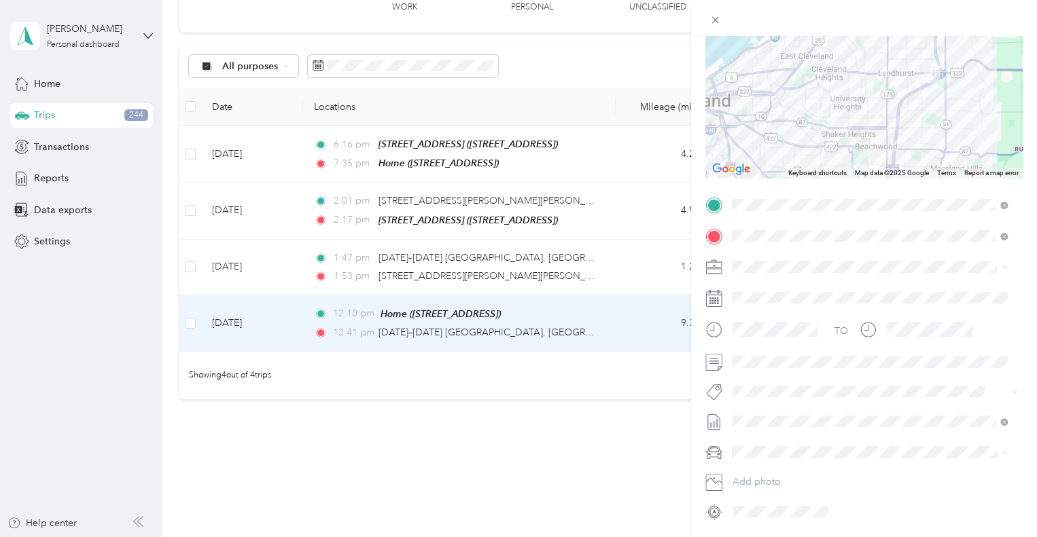
scroll to position [136, 0]
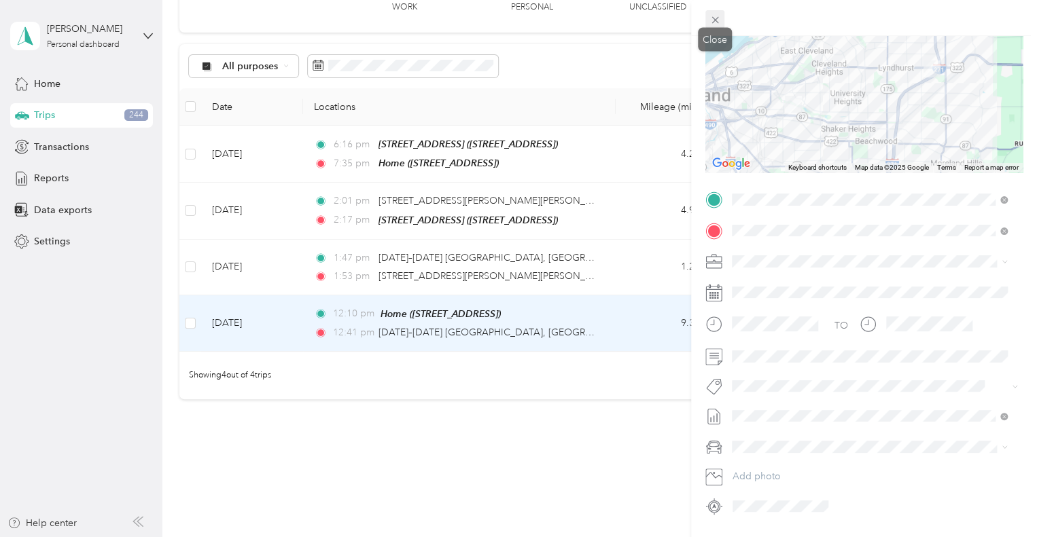
click at [717, 12] on span at bounding box center [714, 19] width 19 height 19
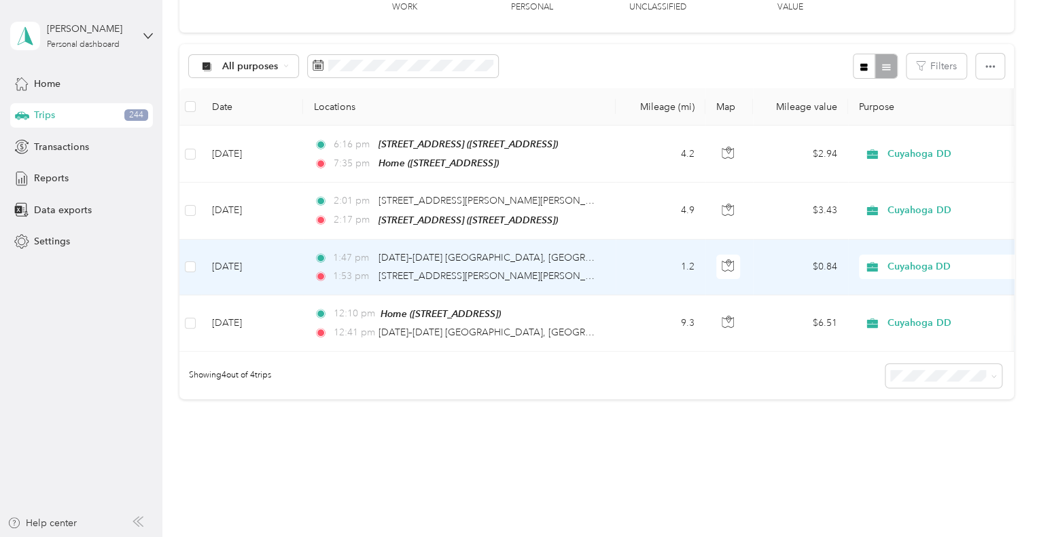
click at [618, 268] on td "1.2" at bounding box center [661, 268] width 90 height 56
click at [618, 537] on div "Click to name as a Favorite Place" at bounding box center [515, 537] width 1030 height 0
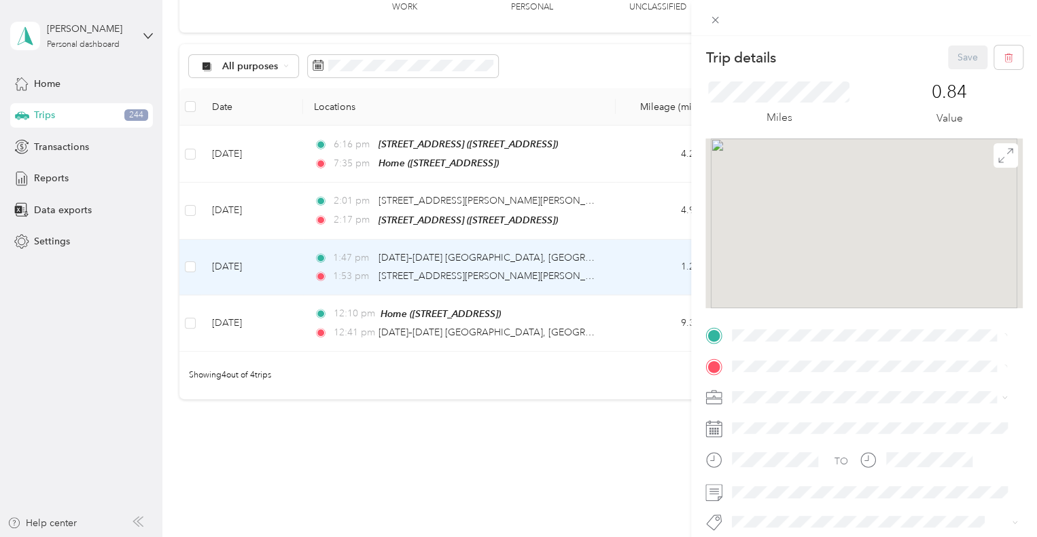
scroll to position [175, 0]
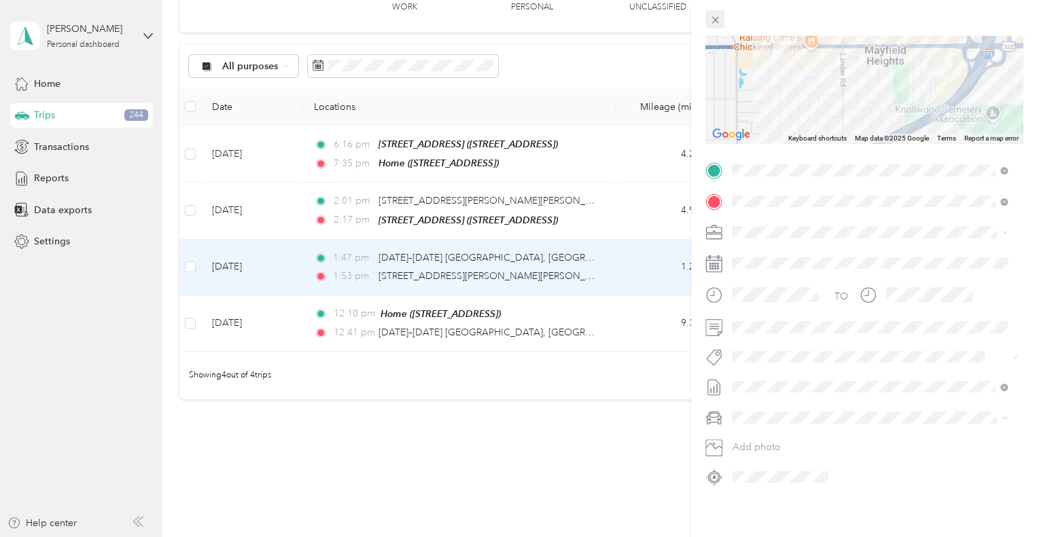
click at [719, 14] on icon at bounding box center [715, 20] width 12 height 12
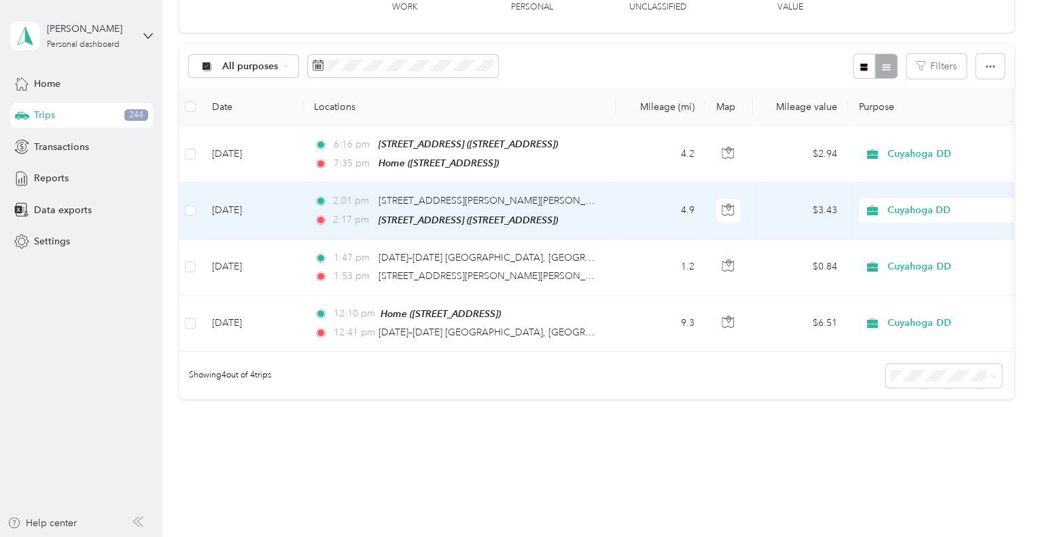
click at [601, 188] on td "2:01 pm [STREET_ADDRESS][PERSON_NAME][PERSON_NAME] 2:17 pm [STREET_ADDRESS] ([S…" at bounding box center [459, 211] width 313 height 56
click at [601, 537] on div at bounding box center [515, 537] width 1030 height 0
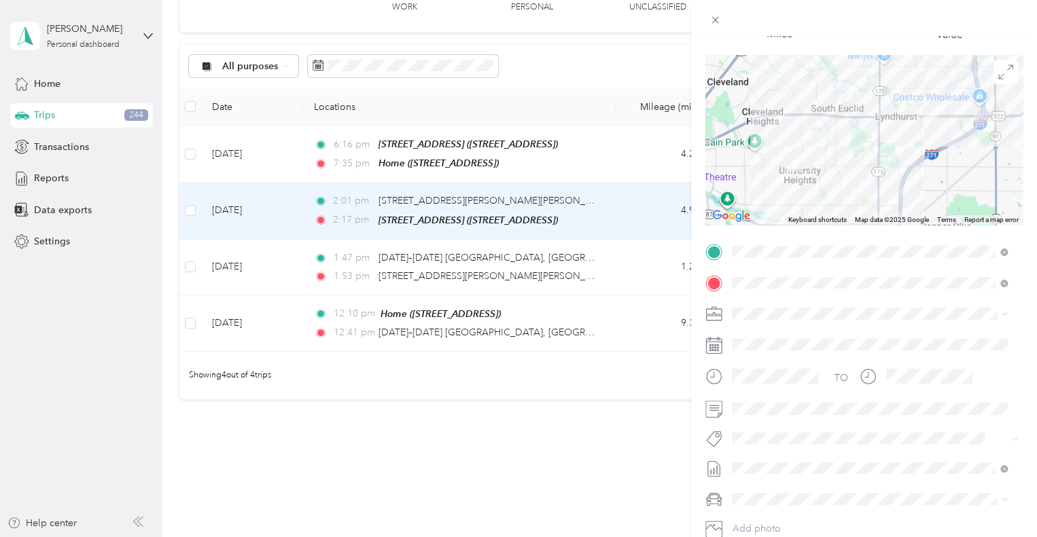
scroll to position [136, 0]
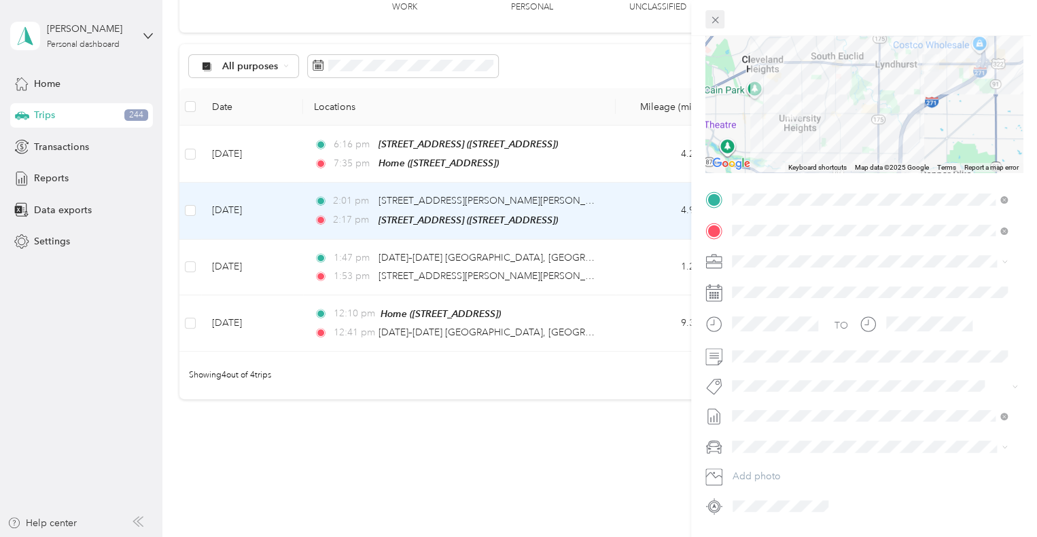
drag, startPoint x: 718, startPoint y: 34, endPoint x: 716, endPoint y: 27, distance: 7.1
click at [718, 33] on div at bounding box center [864, 18] width 346 height 36
click at [713, 4] on div at bounding box center [864, 18] width 346 height 36
click at [715, 16] on icon at bounding box center [715, 20] width 12 height 12
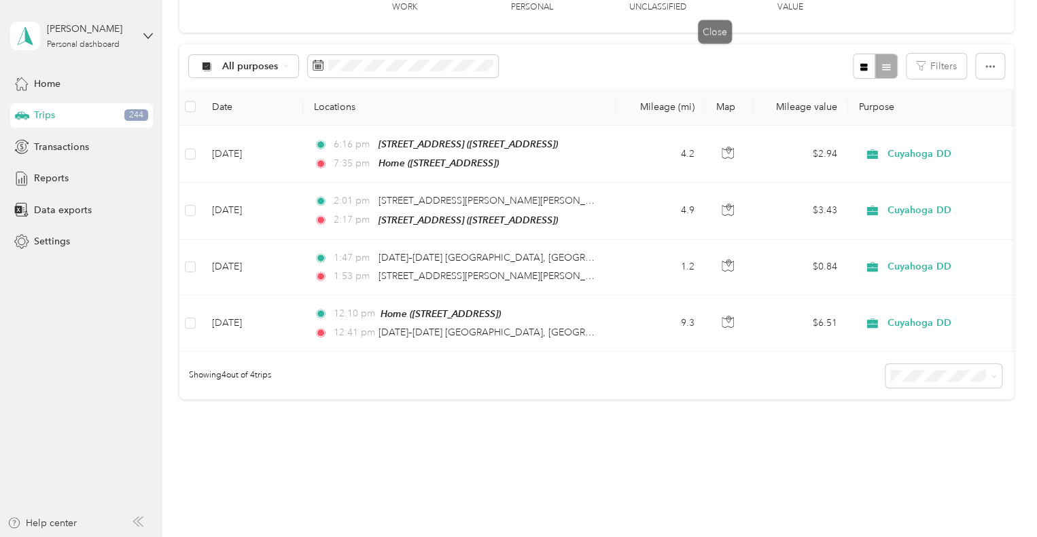
click at [647, 149] on td "4.2" at bounding box center [661, 154] width 90 height 57
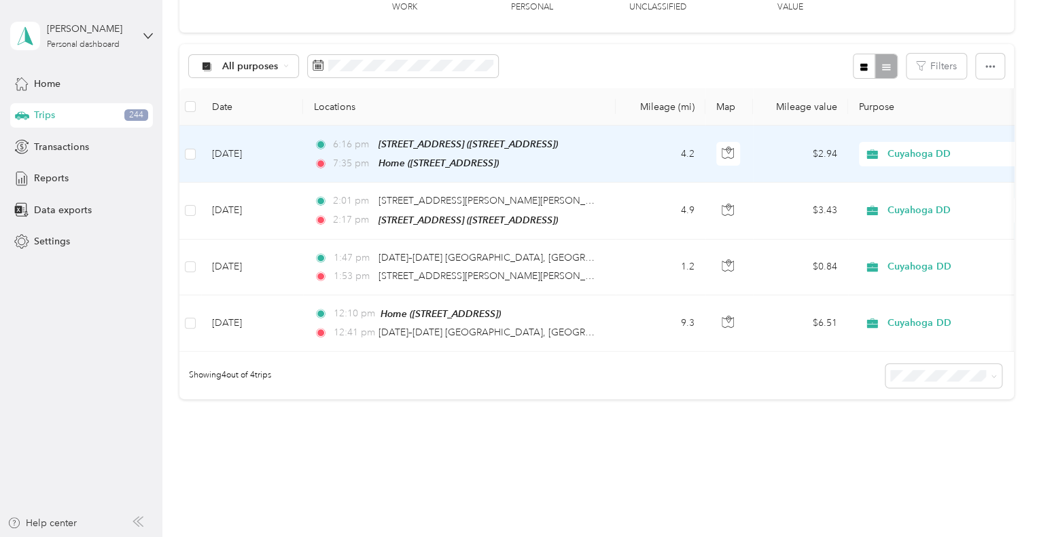
click at [647, 537] on div at bounding box center [515, 537] width 1030 height 0
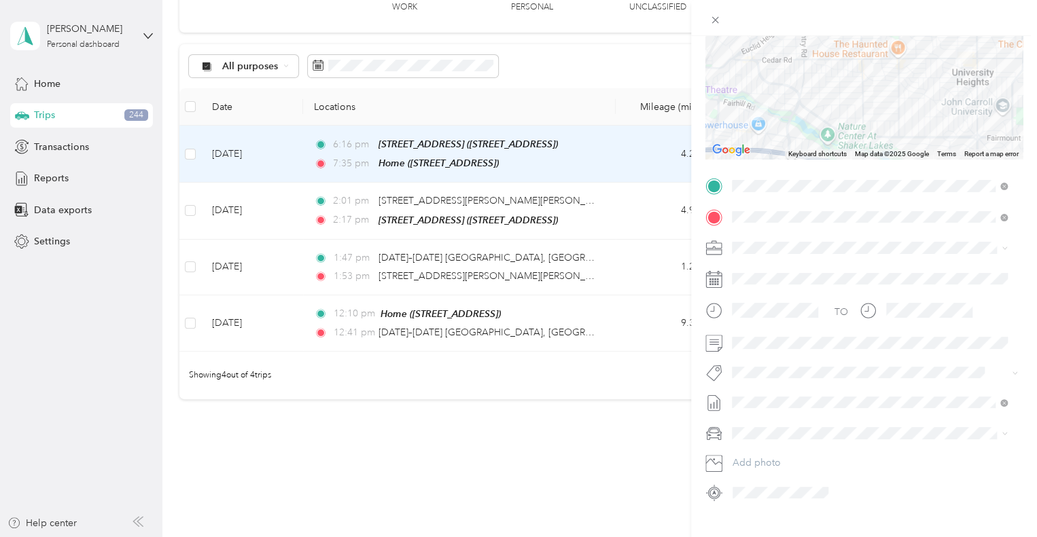
scroll to position [175, 0]
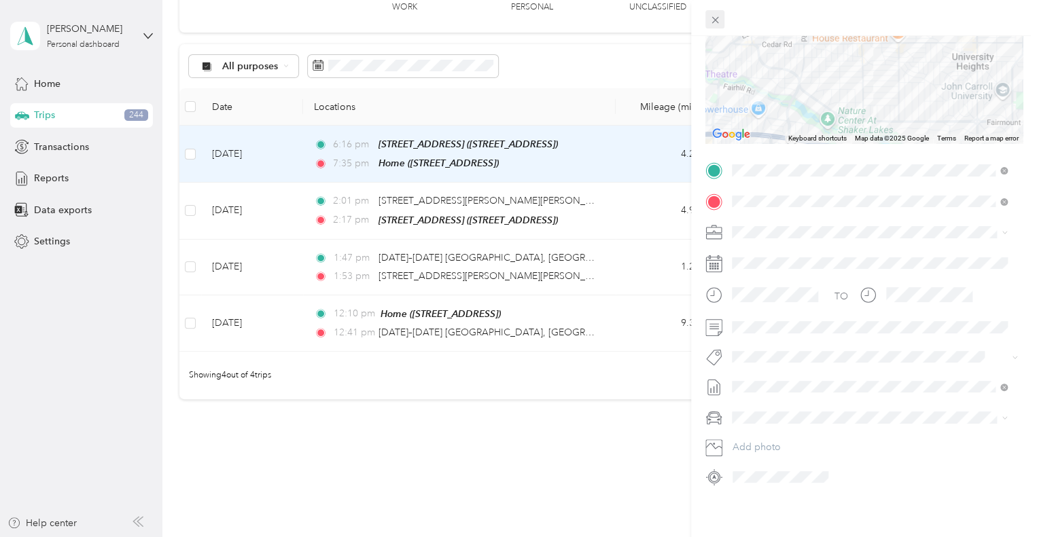
click at [717, 24] on icon at bounding box center [715, 20] width 12 height 12
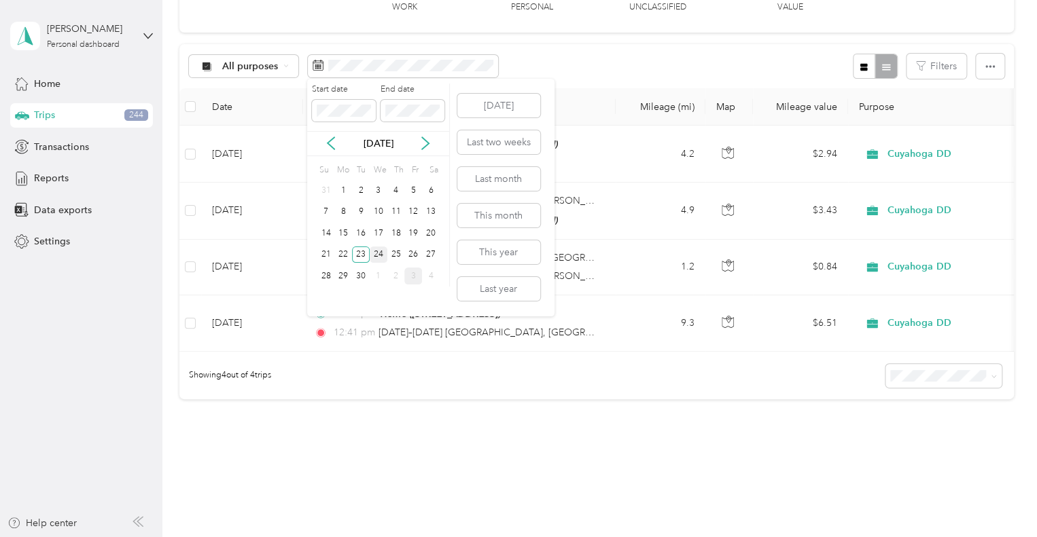
click at [378, 253] on div "24" at bounding box center [379, 255] width 18 height 17
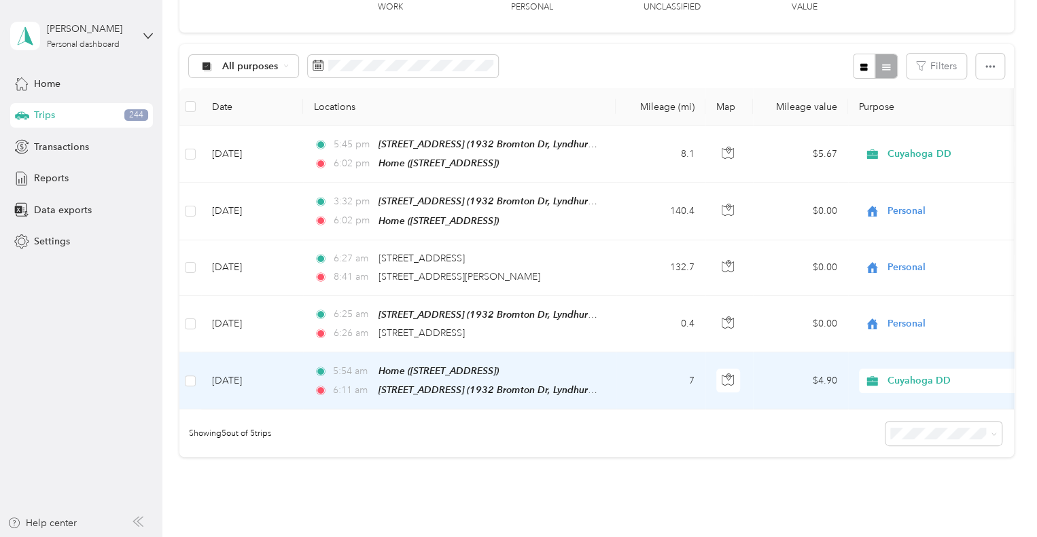
click at [647, 388] on td "7" at bounding box center [661, 381] width 90 height 57
click at [647, 537] on div at bounding box center [515, 537] width 1030 height 0
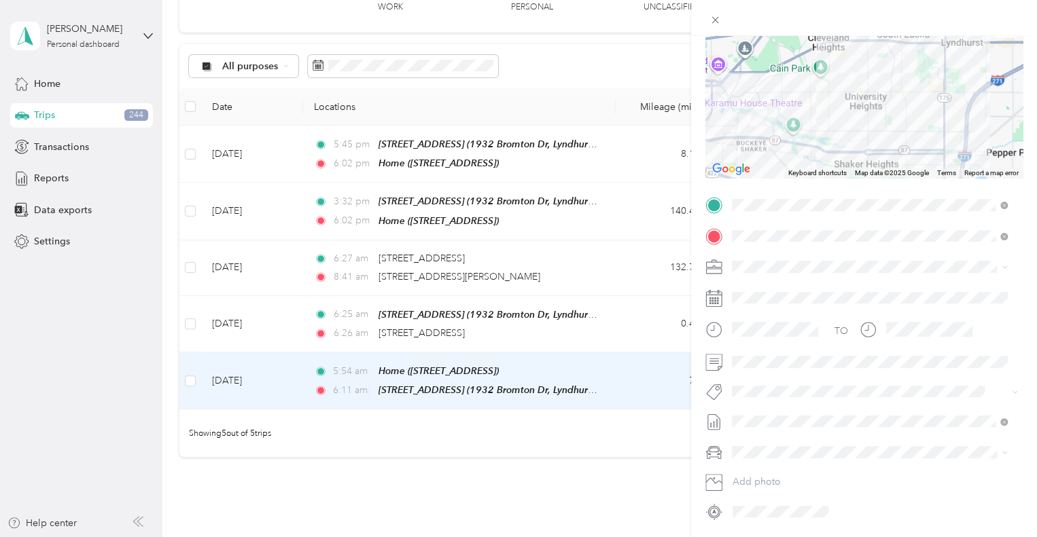
scroll to position [136, 0]
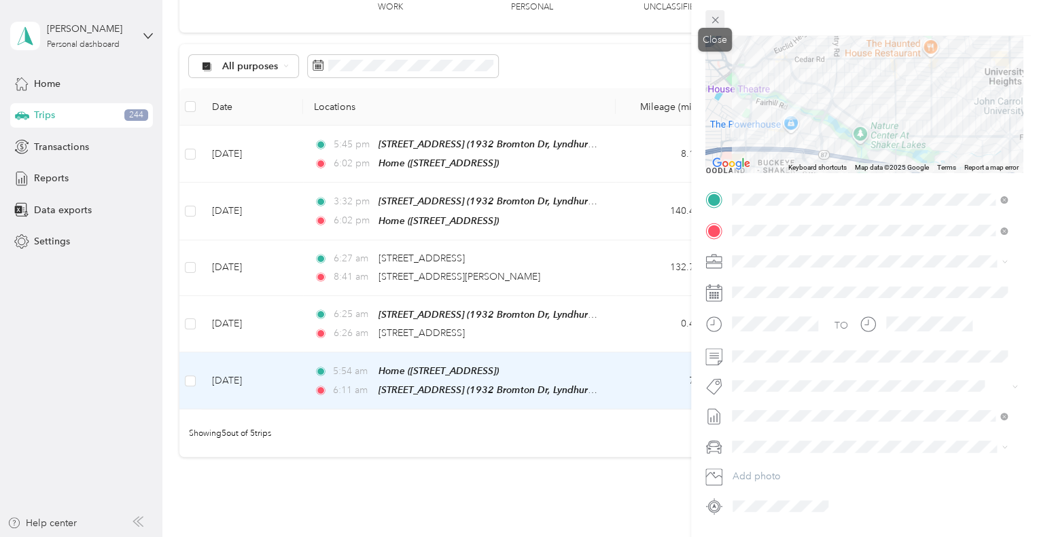
click at [721, 19] on span at bounding box center [714, 19] width 19 height 19
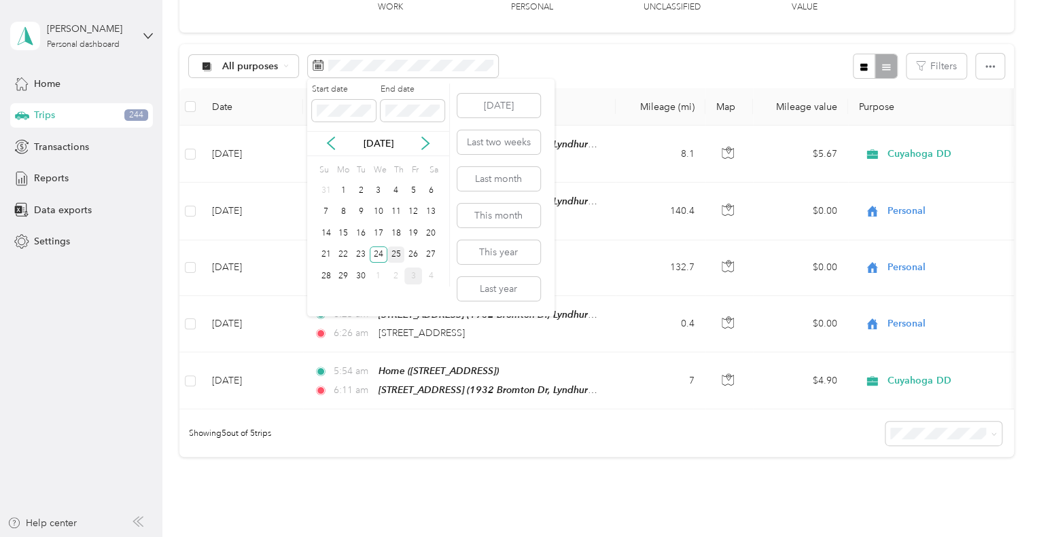
click at [399, 257] on div "25" at bounding box center [396, 255] width 18 height 17
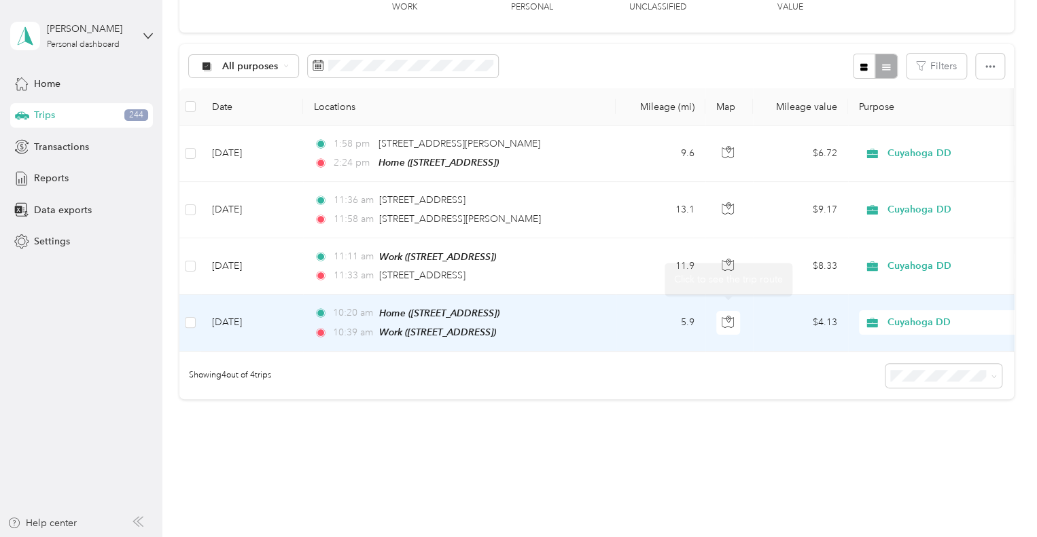
click at [696, 329] on td "5.9" at bounding box center [661, 323] width 90 height 57
click at [696, 537] on div "Click to see the trip route" at bounding box center [515, 537] width 1030 height 0
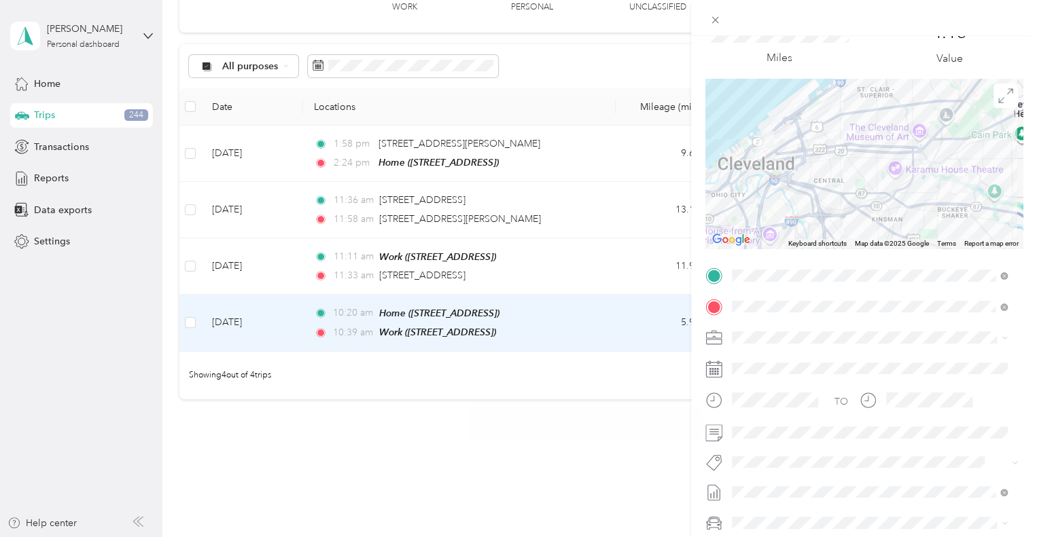
scroll to position [68, 0]
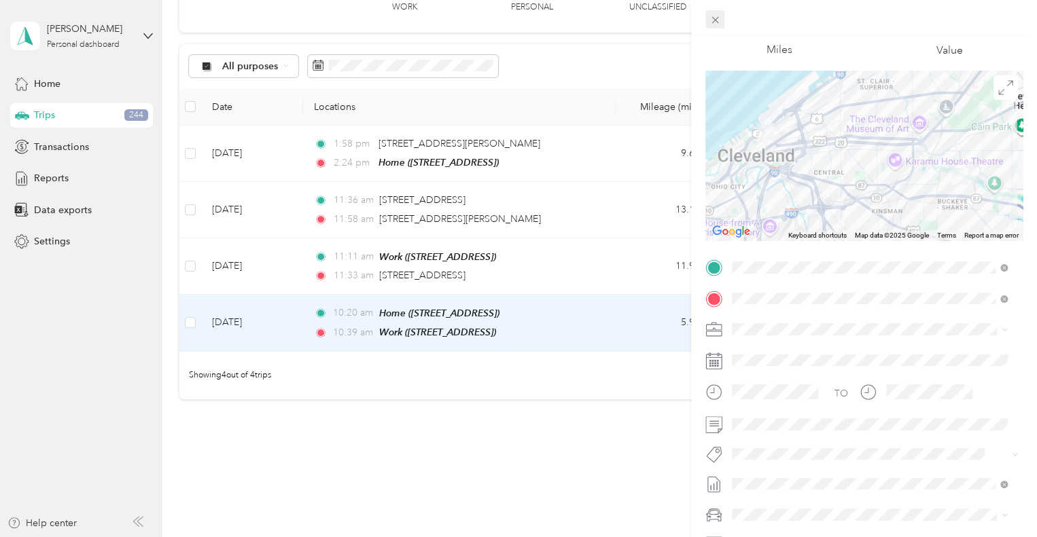
click at [717, 16] on icon at bounding box center [715, 20] width 12 height 12
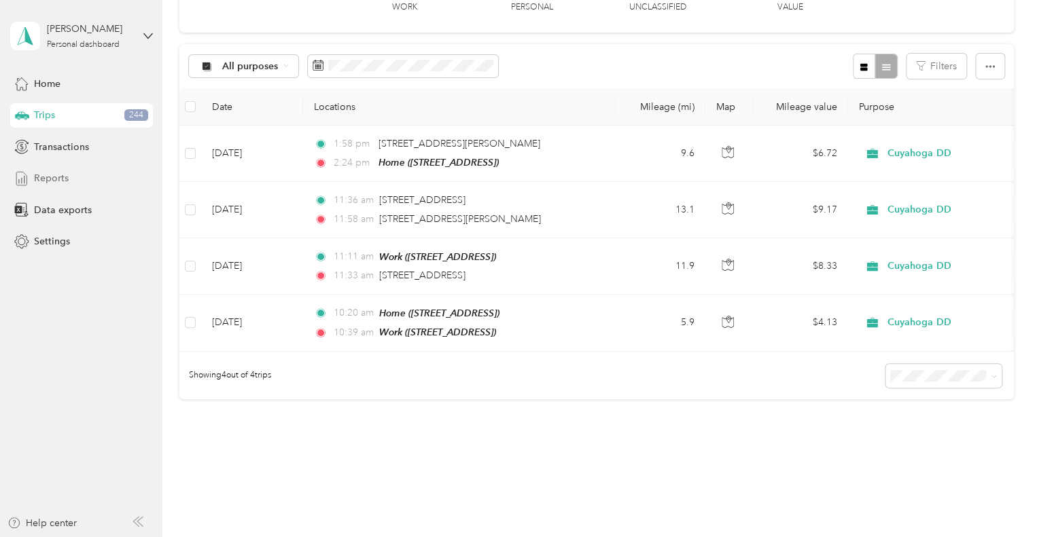
click at [69, 183] on div "Reports" at bounding box center [81, 178] width 143 height 24
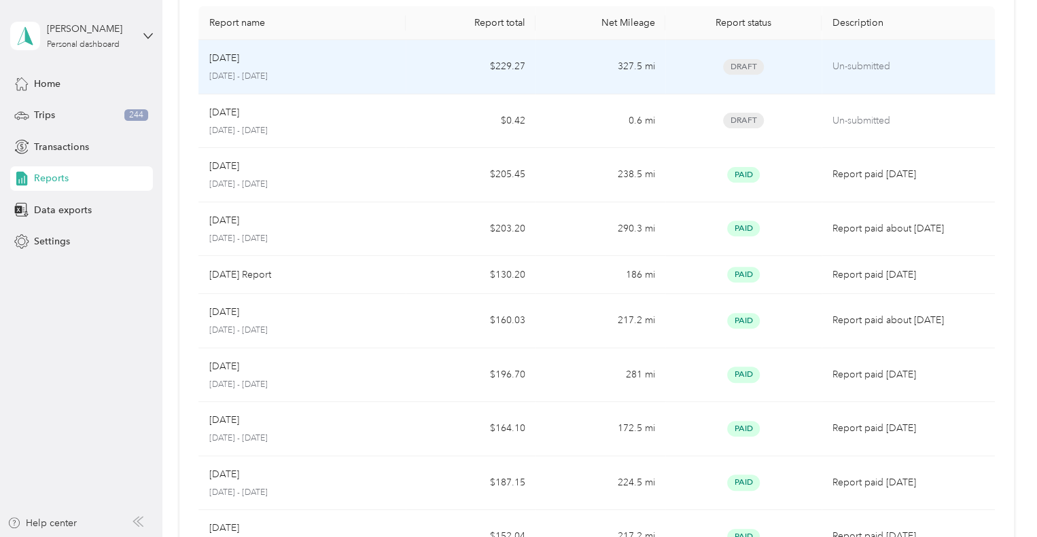
click at [335, 77] on p "[DATE] - [DATE]" at bounding box center [302, 77] width 186 height 12
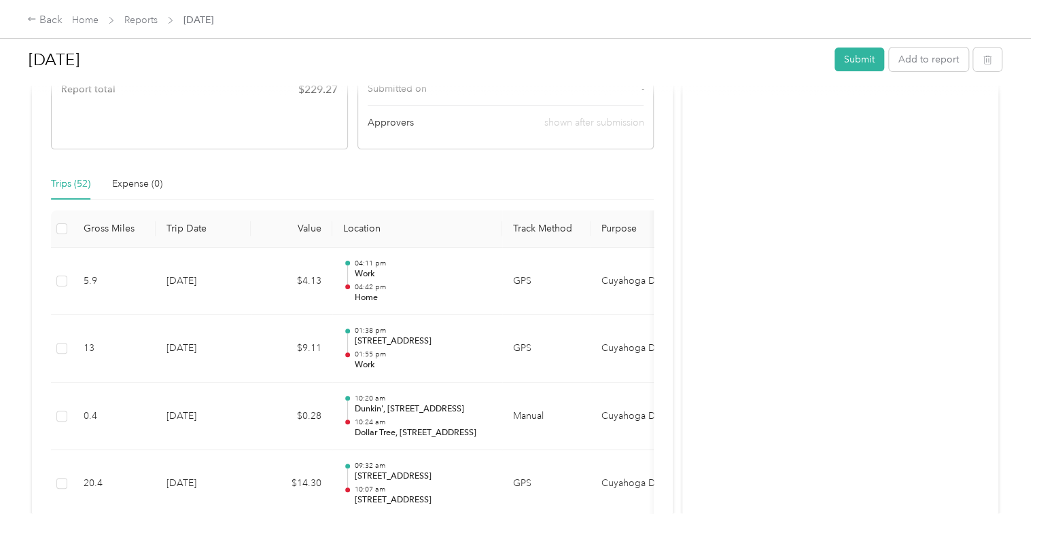
scroll to position [190, 0]
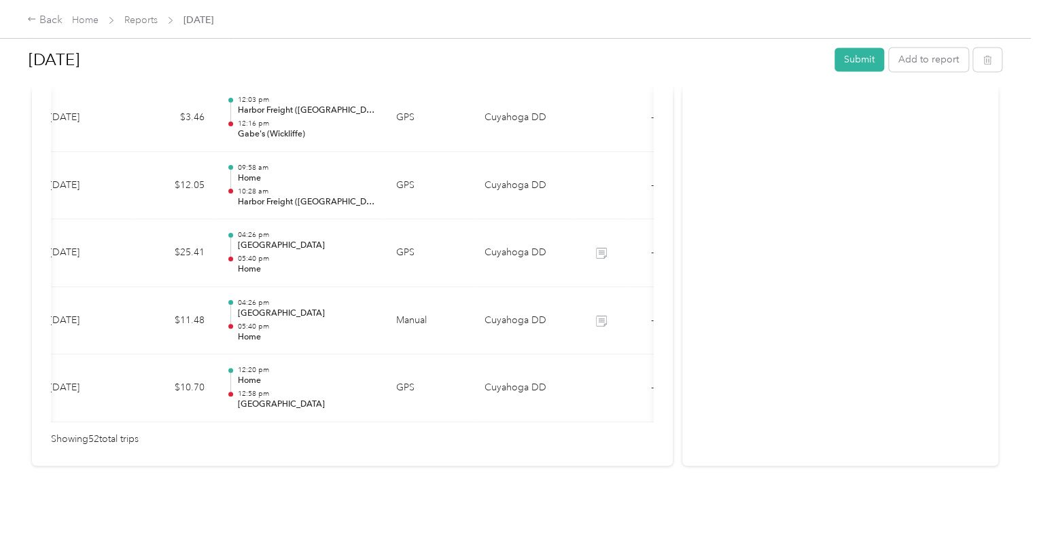
scroll to position [0, 193]
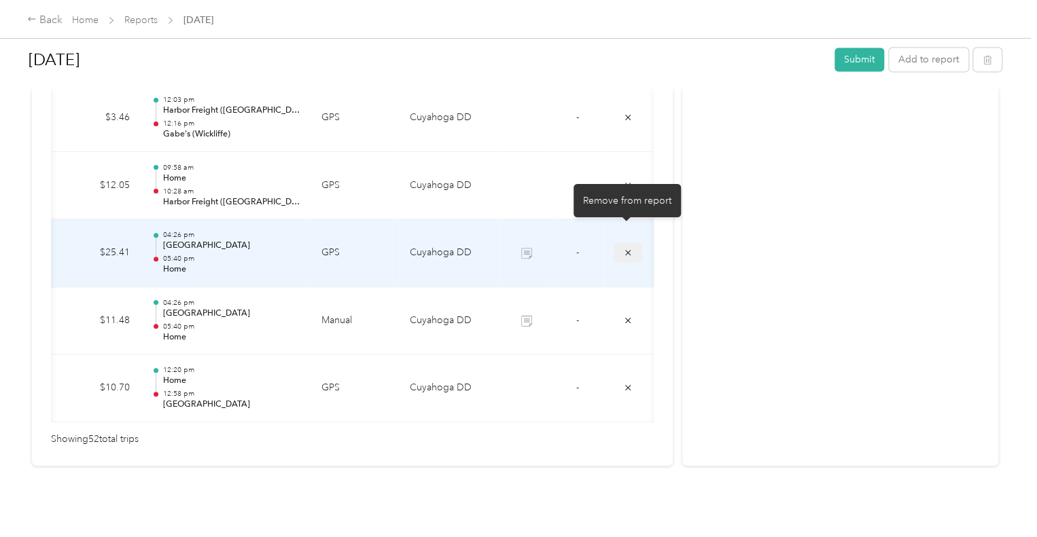
click at [625, 250] on icon "submit" at bounding box center [627, 252] width 5 height 5
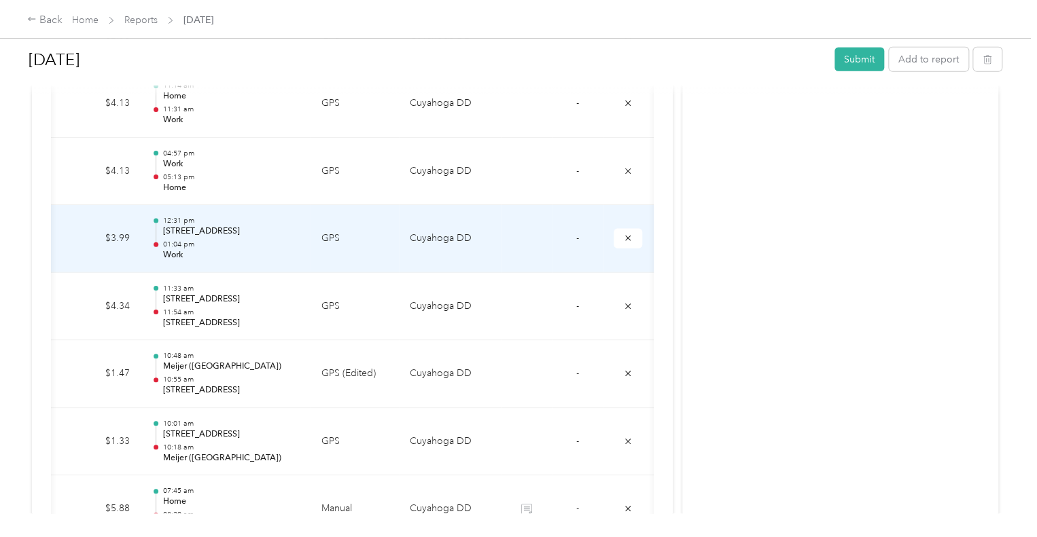
scroll to position [1821, 0]
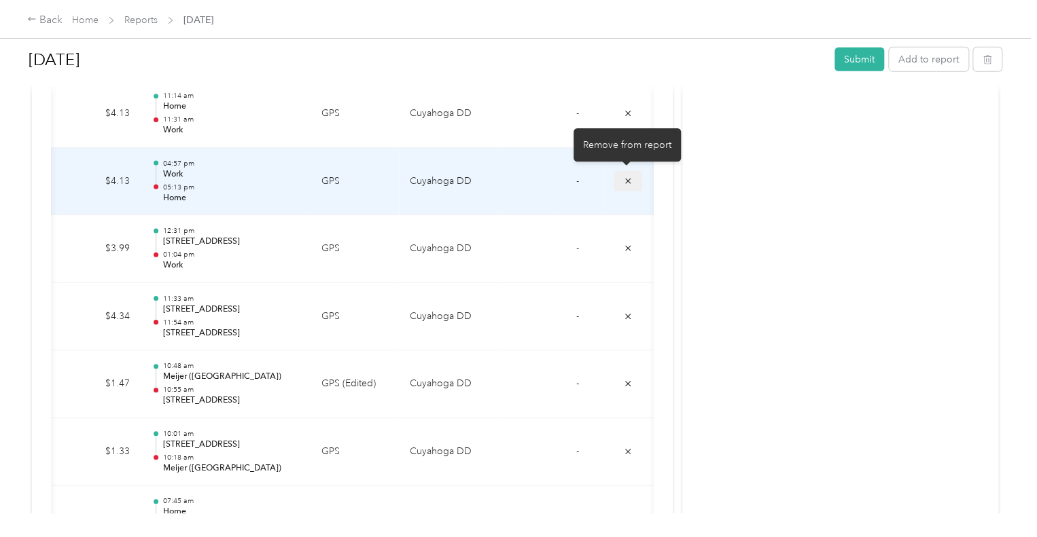
click at [624, 181] on icon "submit" at bounding box center [628, 182] width 10 height 10
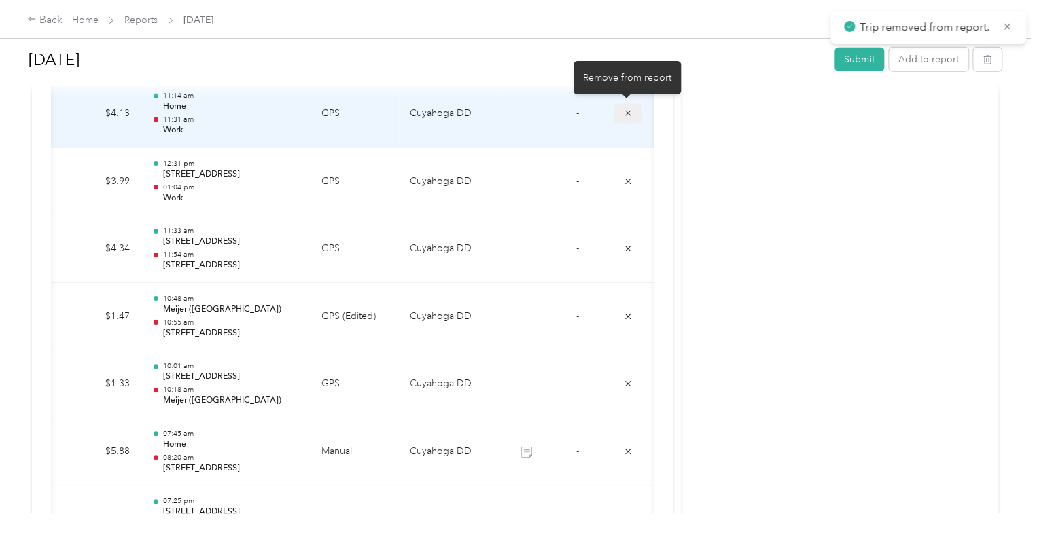
click at [633, 110] on button "submit" at bounding box center [627, 114] width 29 height 20
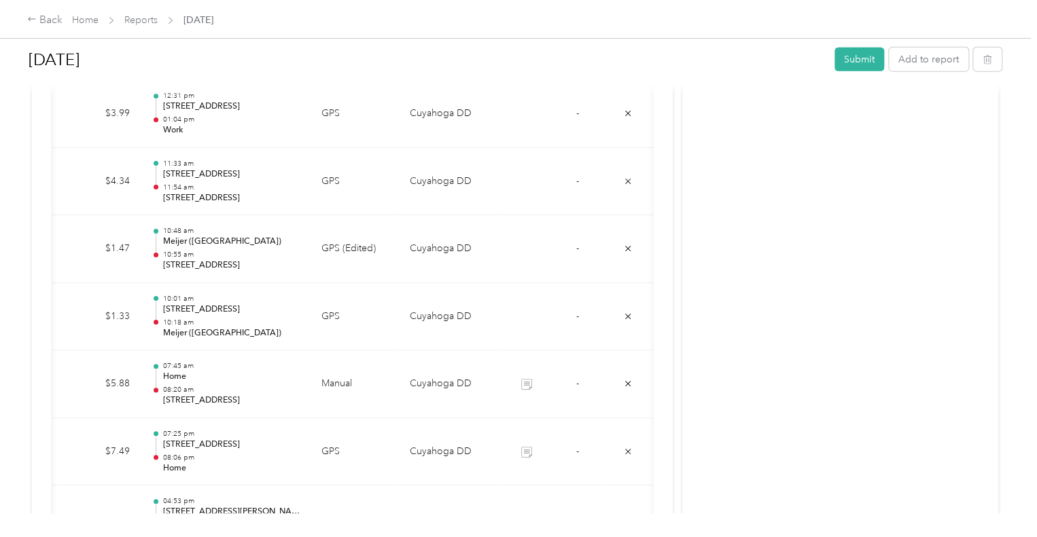
click at [792, 122] on div "Activity and Comments" at bounding box center [840, 150] width 316 height 3734
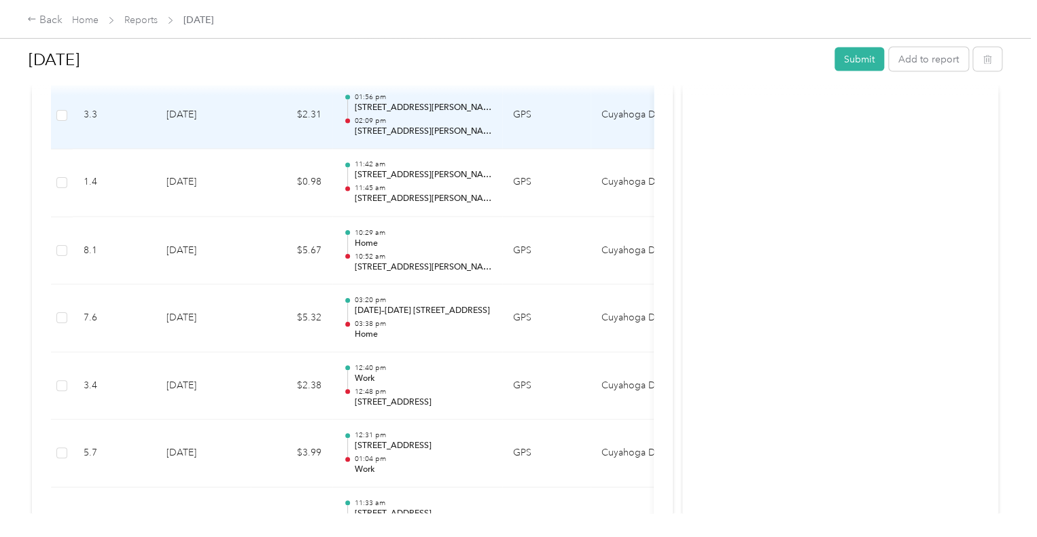
scroll to position [1483, 0]
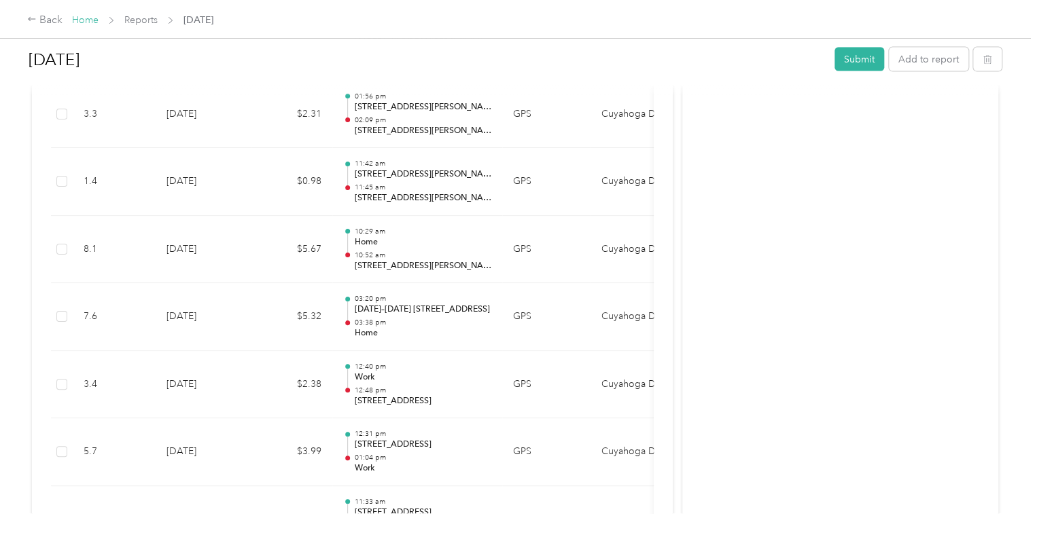
click at [80, 24] on link "Home" at bounding box center [85, 20] width 26 height 12
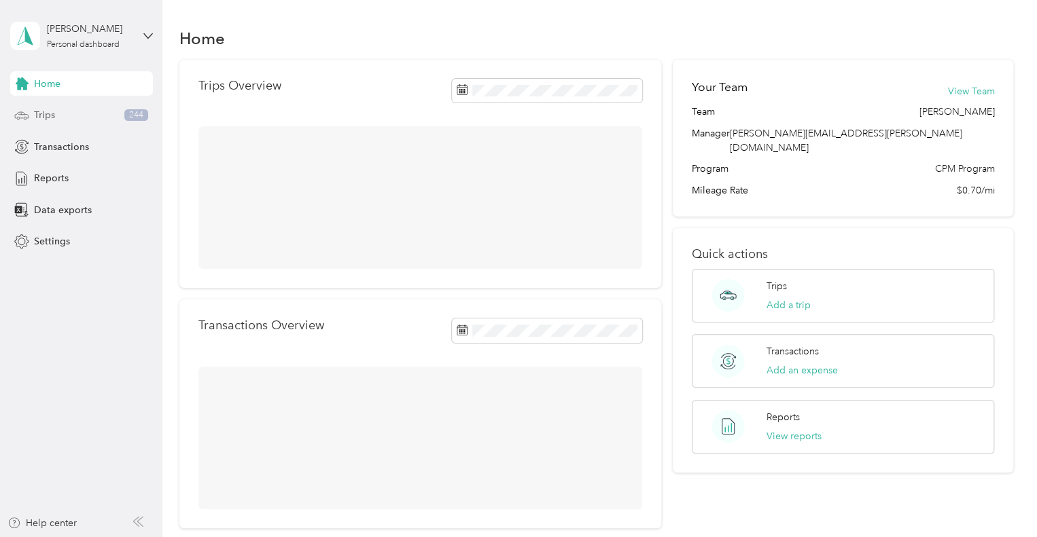
click at [60, 118] on div "Trips 244" at bounding box center [81, 115] width 143 height 24
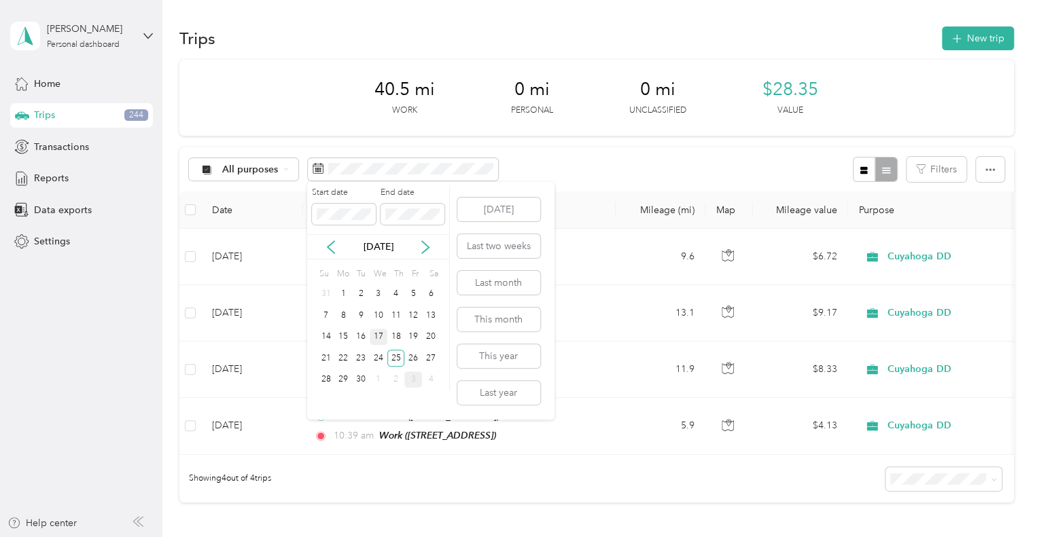
click at [375, 332] on div "17" at bounding box center [379, 337] width 18 height 17
click at [377, 332] on div "17" at bounding box center [379, 337] width 18 height 17
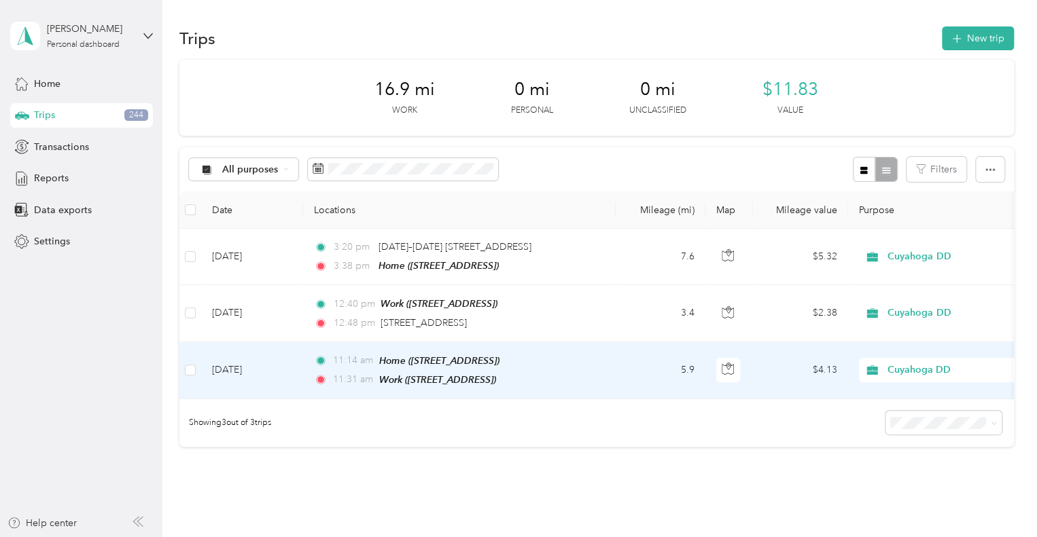
click at [630, 372] on td "5.9" at bounding box center [661, 370] width 90 height 57
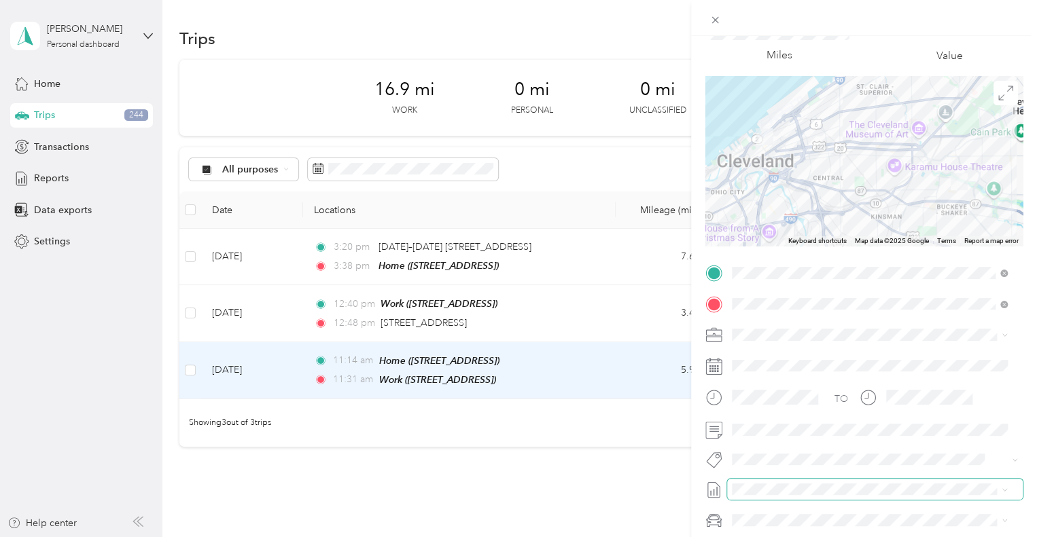
scroll to position [136, 0]
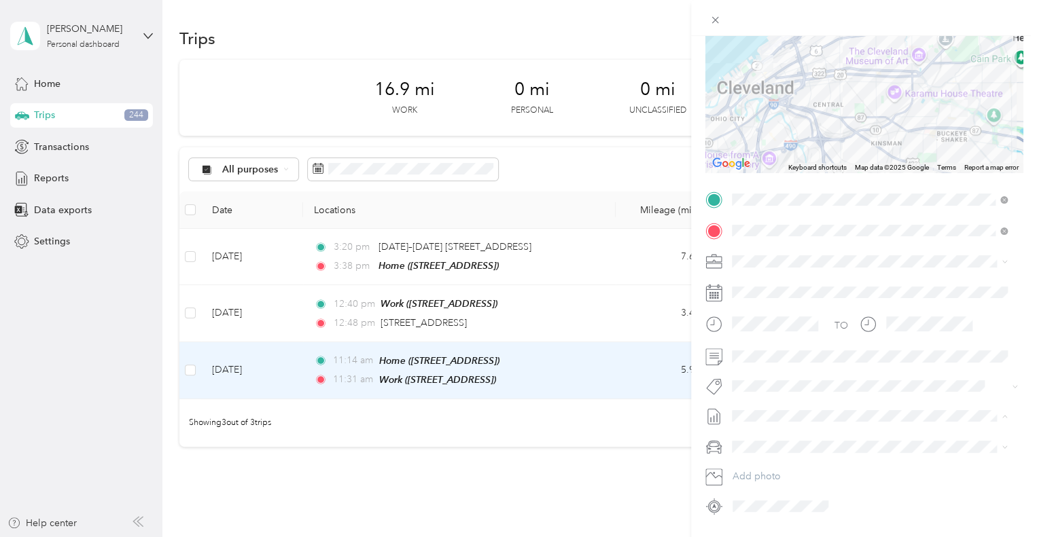
click at [775, 459] on span "[DATE] Draft" at bounding box center [869, 460] width 266 height 12
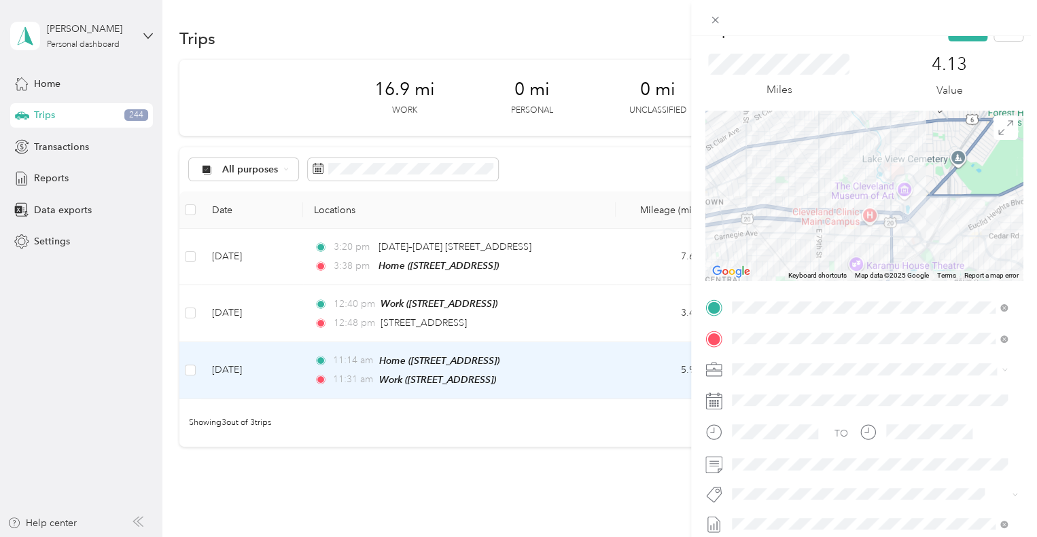
scroll to position [0, 0]
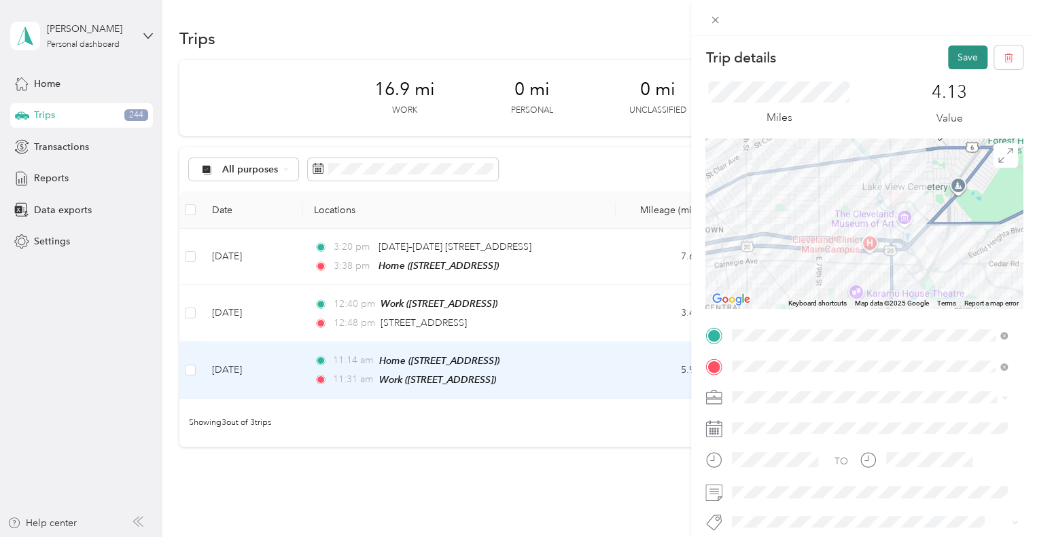
click at [960, 53] on button "Save" at bounding box center [967, 58] width 39 height 24
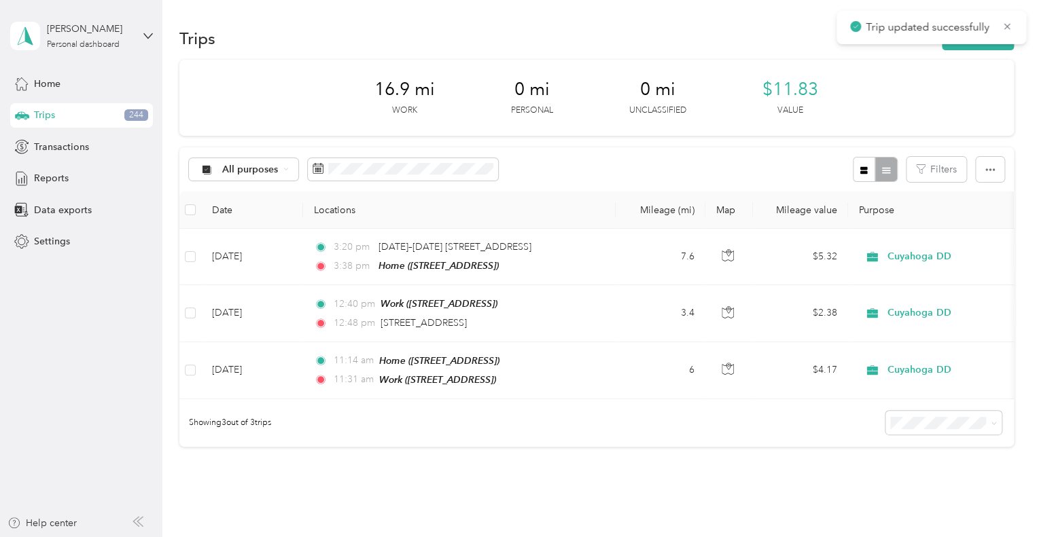
click at [89, 111] on div "Trips 244" at bounding box center [81, 115] width 143 height 24
click at [52, 179] on span "Reports" at bounding box center [51, 178] width 35 height 14
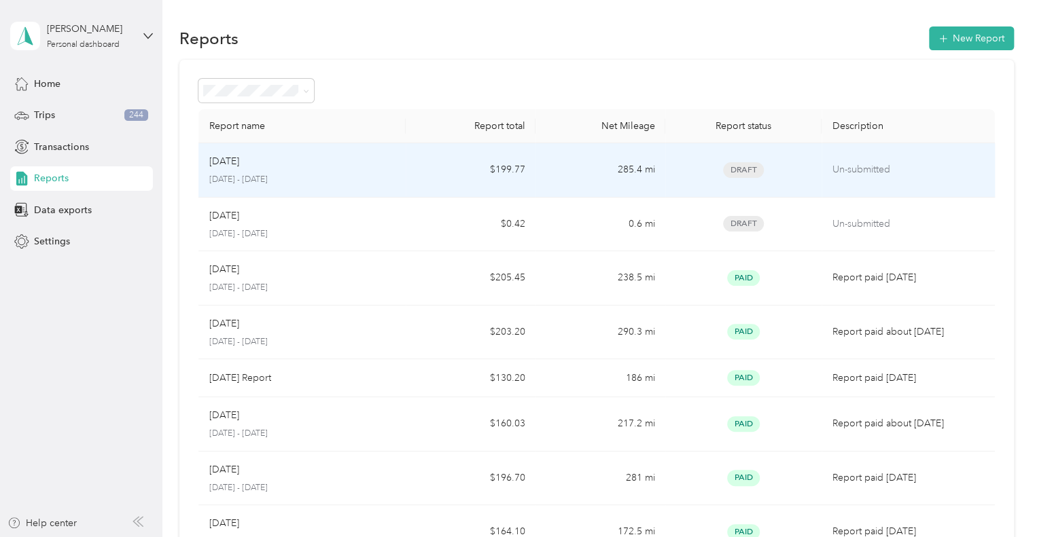
click at [321, 176] on p "[DATE] - [DATE]" at bounding box center [302, 180] width 186 height 12
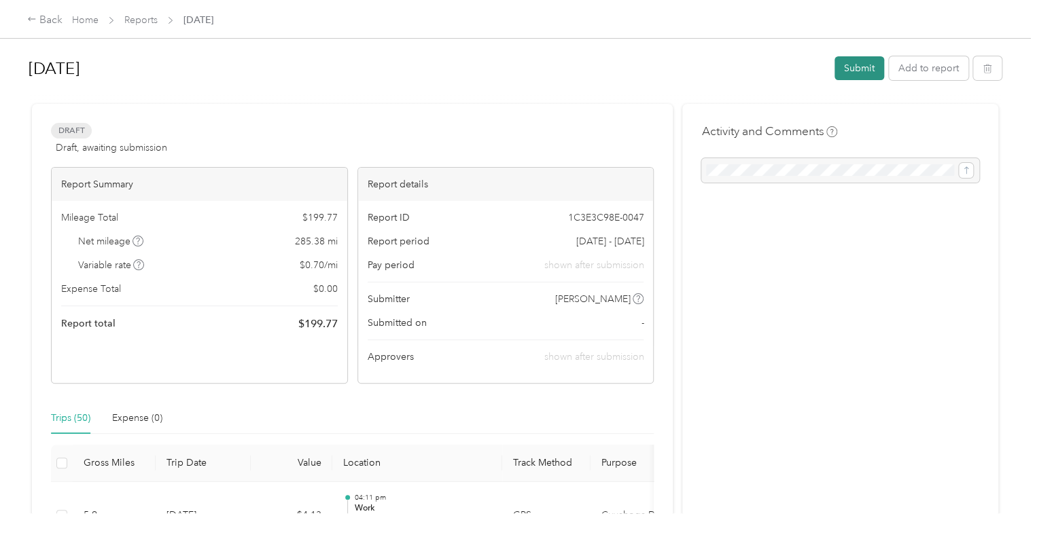
click at [838, 67] on button "Submit" at bounding box center [859, 68] width 50 height 24
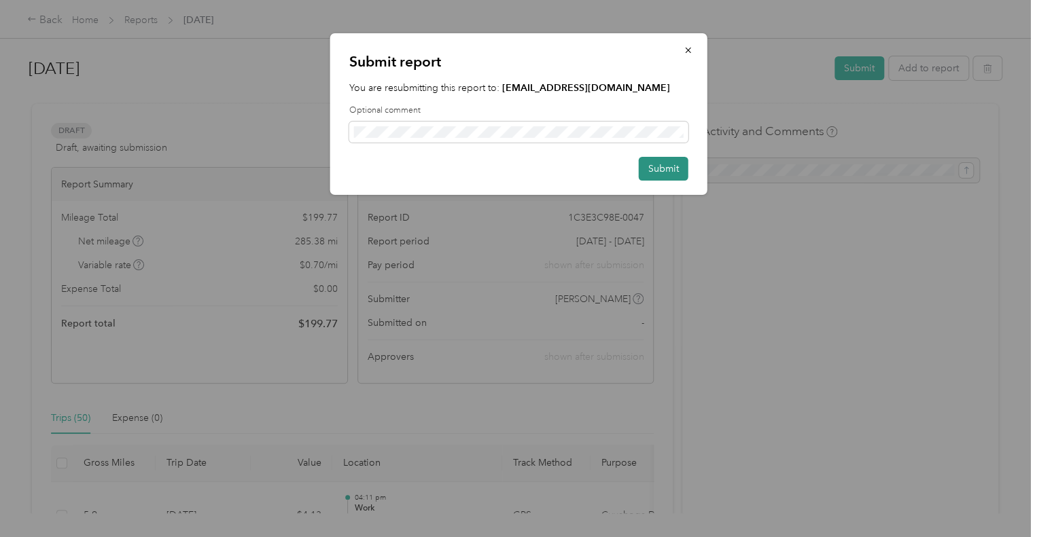
click at [678, 158] on button "Submit" at bounding box center [664, 169] width 50 height 24
